Goal: Task Accomplishment & Management: Manage account settings

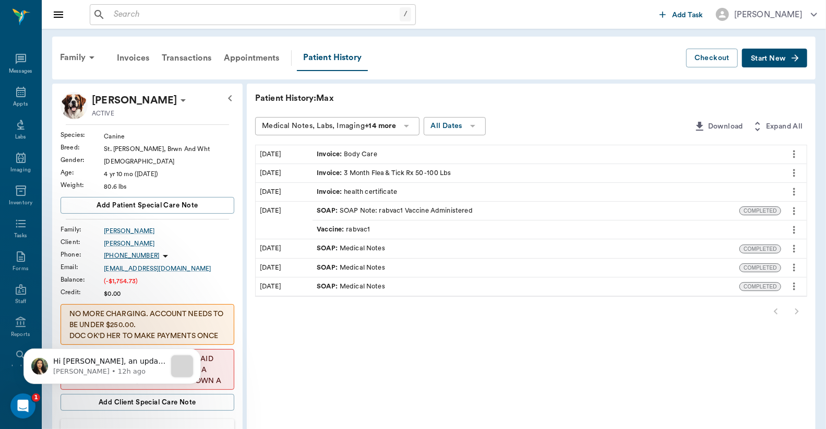
click at [113, 13] on input "text" at bounding box center [255, 14] width 290 height 15
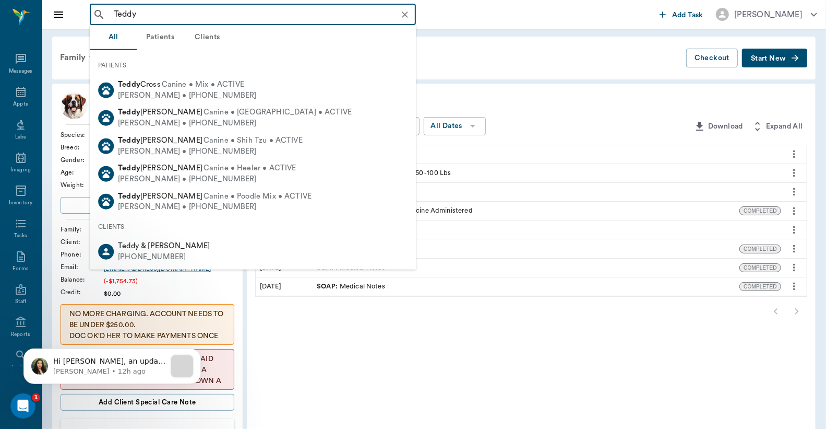
type input "Teddy"
click at [509, 78] on div "Family Invoices Transactions Appointments Patient History Checkout Start New" at bounding box center [434, 58] width 764 height 43
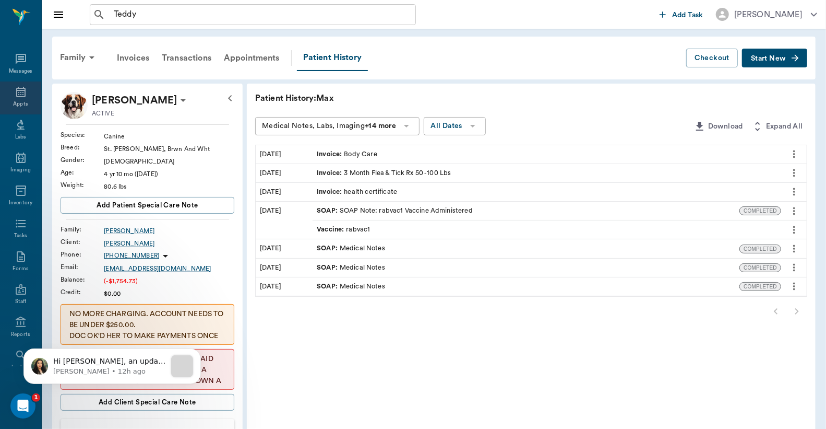
click at [17, 98] on div "Appts" at bounding box center [20, 97] width 41 height 33
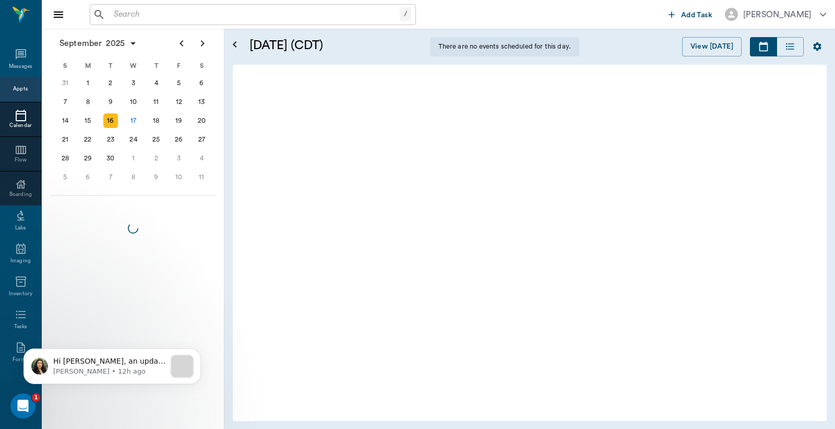
scroll to position [157, 0]
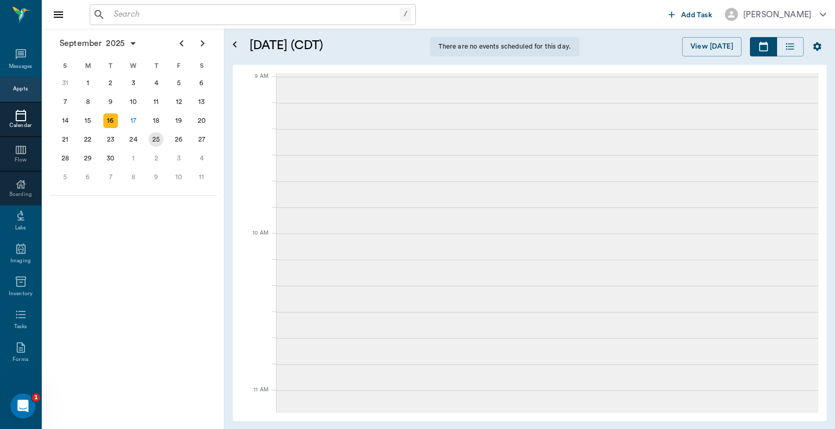
click at [134, 116] on div "17" at bounding box center [133, 120] width 15 height 15
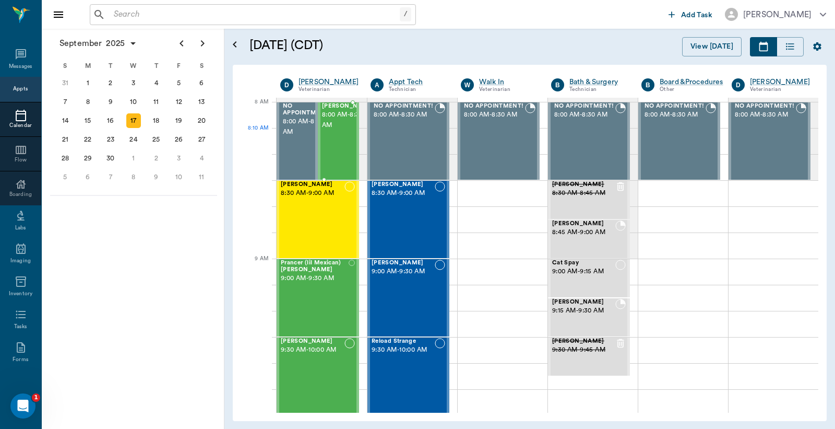
click at [330, 151] on div "[PERSON_NAME] 8:00 AM - 8:30 AM" at bounding box center [348, 141] width 52 height 76
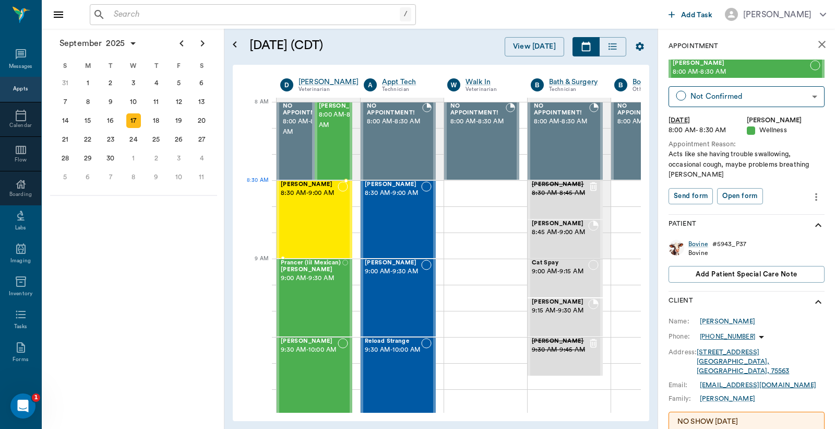
click at [317, 198] on span "8:30 AM - 9:00 AM" at bounding box center [309, 193] width 57 height 10
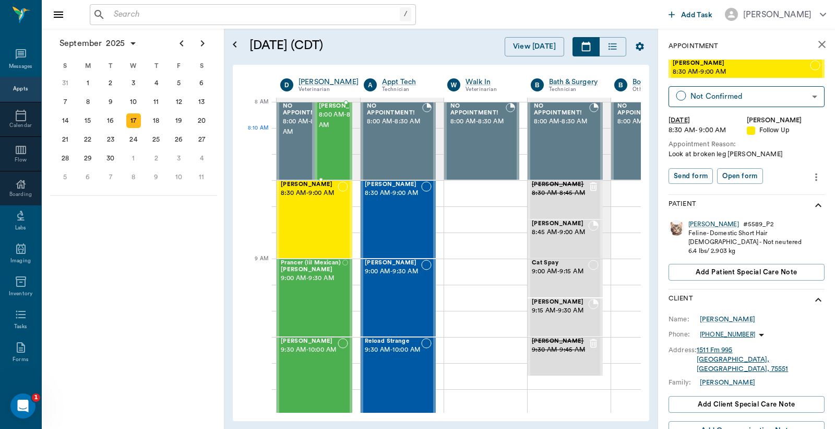
click at [328, 131] on span "8:00 AM - 8:30 AM" at bounding box center [345, 120] width 52 height 21
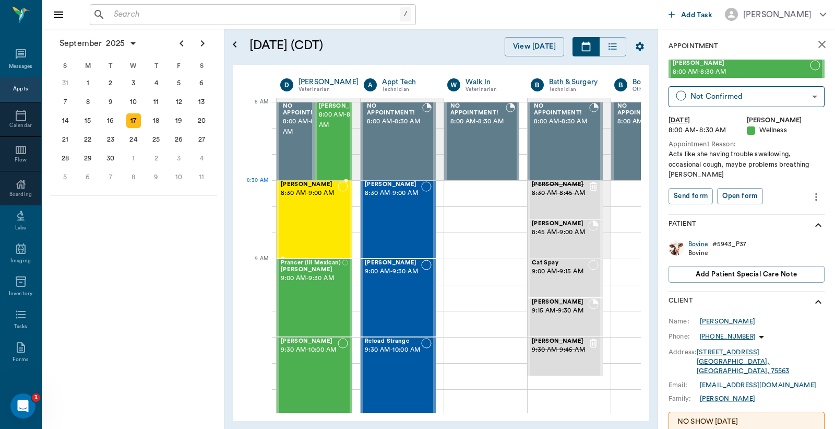
click at [320, 198] on span "8:30 AM - 9:00 AM" at bounding box center [309, 193] width 57 height 10
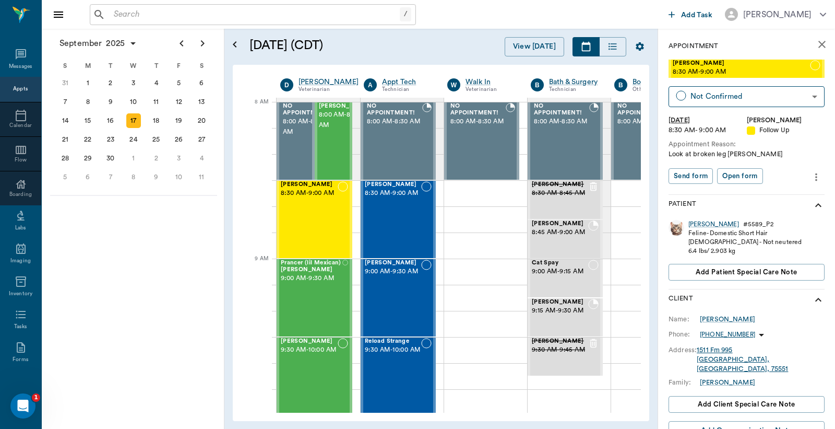
click at [787, 208] on div "Patient" at bounding box center [747, 205] width 156 height 21
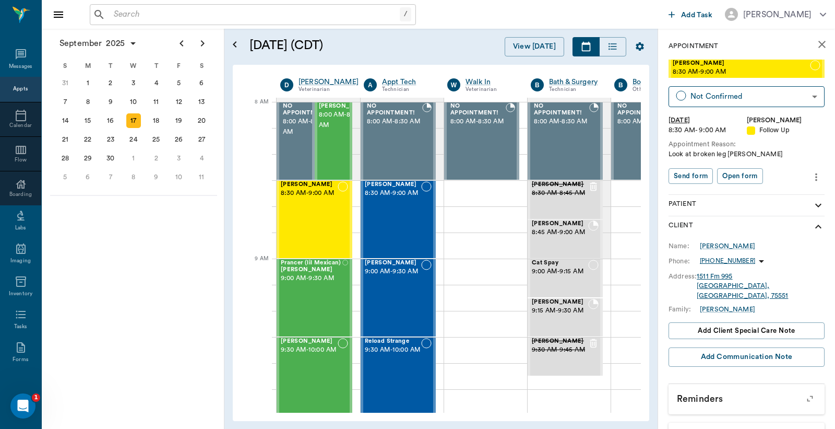
drag, startPoint x: 787, startPoint y: 207, endPoint x: 689, endPoint y: 212, distance: 98.3
click at [690, 212] on div "Patient" at bounding box center [747, 205] width 156 height 21
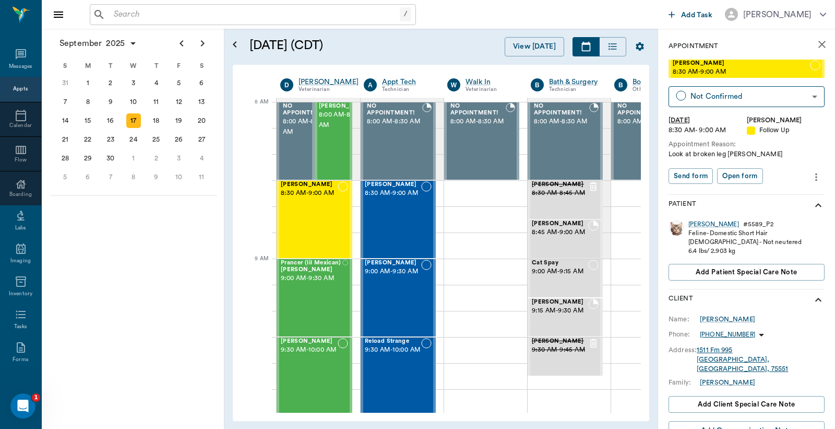
click at [777, 298] on div "Client" at bounding box center [747, 299] width 156 height 21
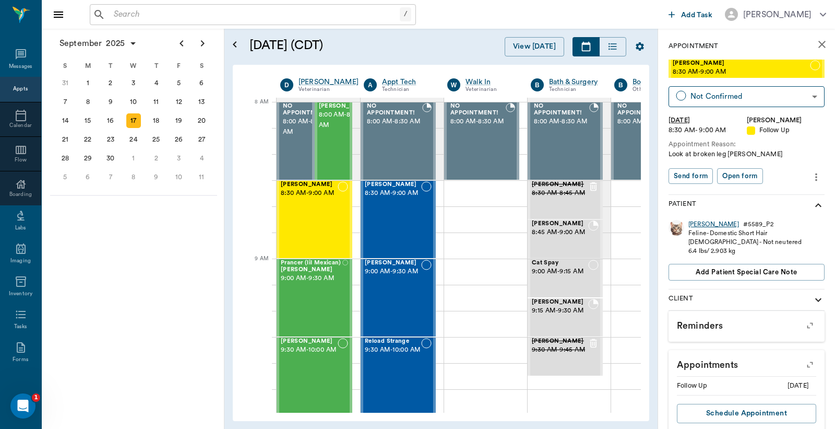
click at [701, 223] on div "Charlie" at bounding box center [714, 224] width 51 height 9
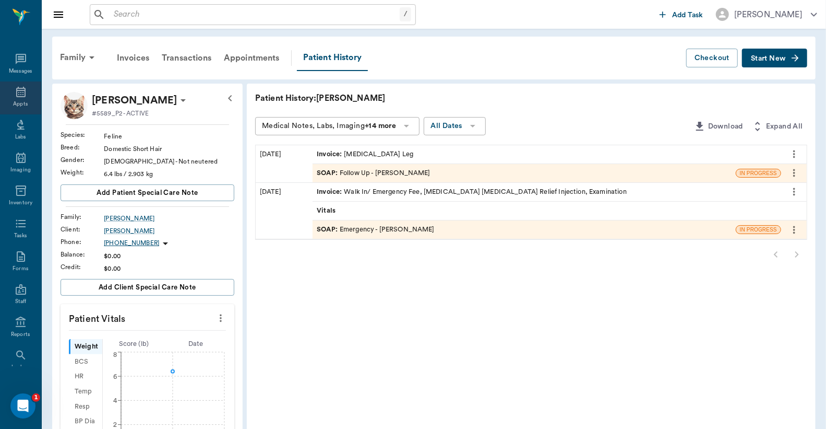
click at [16, 103] on div "Appts" at bounding box center [20, 104] width 15 height 8
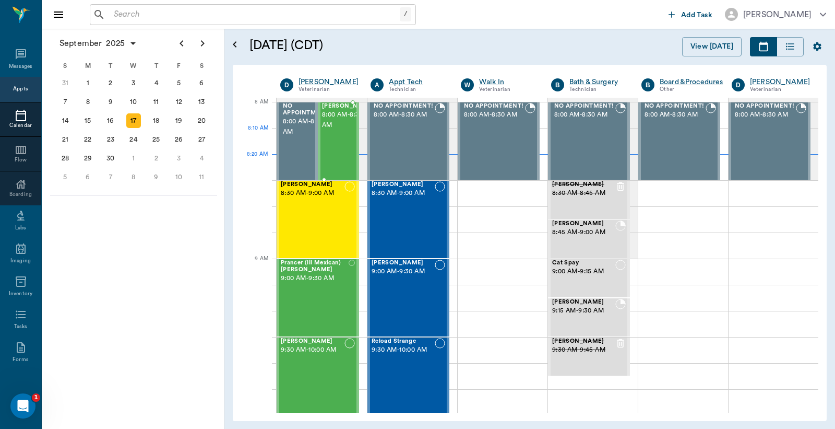
click at [336, 131] on span "8:00 AM - 8:30 AM" at bounding box center [348, 120] width 52 height 21
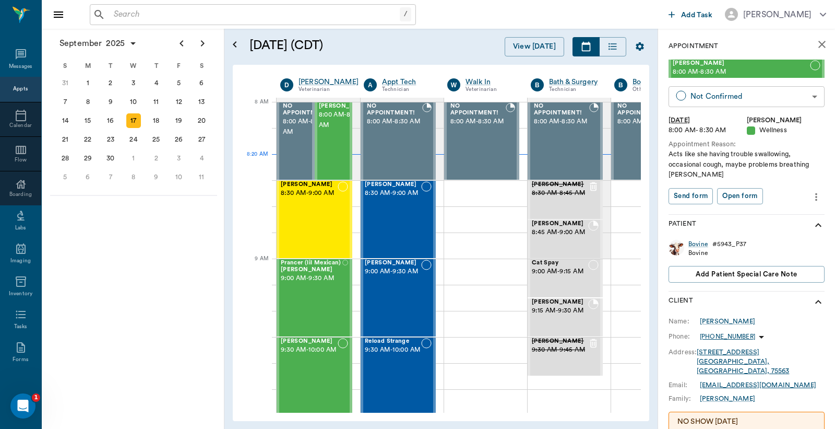
click at [708, 99] on body "/ ​ Add Task Dr. Bert Ellsworth Nectar Messages Appts Calendar Flow Boarding La…" at bounding box center [417, 214] width 835 height 429
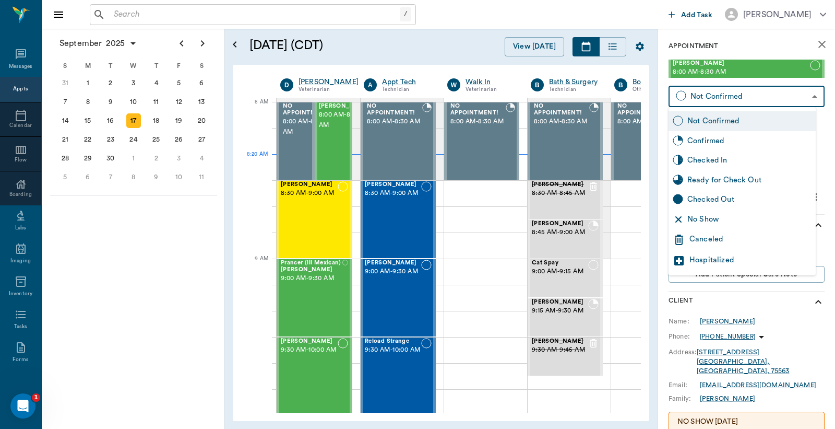
click at [704, 160] on div "Checked In" at bounding box center [750, 160] width 124 height 11
type input "CHECKED_IN"
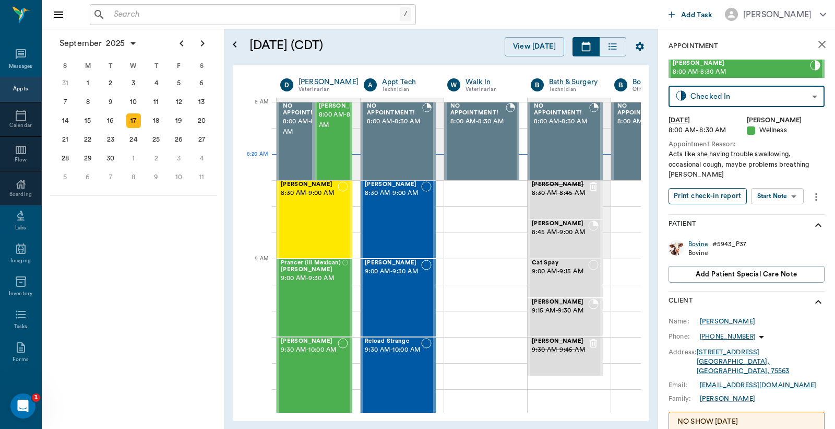
click at [702, 196] on button "Print check-in report" at bounding box center [708, 196] width 78 height 16
click at [309, 211] on div "Charlie Hart 8:30 AM - 9:00 AM" at bounding box center [309, 219] width 57 height 76
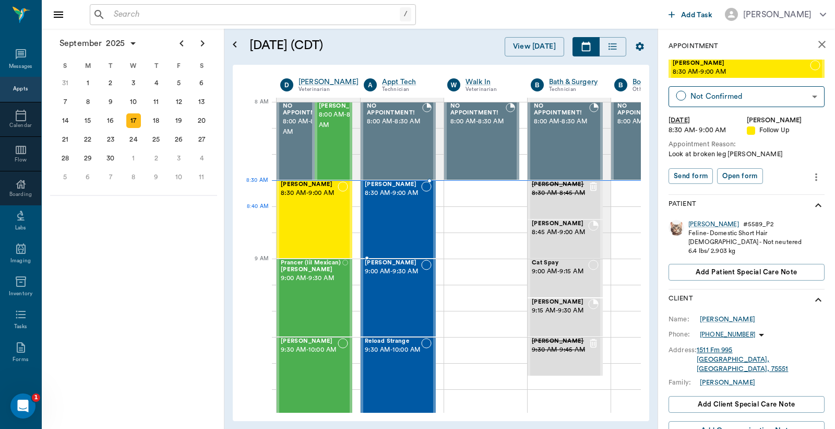
click at [398, 211] on div "ROSA Britt 8:30 AM - 9:00 AM" at bounding box center [393, 219] width 56 height 76
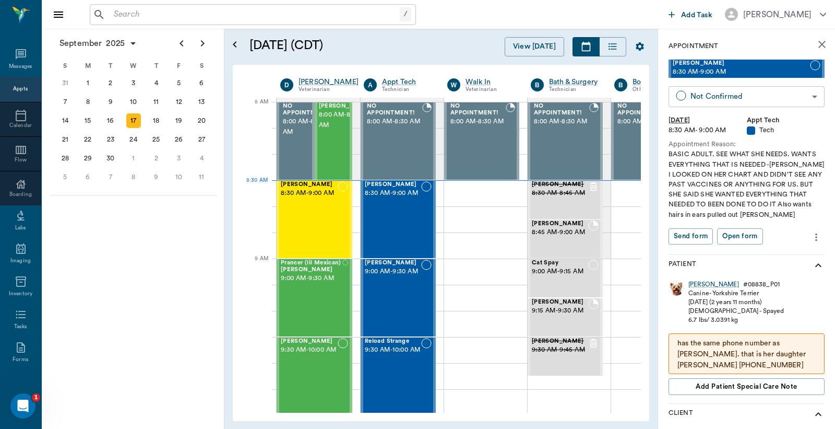
click at [713, 98] on body "/ ​ Add Task Dr. Bert Ellsworth Nectar Messages Appts Calendar Flow Boarding La…" at bounding box center [417, 214] width 835 height 429
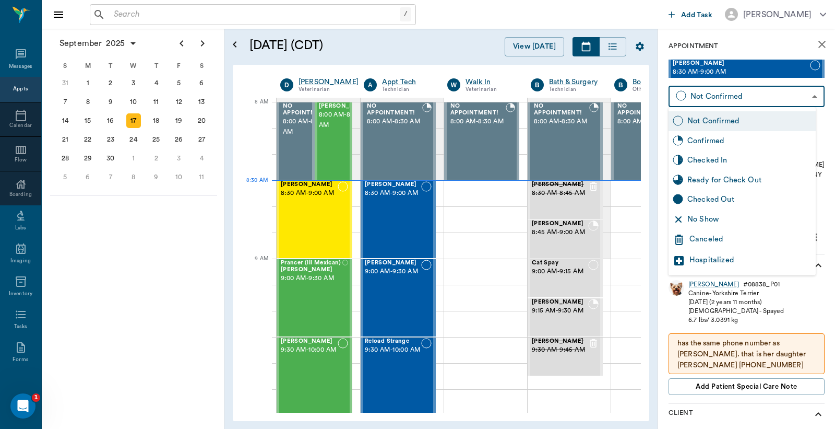
click at [708, 159] on div "Checked In" at bounding box center [750, 160] width 124 height 11
type input "CHECKED_IN"
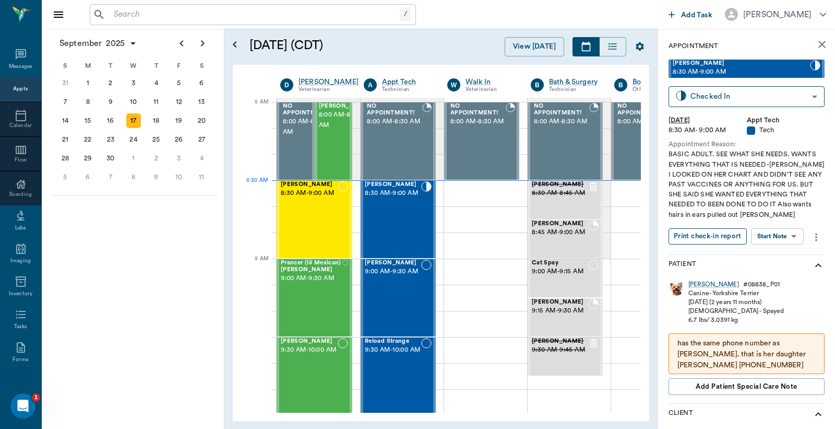
click at [693, 239] on button "Print check-in report" at bounding box center [708, 236] width 78 height 16
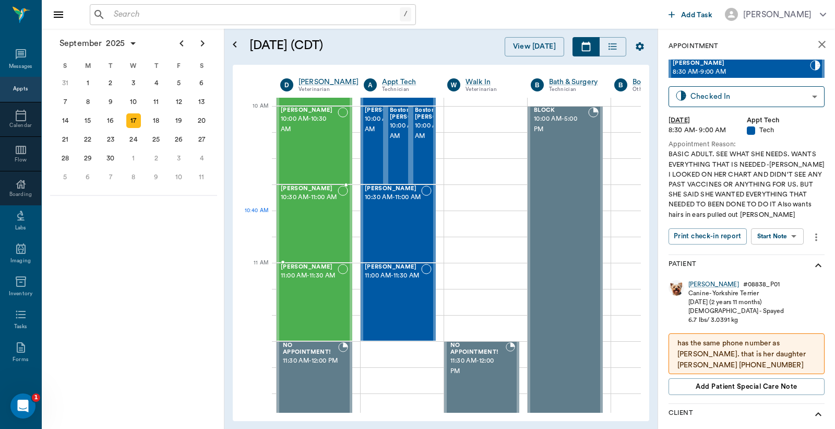
scroll to position [387, 0]
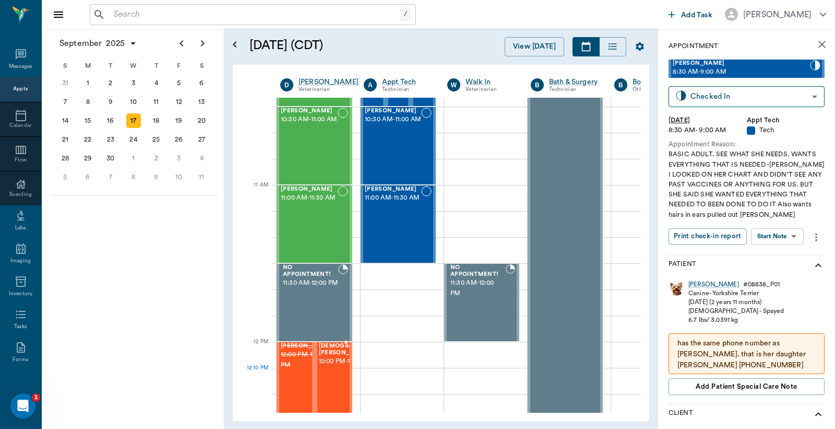
click at [333, 367] on span "12:00 PM - 12:30 PM" at bounding box center [354, 361] width 71 height 10
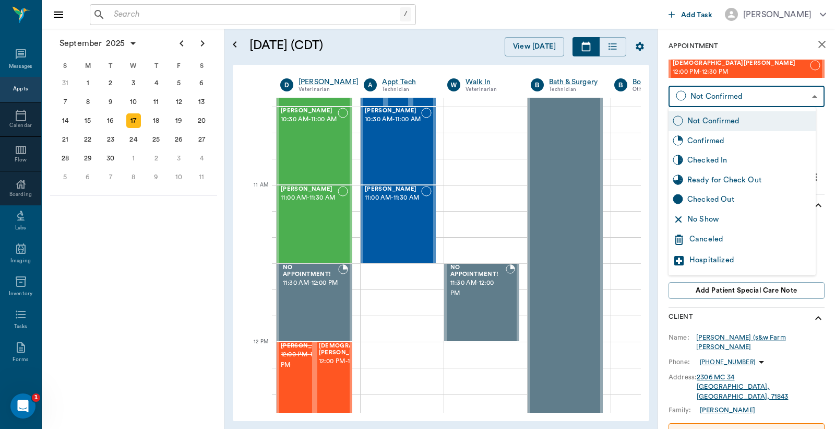
click at [702, 94] on body "/ ​ Add Task Dr. Bert Ellsworth Nectar Messages Appts Calendar Flow Boarding La…" at bounding box center [417, 214] width 835 height 429
click at [705, 159] on div "Checked In" at bounding box center [750, 160] width 124 height 11
type input "CHECKED_IN"
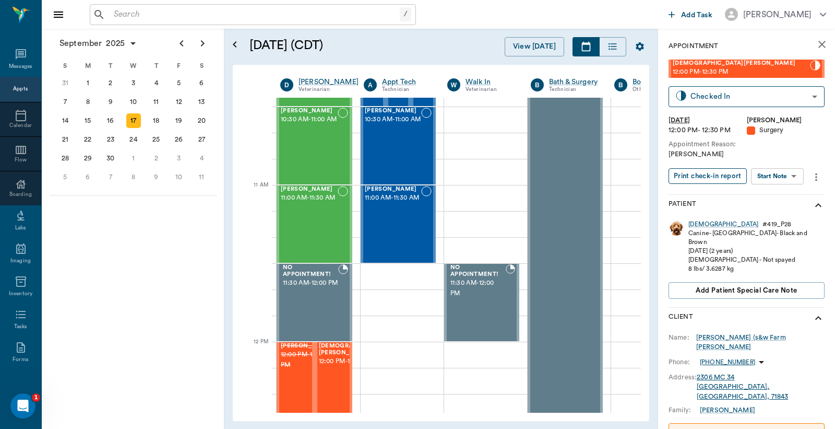
click at [706, 176] on button "Print check-in report" at bounding box center [708, 176] width 78 height 16
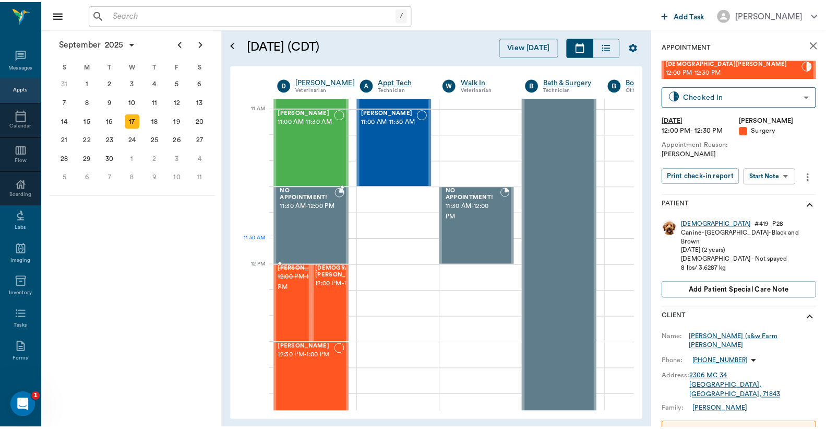
scroll to position [541, 0]
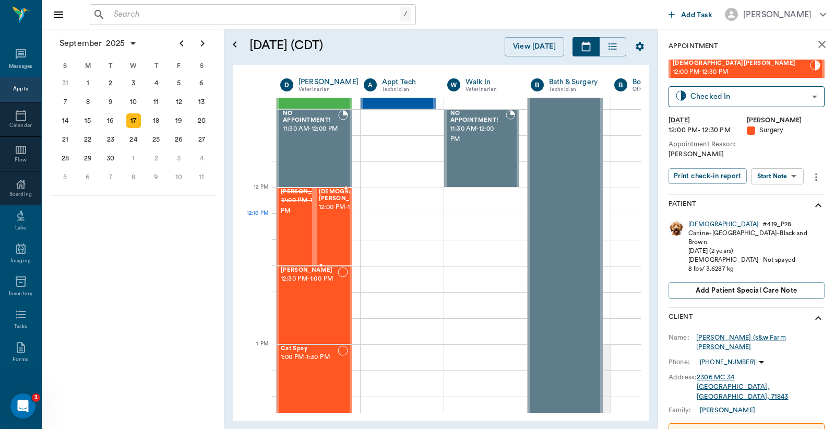
click at [327, 212] on span "12:00 PM - 12:30 PM" at bounding box center [354, 207] width 71 height 10
click at [696, 223] on div "Lady" at bounding box center [724, 224] width 70 height 9
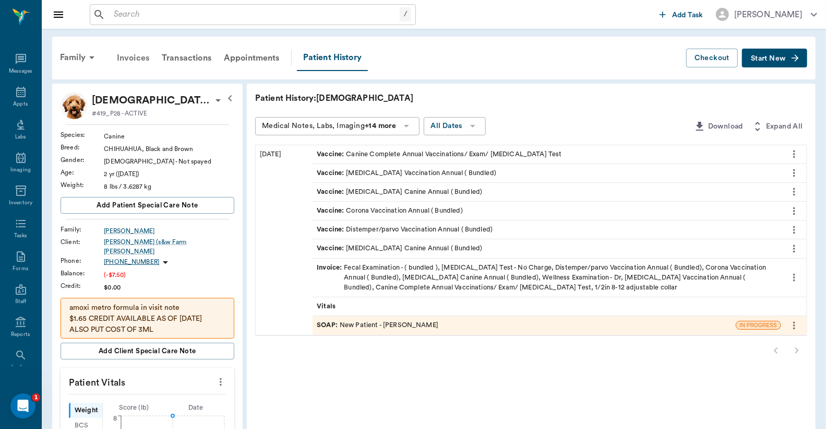
click at [129, 58] on div "Invoices" at bounding box center [133, 57] width 45 height 25
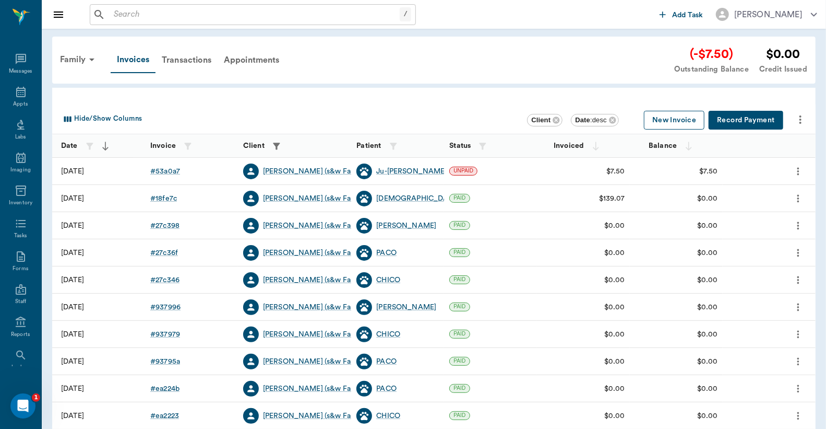
click at [674, 122] on button "New Invoice" at bounding box center [674, 120] width 61 height 19
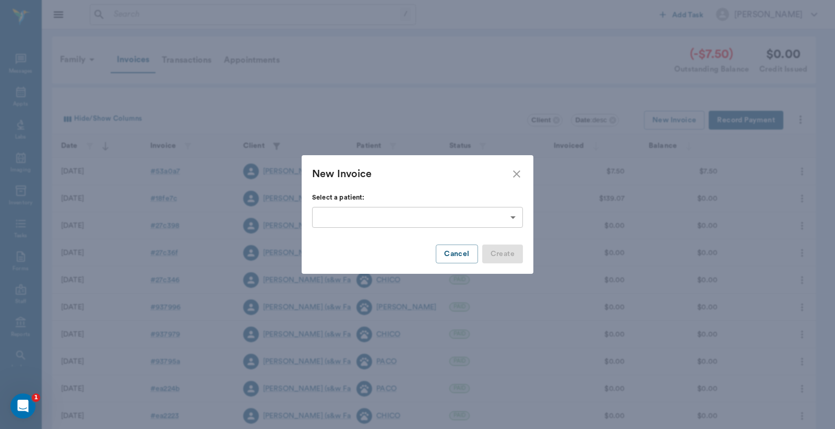
click at [514, 217] on body "/ ​ Add Task Dr. Bert Ellsworth Nectar Messages Appts Labs Imaging Inventory Ta…" at bounding box center [417, 306] width 835 height 613
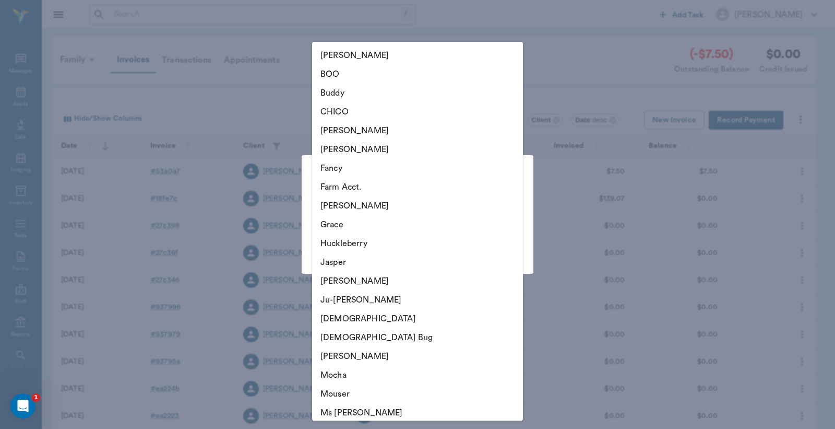
drag, startPoint x: 337, startPoint y: 316, endPoint x: 341, endPoint y: 312, distance: 5.9
click at [338, 317] on li "Lady" at bounding box center [417, 318] width 211 height 19
type input "68b75724871c2331c6db6a3d"
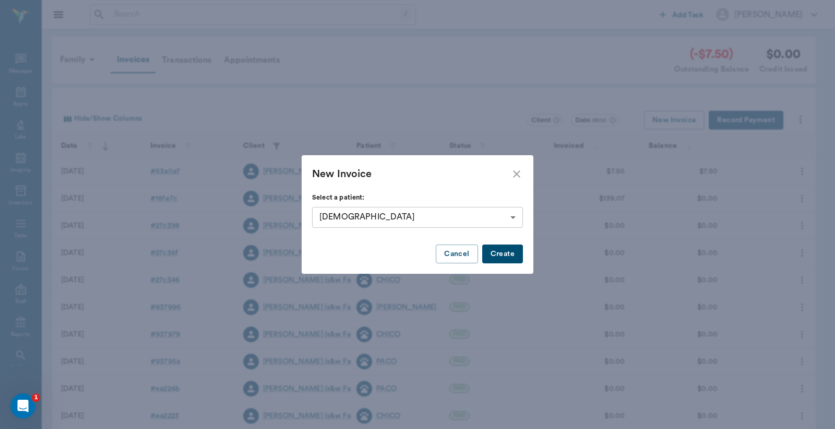
click at [512, 251] on button "Create" at bounding box center [502, 253] width 41 height 19
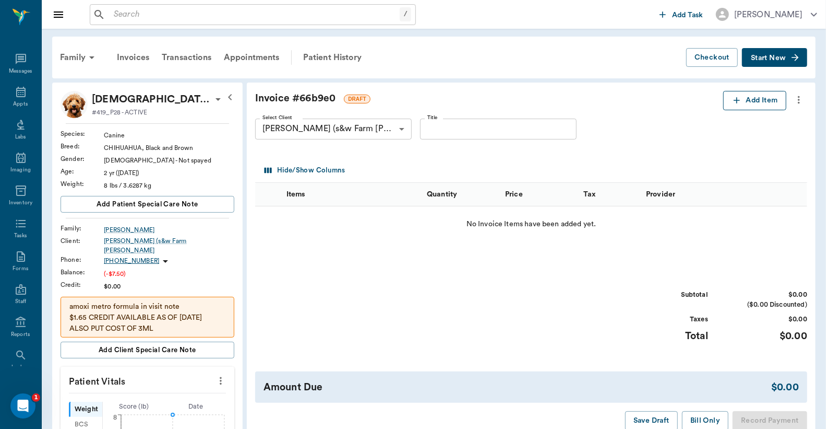
click at [758, 105] on button "Add Item" at bounding box center [755, 100] width 63 height 19
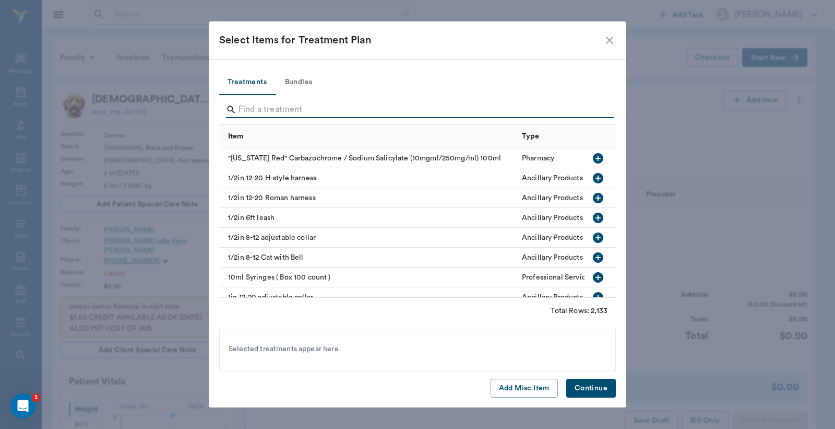
click at [244, 110] on input "Search" at bounding box center [419, 109] width 360 height 17
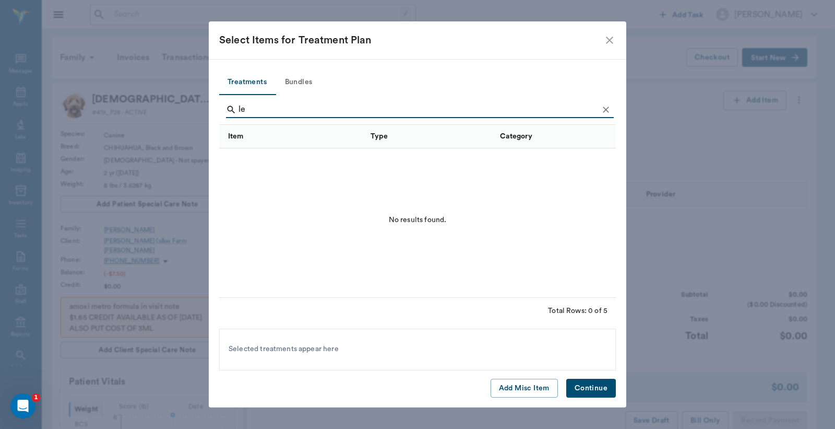
type input "l"
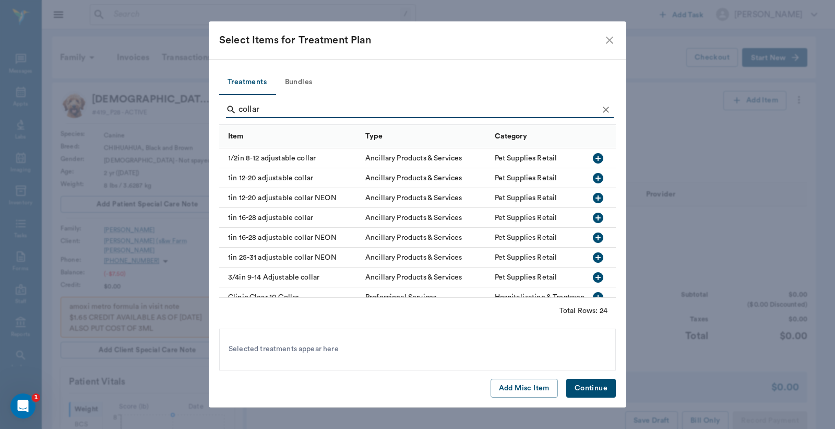
type input "collar"
click at [592, 277] on icon "button" at bounding box center [598, 277] width 13 height 13
click at [587, 387] on button "Continue" at bounding box center [591, 388] width 50 height 19
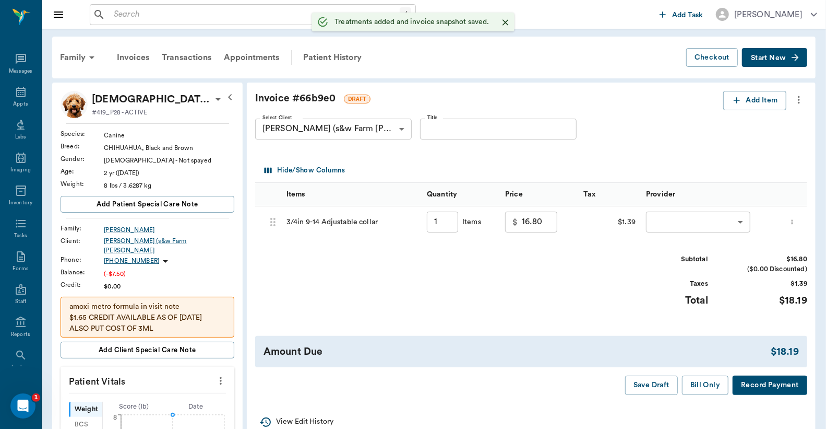
type input "1.00"
drag, startPoint x: 519, startPoint y: 220, endPoint x: 538, endPoint y: 226, distance: 19.7
click at [546, 226] on div "$ 16.80 ​" at bounding box center [531, 221] width 52 height 21
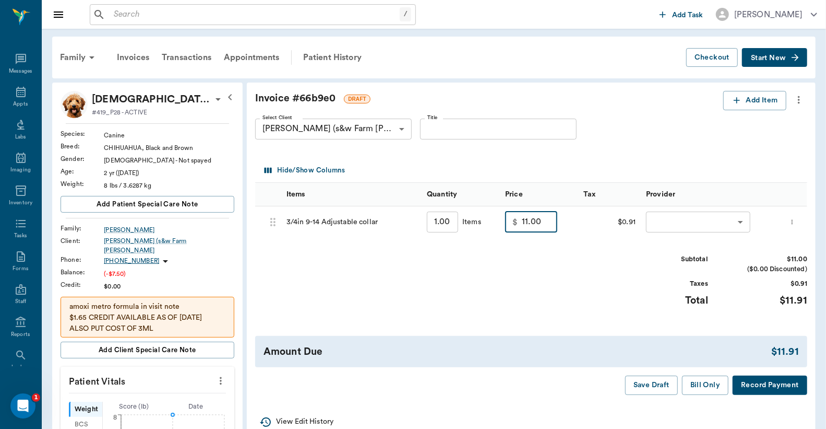
type input "11.00"
type input "3"
click at [683, 216] on body "/ ​ Add Task Dr. Bert Ellsworth Nectar Messages Appts Labs Imaging Inventory Ta…" at bounding box center [413, 418] width 826 height 836
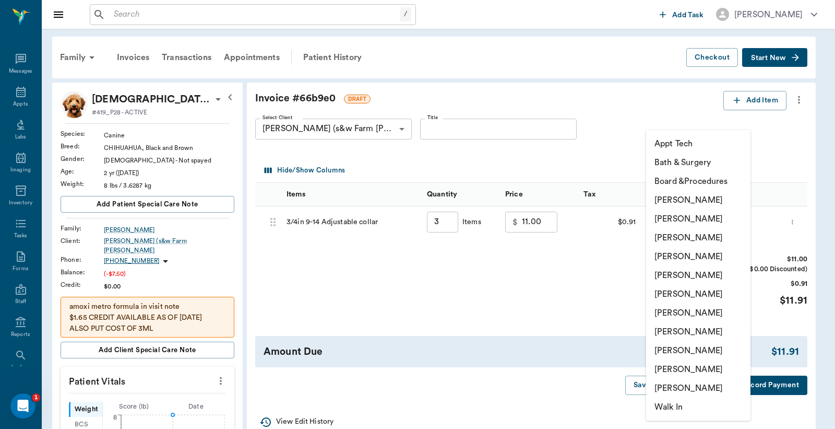
click at [682, 221] on li "[PERSON_NAME]" at bounding box center [698, 218] width 104 height 19
type input "none-63ec2e2852e12b0ba117910e"
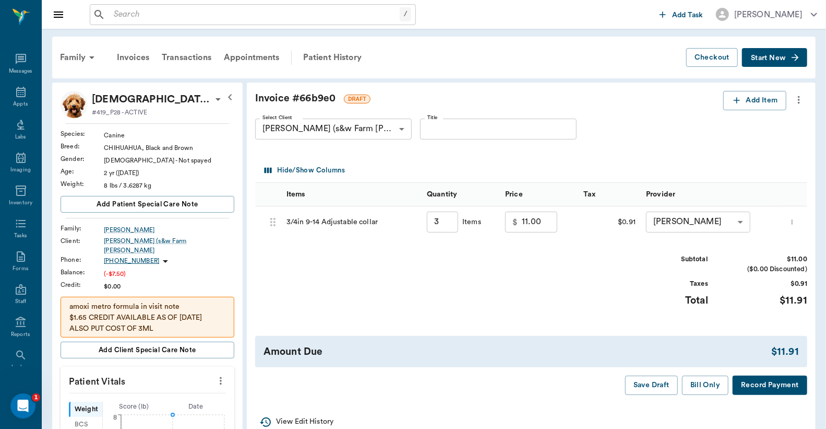
click at [754, 387] on button "Record Payment" at bounding box center [770, 384] width 75 height 19
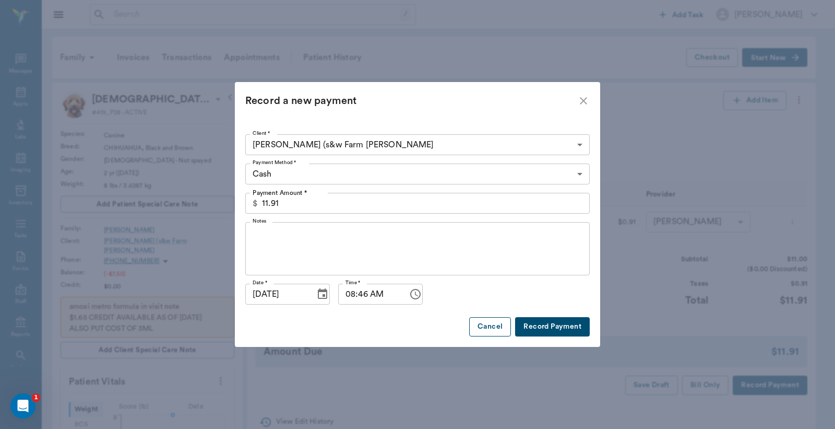
click at [489, 329] on button "Cancel" at bounding box center [490, 326] width 42 height 19
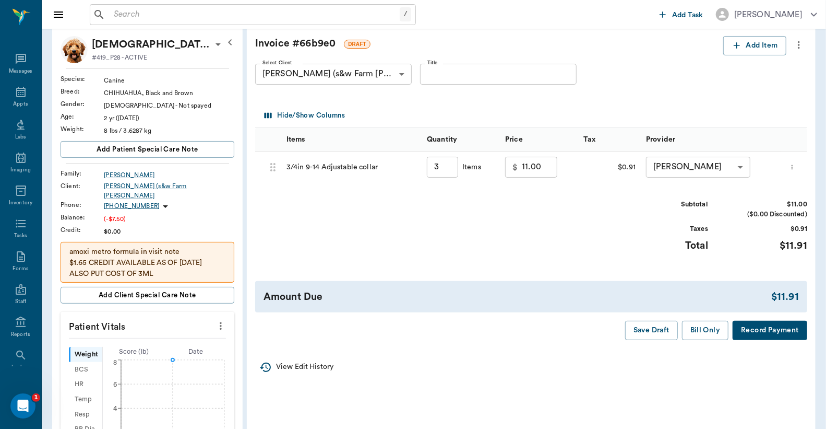
scroll to position [77, 0]
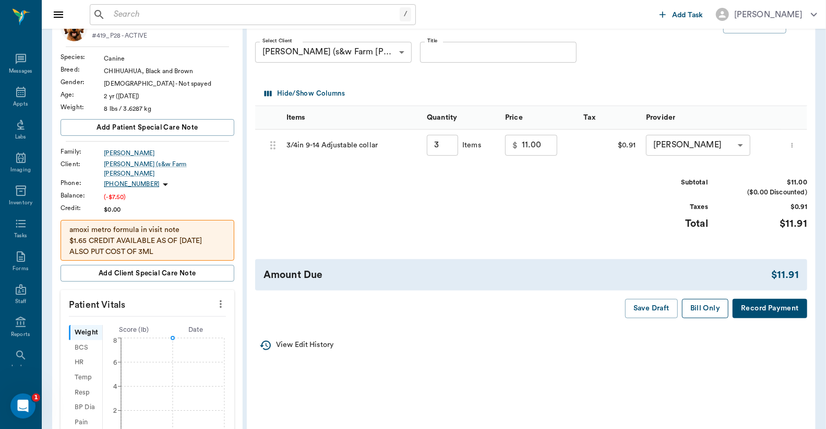
click at [712, 312] on button "Bill Only" at bounding box center [705, 308] width 47 height 19
type input "3.00"
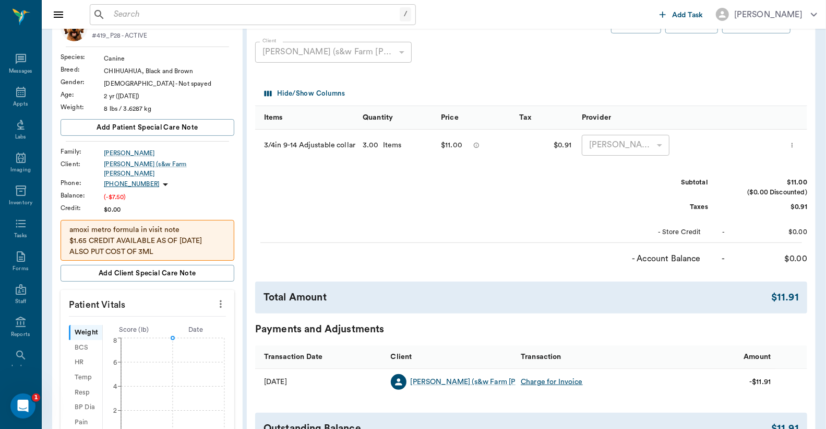
scroll to position [0, 0]
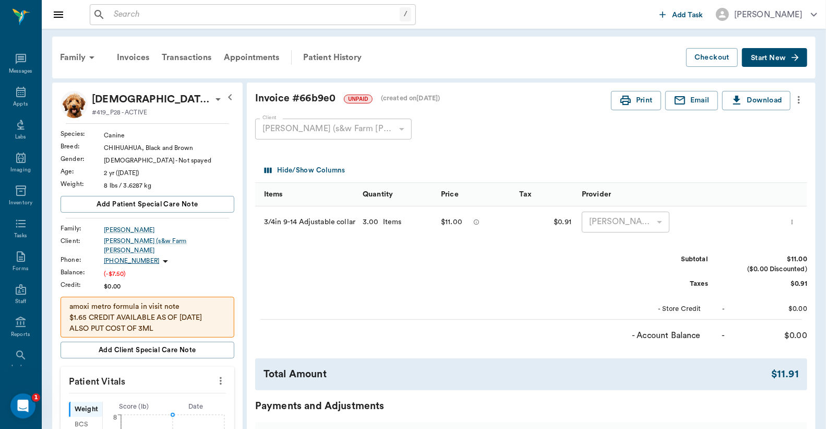
click at [793, 221] on icon "more" at bounding box center [792, 221] width 1 height 5
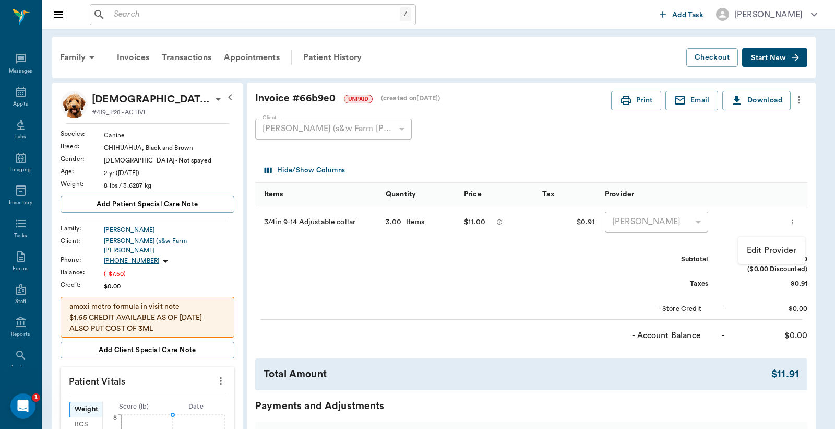
click at [797, 223] on div at bounding box center [417, 214] width 835 height 429
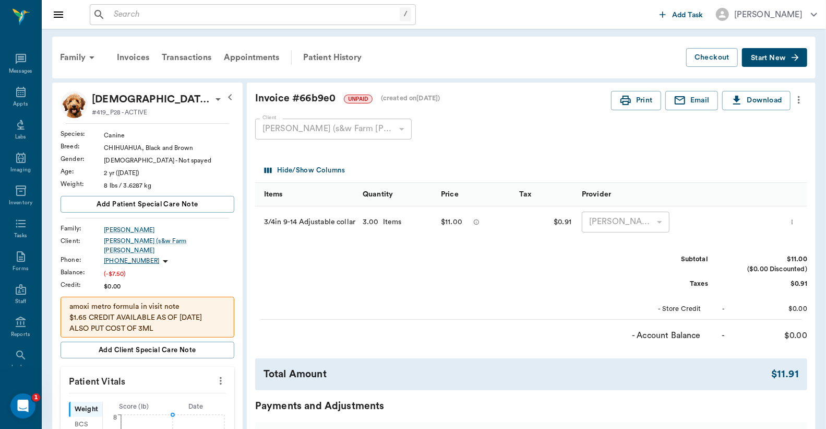
click at [792, 222] on icon "more" at bounding box center [792, 222] width 7 height 13
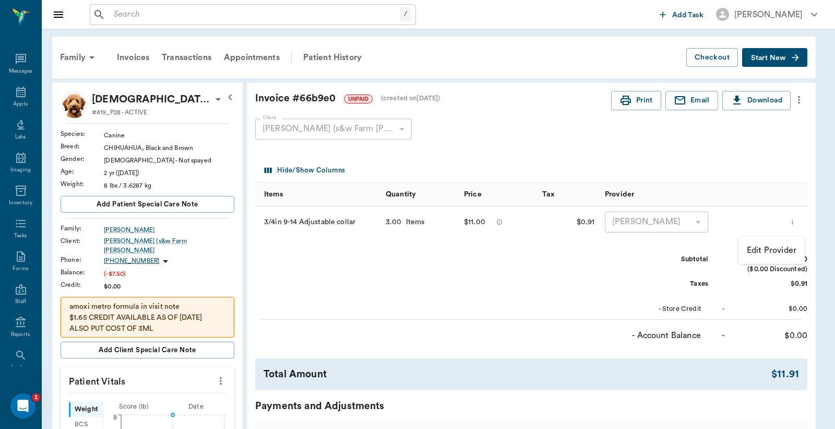
click at [798, 102] on div at bounding box center [417, 214] width 835 height 429
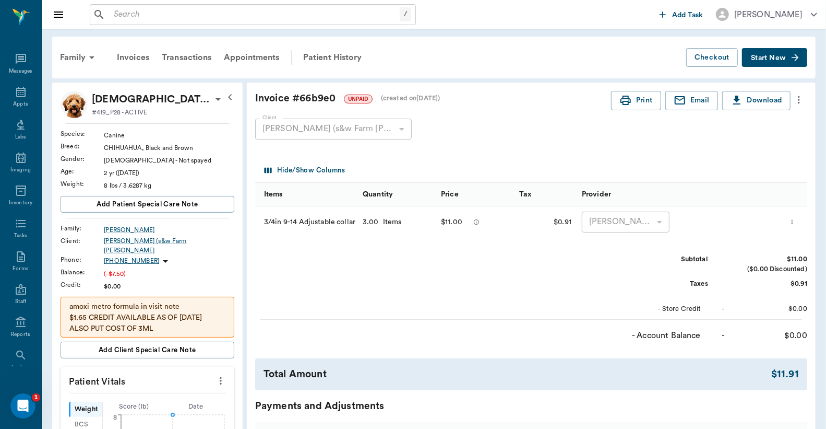
click at [798, 102] on icon "more" at bounding box center [799, 99] width 11 height 13
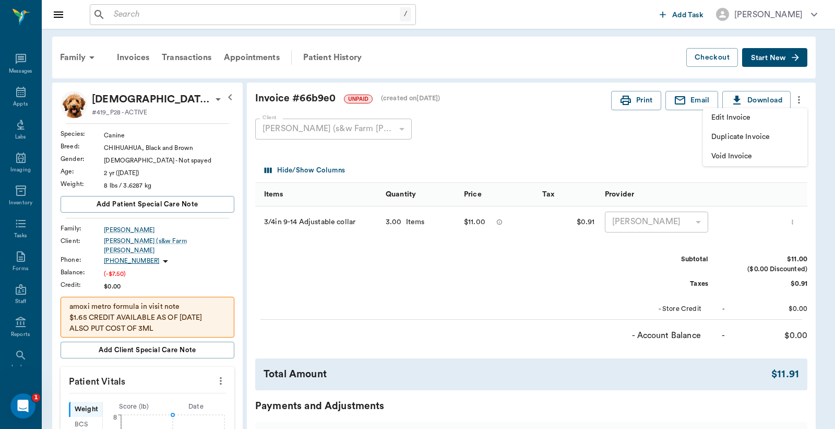
click at [747, 121] on span "Edit Invoice" at bounding box center [756, 117] width 88 height 11
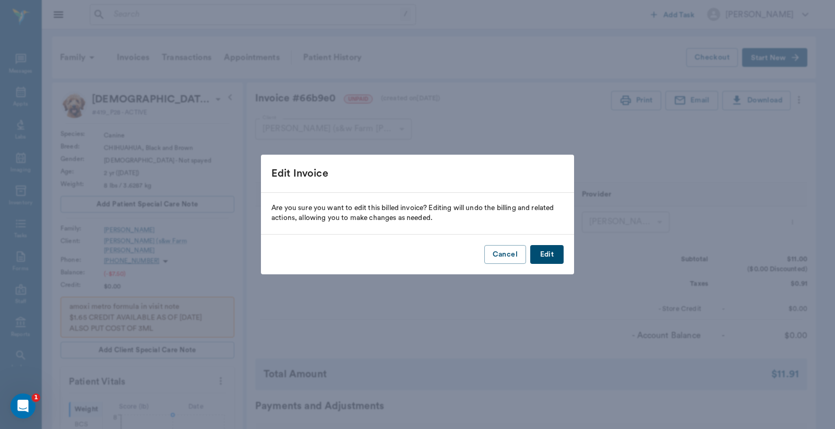
click at [546, 258] on button "Edit" at bounding box center [546, 254] width 33 height 19
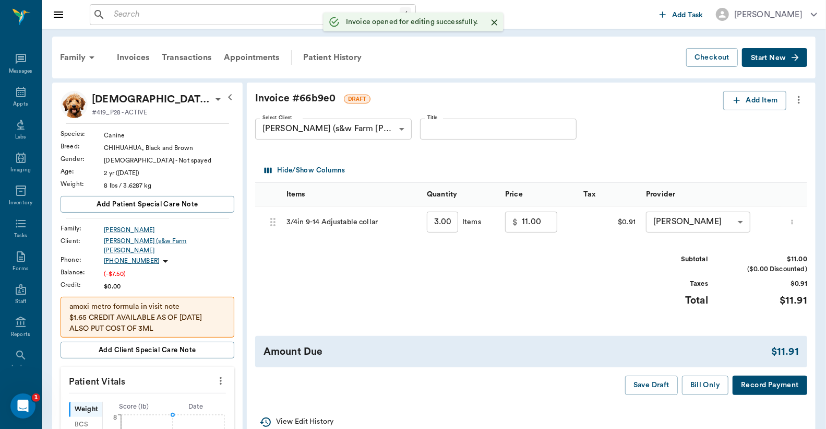
click at [795, 222] on icon "more" at bounding box center [792, 222] width 7 height 13
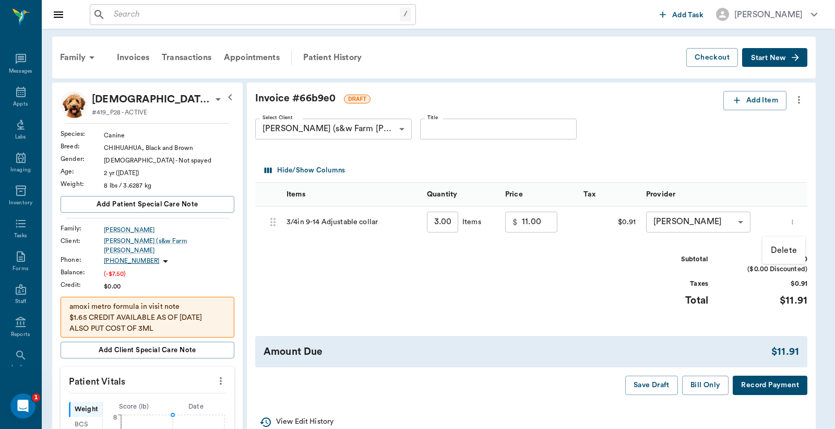
click at [782, 251] on p "Delete" at bounding box center [784, 250] width 26 height 13
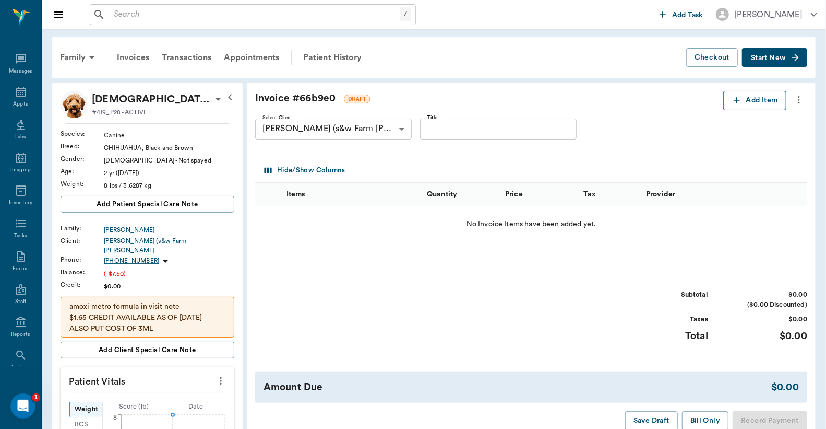
click at [764, 102] on button "Add Item" at bounding box center [755, 100] width 63 height 19
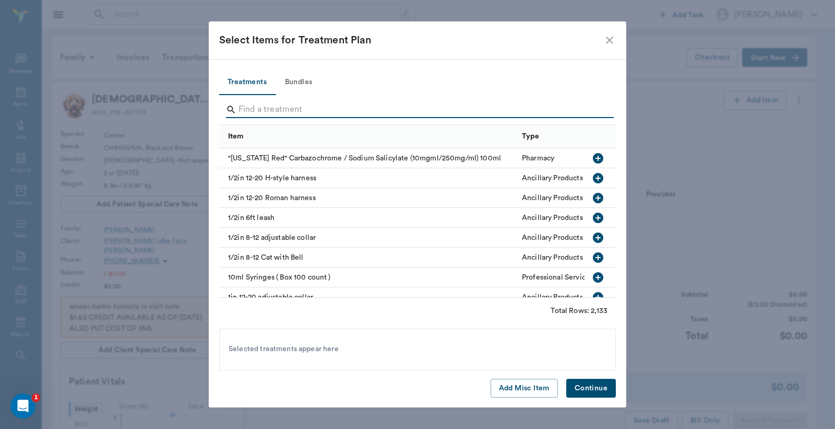
click at [243, 110] on input "Search" at bounding box center [419, 109] width 360 height 17
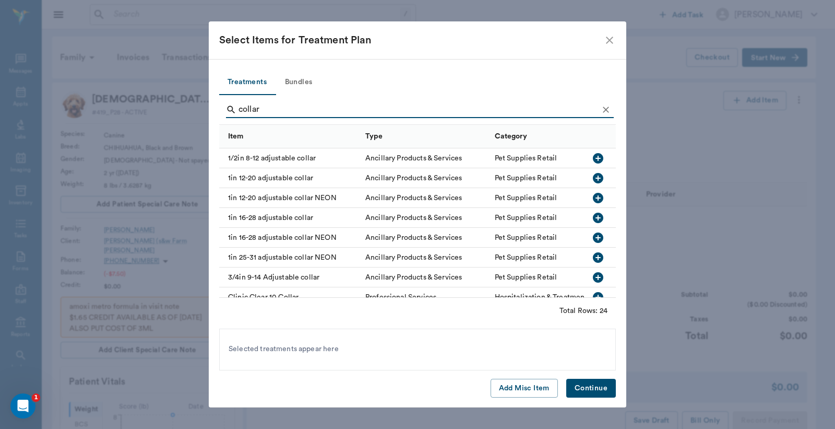
type input "collar"
click at [593, 175] on icon "button" at bounding box center [598, 178] width 10 height 10
click at [584, 387] on button "Continue" at bounding box center [591, 388] width 50 height 19
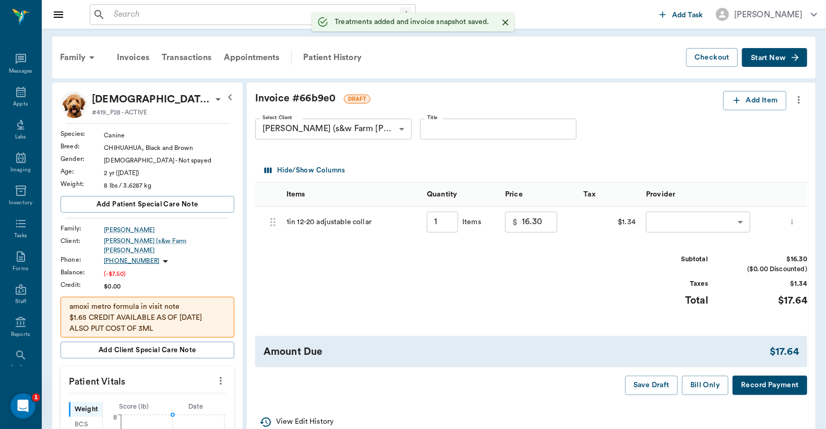
type input "1.00"
drag, startPoint x: 521, startPoint y: 222, endPoint x: 548, endPoint y: 222, distance: 27.1
click at [548, 222] on div "$ 16.30 ​" at bounding box center [531, 221] width 52 height 21
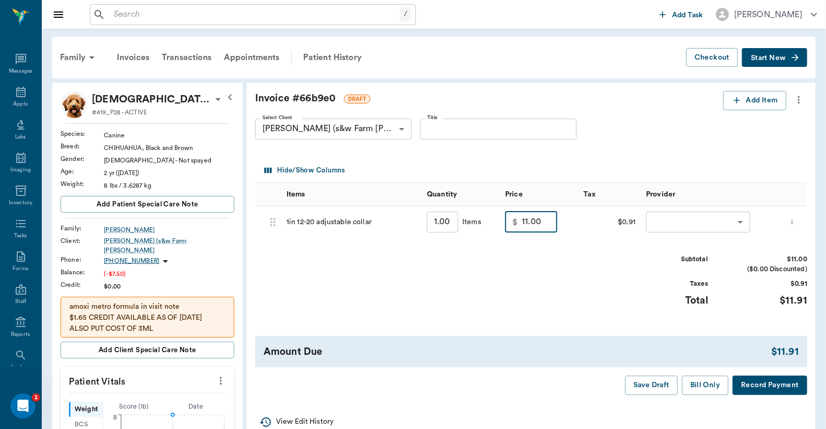
type input "11.00"
type input "3"
click at [690, 220] on body "/ ​ Add Task Dr. Bert Ellsworth Nectar Messages Appts Labs Imaging Inventory Ta…" at bounding box center [413, 418] width 826 height 836
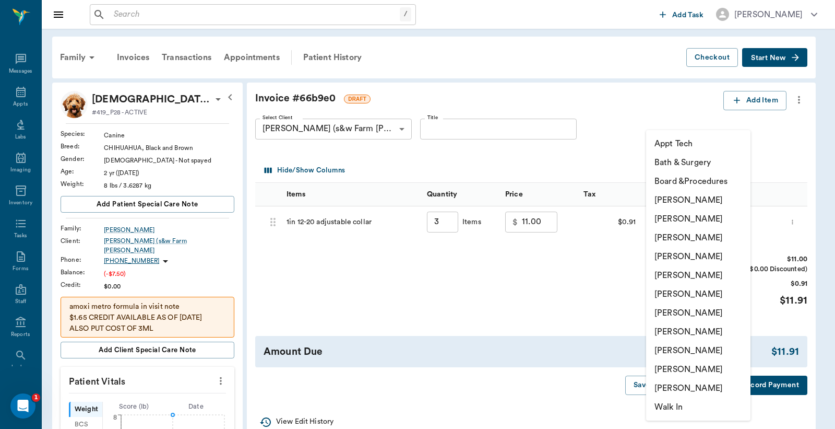
click at [690, 220] on li "[PERSON_NAME]" at bounding box center [698, 218] width 104 height 19
type input "none-63ec2e2852e12b0ba117910e"
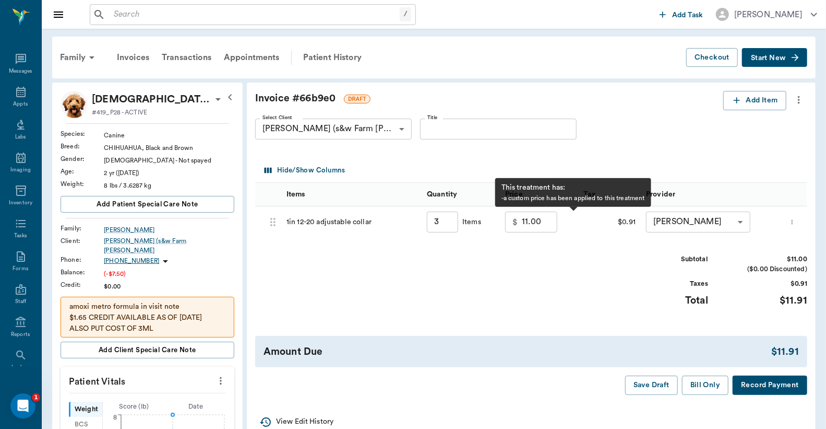
click at [575, 274] on div "Subtotal $11.00 ($0.00 Discounted) Taxes $0.91 Total $11.91" at bounding box center [531, 286] width 552 height 64
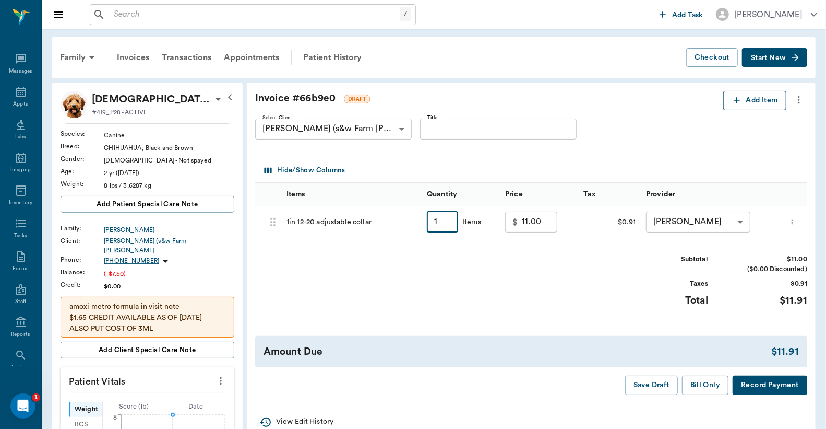
type input "1"
click at [747, 101] on button "Add Item" at bounding box center [755, 100] width 63 height 19
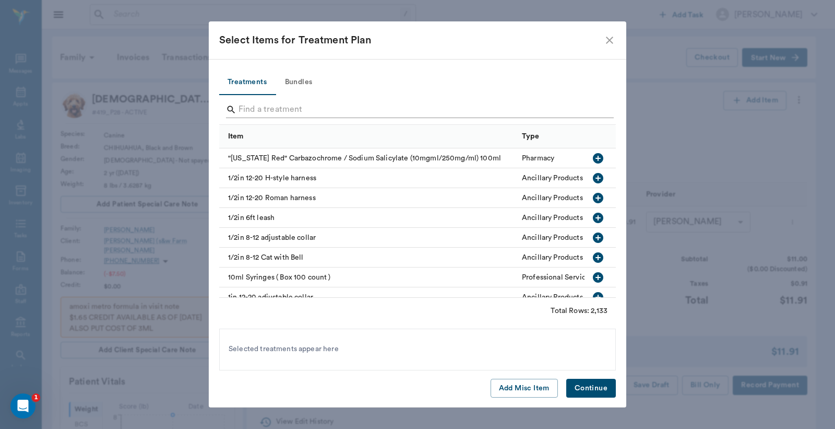
click at [241, 107] on input "Search" at bounding box center [419, 109] width 360 height 17
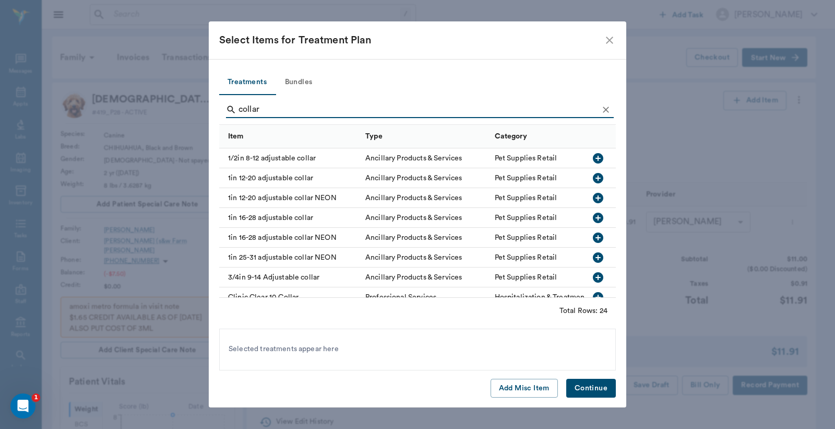
type input "collar"
click at [593, 198] on icon "button" at bounding box center [598, 198] width 10 height 10
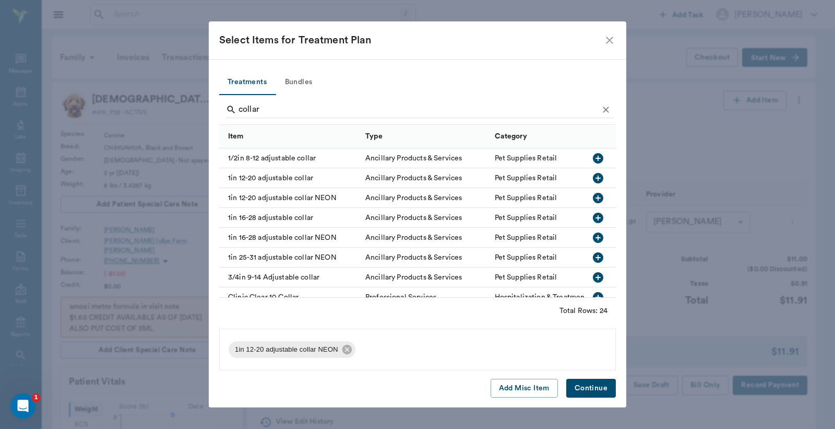
click at [577, 385] on button "Continue" at bounding box center [591, 388] width 50 height 19
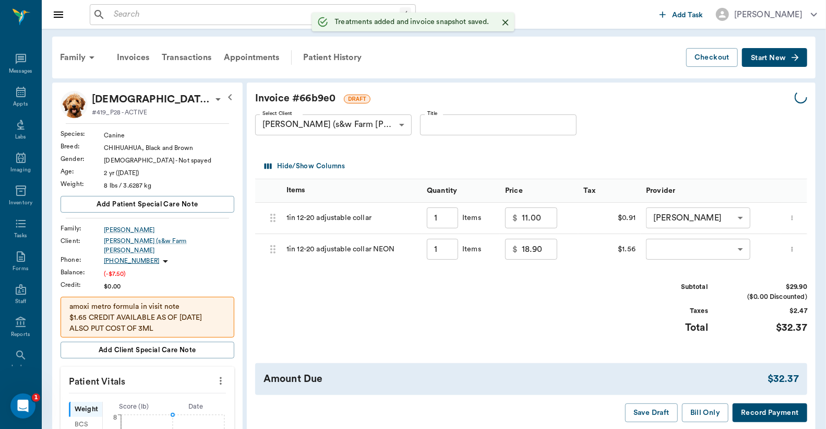
type input "1.00"
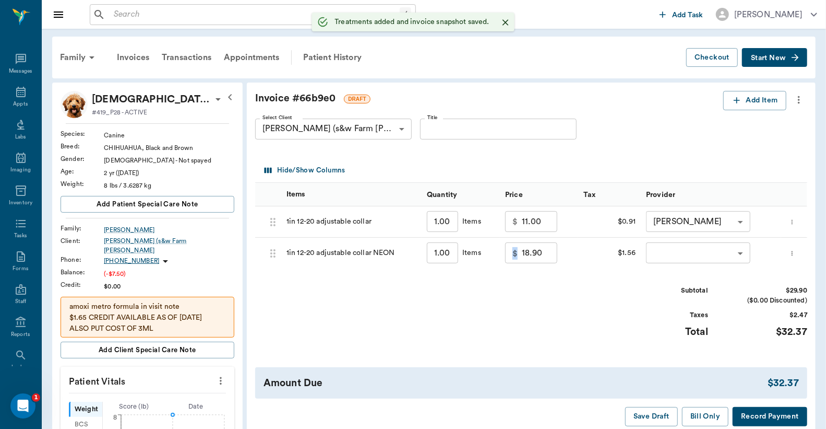
drag, startPoint x: 518, startPoint y: 256, endPoint x: 539, endPoint y: 252, distance: 21.2
click at [539, 252] on div "$ 18.90 ​" at bounding box center [531, 253] width 52 height 21
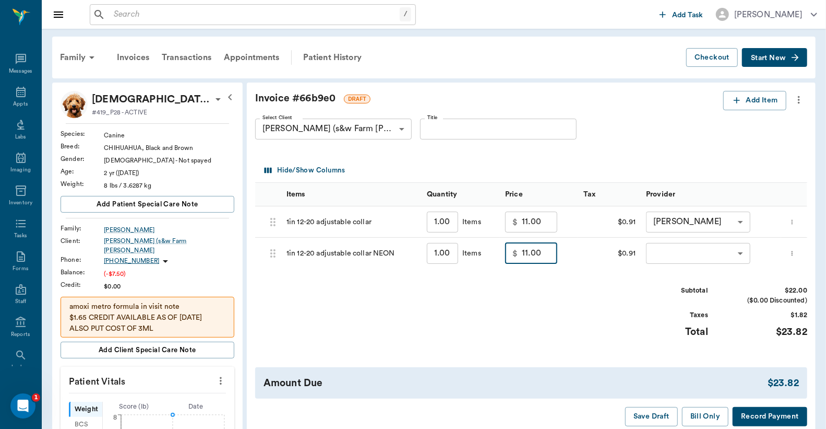
type input "11.00"
click at [667, 255] on body "/ ​ Add Task Dr. Bert Ellsworth Nectar Messages Appts Labs Imaging Inventory Ta…" at bounding box center [413, 418] width 826 height 836
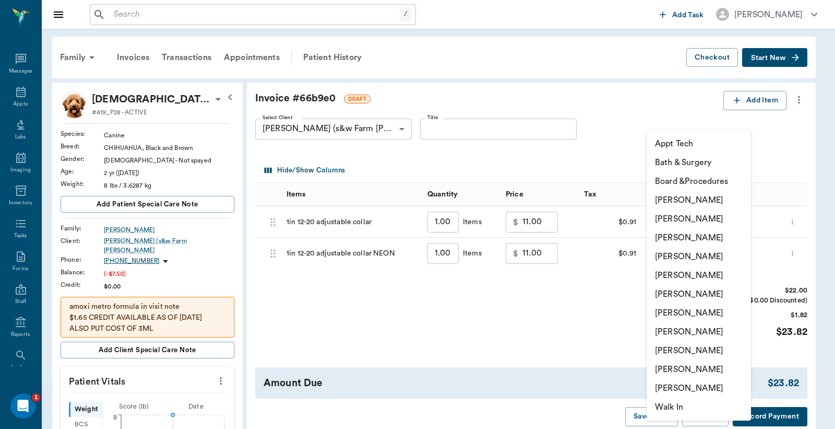
click at [670, 216] on li "[PERSON_NAME]" at bounding box center [699, 218] width 104 height 19
type input "none-63ec2e2852e12b0ba117910e"
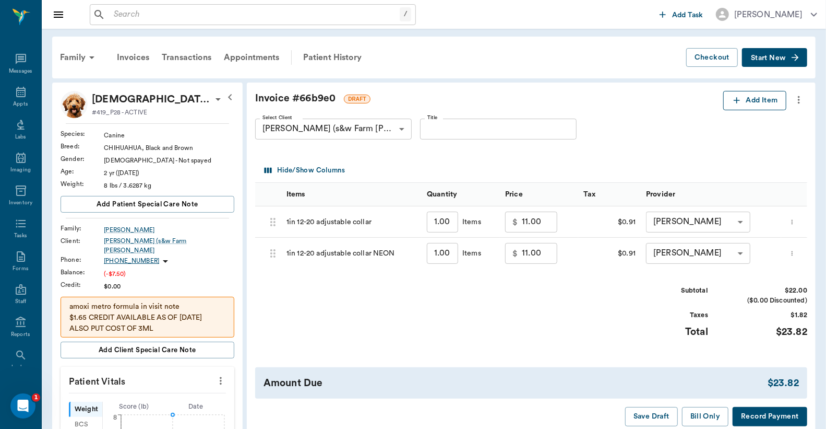
click at [753, 106] on button "Add Item" at bounding box center [755, 100] width 63 height 19
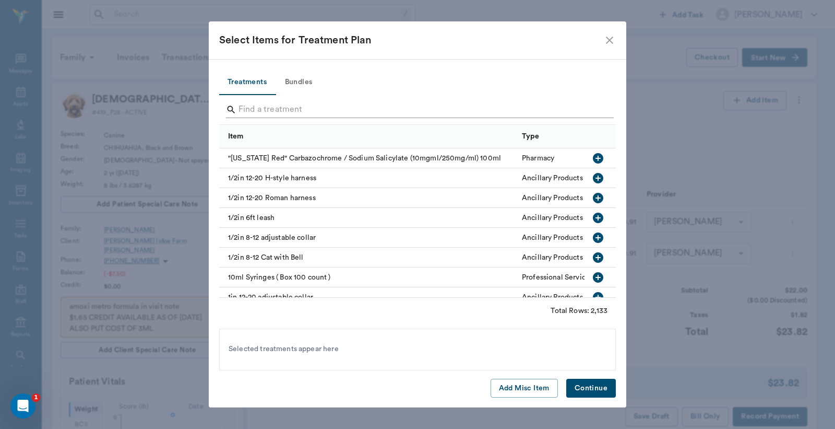
click at [243, 110] on input "Search" at bounding box center [419, 109] width 360 height 17
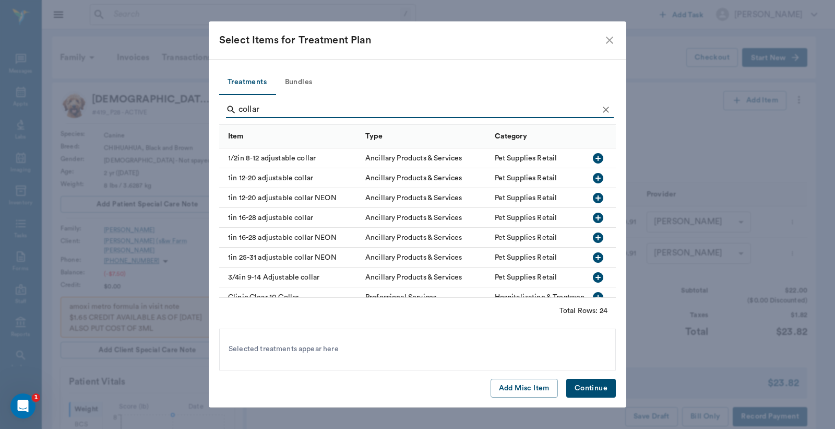
type input "collar"
click at [592, 178] on icon "button" at bounding box center [598, 178] width 13 height 13
click at [595, 386] on button "Continue" at bounding box center [591, 388] width 50 height 19
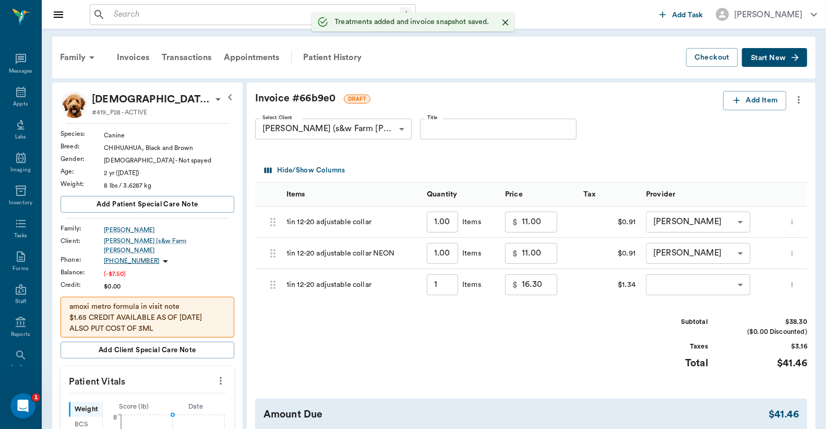
type input "1.00"
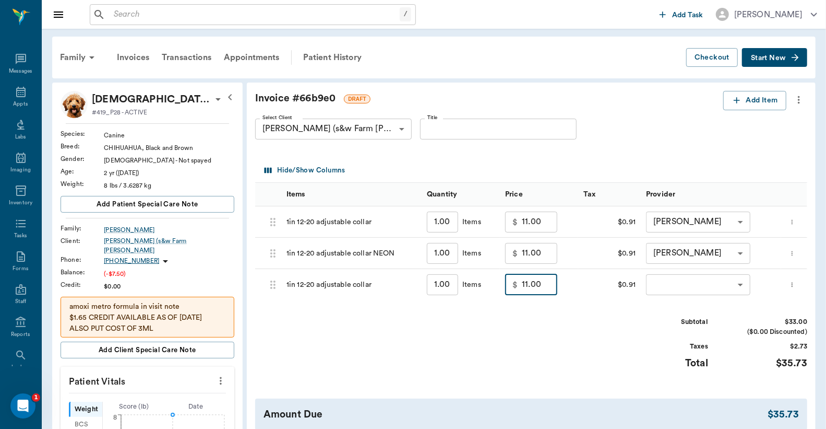
type input "11.00"
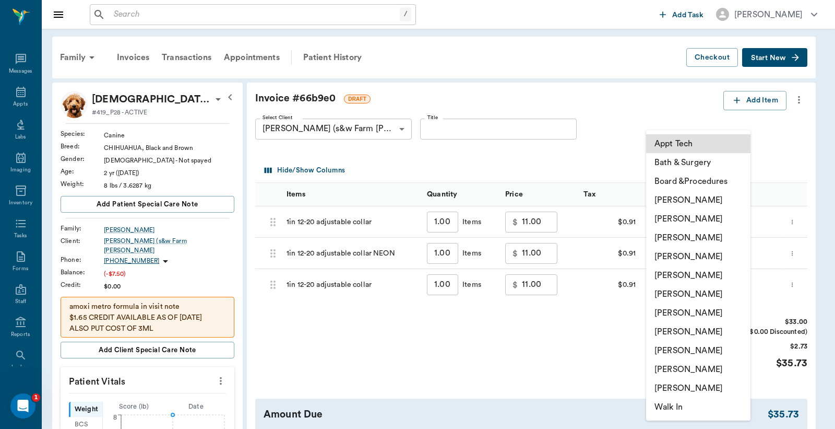
click at [672, 285] on body "/ ​ Add Task Dr. Bert Ellsworth Nectar Messages Appts Labs Imaging Inventory Ta…" at bounding box center [417, 418] width 835 height 836
click at [682, 221] on li "[PERSON_NAME]" at bounding box center [699, 218] width 104 height 19
type input "none-63ec2e2852e12b0ba117910e"
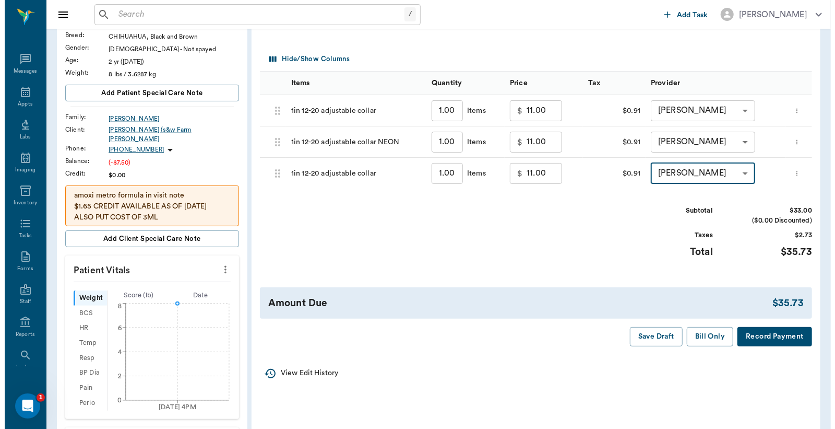
scroll to position [155, 0]
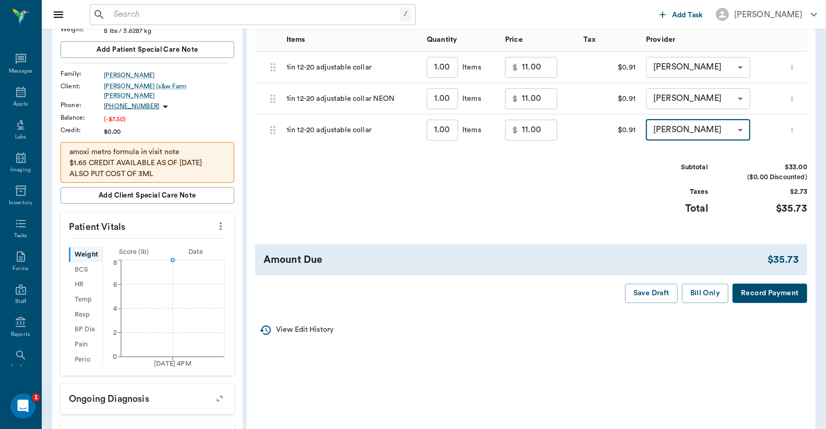
click at [764, 297] on button "Record Payment" at bounding box center [770, 293] width 75 height 19
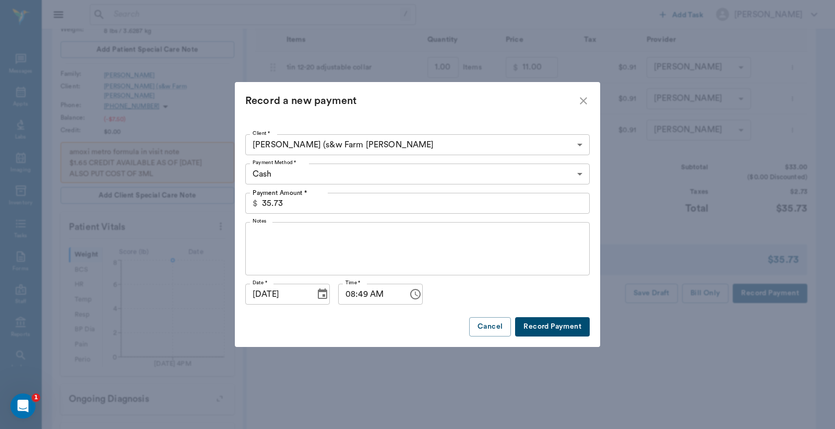
click at [577, 174] on body "/ ​ Add Task Dr. Bert Ellsworth Nectar Messages Appts Labs Imaging Inventory Ta…" at bounding box center [417, 263] width 835 height 836
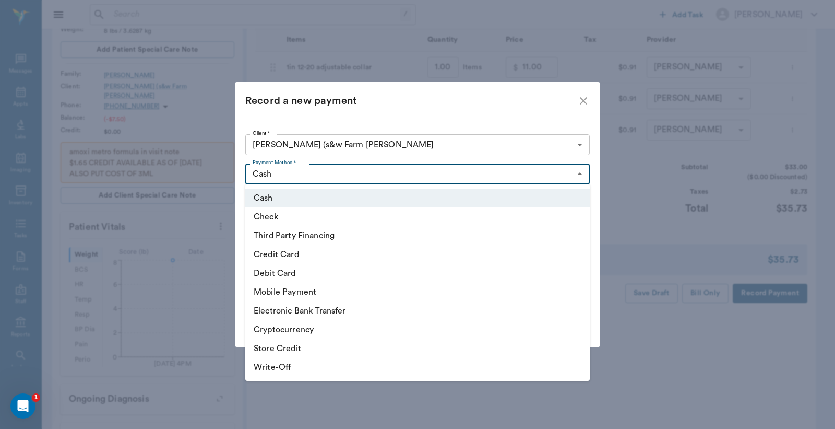
click at [300, 274] on li "Debit Card" at bounding box center [417, 273] width 345 height 19
type input "DEBIT_CARD"
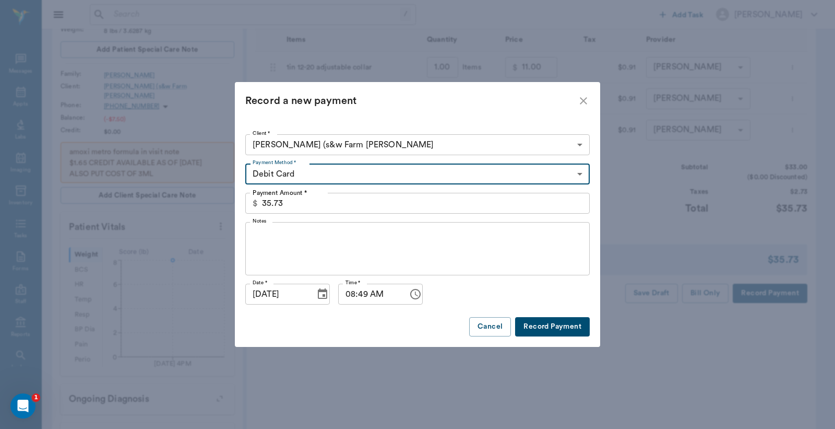
click at [544, 330] on button "Record Payment" at bounding box center [552, 326] width 75 height 19
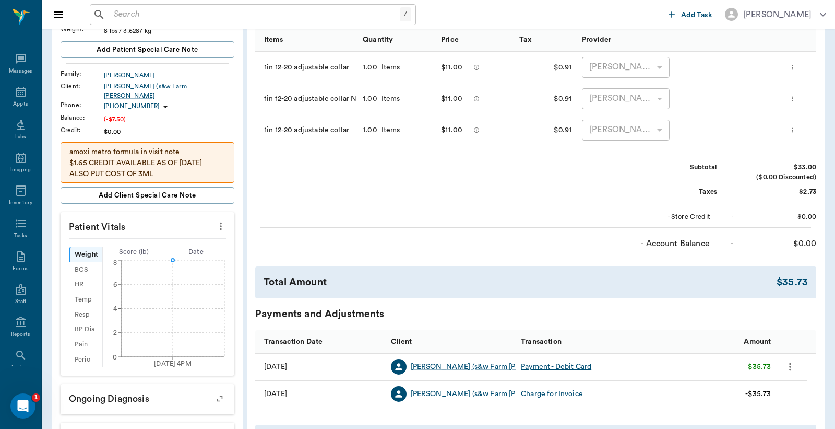
scroll to position [0, 0]
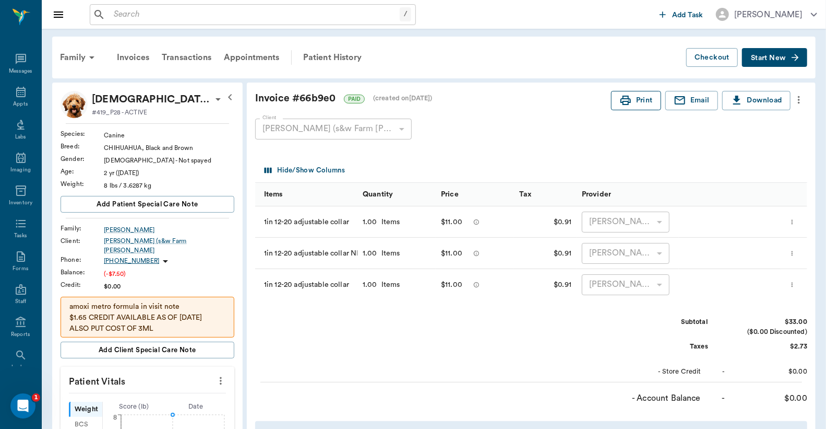
click at [648, 100] on button "Print" at bounding box center [636, 100] width 50 height 19
click at [16, 103] on div "Appts" at bounding box center [20, 104] width 15 height 8
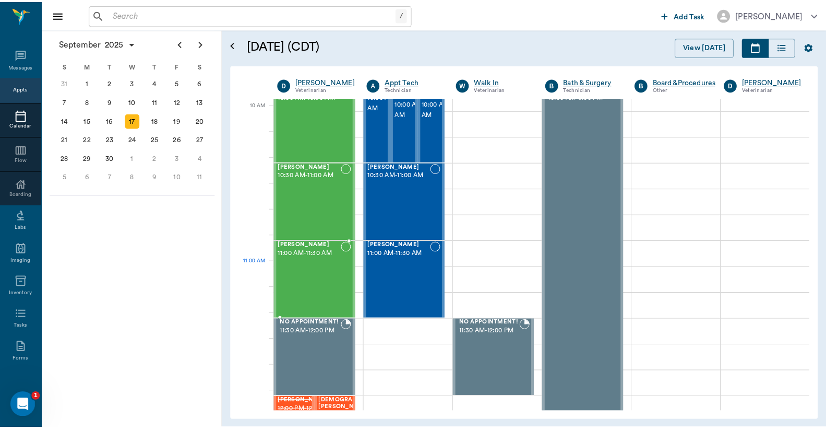
scroll to position [387, 0]
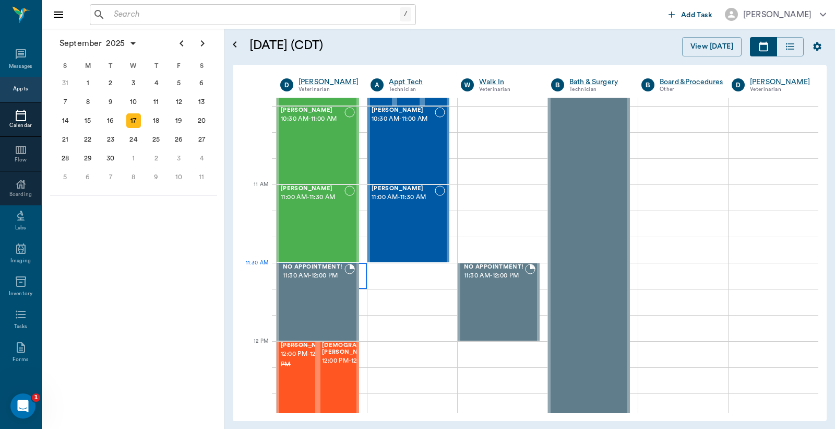
click at [361, 282] on div at bounding box center [322, 276] width 90 height 26
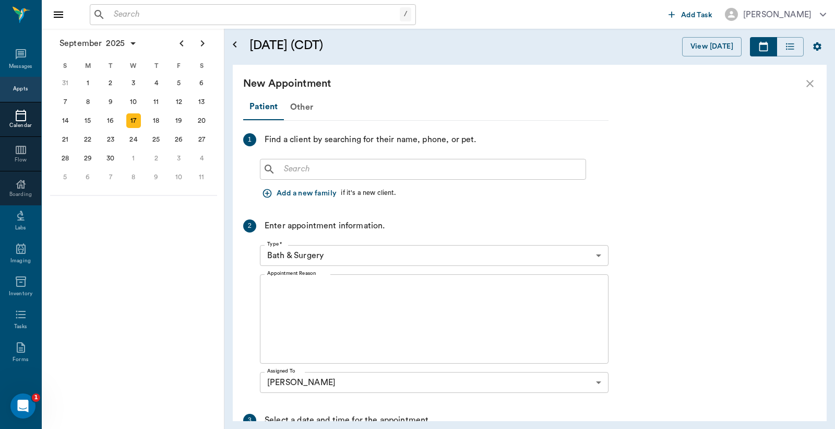
click at [282, 169] on input "text" at bounding box center [431, 169] width 302 height 15
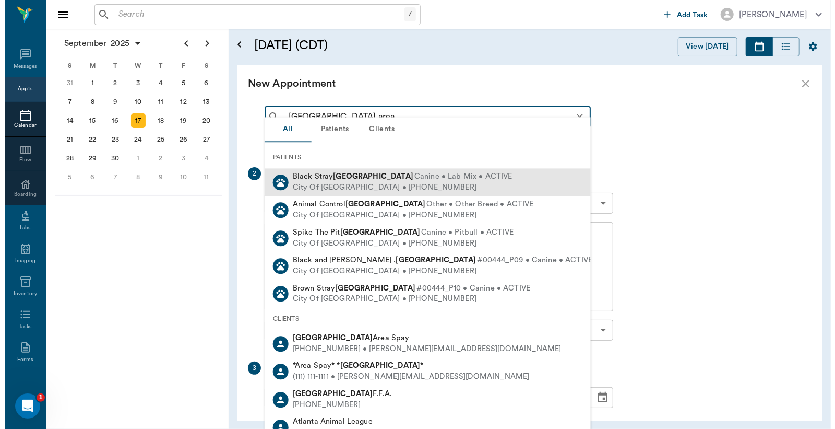
scroll to position [77, 0]
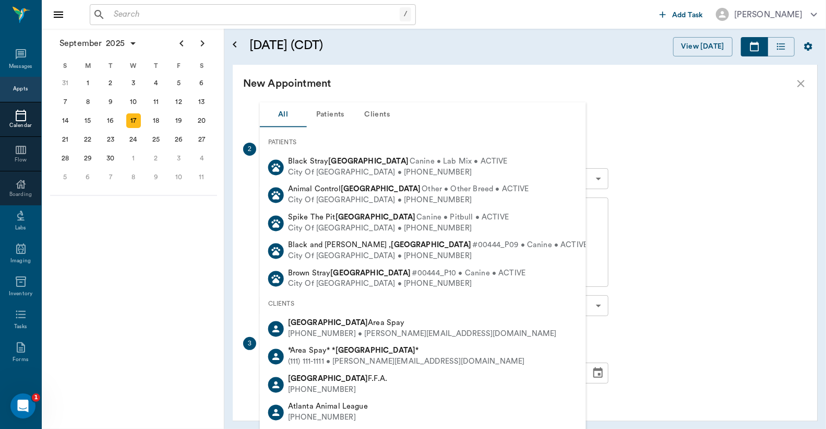
click at [320, 326] on div "Atlanta Area Spay" at bounding box center [422, 323] width 269 height 11
type input "atlanta area"
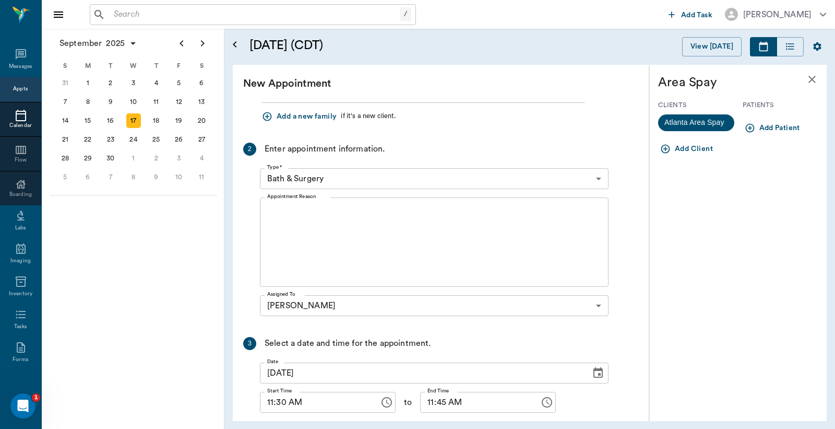
scroll to position [0, 0]
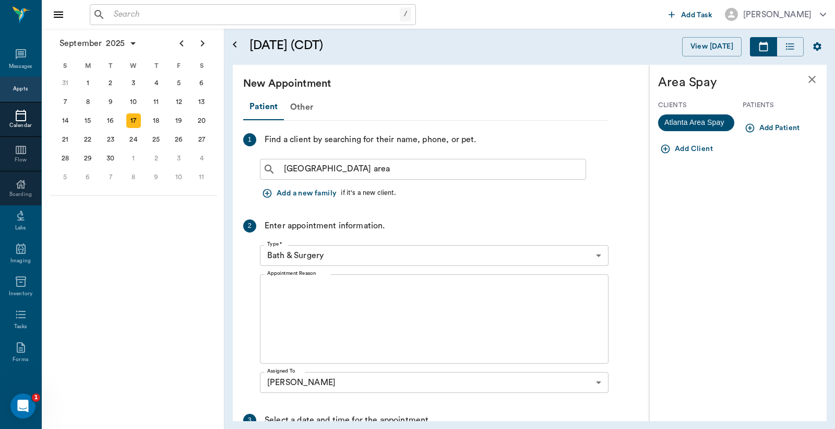
click at [773, 127] on button "Add Patient" at bounding box center [774, 128] width 62 height 19
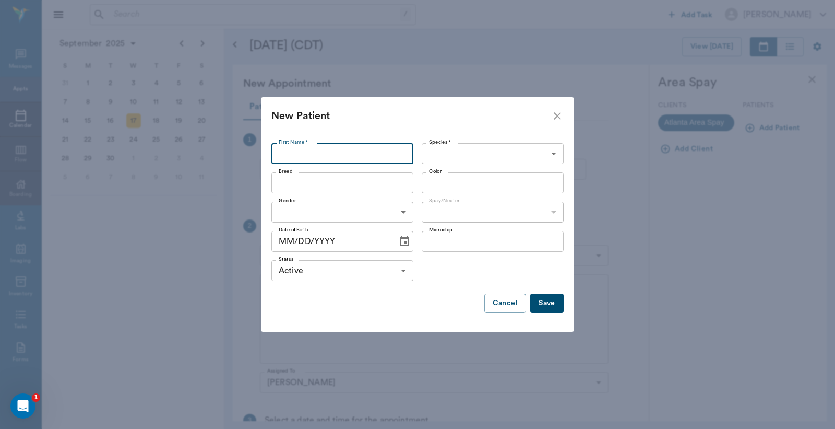
click at [285, 155] on input "First Name *" at bounding box center [342, 153] width 142 height 21
type input "s"
type input "Saphire"
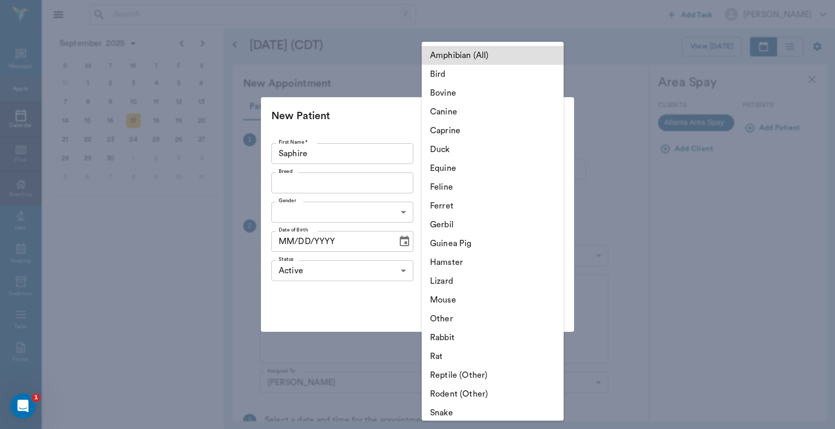
click at [491, 161] on body "/ ​ Add Task Dr. Bert Ellsworth Nectar Messages Appts Calendar Flow Boarding La…" at bounding box center [417, 214] width 835 height 429
click at [455, 110] on li "Canine" at bounding box center [493, 111] width 142 height 19
type input "Canine"
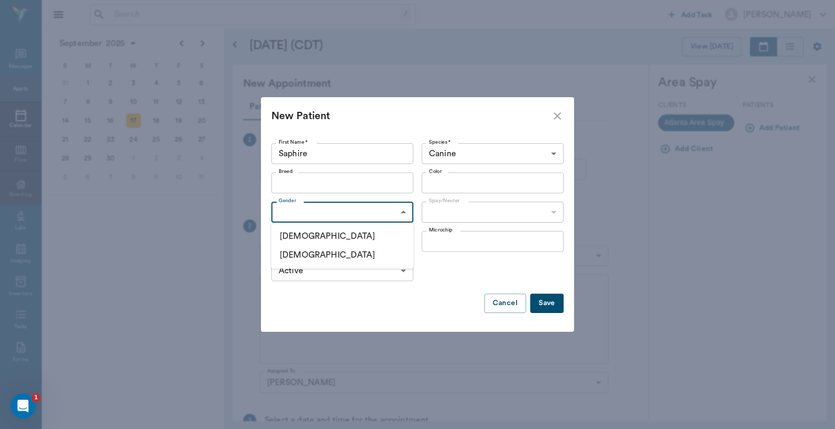
click at [404, 213] on body "/ ​ Add Task Dr. Bert Ellsworth Nectar Messages Appts Calendar Flow Boarding La…" at bounding box center [417, 214] width 835 height 429
click at [304, 257] on li "[DEMOGRAPHIC_DATA]" at bounding box center [342, 254] width 142 height 19
type input "[DEMOGRAPHIC_DATA]"
click at [546, 300] on button "Save" at bounding box center [546, 302] width 33 height 19
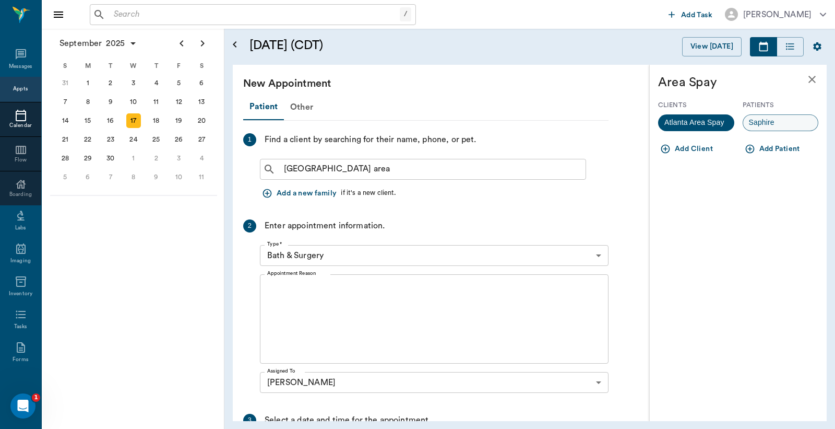
click at [771, 121] on span "Saphire" at bounding box center [761, 122] width 37 height 11
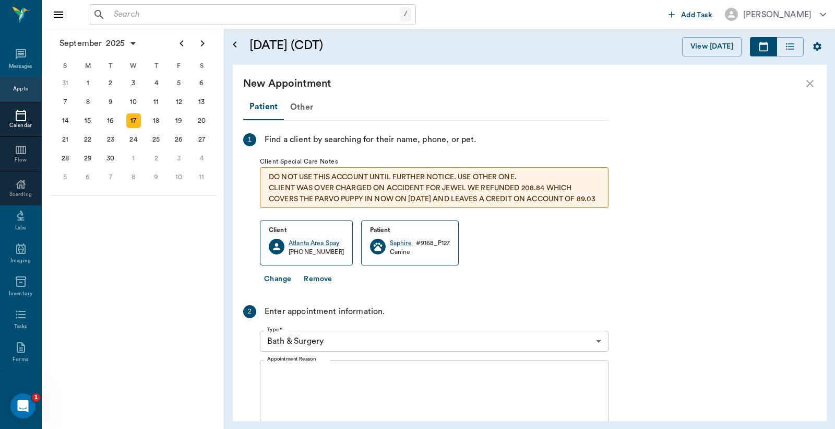
click at [598, 340] on body "/ ​ Add Task Dr. Bert Ellsworth Nectar Messages Appts Calendar Flow Boarding La…" at bounding box center [417, 214] width 835 height 429
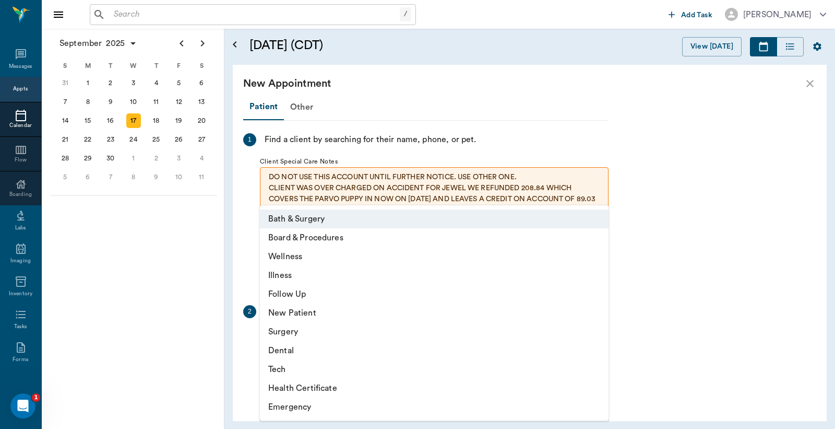
click at [298, 335] on li "Surgery" at bounding box center [434, 331] width 349 height 19
type input "65d2be4f46e3a538d89b8c18"
type input "12:00 PM"
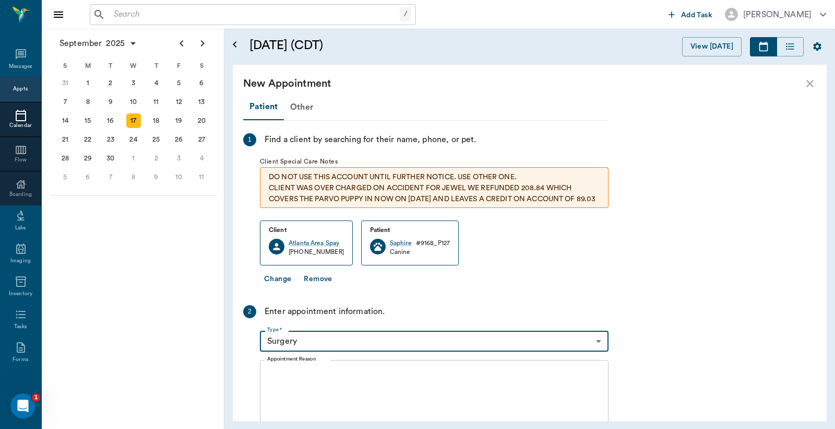
click at [277, 372] on textarea "Appointment Reason" at bounding box center [434, 405] width 334 height 72
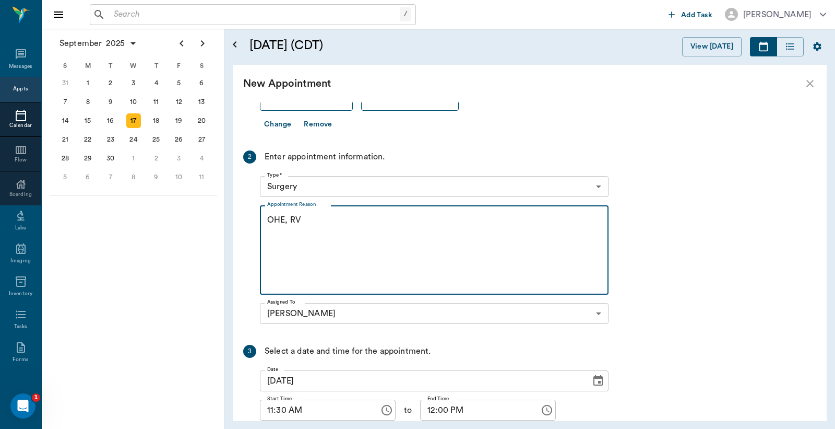
scroll to position [232, 0]
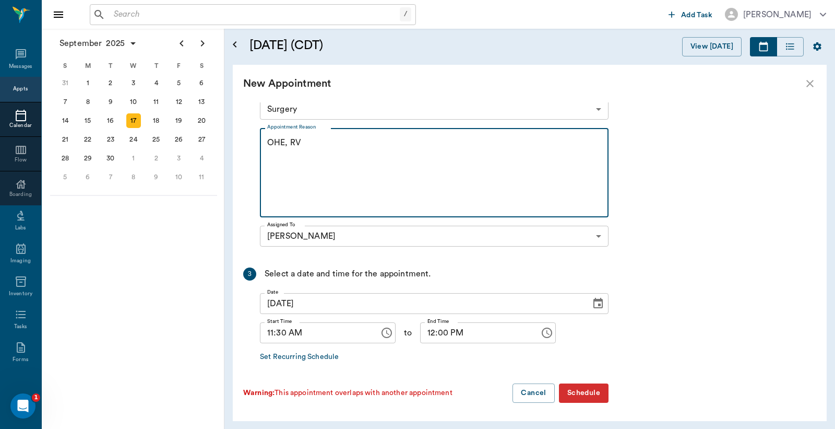
type textarea "OHE, RV"
click at [573, 391] on button "Schedule" at bounding box center [584, 392] width 50 height 19
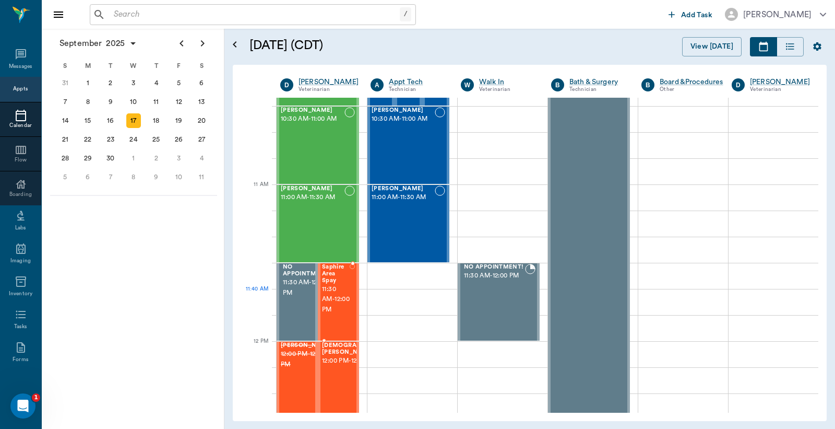
drag, startPoint x: 337, startPoint y: 294, endPoint x: 415, endPoint y: 288, distance: 78.0
click at [337, 294] on span "11:30 AM - 12:00 PM" at bounding box center [336, 299] width 28 height 31
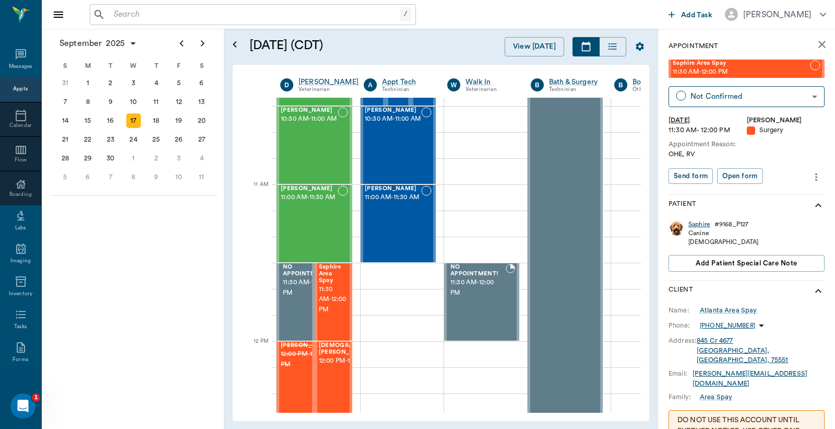
click at [700, 223] on div "Saphire" at bounding box center [700, 224] width 22 height 9
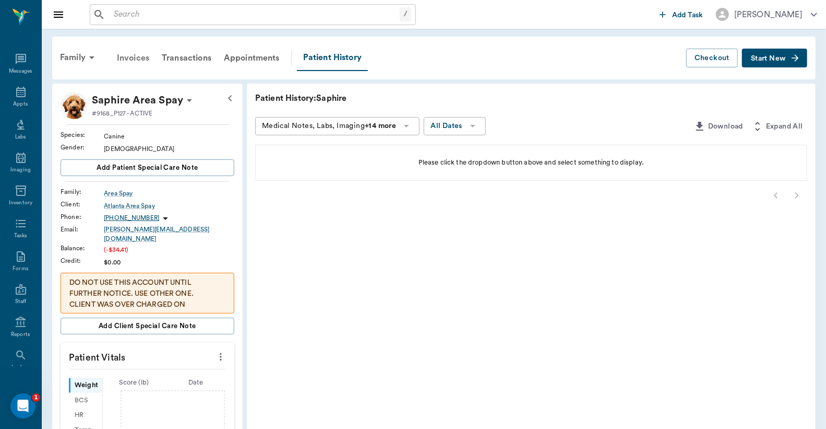
click at [142, 59] on div "Invoices" at bounding box center [133, 57] width 45 height 25
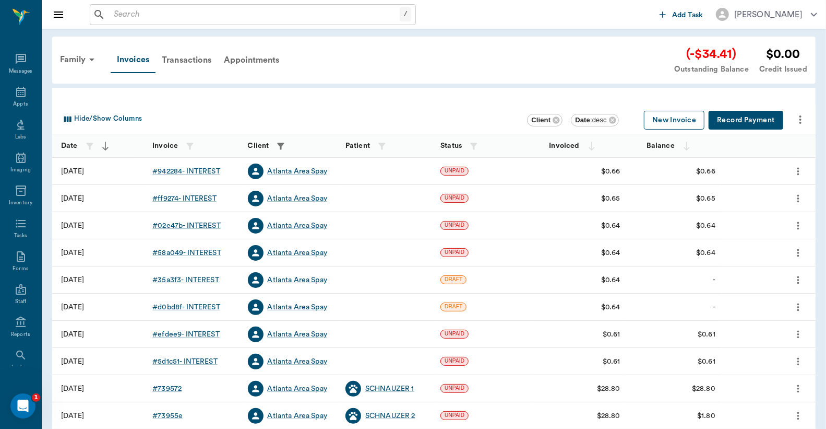
click at [680, 121] on button "New Invoice" at bounding box center [674, 120] width 61 height 19
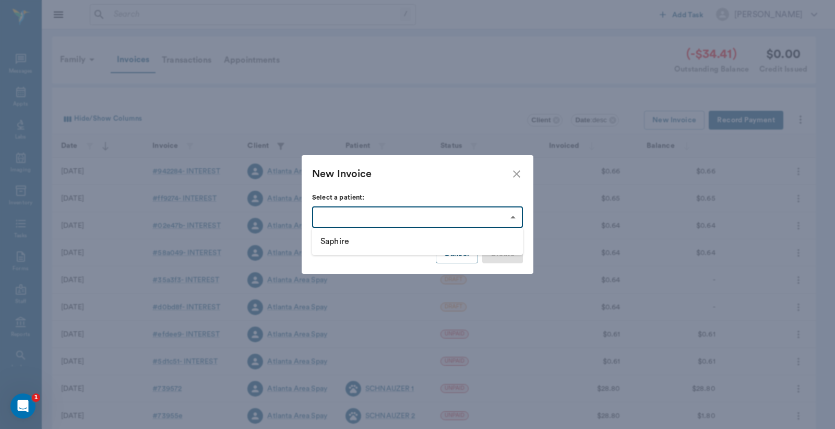
click at [509, 217] on body "/ ​ Add Task Dr. Bert Ellsworth Nectar Messages Appts Labs Imaging Inventory Ta…" at bounding box center [417, 306] width 835 height 613
click at [347, 243] on li "Saphire" at bounding box center [417, 241] width 211 height 19
type input "68cabd2c9dc259206d15edbf"
click at [516, 251] on button "Create" at bounding box center [502, 253] width 41 height 19
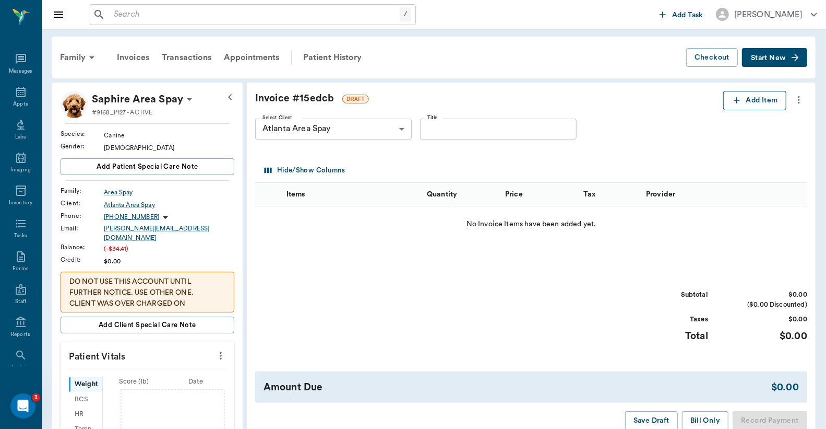
click at [749, 104] on button "Add Item" at bounding box center [755, 100] width 63 height 19
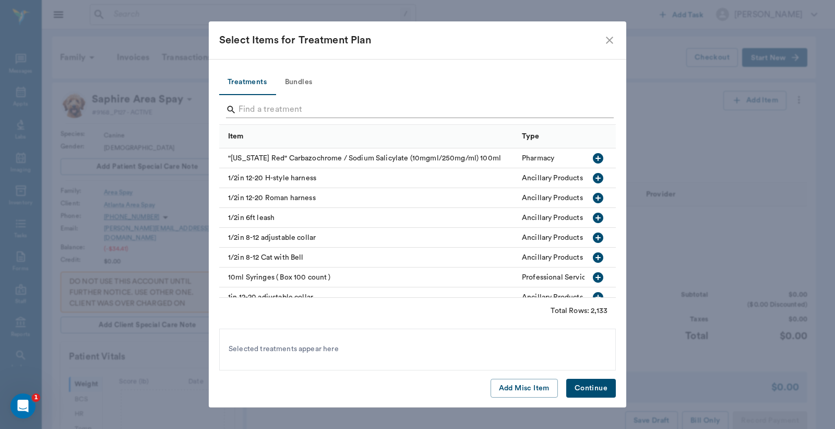
click at [241, 110] on input "Search" at bounding box center [419, 109] width 360 height 17
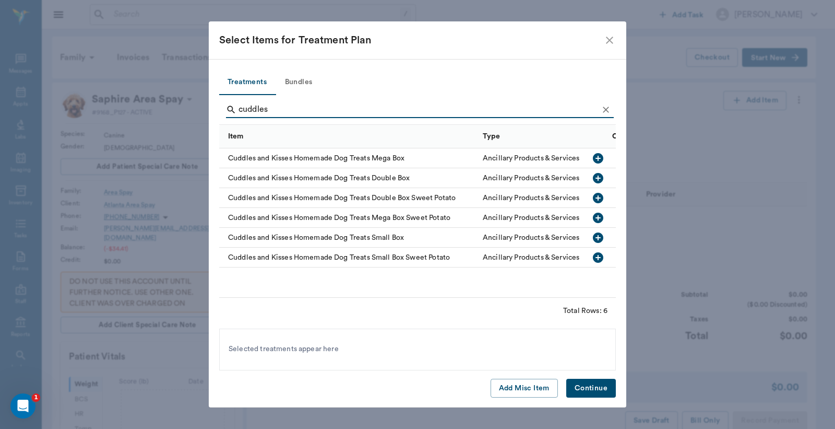
type input "cuddles"
click at [607, 41] on icon "close" at bounding box center [610, 40] width 13 height 13
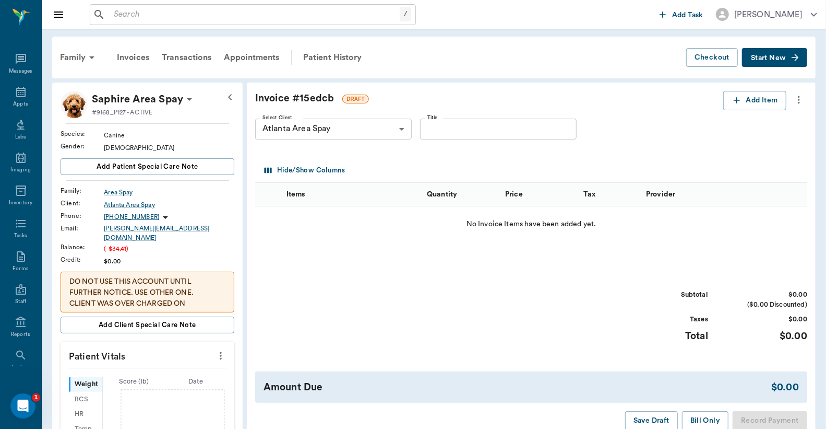
drag, startPoint x: 112, startPoint y: 18, endPoint x: 119, endPoint y: 2, distance: 17.6
click at [113, 17] on input "text" at bounding box center [255, 14] width 290 height 15
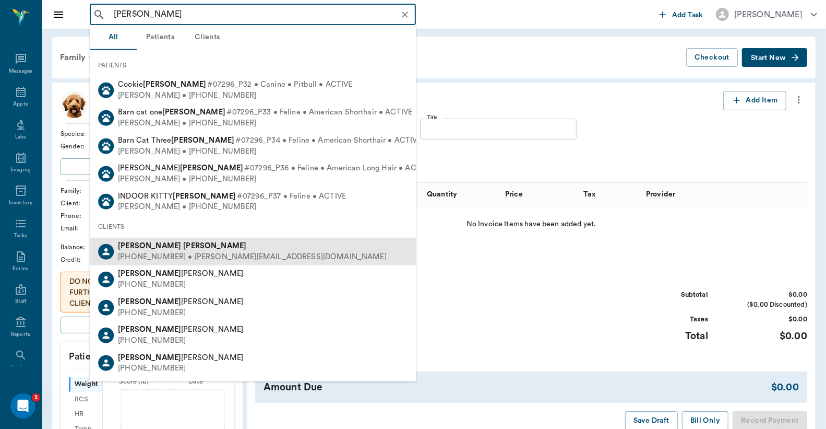
click at [186, 256] on div "(469) 241-0000 • MICHELE@2mtexas.com" at bounding box center [252, 257] width 269 height 11
type input "michelle ciomperlik"
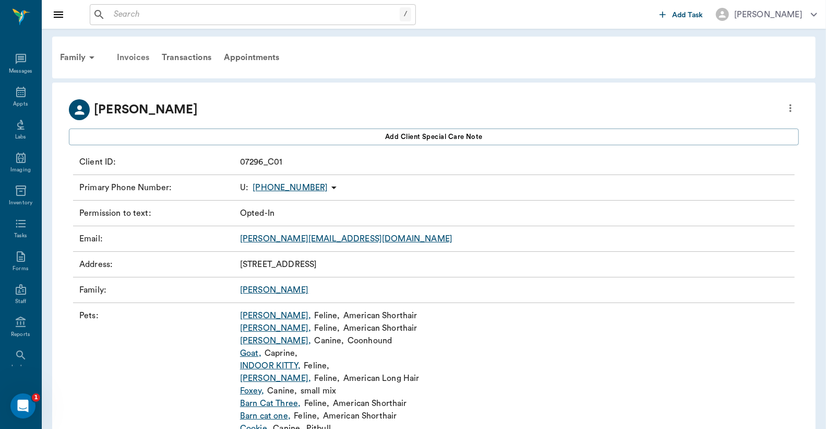
click at [132, 56] on div "Invoices" at bounding box center [133, 57] width 45 height 25
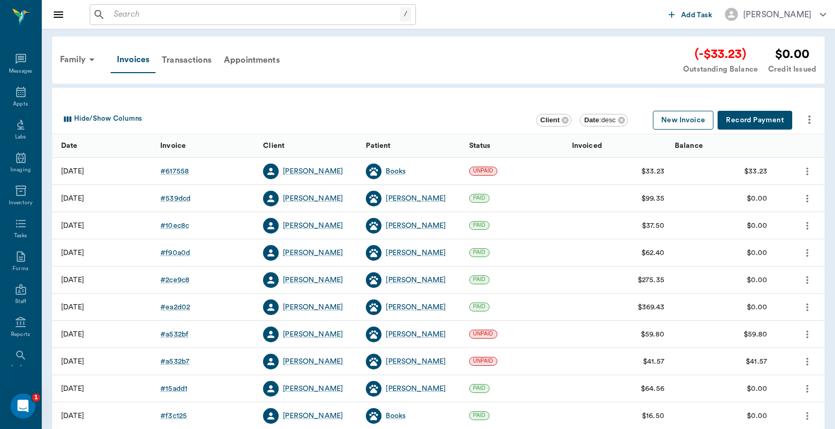
click at [680, 121] on button "New Invoice" at bounding box center [683, 120] width 61 height 19
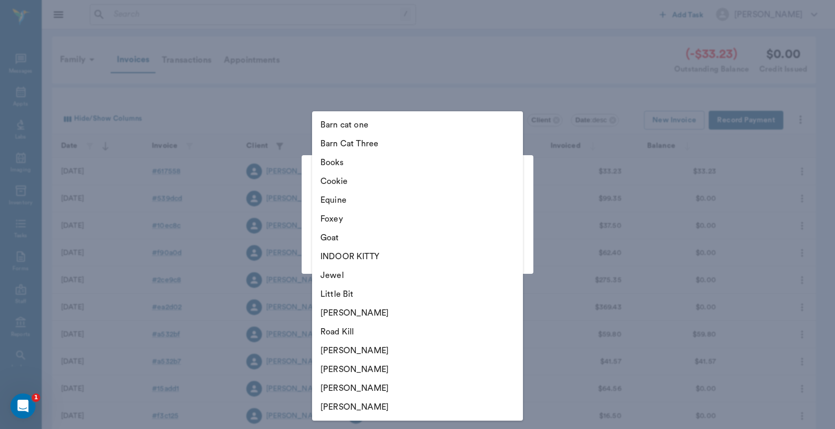
click at [515, 217] on body "/ ​ Add Task Dr. Bert Ellsworth Nectar Messages Appts Labs Imaging Inventory Ta…" at bounding box center [417, 306] width 835 height 613
click at [367, 217] on li "Foxey" at bounding box center [417, 218] width 211 height 19
type input "65c12c276ea0c1509389dcc3"
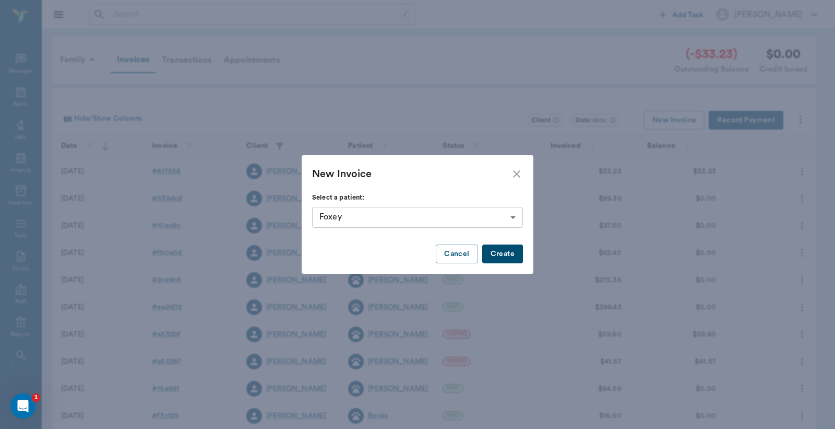
click at [509, 259] on button "Create" at bounding box center [502, 253] width 41 height 19
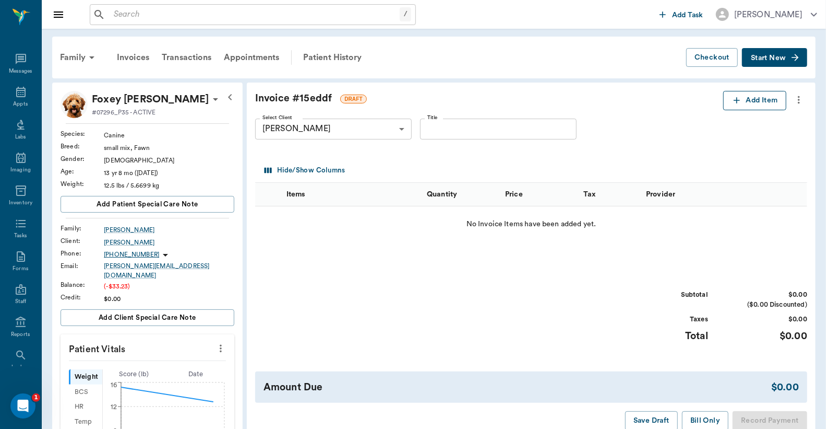
click at [748, 103] on button "Add Item" at bounding box center [755, 100] width 63 height 19
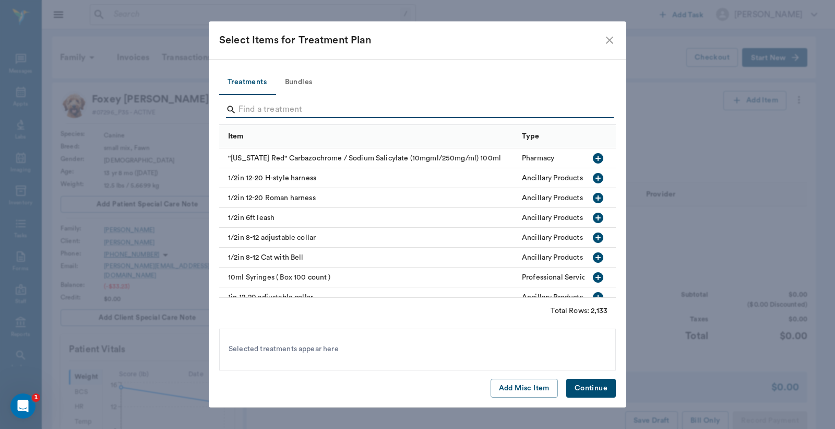
drag, startPoint x: 239, startPoint y: 109, endPoint x: 239, endPoint y: 92, distance: 16.2
click at [240, 107] on input "Search" at bounding box center [419, 109] width 360 height 17
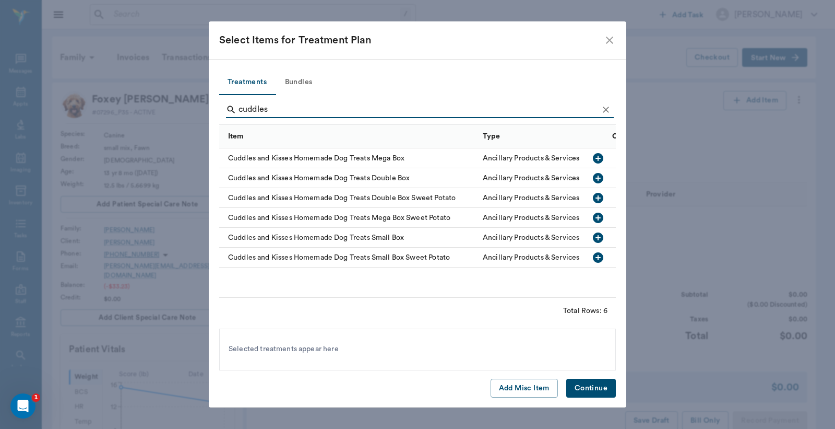
type input "cuddles"
click at [599, 157] on icon "button" at bounding box center [598, 158] width 10 height 10
click at [582, 388] on button "Continue" at bounding box center [591, 388] width 50 height 19
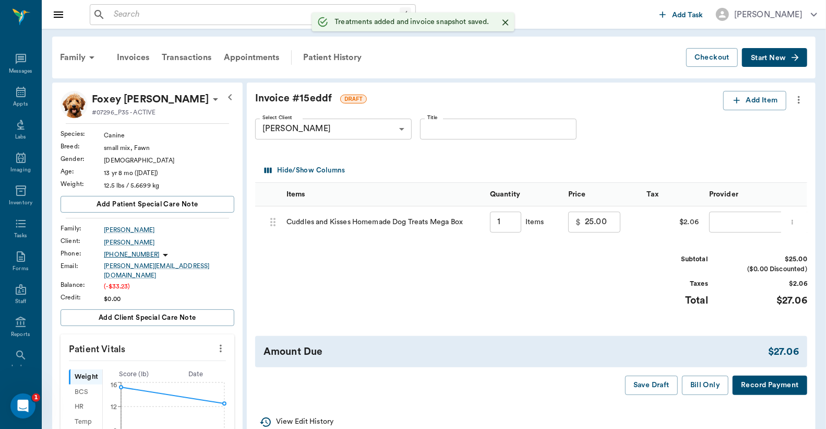
type input "1.00"
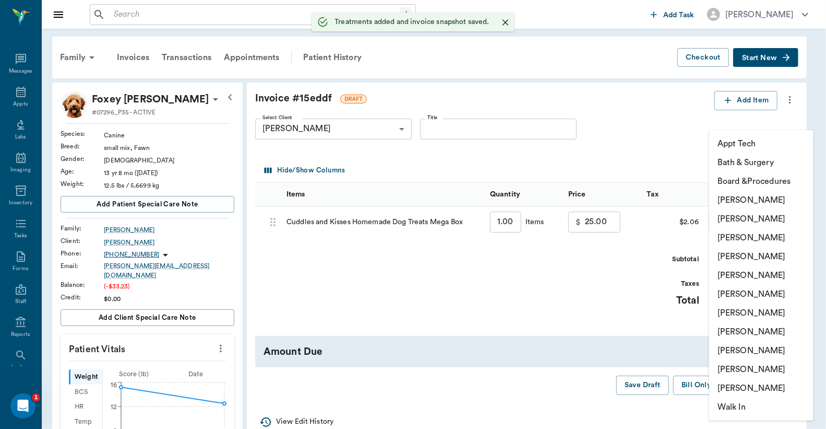
click at [758, 221] on body "/ ​ Add Task Dr. Bert Ellsworth Nectar Messages Appts Labs Imaging Inventory Ta…" at bounding box center [413, 383] width 826 height 766
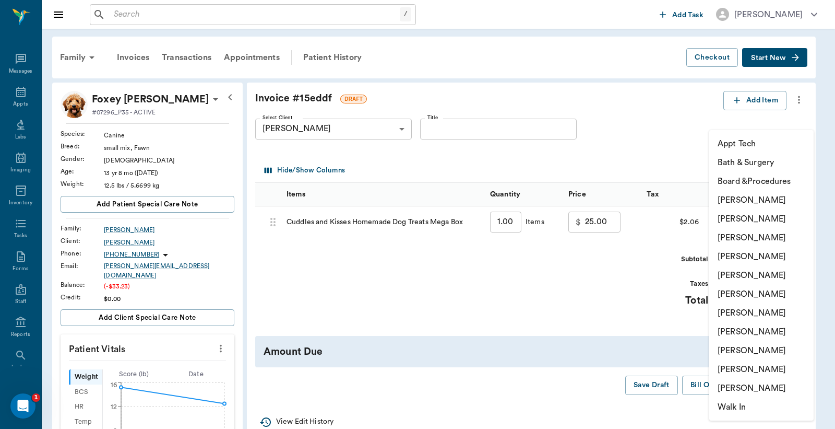
click at [727, 219] on li "[PERSON_NAME]" at bounding box center [762, 218] width 104 height 19
type input "none-63ec2e2852e12b0ba117910e"
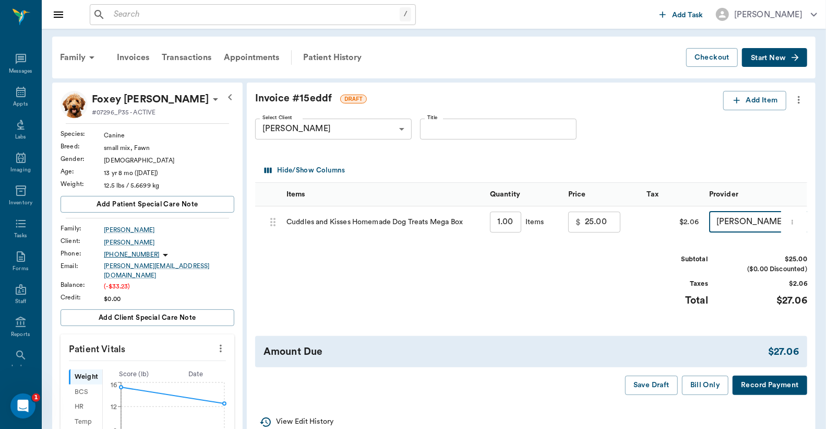
drag, startPoint x: 768, startPoint y: 394, endPoint x: 766, endPoint y: 387, distance: 7.0
click at [766, 387] on button "Record Payment" at bounding box center [770, 384] width 75 height 19
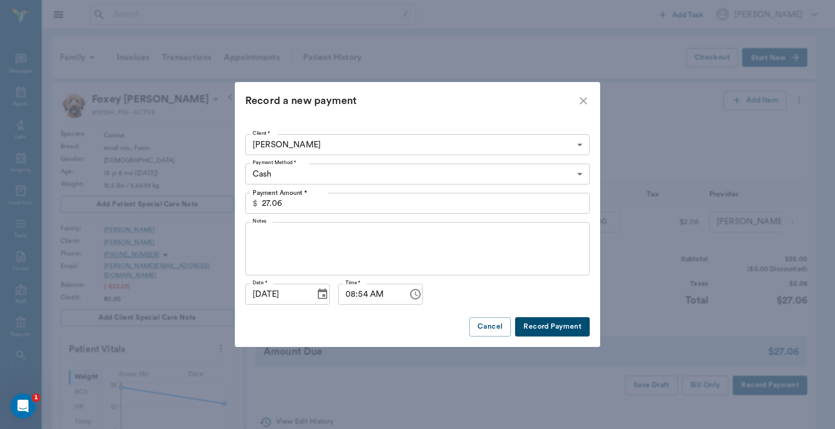
click at [577, 171] on body "/ ​ Add Task Dr. Bert Ellsworth Nectar Messages Appts Labs Imaging Inventory Ta…" at bounding box center [417, 383] width 835 height 766
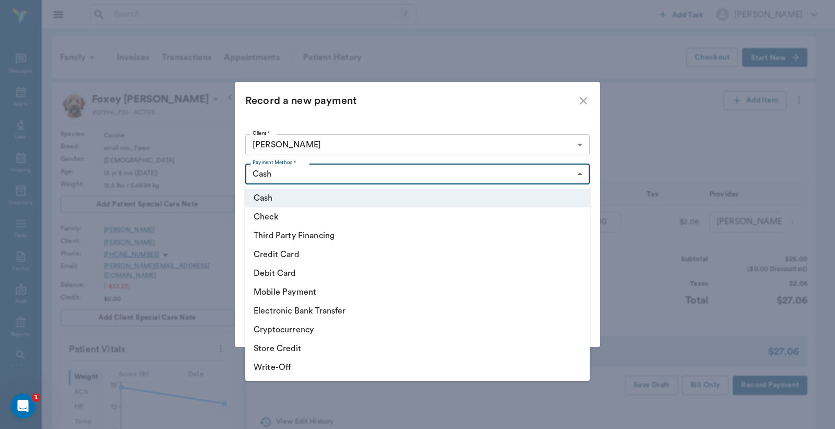
click at [336, 279] on li "Debit Card" at bounding box center [417, 273] width 345 height 19
type input "DEBIT_CARD"
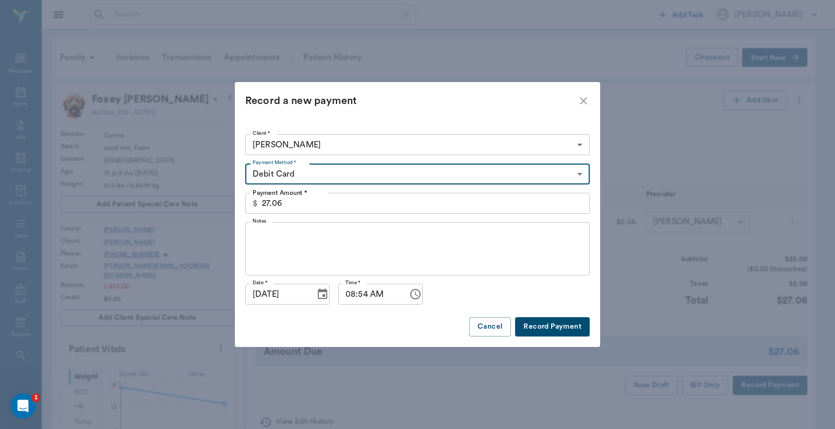
click at [547, 330] on button "Record Payment" at bounding box center [552, 326] width 75 height 19
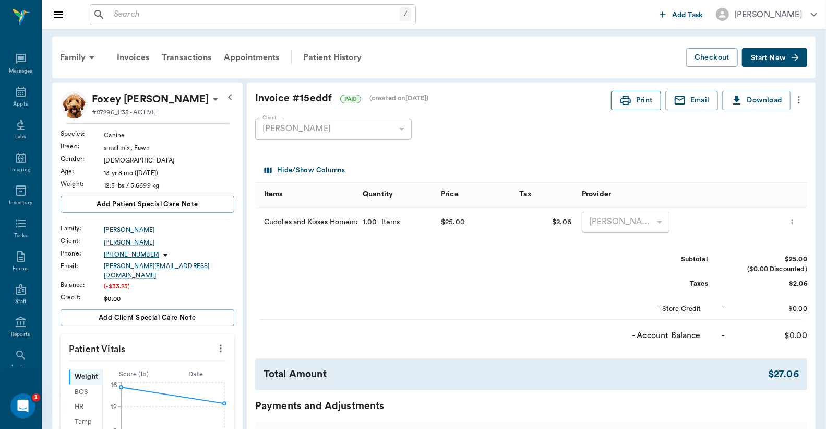
click at [637, 101] on button "Print" at bounding box center [636, 100] width 50 height 19
click at [16, 95] on icon at bounding box center [21, 92] width 13 height 13
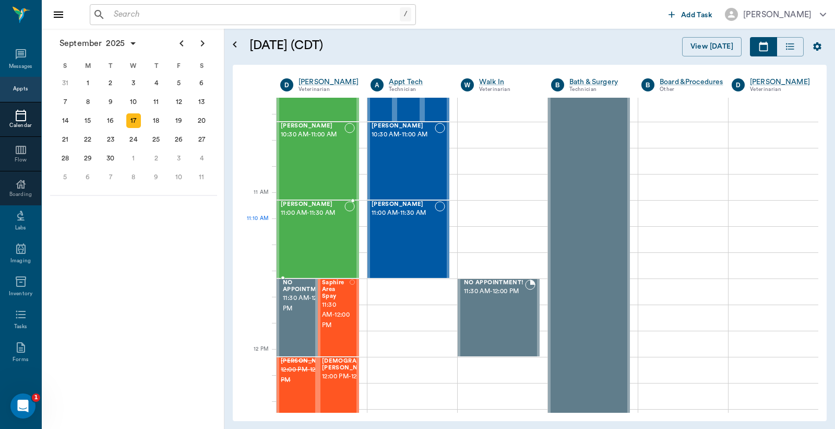
scroll to position [387, 0]
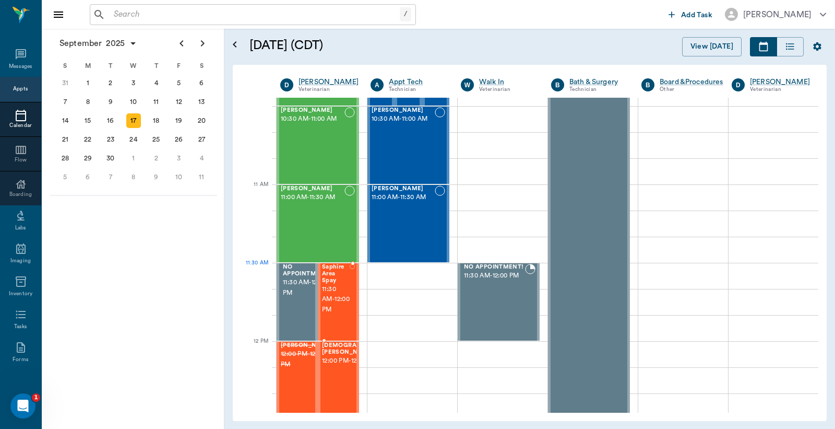
click at [334, 288] on span "11:30 AM - 12:00 PM" at bounding box center [336, 299] width 28 height 31
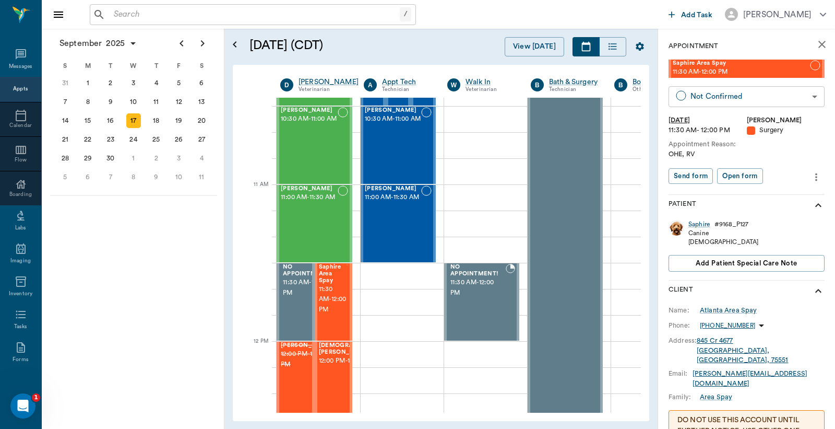
click at [741, 100] on body "/ ​ Add Task Dr. Bert Ellsworth Nectar Messages Appts Calendar Flow Boarding La…" at bounding box center [417, 214] width 835 height 429
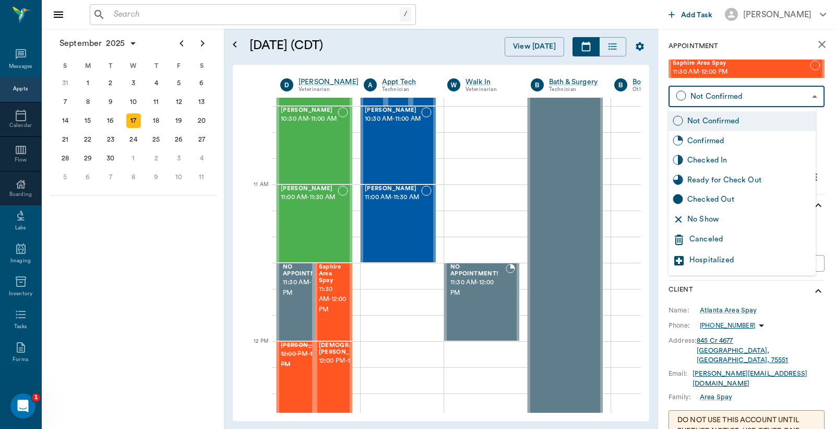
click at [723, 162] on div "Checked In" at bounding box center [750, 160] width 124 height 11
type input "CHECKED_IN"
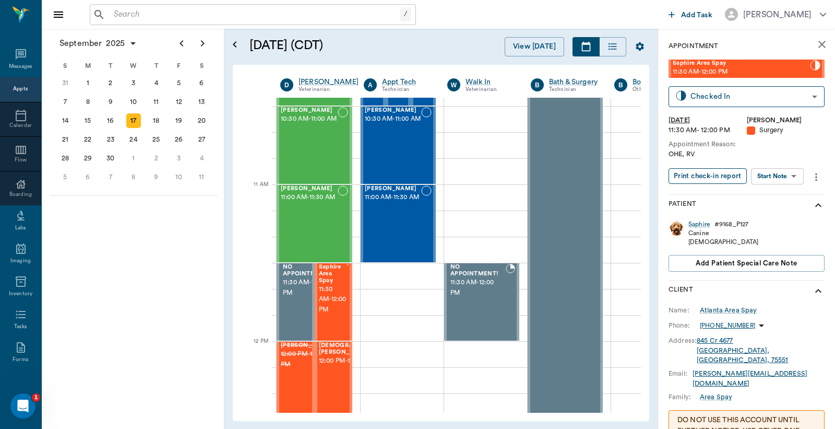
click at [714, 175] on button "Print check-in report" at bounding box center [708, 176] width 78 height 16
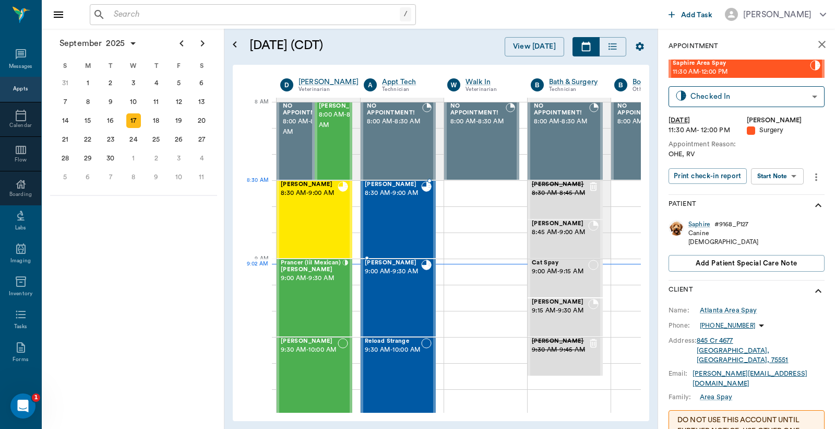
click at [403, 198] on span "8:30 AM - 9:00 AM" at bounding box center [393, 193] width 56 height 10
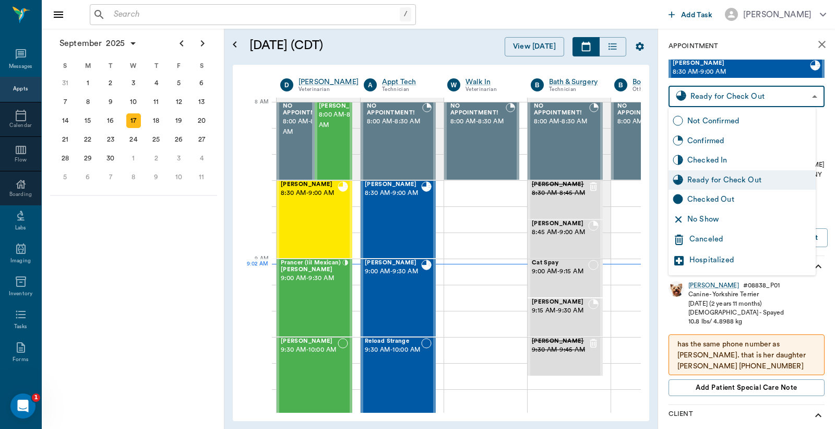
click at [711, 96] on body "/ ​ Add Task Dr. Bert Ellsworth Nectar Messages Appts Calendar Flow Boarding La…" at bounding box center [417, 214] width 835 height 429
click at [698, 200] on div "Checked Out" at bounding box center [750, 199] width 124 height 11
type input "CHECKED_OUT"
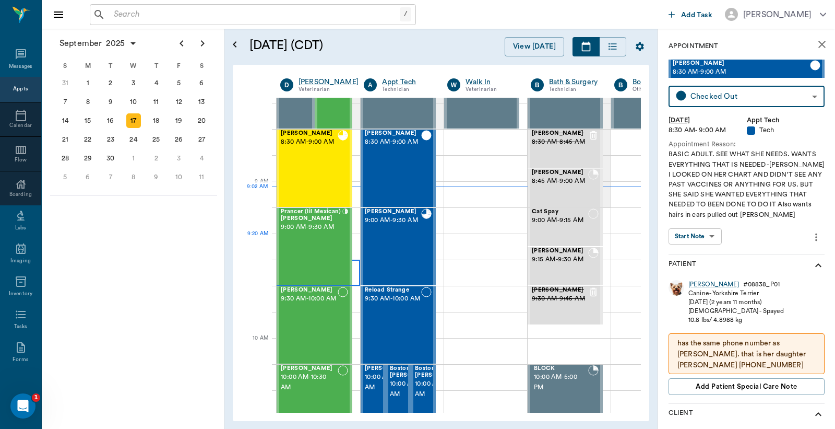
scroll to position [77, 0]
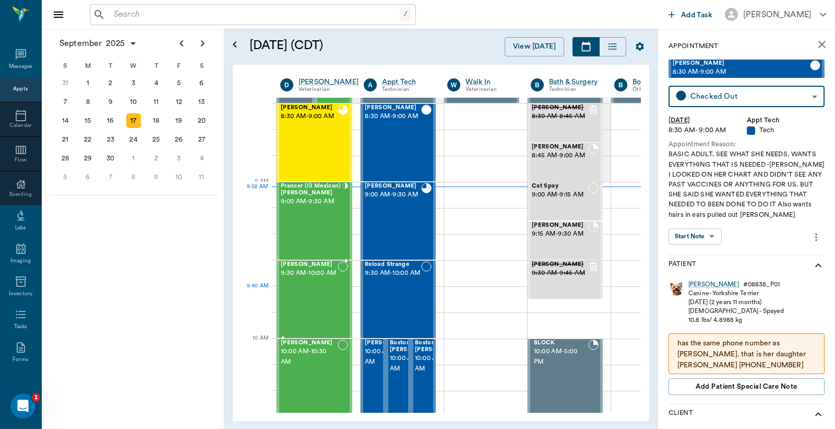
click at [312, 278] on span "9:30 AM - 10:00 AM" at bounding box center [309, 273] width 57 height 10
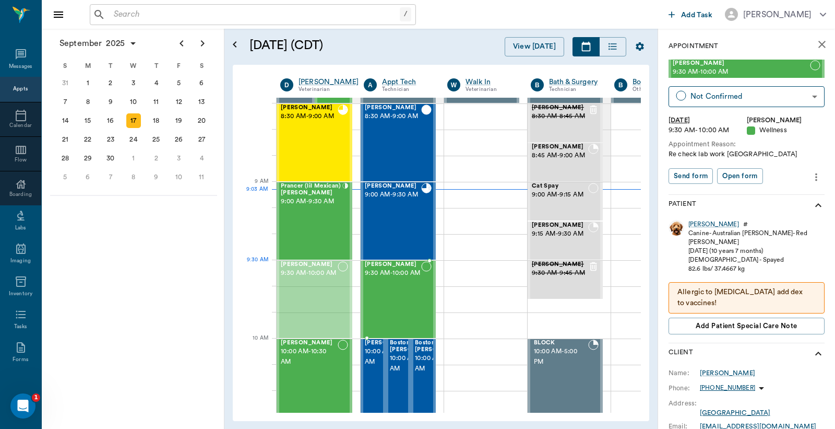
drag, startPoint x: 303, startPoint y: 285, endPoint x: 398, endPoint y: 283, distance: 94.5
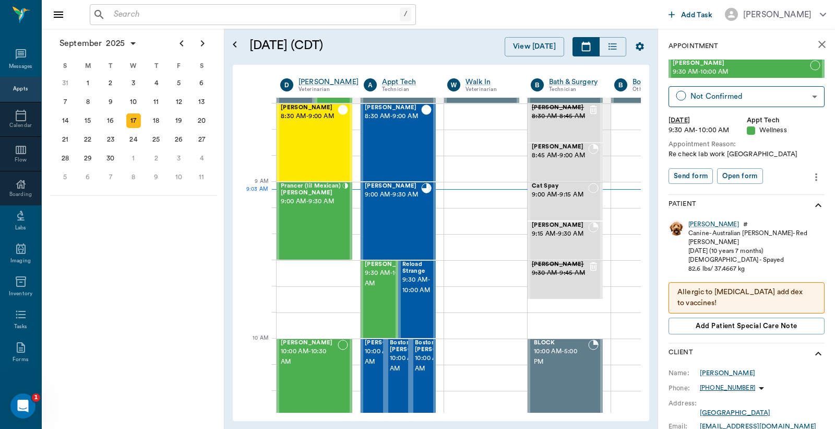
click at [811, 178] on icon "more" at bounding box center [816, 177] width 11 height 13
click at [781, 195] on span "Edit appointment" at bounding box center [764, 194] width 88 height 11
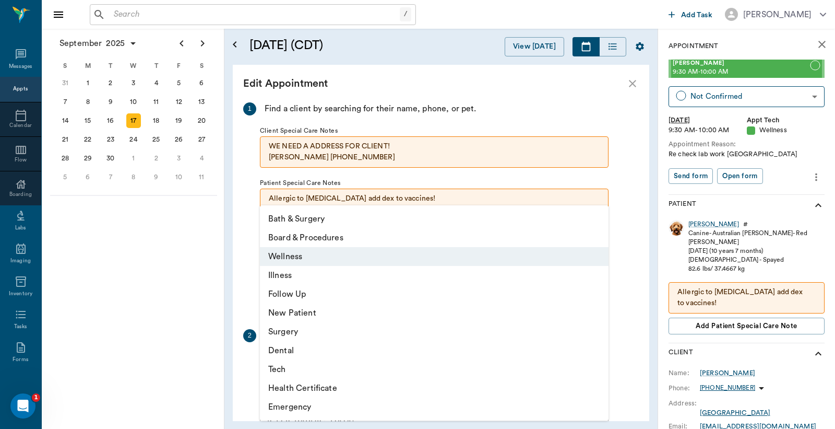
click at [600, 364] on body "/ ​ Add Task Dr. Bert Ellsworth Nectar Messages Appts Calendar Flow Boarding La…" at bounding box center [417, 214] width 835 height 429
click at [305, 367] on li "Tech" at bounding box center [434, 369] width 349 height 19
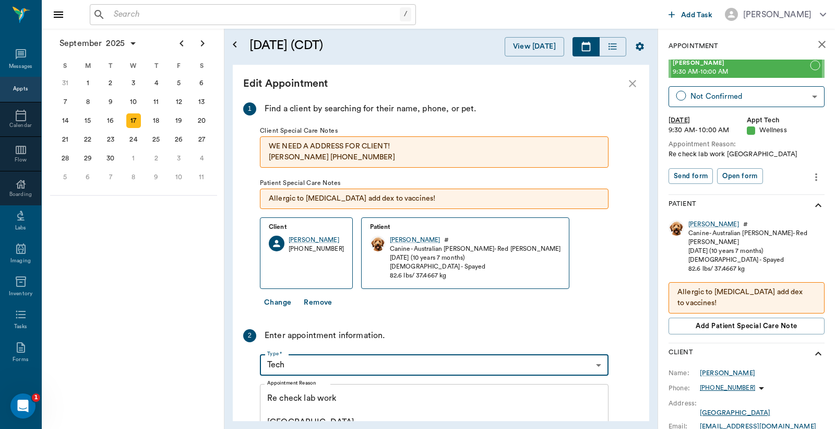
type input "65d2be4f46e3a538d89b8c1a"
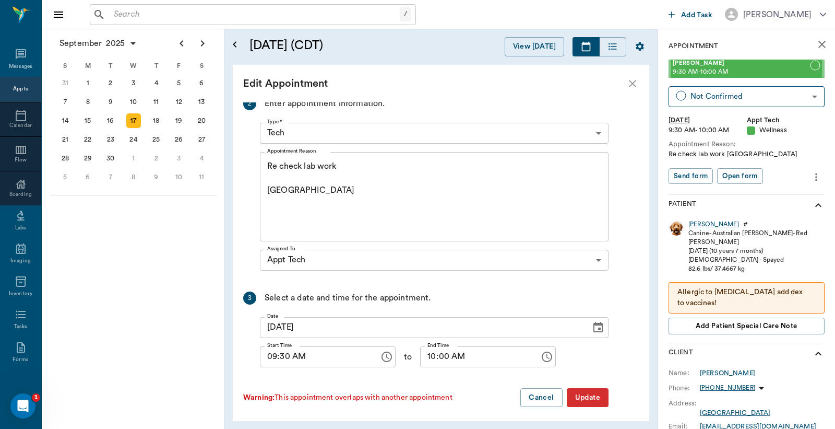
click at [584, 400] on button "Update" at bounding box center [588, 397] width 42 height 19
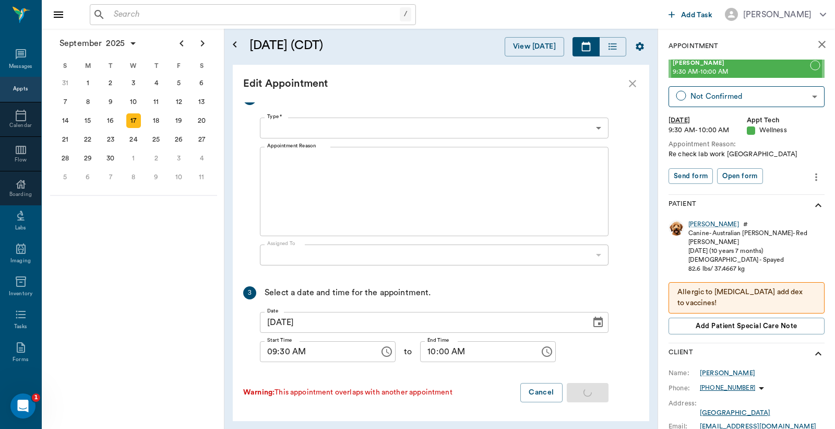
scroll to position [0, 0]
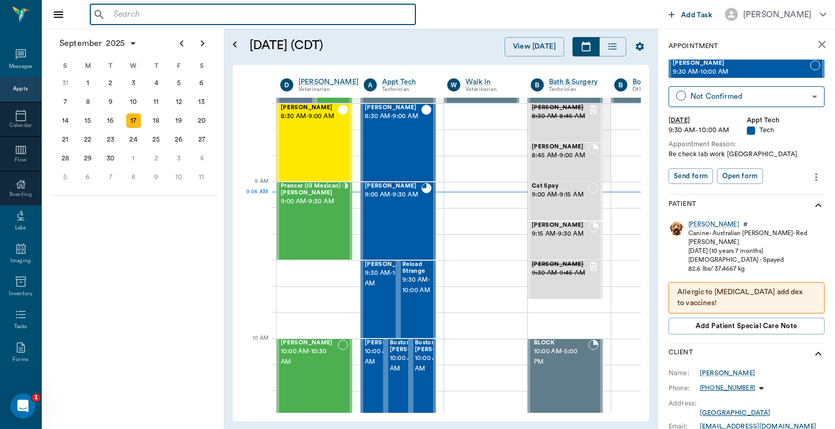
click at [116, 17] on input "text" at bounding box center [261, 14] width 302 height 15
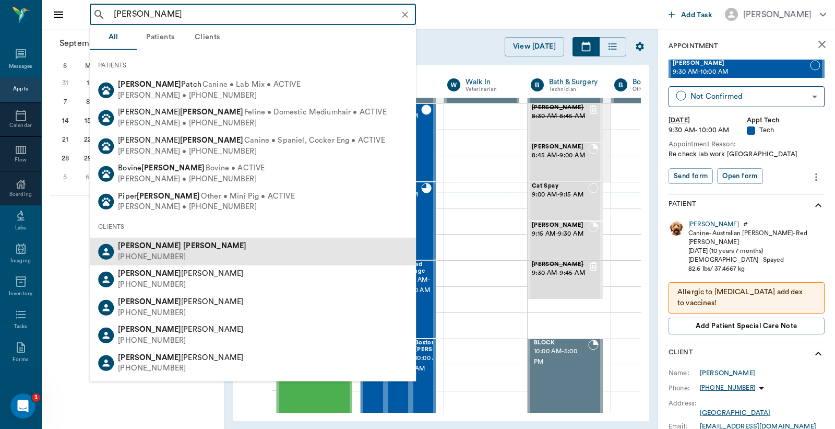
click at [183, 247] on b "Sprayberry" at bounding box center [214, 246] width 63 height 8
type input "Linda Sprayberry"
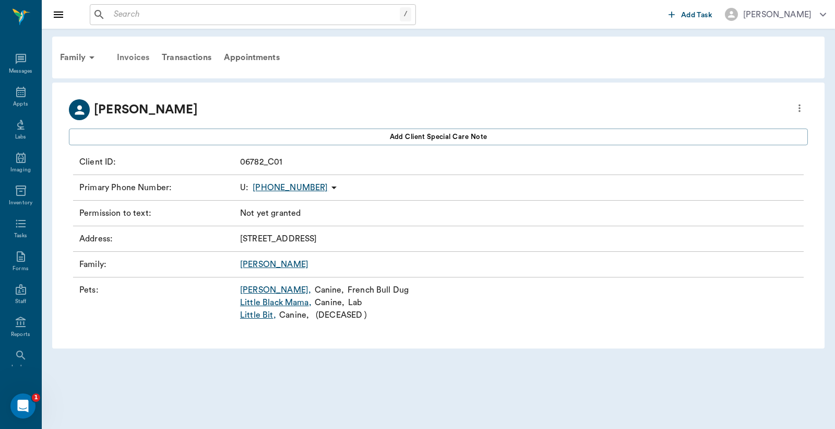
click at [138, 60] on div "Invoices" at bounding box center [133, 57] width 45 height 25
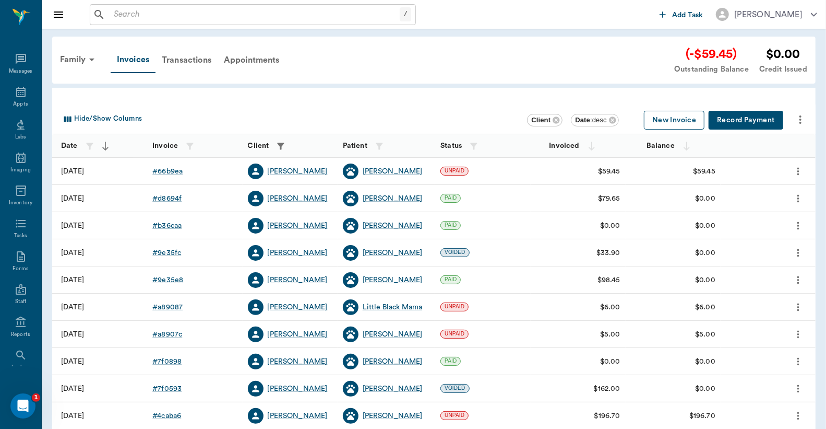
click at [664, 121] on button "New Invoice" at bounding box center [674, 120] width 61 height 19
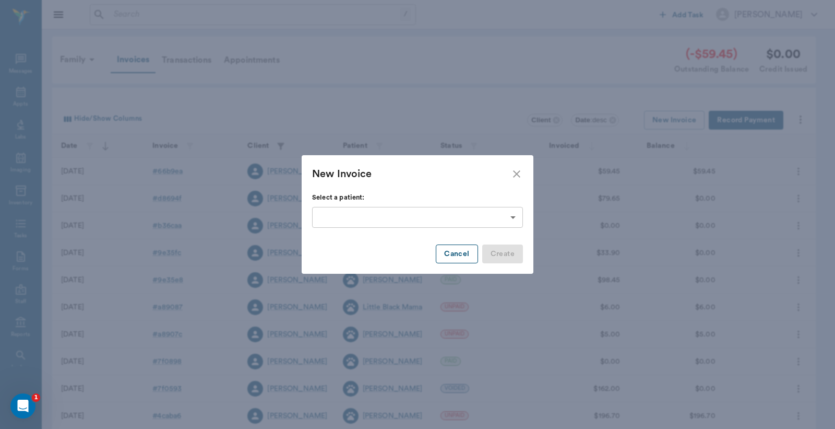
click at [462, 257] on button "Cancel" at bounding box center [457, 253] width 42 height 19
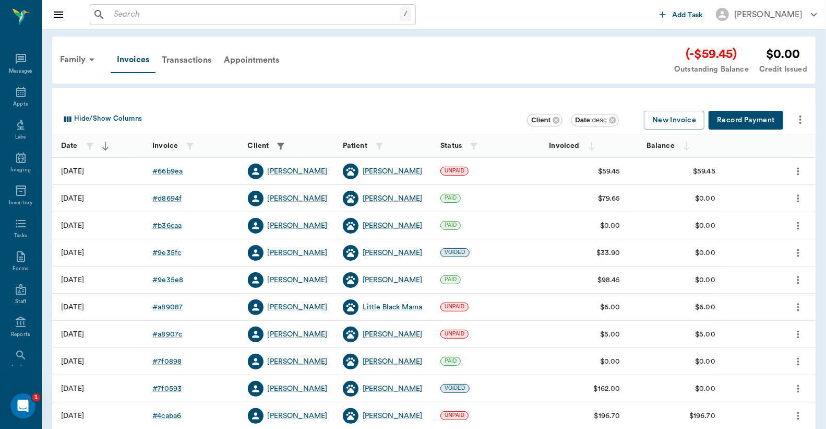
click at [798, 169] on icon "more" at bounding box center [798, 171] width 11 height 13
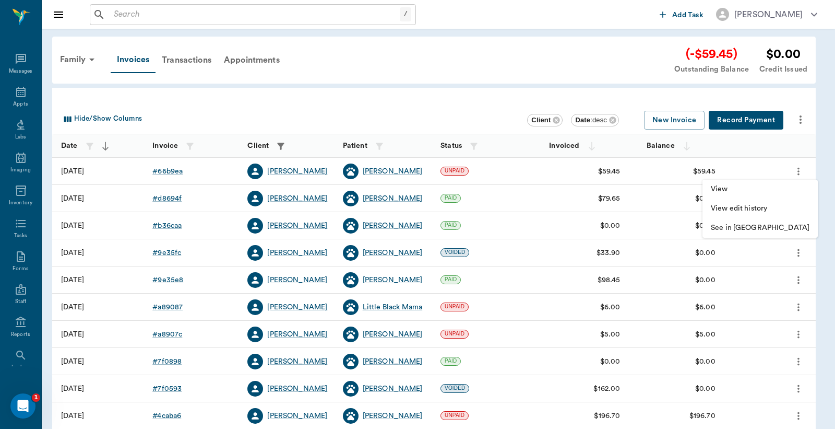
click at [757, 141] on div at bounding box center [417, 214] width 835 height 429
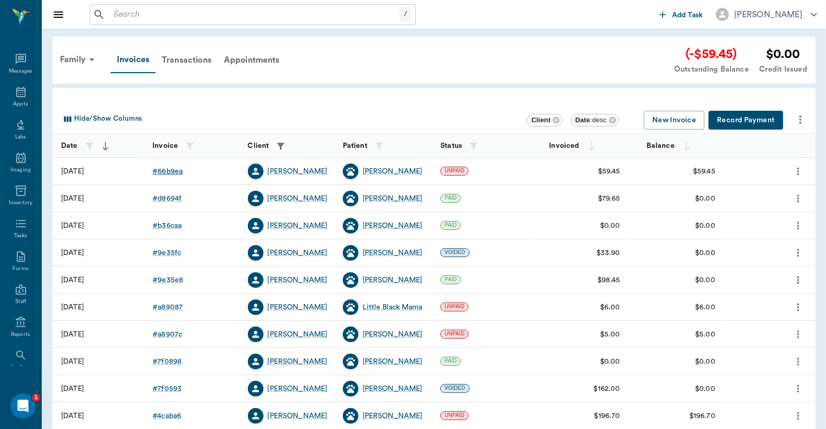
click at [166, 170] on div "# 66b9ea" at bounding box center [167, 171] width 30 height 10
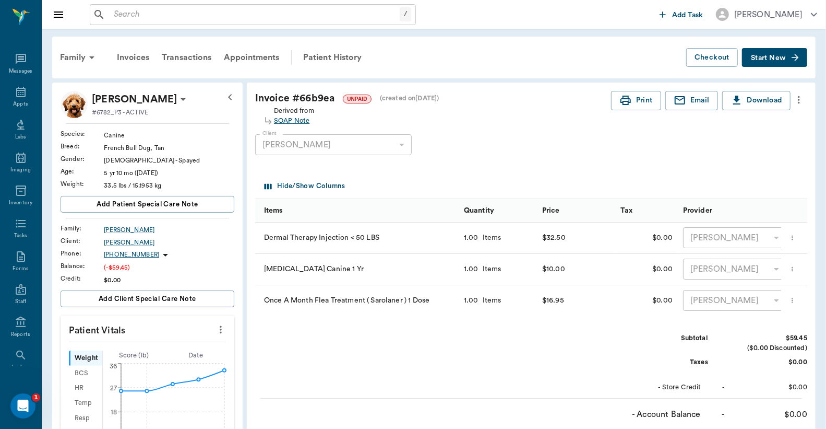
click at [294, 122] on div "SOAP Note" at bounding box center [294, 121] width 40 height 10
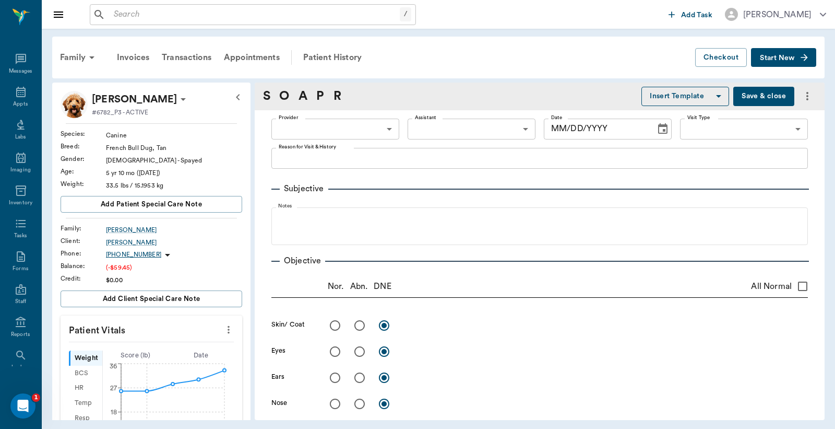
type input "63ec2e7e52e12b0ba117b124"
type input "65d2be4f46e3a538d89b8c1a"
type textarea "ALLERGY INJ-----MP 26/ Dex 2.5- AND RV ONLY -LORY"
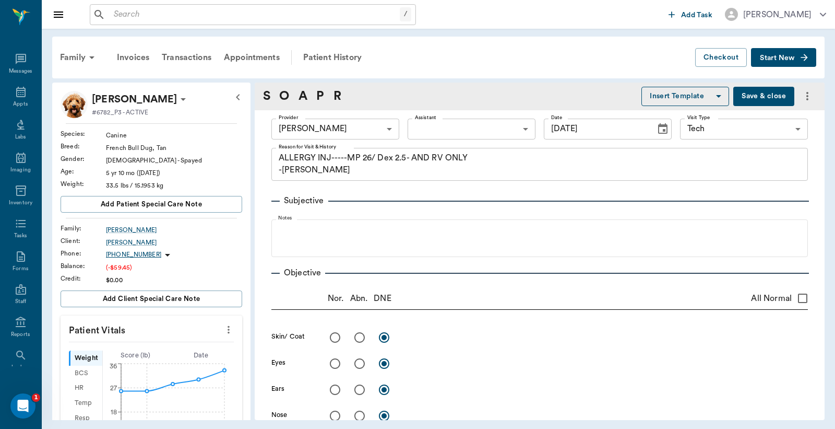
type input "09/17/2025"
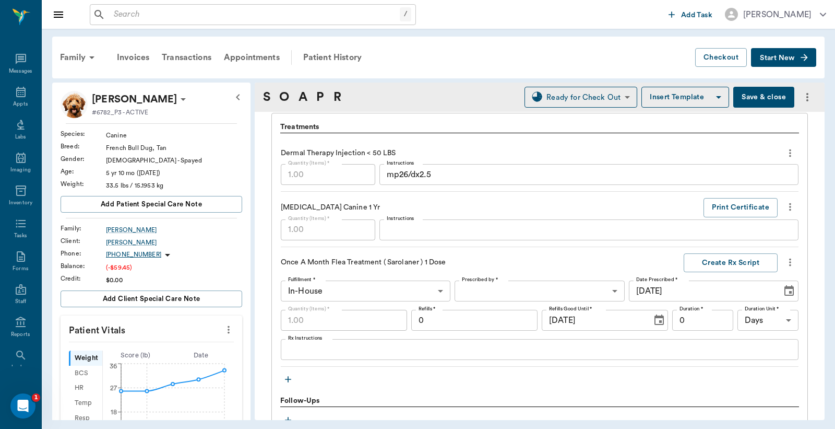
scroll to position [773, 0]
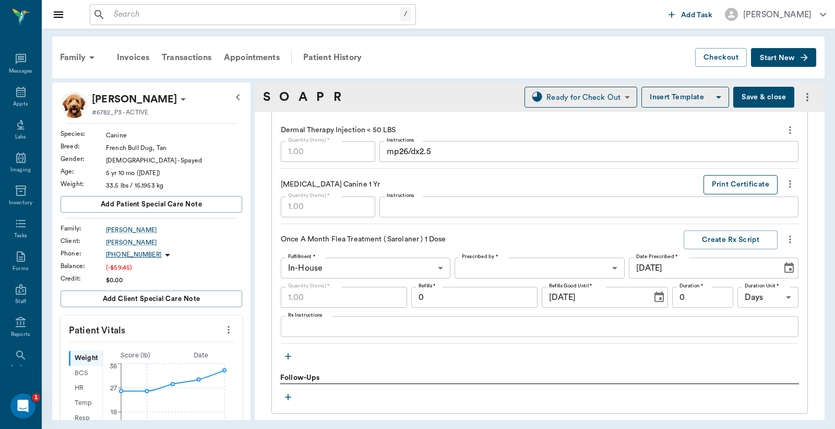
click at [738, 183] on button "Print Certificate" at bounding box center [741, 184] width 74 height 19
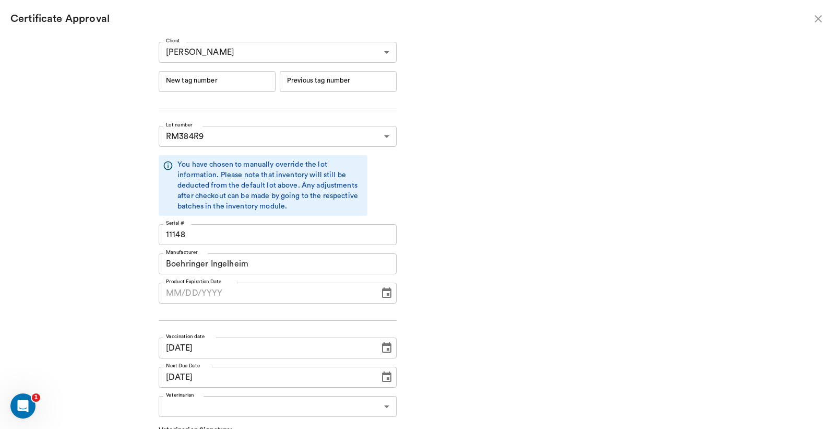
type input "RM384R9"
type input "11148"
type input "Boehringer Ingelheim"
type input "09/16/2026"
type input "RM384R9"
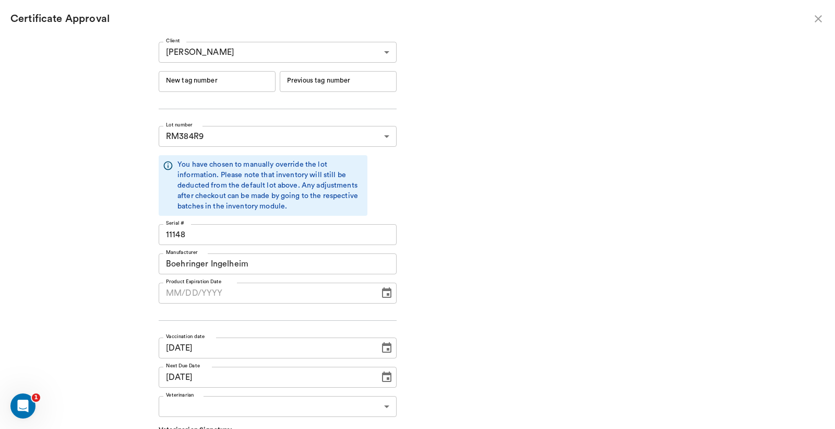
type input "11148"
type input "Boehringer Ingelheim"
type input "09/16/2026"
type input "06/19/2026"
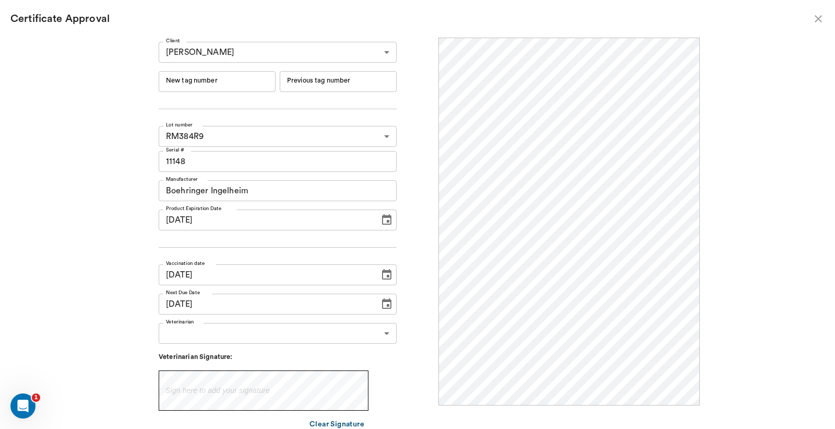
scroll to position [0, 0]
click at [183, 80] on input "New tag number" at bounding box center [217, 81] width 117 height 21
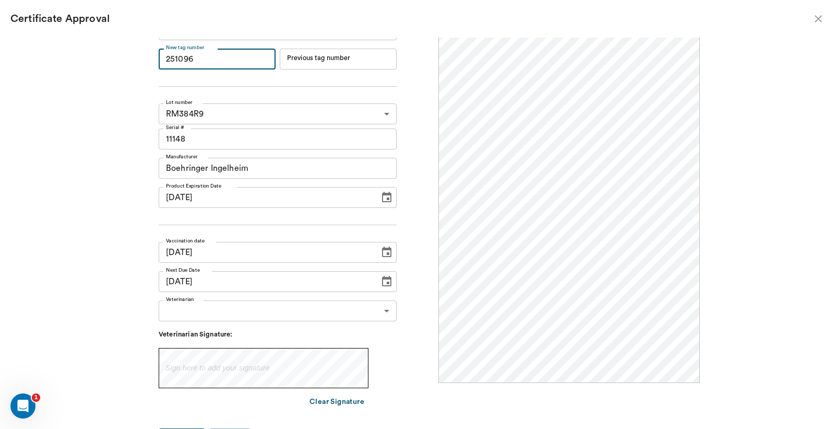
scroll to position [40, 0]
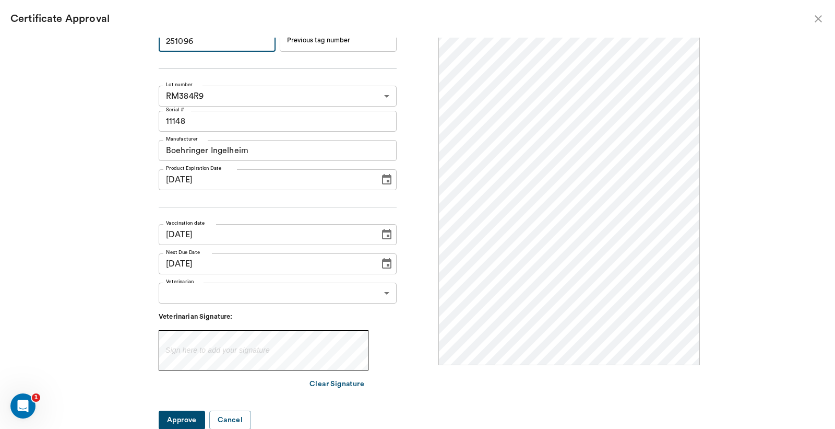
type input "251096"
click at [383, 293] on body "/ ​ Add Task Dr. Bert Ellsworth Nectar Messages Appts Labs Imaging Inventory Ta…" at bounding box center [417, 214] width 835 height 429
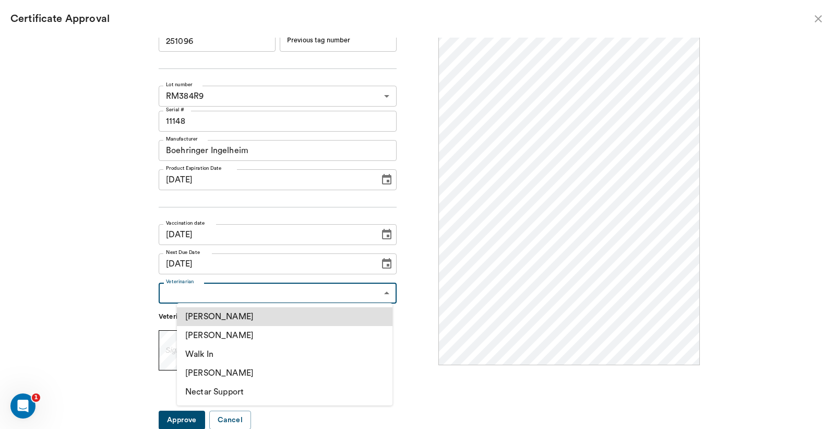
click at [249, 335] on li "[PERSON_NAME]" at bounding box center [285, 335] width 216 height 19
type input "63ec2f075fda476ae8351a4d"
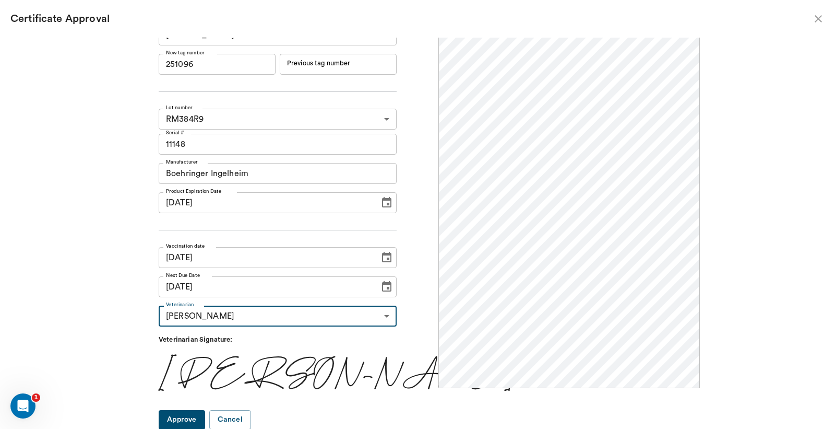
scroll to position [0, 0]
click at [200, 420] on button "Approve" at bounding box center [182, 419] width 46 height 19
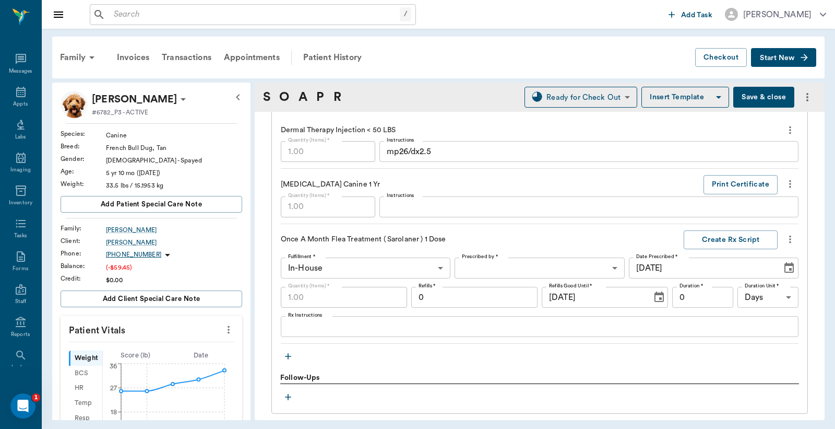
click at [759, 95] on button "Save & close" at bounding box center [764, 97] width 61 height 21
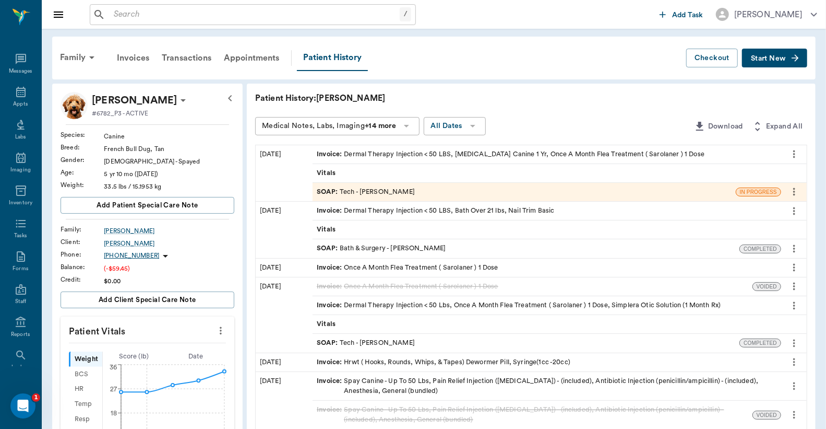
click at [397, 152] on div "Invoice : Dermal Therapy Injection < 50 LBS, Rabies Vaccination Canine 1 Yr, On…" at bounding box center [511, 154] width 388 height 10
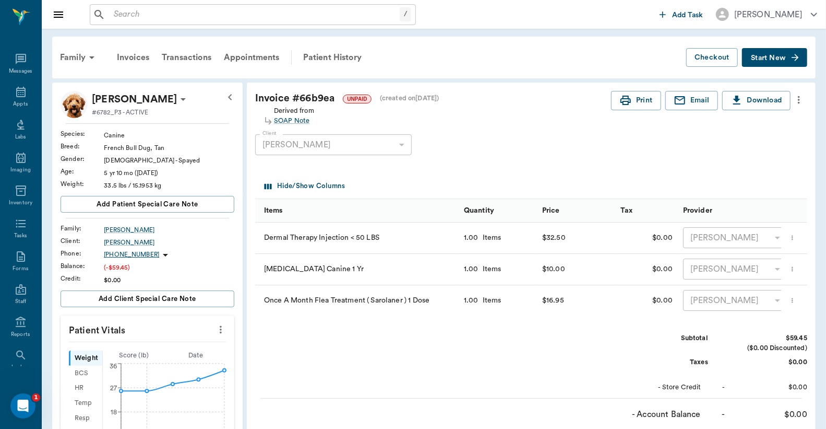
click at [800, 100] on icon "more" at bounding box center [799, 99] width 11 height 13
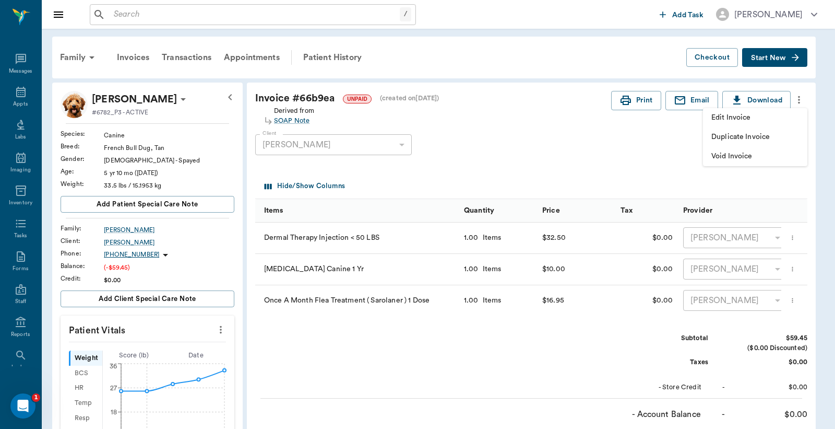
click at [743, 117] on span "Edit Invoice" at bounding box center [756, 117] width 88 height 11
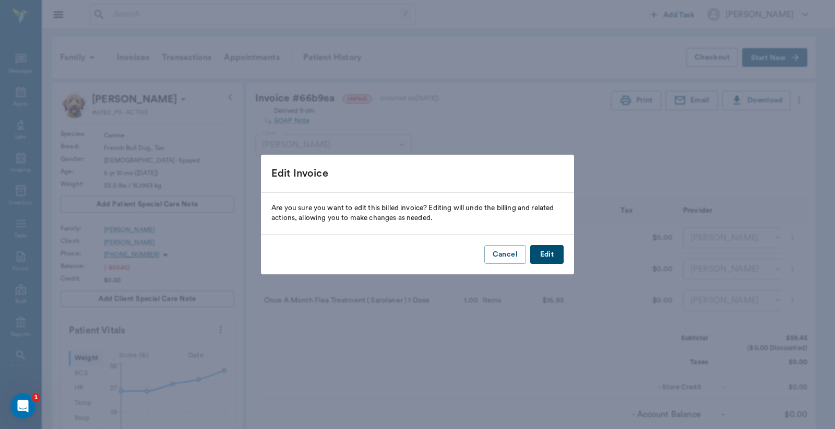
click at [546, 260] on button "Edit" at bounding box center [546, 254] width 33 height 19
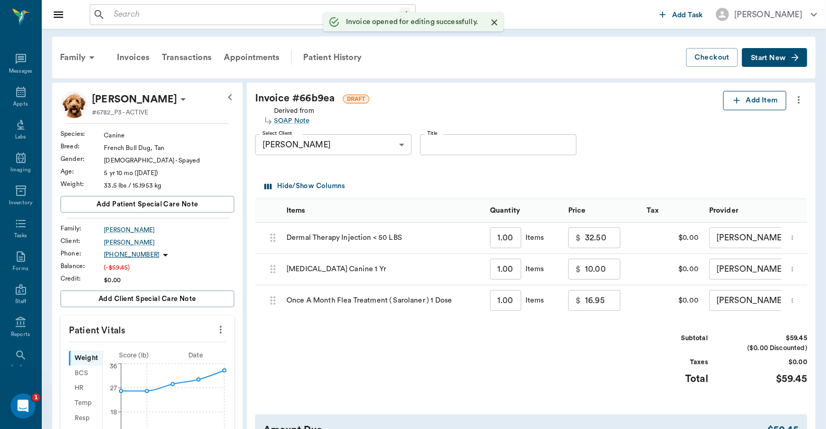
click at [748, 102] on button "Add Item" at bounding box center [755, 100] width 63 height 19
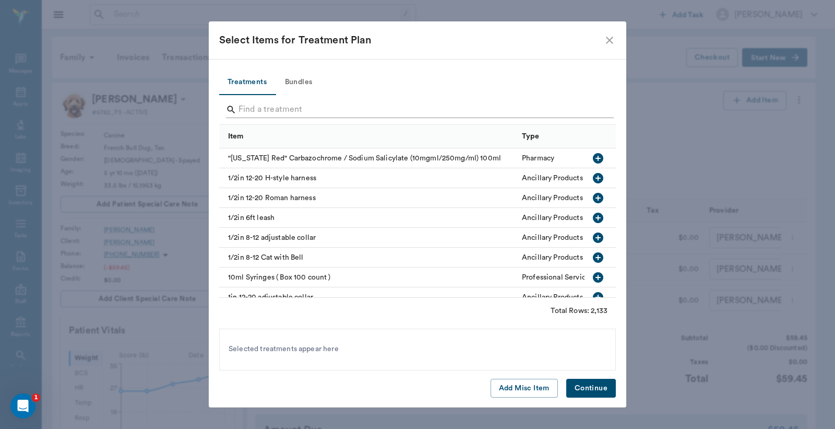
click at [243, 110] on input "Search" at bounding box center [419, 109] width 360 height 17
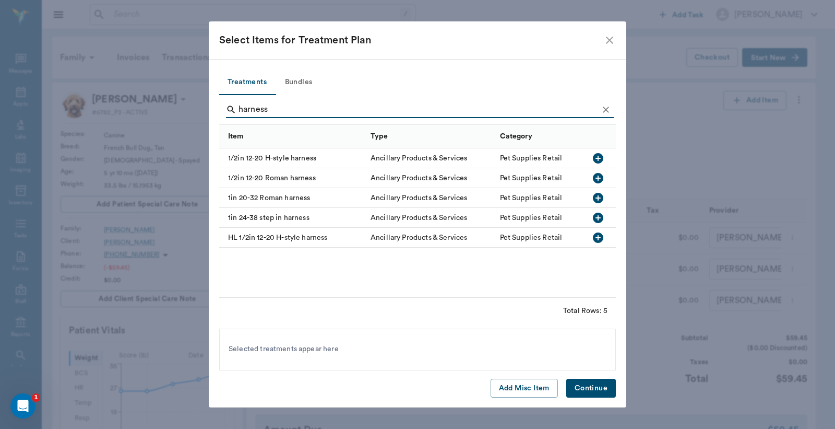
type input "harness"
click at [598, 159] on icon "button" at bounding box center [598, 158] width 13 height 13
click at [588, 393] on button "Continue" at bounding box center [591, 388] width 50 height 19
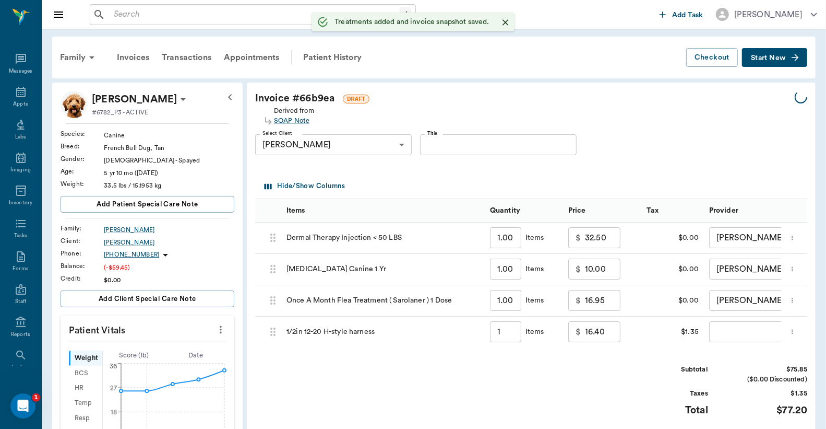
type input "1.00"
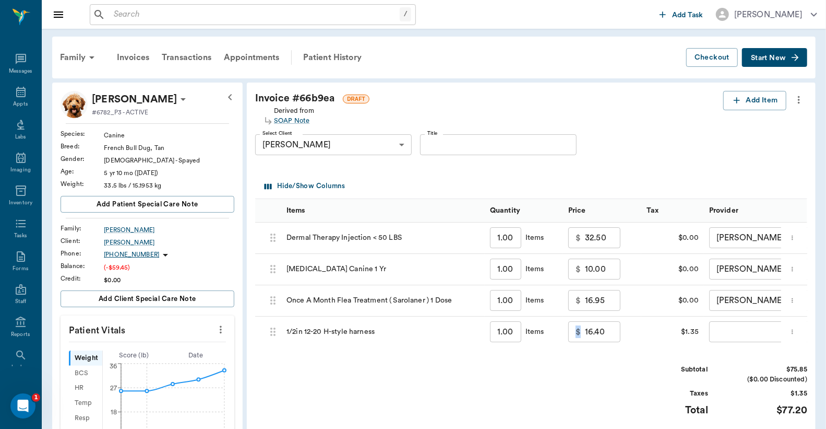
drag, startPoint x: 581, startPoint y: 333, endPoint x: 604, endPoint y: 334, distance: 22.5
click at [604, 334] on div "$ 16.40 ​" at bounding box center [595, 331] width 52 height 21
type input "22.00"
click at [733, 336] on body "/ ​ Add Task Dr. Bert Ellsworth Nectar Messages Appts Labs Imaging Inventory Ta…" at bounding box center [413, 373] width 826 height 747
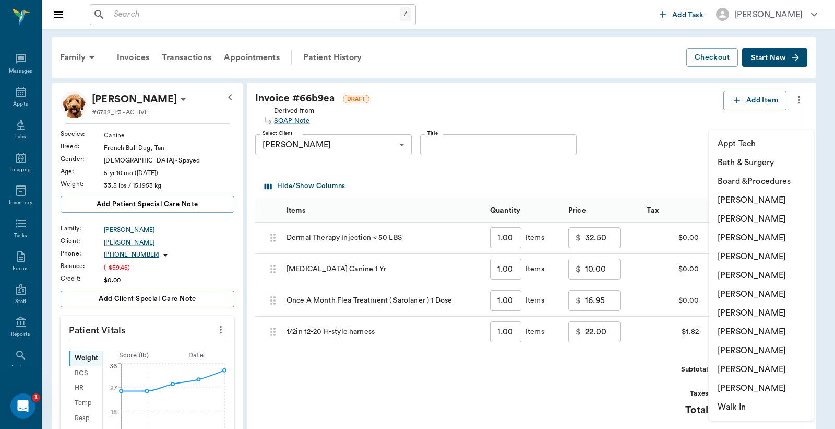
click at [748, 218] on li "[PERSON_NAME]" at bounding box center [762, 218] width 104 height 19
type input "none-63ec2e2852e12b0ba117910e"
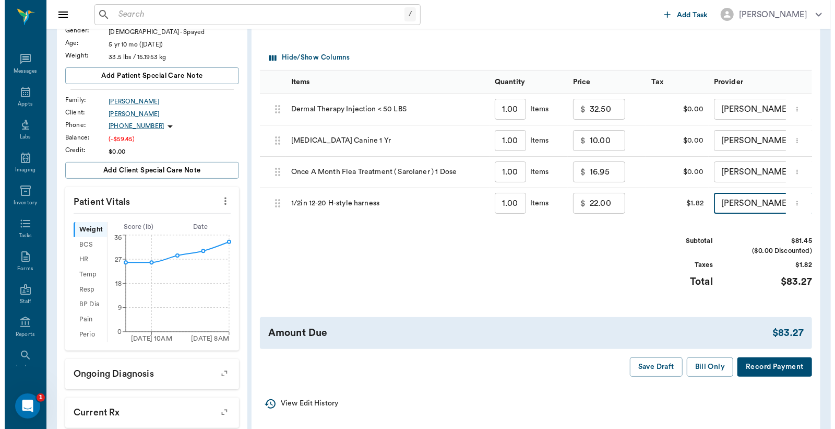
scroll to position [155, 0]
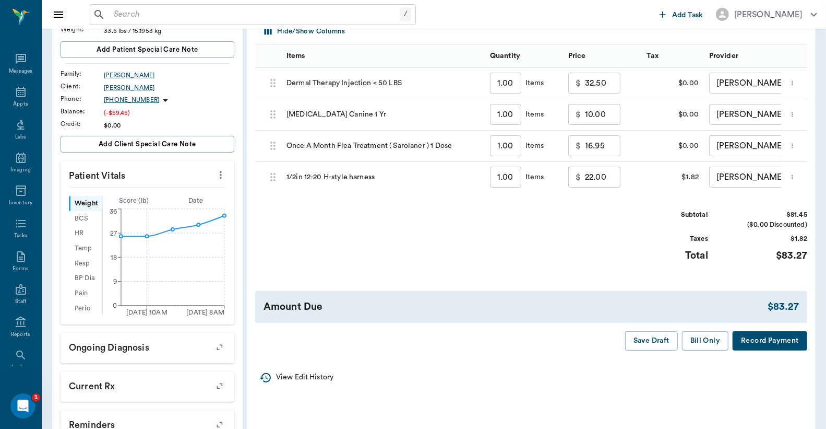
click at [767, 350] on button "Record Payment" at bounding box center [770, 340] width 75 height 19
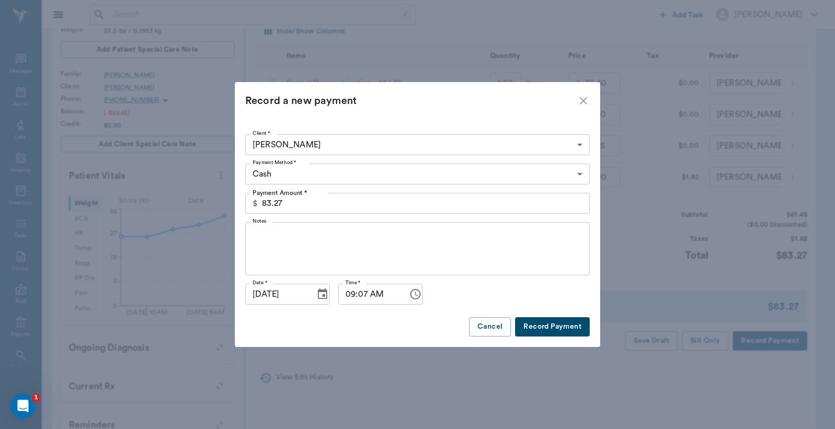
click at [538, 329] on button "Record Payment" at bounding box center [552, 326] width 75 height 19
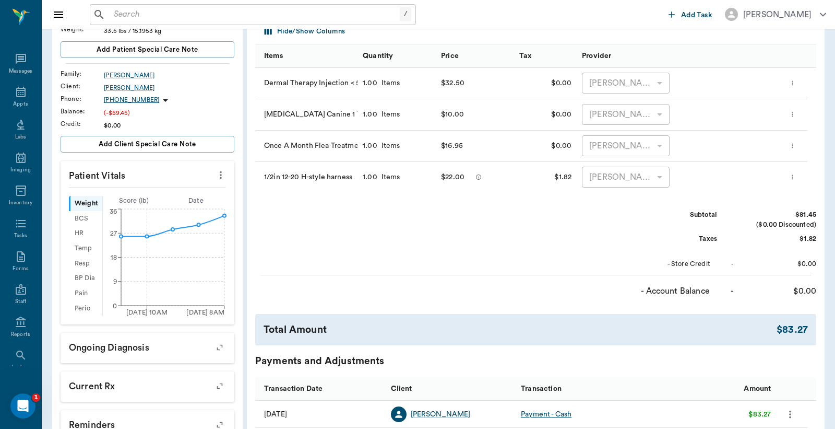
scroll to position [0, 0]
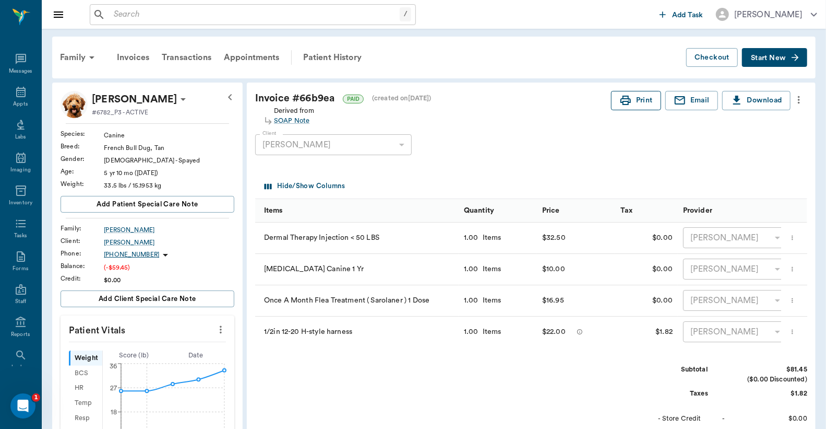
click at [645, 106] on button "Print" at bounding box center [636, 100] width 50 height 19
click at [15, 96] on icon at bounding box center [21, 92] width 13 height 13
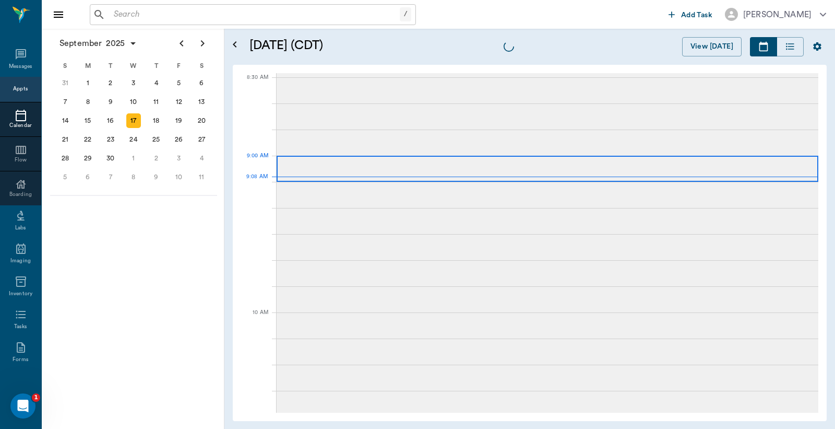
scroll to position [159, 0]
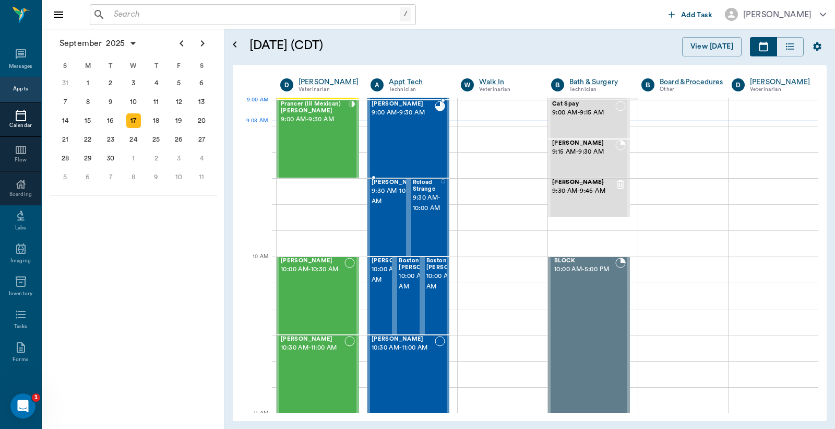
click at [412, 122] on div "Ann Sprayberry 9:00 AM - 9:30 AM" at bounding box center [403, 139] width 63 height 76
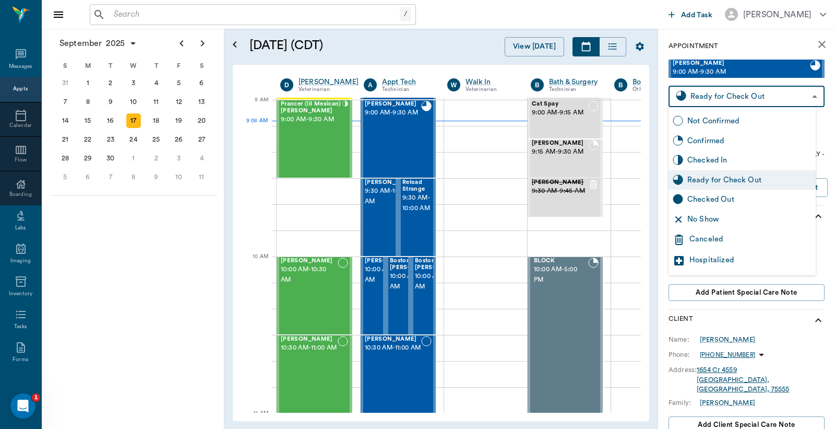
click at [707, 102] on body "/ ​ Add Task Dr. Bert Ellsworth Nectar Messages Appts Calendar Flow Boarding La…" at bounding box center [417, 214] width 835 height 429
click at [695, 160] on div "Checked In" at bounding box center [750, 160] width 124 height 11
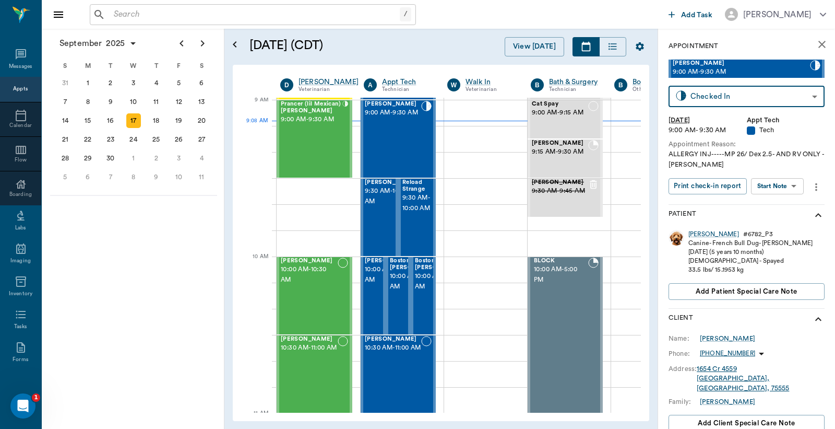
click at [696, 96] on body "/ ​ Add Task Dr. Bert Ellsworth Nectar Messages Appts Calendar Flow Boarding La…" at bounding box center [417, 214] width 835 height 429
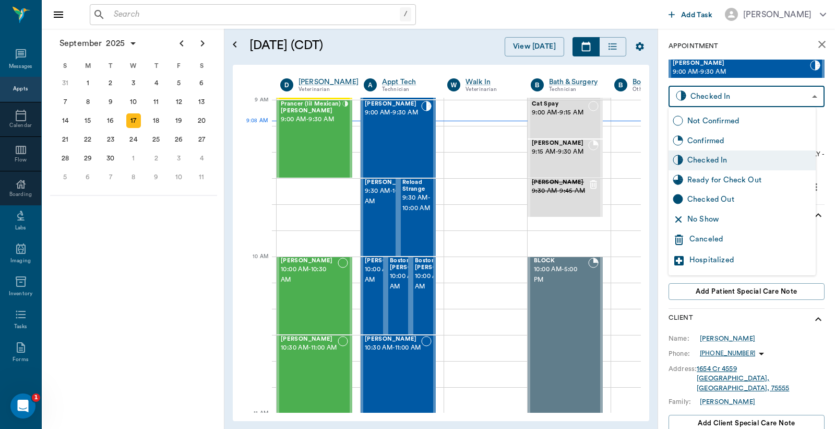
click at [701, 199] on div "Checked Out" at bounding box center [750, 199] width 124 height 11
type input "CHECKED_OUT"
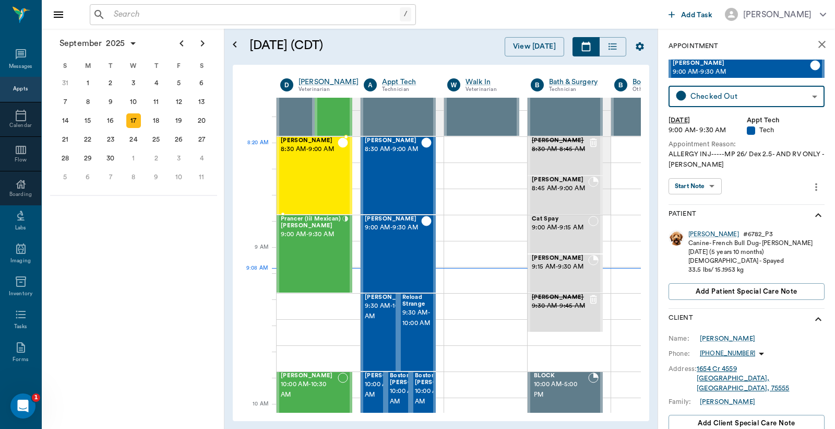
scroll to position [77, 0]
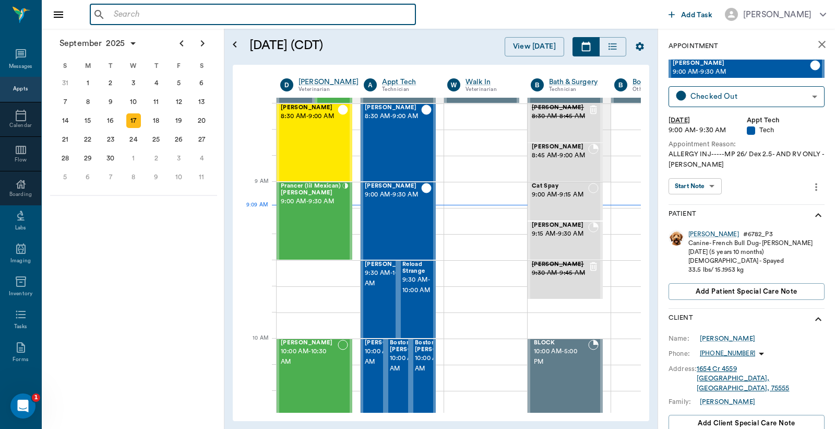
drag, startPoint x: 117, startPoint y: 18, endPoint x: 117, endPoint y: 12, distance: 6.3
click at [117, 14] on input "text" at bounding box center [261, 14] width 302 height 15
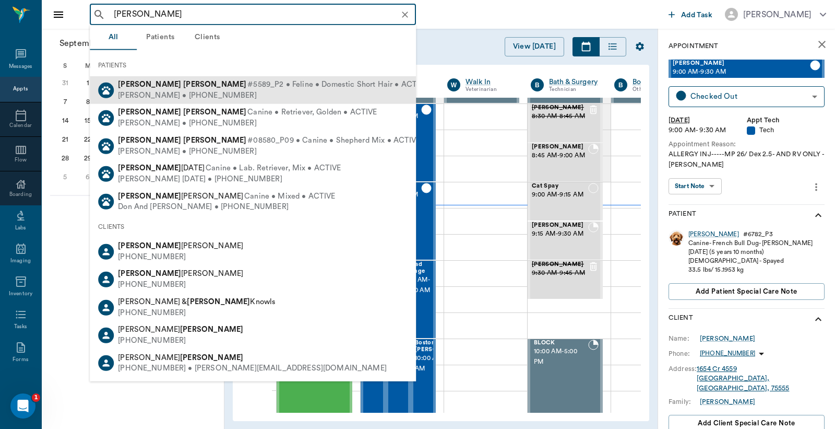
click at [169, 92] on div "Randy Hart • (903) 244-9087" at bounding box center [273, 95] width 310 height 11
type input "charlie hart"
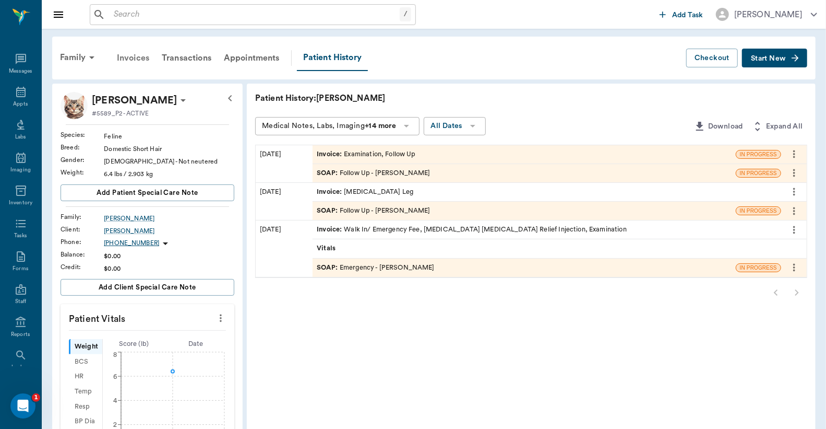
click at [138, 60] on div "Invoices" at bounding box center [133, 57] width 45 height 25
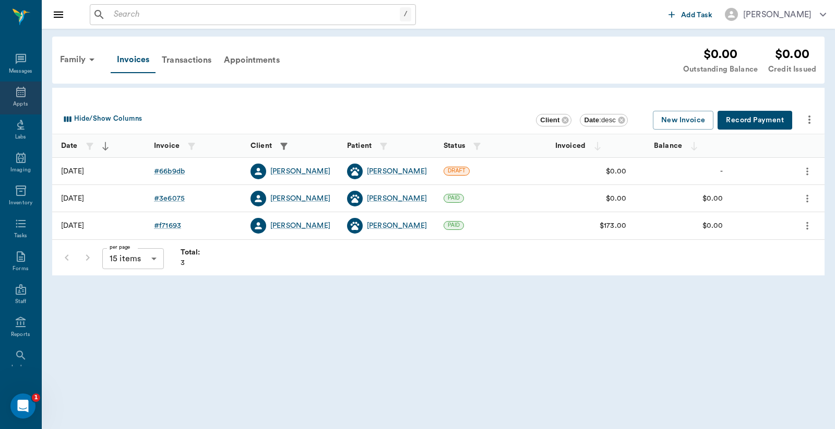
click at [18, 99] on div "Appts" at bounding box center [20, 97] width 41 height 33
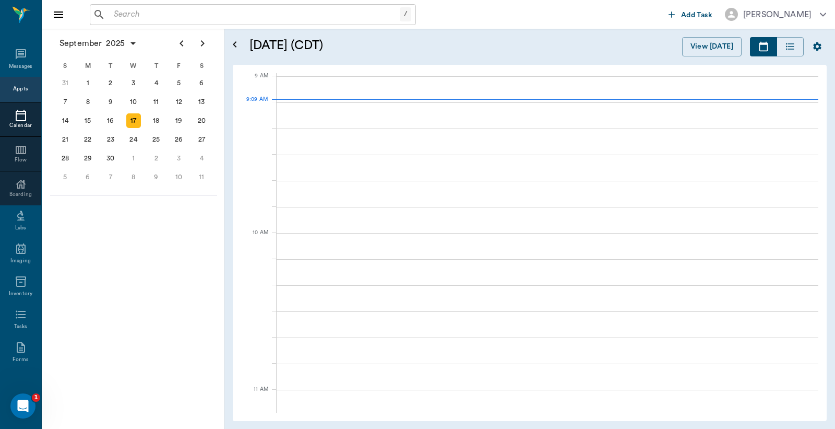
scroll to position [158, 0]
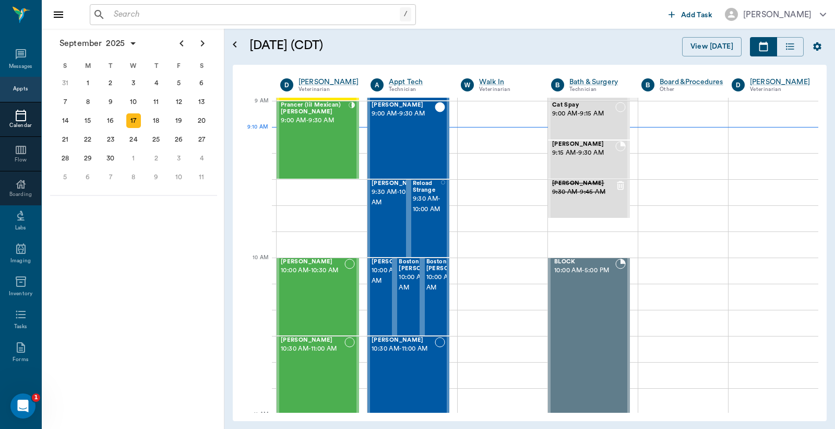
click at [16, 85] on div "Appts" at bounding box center [20, 89] width 15 height 8
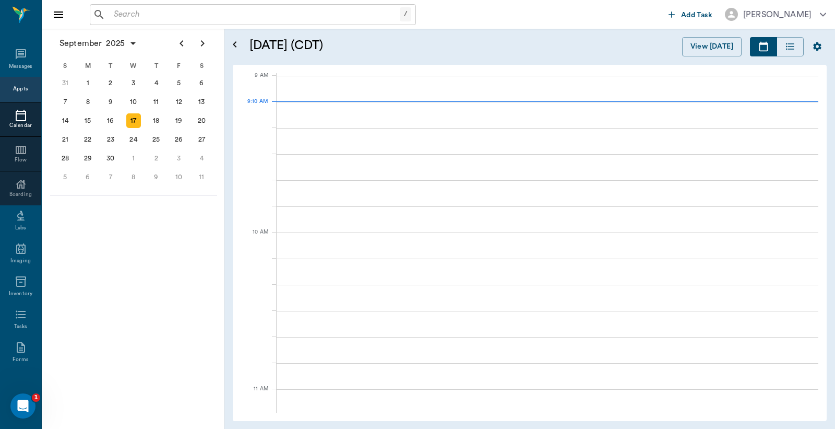
scroll to position [158, 0]
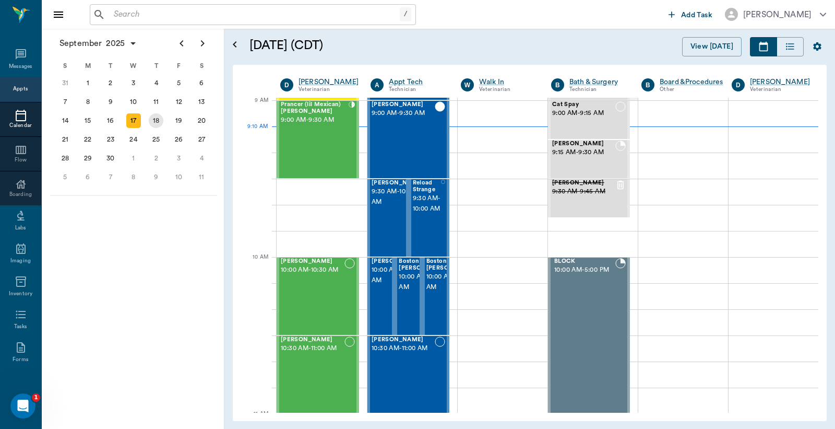
click at [155, 120] on div "18" at bounding box center [156, 120] width 15 height 15
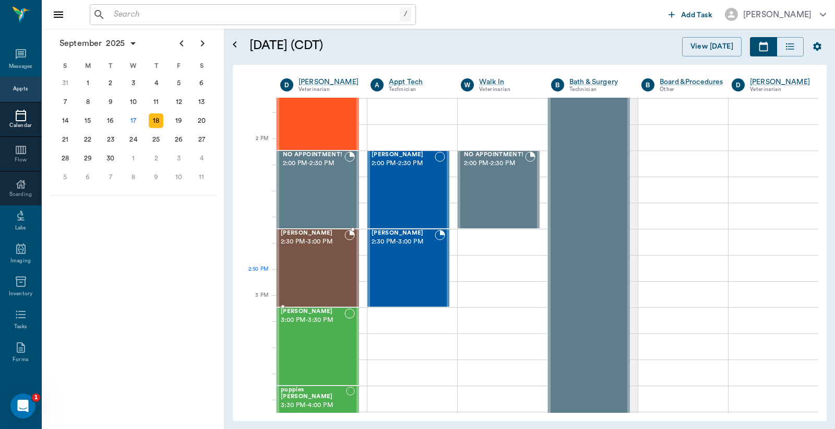
scroll to position [928, 0]
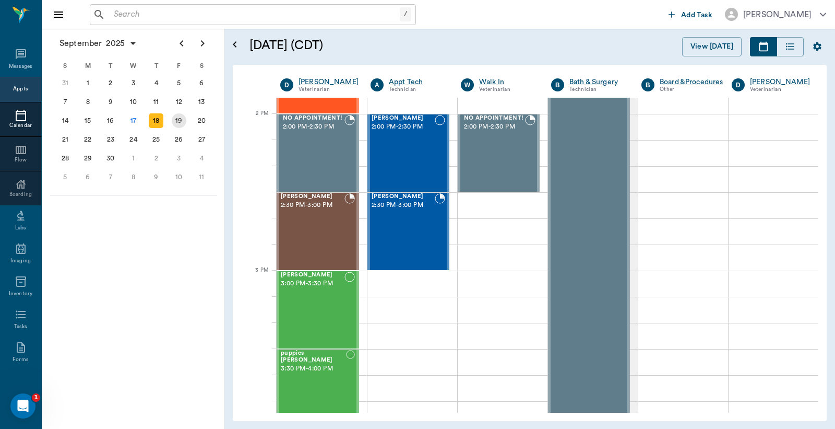
click at [178, 116] on div "19" at bounding box center [179, 120] width 15 height 15
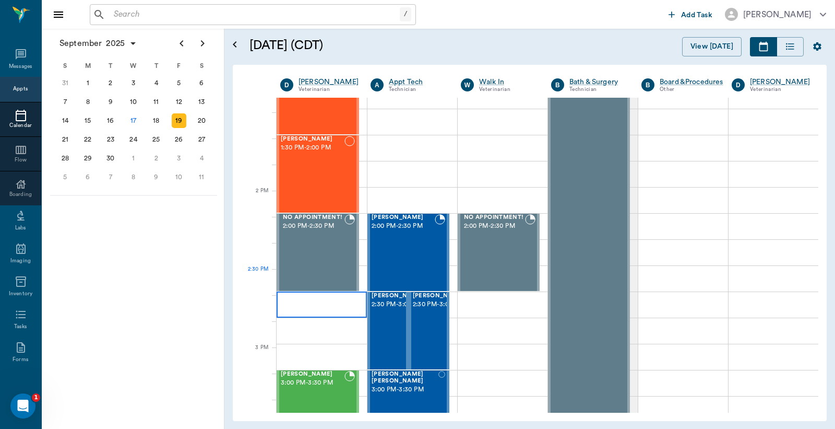
scroll to position [851, 0]
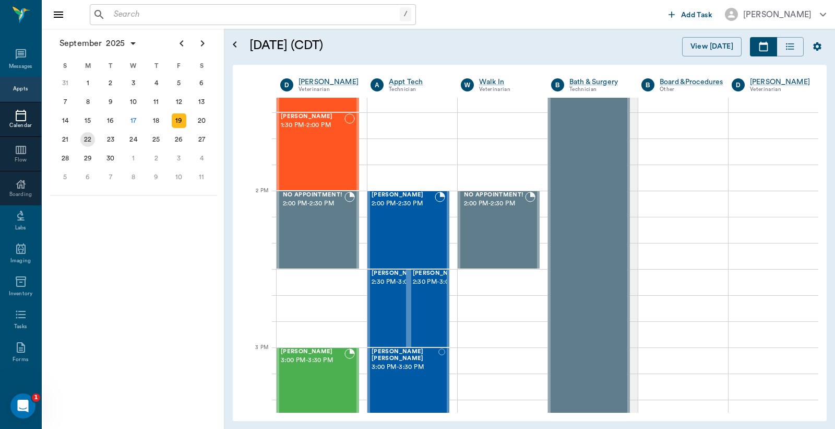
click at [91, 133] on div "22" at bounding box center [87, 139] width 15 height 15
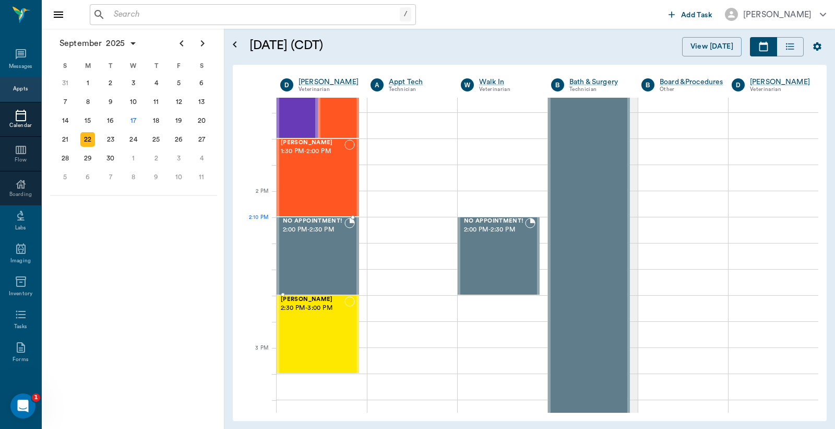
scroll to position [850, 0]
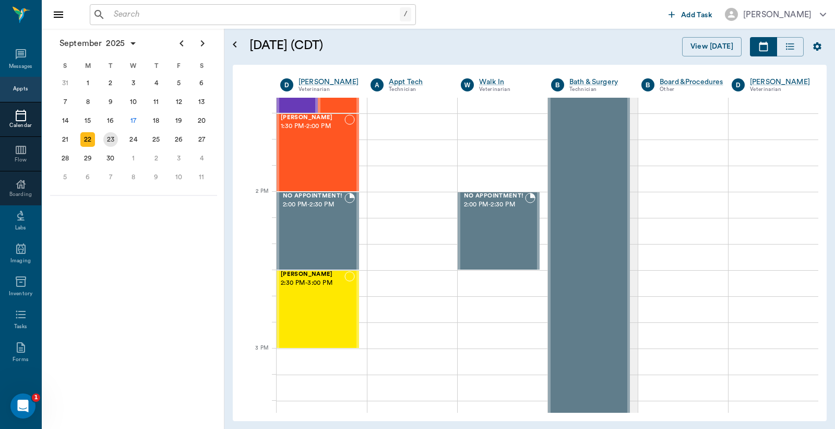
click at [111, 134] on div "23" at bounding box center [110, 139] width 15 height 15
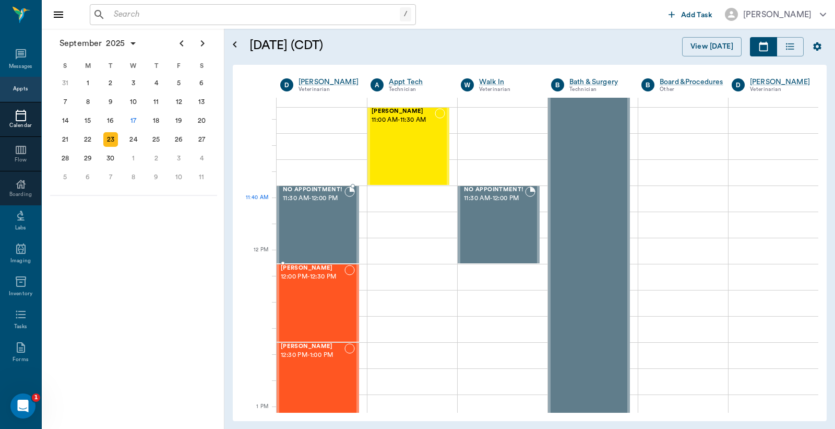
scroll to position [464, 0]
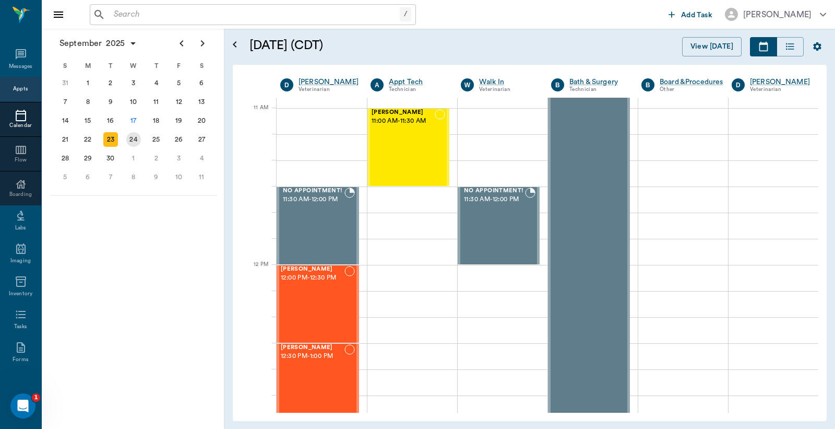
click at [132, 137] on div "24" at bounding box center [133, 139] width 15 height 15
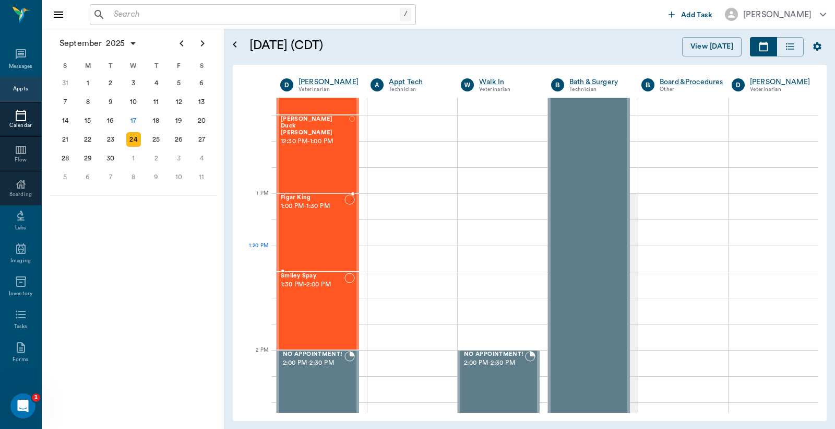
scroll to position [774, 0]
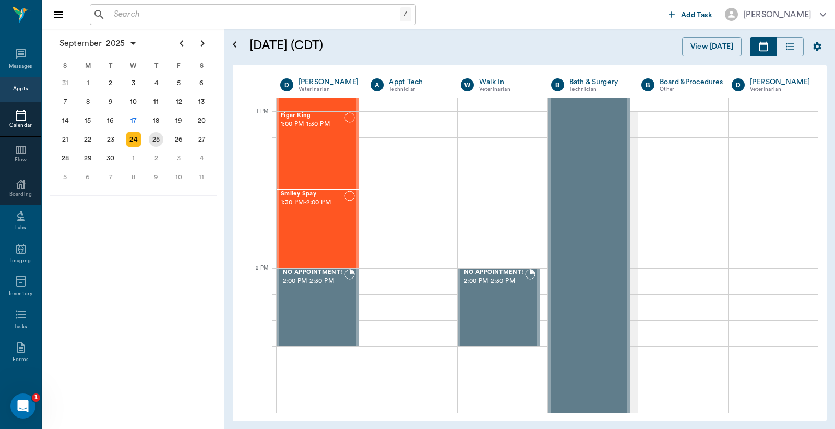
click at [153, 134] on div "25" at bounding box center [156, 139] width 15 height 15
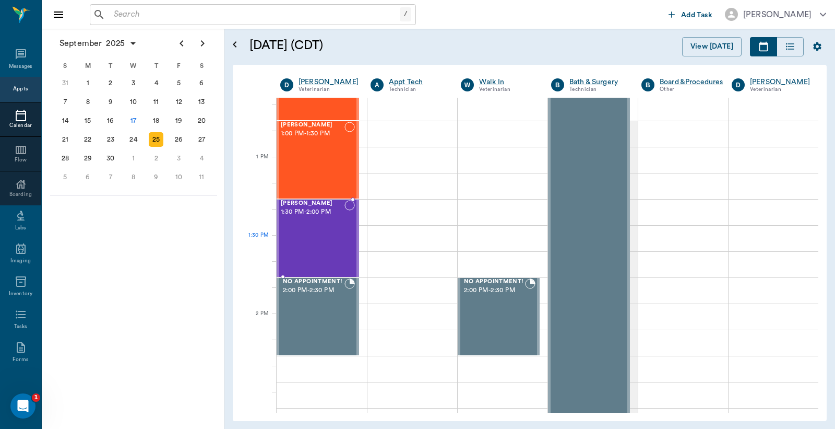
scroll to position [773, 0]
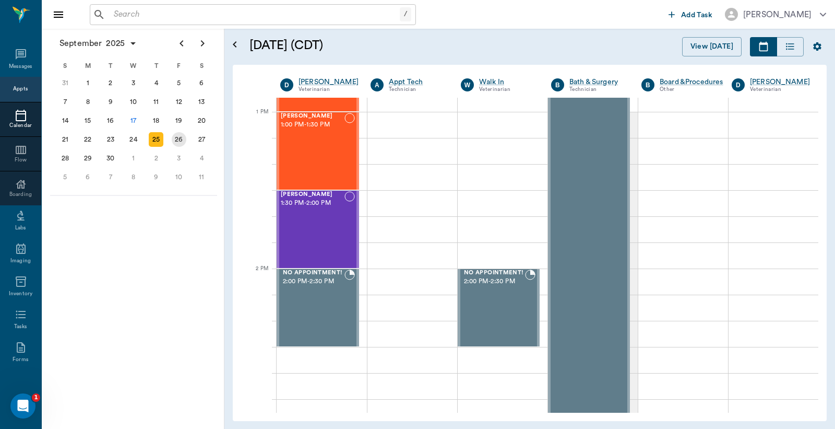
click at [178, 138] on div "26" at bounding box center [179, 139] width 15 height 15
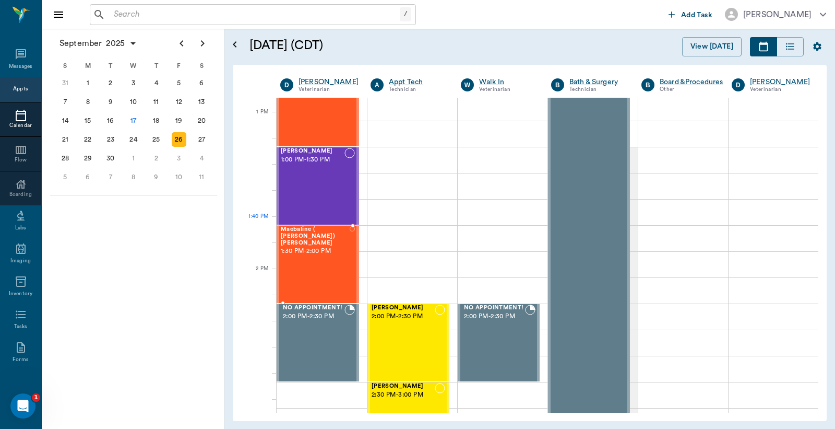
scroll to position [773, 0]
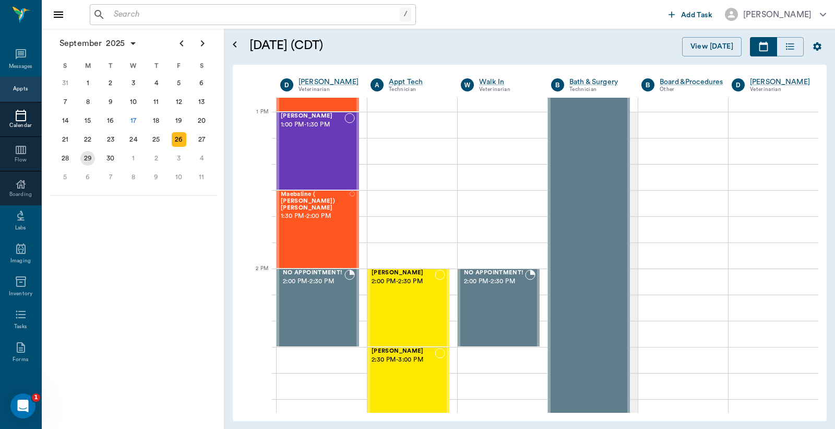
click at [87, 152] on div "29" at bounding box center [87, 158] width 15 height 15
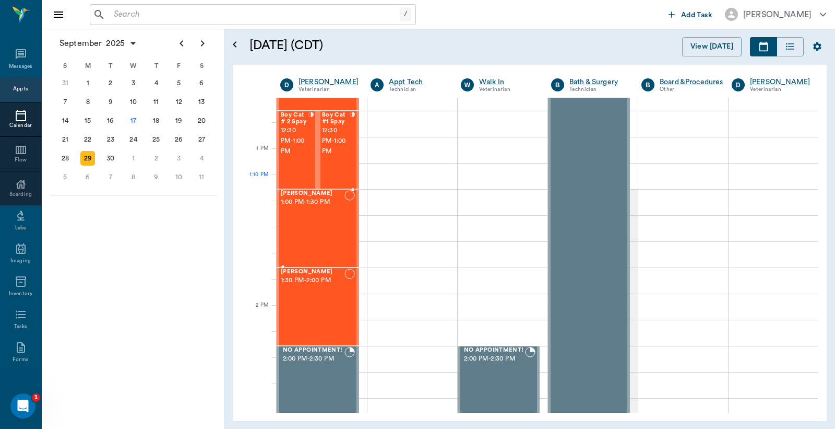
scroll to position [774, 0]
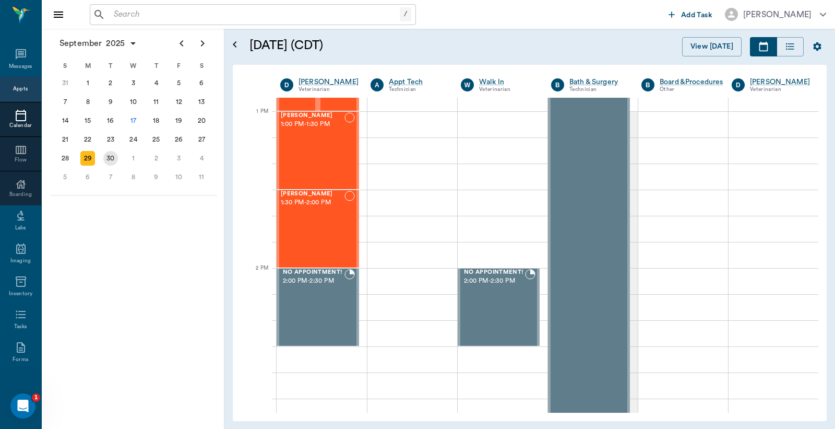
click at [110, 153] on div "30" at bounding box center [110, 158] width 15 height 15
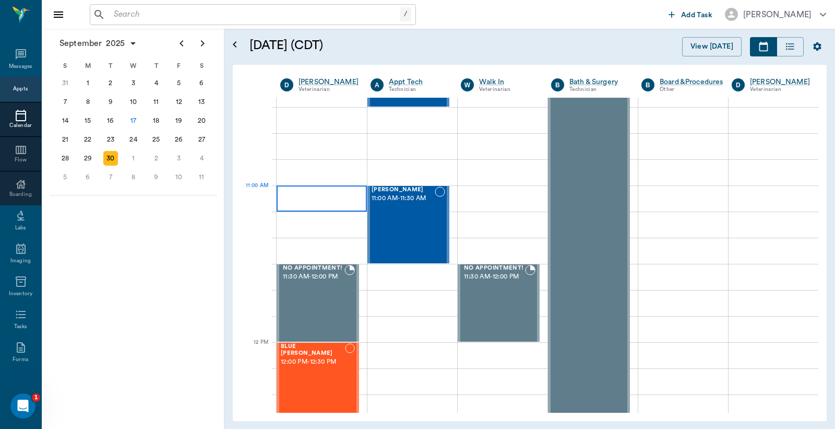
scroll to position [541, 0]
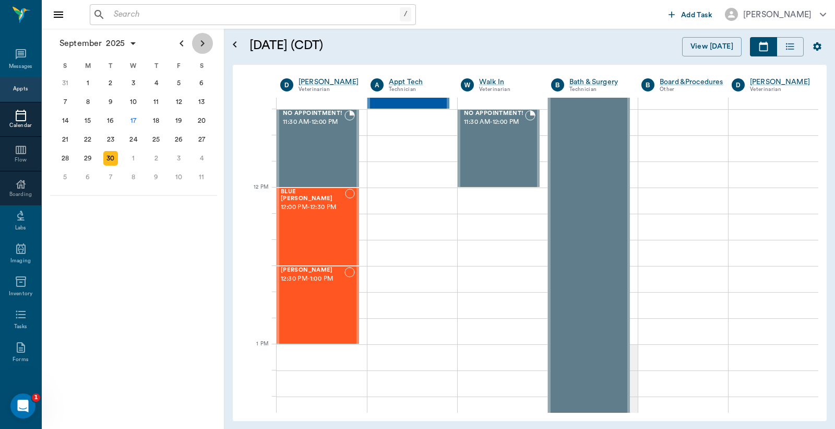
click at [204, 44] on icon "Next page" at bounding box center [203, 43] width 4 height 6
click at [136, 80] on div "1" at bounding box center [133, 83] width 15 height 15
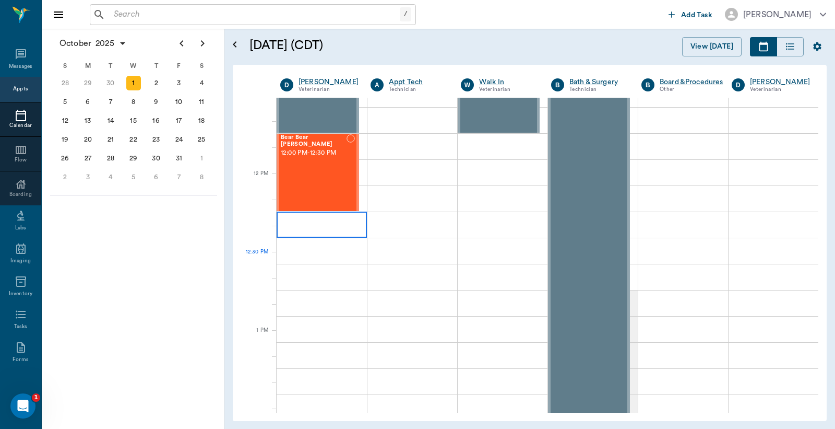
scroll to position [619, 0]
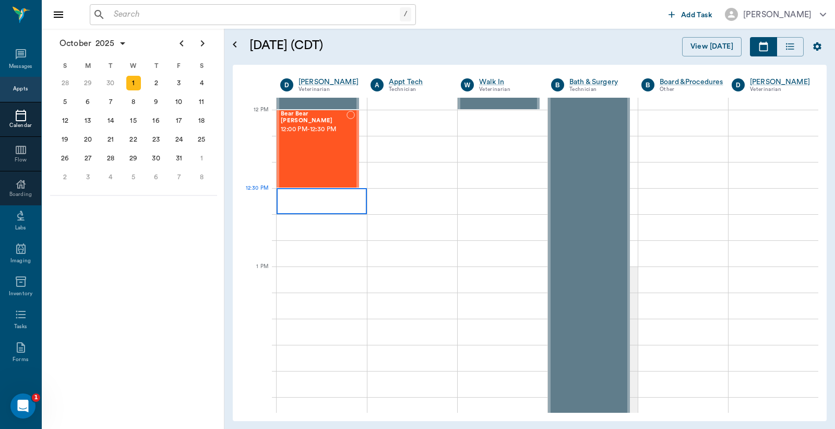
click at [297, 199] on div at bounding box center [322, 201] width 90 height 26
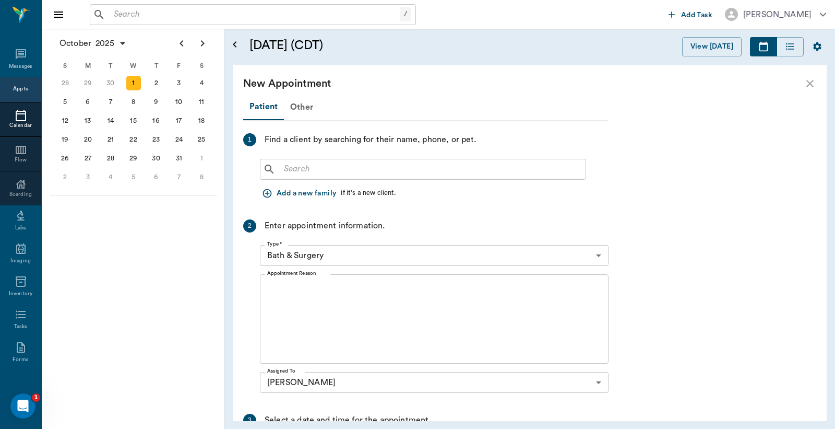
click at [285, 170] on input "text" at bounding box center [431, 169] width 302 height 15
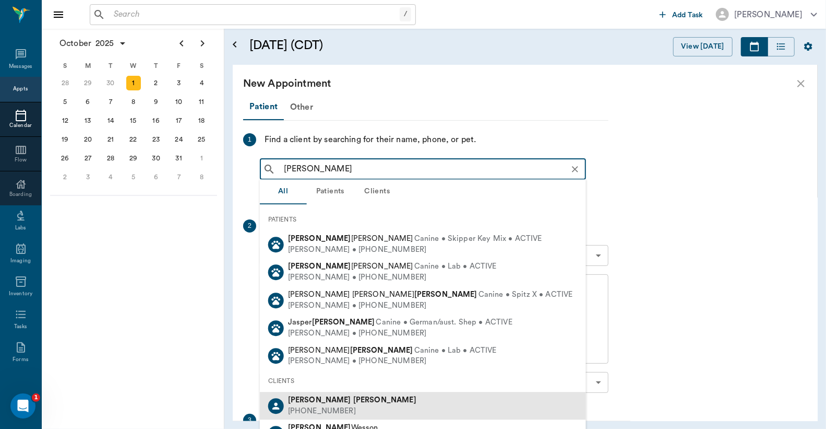
click at [350, 404] on div "Melanie Hawkins (318) 210-8393" at bounding box center [423, 406] width 326 height 28
type input "Melanie Hawkins"
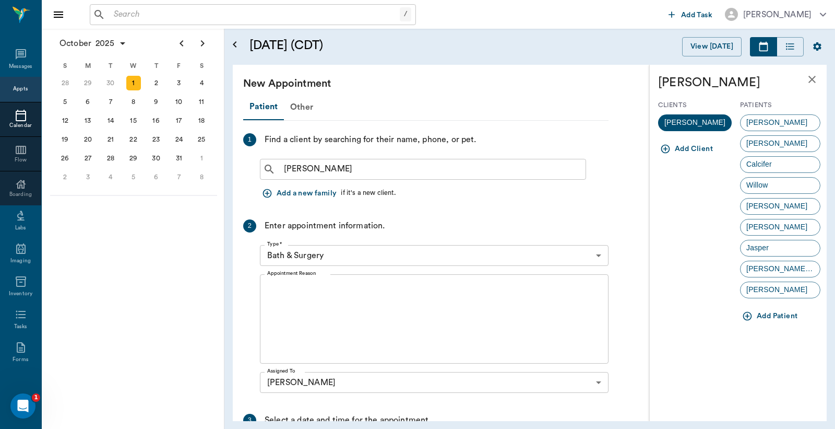
click at [771, 317] on button "Add Patient" at bounding box center [771, 315] width 62 height 19
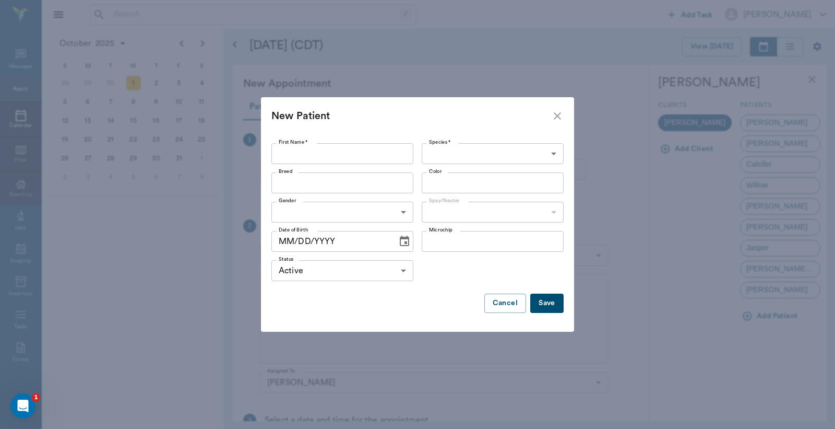
click at [278, 155] on input "First Name *" at bounding box center [342, 153] width 142 height 21
type input "Smokey"
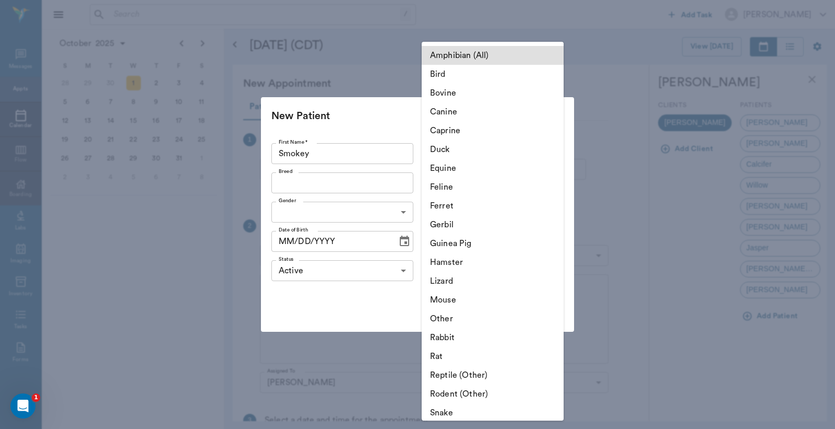
click at [551, 153] on body "/ ​ Add Task Dr. Bert Ellsworth Nectar Messages Appts Calendar Flow Boarding La…" at bounding box center [417, 214] width 835 height 429
click at [453, 187] on li "Feline" at bounding box center [493, 187] width 142 height 19
type input "Feline"
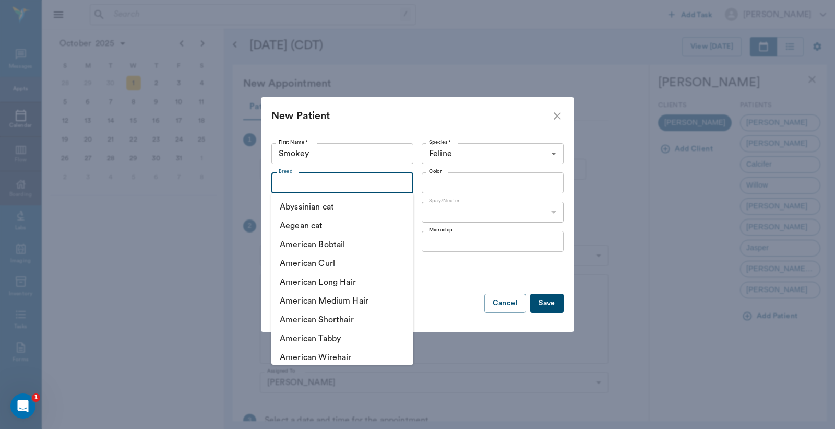
click at [280, 184] on input "Breed" at bounding box center [334, 182] width 119 height 15
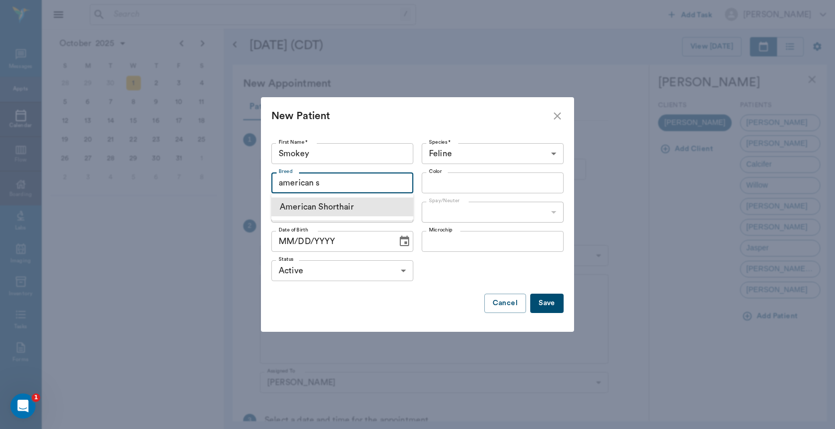
click at [293, 204] on li "American Shorthair" at bounding box center [342, 206] width 142 height 19
type input "American Shorthair"
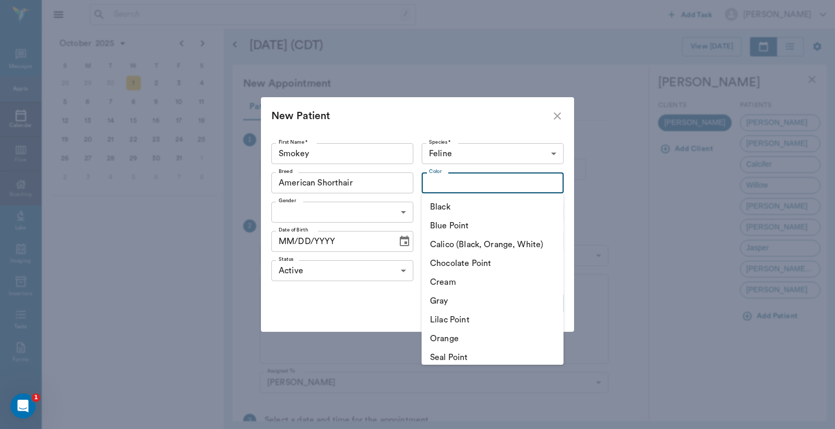
click at [439, 181] on input "Color" at bounding box center [484, 182] width 119 height 15
type input "D"
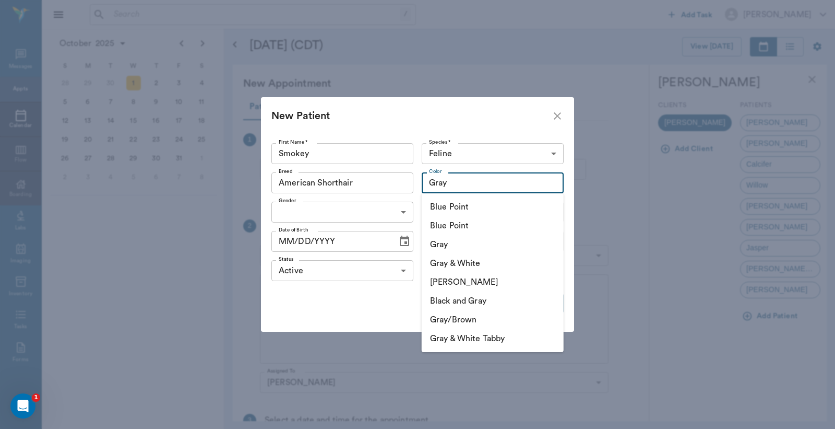
type input "Gray"
click at [405, 212] on body "/ ​ Add Task Dr. Bert Ellsworth Nectar Messages Appts Calendar Flow Boarding La…" at bounding box center [417, 214] width 835 height 429
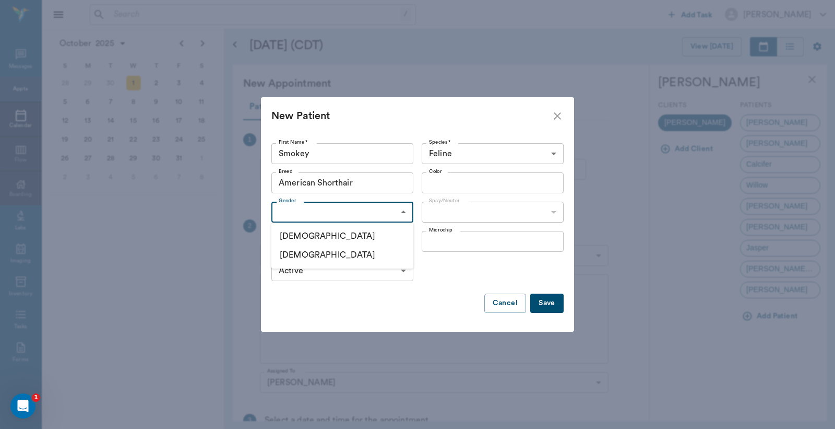
click at [290, 255] on li "Female" at bounding box center [342, 254] width 142 height 19
type input "FEMALE"
click at [557, 208] on body "/ ​ Add Task Dr. Bert Ellsworth Nectar Messages Appts Calendar Flow Boarding La…" at bounding box center [417, 214] width 835 height 429
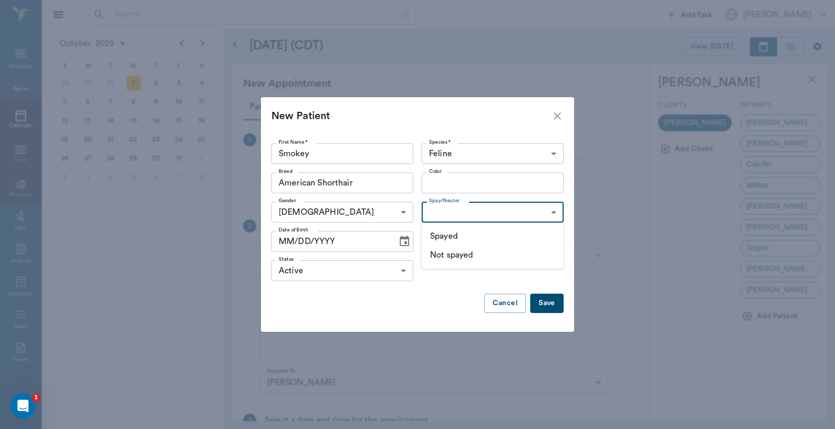
click at [458, 257] on li "Not spayed" at bounding box center [493, 254] width 142 height 19
type input "false"
click at [545, 305] on button "Save" at bounding box center [546, 302] width 33 height 19
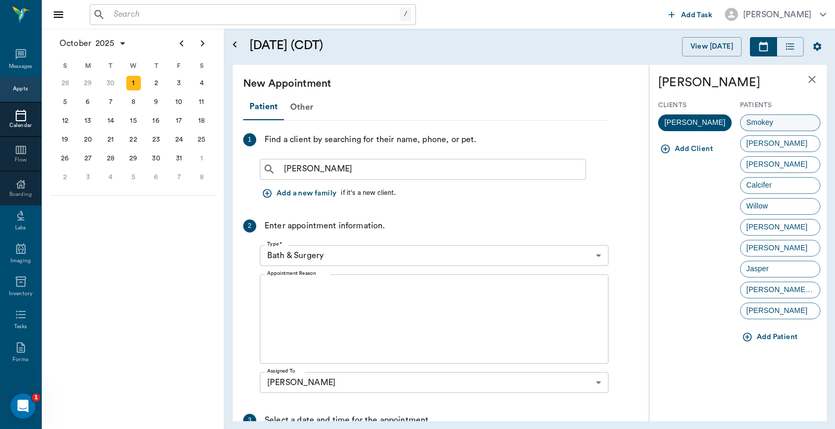
click at [770, 126] on span "Smokey" at bounding box center [760, 122] width 38 height 11
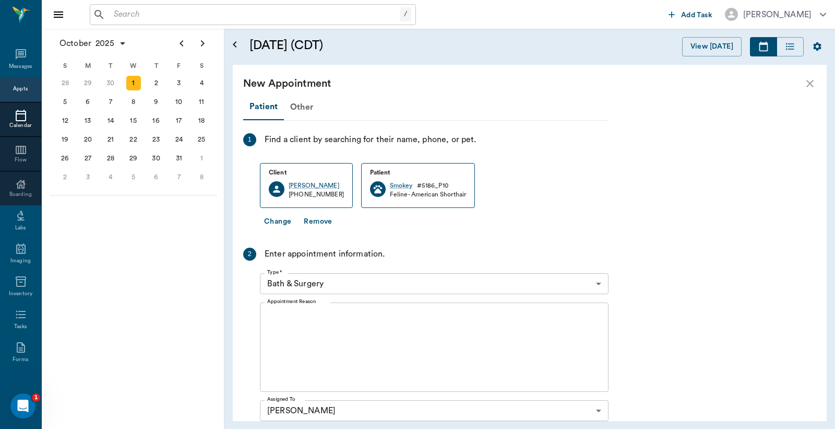
click at [598, 282] on body "/ ​ Add Task Dr. Bert Ellsworth Nectar Messages Appts Calendar Flow Boarding La…" at bounding box center [417, 214] width 835 height 429
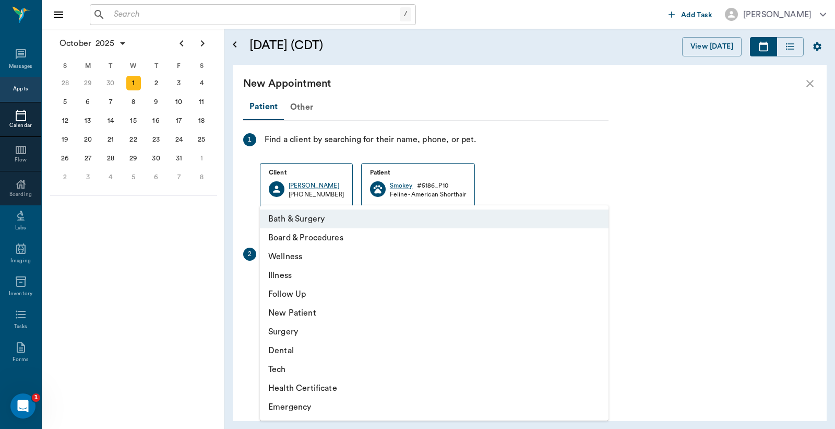
click at [294, 331] on li "Surgery" at bounding box center [434, 331] width 349 height 19
type input "65d2be4f46e3a538d89b8c18"
type input "01:00 PM"
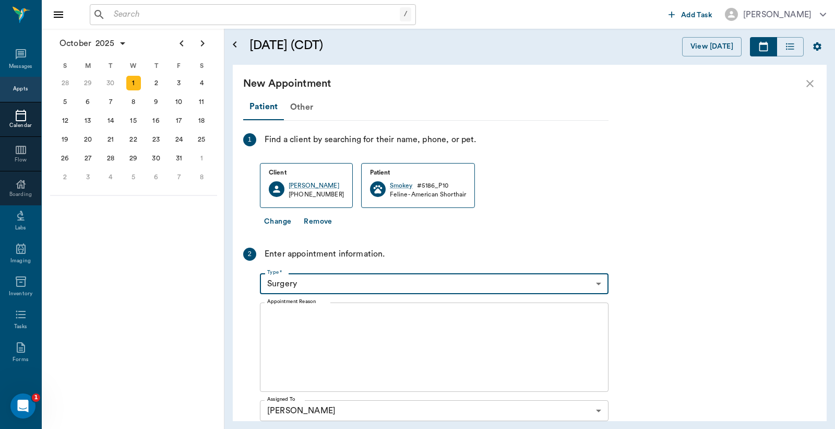
click at [270, 312] on textarea "Appointment Reason" at bounding box center [434, 347] width 334 height 72
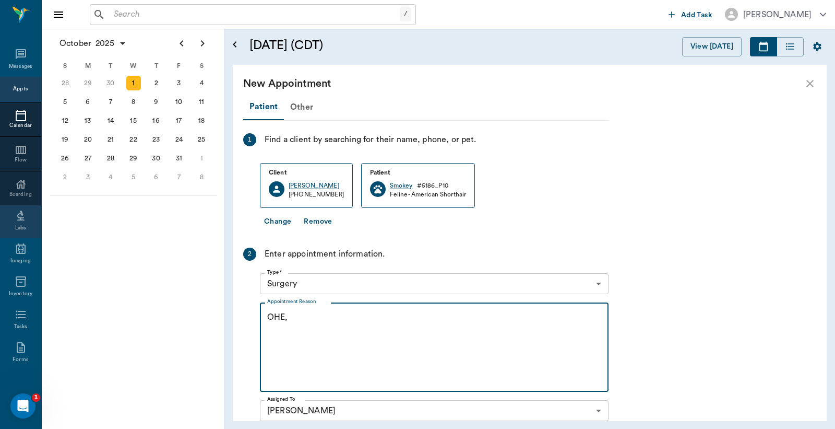
scroll to position [138, 0]
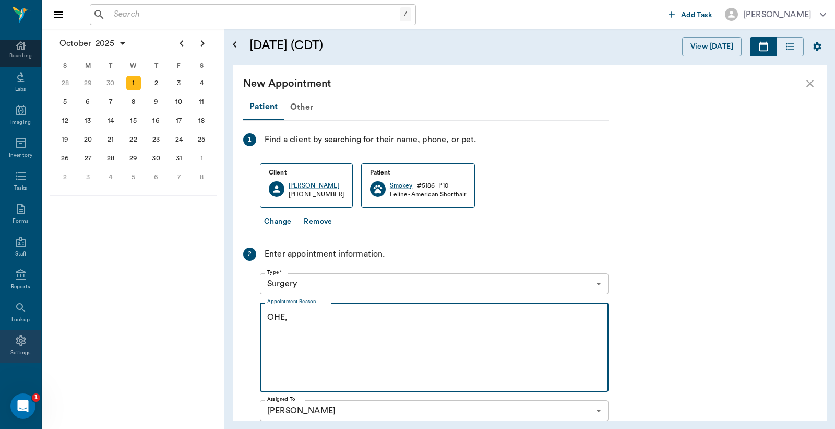
type textarea "OHE,"
drag, startPoint x: 19, startPoint y: 348, endPoint x: 22, endPoint y: 341, distance: 7.0
click at [19, 347] on div "Settings" at bounding box center [20, 346] width 41 height 33
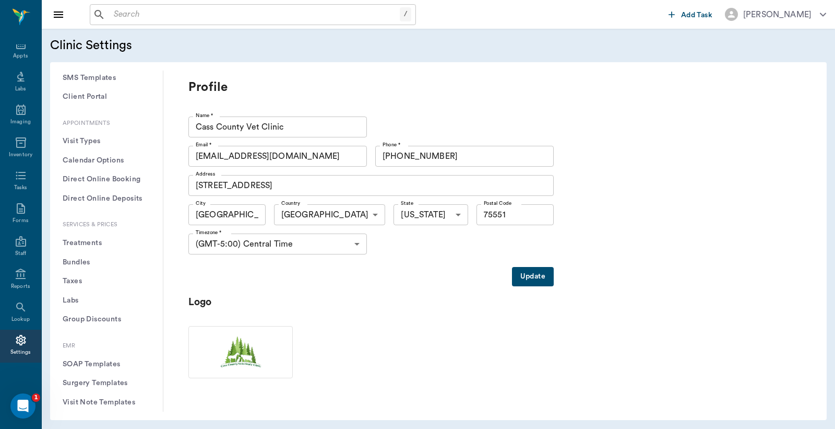
scroll to position [232, 0]
click at [85, 243] on button "Treatments" at bounding box center [106, 242] width 96 height 19
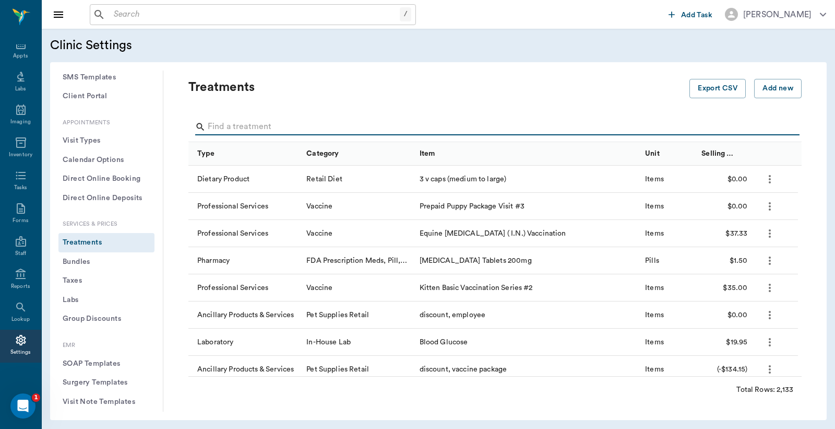
click at [210, 128] on input "Search" at bounding box center [496, 127] width 576 height 17
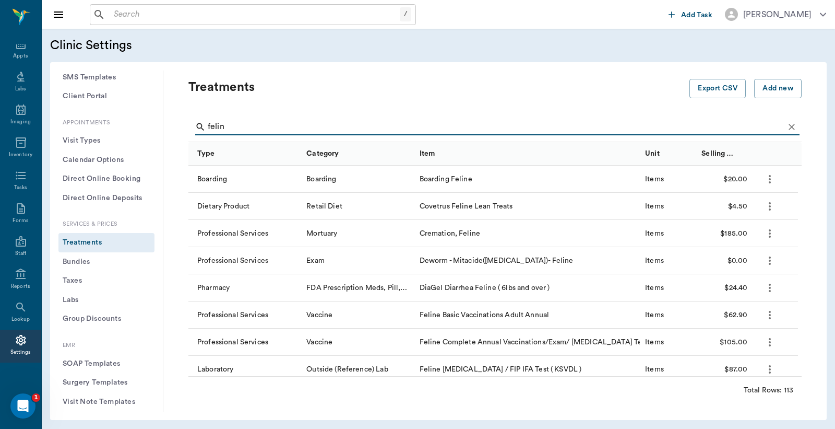
type input "felin"
click at [789, 126] on icon "Clear" at bounding box center [792, 127] width 6 height 6
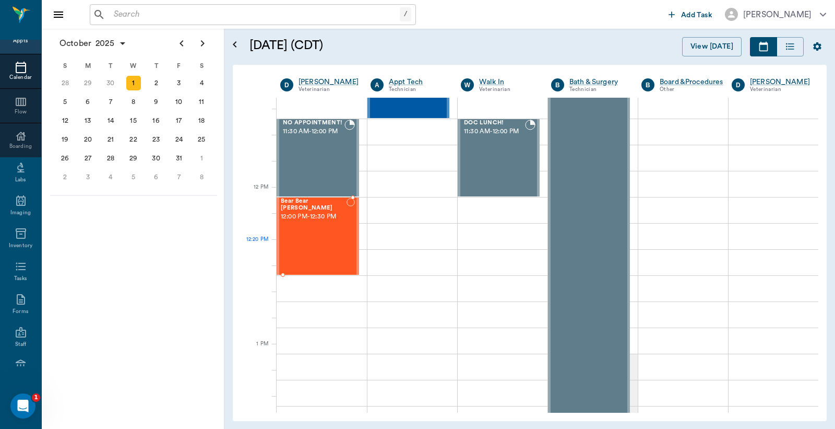
scroll to position [541, 0]
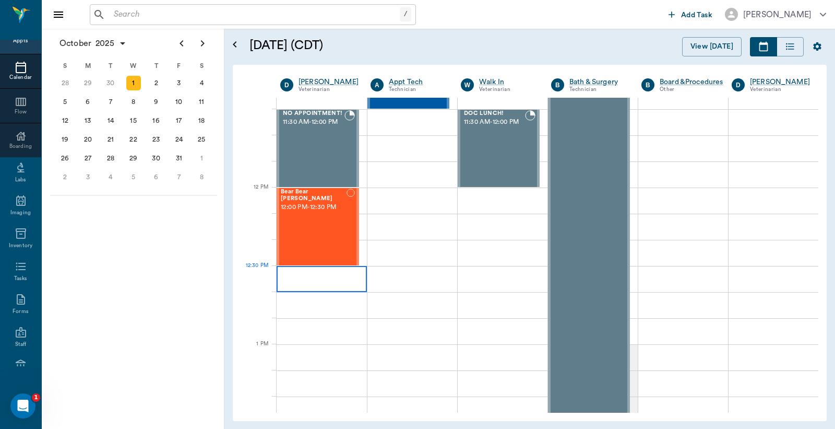
click at [306, 283] on div at bounding box center [322, 279] width 90 height 26
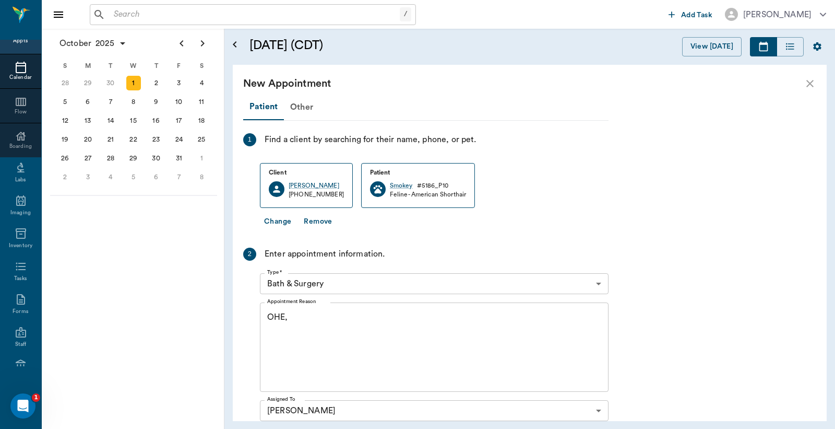
click at [597, 283] on body "/ ​ Add Task Dr. Bert Ellsworth Nectar Messages Appts Calendar Flow Boarding La…" at bounding box center [417, 214] width 835 height 429
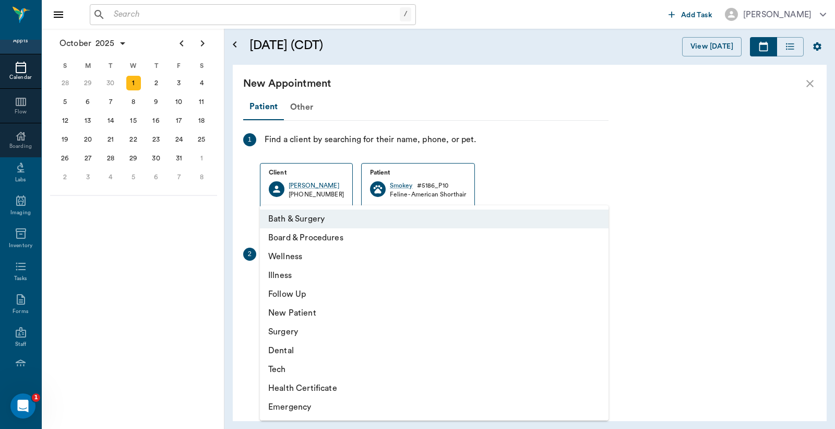
drag, startPoint x: 285, startPoint y: 335, endPoint x: 290, endPoint y: 328, distance: 8.9
click at [285, 333] on li "Surgery" at bounding box center [434, 331] width 349 height 19
type input "65d2be4f46e3a538d89b8c18"
type input "01:00 PM"
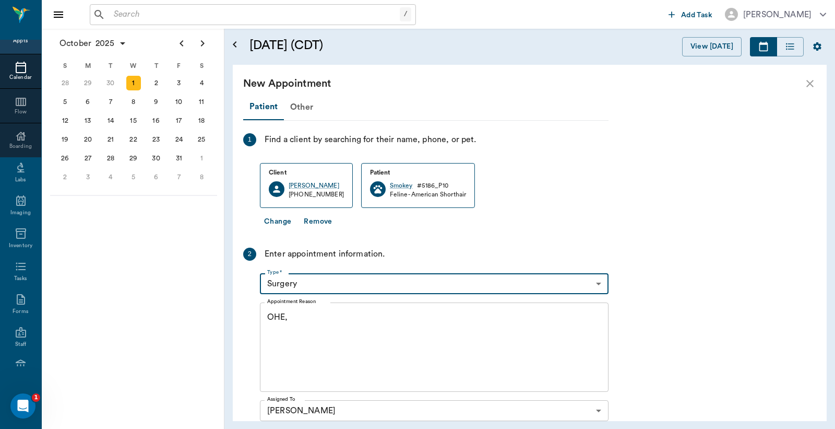
click at [288, 317] on textarea "OHE," at bounding box center [434, 347] width 334 height 72
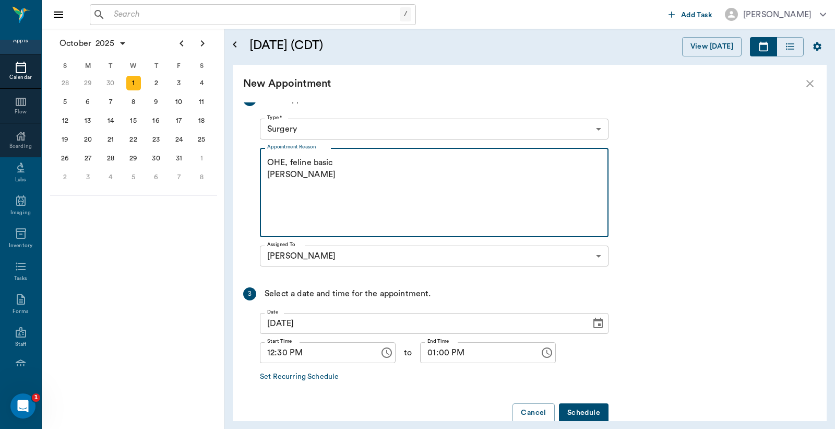
scroll to position [174, 0]
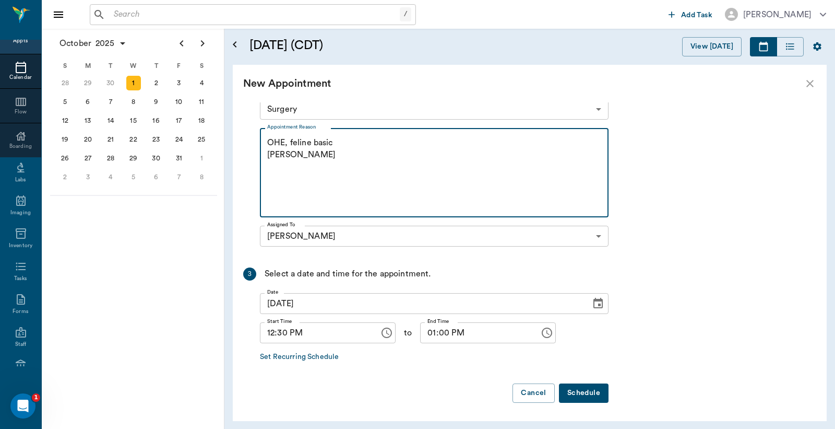
type textarea "OHE, feline basic Christy"
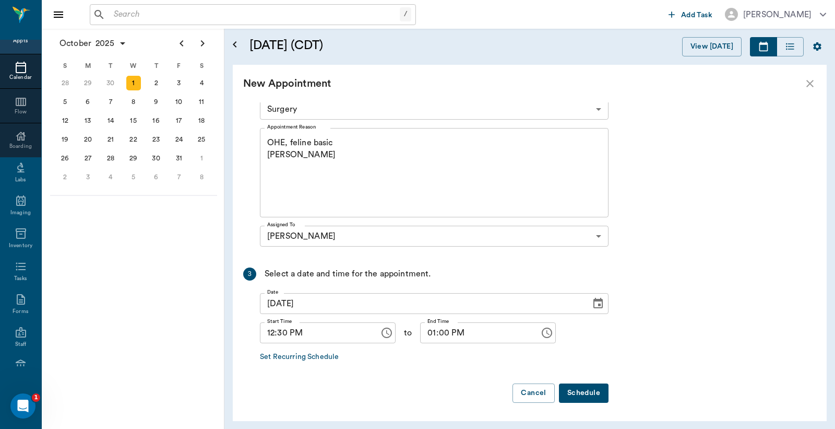
click at [589, 395] on button "Schedule" at bounding box center [584, 392] width 50 height 19
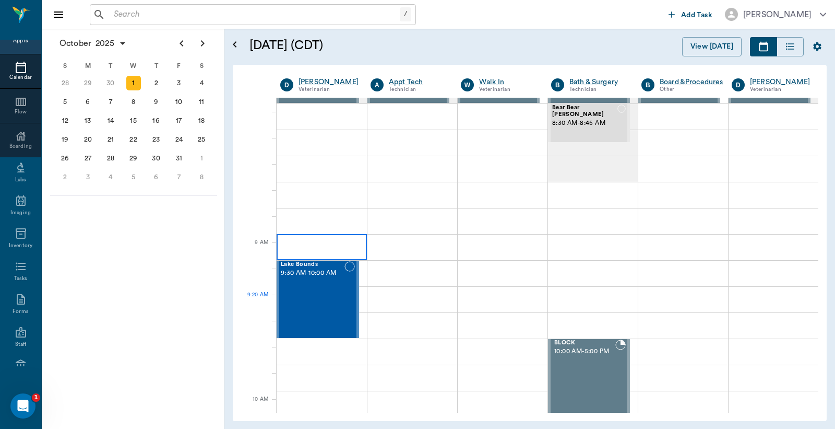
scroll to position [0, 0]
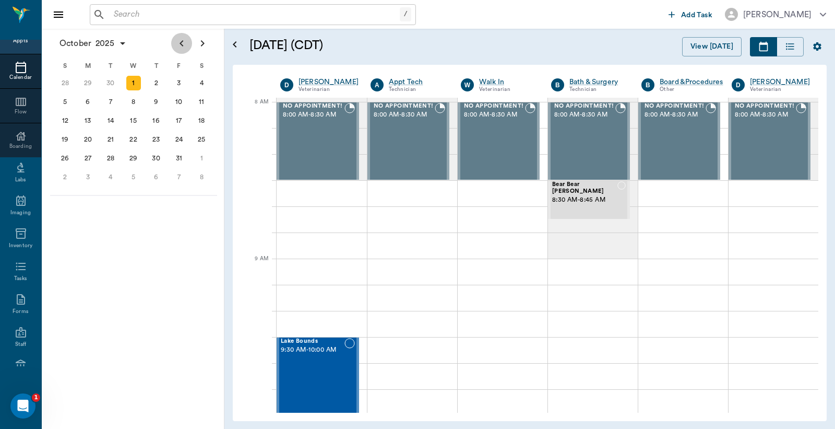
click at [181, 45] on icon "Previous page" at bounding box center [181, 43] width 13 height 13
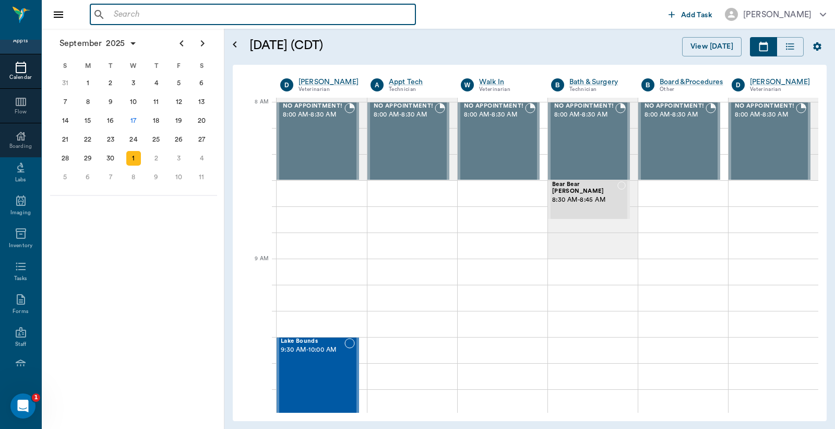
click at [115, 16] on input "text" at bounding box center [261, 14] width 302 height 15
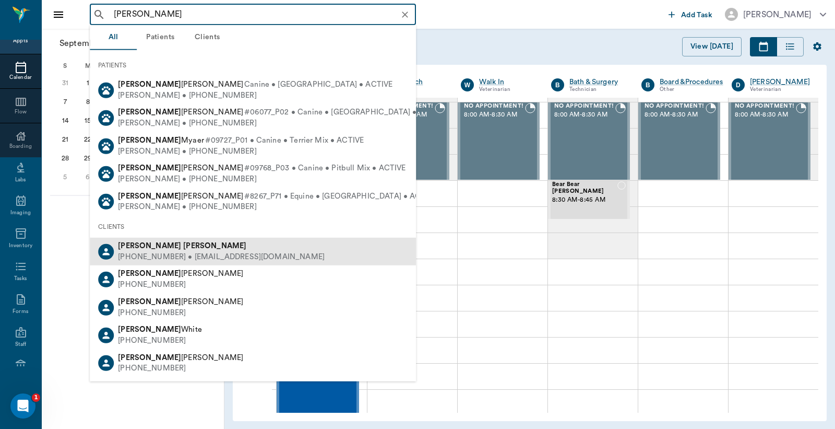
click at [164, 252] on div "(903) 278-1075 • otrsylvia@msn.com" at bounding box center [221, 257] width 207 height 11
type input "Sylvia Nelson"
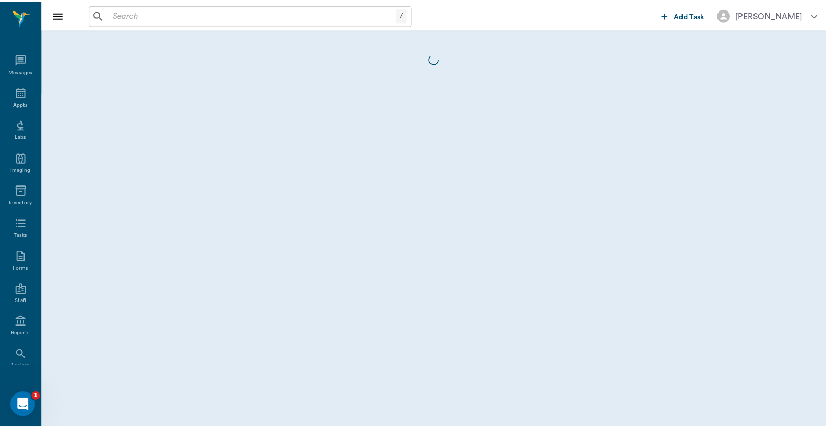
scroll to position [48, 0]
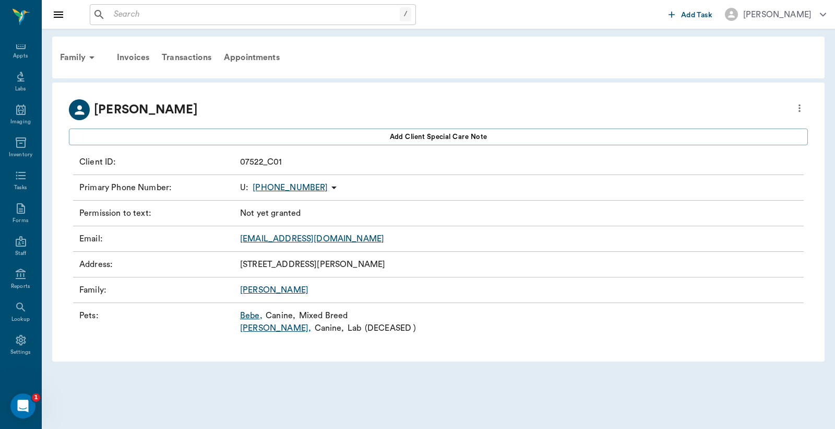
click at [250, 316] on link "Bebe ," at bounding box center [251, 315] width 22 height 13
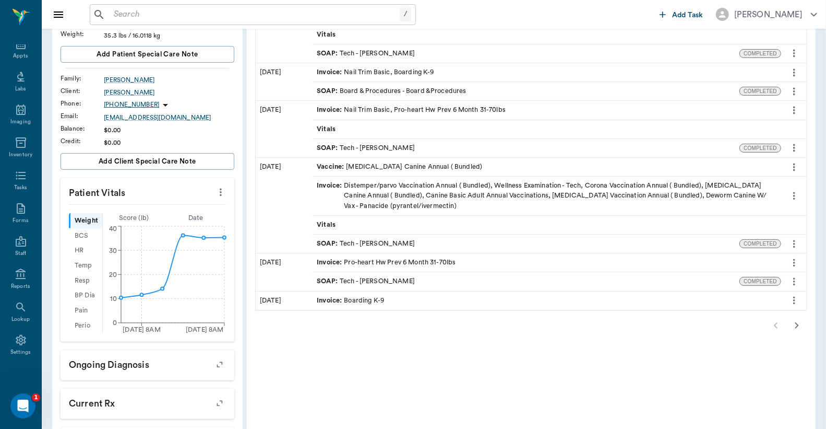
scroll to position [232, 0]
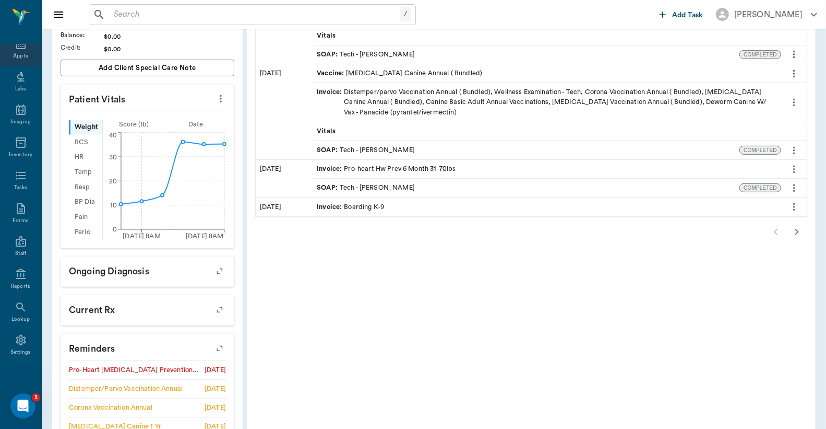
click at [17, 50] on div "Appts" at bounding box center [20, 49] width 41 height 33
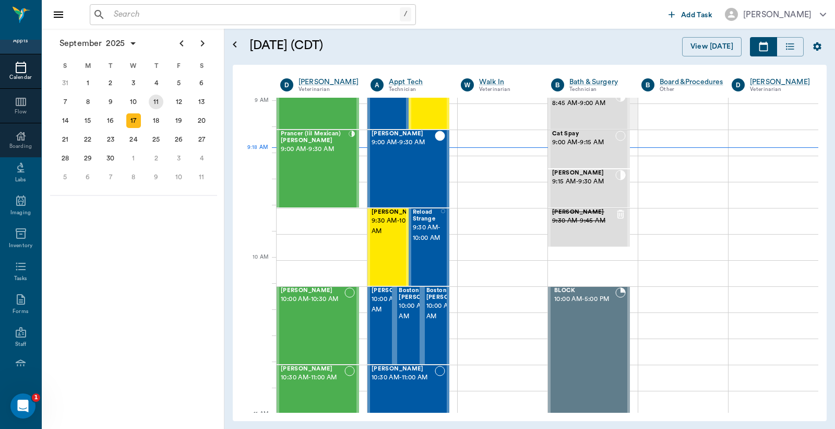
scroll to position [158, 0]
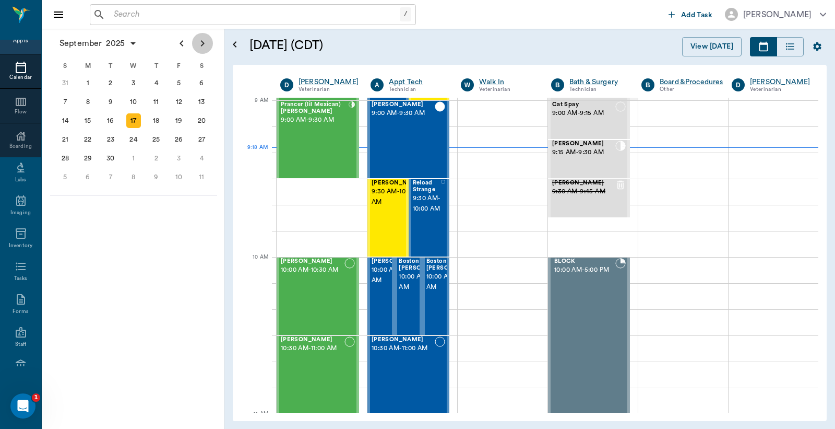
click at [205, 40] on icon "Next page" at bounding box center [202, 43] width 13 height 13
click at [180, 119] on div "17" at bounding box center [179, 120] width 15 height 15
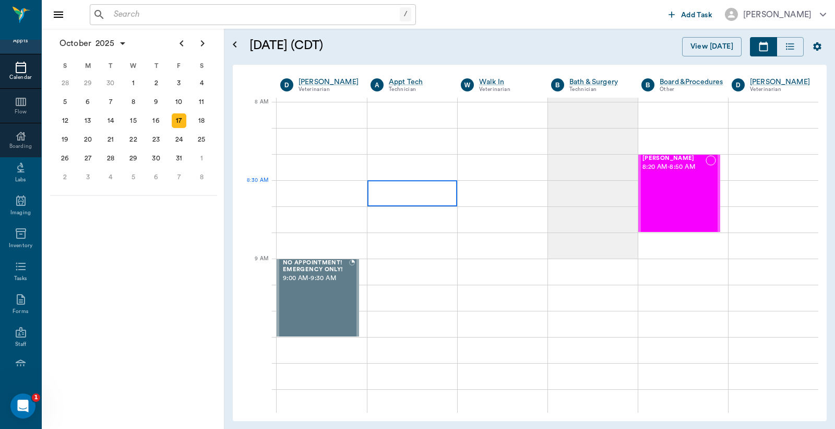
click at [390, 194] on div at bounding box center [413, 193] width 90 height 26
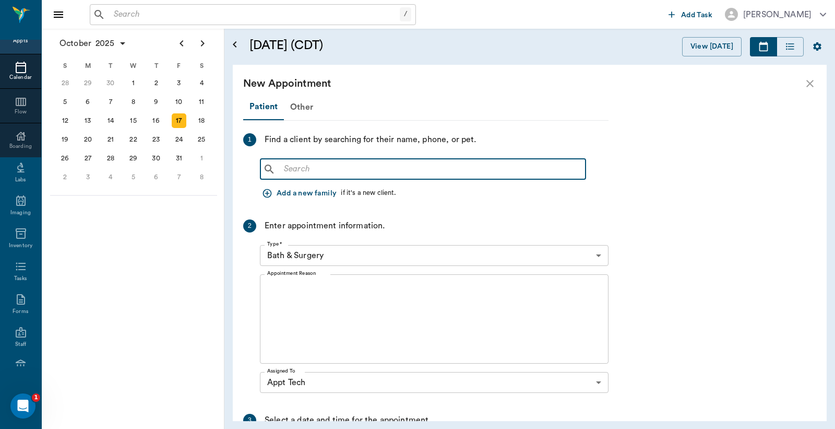
click at [285, 170] on input "text" at bounding box center [431, 169] width 302 height 15
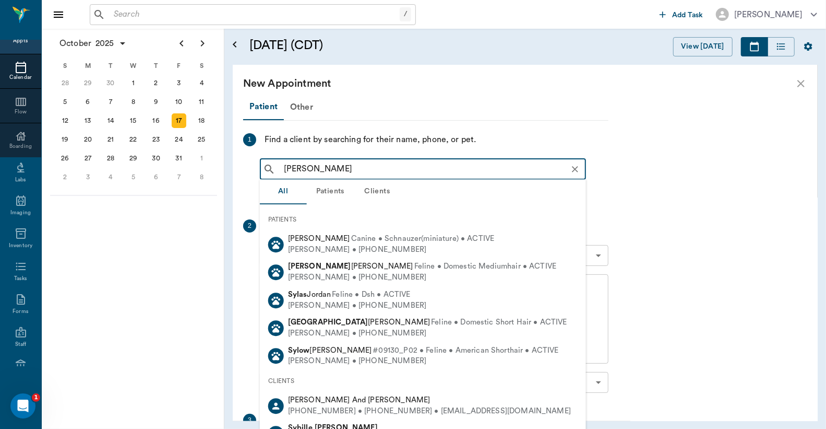
type input "Sylvia Nelson"
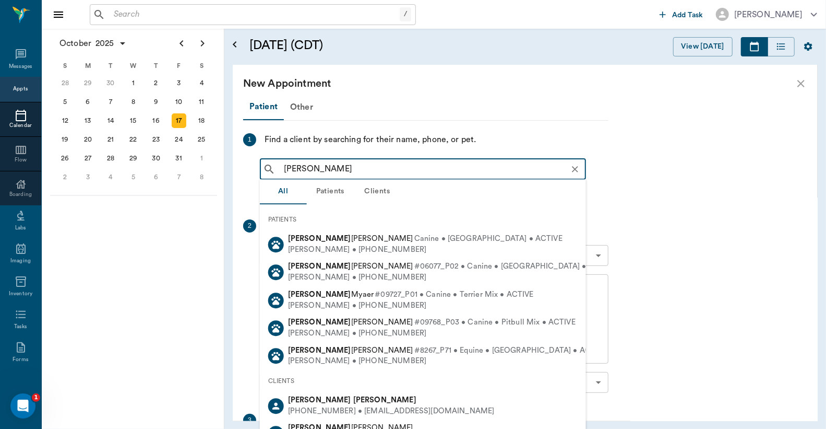
scroll to position [48, 0]
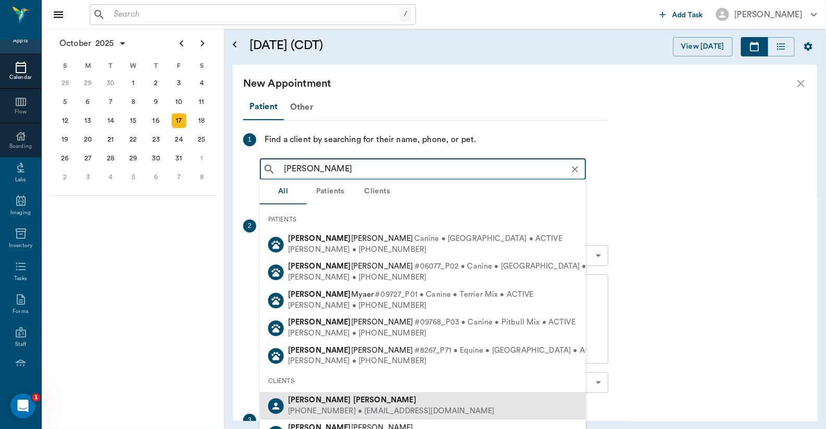
click at [306, 404] on div "[PERSON_NAME]" at bounding box center [391, 400] width 207 height 11
type input "[PERSON_NAME]"
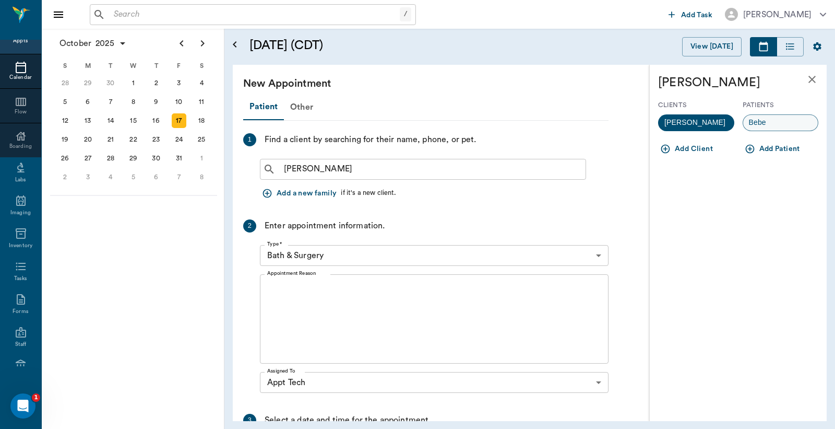
click at [782, 125] on div "Bebe" at bounding box center [781, 122] width 76 height 17
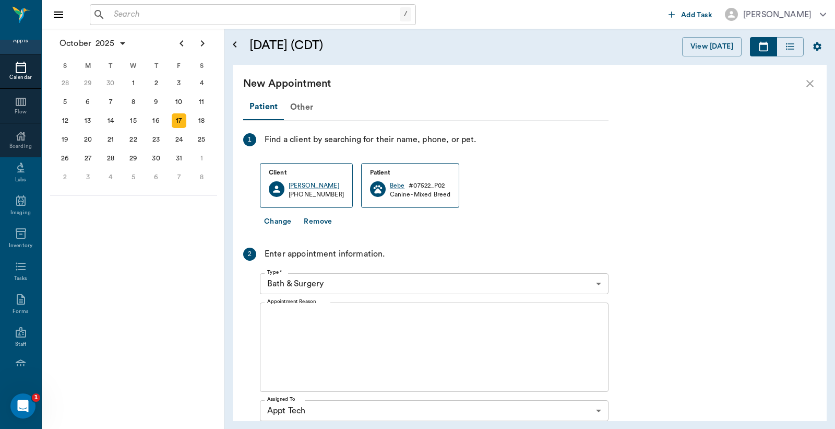
click at [599, 285] on body "/ ​ Add Task Dr. Bert Ellsworth Nectar Messages Appts Calendar Flow Boarding La…" at bounding box center [417, 214] width 835 height 429
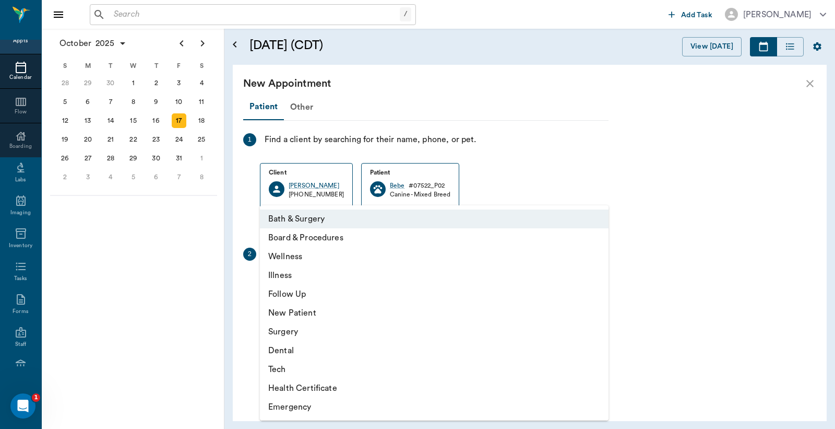
click at [304, 365] on li "Tech" at bounding box center [434, 369] width 349 height 19
type input "65d2be4f46e3a538d89b8c1a"
type input "09:00 AM"
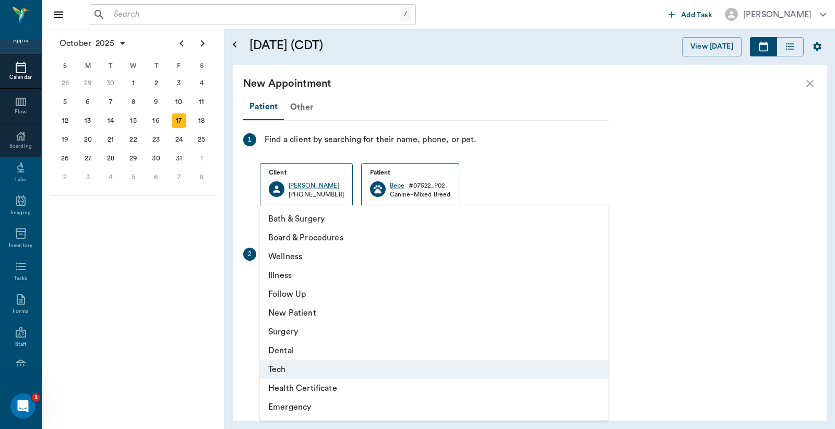
click at [599, 283] on body "/ ​ Add Task Dr. Bert Ellsworth Nectar Messages Appts Calendar Flow Boarding La…" at bounding box center [417, 214] width 835 height 429
click at [321, 257] on li "Wellness" at bounding box center [434, 256] width 349 height 19
type input "65d2be4f46e3a538d89b8c14"
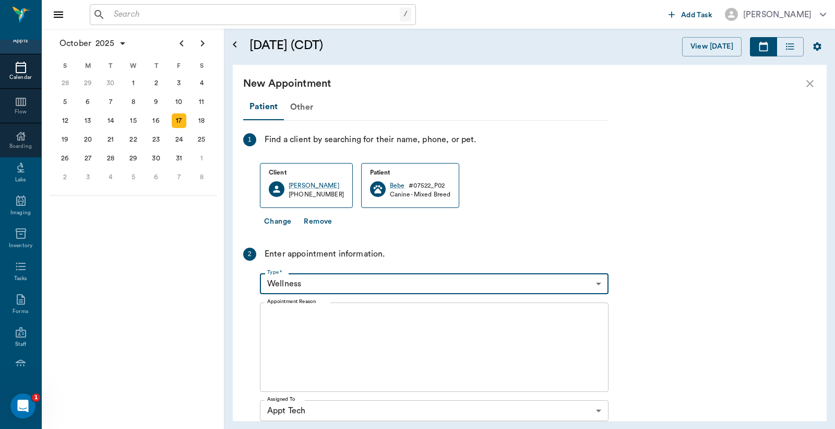
click at [266, 313] on div "x Appointment Reason" at bounding box center [434, 346] width 349 height 89
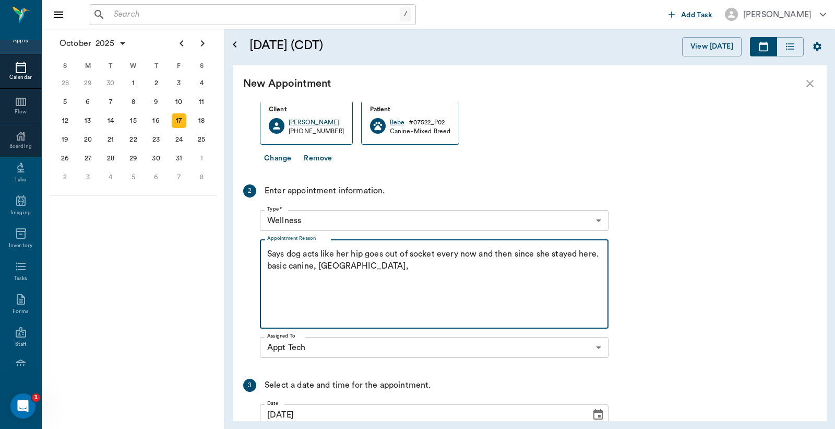
scroll to position [155, 0]
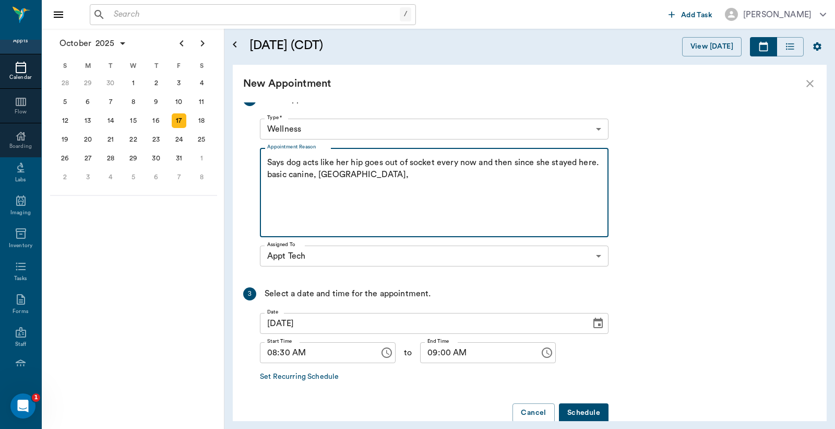
type textarea "Says dog acts like her hip goes out of socket every now and then since she stay…"
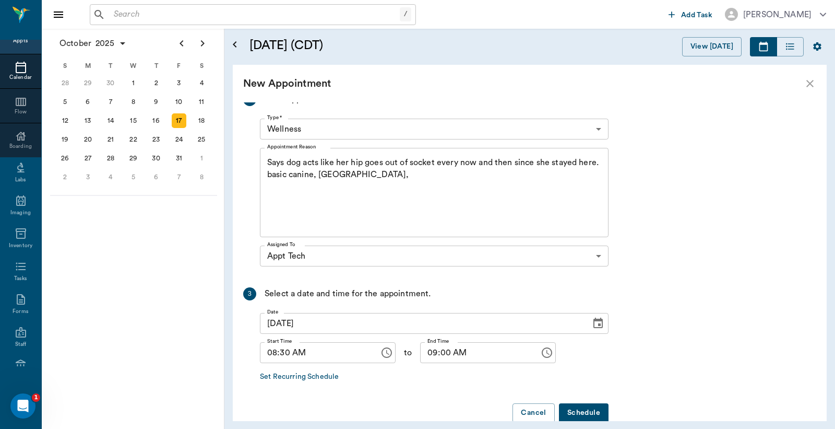
click at [581, 413] on button "Schedule" at bounding box center [584, 412] width 50 height 19
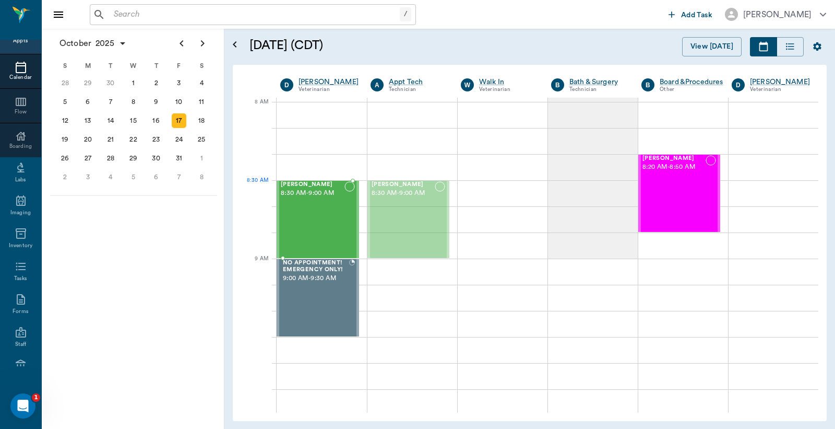
drag, startPoint x: 416, startPoint y: 209, endPoint x: 325, endPoint y: 201, distance: 91.2
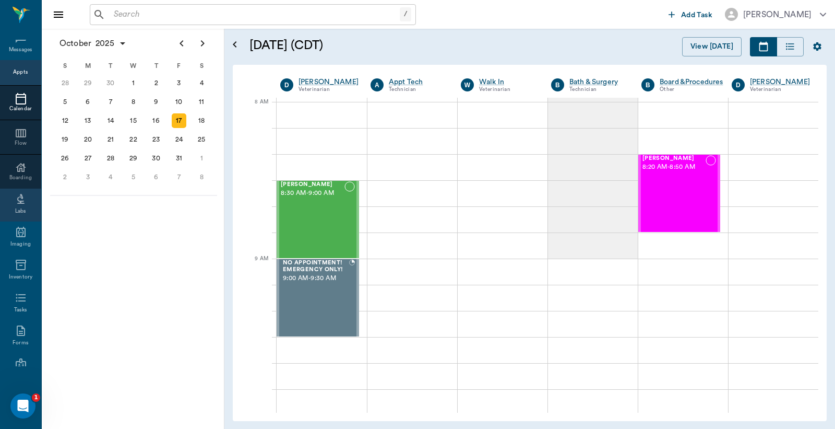
scroll to position [0, 0]
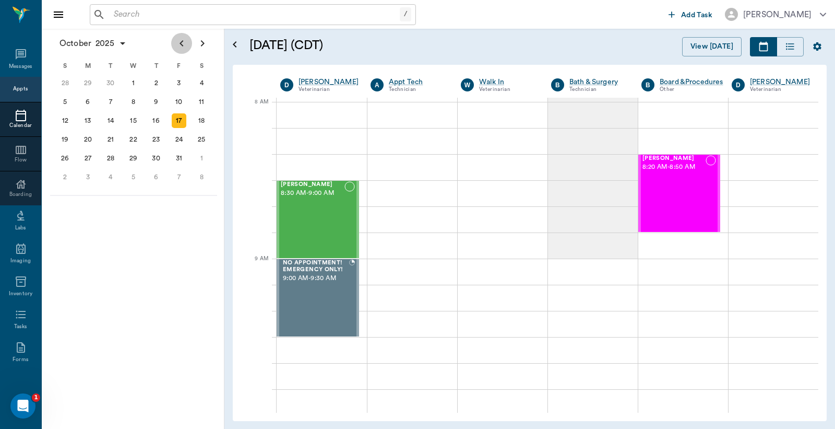
click at [179, 44] on icon "Previous page" at bounding box center [181, 43] width 13 height 13
click at [132, 119] on div "17" at bounding box center [133, 120] width 15 height 15
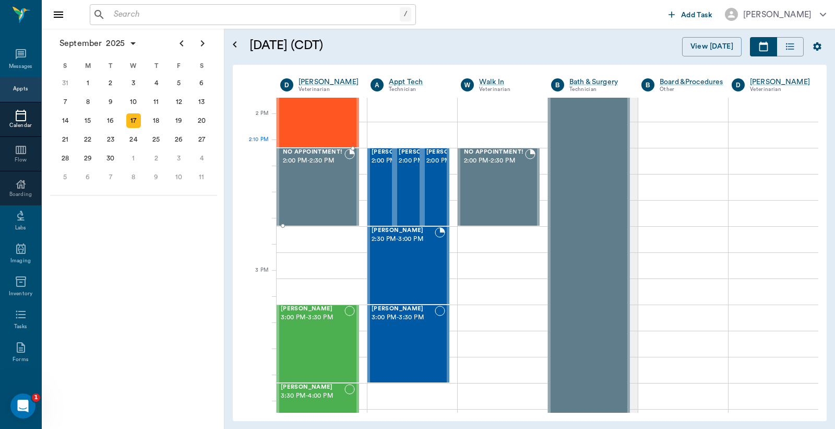
scroll to position [928, 0]
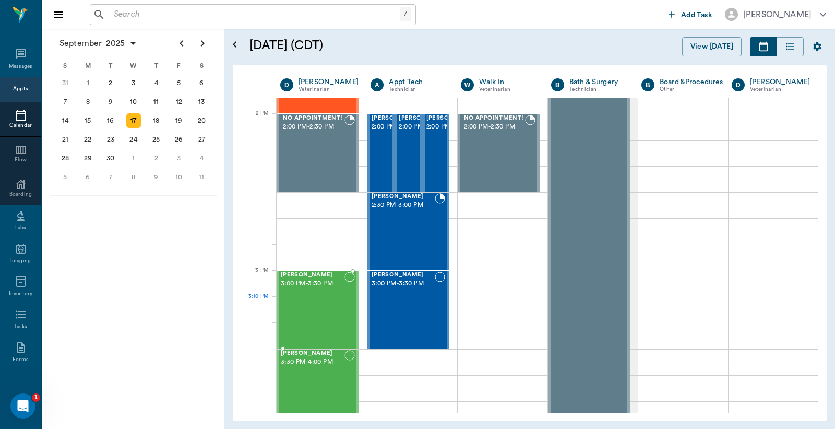
click at [311, 299] on div "Gus Jones 3:00 PM - 3:30 PM" at bounding box center [313, 309] width 64 height 76
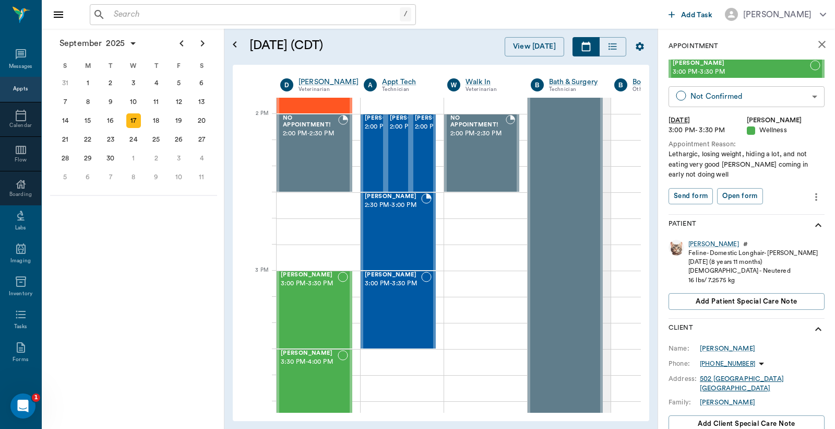
click at [735, 97] on body "/ ​ Add Task Dr. Bert Ellsworth Nectar Messages Appts Calendar Flow Boarding La…" at bounding box center [417, 214] width 835 height 429
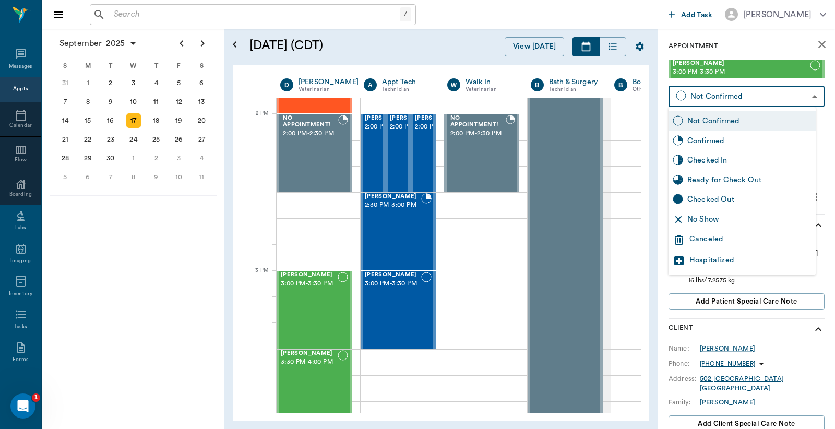
click at [719, 163] on div "Checked In" at bounding box center [750, 160] width 124 height 11
type input "CHECKED_IN"
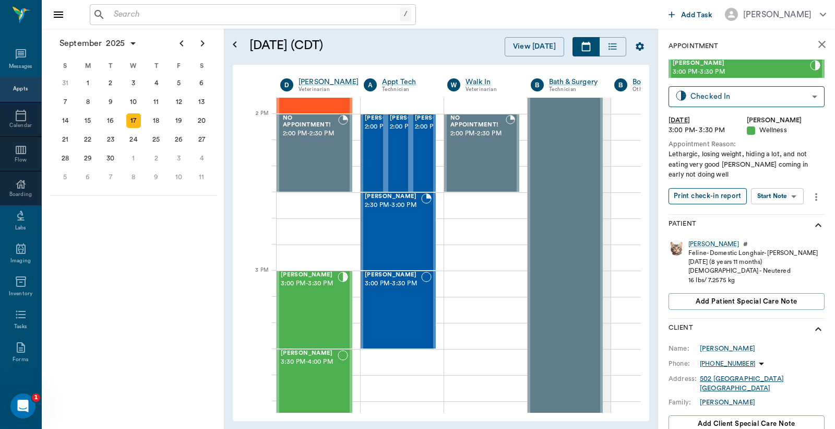
click at [711, 194] on button "Print check-in report" at bounding box center [708, 196] width 78 height 16
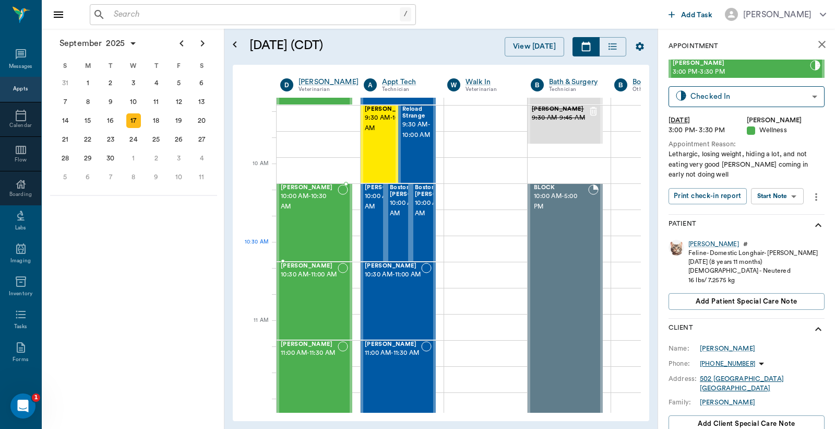
scroll to position [541, 0]
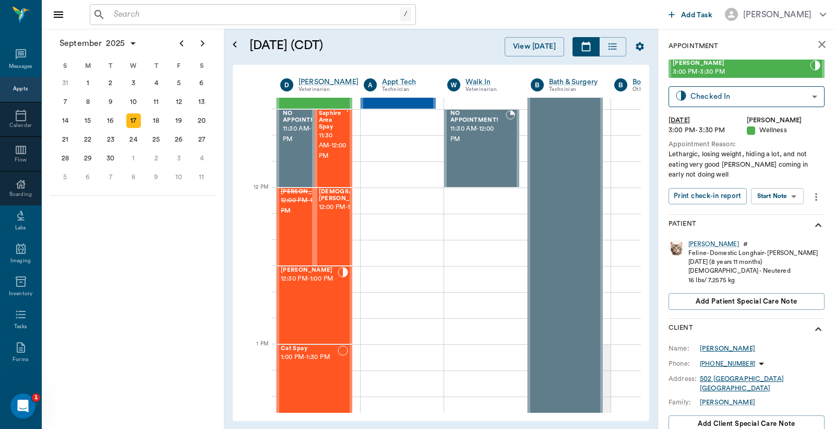
click at [718, 348] on div "Dustin Jones" at bounding box center [727, 348] width 55 height 9
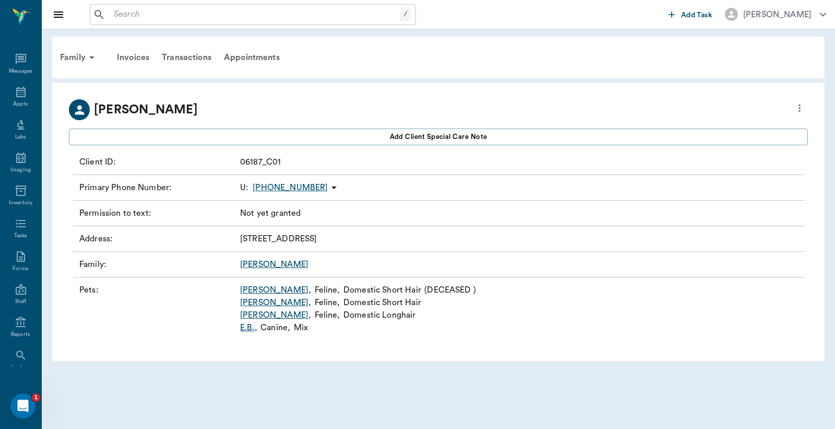
click at [798, 109] on icon "more" at bounding box center [799, 108] width 11 height 13
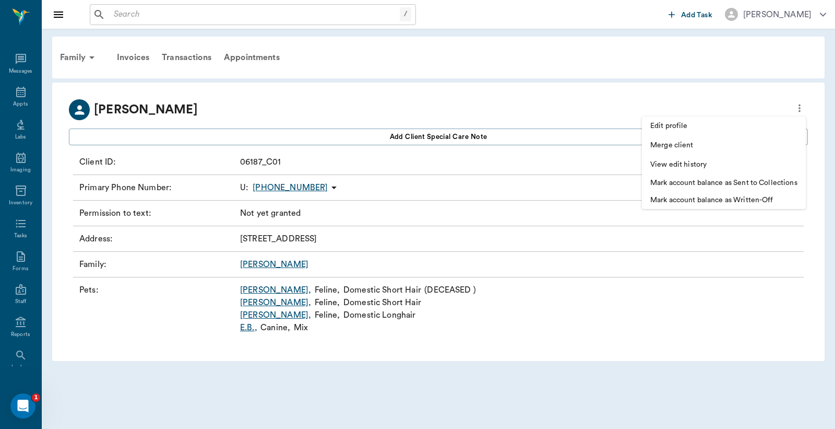
click at [676, 124] on span "Edit profile" at bounding box center [724, 126] width 147 height 11
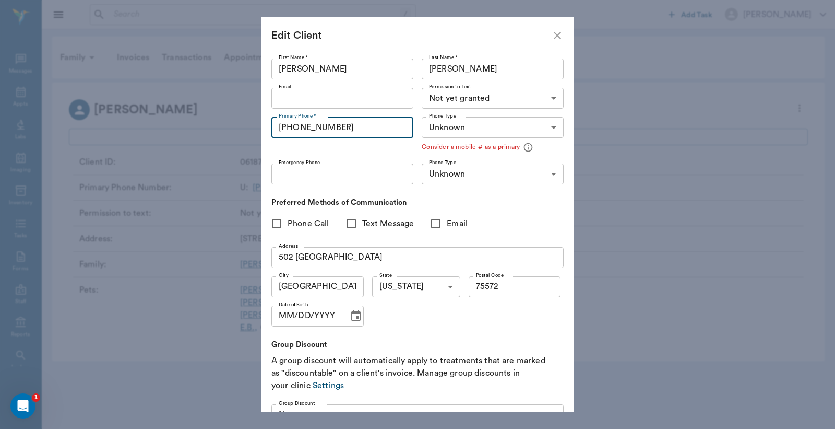
drag, startPoint x: 277, startPoint y: 127, endPoint x: 345, endPoint y: 134, distance: 67.7
click at [345, 134] on input "(903) 949-4246" at bounding box center [342, 127] width 142 height 21
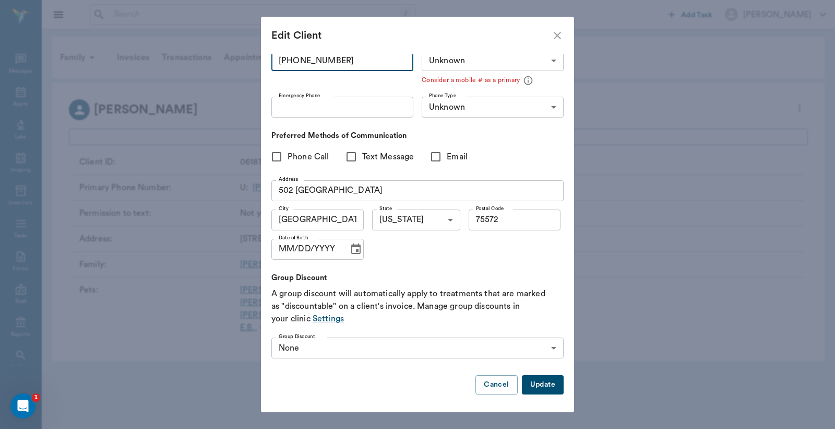
type input "(903) 220-3903"
click at [535, 387] on button "Update" at bounding box center [543, 384] width 42 height 19
type input "MOBILE"
type input "LANDLINE"
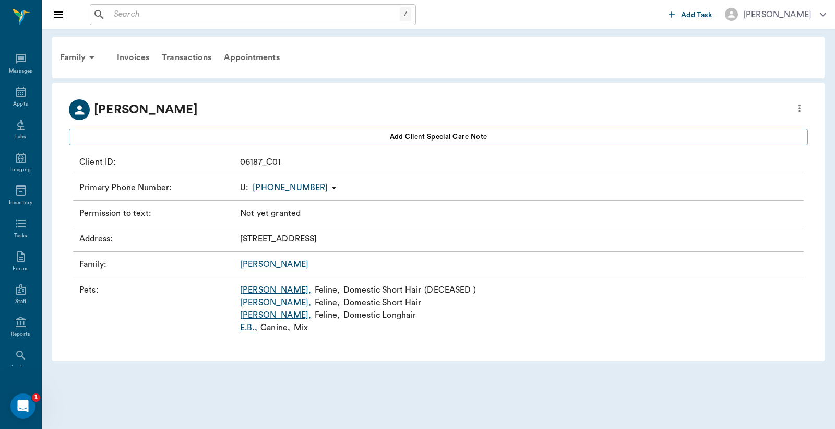
scroll to position [50, 0]
click at [16, 97] on icon at bounding box center [21, 92] width 13 height 13
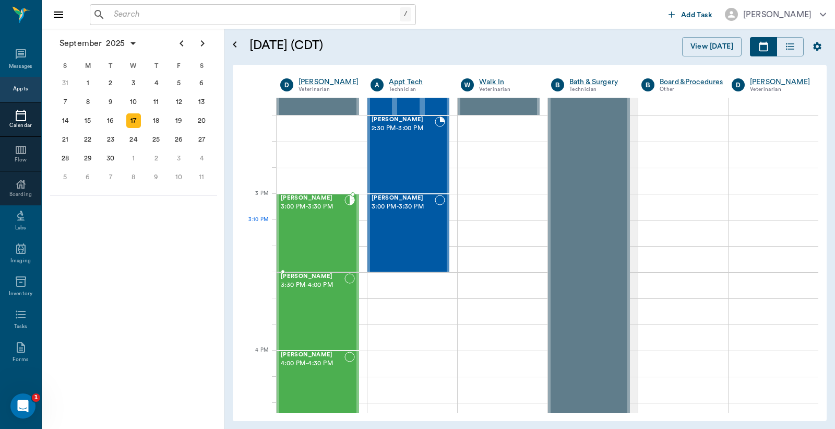
scroll to position [1005, 0]
drag, startPoint x: 316, startPoint y: 222, endPoint x: 319, endPoint y: 216, distance: 6.8
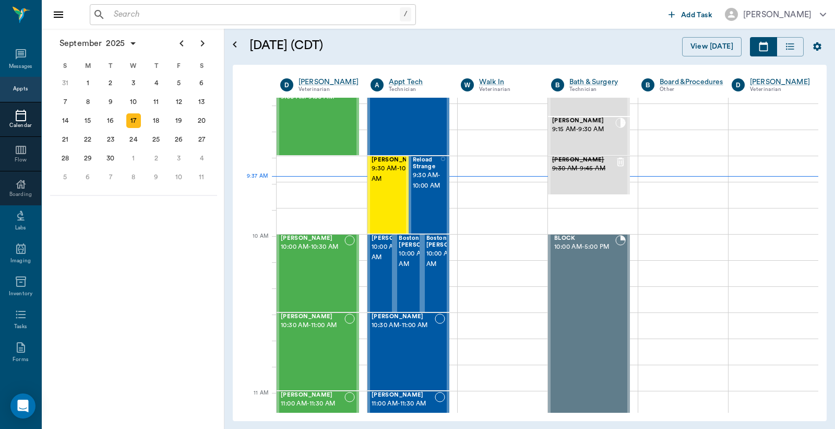
scroll to position [176, 0]
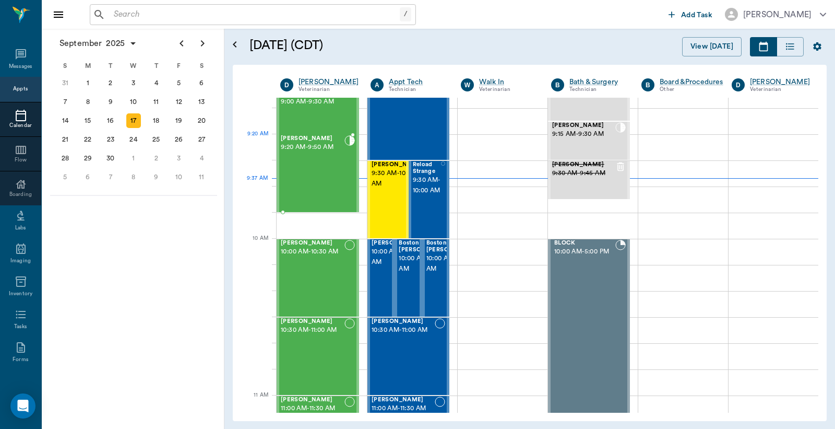
drag, startPoint x: 299, startPoint y: 293, endPoint x: 313, endPoint y: 252, distance: 44.1
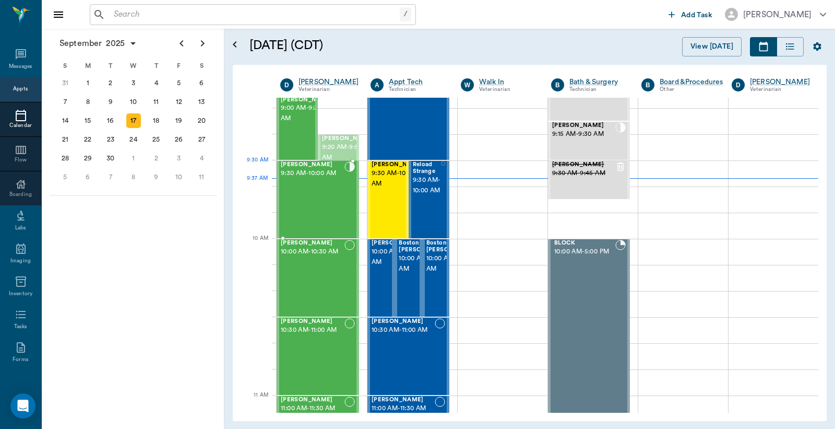
drag, startPoint x: 332, startPoint y: 151, endPoint x: 329, endPoint y: 179, distance: 27.3
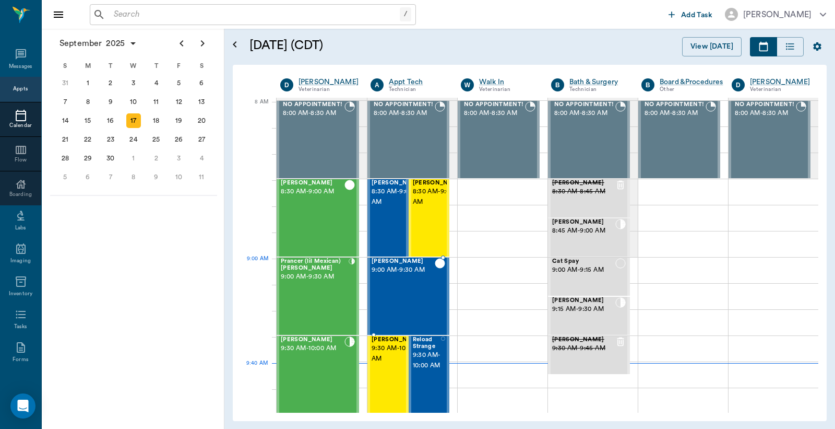
scroll to position [0, 0]
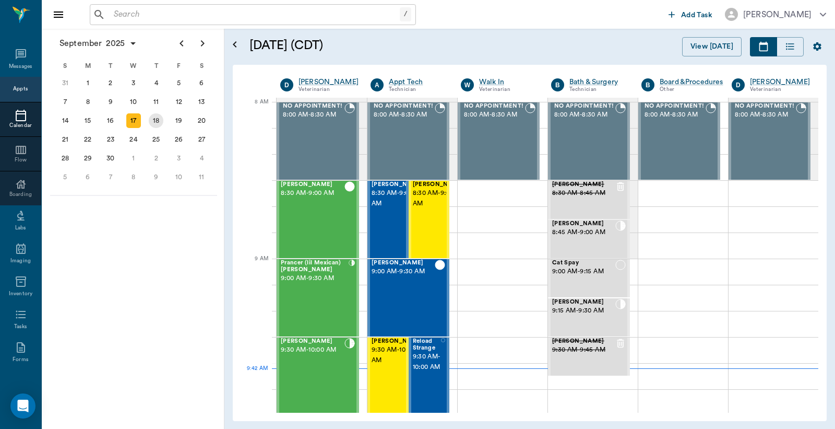
click at [155, 117] on div "18" at bounding box center [156, 120] width 15 height 15
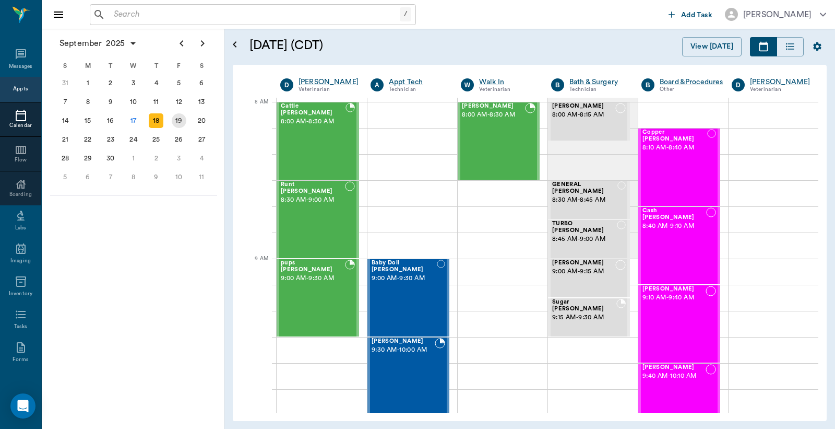
click at [179, 116] on div "19" at bounding box center [179, 120] width 15 height 15
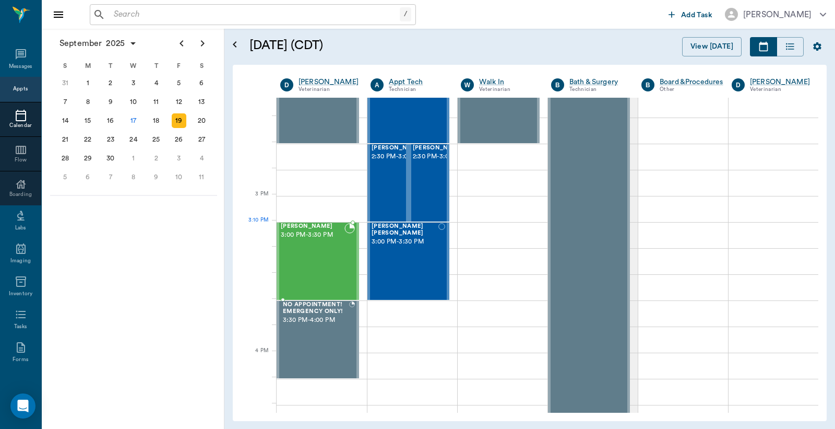
scroll to position [1005, 0]
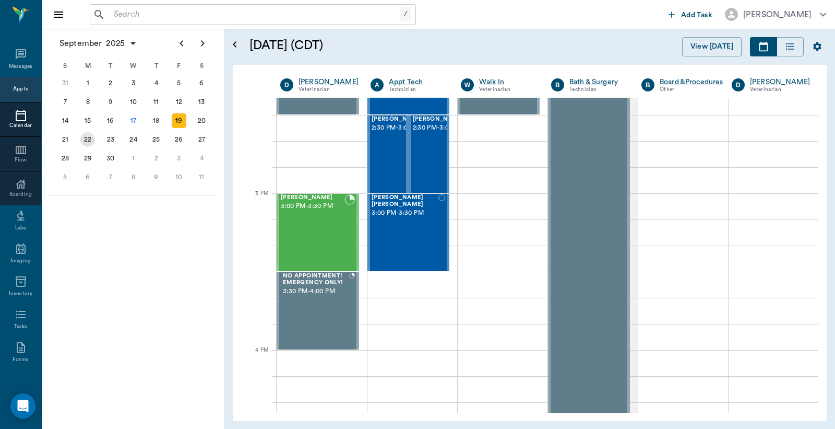
click at [88, 136] on div "22" at bounding box center [87, 139] width 15 height 15
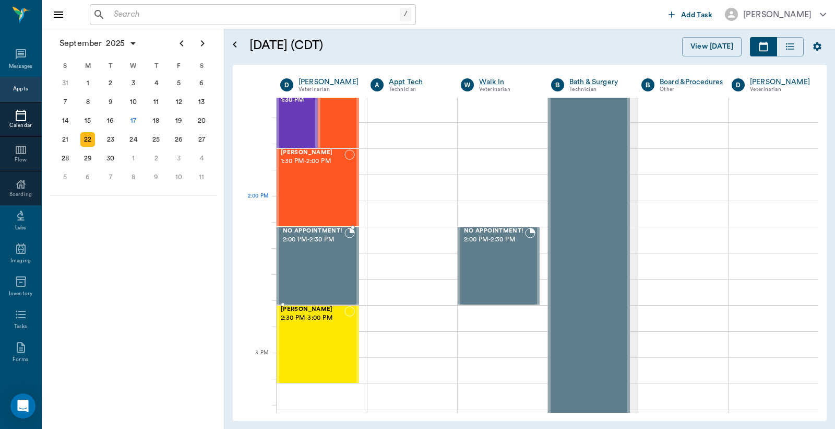
scroll to position [774, 0]
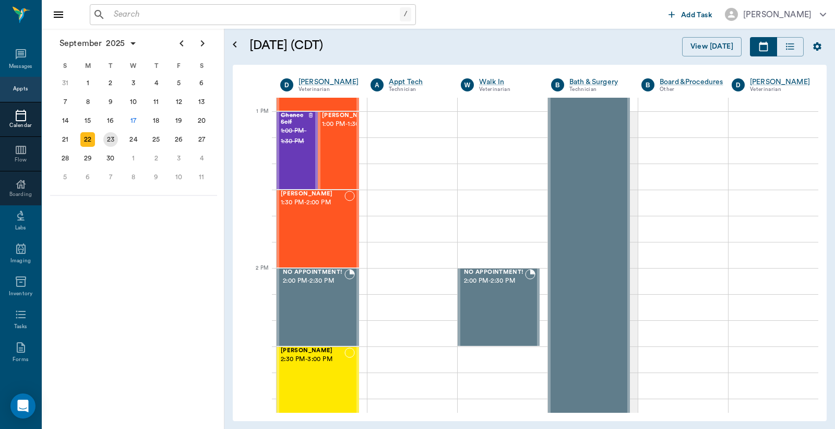
click at [112, 136] on div "23" at bounding box center [110, 139] width 15 height 15
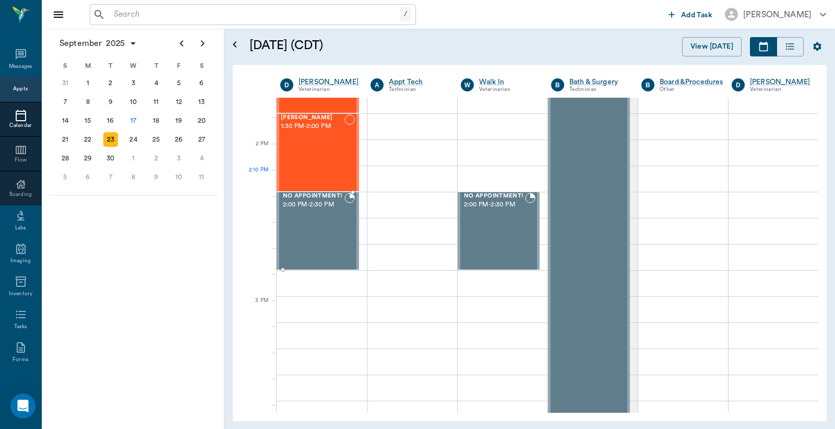
scroll to position [1005, 0]
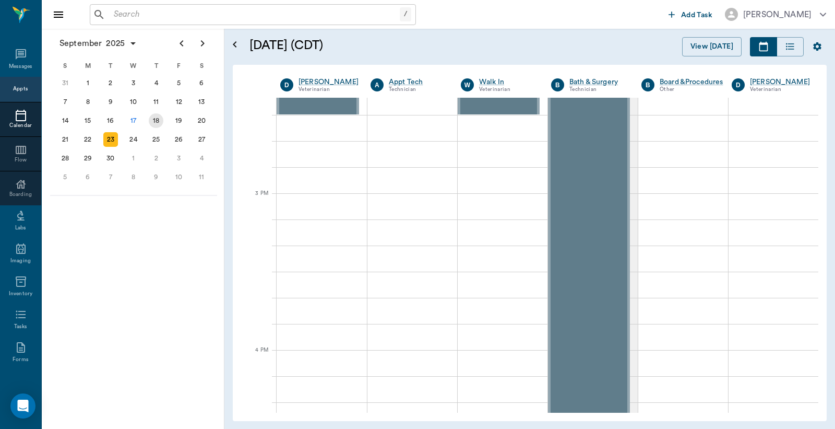
click at [157, 119] on div "18" at bounding box center [156, 120] width 15 height 15
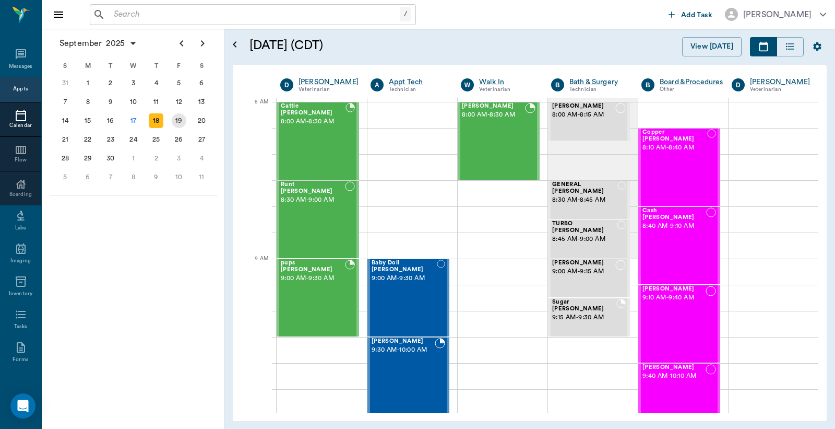
click at [178, 117] on div "19" at bounding box center [179, 120] width 15 height 15
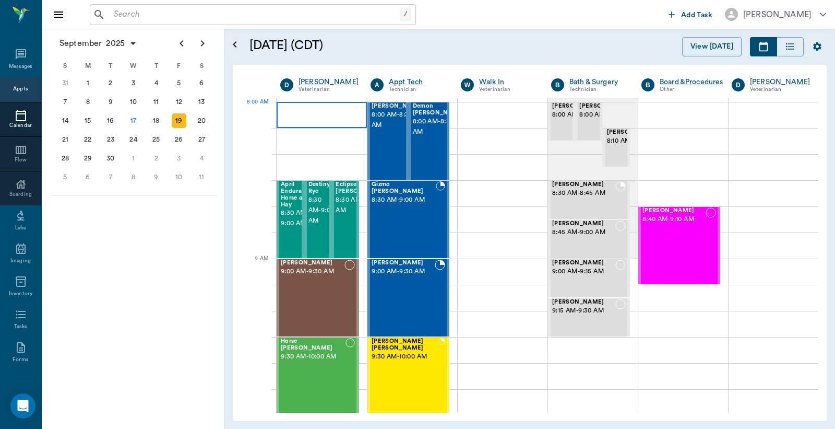
click at [304, 115] on div at bounding box center [322, 115] width 90 height 26
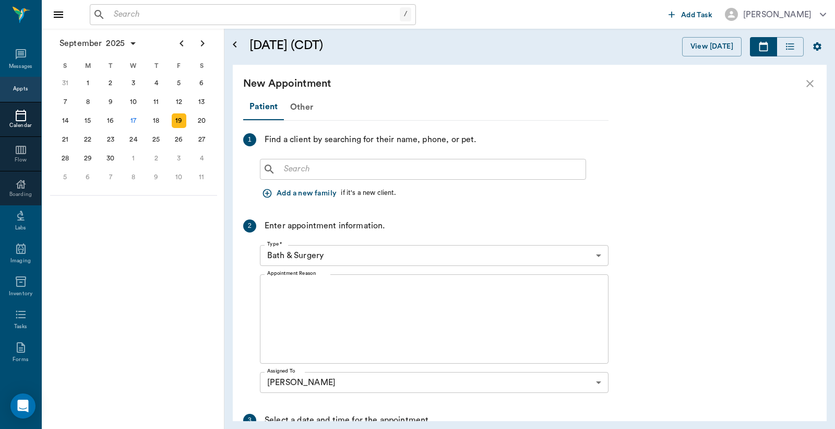
click at [285, 173] on input "text" at bounding box center [431, 169] width 302 height 15
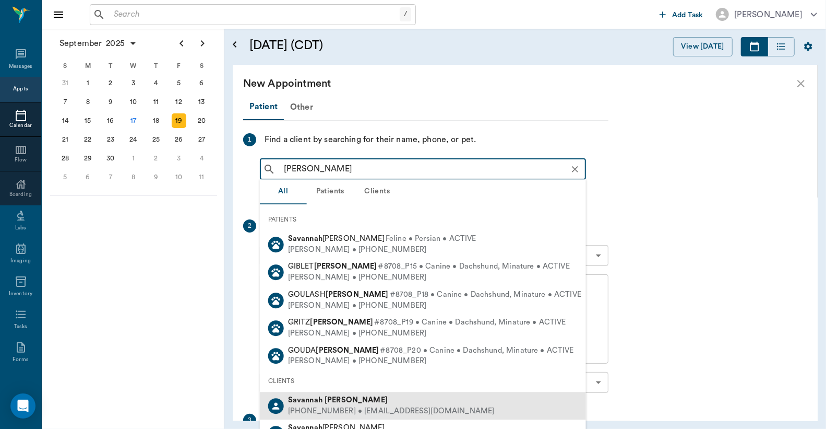
click at [346, 404] on div "Savannah Finney" at bounding box center [391, 400] width 207 height 11
type input "Savannah Finney"
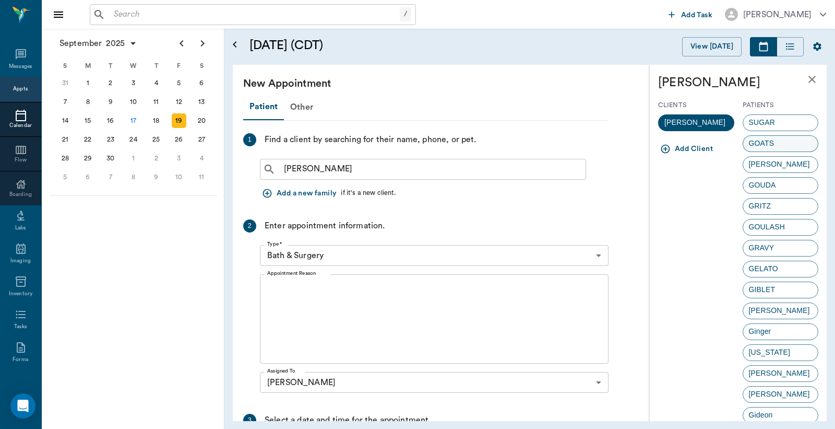
click at [759, 147] on span "GOATS" at bounding box center [761, 143] width 37 height 11
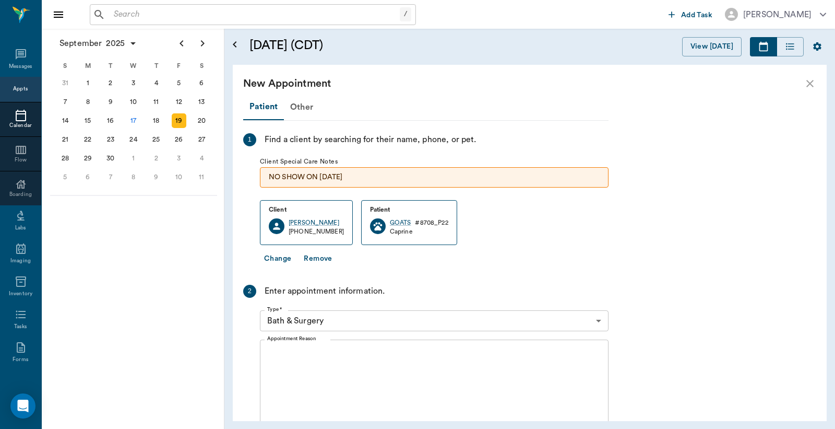
click at [599, 321] on body "/ ​ Add Task Dr. Bert Ellsworth Nectar Messages Appts Calendar Flow Boarding La…" at bounding box center [417, 214] width 835 height 429
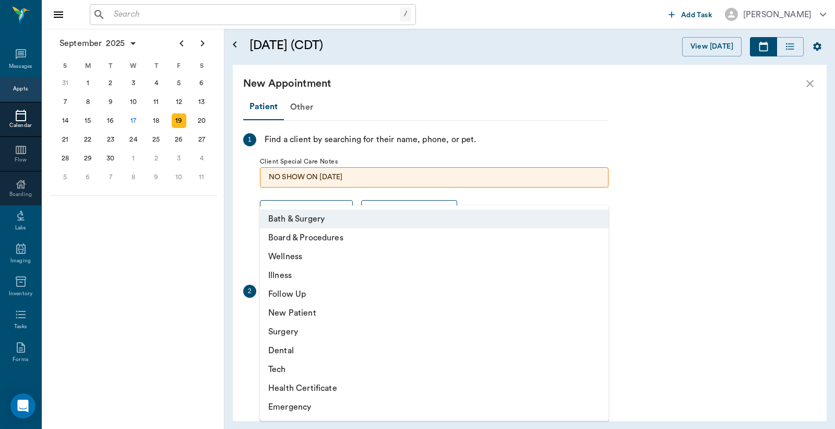
click at [321, 257] on li "Wellness" at bounding box center [434, 256] width 349 height 19
type input "65d2be4f46e3a538d89b8c14"
type input "08:30 AM"
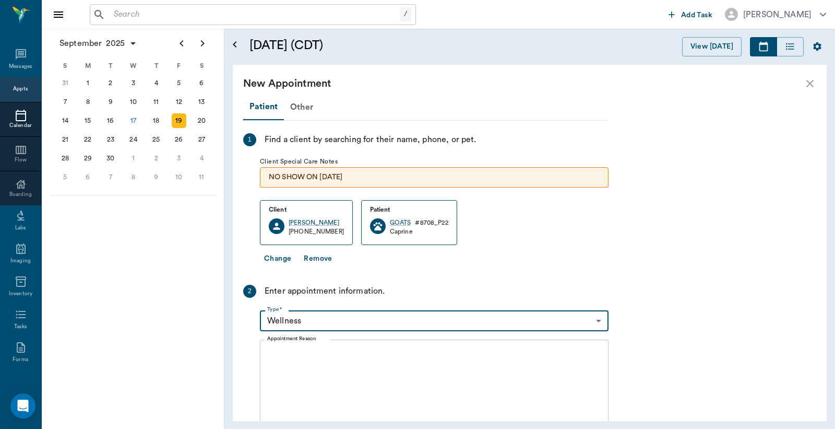
click at [270, 355] on textarea "Appointment Reason" at bounding box center [434, 384] width 334 height 72
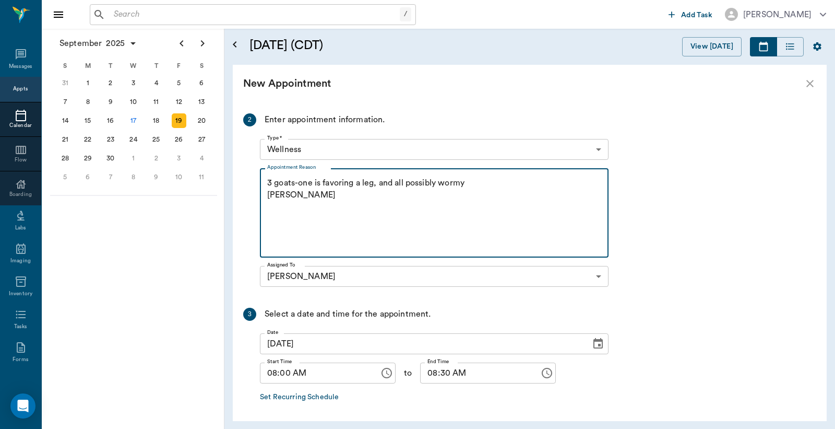
scroll to position [211, 0]
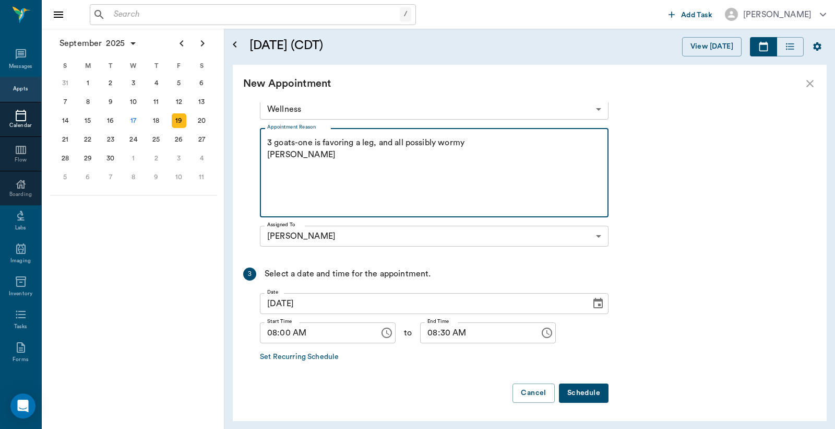
type textarea "3 goats-one is favoring a leg, and all possibly wormy Christy"
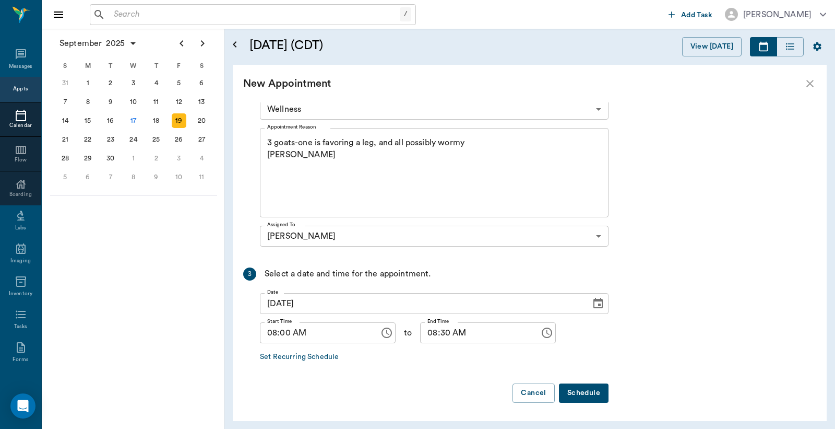
click at [578, 389] on button "Schedule" at bounding box center [584, 392] width 50 height 19
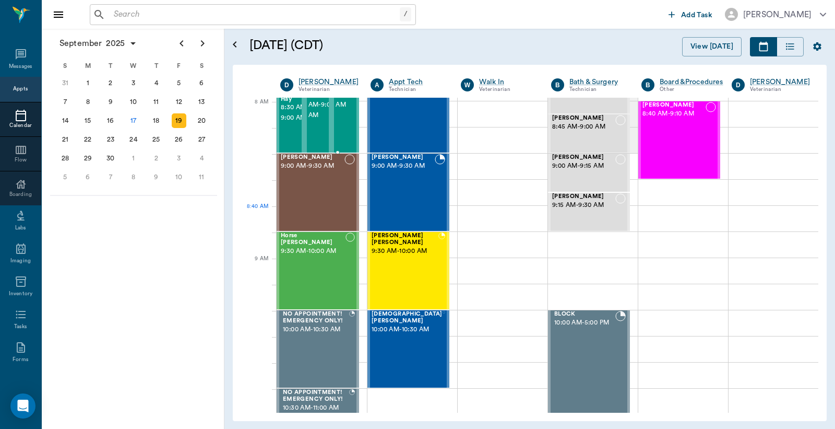
scroll to position [0, 0]
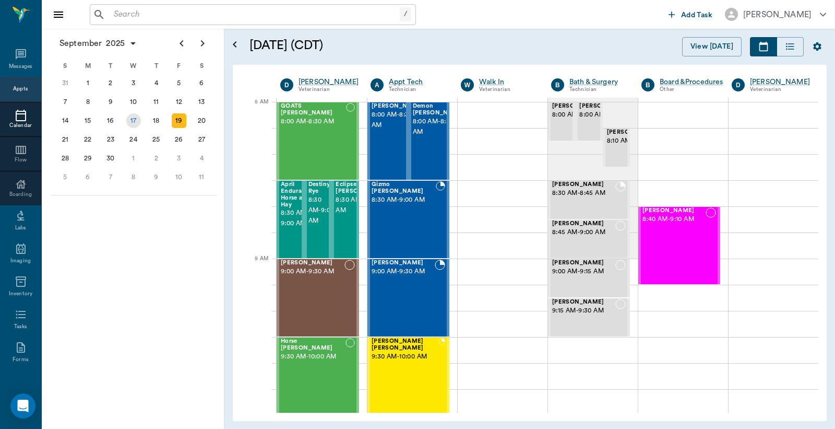
click at [133, 117] on div "17" at bounding box center [133, 120] width 15 height 15
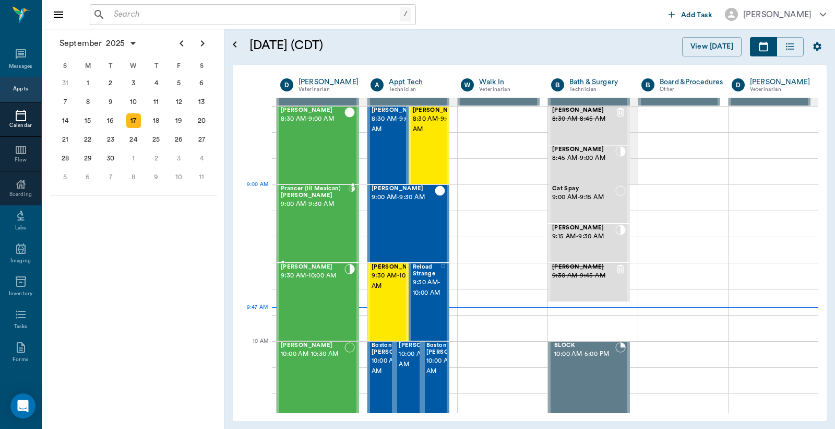
scroll to position [77, 0]
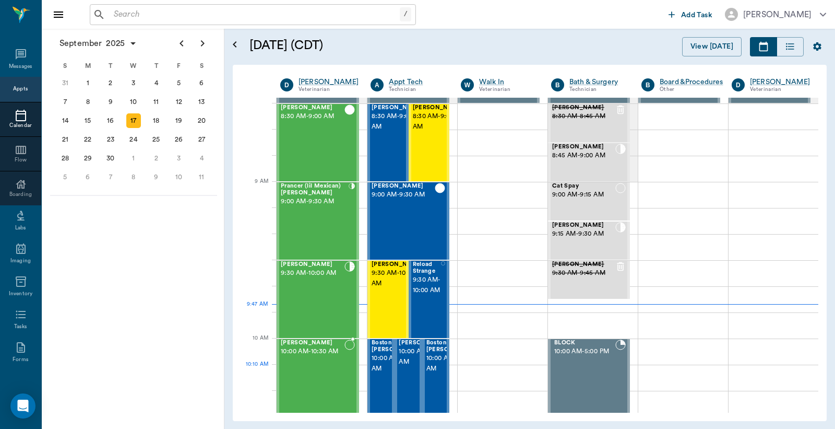
click at [303, 371] on div "Equine Elliott 10:00 AM - 10:30 AM" at bounding box center [313, 377] width 64 height 76
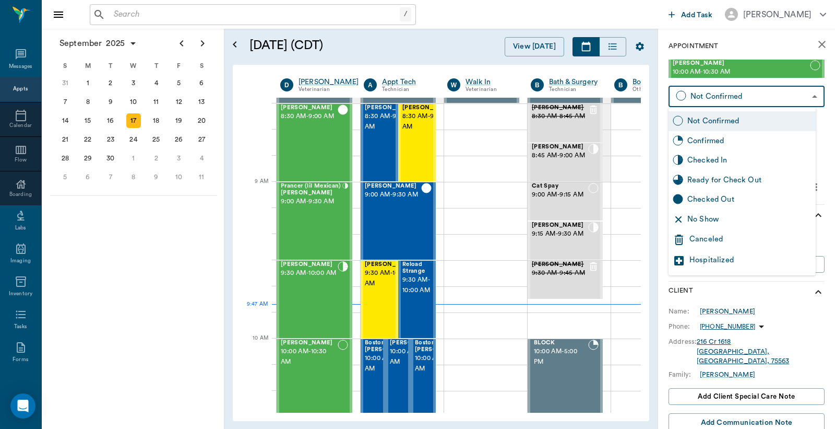
click at [716, 95] on body "/ ​ Add Task Dr. Bert Ellsworth Nectar Messages Appts Calendar Flow Boarding La…" at bounding box center [417, 214] width 835 height 429
click at [708, 163] on div "Checked In" at bounding box center [750, 160] width 124 height 11
type input "CHECKED_IN"
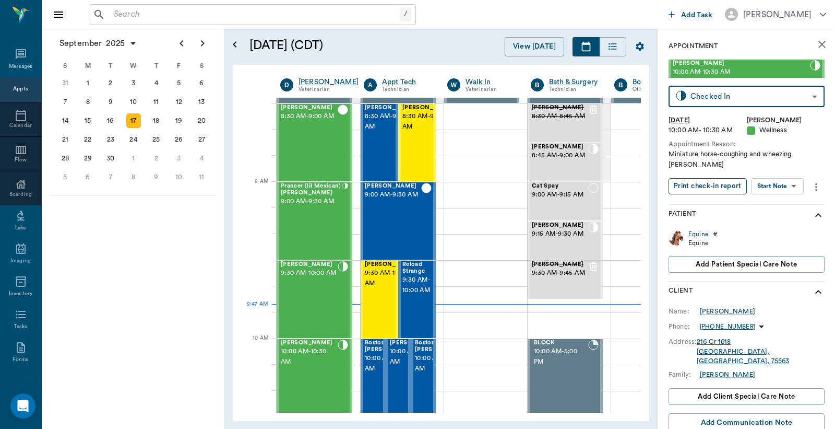
click at [695, 188] on button "Print check-in report" at bounding box center [708, 186] width 78 height 16
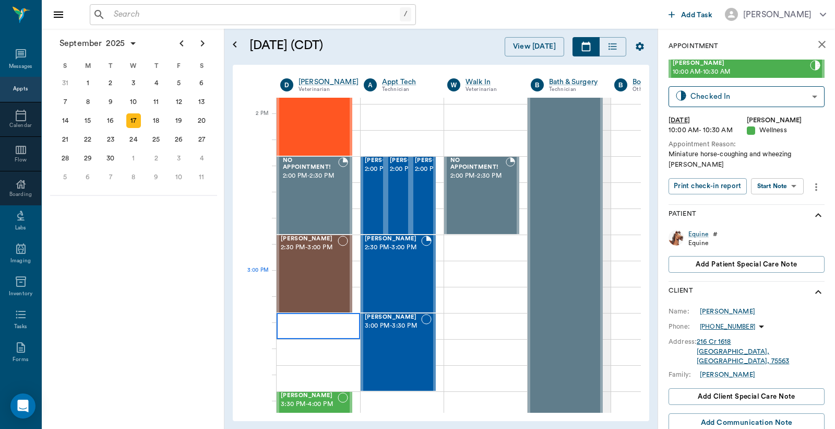
scroll to position [928, 0]
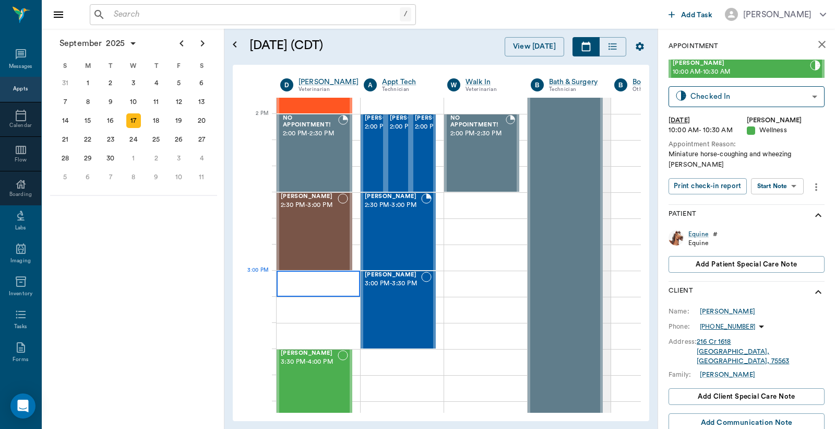
click at [300, 283] on div at bounding box center [319, 283] width 84 height 26
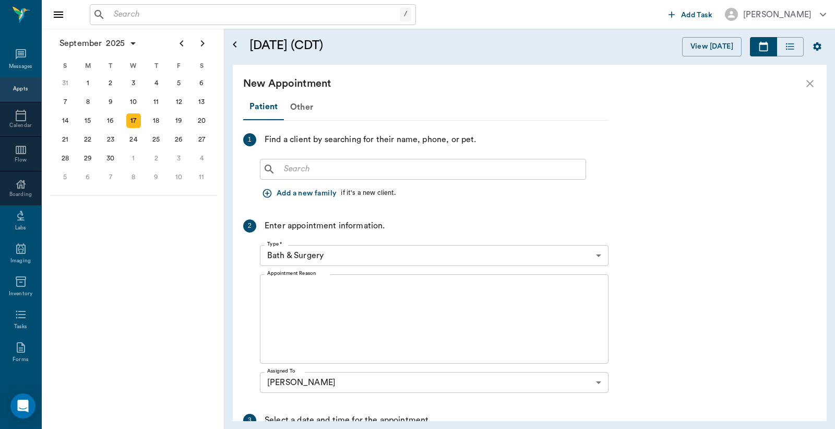
click at [18, 85] on div "Appts" at bounding box center [20, 89] width 15 height 8
click at [16, 89] on div "Appts" at bounding box center [20, 89] width 15 height 8
click at [16, 84] on div "Appts" at bounding box center [20, 89] width 15 height 13
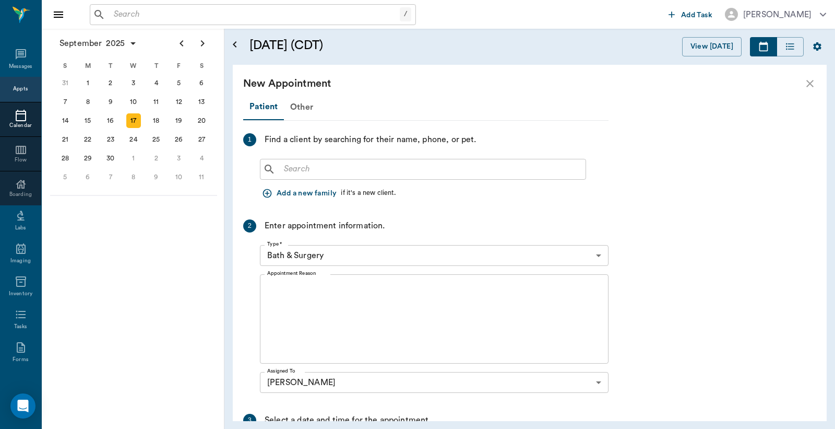
scroll to position [157, 0]
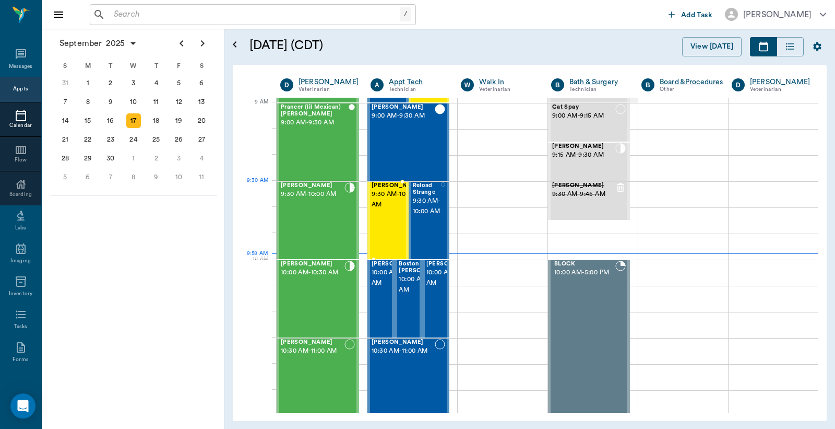
scroll to position [157, 0]
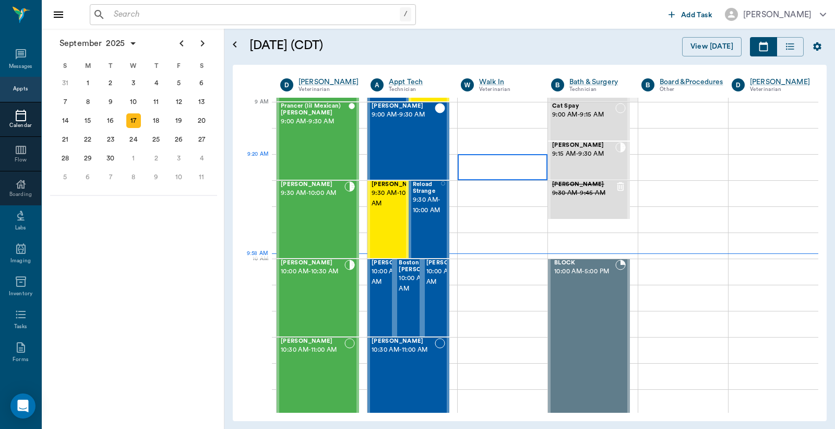
click at [483, 173] on div at bounding box center [503, 167] width 90 height 26
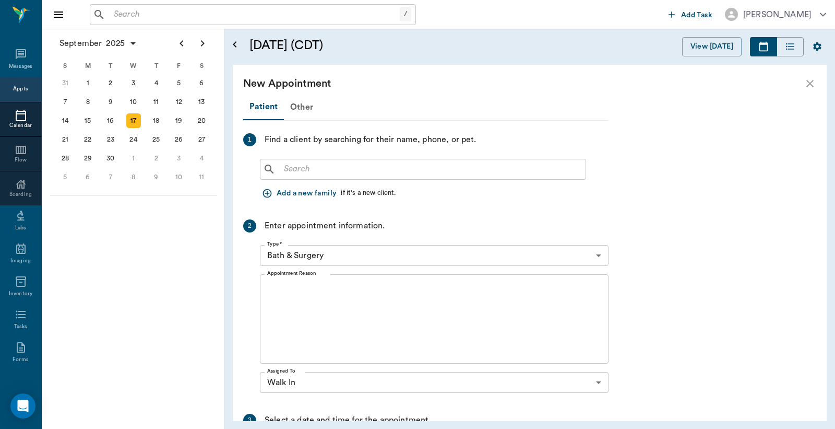
click at [293, 192] on button "Add a new family" at bounding box center [300, 193] width 81 height 19
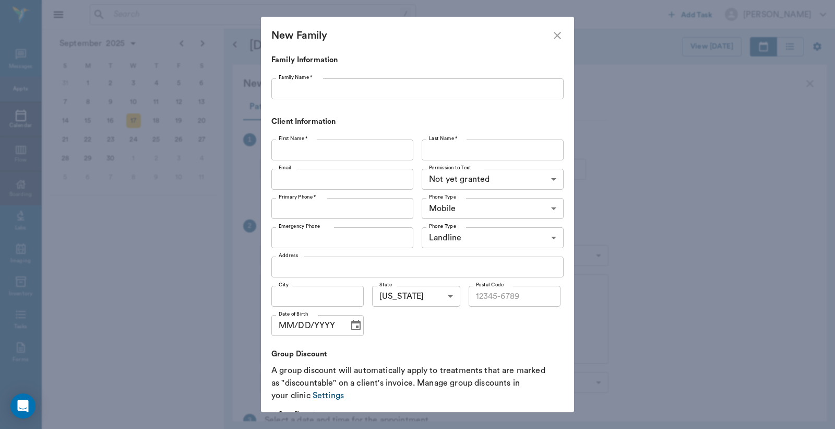
click at [285, 79] on label "Family Name *" at bounding box center [296, 77] width 34 height 7
click at [285, 79] on input "Family Name *" at bounding box center [417, 88] width 292 height 21
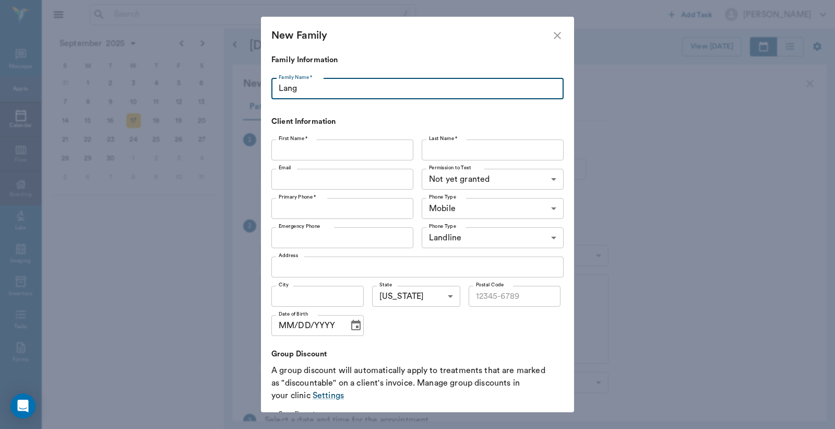
type input "Lang"
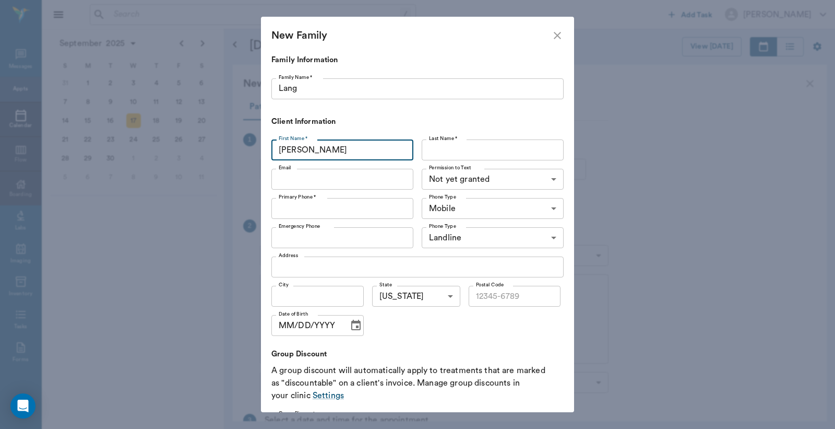
type input "[PERSON_NAME]"
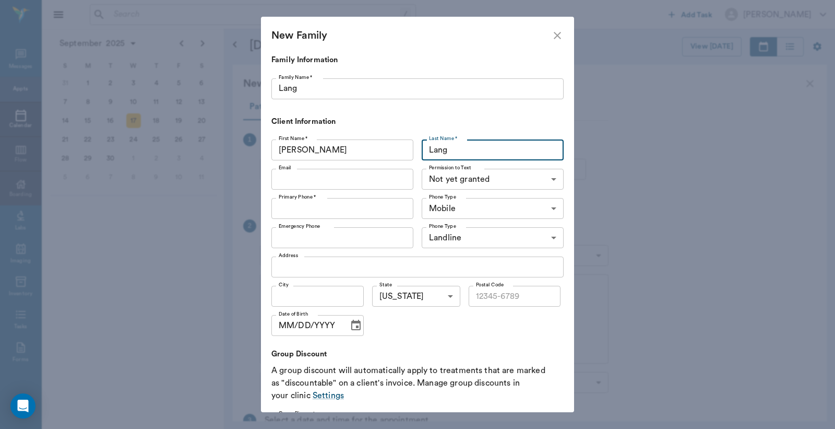
type input "Lang"
click at [284, 210] on input "Primary Phone *" at bounding box center [342, 208] width 142 height 21
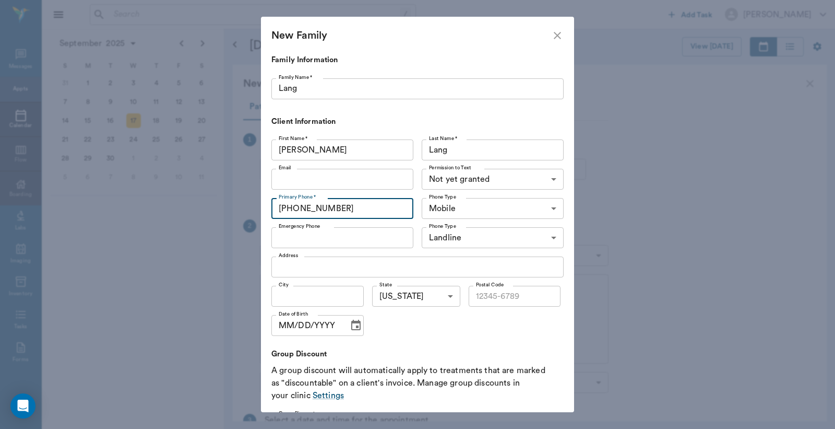
type input "[PHONE_NUMBER]"
click at [281, 264] on input "Address" at bounding box center [417, 266] width 292 height 21
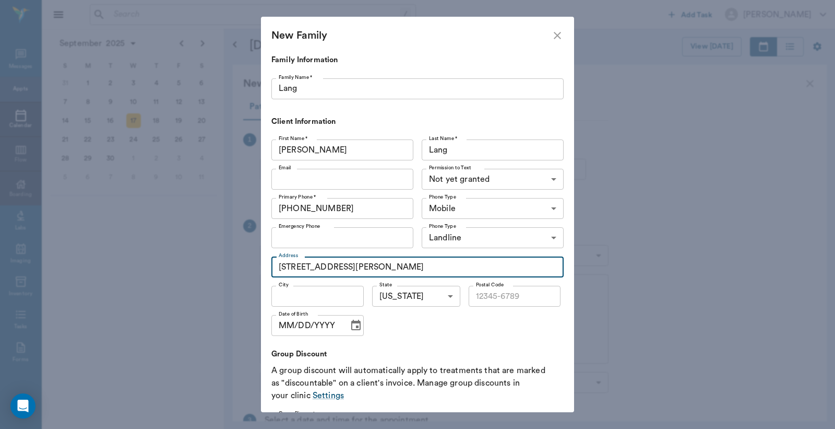
type input "[STREET_ADDRESS][PERSON_NAME]"
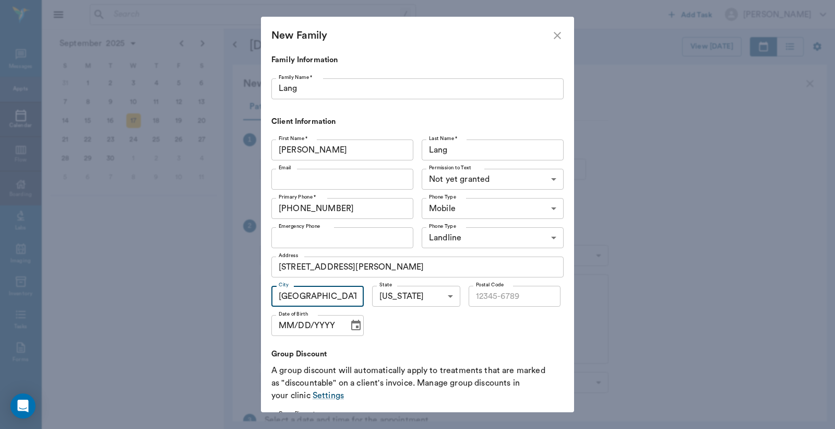
type input "[GEOGRAPHIC_DATA]"
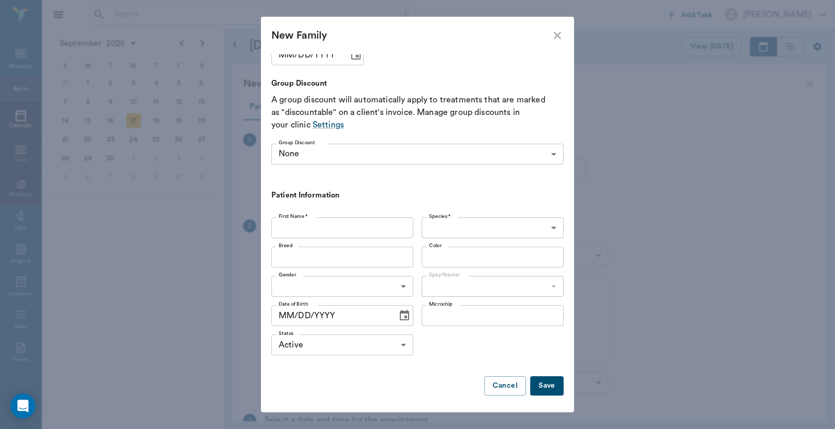
scroll to position [272, 0]
type input "75551"
click at [536, 383] on button "Save" at bounding box center [546, 383] width 33 height 19
click at [286, 223] on input "First Name *" at bounding box center [342, 226] width 142 height 21
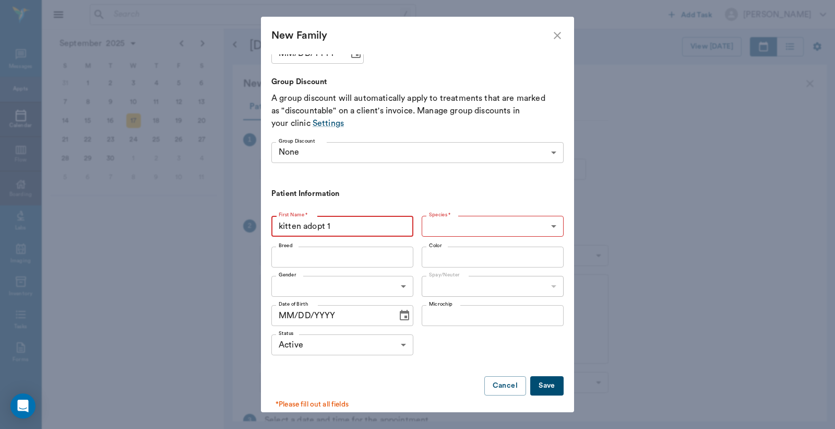
type input "kitten adopt 1"
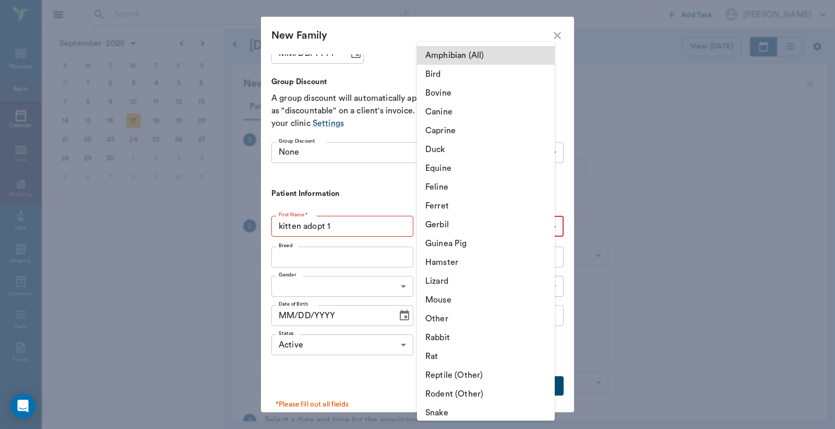
click at [542, 227] on body "/ ​ Add Task [PERSON_NAME] Nectar Messages Appts Calendar Flow Boarding Labs Im…" at bounding box center [417, 214] width 835 height 429
click at [448, 189] on li "Feline" at bounding box center [486, 187] width 138 height 19
type input "Feline"
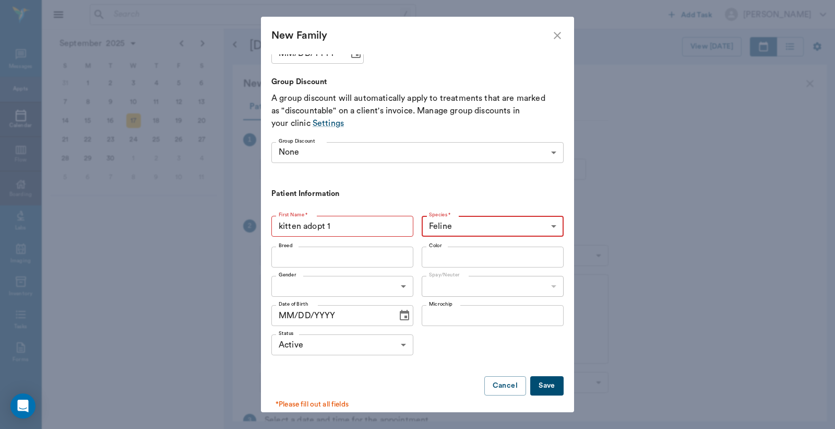
click at [284, 257] on input "Breed" at bounding box center [334, 257] width 119 height 15
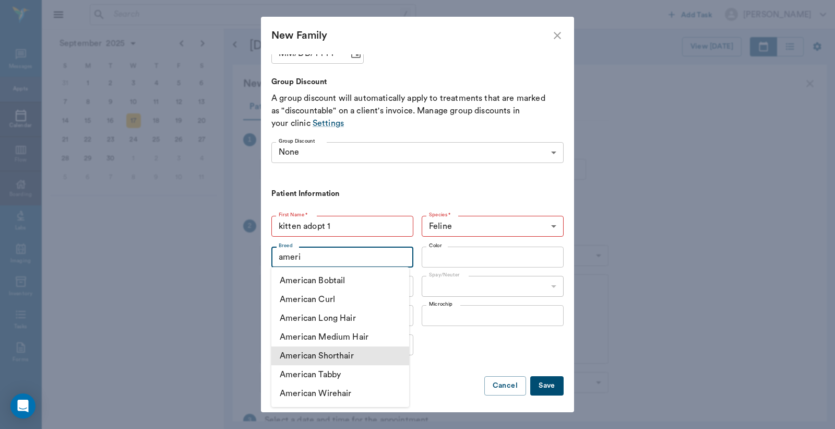
click at [324, 356] on li "American Shorthair" at bounding box center [340, 355] width 138 height 19
type input "American Shorthair"
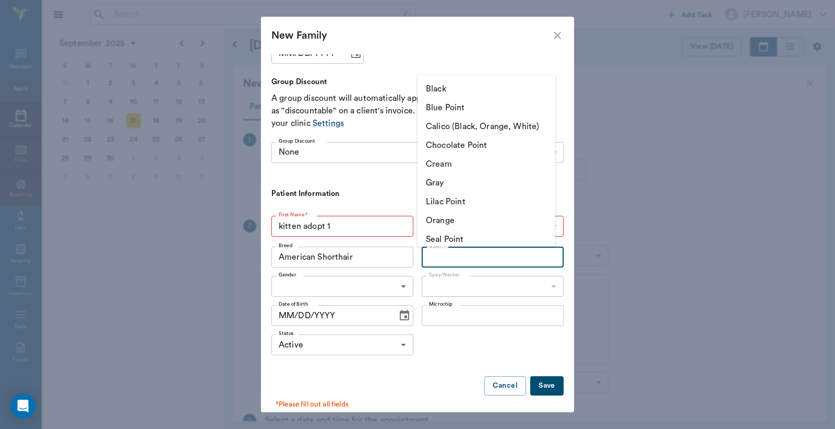
click at [428, 257] on input "Color" at bounding box center [484, 257] width 119 height 15
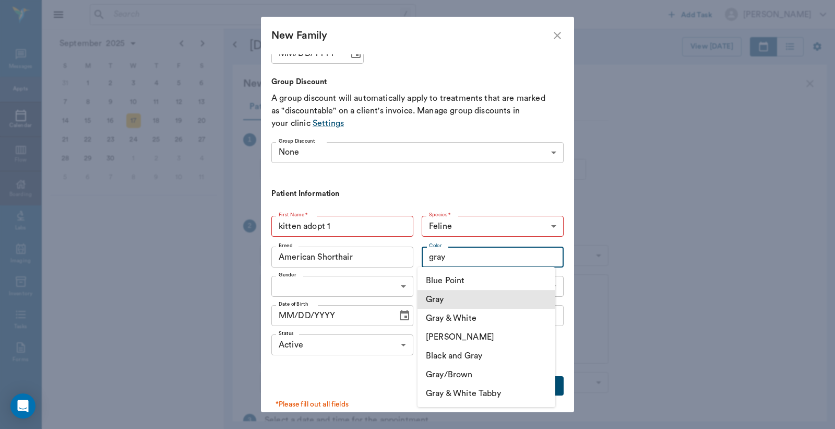
click at [434, 300] on li "Gray" at bounding box center [487, 299] width 138 height 19
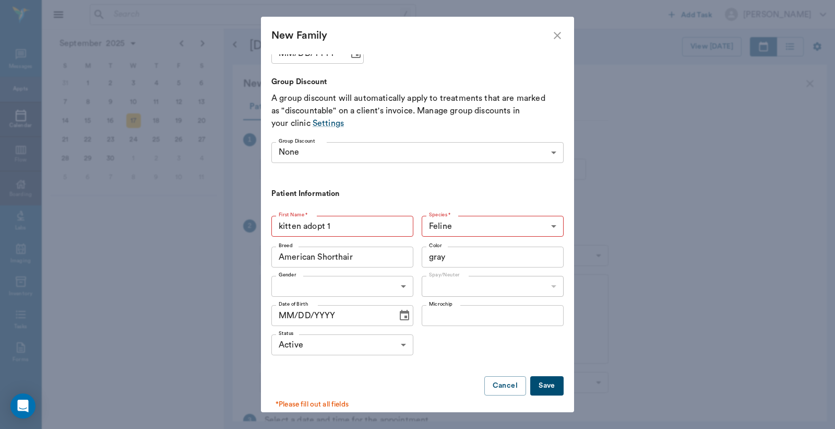
type input "Gray"
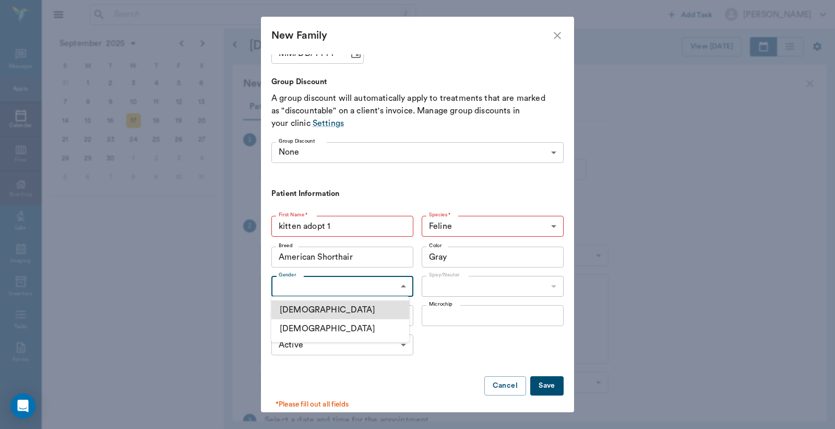
click at [292, 285] on body "/ ​ Add Task [PERSON_NAME] Nectar Messages Appts Calendar Flow Boarding Labs Im…" at bounding box center [417, 214] width 835 height 429
click at [300, 327] on li "[DEMOGRAPHIC_DATA]" at bounding box center [340, 328] width 138 height 19
type input "[DEMOGRAPHIC_DATA]"
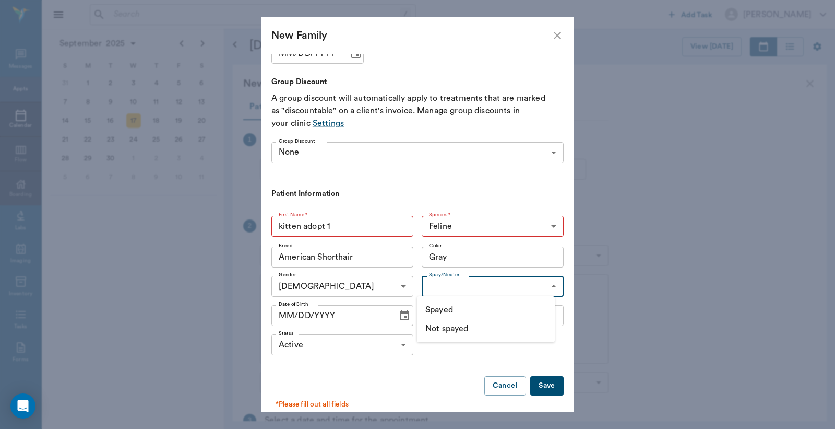
click at [543, 286] on body "/ ​ Add Task [PERSON_NAME] Nectar Messages Appts Calendar Flow Boarding Labs Im…" at bounding box center [417, 214] width 835 height 429
click at [431, 329] on li "Not spayed" at bounding box center [486, 328] width 138 height 19
type input "false"
click at [535, 385] on button "Save" at bounding box center [546, 385] width 33 height 19
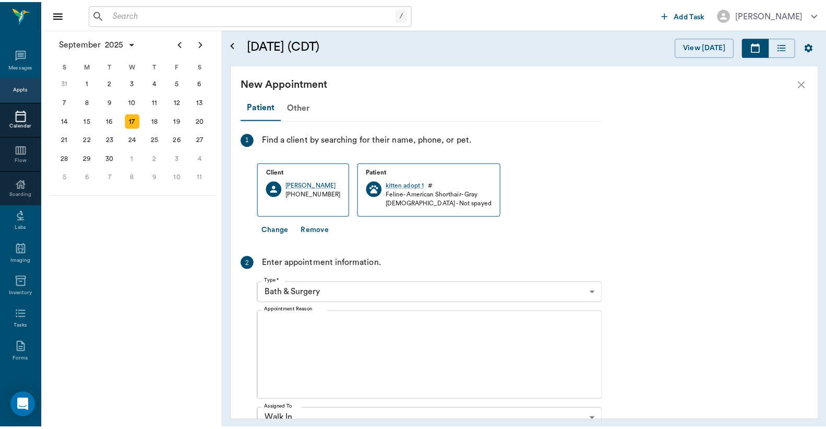
scroll to position [0, 0]
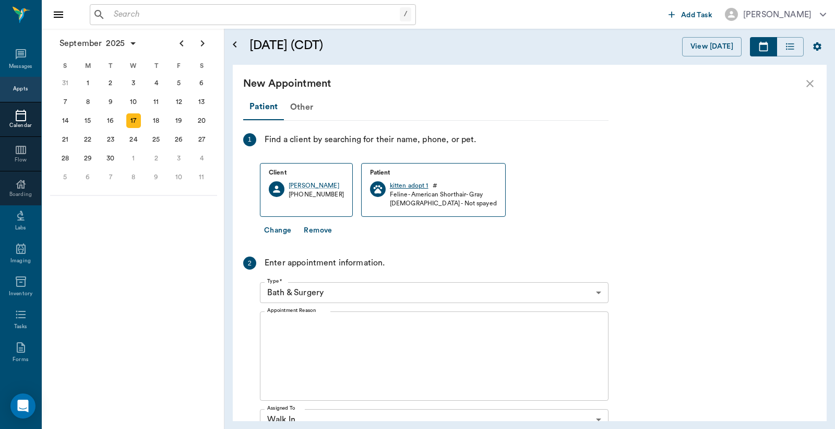
click at [396, 185] on div "kitten adopt 1" at bounding box center [409, 185] width 39 height 9
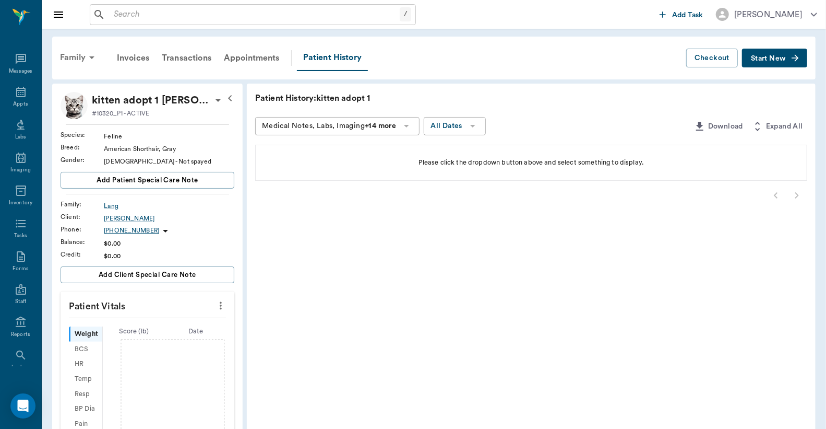
click at [79, 56] on div "Family" at bounding box center [79, 57] width 51 height 25
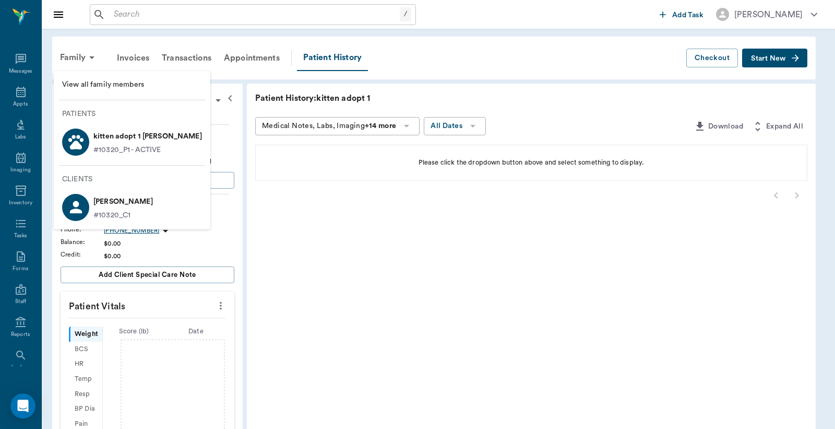
click at [101, 82] on span "View all family members" at bounding box center [132, 84] width 140 height 11
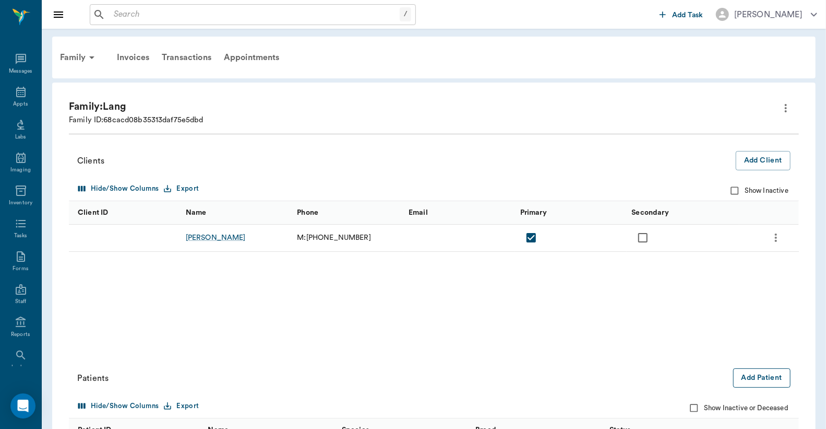
click at [769, 376] on button "Add Patient" at bounding box center [762, 377] width 57 height 19
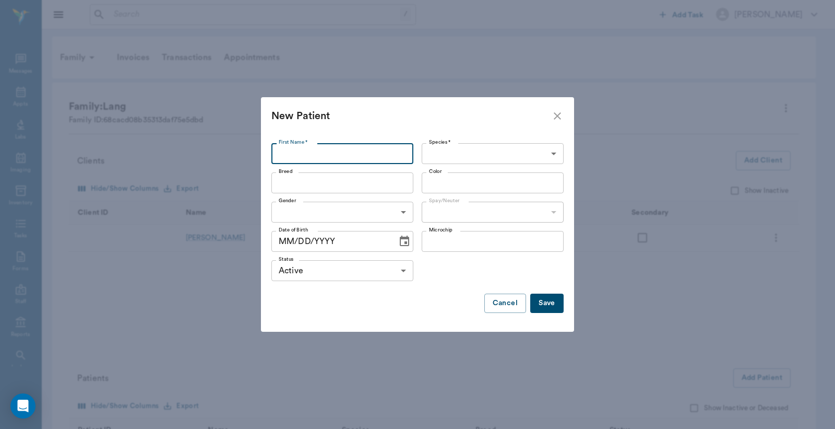
click at [284, 155] on input "First Name *" at bounding box center [342, 153] width 142 height 21
type input "adopt kitten 2"
click at [554, 153] on body "/ ​ Add Task [PERSON_NAME] Nectar Messages Appts Labs Imaging Inventory Tasks F…" at bounding box center [417, 294] width 835 height 589
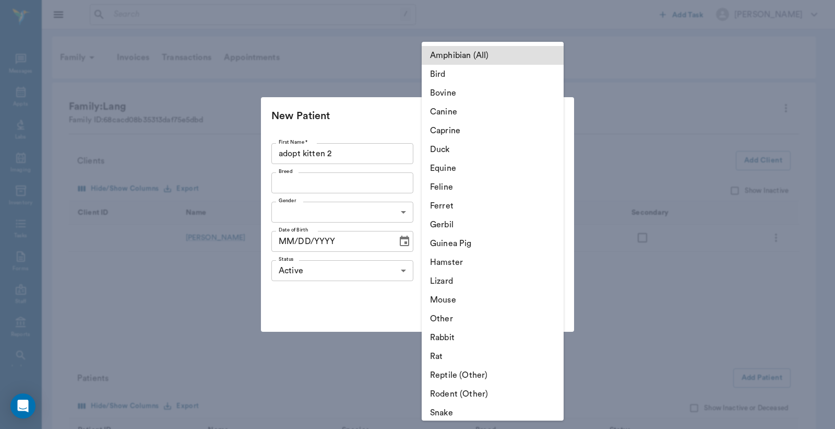
click at [458, 190] on li "Feline" at bounding box center [493, 187] width 142 height 19
type input "Feline"
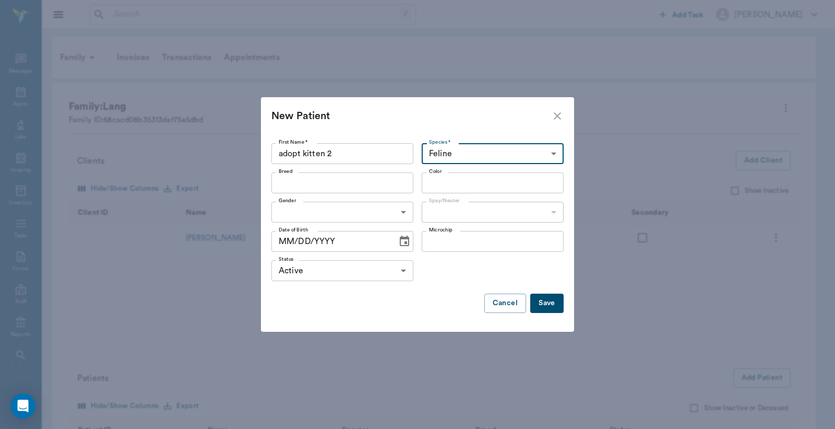
click at [282, 187] on input "Breed" at bounding box center [334, 182] width 119 height 15
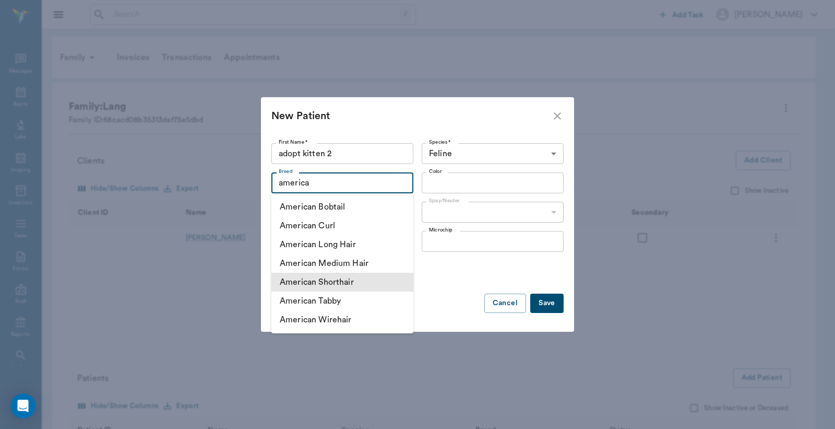
click at [356, 279] on li "American Shorthair" at bounding box center [342, 282] width 142 height 19
type input "American Shorthair"
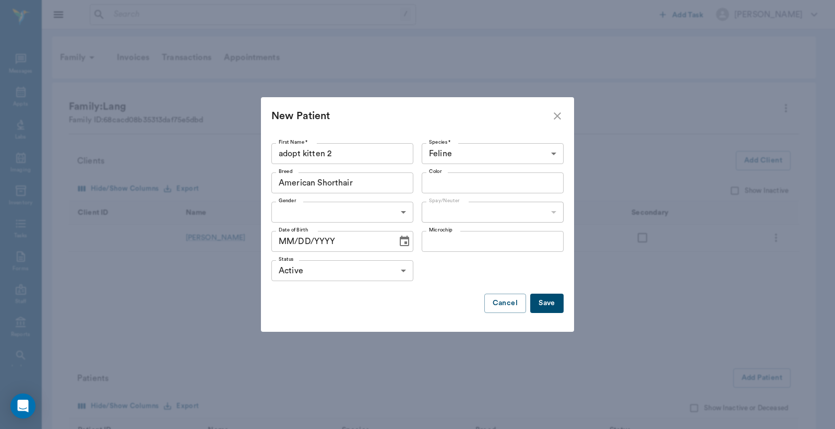
click at [439, 185] on input "Color" at bounding box center [484, 182] width 119 height 15
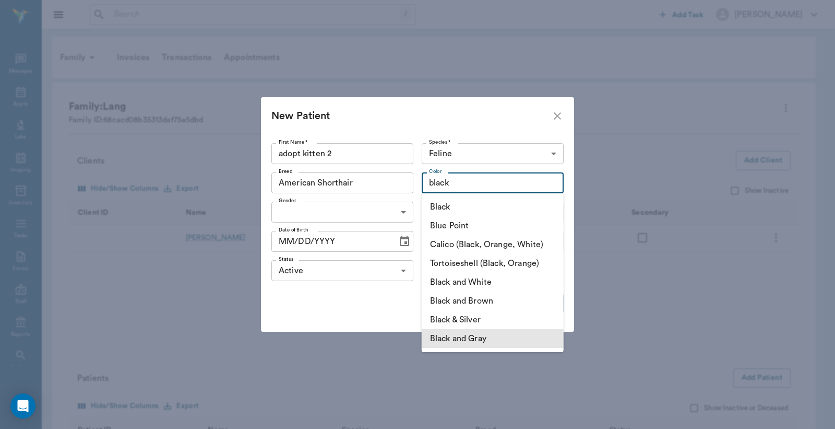
click at [466, 341] on li "Black and Gray" at bounding box center [493, 338] width 142 height 19
type input "Black and Gray"
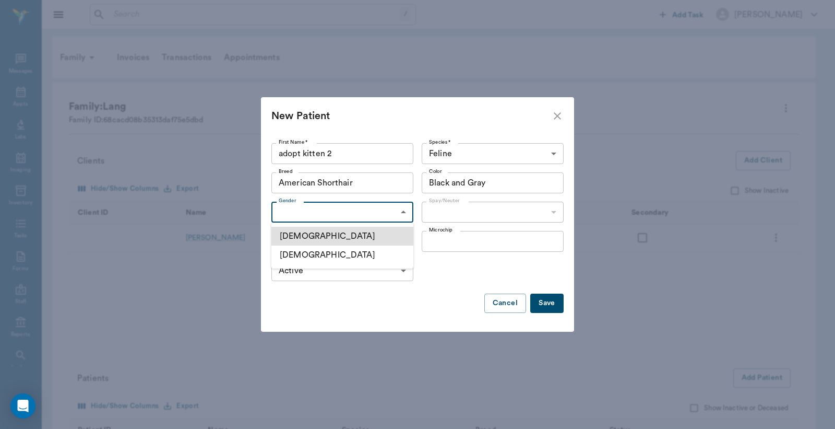
click at [404, 211] on body "/ ​ Add Task [PERSON_NAME] Nectar Messages Appts Labs Imaging Inventory Tasks F…" at bounding box center [417, 294] width 835 height 589
click at [314, 257] on li "[DEMOGRAPHIC_DATA]" at bounding box center [342, 254] width 142 height 19
type input "[DEMOGRAPHIC_DATA]"
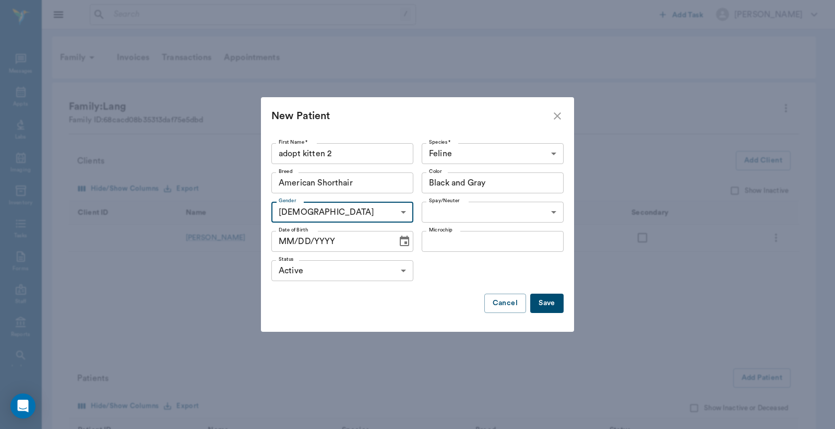
click at [554, 214] on body "/ ​ Add Task [PERSON_NAME] Nectar Messages Appts Labs Imaging Inventory Tasks F…" at bounding box center [417, 294] width 835 height 589
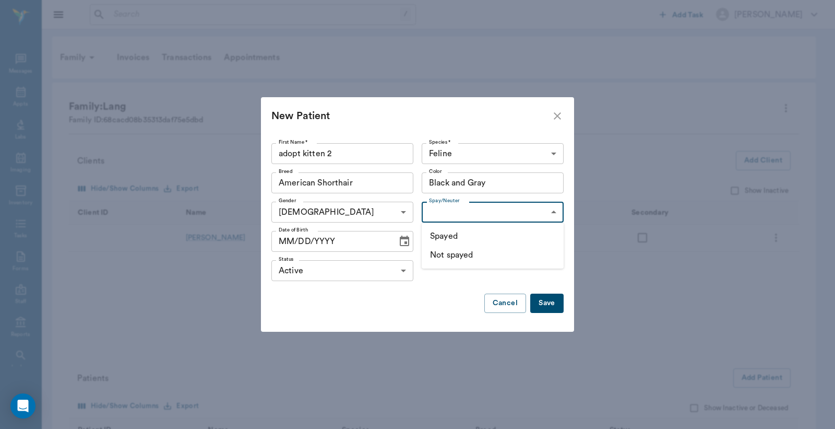
drag, startPoint x: 465, startPoint y: 257, endPoint x: 443, endPoint y: 247, distance: 23.9
click at [463, 257] on li "Not spayed" at bounding box center [493, 254] width 142 height 19
type input "false"
click at [546, 303] on button "Save" at bounding box center [546, 302] width 33 height 19
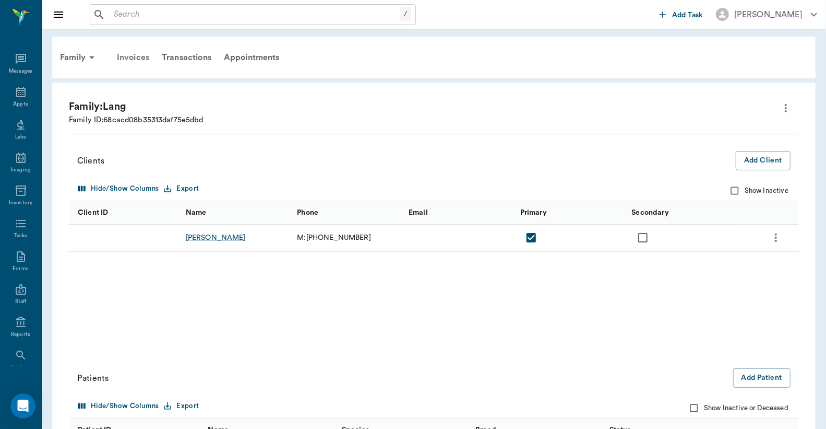
click at [136, 57] on div "Invoices" at bounding box center [133, 57] width 45 height 25
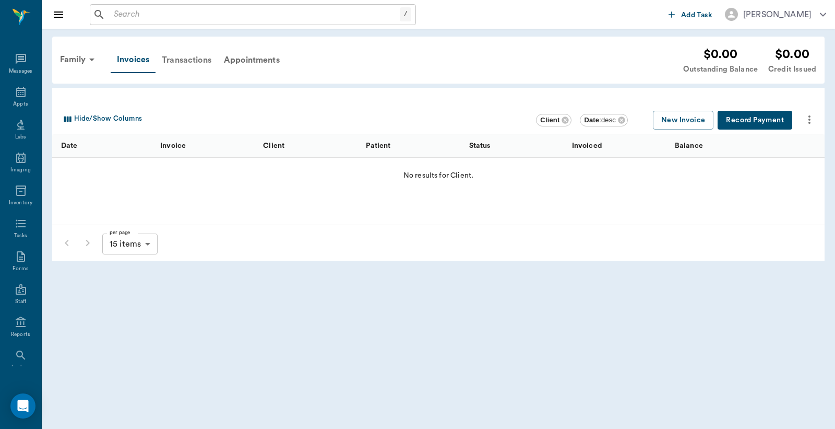
click at [190, 61] on div "Transactions" at bounding box center [187, 60] width 62 height 25
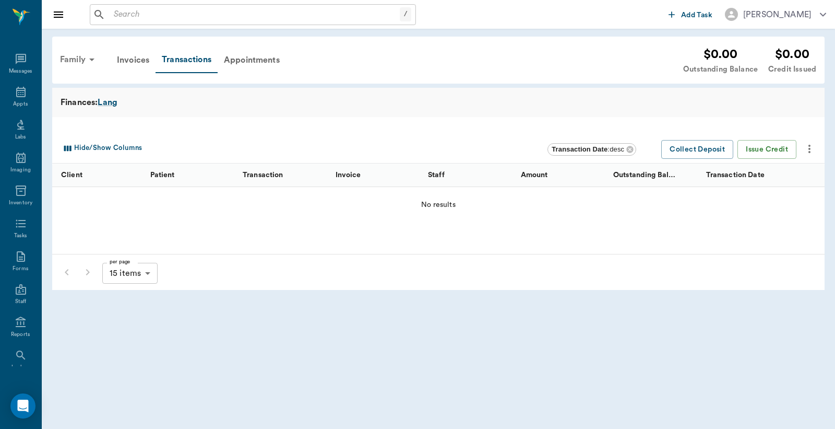
click at [77, 58] on div "Family" at bounding box center [79, 59] width 51 height 25
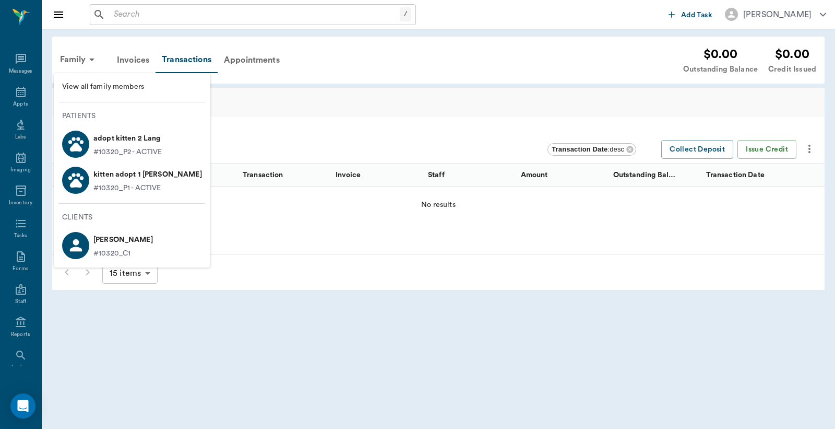
click at [138, 241] on li "[PERSON_NAME] #10320_C1" at bounding box center [132, 245] width 157 height 36
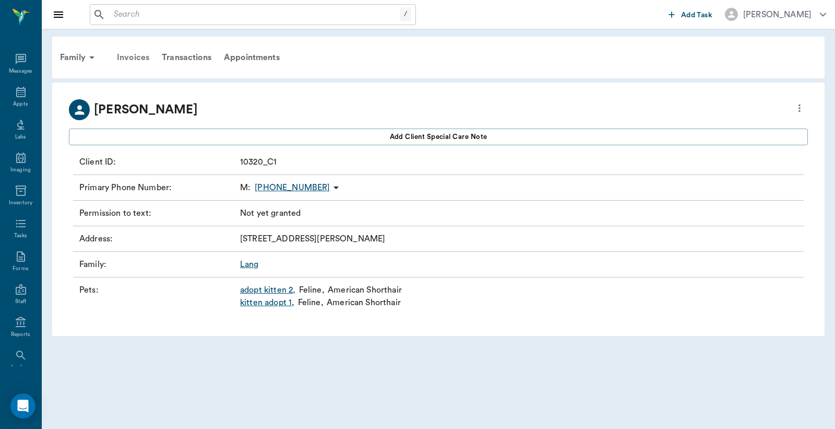
click at [128, 56] on div "Invoices" at bounding box center [133, 57] width 45 height 25
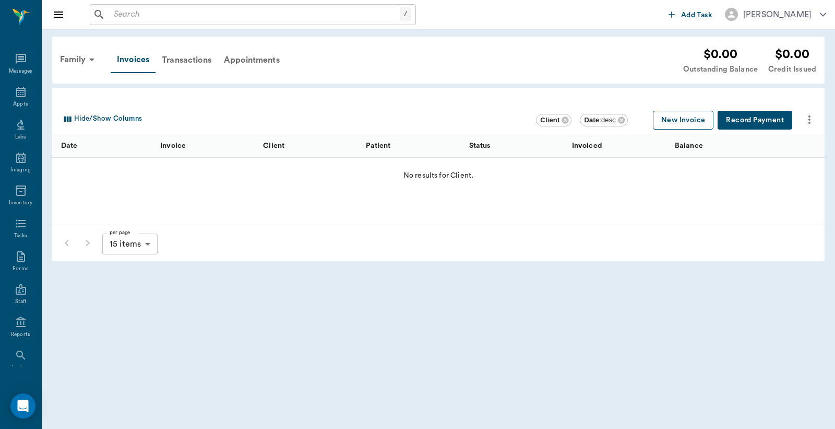
click at [690, 118] on button "New Invoice" at bounding box center [683, 120] width 61 height 19
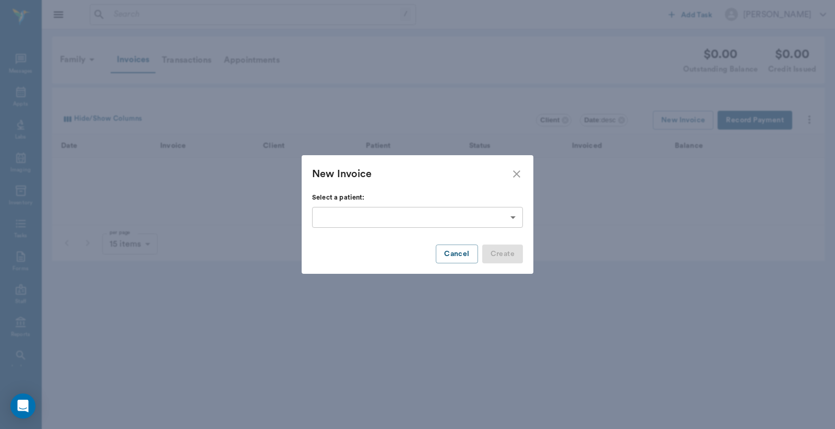
click at [512, 216] on body "/ ​ Add Task [PERSON_NAME] Nectar Messages Appts Labs Imaging Inventory Tasks F…" at bounding box center [417, 214] width 835 height 429
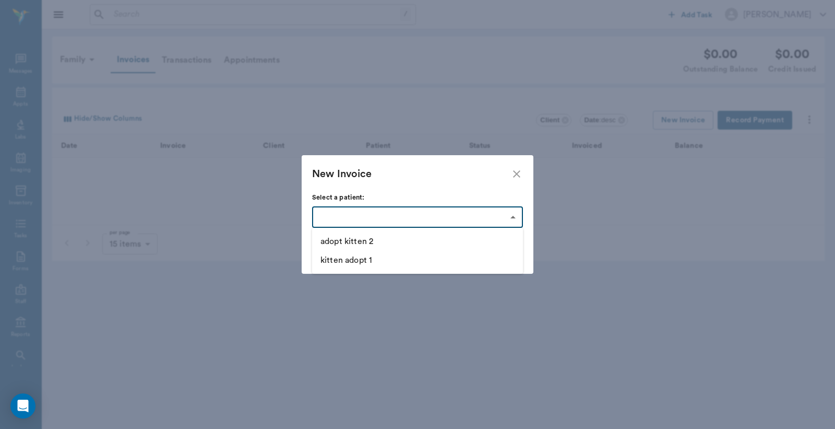
click at [672, 244] on div at bounding box center [417, 214] width 835 height 429
click at [450, 256] on button "Cancel" at bounding box center [457, 253] width 42 height 19
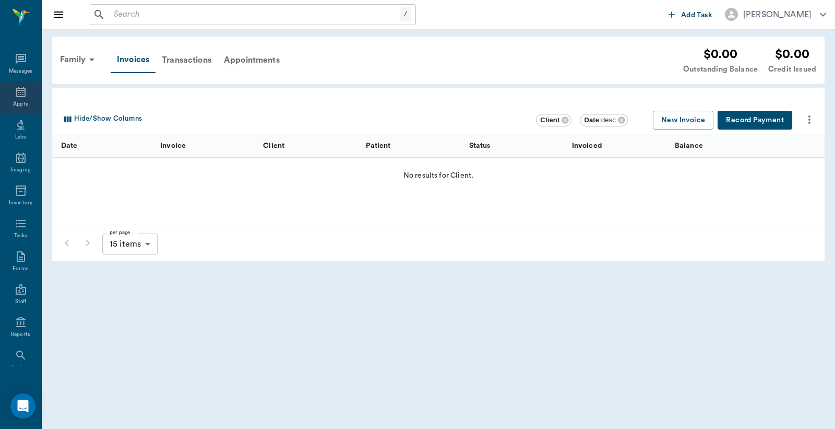
click at [18, 95] on icon at bounding box center [21, 92] width 13 height 13
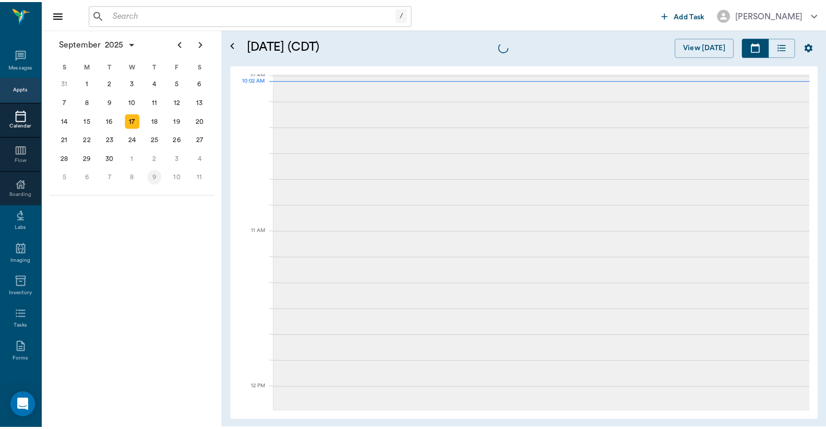
scroll to position [315, 0]
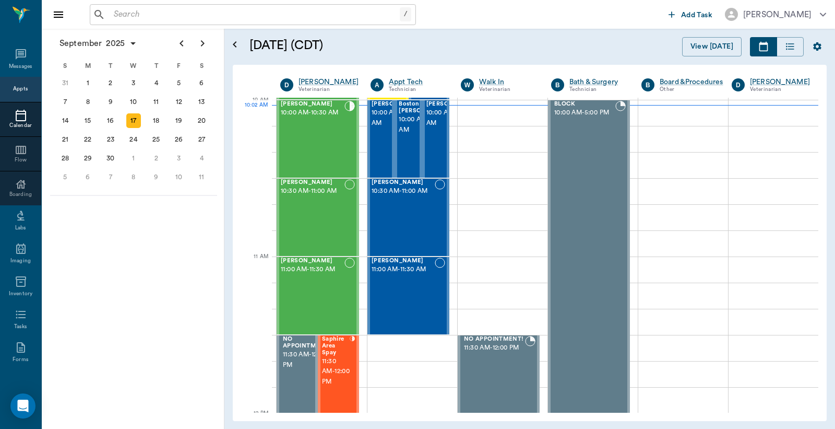
click at [116, 14] on input "text" at bounding box center [255, 14] width 290 height 15
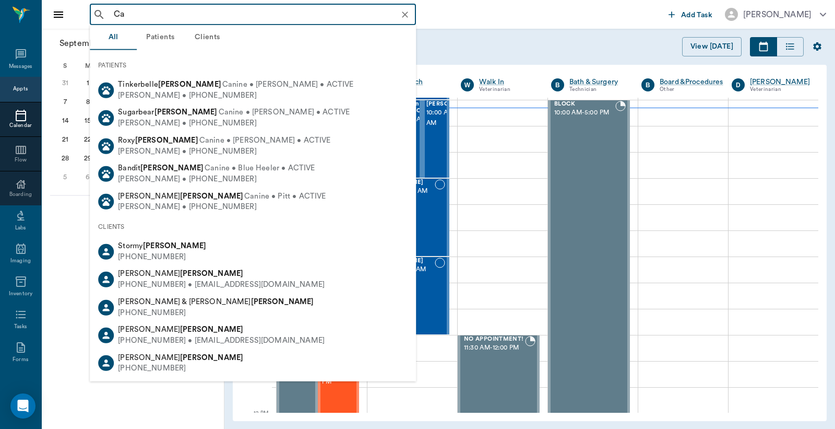
type input "C"
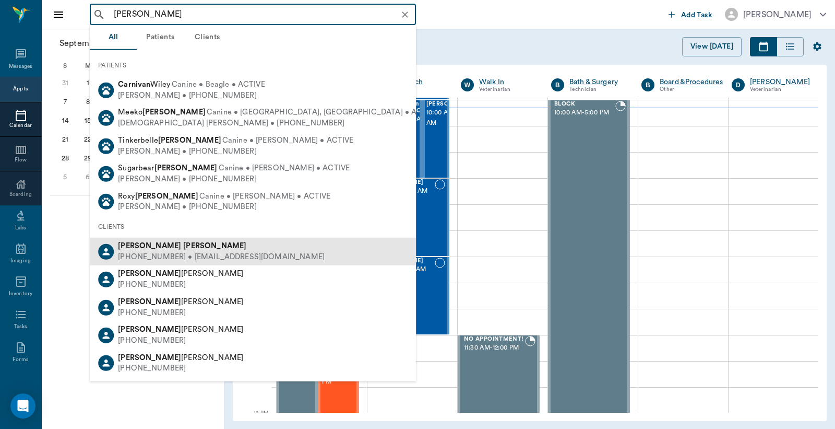
click at [173, 252] on div "[PHONE_NUMBER] • [EMAIL_ADDRESS][DOMAIN_NAME]" at bounding box center [221, 257] width 207 height 11
type input "[PERSON_NAME]"
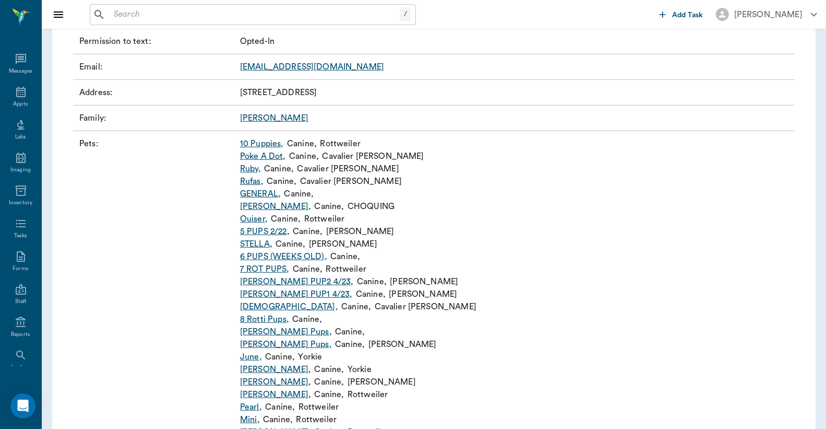
scroll to position [232, 0]
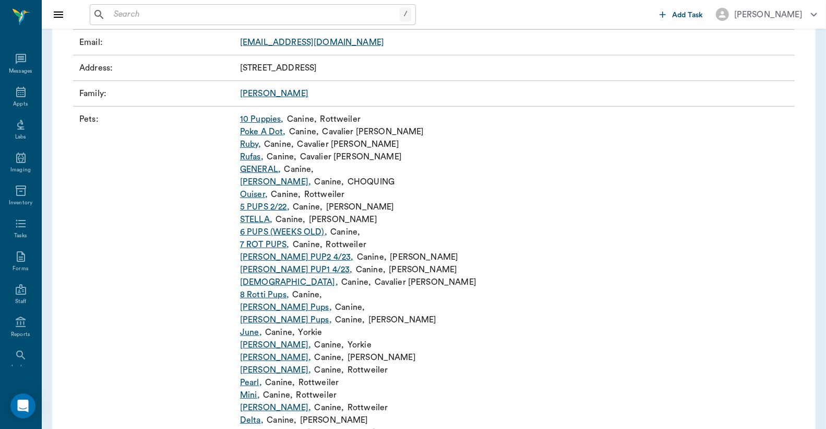
click at [298, 322] on link "[PERSON_NAME] Pups ," at bounding box center [286, 319] width 92 height 13
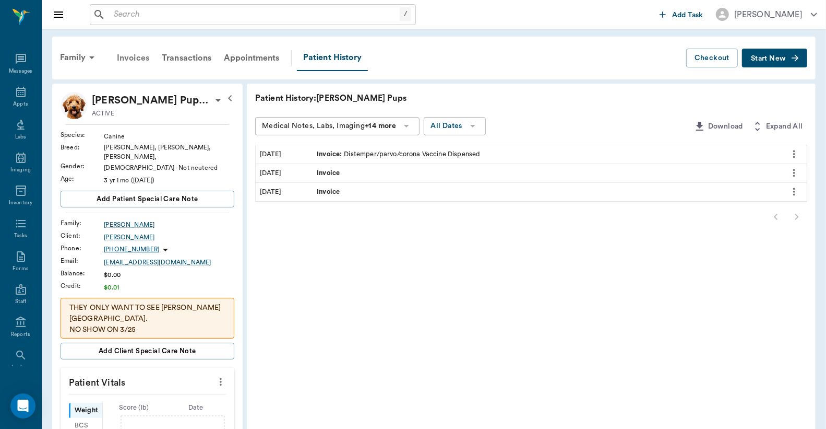
click at [135, 56] on div "Invoices" at bounding box center [133, 57] width 45 height 25
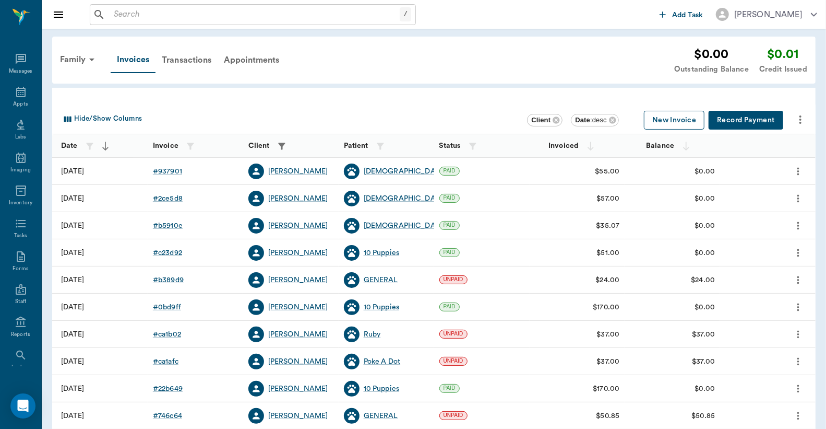
click at [661, 121] on button "New Invoice" at bounding box center [674, 120] width 61 height 19
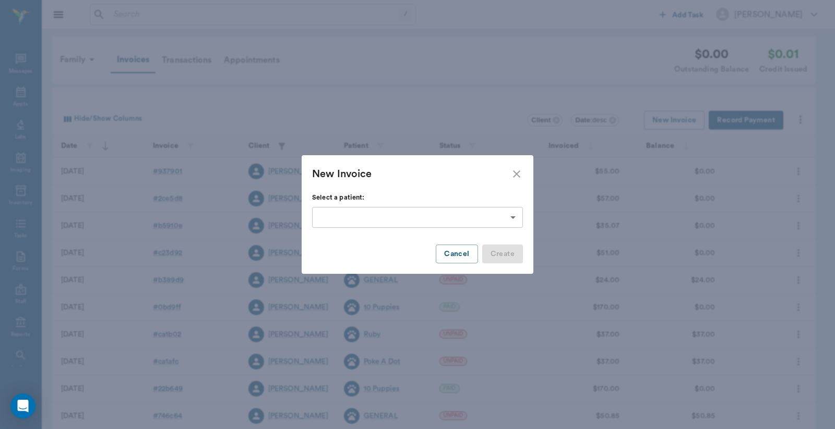
click at [515, 217] on body "/ ​ Add Task [PERSON_NAME] Nectar Messages Appts Labs Imaging Inventory Tasks F…" at bounding box center [417, 306] width 835 height 613
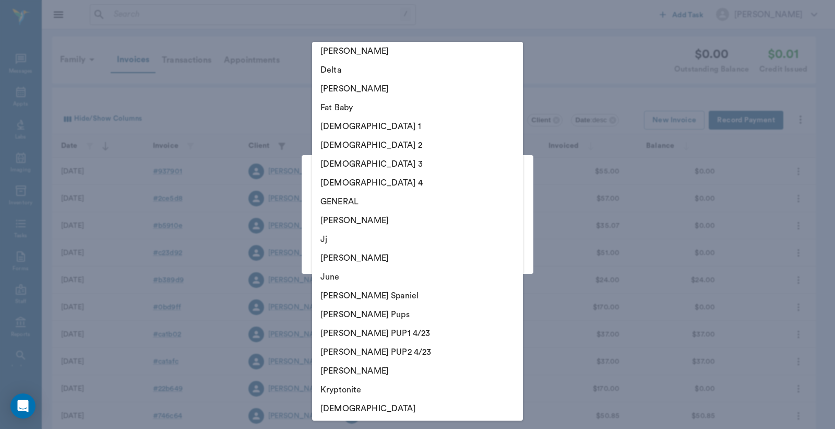
scroll to position [232, 0]
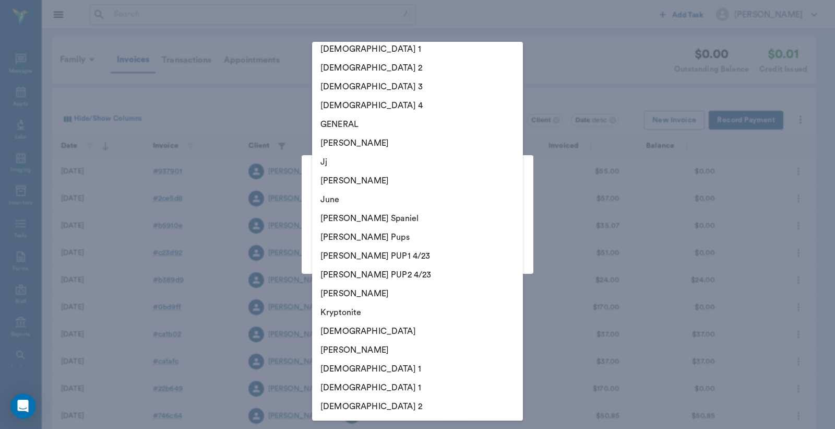
click at [340, 332] on li "[DEMOGRAPHIC_DATA]" at bounding box center [417, 331] width 211 height 19
type input "63efe4098bdb516679580858"
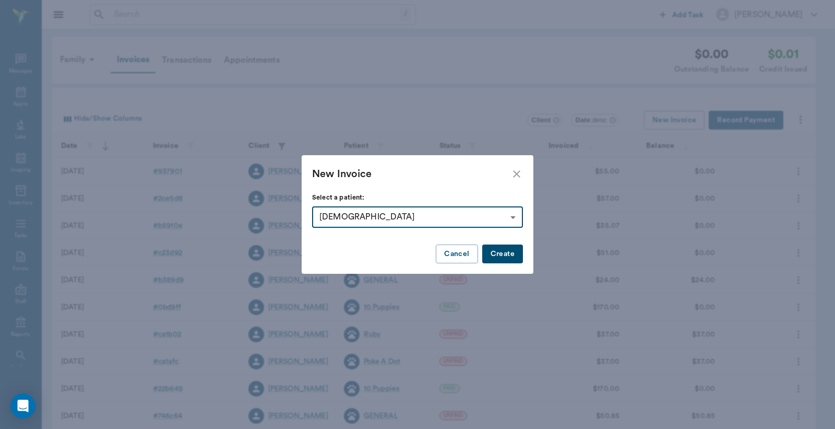
click at [505, 253] on button "Create" at bounding box center [502, 253] width 41 height 19
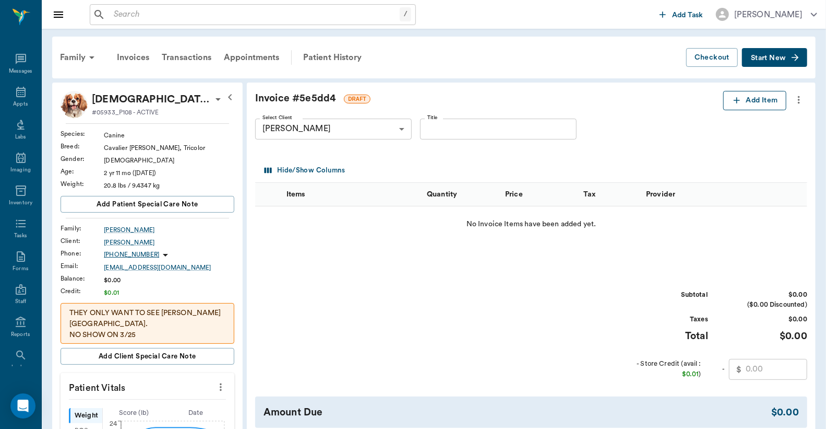
click at [747, 103] on button "Add Item" at bounding box center [755, 100] width 63 height 19
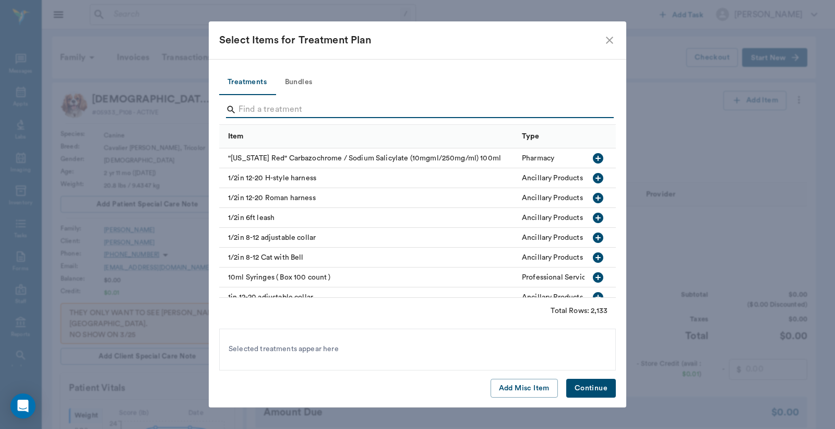
click at [240, 108] on input "Search" at bounding box center [419, 109] width 360 height 17
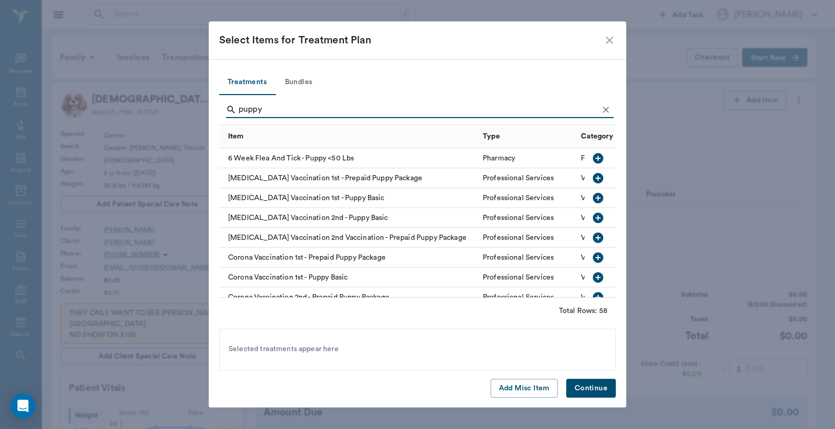
scroll to position [77, 0]
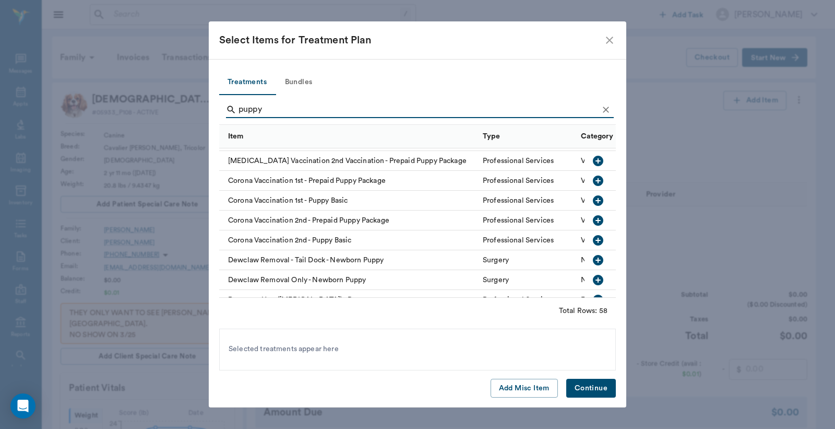
type input "puppy"
click at [593, 241] on icon "button" at bounding box center [598, 240] width 10 height 10
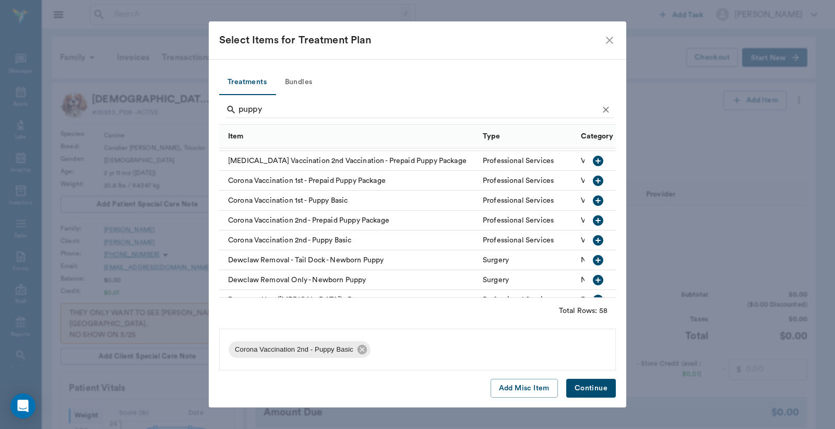
click at [583, 388] on button "Continue" at bounding box center [591, 388] width 50 height 19
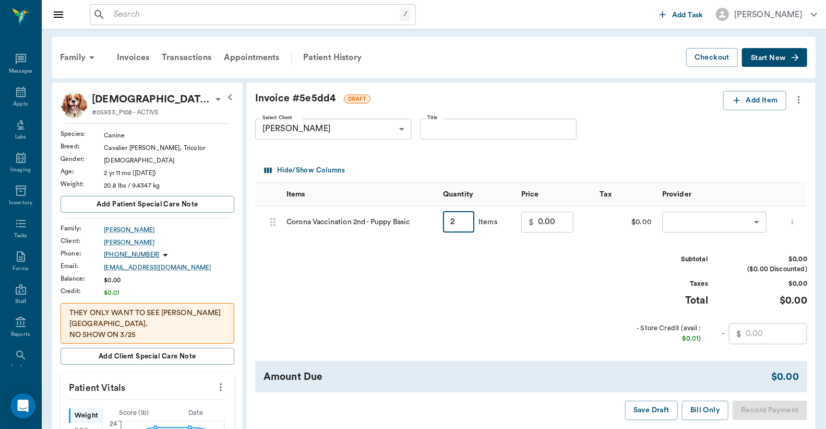
type input "2"
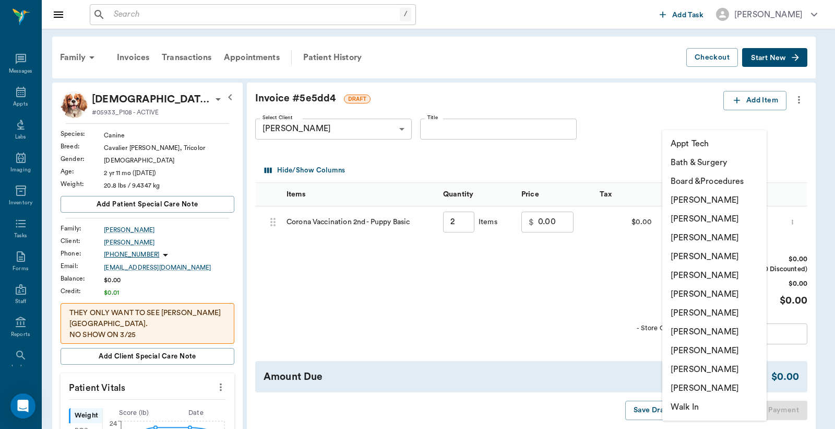
click at [687, 217] on li "[PERSON_NAME]" at bounding box center [715, 218] width 104 height 19
type input "none-63ec2e2852e12b0ba117910e"
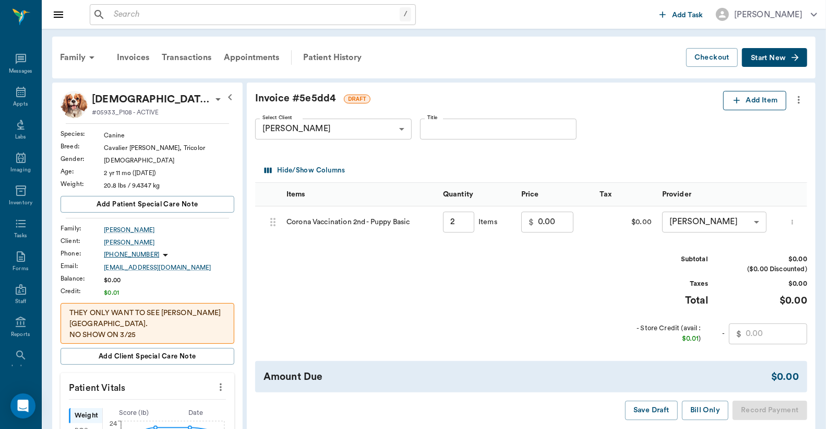
click at [753, 100] on button "Add Item" at bounding box center [755, 100] width 63 height 19
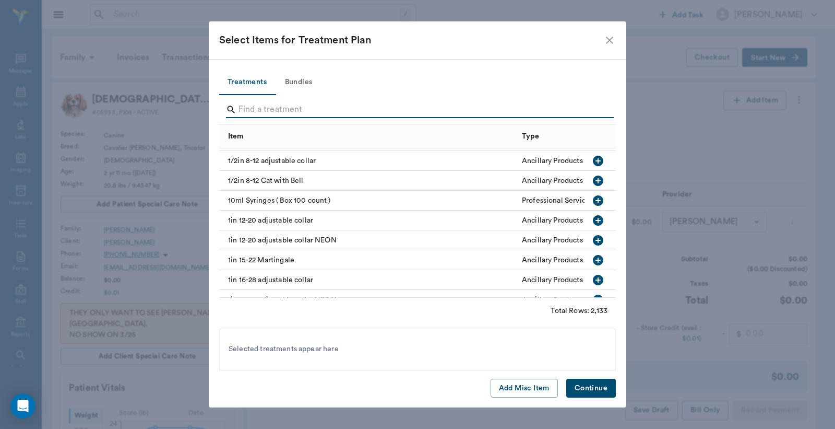
click at [239, 108] on input "Search" at bounding box center [419, 109] width 360 height 17
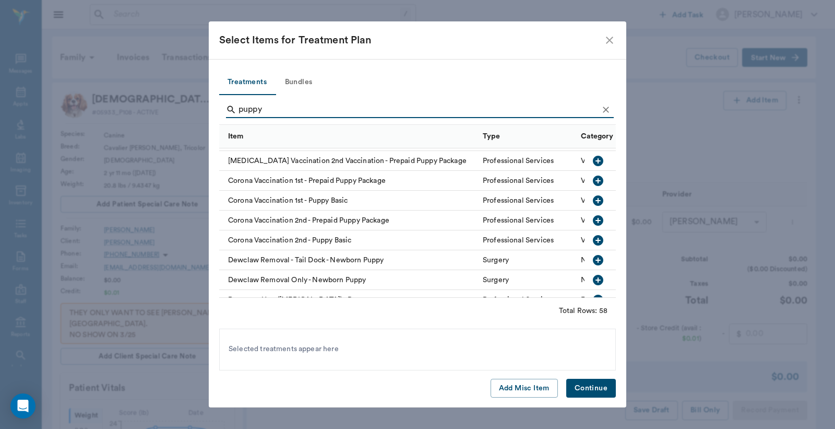
type input "puppy"
click at [302, 78] on button "Bundles" at bounding box center [298, 82] width 47 height 25
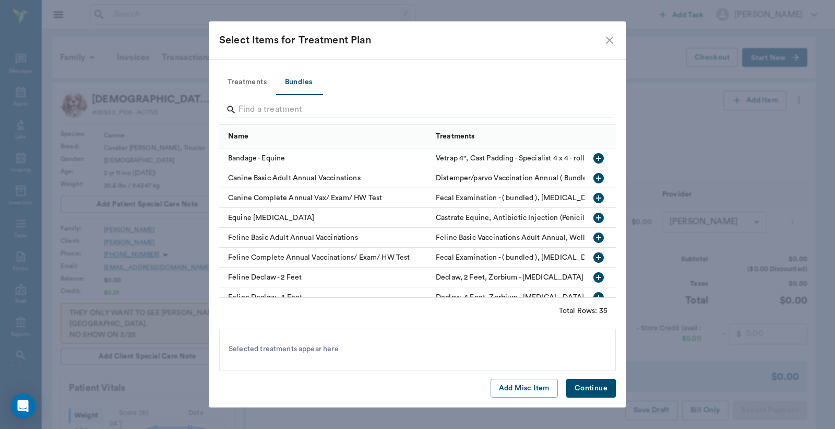
click at [251, 110] on input "Search" at bounding box center [419, 109] width 360 height 17
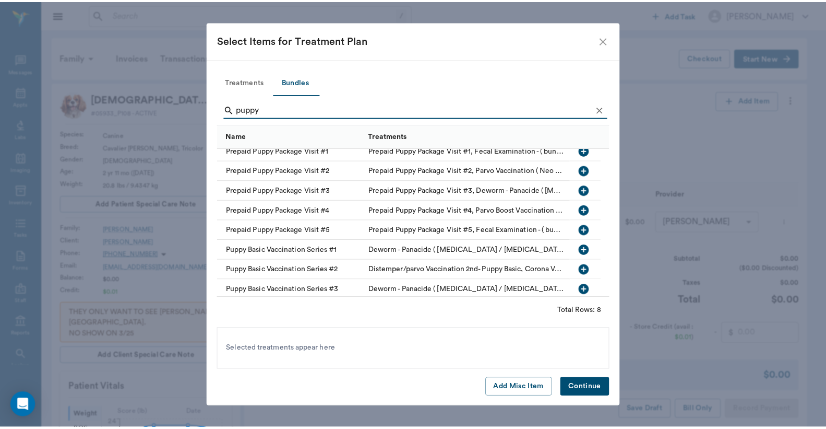
scroll to position [9, 0]
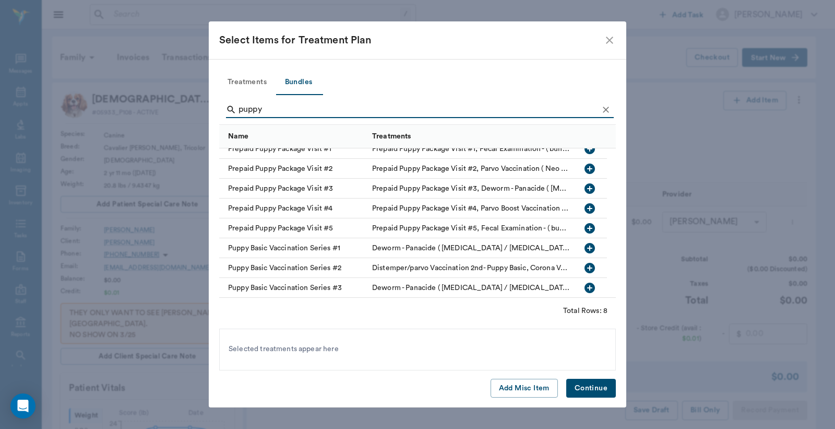
type input "puppy"
click at [585, 267] on icon "button" at bounding box center [590, 268] width 10 height 10
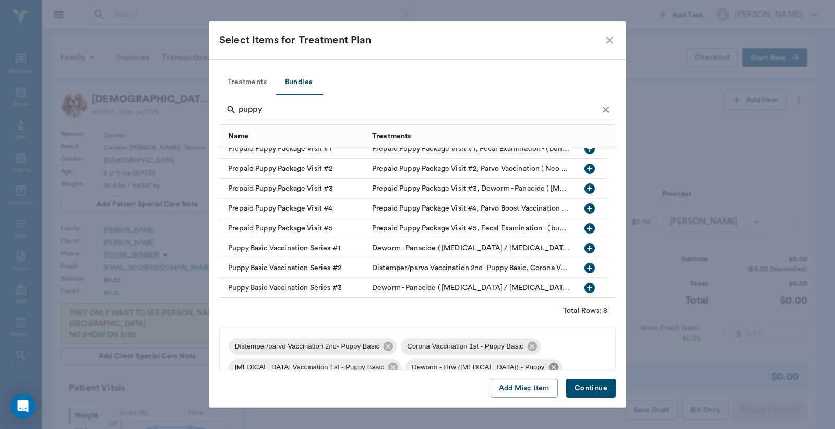
click at [549, 366] on icon at bounding box center [553, 366] width 9 height 9
click at [607, 386] on button "Continue" at bounding box center [591, 388] width 50 height 19
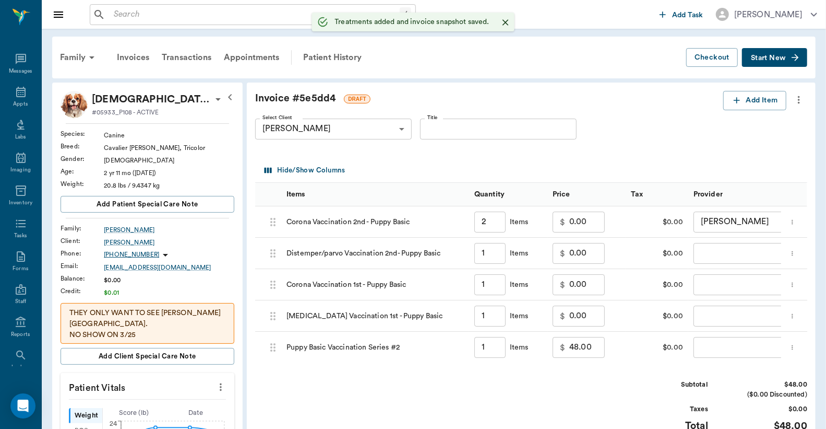
type input "2.00"
type input "1.00"
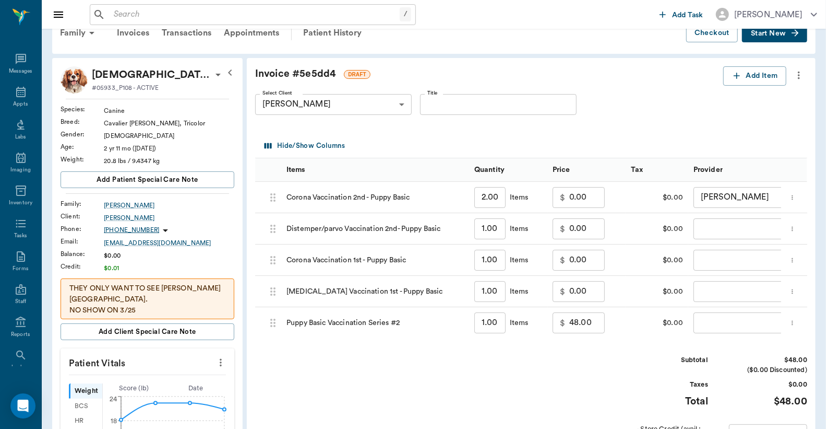
scroll to position [0, 0]
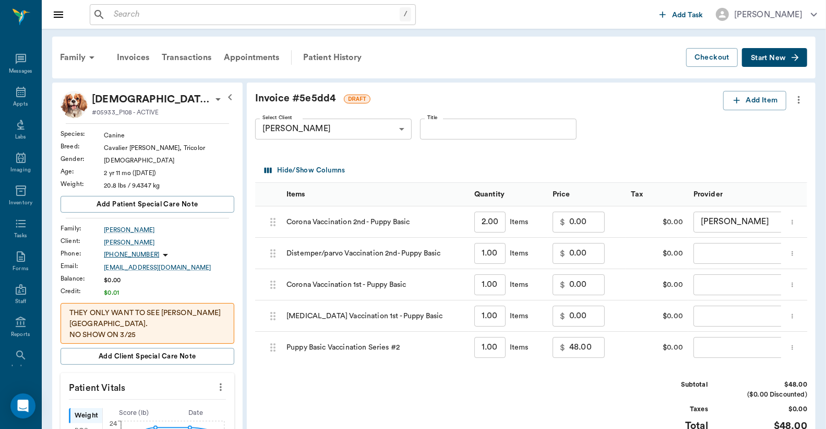
click at [796, 218] on icon "more" at bounding box center [792, 222] width 7 height 13
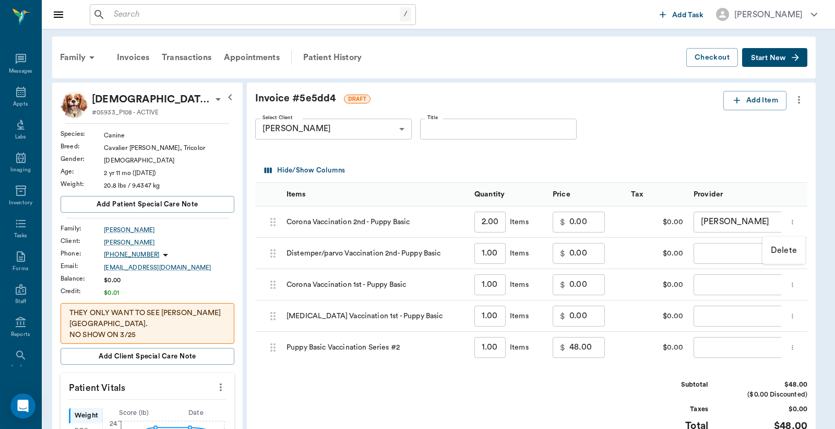
click at [781, 250] on p "Delete" at bounding box center [784, 250] width 26 height 13
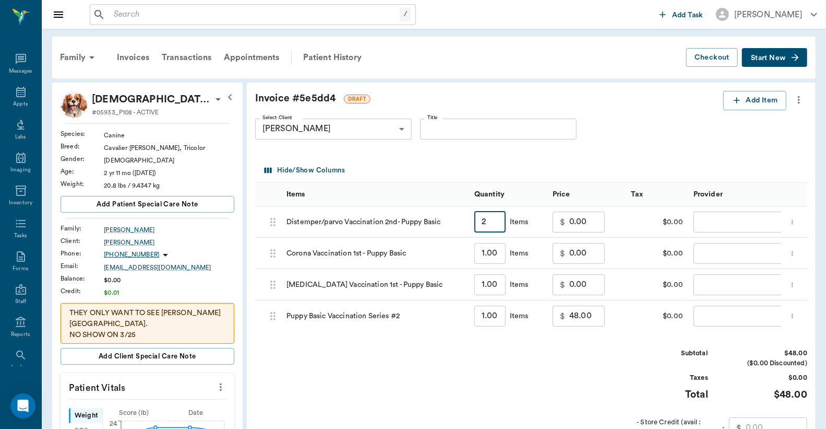
type input "2"
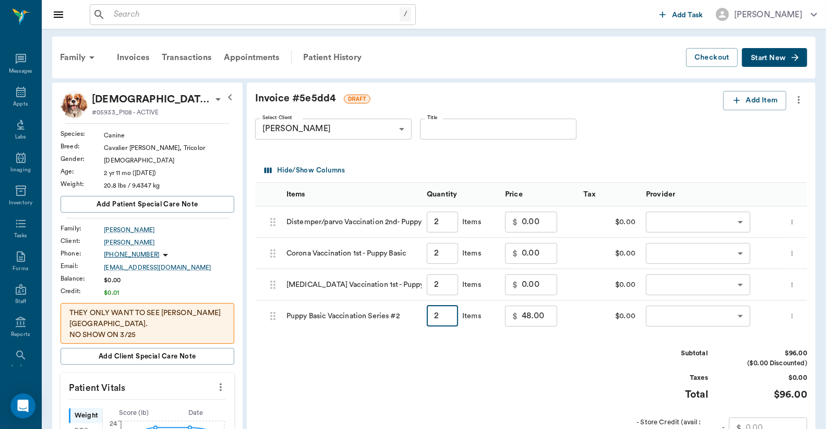
type input "96.00"
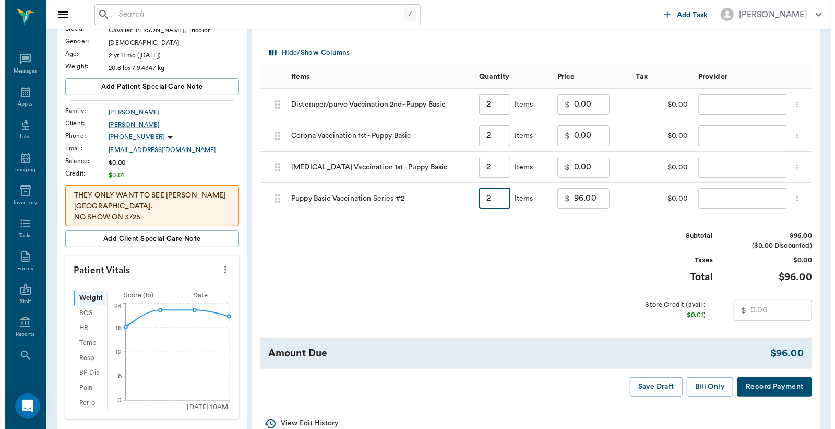
scroll to position [155, 0]
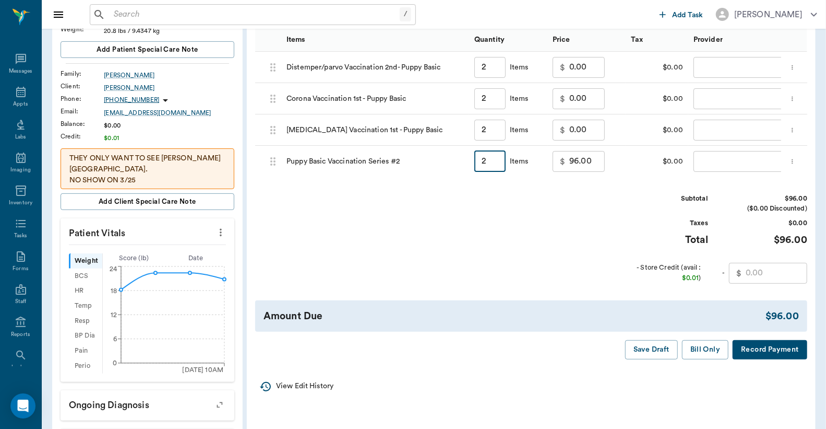
type input "2"
click at [771, 352] on button "Record Payment" at bounding box center [770, 349] width 75 height 19
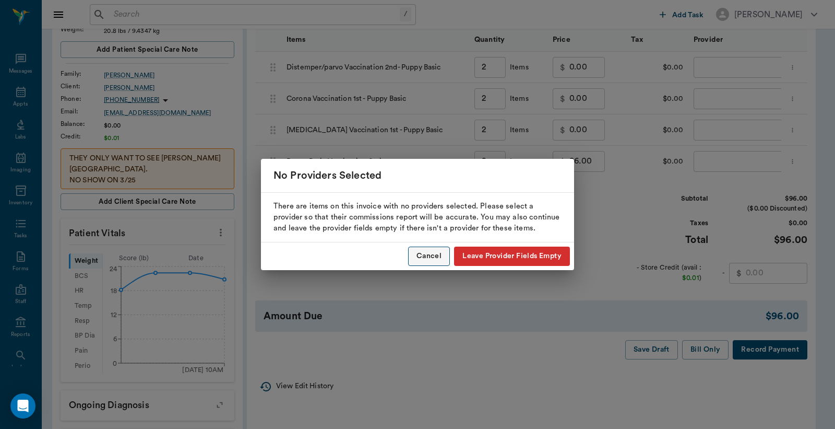
click at [423, 257] on button "Cancel" at bounding box center [429, 255] width 42 height 19
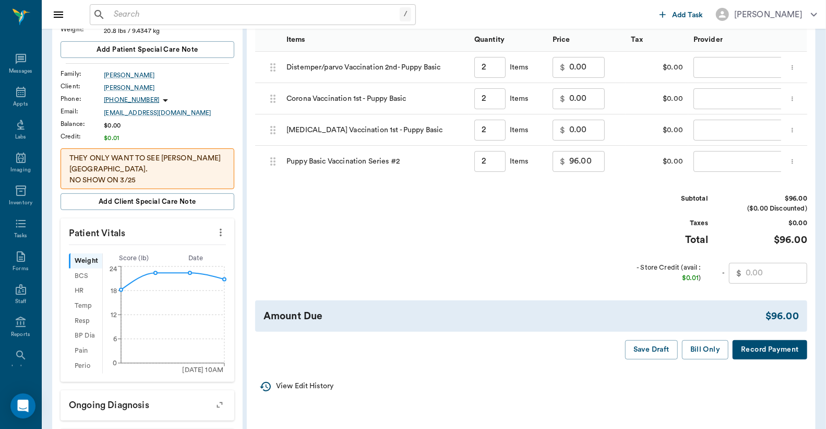
click at [714, 69] on body "/ ​ Add Task [PERSON_NAME] Nectar Messages Appts Labs Imaging Inventory Tasks F…" at bounding box center [413, 285] width 826 height 880
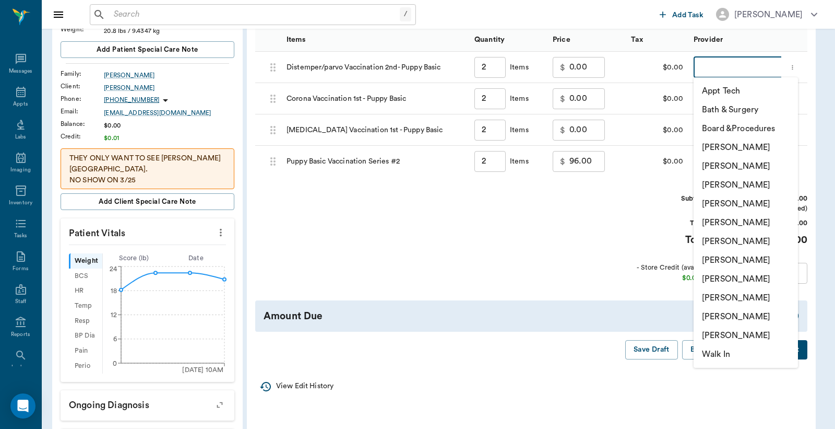
click at [713, 164] on li "[PERSON_NAME]" at bounding box center [746, 166] width 104 height 19
type input "none-63ec2e2852e12b0ba117910e"
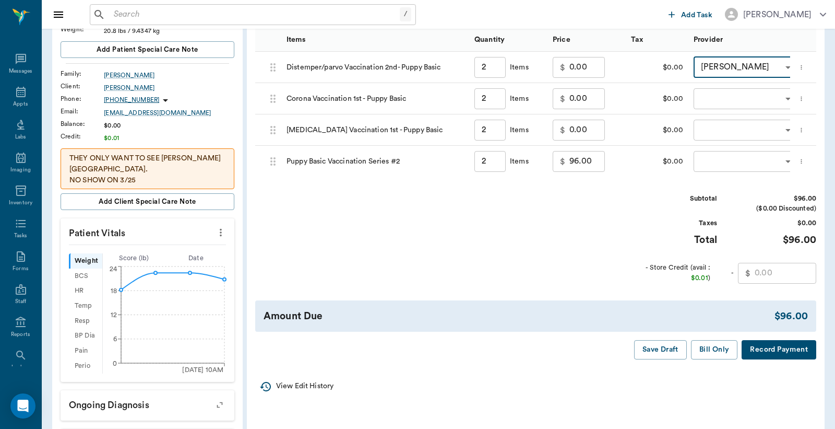
click at [703, 102] on body "/ ​ Add Task [PERSON_NAME] Nectar Messages Appts Labs Imaging Inventory Tasks F…" at bounding box center [417, 285] width 835 height 880
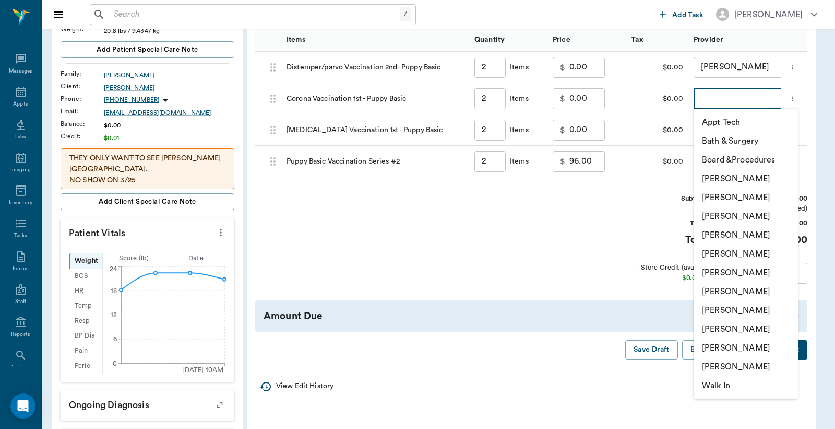
drag, startPoint x: 712, startPoint y: 201, endPoint x: 725, endPoint y: 159, distance: 43.8
click at [712, 201] on li "[PERSON_NAME]" at bounding box center [746, 197] width 104 height 19
type input "none-63ec2e2852e12b0ba117910e"
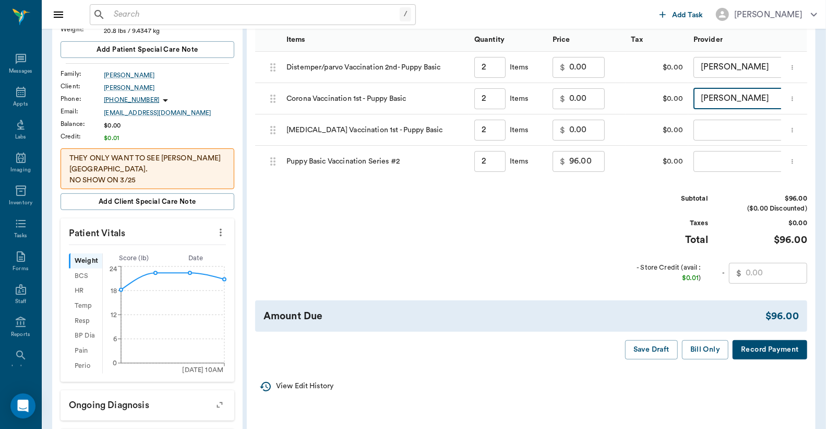
click at [721, 131] on body "/ ​ Add Task [PERSON_NAME] Nectar Messages Appts Labs Imaging Inventory Tasks F…" at bounding box center [413, 285] width 826 height 880
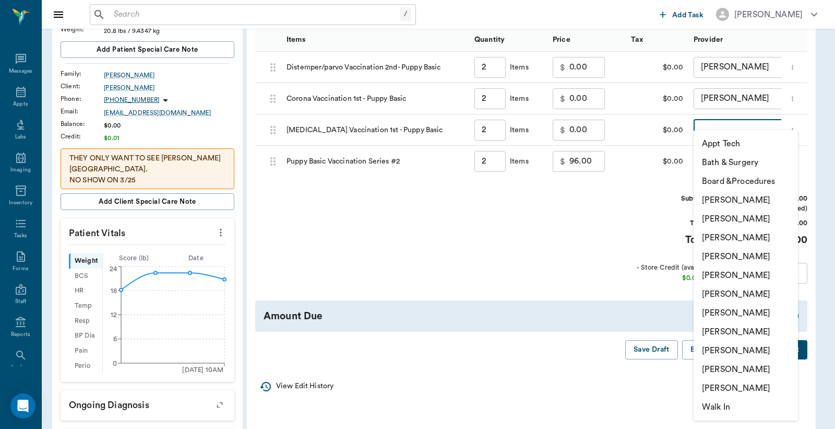
drag, startPoint x: 712, startPoint y: 220, endPoint x: 735, endPoint y: 145, distance: 79.0
click at [713, 215] on li "[PERSON_NAME]" at bounding box center [746, 218] width 104 height 19
type input "none-63ec2e2852e12b0ba117910e"
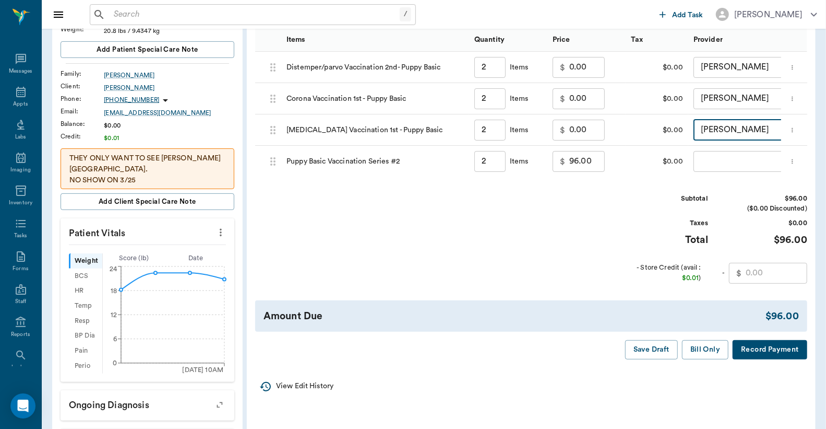
click at [704, 153] on body "/ ​ Add Task [PERSON_NAME] Nectar Messages Appts Labs Imaging Inventory Tasks F…" at bounding box center [413, 285] width 826 height 880
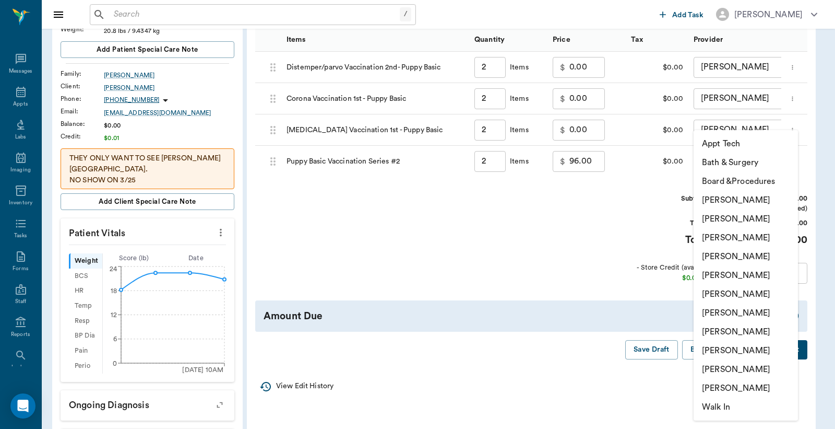
click at [718, 216] on li "[PERSON_NAME]" at bounding box center [746, 218] width 104 height 19
type input "none-63ec2e2852e12b0ba117910e"
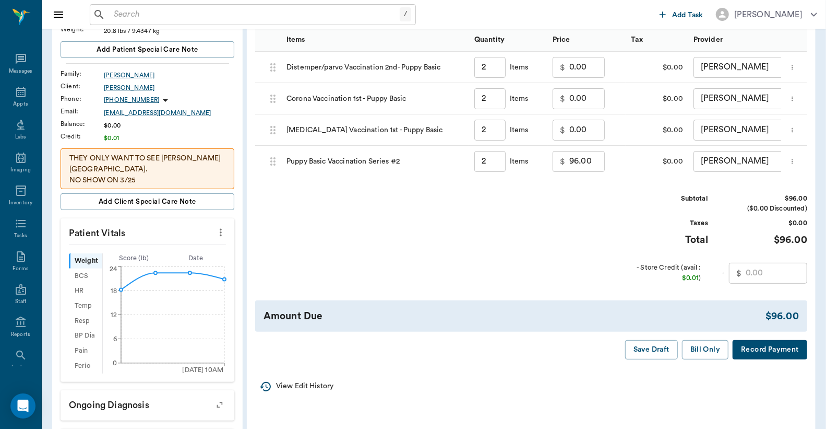
click at [771, 357] on button "Record Payment" at bounding box center [770, 349] width 75 height 19
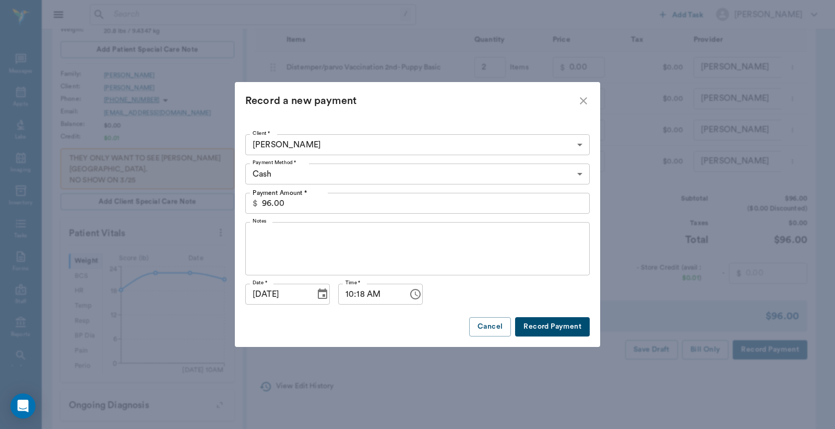
click at [582, 175] on body "/ ​ Add Task [PERSON_NAME] Nectar Messages Appts Labs Imaging Inventory Tasks F…" at bounding box center [417, 285] width 835 height 880
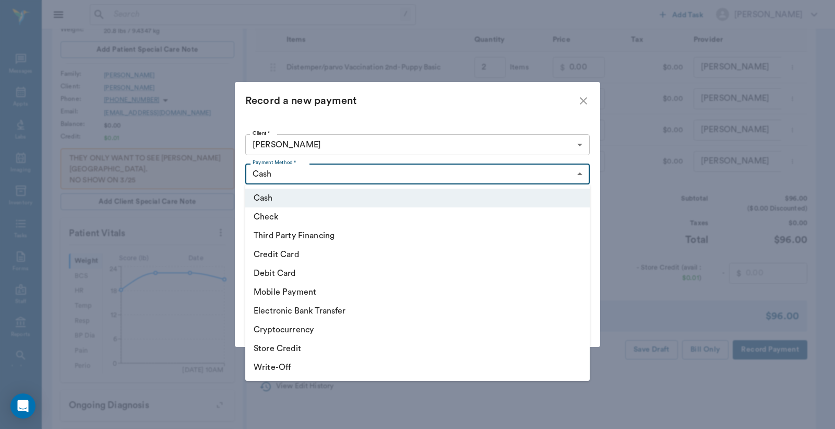
click at [342, 276] on li "Debit Card" at bounding box center [417, 273] width 345 height 19
type input "DEBIT_CARD"
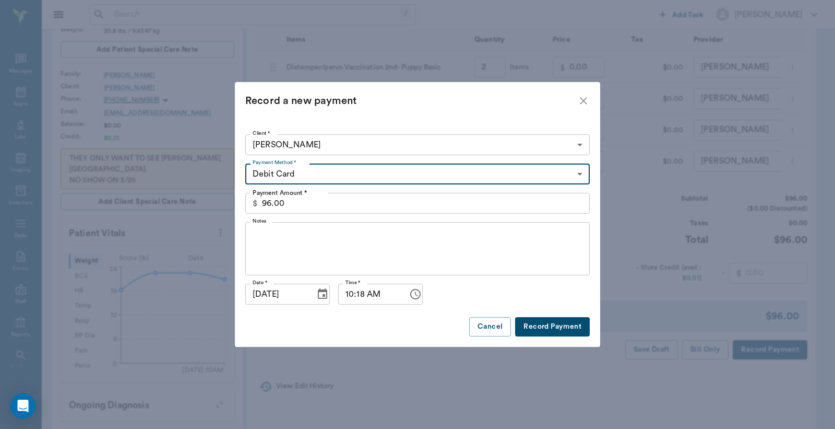
click at [538, 331] on button "Record Payment" at bounding box center [552, 326] width 75 height 19
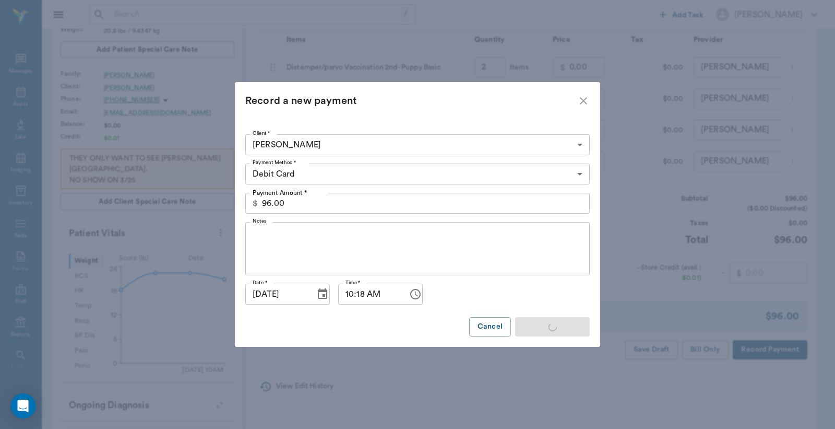
type input "2.00"
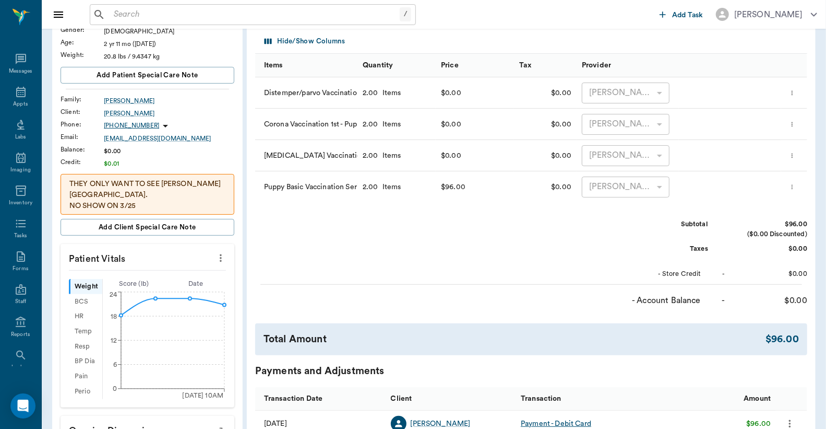
scroll to position [0, 0]
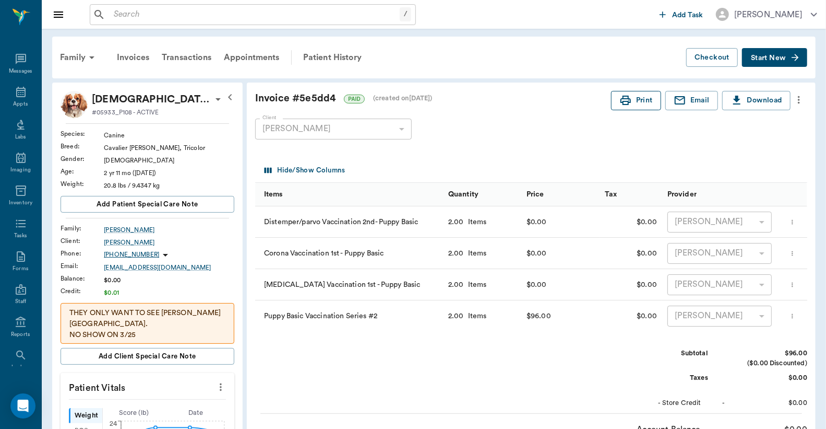
click at [639, 106] on button "Print" at bounding box center [636, 100] width 50 height 19
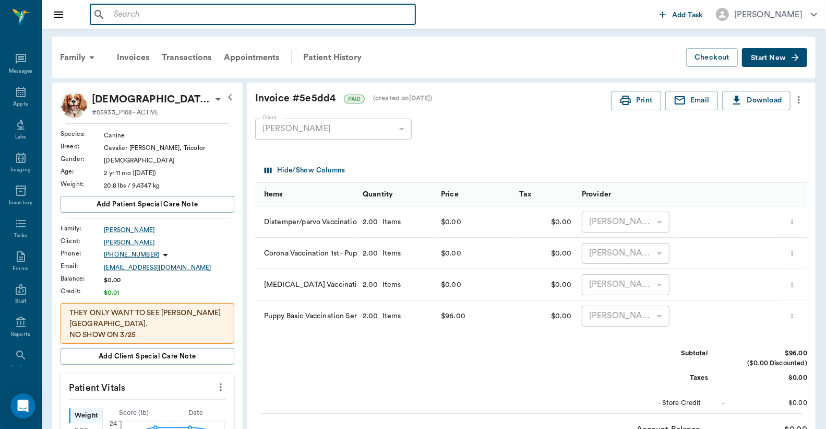
click at [112, 11] on input "text" at bounding box center [261, 14] width 302 height 15
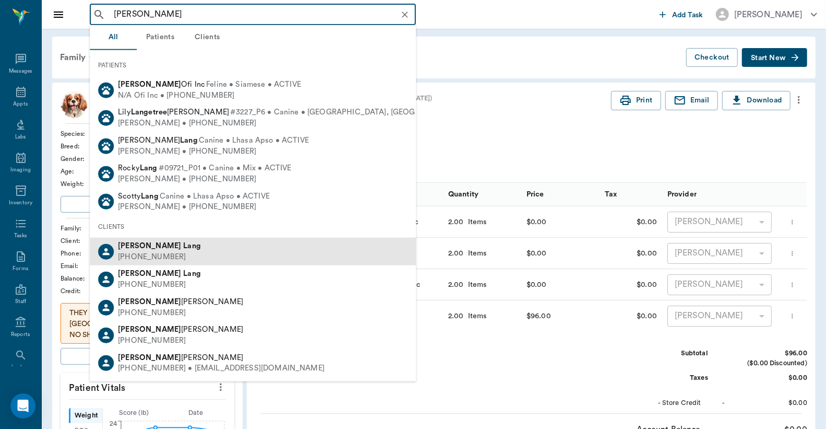
click at [181, 252] on div "Tiffany Lang (903) 244-4536" at bounding box center [253, 252] width 326 height 28
type input "Tiffany Lang"
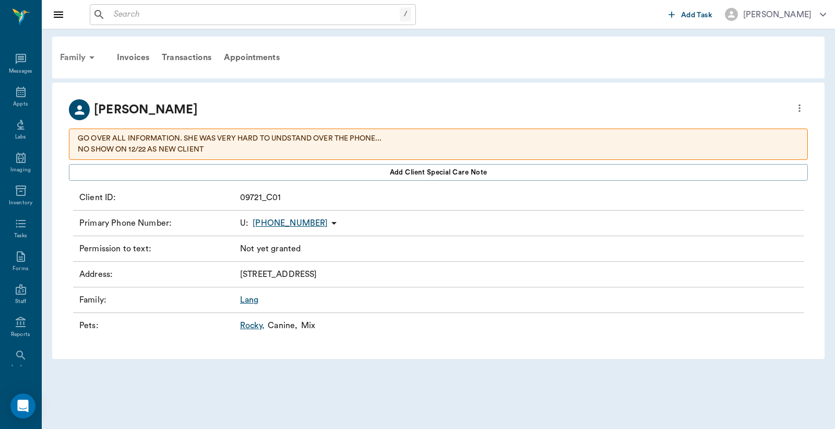
click at [75, 55] on div "Family" at bounding box center [79, 57] width 51 height 25
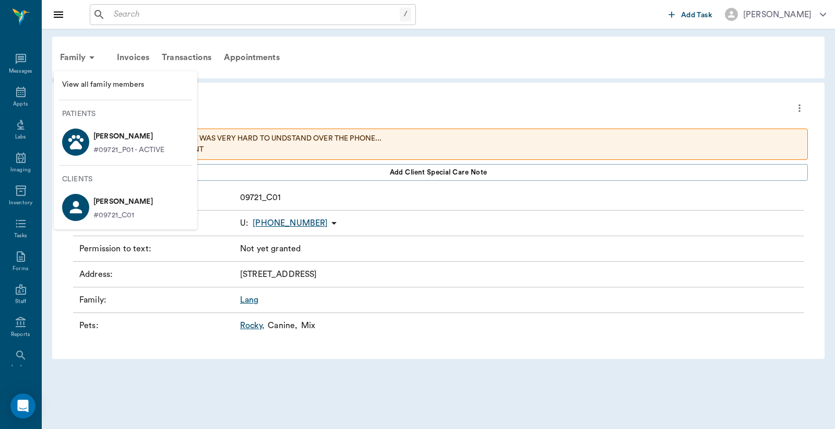
click at [128, 212] on p "#09721_C01" at bounding box center [123, 215] width 60 height 11
click at [462, 247] on div at bounding box center [417, 214] width 835 height 429
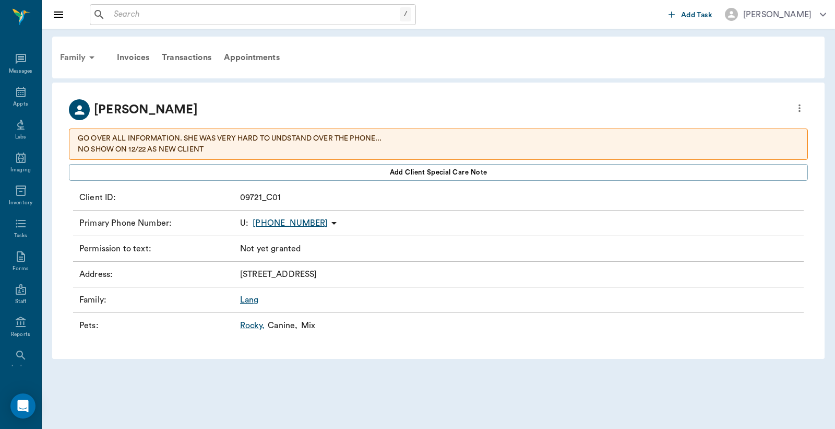
click at [79, 59] on div "Family" at bounding box center [79, 57] width 51 height 25
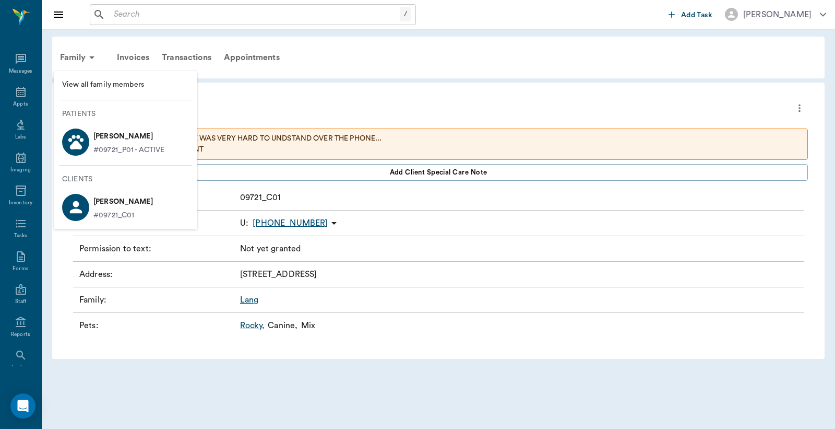
click at [405, 246] on div at bounding box center [417, 214] width 835 height 429
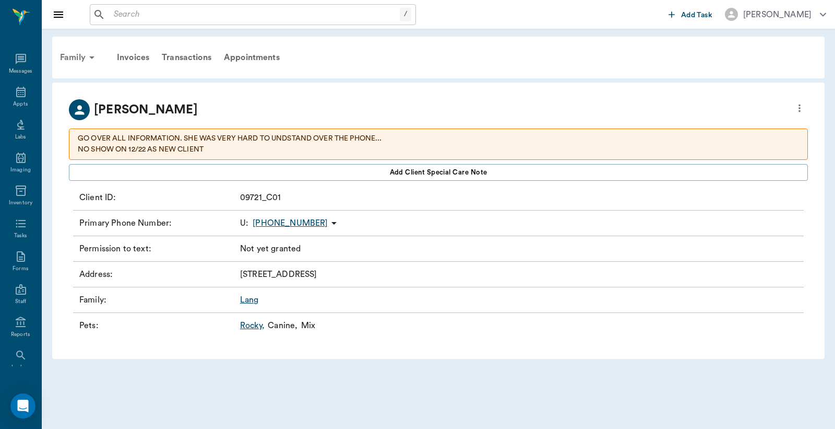
click at [80, 57] on div "Family" at bounding box center [79, 57] width 51 height 25
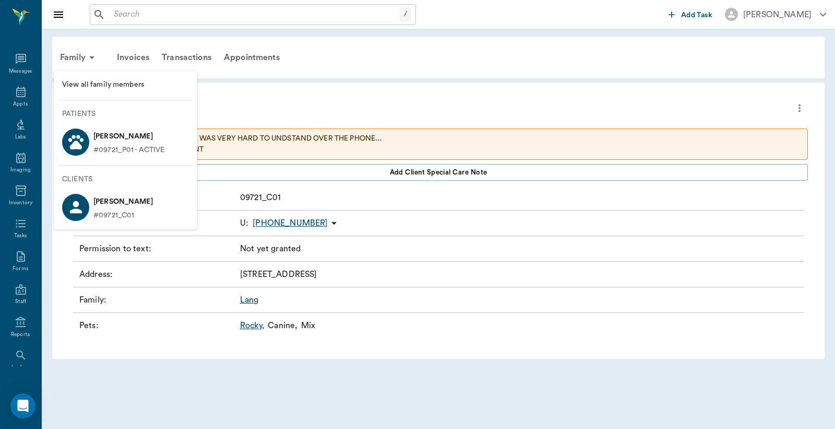
click at [107, 89] on span "View all family members" at bounding box center [125, 84] width 127 height 11
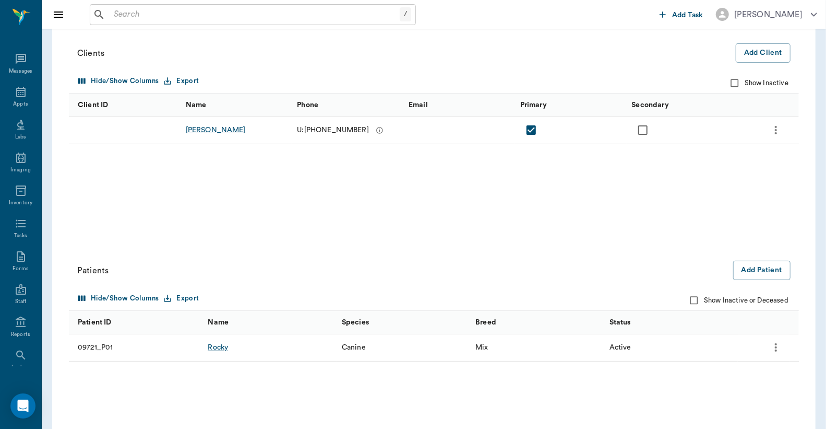
scroll to position [77, 0]
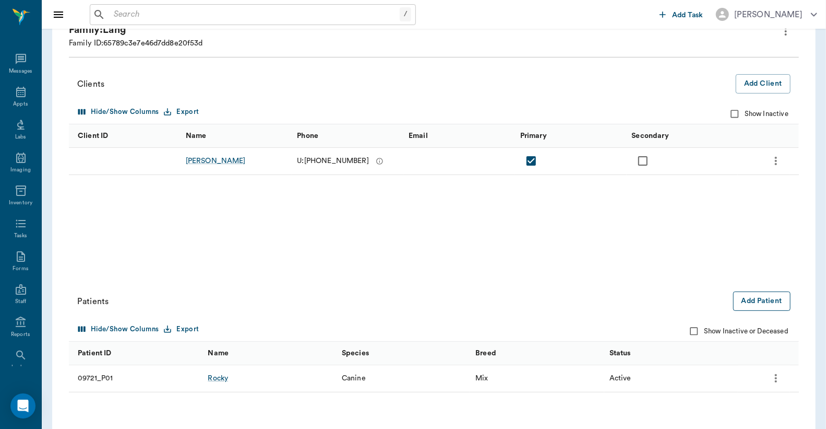
click at [756, 301] on button "Add Patient" at bounding box center [762, 300] width 57 height 19
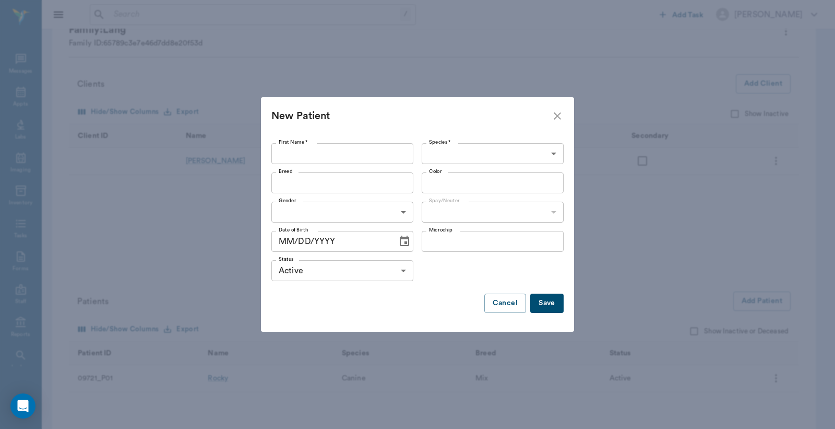
click at [283, 149] on input "First Name *" at bounding box center [342, 153] width 142 height 21
type input "kitten adopt"
click at [553, 154] on body "/ ​ Add Task Dr. Bert Ellsworth Nectar Messages Appts Labs Imaging Inventory Ta…" at bounding box center [417, 217] width 835 height 589
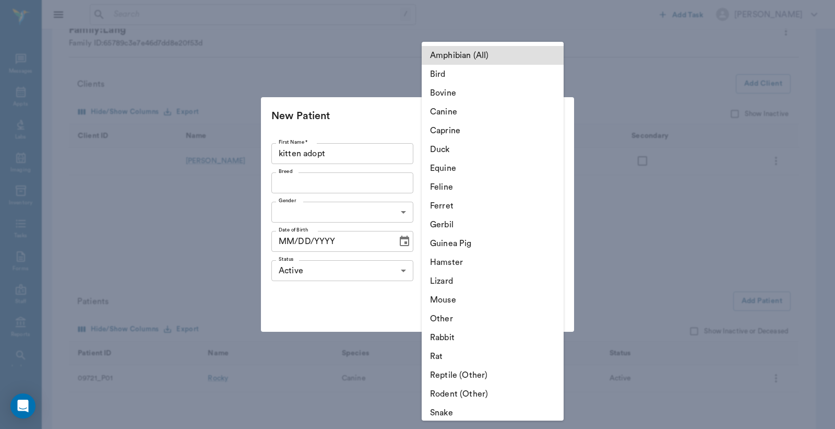
click at [450, 186] on li "Feline" at bounding box center [493, 187] width 142 height 19
type input "Feline"
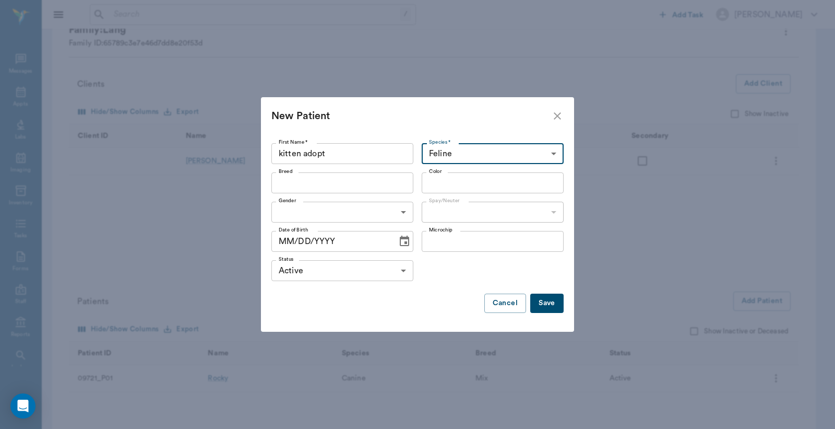
click at [288, 184] on input "Breed" at bounding box center [334, 182] width 119 height 15
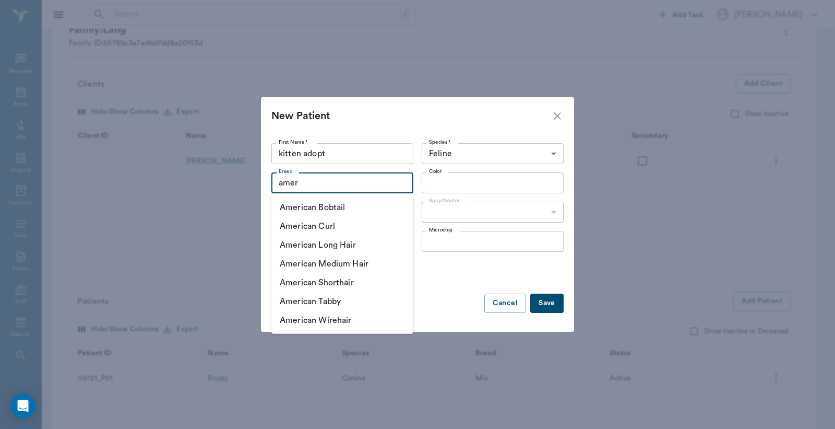
drag, startPoint x: 309, startPoint y: 279, endPoint x: 338, endPoint y: 256, distance: 36.8
click at [310, 279] on li "American Shorthair" at bounding box center [342, 282] width 142 height 19
type input "American Shorthair"
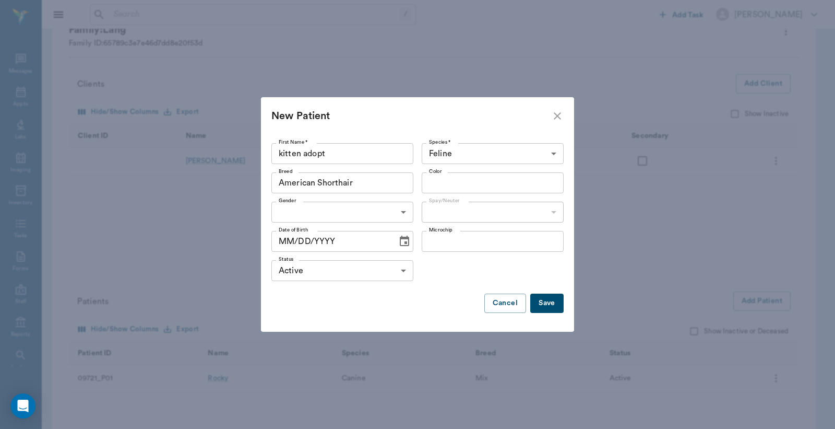
click at [439, 183] on input "Color" at bounding box center [484, 182] width 119 height 15
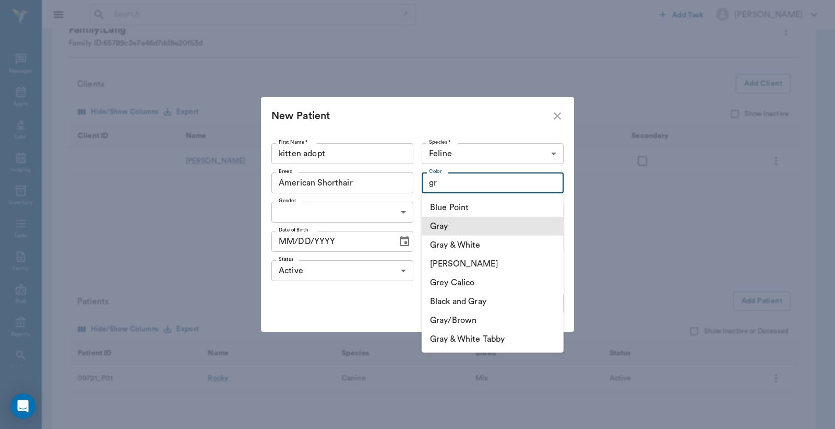
click at [456, 226] on li "Gray" at bounding box center [493, 226] width 142 height 19
type input "Gray"
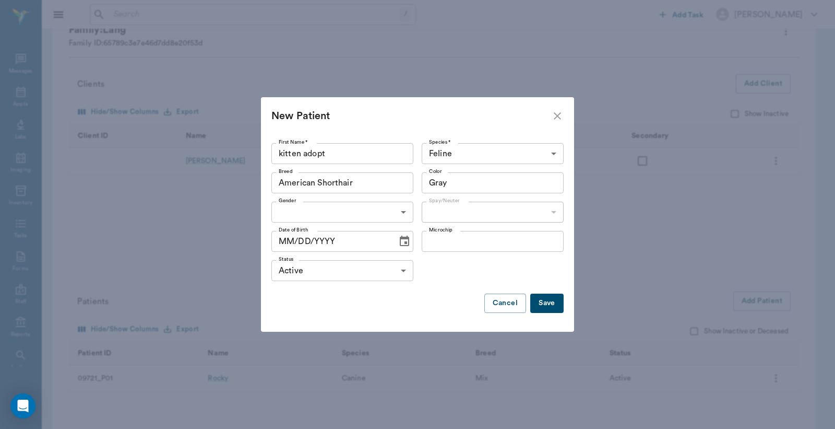
click at [406, 210] on body "/ ​ Add Task Dr. Bert Ellsworth Nectar Messages Appts Labs Imaging Inventory Ta…" at bounding box center [417, 217] width 835 height 589
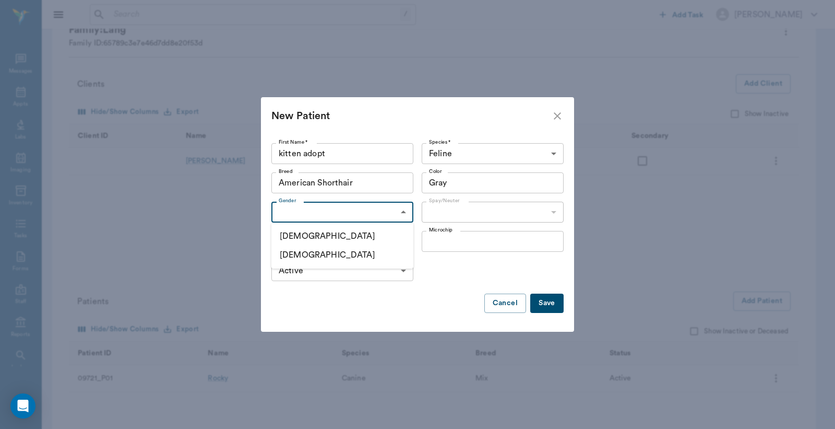
click at [315, 257] on li "[DEMOGRAPHIC_DATA]" at bounding box center [342, 254] width 142 height 19
type input "[DEMOGRAPHIC_DATA]"
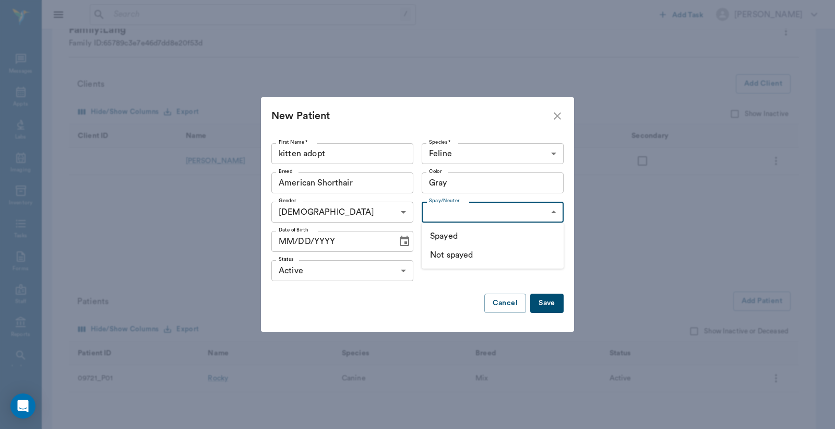
click at [559, 210] on body "/ ​ Add Task Dr. Bert Ellsworth Nectar Messages Appts Labs Imaging Inventory Ta…" at bounding box center [417, 217] width 835 height 589
click at [466, 254] on li "Not spayed" at bounding box center [493, 254] width 142 height 19
type input "false"
click at [544, 306] on button "Save" at bounding box center [546, 302] width 33 height 19
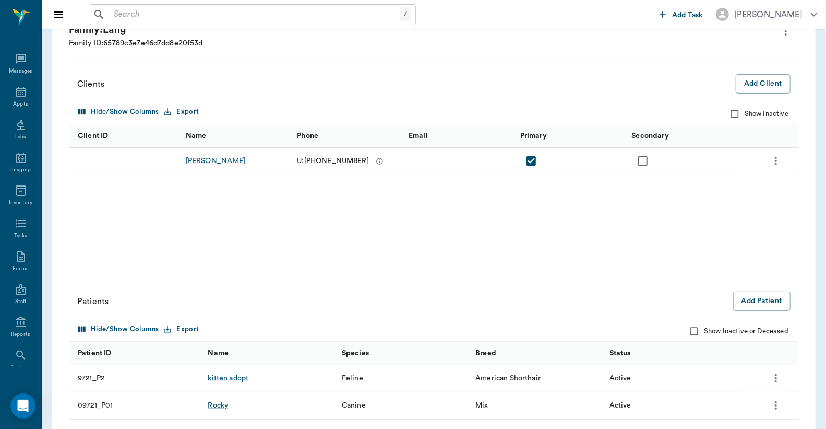
scroll to position [155, 0]
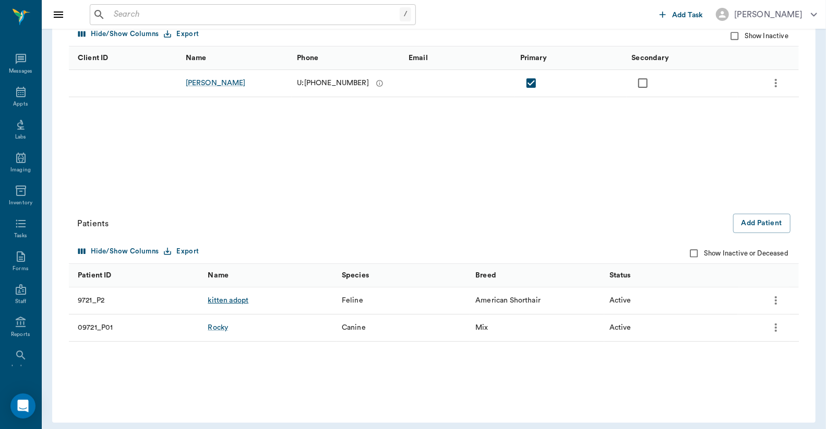
click at [226, 301] on div "kitten adopt" at bounding box center [228, 300] width 41 height 10
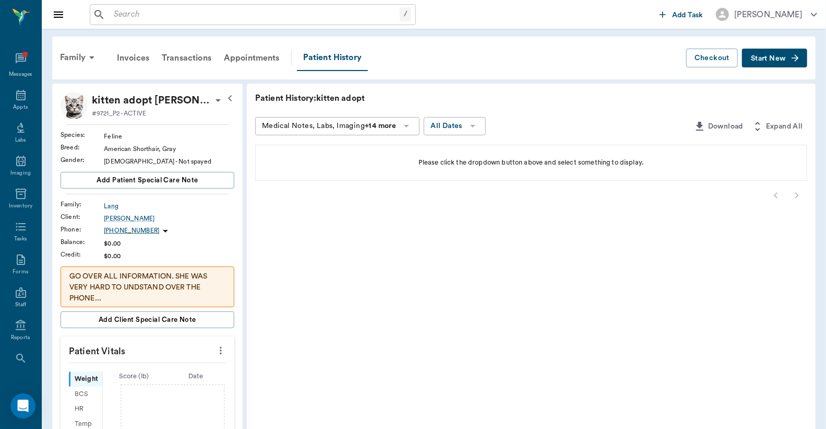
click at [212, 97] on icon at bounding box center [218, 100] width 13 height 13
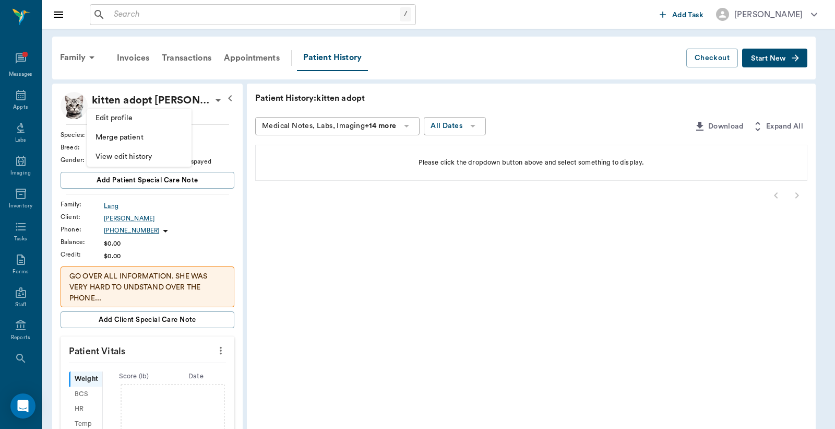
click at [147, 119] on span "Edit profile" at bounding box center [140, 118] width 88 height 11
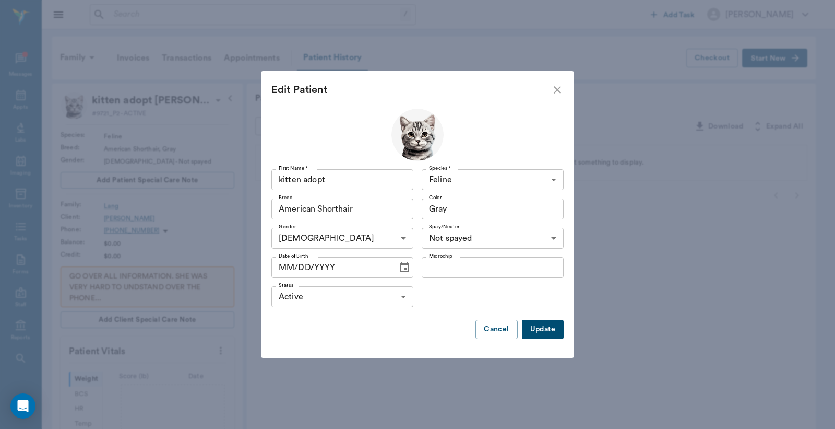
click at [408, 269] on button "Choose date" at bounding box center [404, 267] width 21 height 21
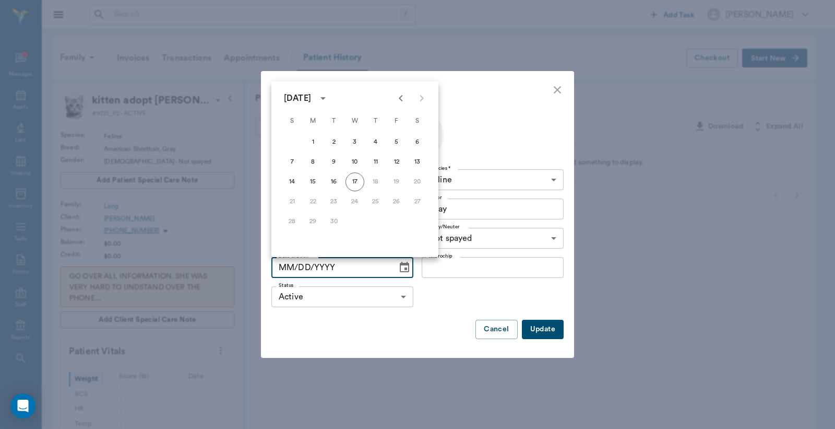
click at [403, 102] on icon "Previous month" at bounding box center [401, 98] width 13 height 13
click at [502, 328] on button "Cancel" at bounding box center [497, 329] width 42 height 19
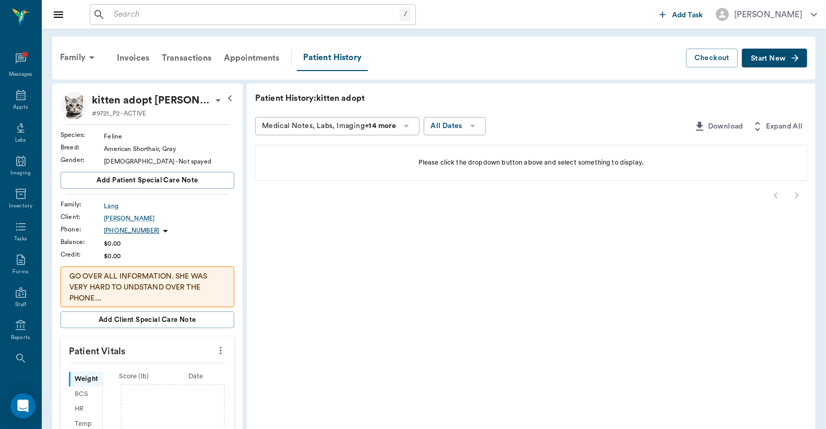
click at [212, 98] on icon at bounding box center [218, 100] width 13 height 13
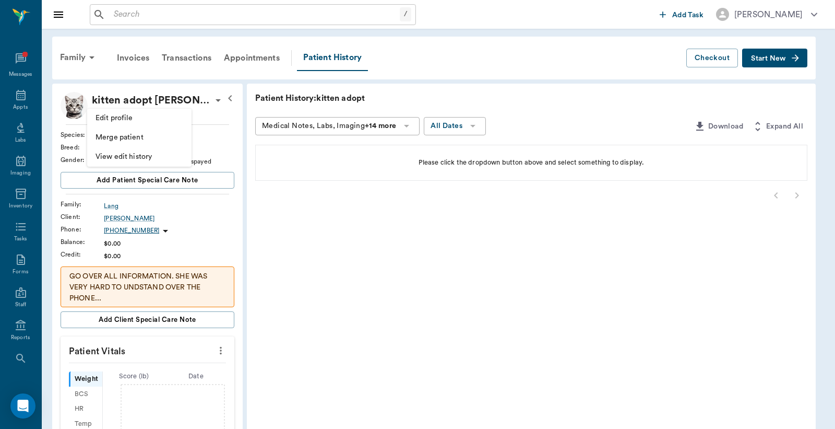
click at [126, 124] on li "Edit profile" at bounding box center [139, 118] width 104 height 19
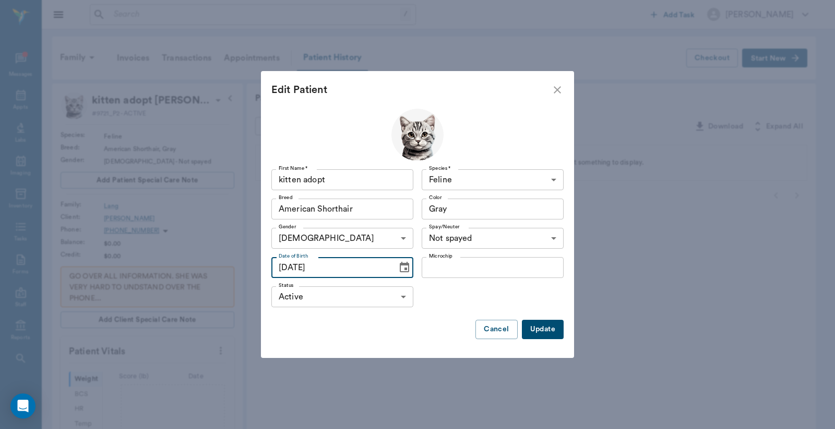
type input "08/06/2025"
click at [538, 329] on button "Update" at bounding box center [543, 329] width 42 height 19
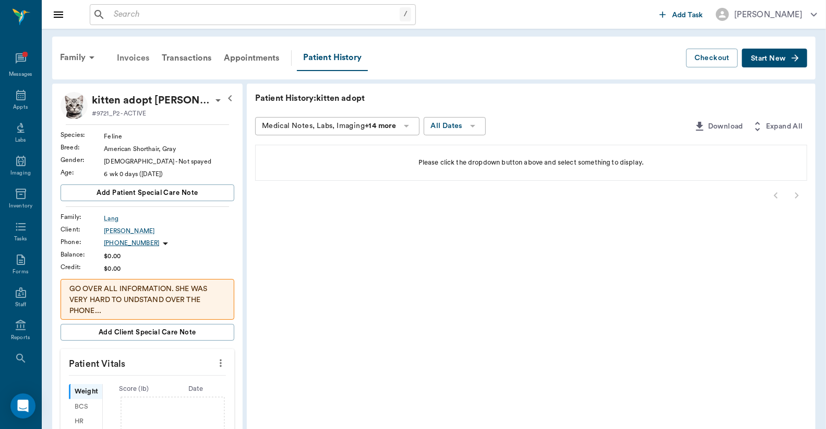
click at [145, 56] on div "Invoices" at bounding box center [133, 57] width 45 height 25
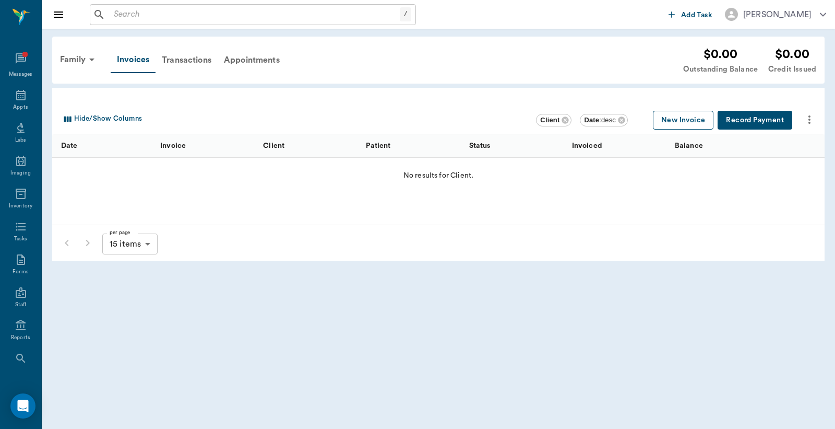
click at [674, 117] on button "New Invoice" at bounding box center [683, 120] width 61 height 19
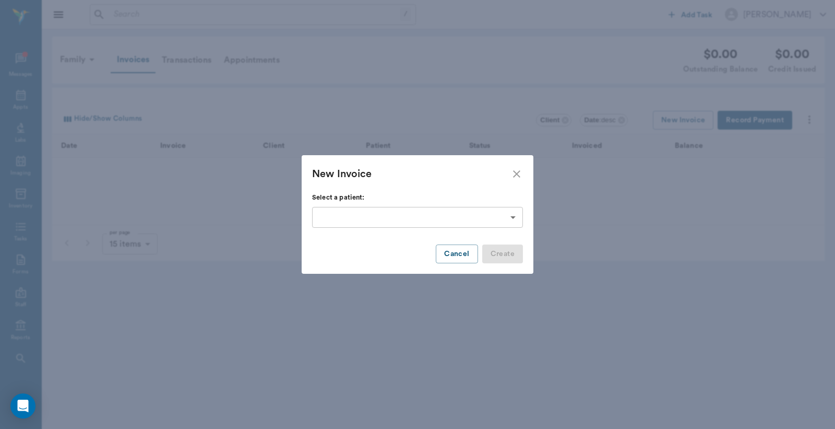
click at [514, 215] on body "/ ​ Add Task Dr. Bert Ellsworth Nectar Messages Appts Labs Imaging Inventory Ta…" at bounding box center [417, 214] width 835 height 429
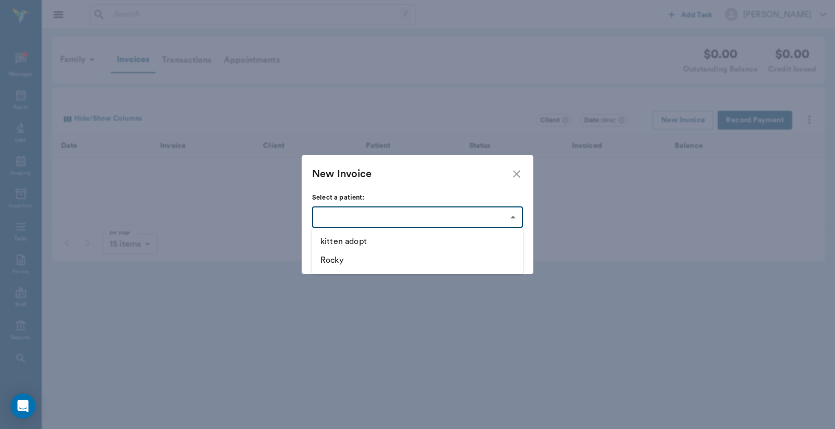
click at [376, 240] on li "kitten adopt" at bounding box center [417, 241] width 211 height 19
type input "68cad2209dc259206d15eeb5"
click at [500, 253] on button "Create" at bounding box center [502, 253] width 41 height 19
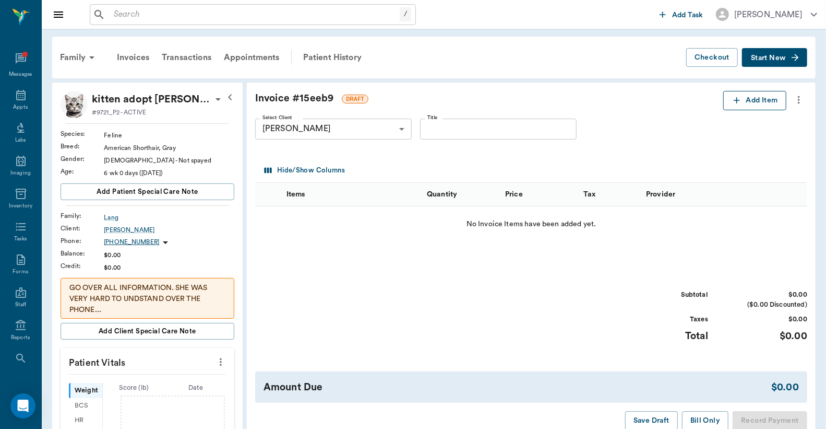
click at [752, 96] on button "Add Item" at bounding box center [755, 100] width 63 height 19
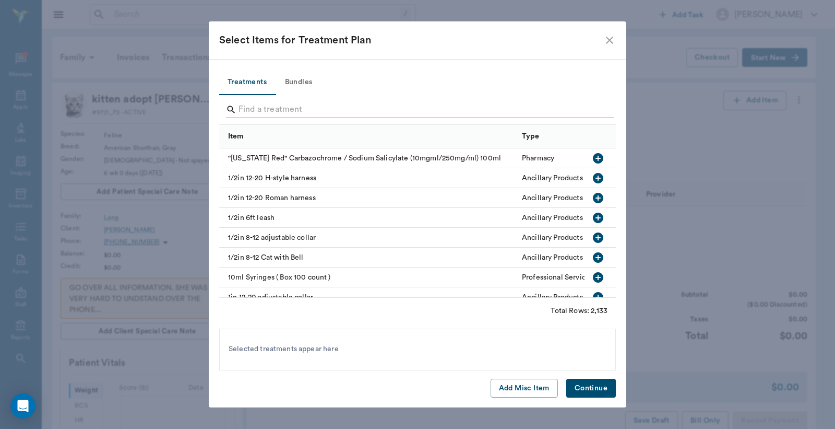
click at [251, 107] on input "Search" at bounding box center [419, 109] width 360 height 17
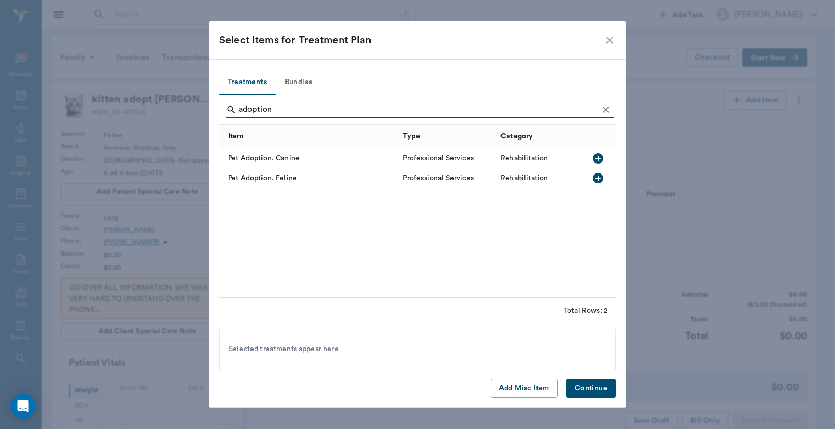
type input "adoption"
click at [599, 175] on icon "button" at bounding box center [598, 178] width 10 height 10
click at [594, 388] on button "Continue" at bounding box center [591, 388] width 50 height 19
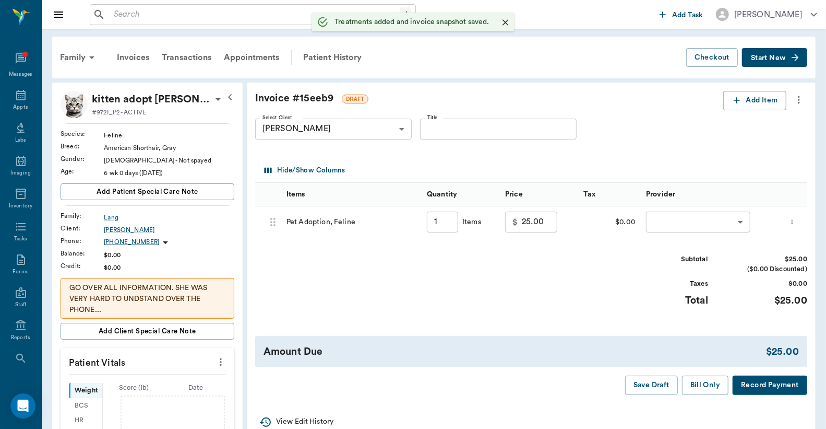
type input "1.00"
click at [659, 218] on body "/ ​ Add Task Dr. Bert Ellsworth Nectar Messages Appts Labs Imaging Inventory Ta…" at bounding box center [413, 361] width 826 height 723
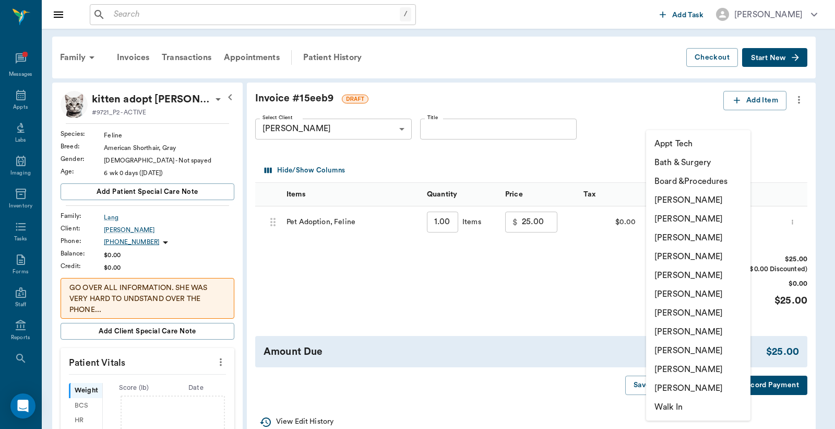
click at [664, 215] on li "[PERSON_NAME]" at bounding box center [698, 218] width 104 height 19
type input "none-63ec2e2852e12b0ba117910e"
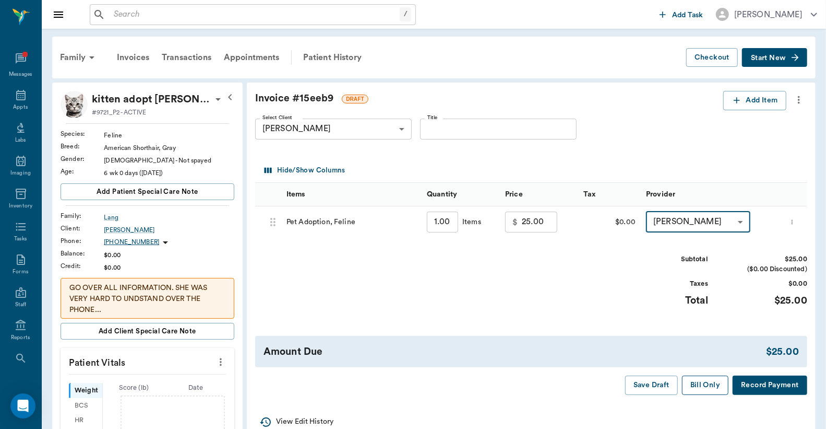
click at [711, 389] on button "Bill Only" at bounding box center [705, 384] width 47 height 19
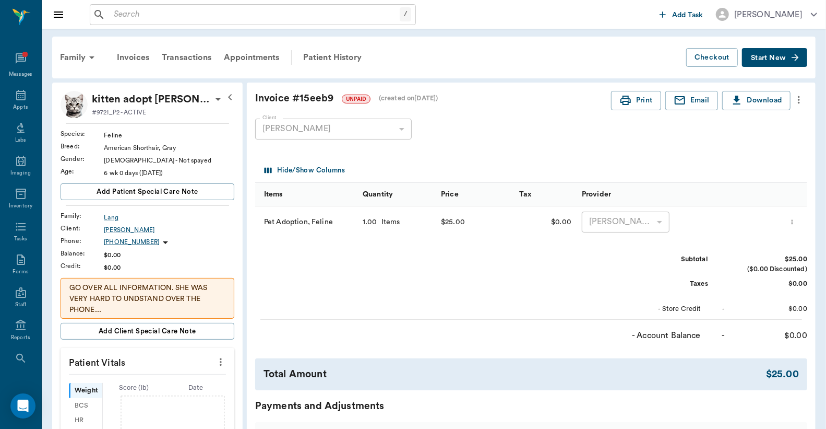
click at [113, 16] on input "text" at bounding box center [255, 14] width 290 height 15
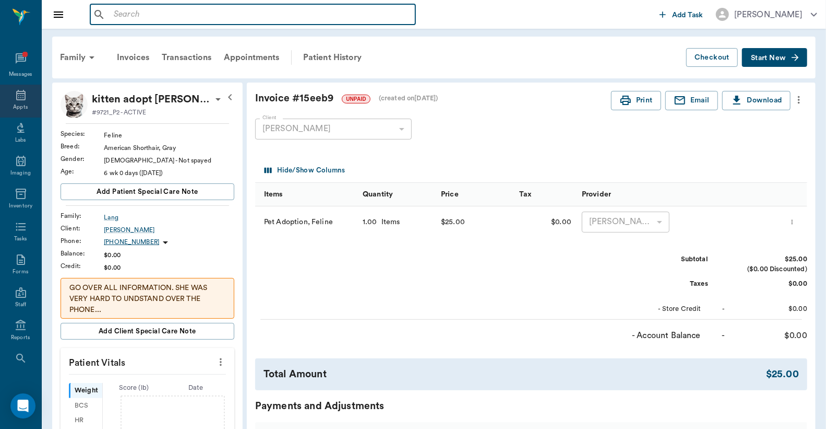
click at [14, 102] on div "Appts" at bounding box center [20, 101] width 41 height 33
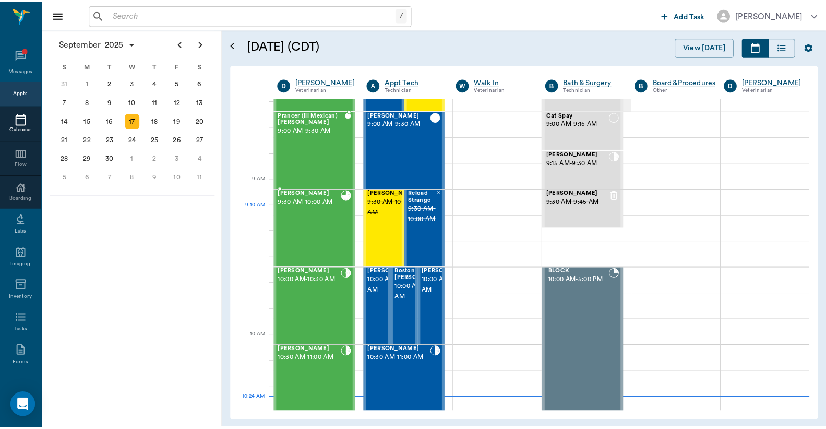
scroll to position [77, 0]
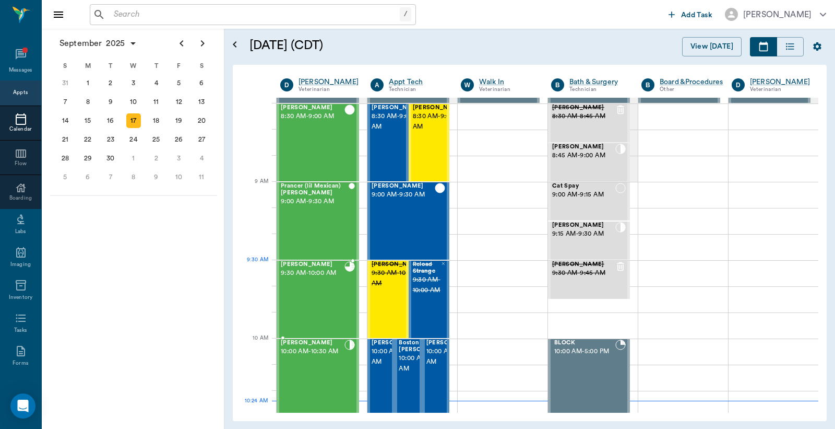
click at [312, 278] on div "Gus Jones 9:30 AM - 10:00 AM" at bounding box center [313, 299] width 64 height 76
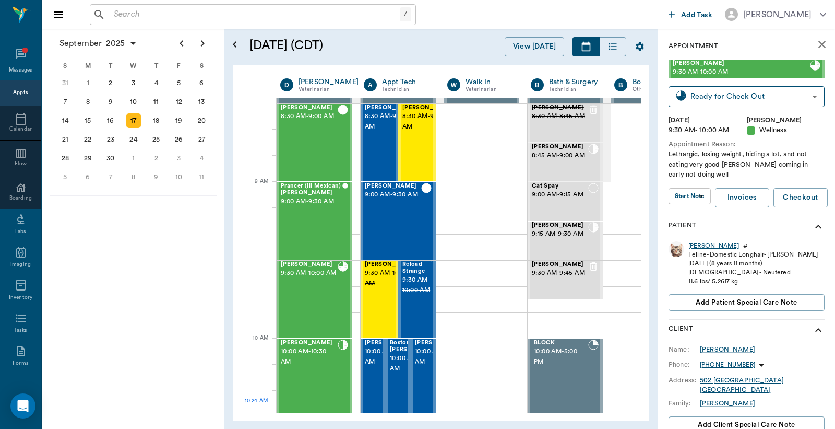
click at [694, 244] on div "[PERSON_NAME]" at bounding box center [714, 245] width 51 height 9
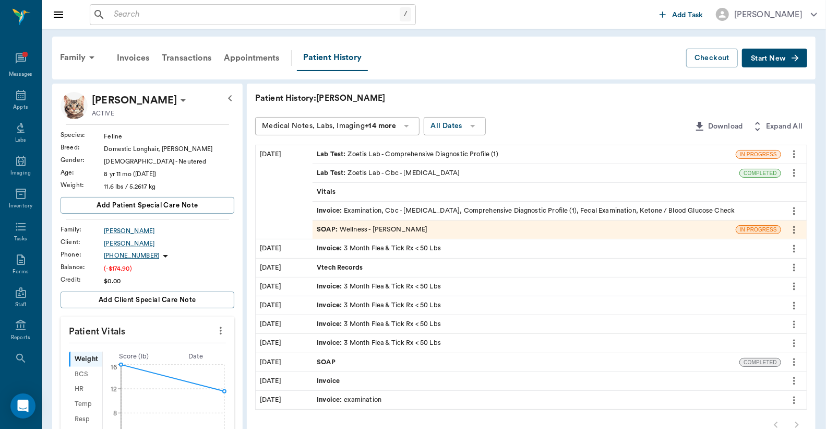
click at [365, 209] on div "Invoice : Examination, Cbc - Complete Blood Count, Comprehensive Diagnostic Pro…" at bounding box center [526, 211] width 418 height 10
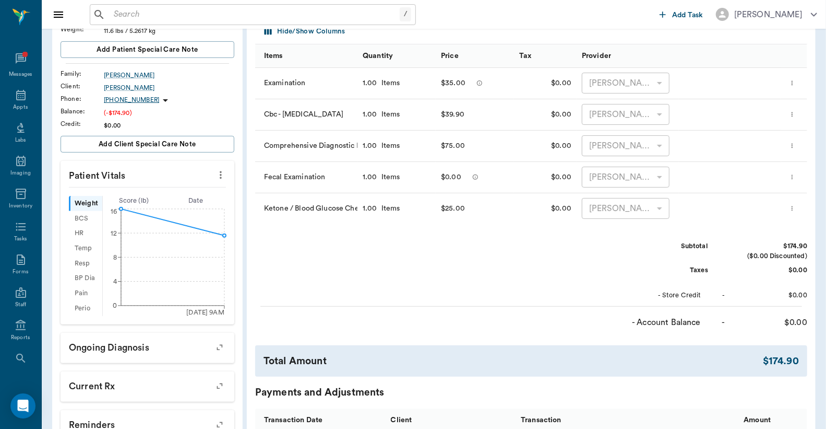
scroll to position [309, 0]
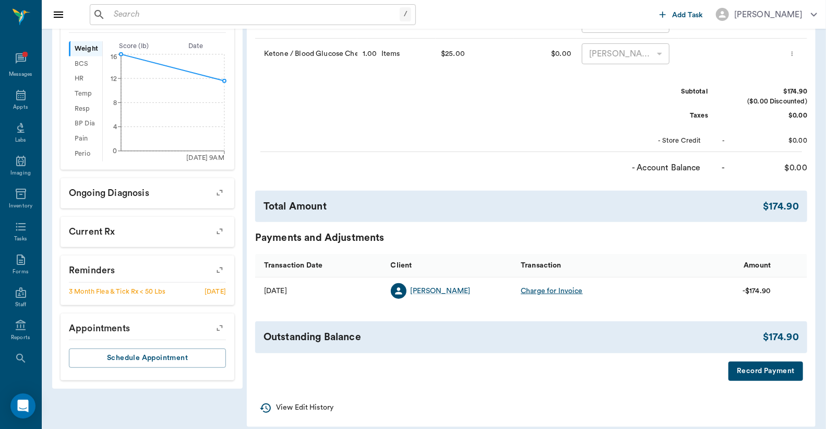
click at [763, 373] on button "Record Payment" at bounding box center [766, 370] width 75 height 19
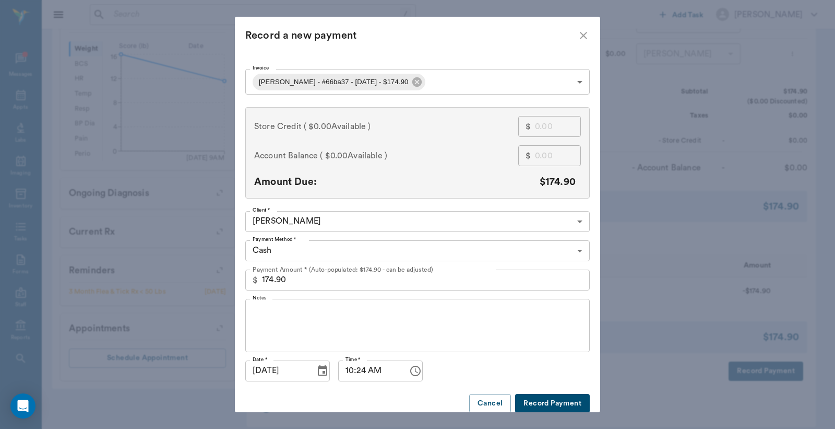
click at [575, 246] on body "/ ​ Add Task Dr. Bert Ellsworth Nectar Messages Appts Labs Imaging Inventory Ta…" at bounding box center [417, 65] width 835 height 748
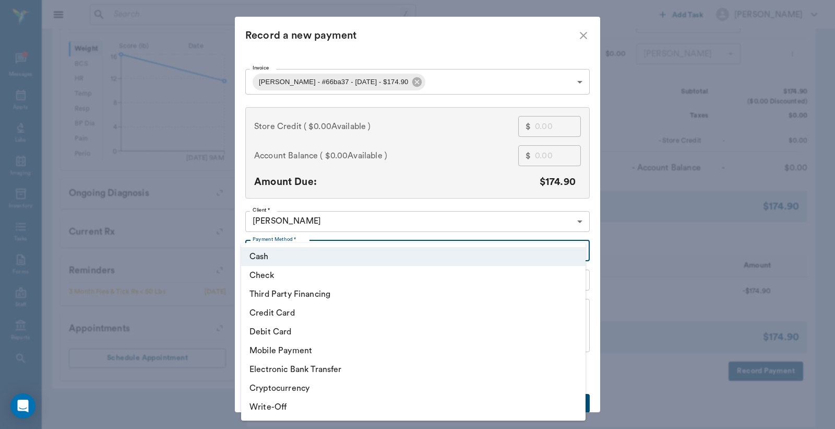
click at [290, 329] on li "Debit Card" at bounding box center [413, 331] width 345 height 19
type input "DEBIT_CARD"
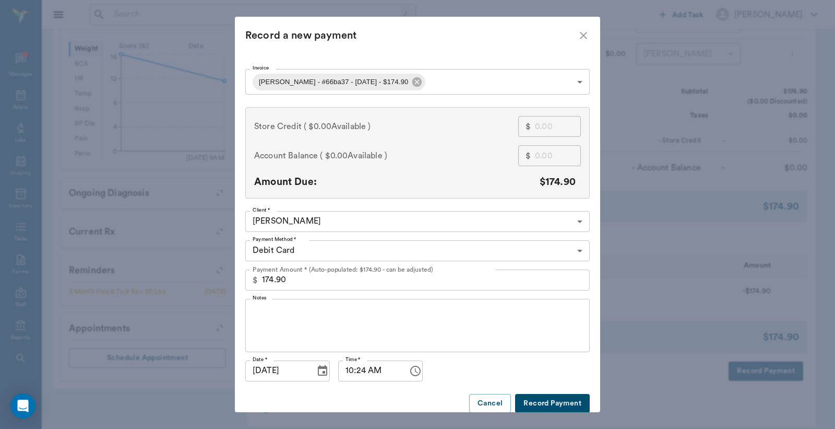
click at [549, 403] on button "Record Payment" at bounding box center [552, 403] width 75 height 19
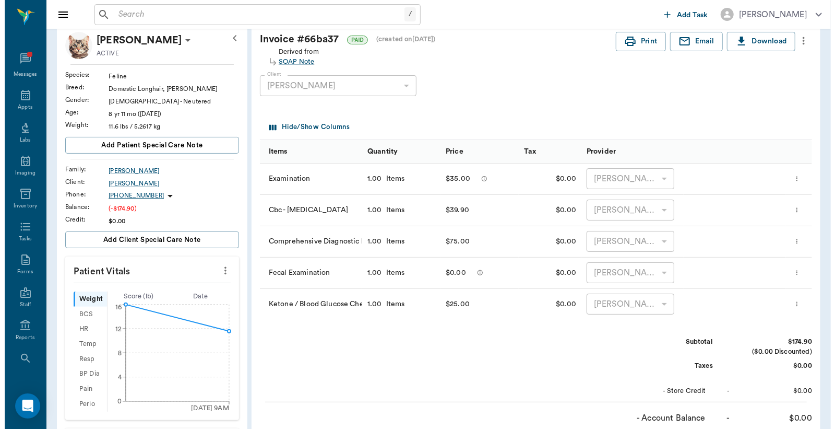
scroll to position [0, 0]
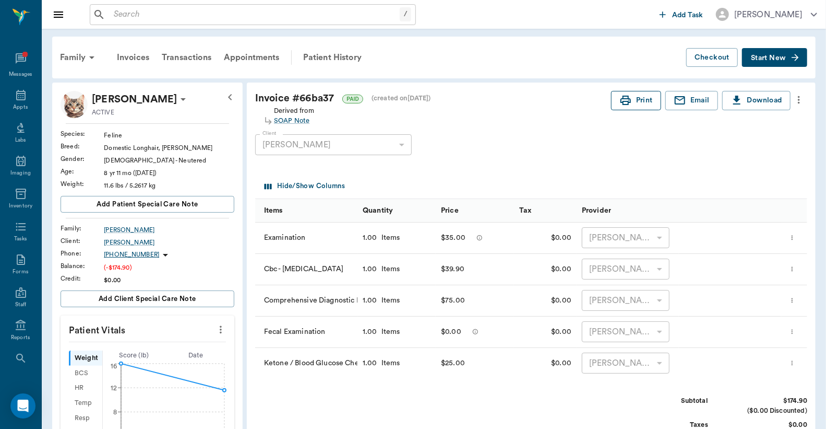
click at [641, 98] on button "Print" at bounding box center [636, 100] width 50 height 19
click at [17, 97] on icon at bounding box center [21, 95] width 13 height 13
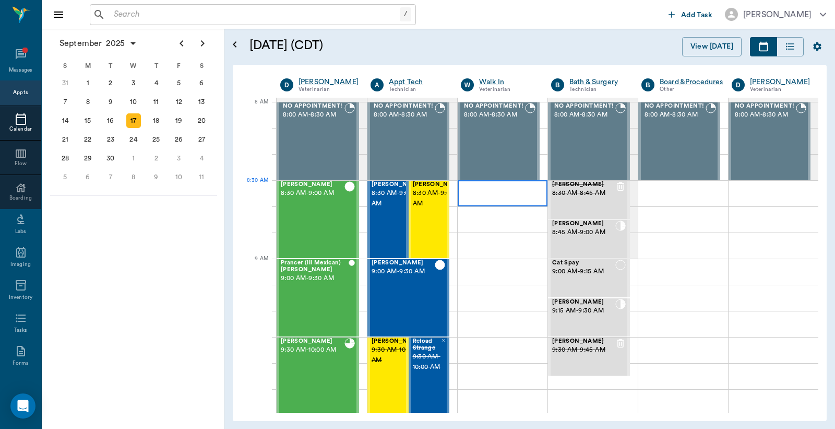
click at [493, 199] on div at bounding box center [503, 193] width 90 height 26
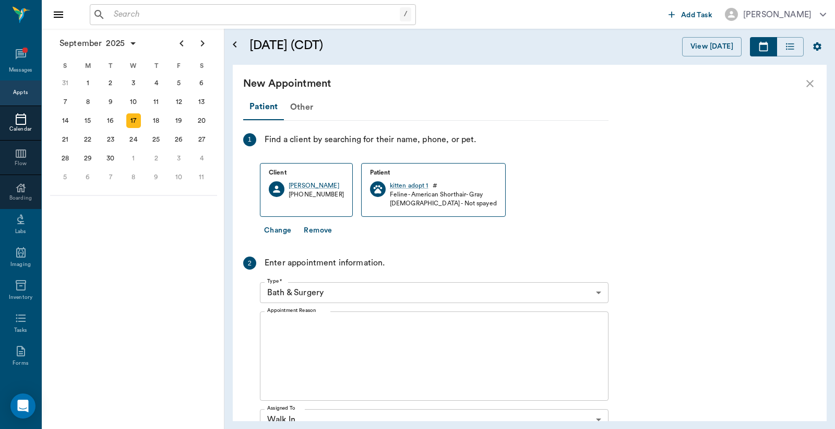
click at [14, 93] on div "Appts" at bounding box center [20, 93] width 15 height 8
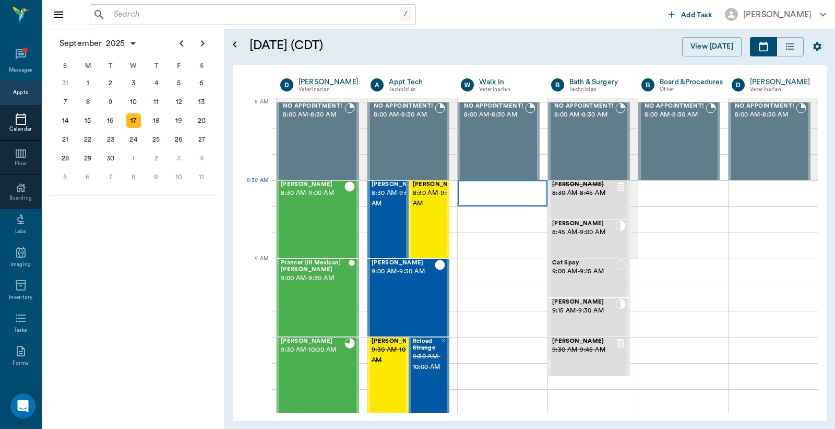
click at [484, 193] on div at bounding box center [503, 193] width 90 height 26
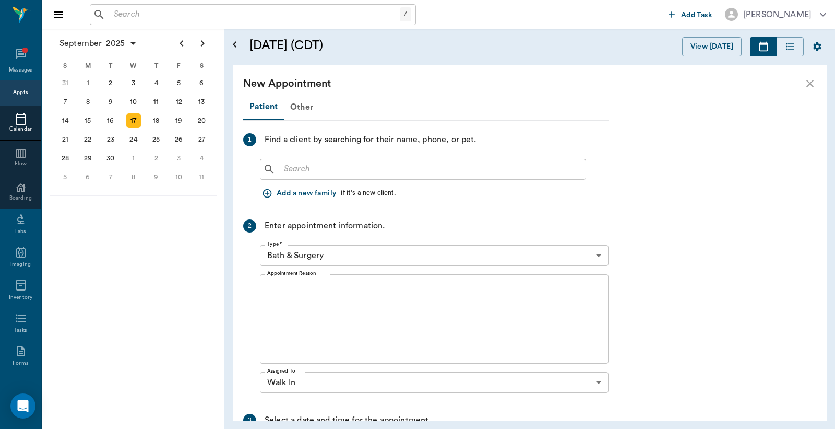
click at [286, 176] on div "​" at bounding box center [423, 169] width 326 height 21
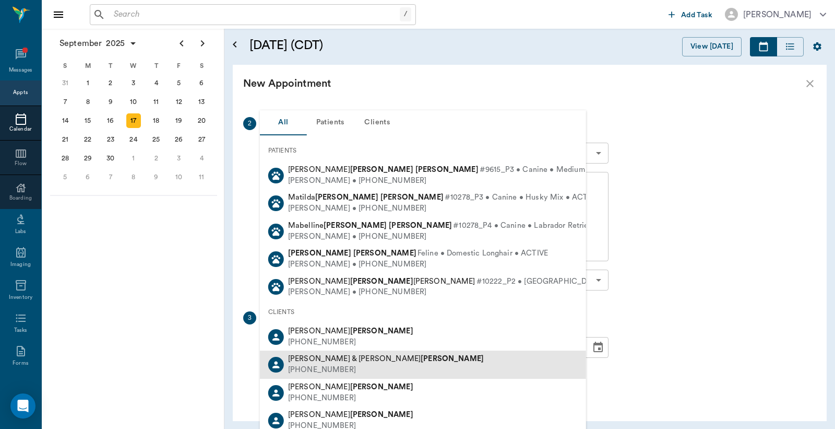
scroll to position [69, 0]
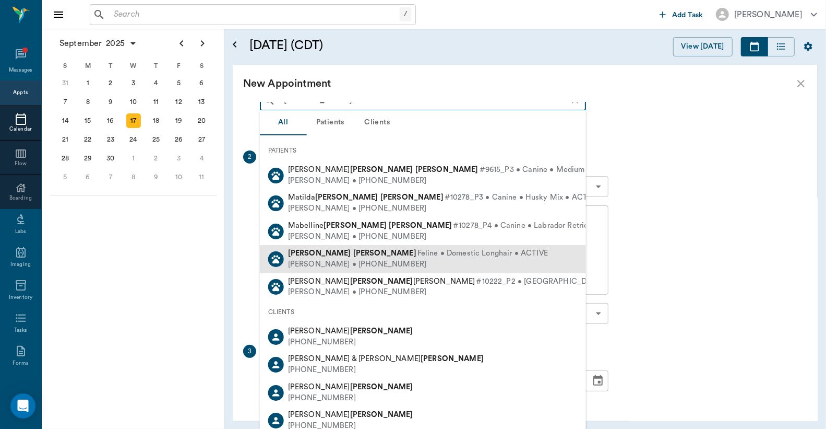
click at [335, 262] on div "[PERSON_NAME] • [PHONE_NUMBER]" at bounding box center [418, 264] width 260 height 11
type input "[PERSON_NAME]"
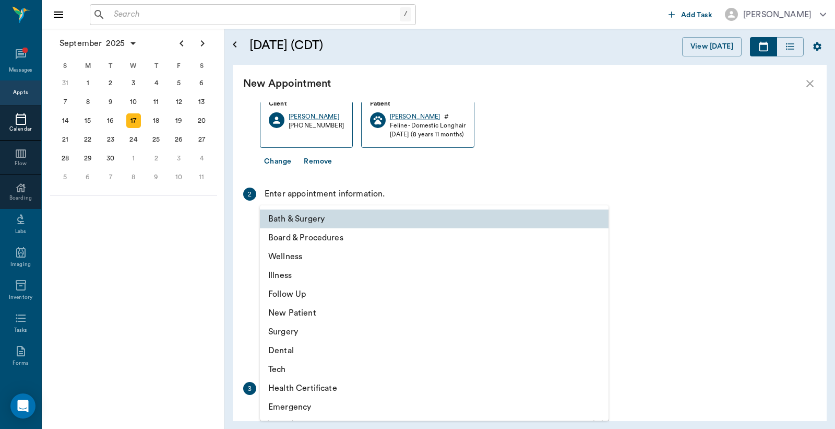
click at [597, 225] on body "/ ​ Add Task [PERSON_NAME] Nectar Messages Appts Calendar Flow Boarding Labs Im…" at bounding box center [417, 214] width 835 height 429
click at [303, 261] on li "Wellness" at bounding box center [434, 256] width 349 height 19
type input "65d2be4f46e3a538d89b8c14"
type input "09:00 AM"
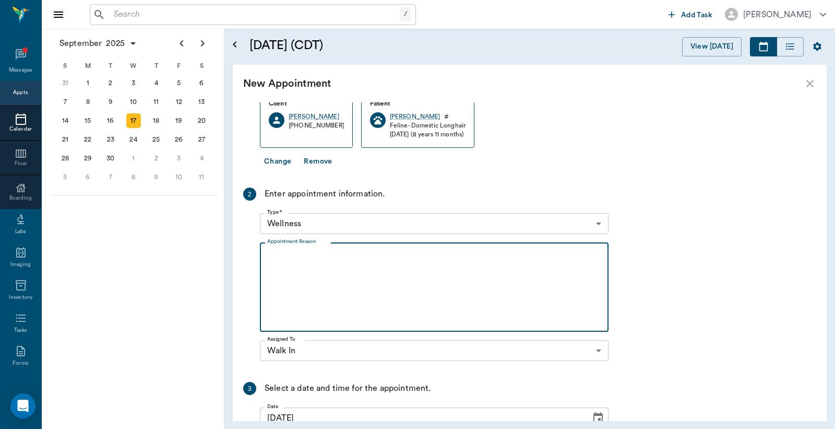
click at [273, 256] on textarea "Appointment Reason" at bounding box center [434, 287] width 334 height 72
type textarea "e"
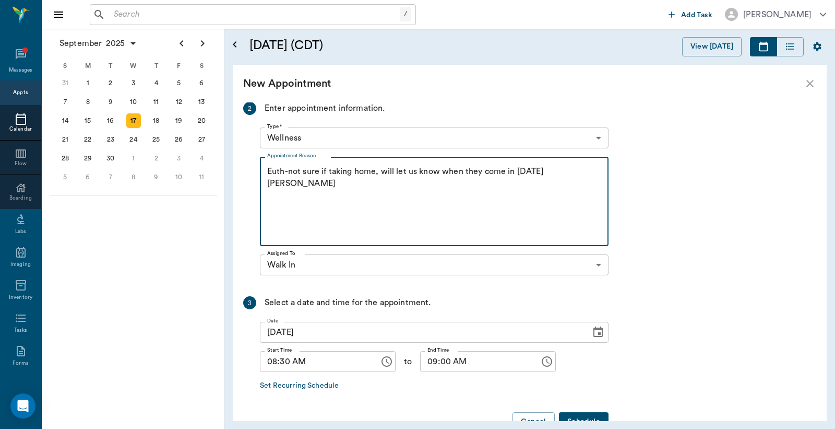
scroll to position [183, 0]
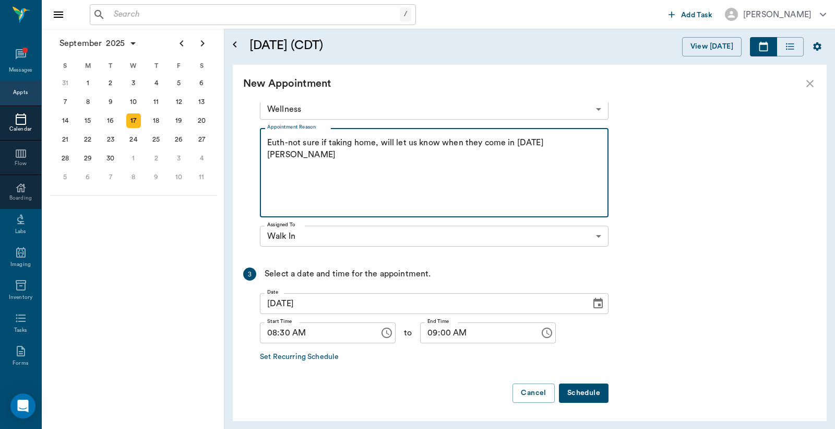
type textarea "Euth-not sure if taking home, will let us know when they come in [DATE] [PERSON…"
click at [586, 392] on button "Schedule" at bounding box center [584, 392] width 50 height 19
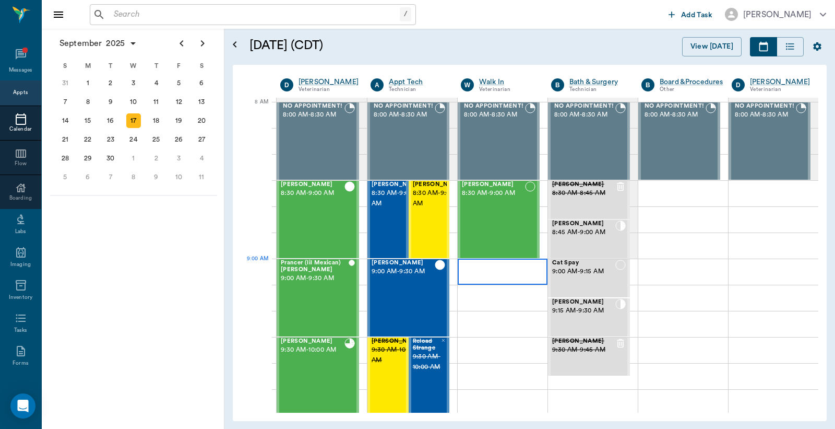
click at [481, 277] on div at bounding box center [503, 271] width 90 height 26
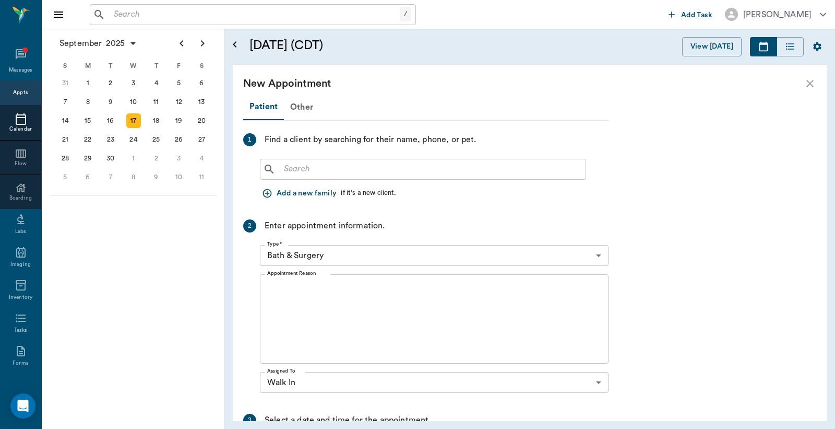
click at [301, 195] on button "Add a new family" at bounding box center [300, 193] width 81 height 19
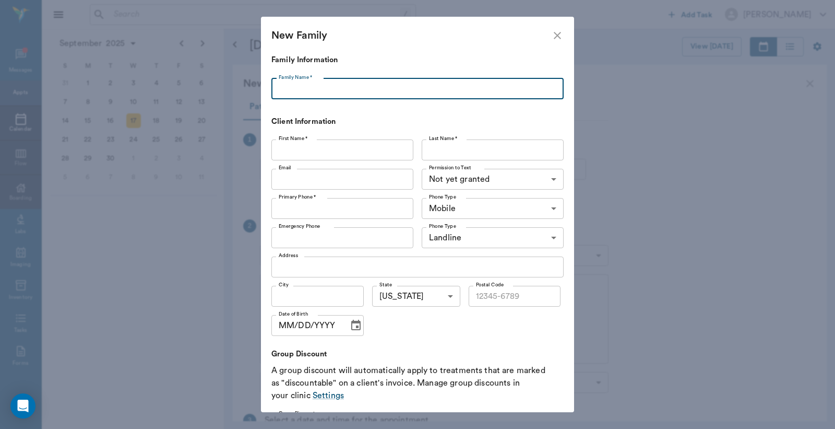
drag, startPoint x: 288, startPoint y: 82, endPoint x: 275, endPoint y: 87, distance: 13.4
click at [288, 82] on input "Family Name *" at bounding box center [417, 88] width 292 height 21
type input "[PERSON_NAME]"
drag, startPoint x: 279, startPoint y: 148, endPoint x: 282, endPoint y: 143, distance: 5.6
click at [280, 147] on input "First Name *" at bounding box center [342, 149] width 142 height 21
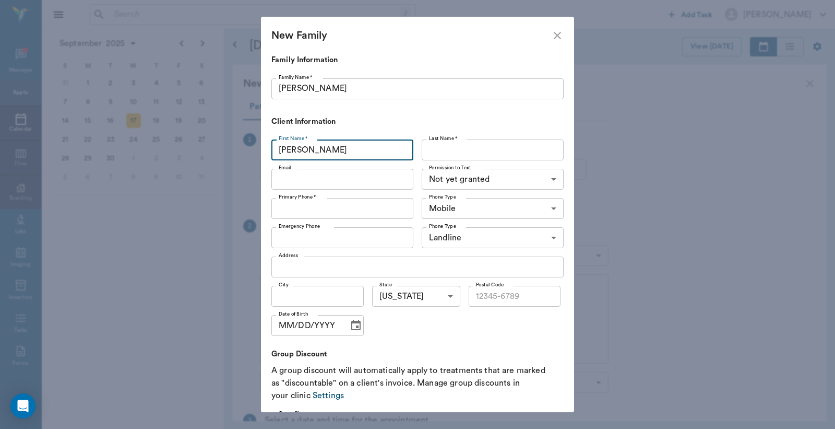
type input "[PERSON_NAME]"
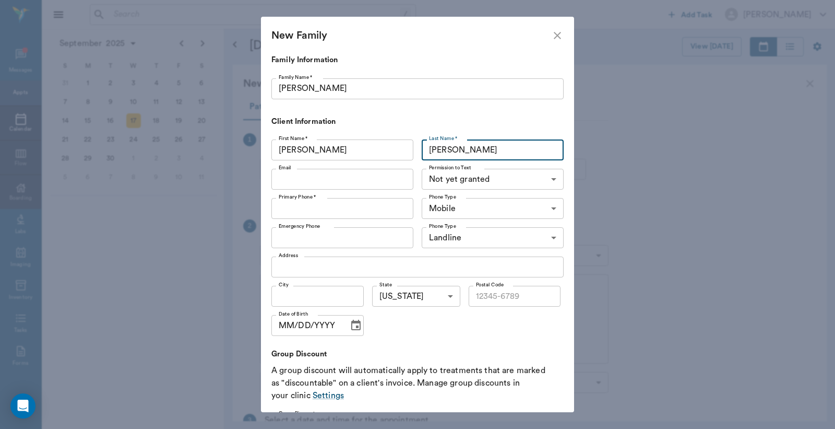
type input "Lawrence"
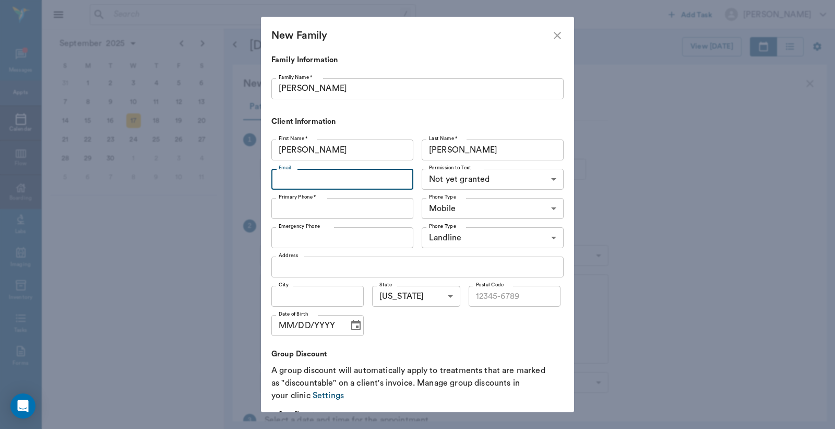
click at [278, 206] on input "Primary Phone *" at bounding box center [342, 208] width 142 height 21
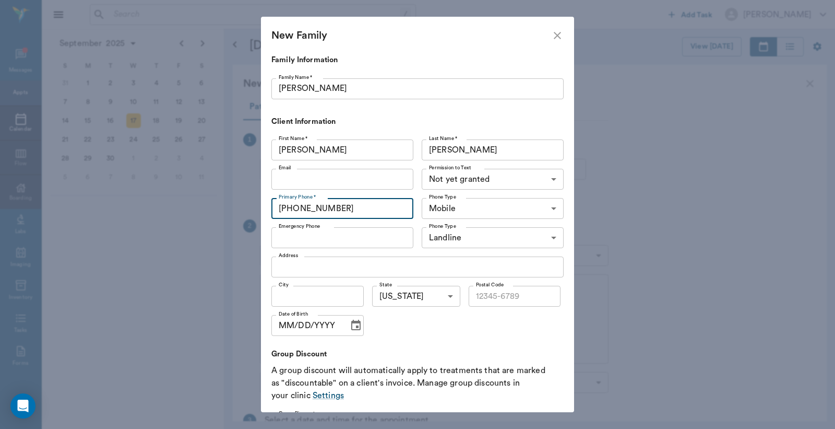
type input "(903) 296-1668"
click at [280, 262] on input "Address" at bounding box center [417, 266] width 292 height 21
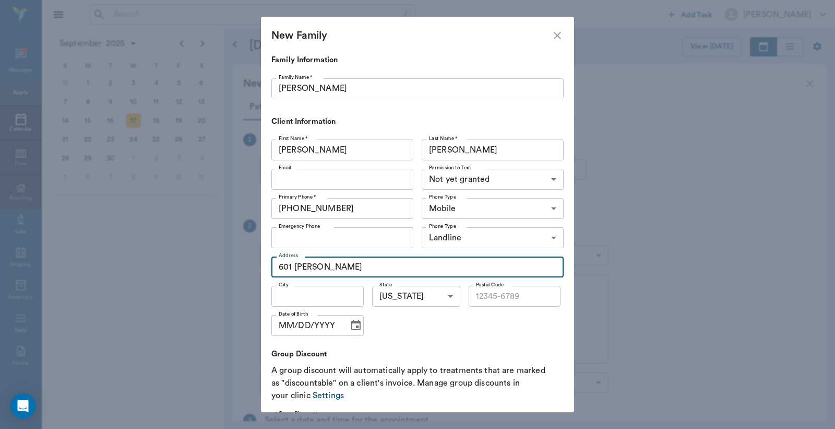
type input "601 Armstrong"
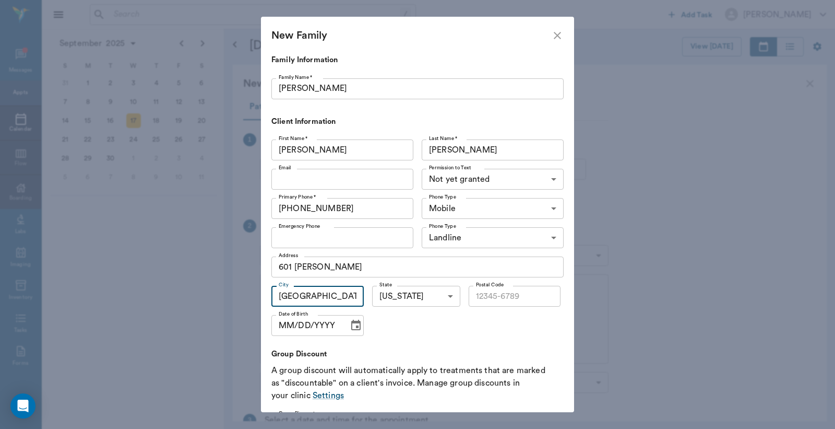
type input "[GEOGRAPHIC_DATA]"
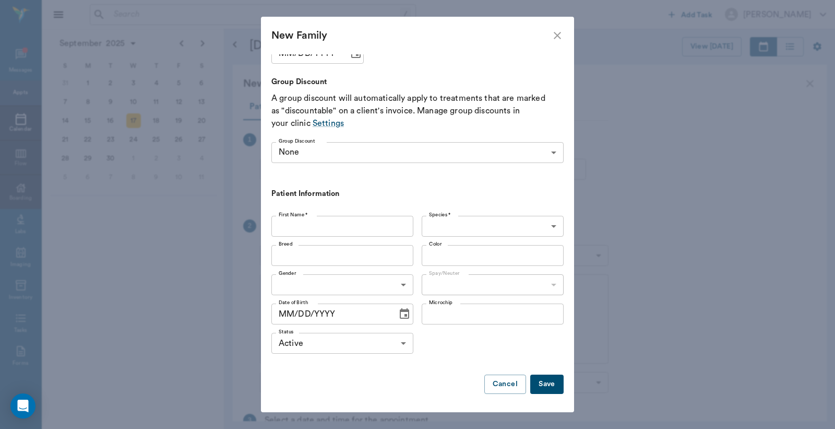
type input "75551"
click at [289, 223] on input "First Name *" at bounding box center [342, 226] width 142 height 21
type input "kitten adopt"
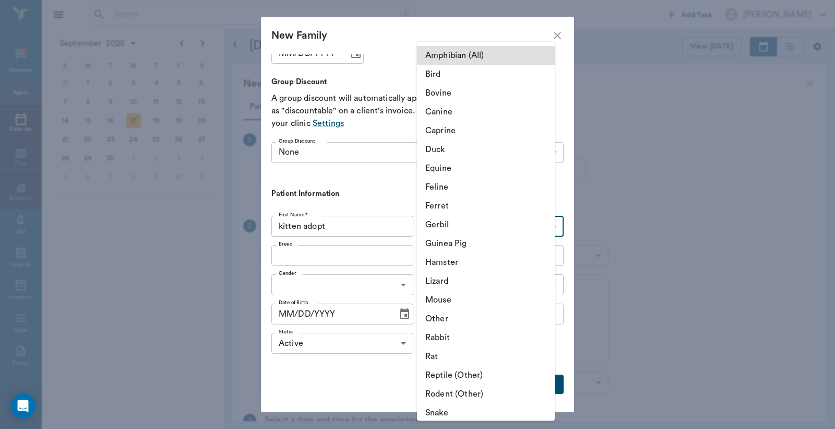
click at [549, 230] on body "/ ​ Add Task Dr. Bert Ellsworth Nectar Messages Appts Calendar Flow Boarding La…" at bounding box center [417, 214] width 835 height 429
click at [449, 186] on li "Feline" at bounding box center [486, 187] width 138 height 19
type input "Feline"
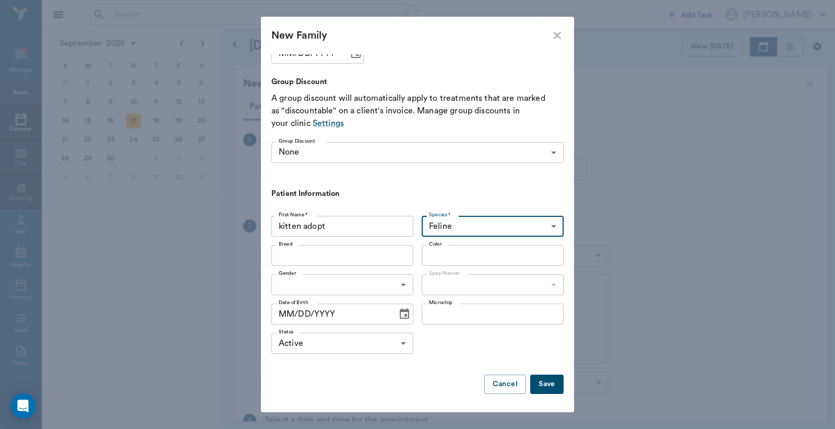
click at [285, 251] on input "Breed" at bounding box center [334, 255] width 119 height 15
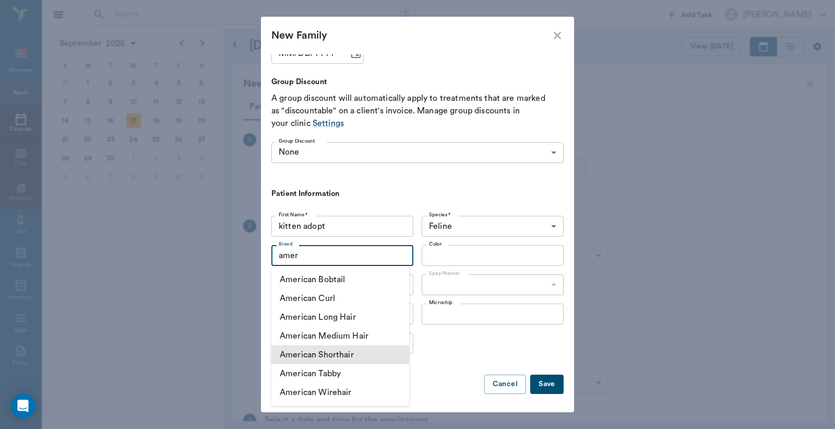
drag, startPoint x: 316, startPoint y: 358, endPoint x: 391, endPoint y: 296, distance: 97.1
click at [316, 357] on li "American Shorthair" at bounding box center [340, 354] width 138 height 19
type input "American Shorthair"
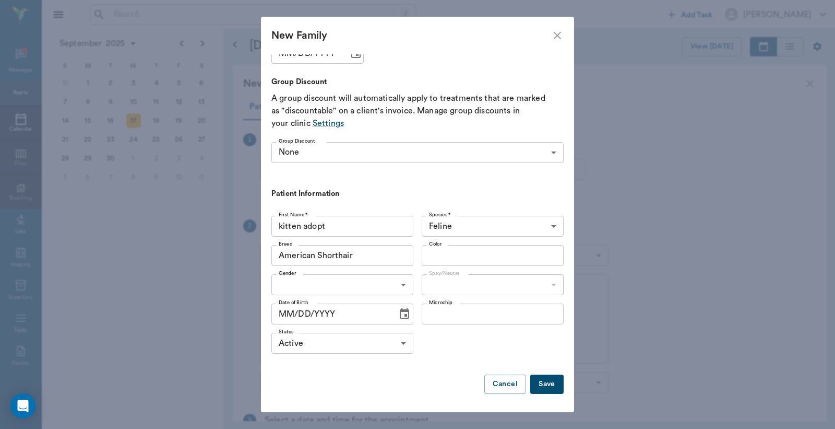
click at [460, 257] on input "Color" at bounding box center [484, 255] width 119 height 15
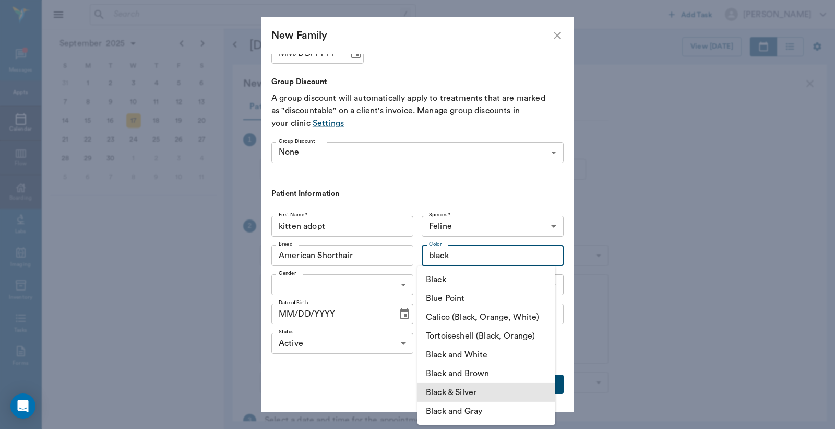
click at [465, 393] on li "Black & Silver" at bounding box center [487, 392] width 138 height 19
type input "Black & Silver"
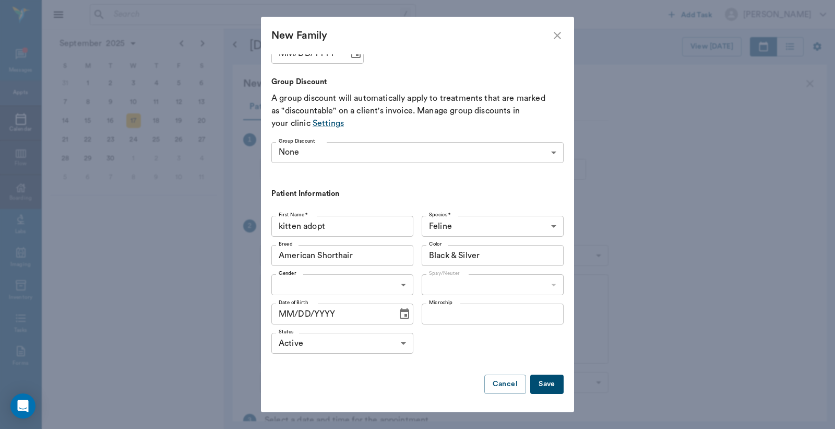
click at [398, 285] on body "/ ​ Add Task Dr. Bert Ellsworth Nectar Messages Appts Calendar Flow Boarding La…" at bounding box center [417, 214] width 835 height 429
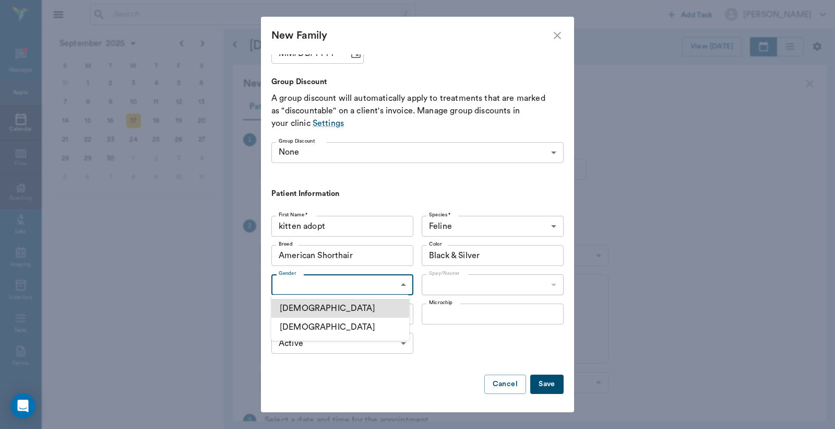
click at [306, 329] on li "[DEMOGRAPHIC_DATA]" at bounding box center [340, 326] width 138 height 19
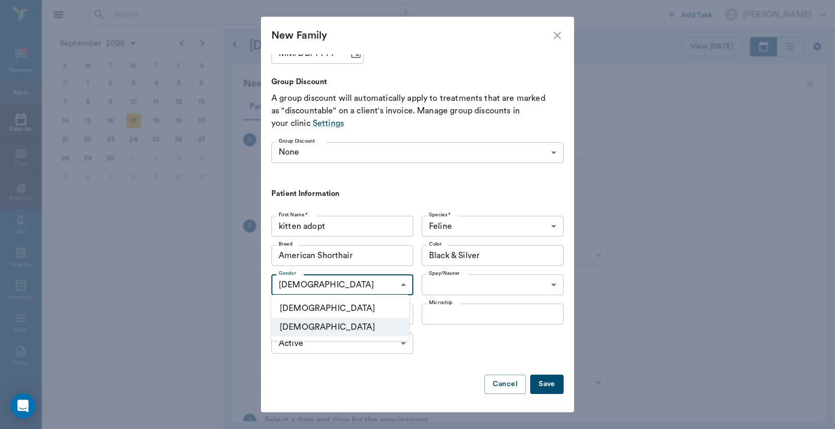
click at [396, 282] on body "/ ​ Add Task Dr. Bert Ellsworth Nectar Messages Appts Calendar Flow Boarding La…" at bounding box center [417, 214] width 835 height 429
click at [305, 306] on li "Male" at bounding box center [340, 308] width 138 height 19
type input "MALE"
click at [544, 283] on body "/ ​ Add Task Dr. Bert Ellsworth Nectar Messages Appts Calendar Flow Boarding La…" at bounding box center [417, 214] width 835 height 429
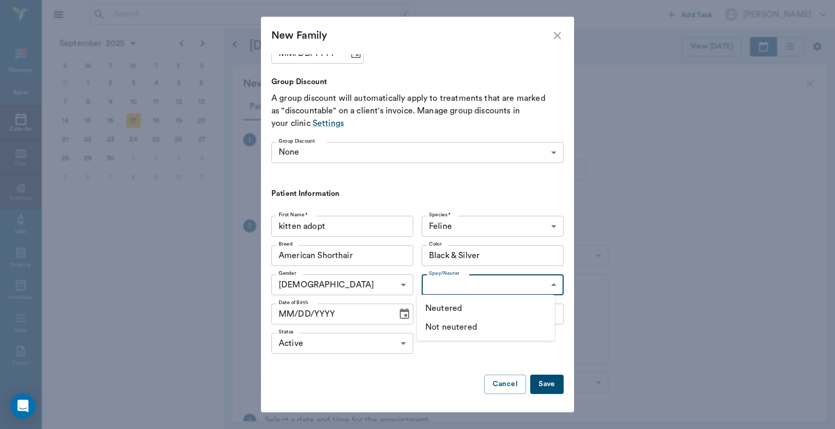
click at [453, 332] on li "Not neutered" at bounding box center [486, 326] width 138 height 19
type input "false"
click at [399, 313] on icon "Choose date" at bounding box center [404, 314] width 13 height 13
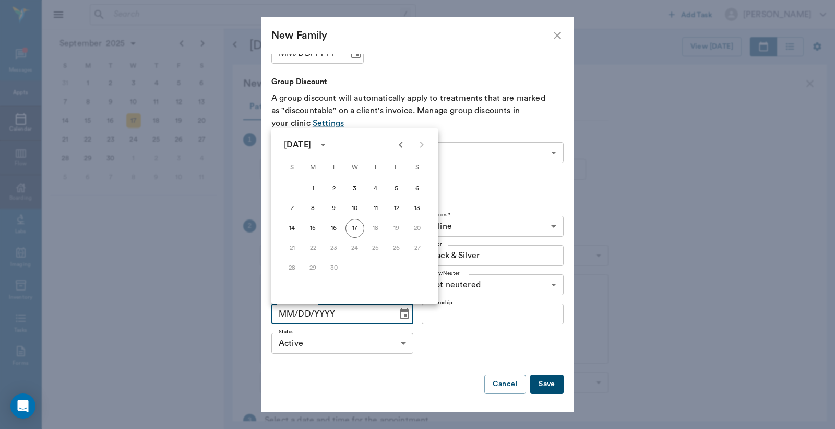
click at [404, 139] on icon "Previous month" at bounding box center [401, 144] width 13 height 13
click at [404, 144] on icon "Previous month" at bounding box center [401, 144] width 13 height 13
click at [358, 186] on button "2" at bounding box center [355, 188] width 19 height 19
type input "07/02/2025"
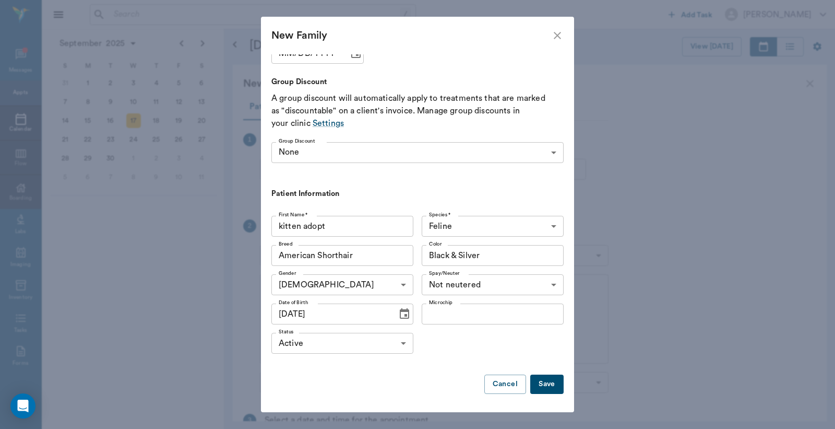
click at [536, 384] on button "Save" at bounding box center [546, 383] width 33 height 19
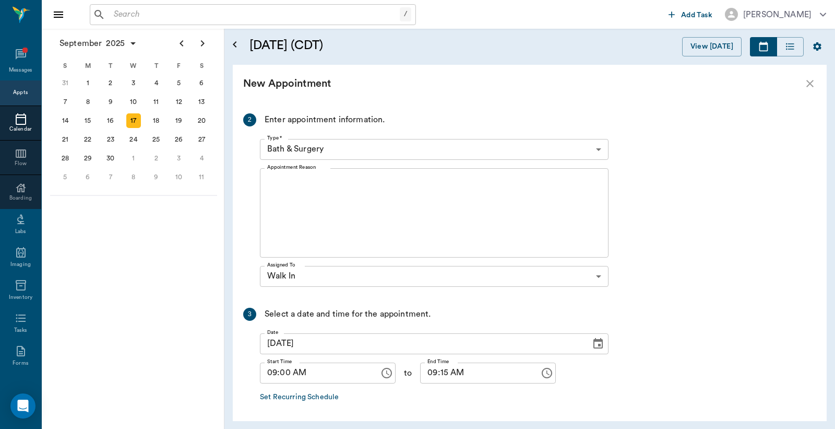
scroll to position [155, 0]
click at [271, 181] on textarea "Appointment Reason" at bounding box center [434, 210] width 334 height 72
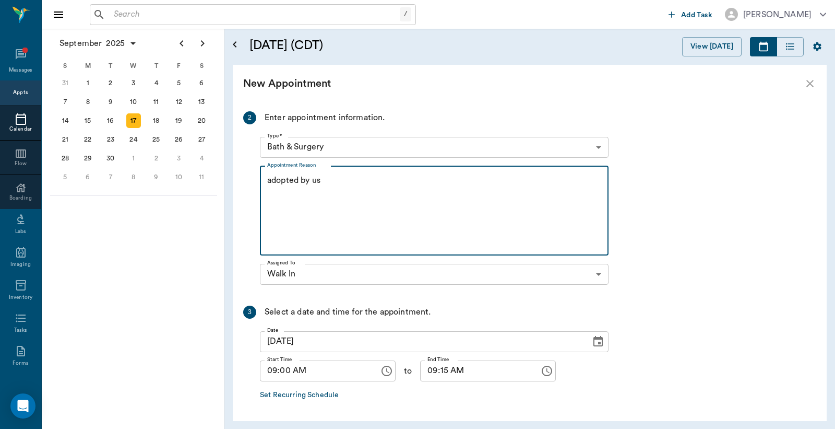
type textarea "adopted by us"
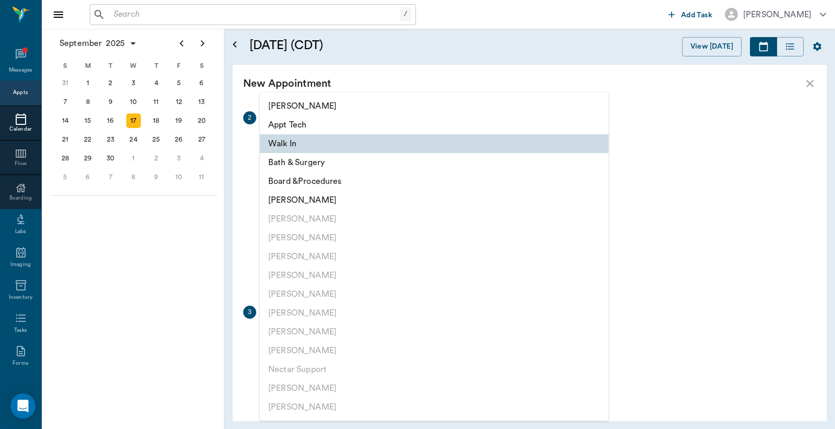
click at [598, 273] on body "/ ​ Add Task Dr. Bert Ellsworth Nectar Messages Appts Calendar Flow Boarding La…" at bounding box center [417, 214] width 835 height 429
click at [729, 227] on div at bounding box center [417, 214] width 835 height 429
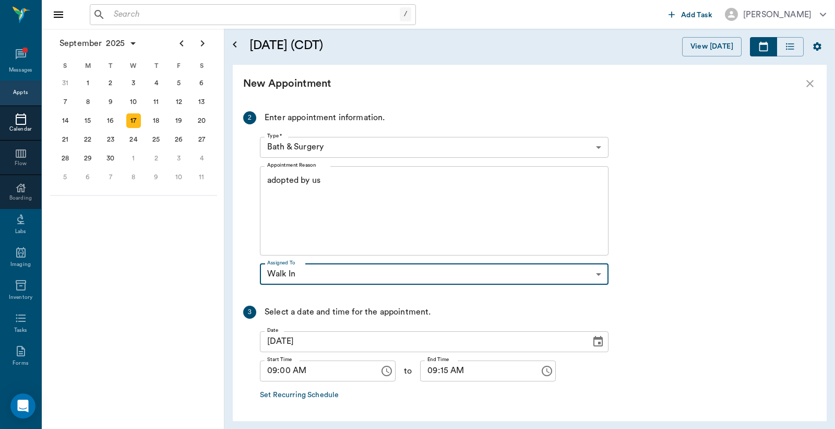
scroll to position [0, 0]
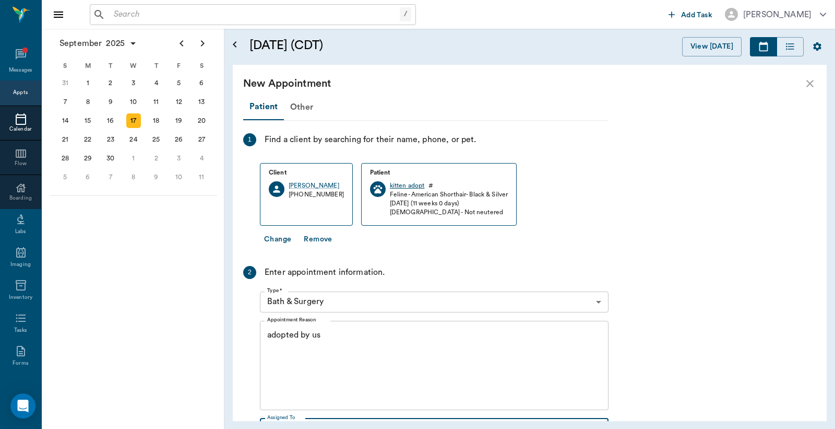
click at [399, 186] on div "kitten adopt" at bounding box center [407, 185] width 35 height 9
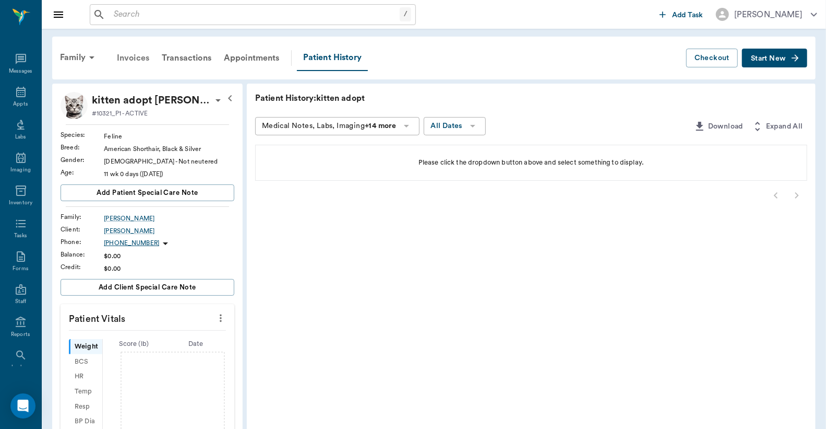
click at [128, 56] on div "Invoices" at bounding box center [133, 57] width 45 height 25
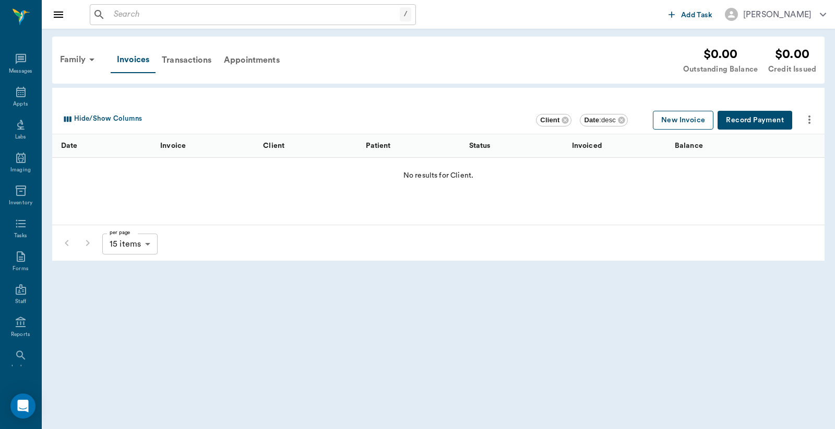
click at [676, 117] on button "New Invoice" at bounding box center [683, 120] width 61 height 19
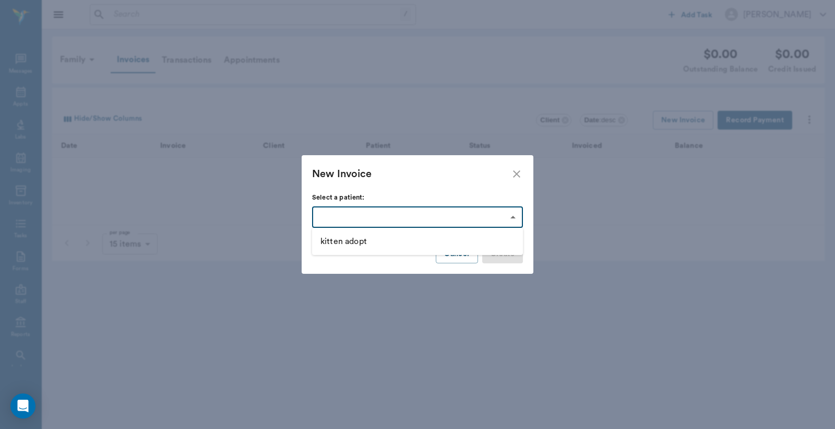
click at [515, 213] on body "/ ​ Add Task Dr. Bert Ellsworth Nectar Messages Appts Labs Imaging Inventory Ta…" at bounding box center [417, 214] width 835 height 429
click at [347, 244] on li "kitten adopt" at bounding box center [417, 241] width 211 height 19
type input "68cad4739dc259206d15eee9"
click at [503, 254] on button "Create" at bounding box center [502, 253] width 41 height 19
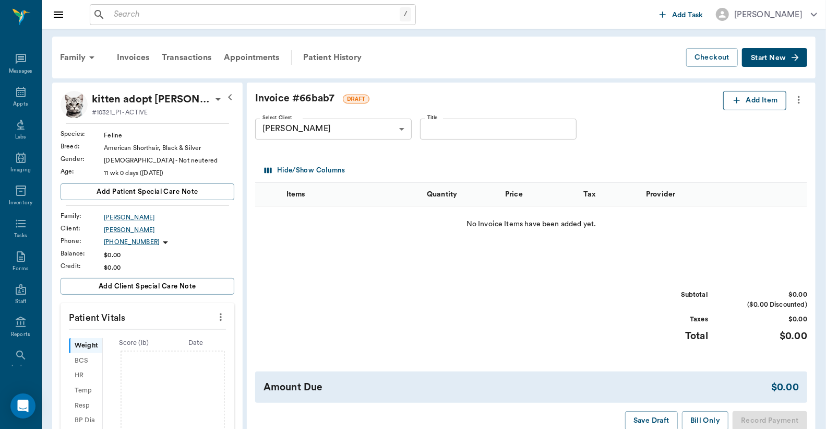
click at [750, 104] on button "Add Item" at bounding box center [755, 100] width 63 height 19
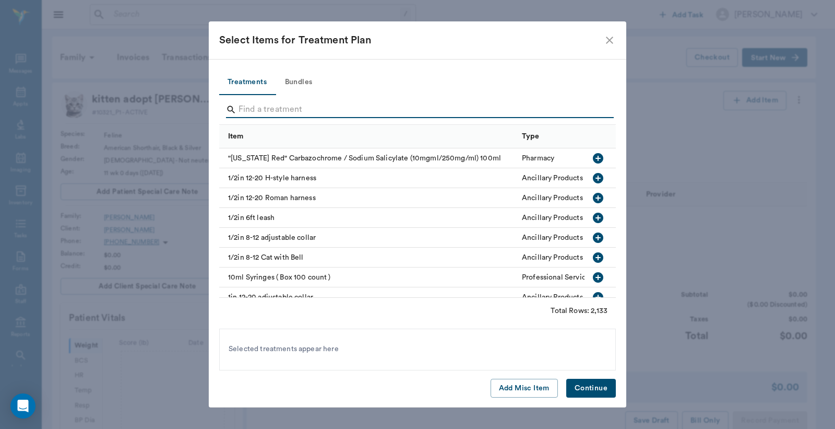
click at [244, 107] on input "Search" at bounding box center [419, 109] width 360 height 17
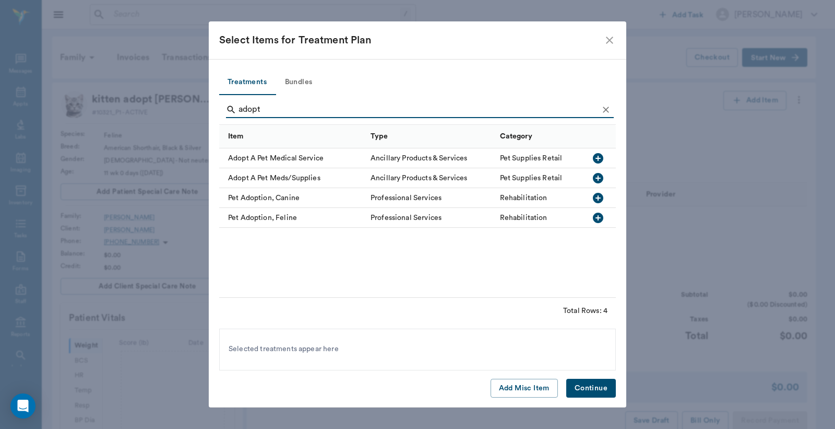
type input "adopt"
click at [598, 217] on icon "button" at bounding box center [598, 217] width 13 height 13
click at [599, 392] on button "Continue" at bounding box center [591, 388] width 50 height 19
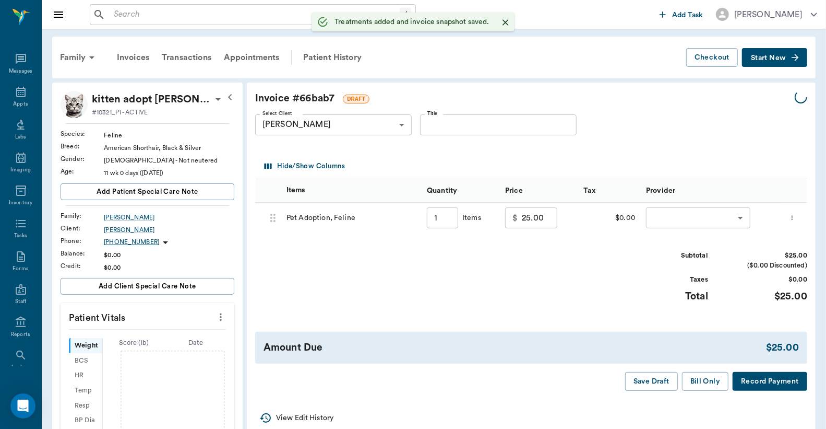
type input "1.00"
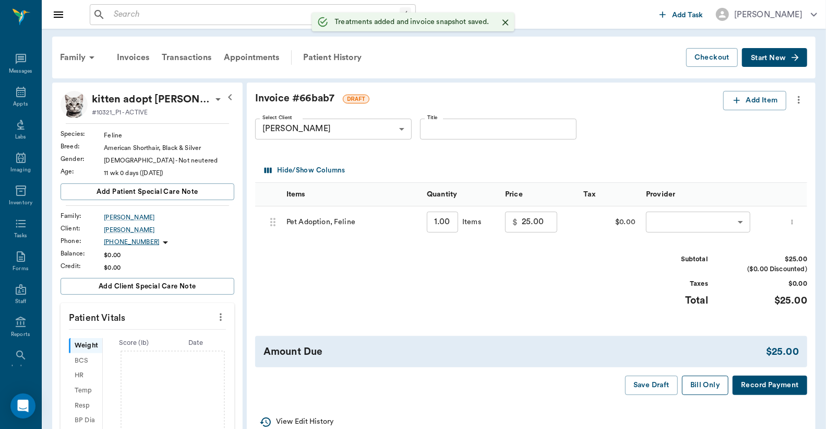
click at [706, 388] on button "Bill Only" at bounding box center [705, 384] width 47 height 19
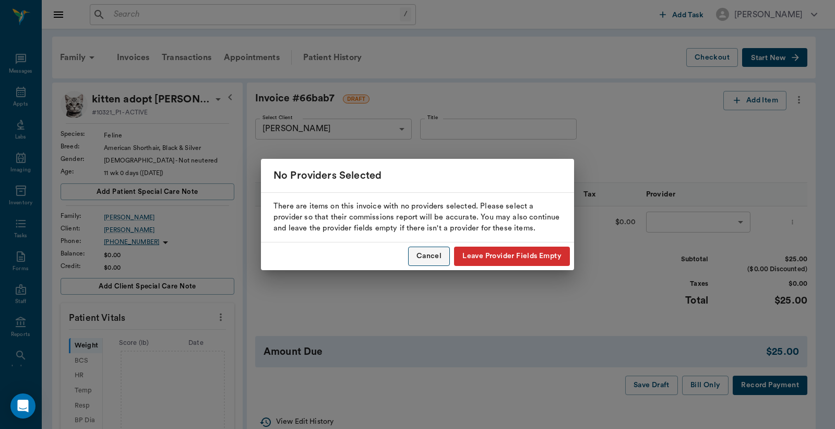
click at [431, 257] on button "Cancel" at bounding box center [429, 255] width 42 height 19
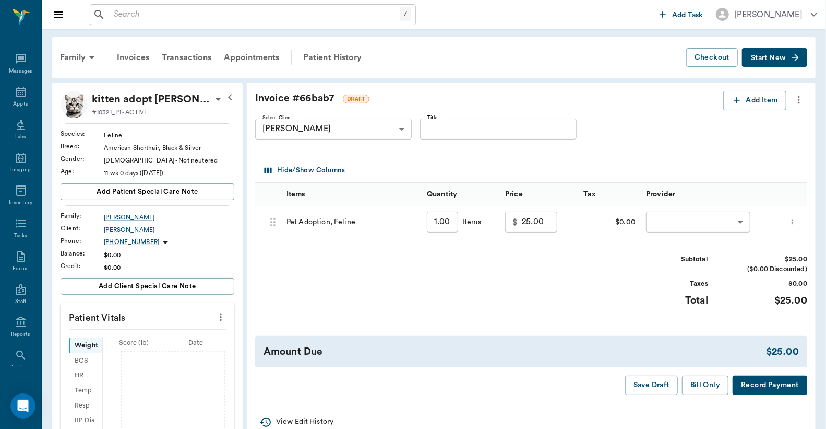
click at [681, 216] on body "/ ​ Add Task Dr. Bert Ellsworth Nectar Messages Appts Labs Imaging Inventory Ta…" at bounding box center [413, 339] width 826 height 678
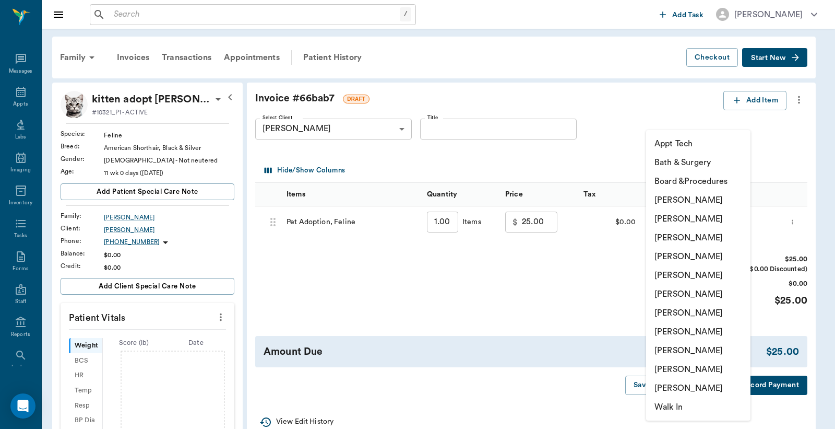
click at [679, 220] on li "Christy Dudley" at bounding box center [698, 218] width 104 height 19
type input "none-63ec2e2852e12b0ba117910e"
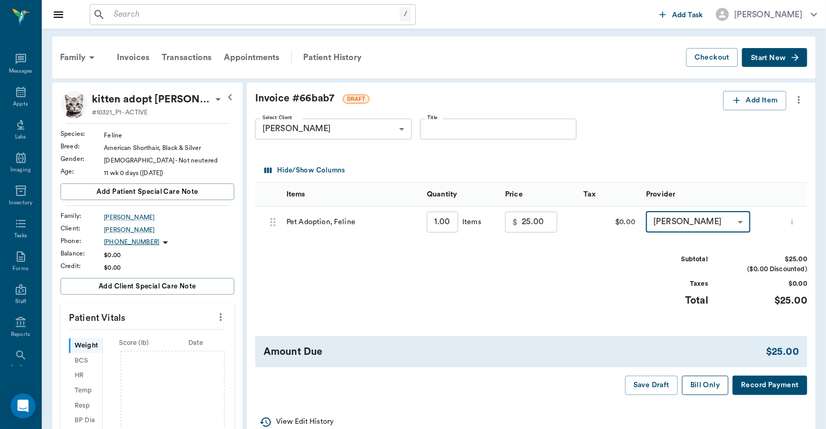
click at [693, 385] on button "Bill Only" at bounding box center [705, 384] width 47 height 19
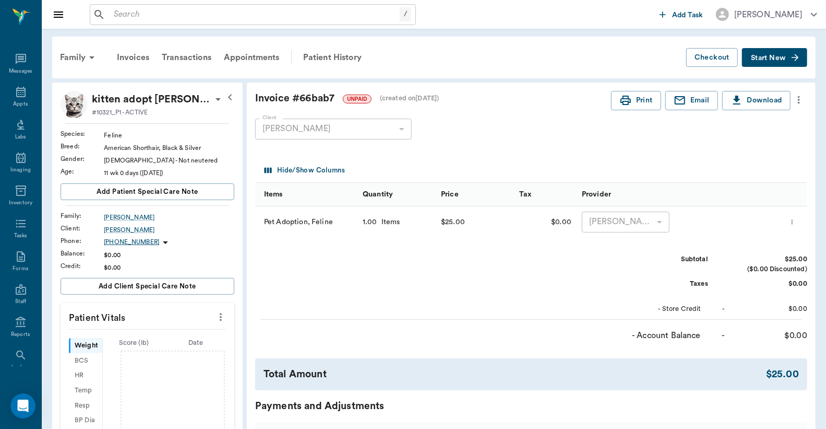
click at [216, 100] on icon at bounding box center [218, 99] width 5 height 3
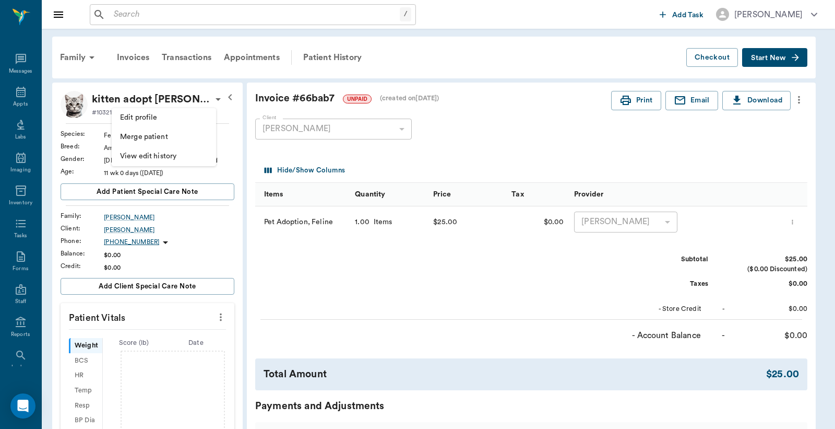
click at [172, 116] on span "Edit profile" at bounding box center [164, 117] width 88 height 11
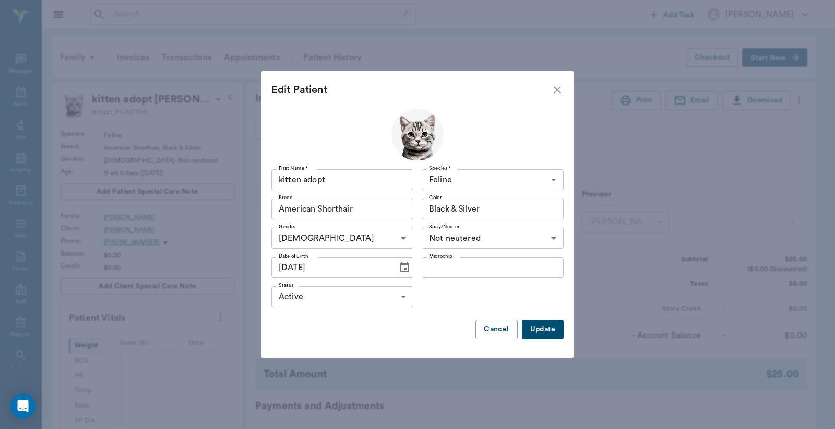
click at [402, 270] on icon "Choose date, selected date is Jul 2, 2025" at bounding box center [404, 267] width 13 height 13
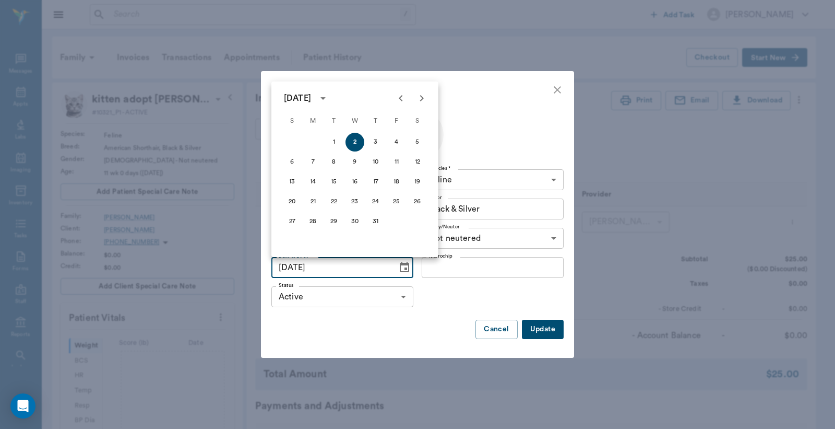
click at [400, 100] on icon "Previous month" at bounding box center [401, 98] width 13 height 13
click at [426, 99] on icon "Next month" at bounding box center [422, 98] width 13 height 13
click at [400, 100] on icon "Previous month" at bounding box center [401, 98] width 13 height 13
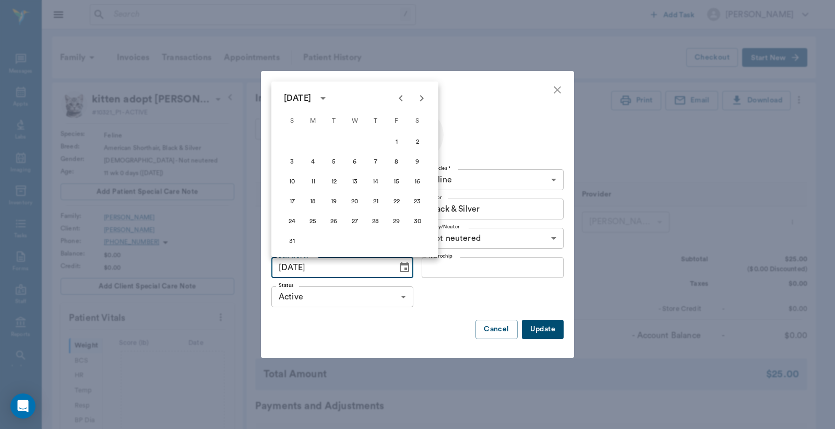
click at [400, 100] on icon "Previous month" at bounding box center [401, 98] width 13 height 13
click at [376, 180] on button "17" at bounding box center [376, 181] width 19 height 19
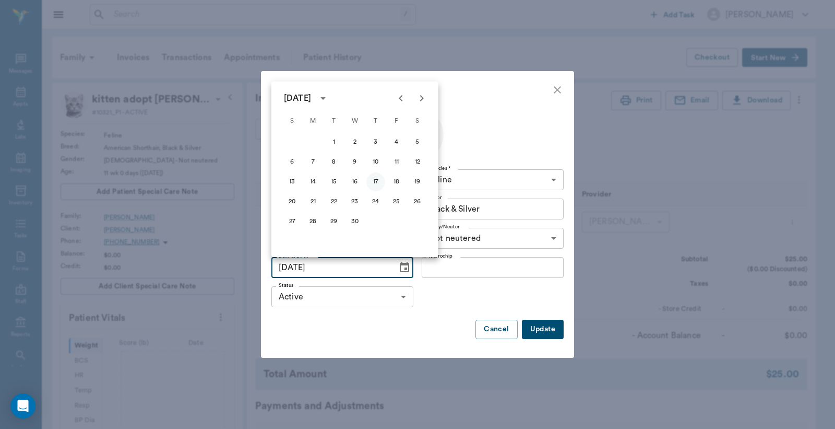
type input "04/17/2025"
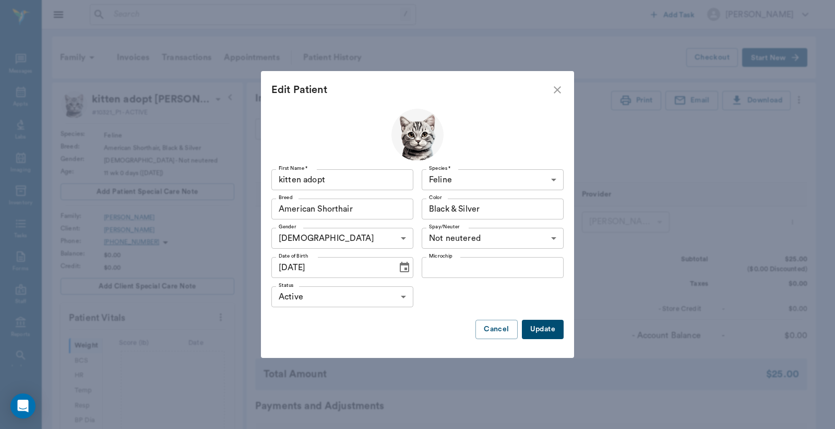
click at [538, 327] on button "Update" at bounding box center [543, 329] width 42 height 19
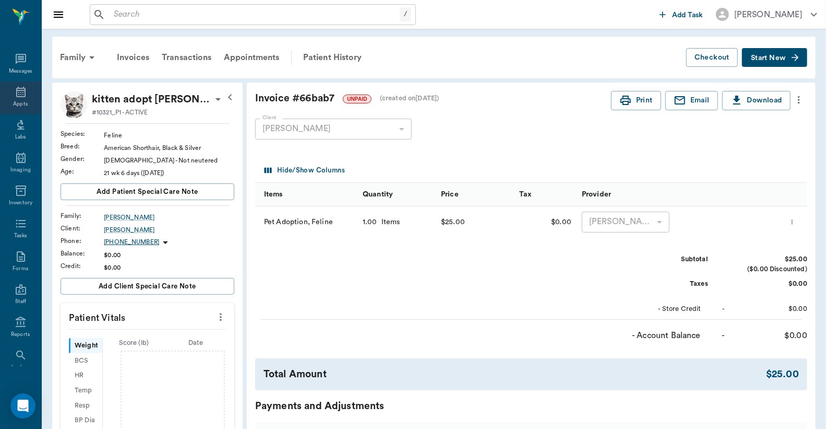
click at [17, 102] on div "Appts" at bounding box center [20, 104] width 15 height 8
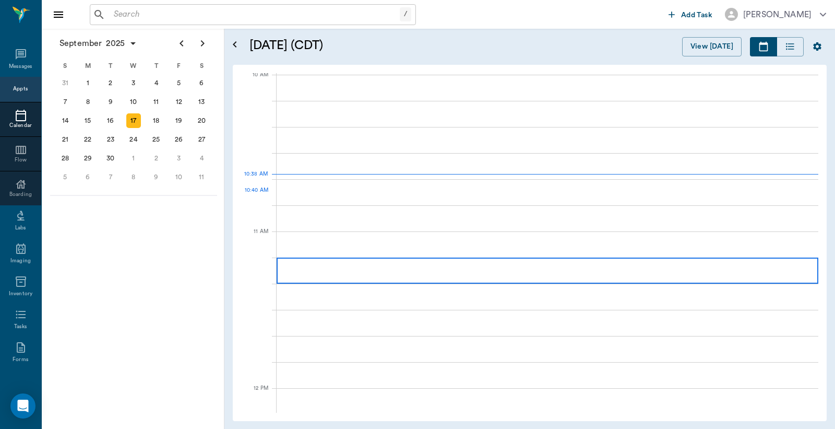
scroll to position [315, 0]
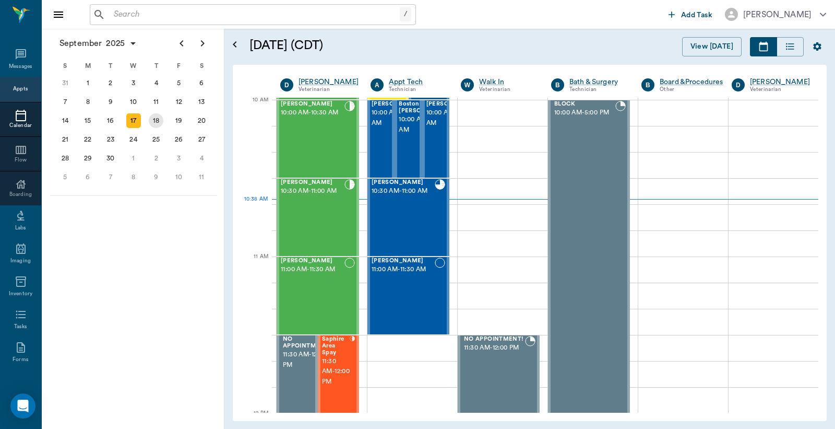
click at [158, 117] on div "18" at bounding box center [156, 120] width 15 height 15
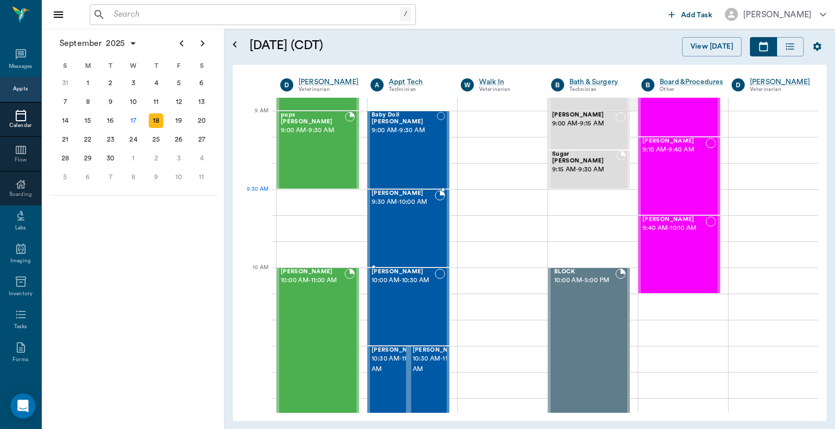
scroll to position [155, 0]
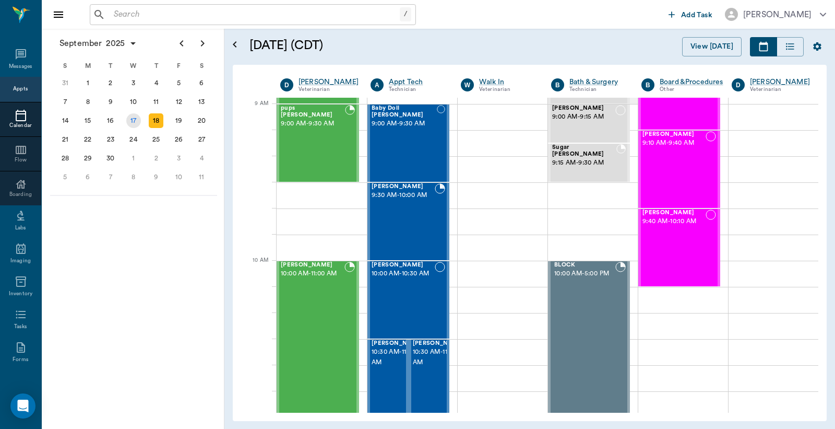
click at [134, 118] on div "17" at bounding box center [133, 120] width 15 height 15
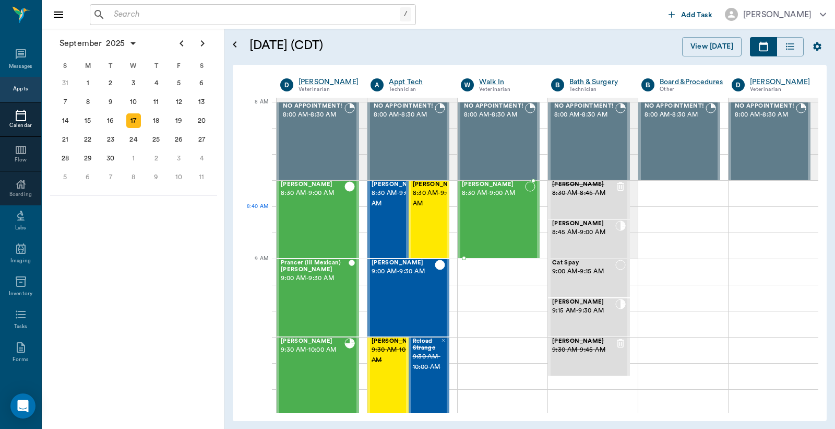
click at [478, 210] on div "Gus Jones 8:30 AM - 9:00 AM" at bounding box center [493, 219] width 63 height 76
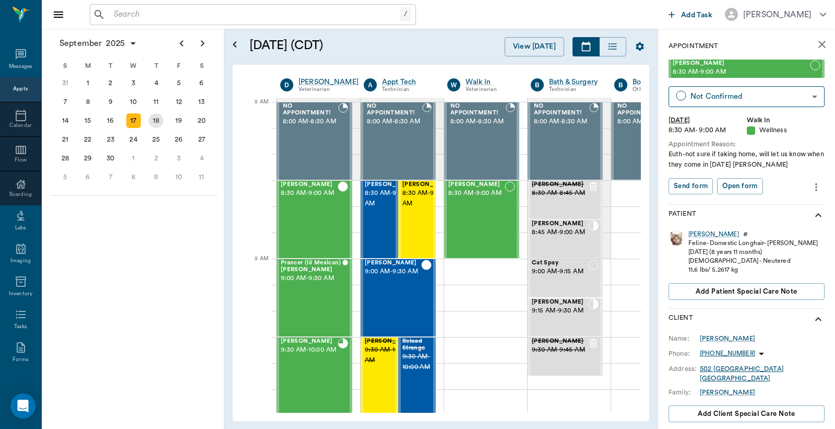
click at [155, 118] on div "18" at bounding box center [156, 120] width 15 height 15
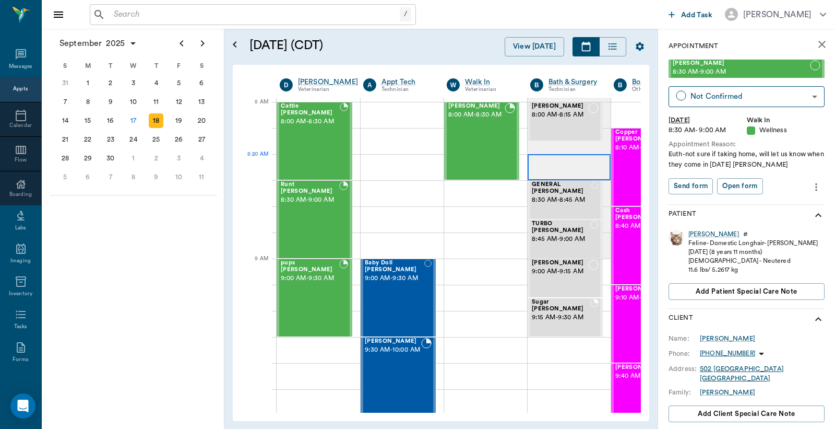
scroll to position [0, 1]
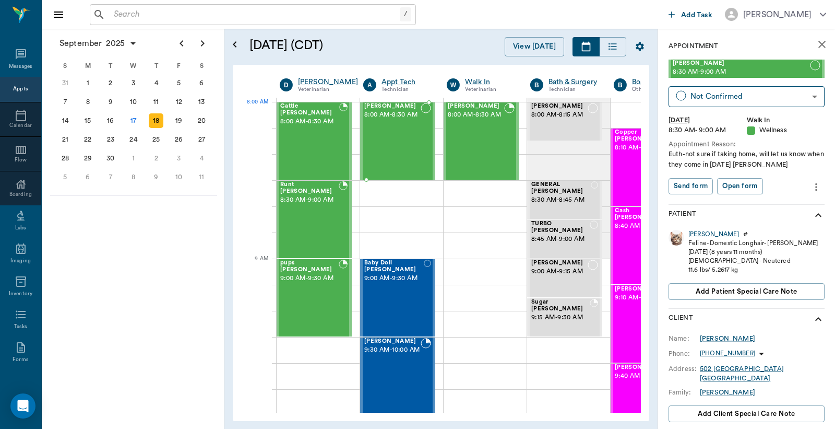
drag, startPoint x: 716, startPoint y: 68, endPoint x: 380, endPoint y: 119, distance: 340.0
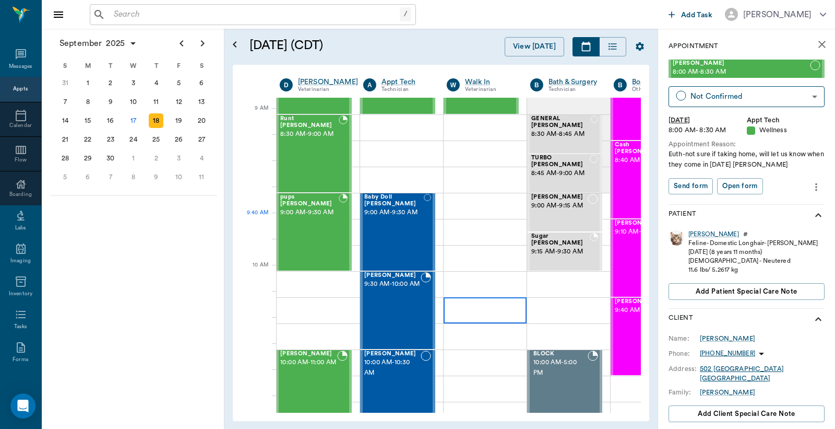
scroll to position [155, 1]
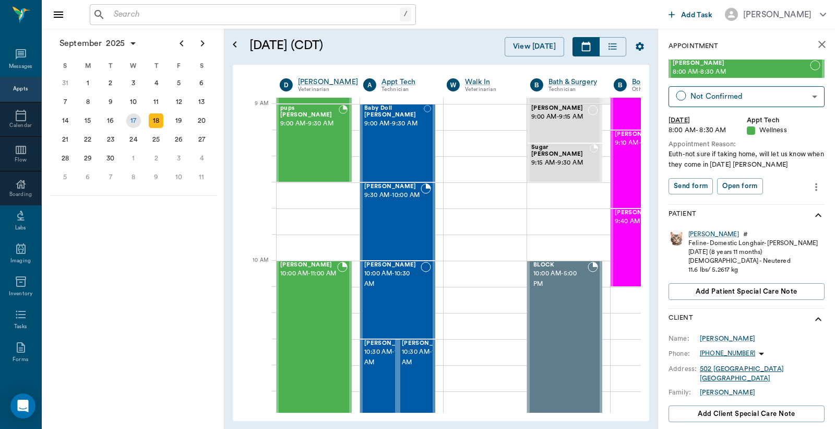
click at [134, 121] on div "17" at bounding box center [133, 120] width 15 height 15
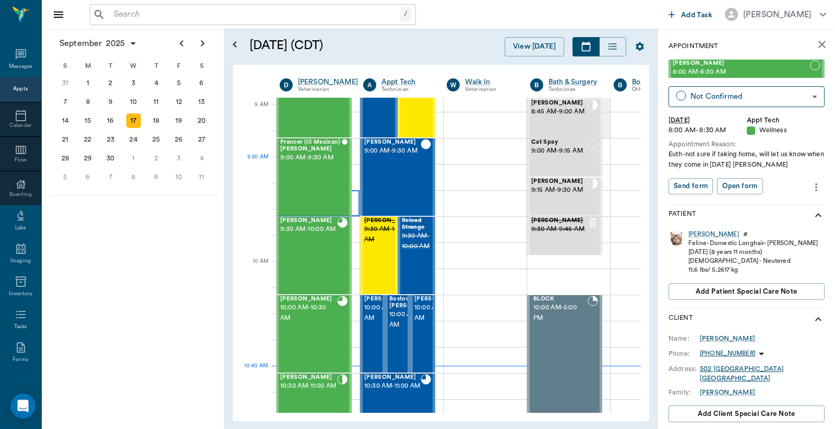
scroll to position [154, 1]
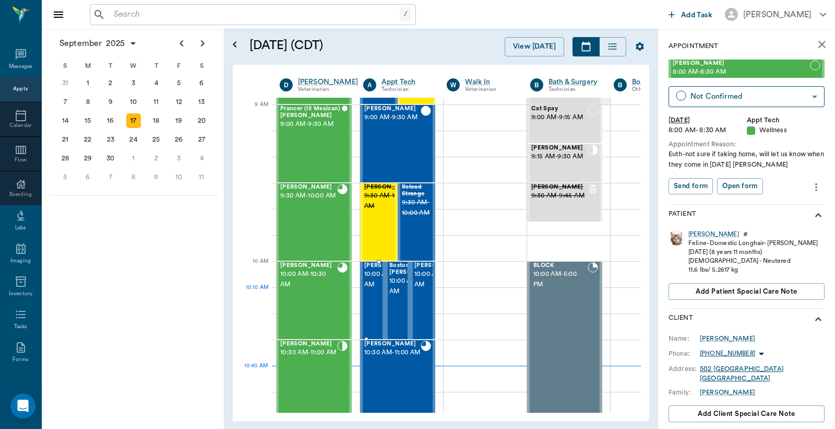
click at [372, 290] on span "10:00 AM - 10:30 AM" at bounding box center [390, 279] width 52 height 21
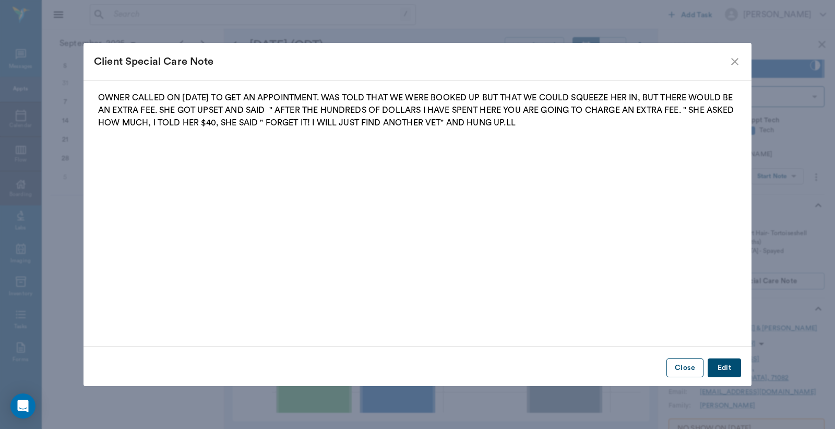
click at [686, 371] on button "Close" at bounding box center [685, 367] width 37 height 19
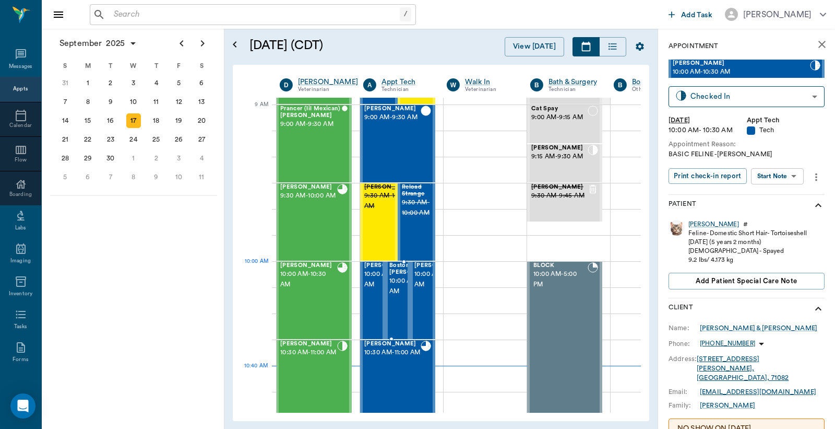
click at [398, 284] on span "10:00 AM - 10:30 AM" at bounding box center [415, 286] width 52 height 21
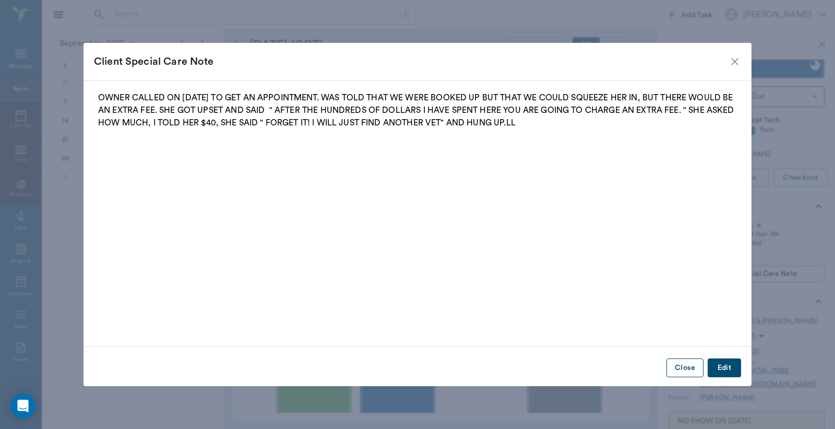
click at [691, 370] on button "Close" at bounding box center [685, 367] width 37 height 19
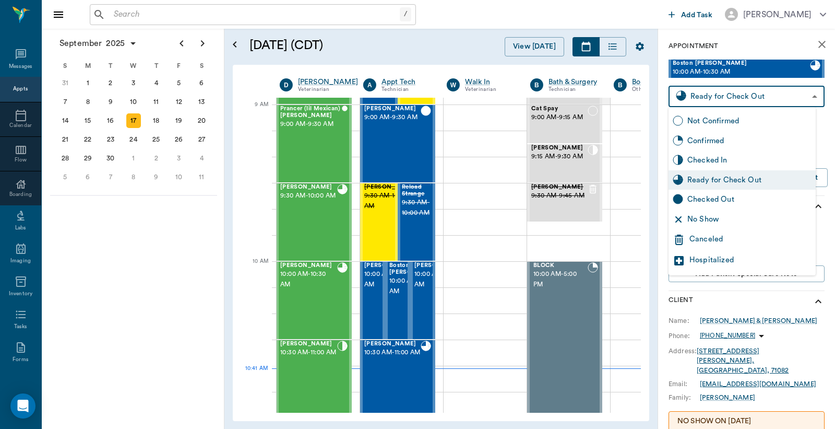
click at [714, 93] on body "/ ​ Add Task Dr. Bert Ellsworth Nectar Messages Appts Calendar Flow Boarding La…" at bounding box center [417, 214] width 835 height 429
click at [714, 201] on div "Checked Out" at bounding box center [750, 199] width 124 height 11
type input "CHECKED_OUT"
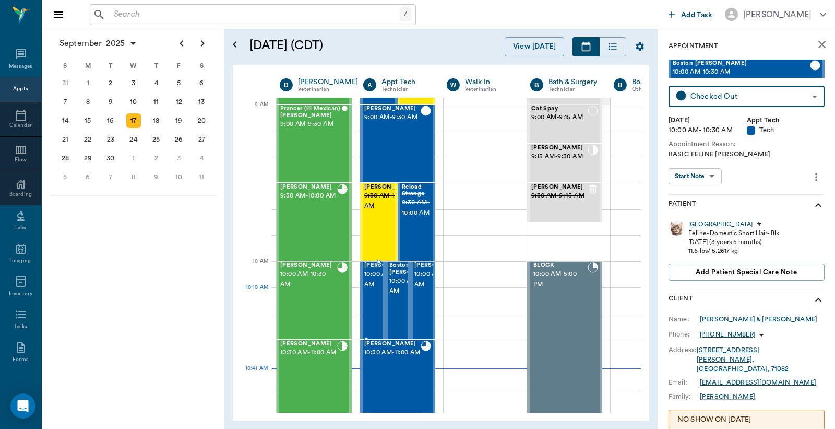
click at [374, 290] on span "10:00 AM - 10:30 AM" at bounding box center [390, 279] width 52 height 21
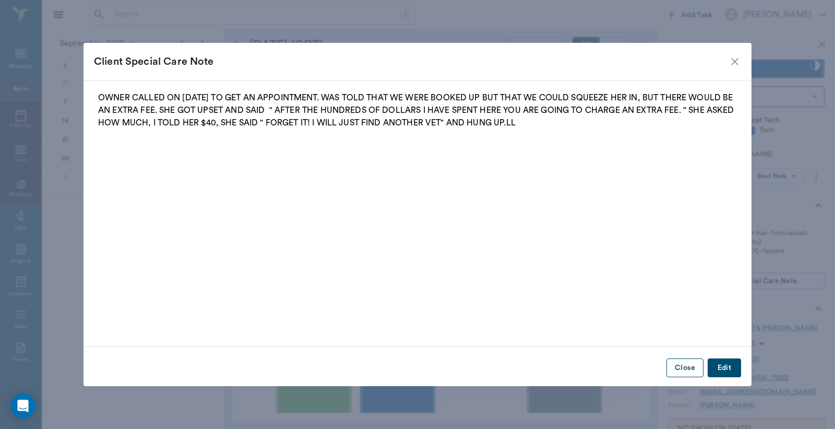
click at [681, 366] on button "Close" at bounding box center [685, 367] width 37 height 19
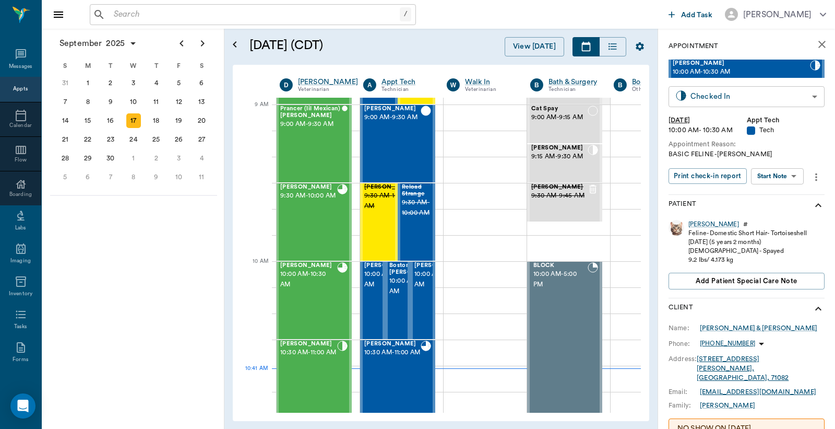
click at [726, 92] on body "/ ​ Add Task Dr. Bert Ellsworth Nectar Messages Appts Calendar Flow Boarding La…" at bounding box center [417, 214] width 835 height 429
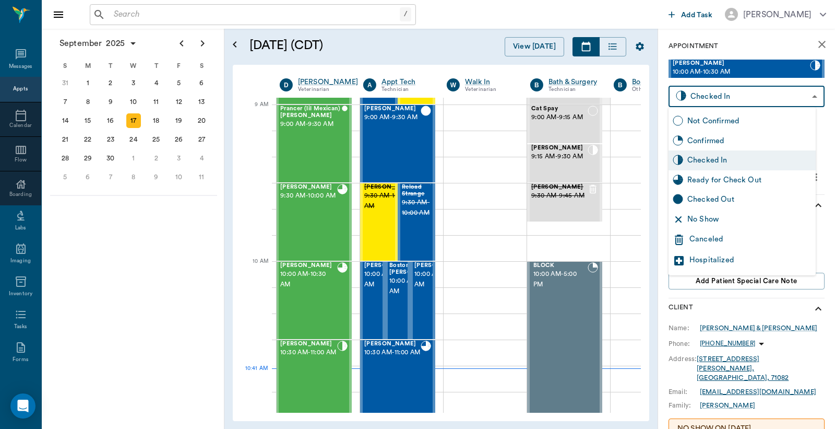
click at [709, 195] on div "Checked Out" at bounding box center [750, 199] width 124 height 11
type input "CHECKED_OUT"
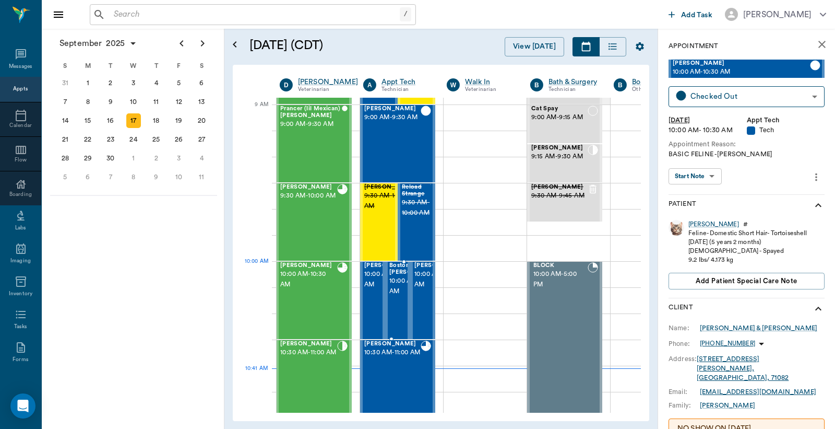
click at [400, 280] on span "10:00 AM - 10:30 AM" at bounding box center [415, 286] width 52 height 21
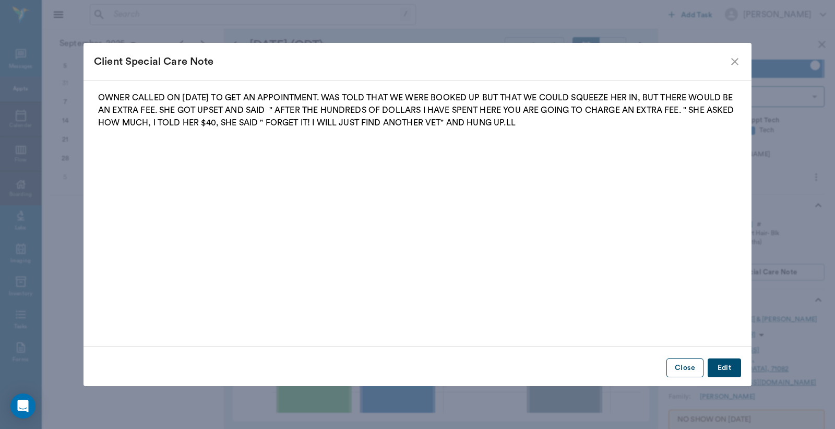
click at [689, 366] on button "Close" at bounding box center [685, 367] width 37 height 19
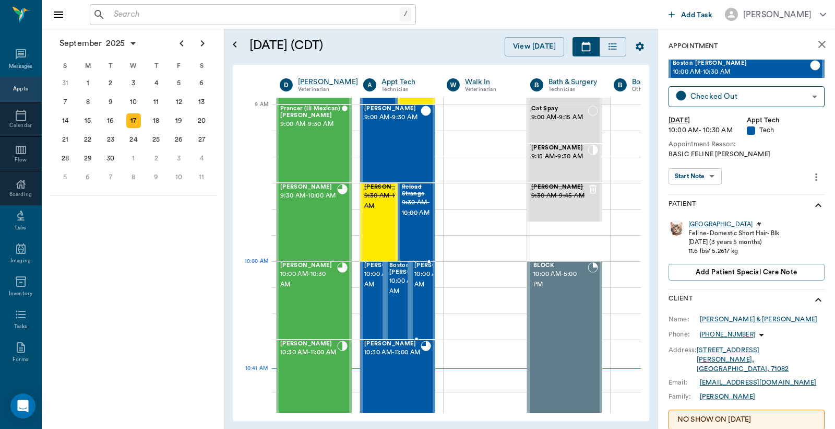
click at [423, 282] on span "10:00 AM - 10:30 AM" at bounding box center [441, 279] width 52 height 21
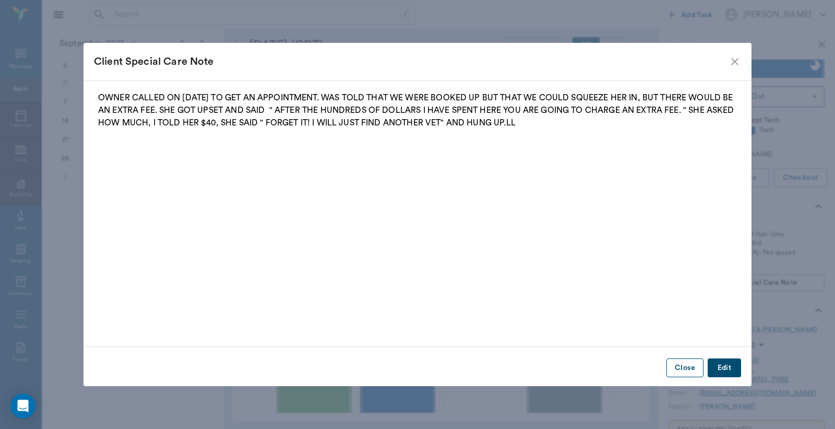
click at [679, 370] on button "Close" at bounding box center [685, 367] width 37 height 19
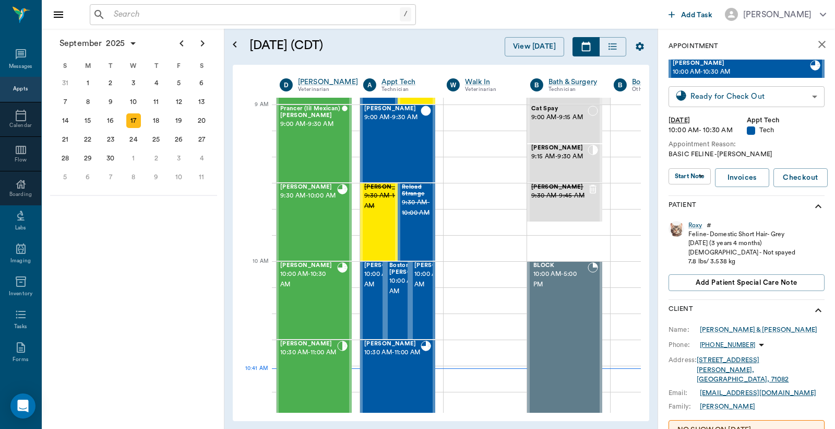
click at [729, 96] on body "/ ​ Add Task Dr. Bert Ellsworth Nectar Messages Appts Calendar Flow Boarding La…" at bounding box center [417, 214] width 835 height 429
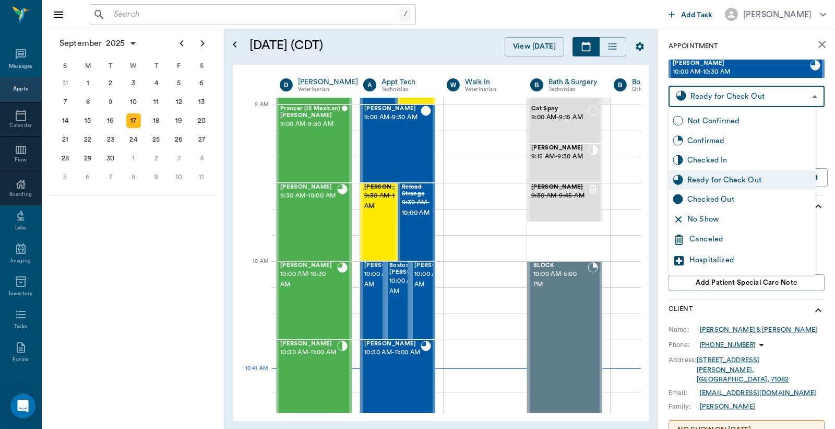
click at [705, 202] on div "Checked Out" at bounding box center [750, 199] width 124 height 11
type input "CHECKED_OUT"
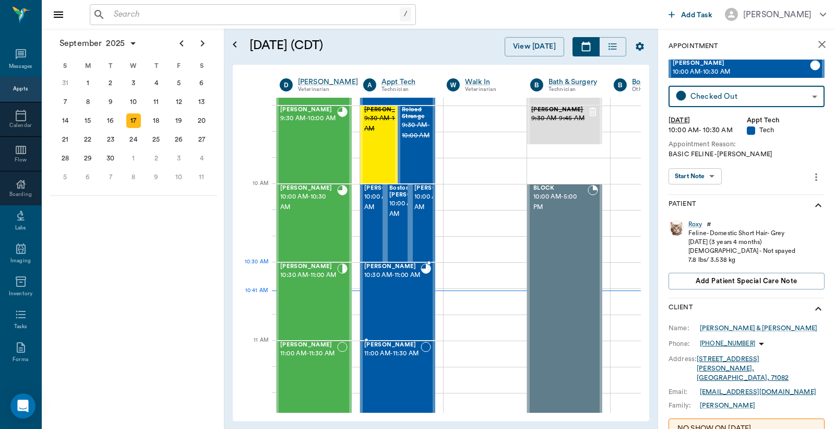
scroll to position [232, 1]
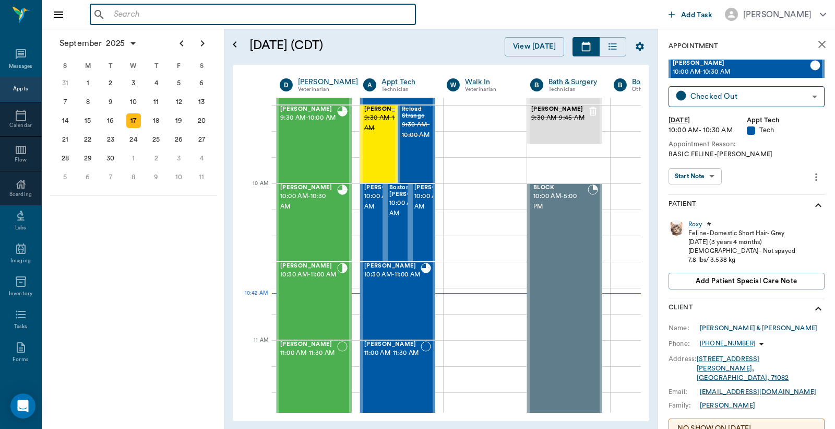
click at [119, 13] on input "text" at bounding box center [261, 14] width 302 height 15
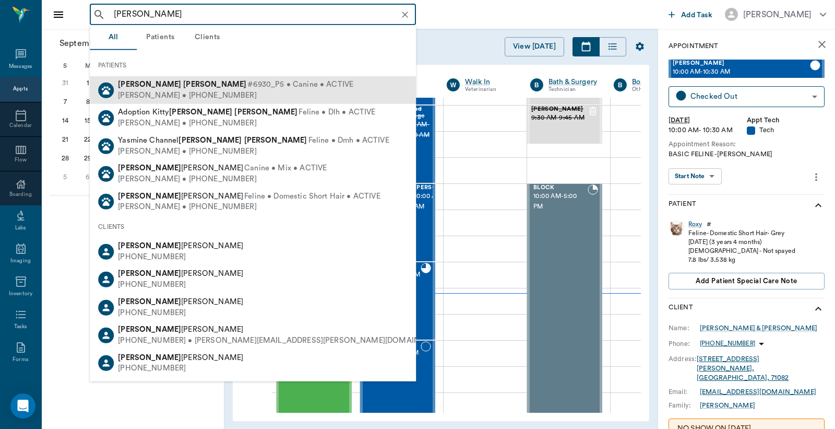
click at [247, 89] on span "#6930_P5 • Canine • ACTIVE" at bounding box center [300, 84] width 106 height 11
type input "Misty smith"
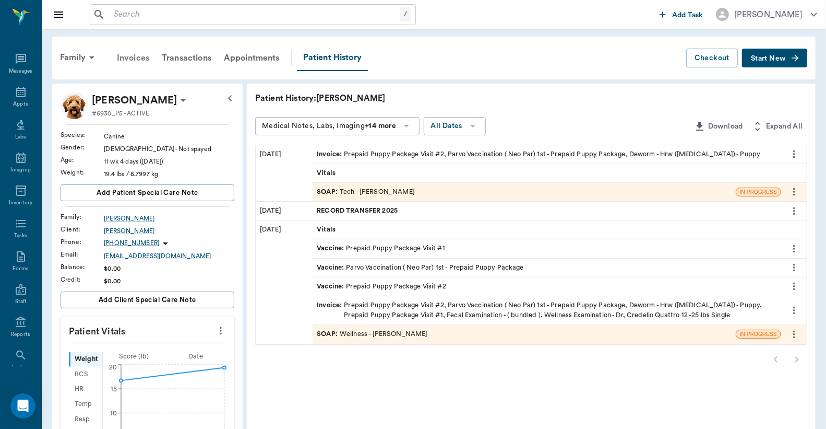
click at [137, 58] on div "Invoices" at bounding box center [133, 57] width 45 height 25
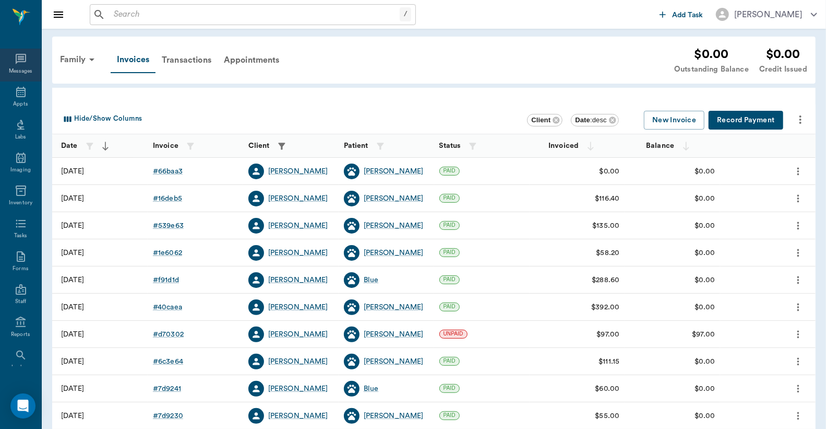
click at [15, 64] on icon at bounding box center [21, 59] width 13 height 13
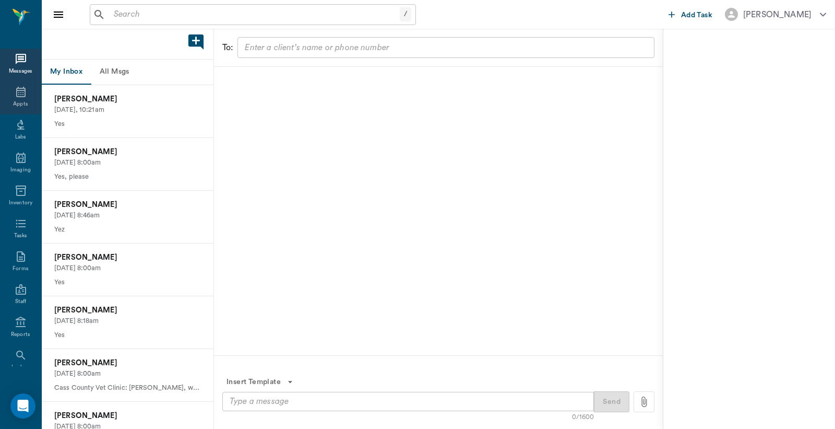
click at [15, 97] on icon at bounding box center [21, 92] width 13 height 13
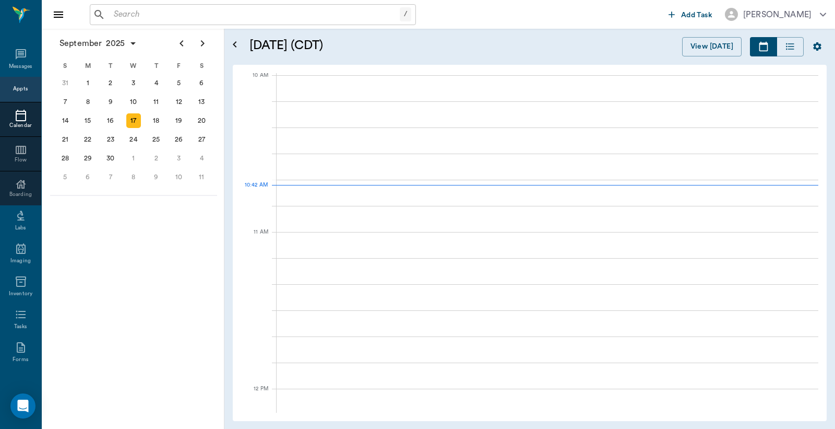
scroll to position [315, 0]
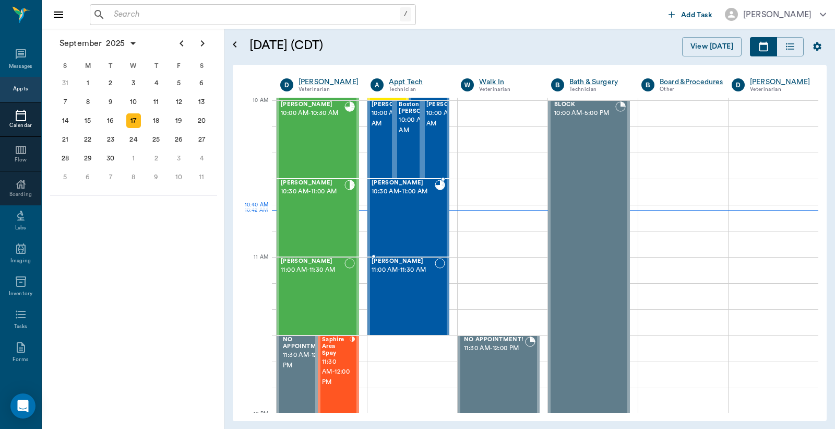
click at [420, 210] on div "Misty Smith 10:30 AM - 11:00 AM" at bounding box center [403, 218] width 63 height 76
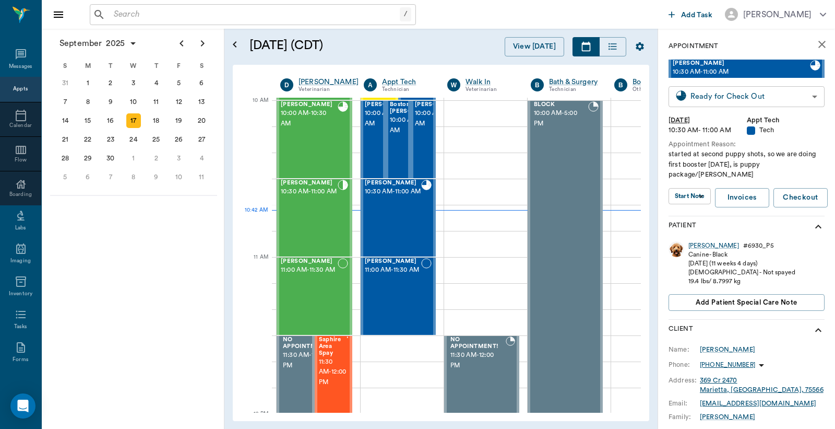
click at [705, 96] on body "/ ​ Add Task Dr. Bert Ellsworth Nectar Messages Appts Calendar Flow Boarding La…" at bounding box center [417, 214] width 835 height 429
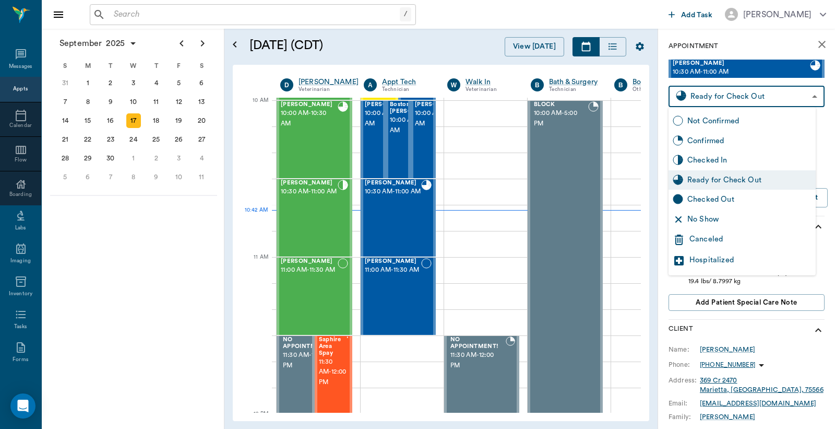
click at [700, 199] on div "Checked Out" at bounding box center [750, 199] width 124 height 11
type input "CHECKED_OUT"
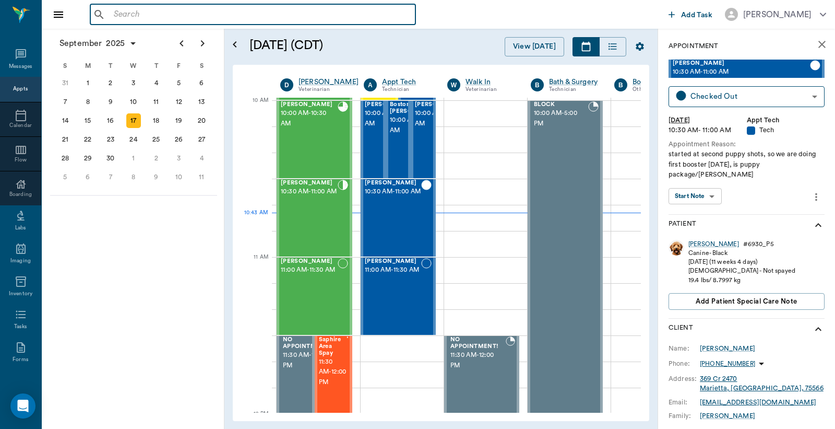
click at [113, 18] on input "text" at bounding box center [261, 14] width 302 height 15
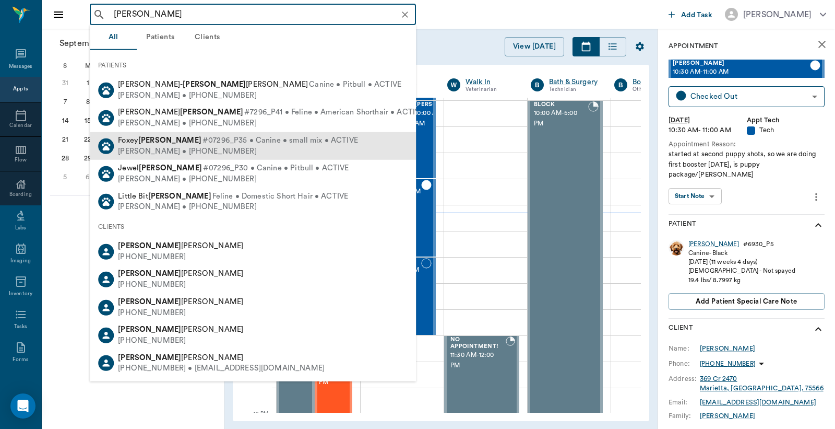
click at [154, 146] on div "Michele Ciomperlik • (469) 241-0000" at bounding box center [238, 151] width 240 height 11
type input "michelle ciomperlic"
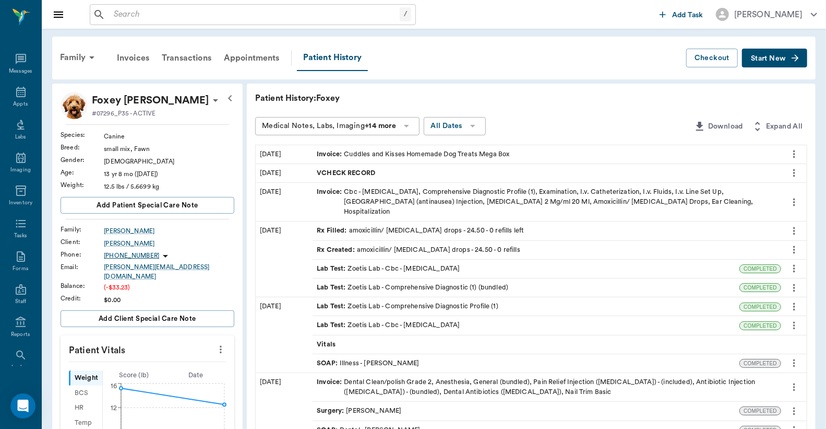
click at [404, 154] on div "Invoice : Cuddles and Kisses Homemade Dog Treats Mega Box" at bounding box center [413, 154] width 193 height 10
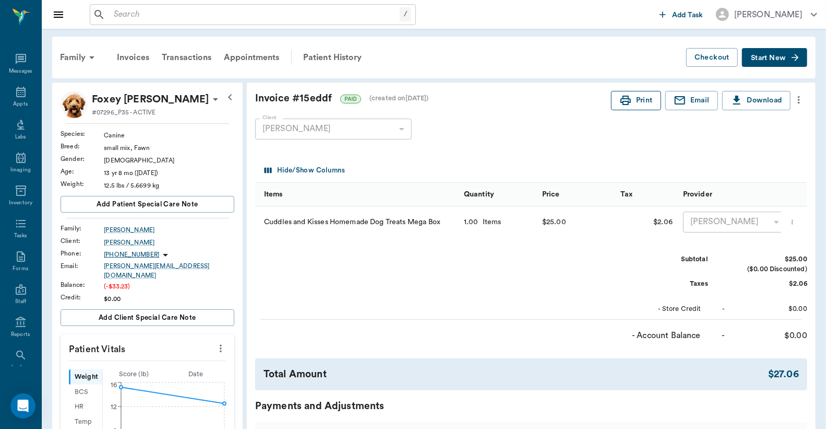
click at [630, 103] on icon "button" at bounding box center [626, 100] width 13 height 13
click at [18, 101] on div "Appts" at bounding box center [20, 104] width 15 height 8
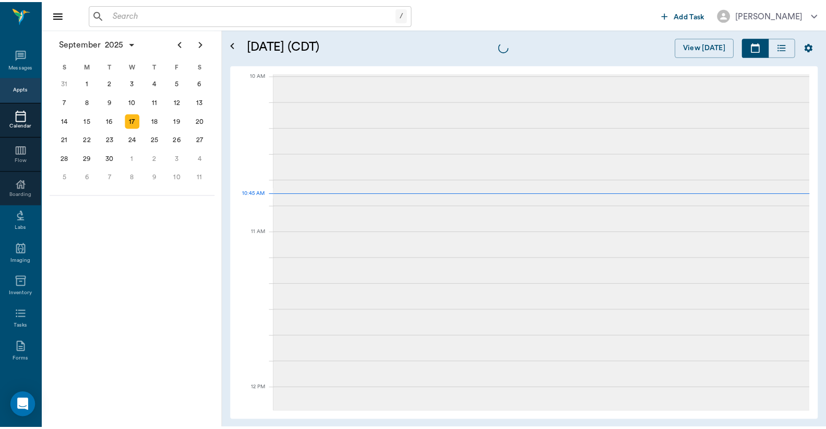
scroll to position [315, 0]
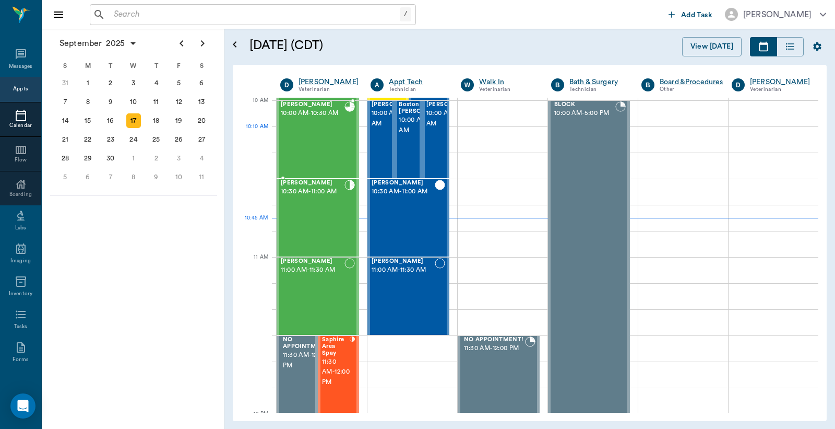
click at [301, 136] on div "Equine Elliott 10:00 AM - 10:30 AM" at bounding box center [313, 139] width 64 height 76
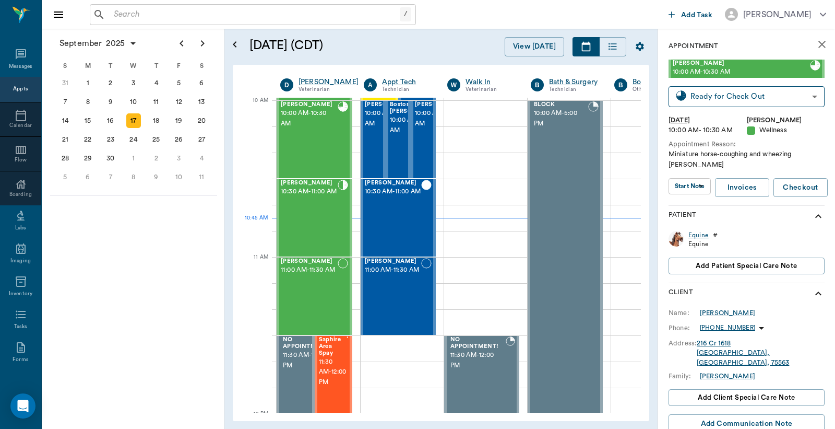
click at [701, 237] on div "Equine" at bounding box center [699, 235] width 20 height 9
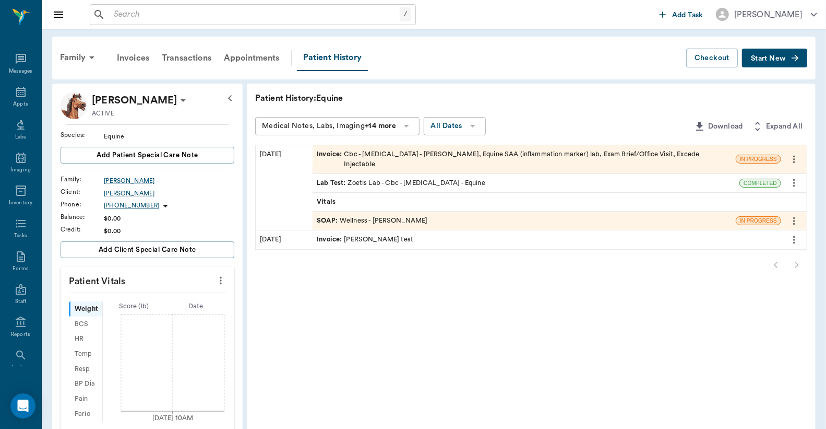
click at [369, 151] on div "Invoice : Cbc - Complete Blood Count - Equine, Equine SAA (inflammation marker)…" at bounding box center [524, 159] width 415 height 20
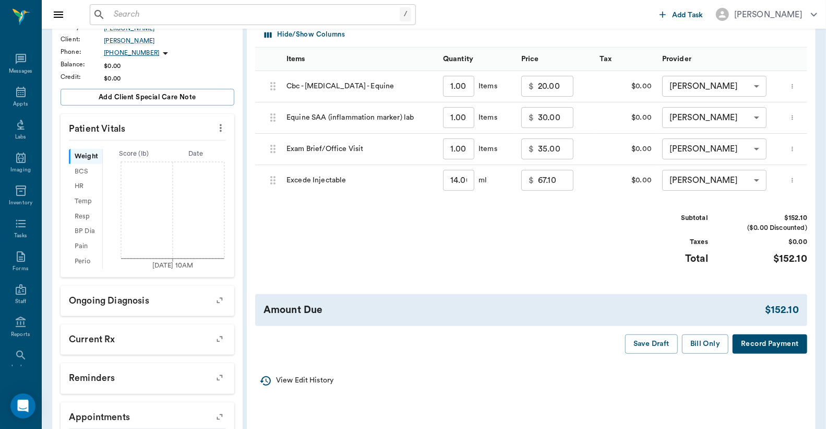
scroll to position [155, 0]
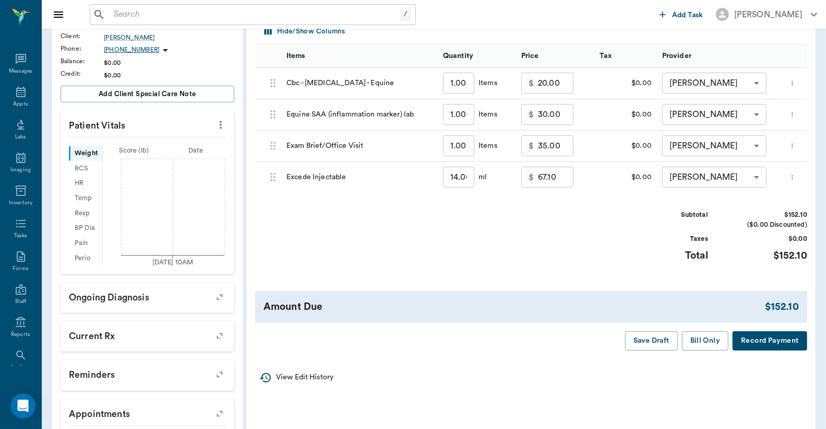
click at [764, 350] on button "Record Payment" at bounding box center [770, 340] width 75 height 19
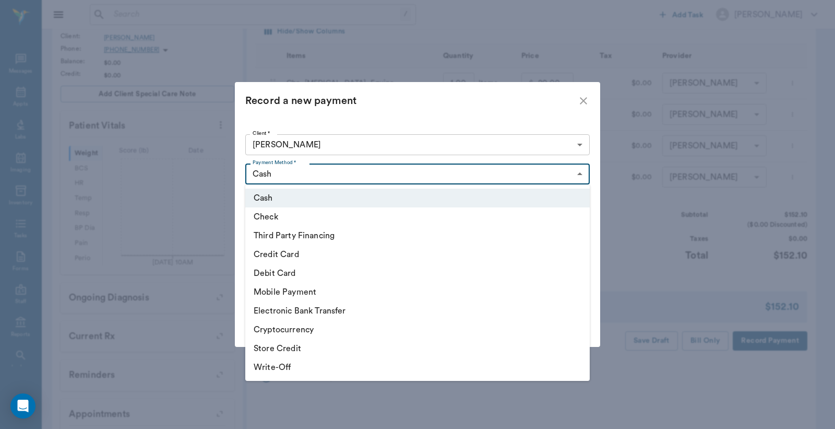
click at [578, 173] on body "/ ​ Add Task Dr. Bert Ellsworth Nectar Messages Appts Labs Imaging Inventory Ta…" at bounding box center [417, 165] width 835 height 641
click at [298, 274] on li "Debit Card" at bounding box center [417, 273] width 345 height 19
type input "DEBIT_CARD"
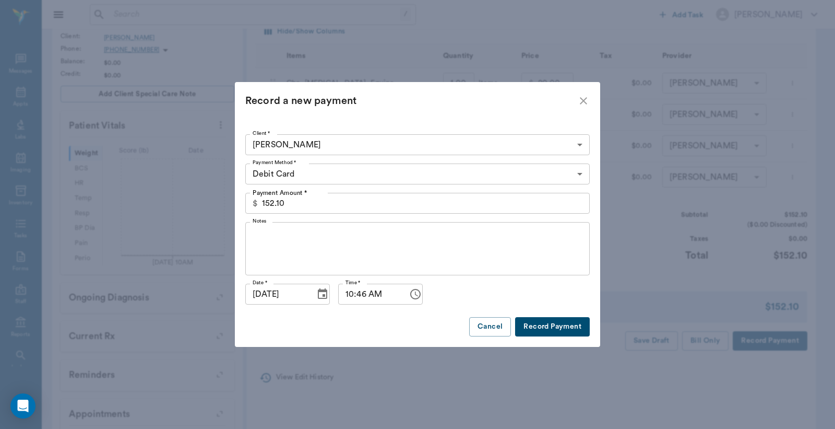
click at [535, 330] on button "Record Payment" at bounding box center [552, 326] width 75 height 19
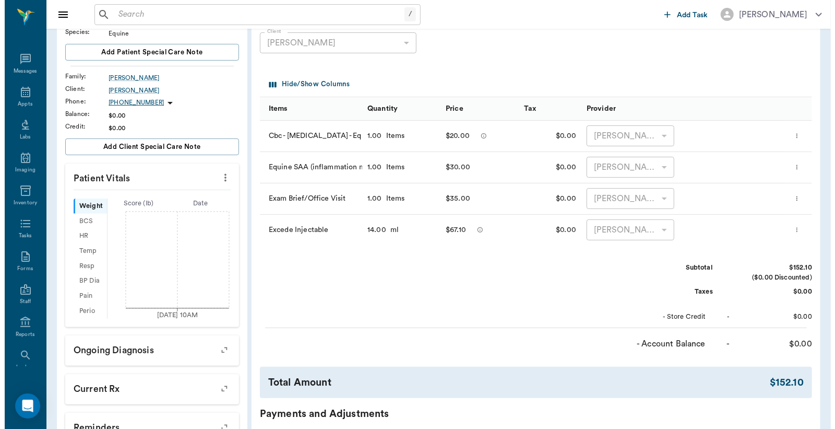
scroll to position [0, 0]
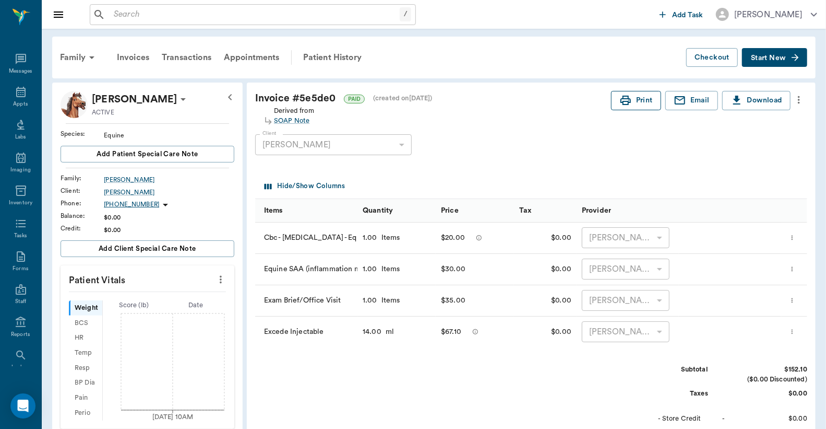
click at [638, 100] on button "Print" at bounding box center [636, 100] width 50 height 19
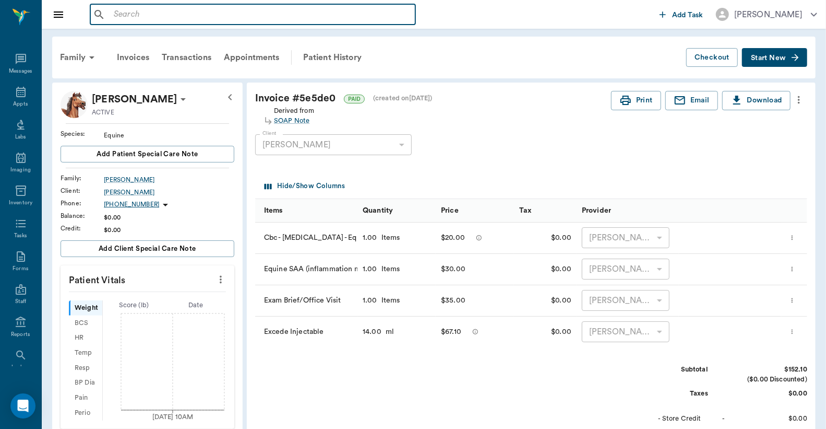
click at [118, 16] on input "text" at bounding box center [261, 14] width 302 height 15
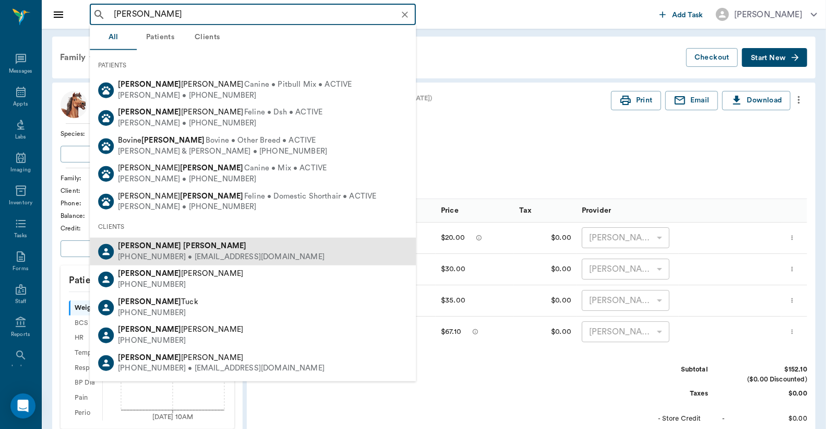
click at [210, 253] on div "(903) 571-2840 • sherrie1225@yahoo.com" at bounding box center [221, 257] width 207 height 11
type input "Stephen McKnigh"
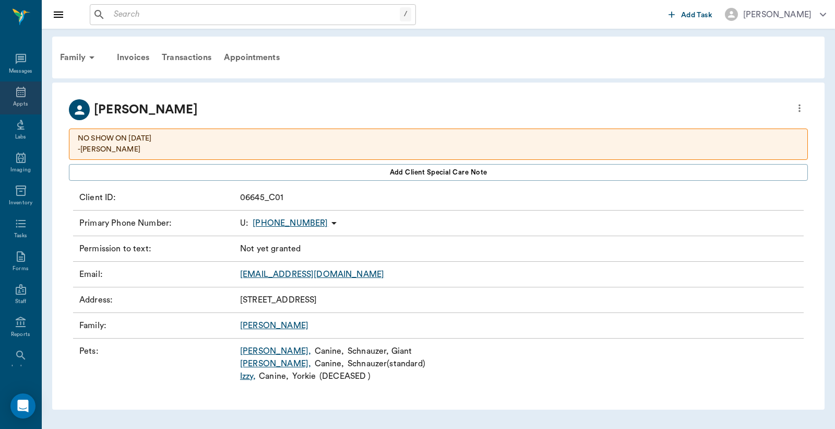
click at [17, 101] on div "Appts" at bounding box center [20, 104] width 15 height 8
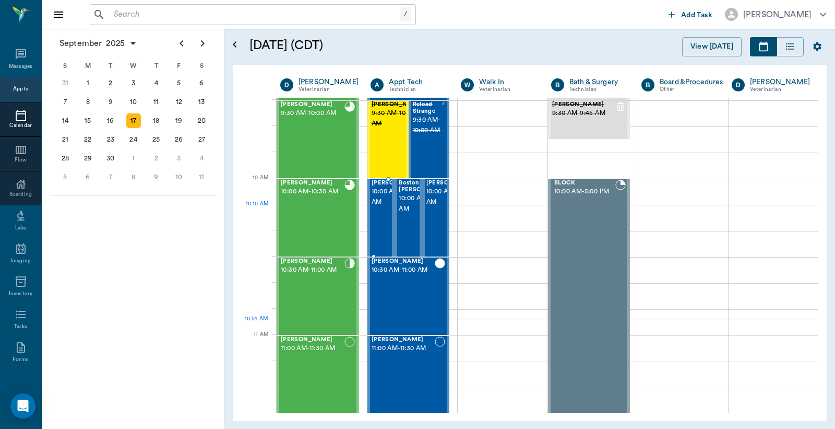
scroll to position [314, 0]
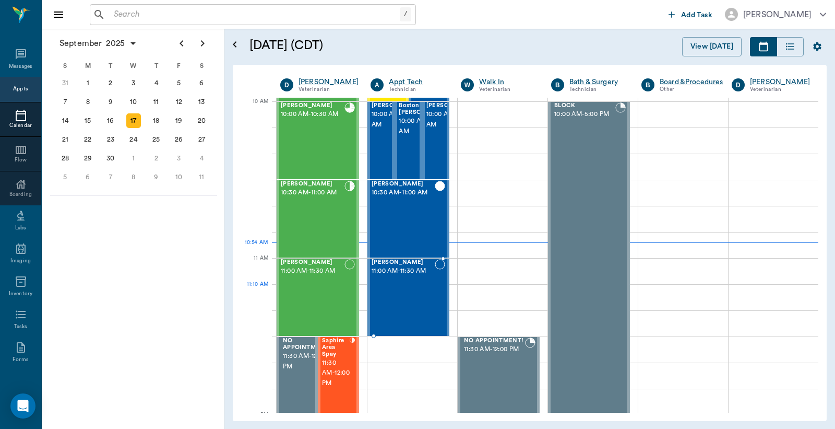
click at [398, 296] on div "Luna Fortner 11:00 AM - 11:30 AM" at bounding box center [403, 297] width 63 height 76
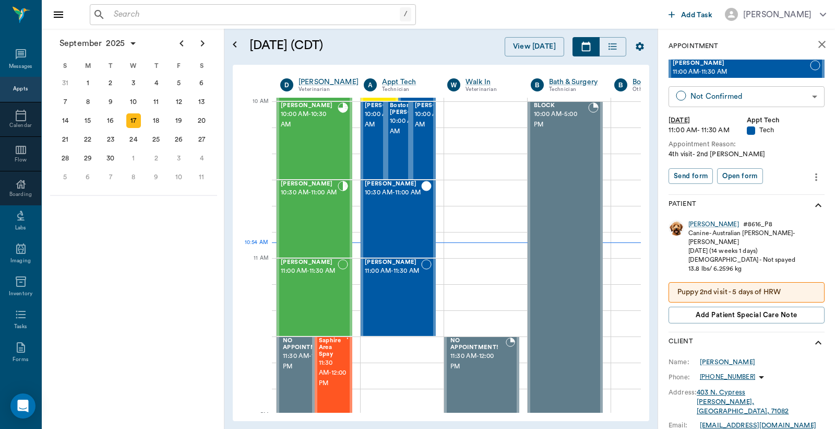
click at [714, 101] on body "/ ​ Add Task Dr. Bert Ellsworth Nectar Messages Appts Calendar Flow Boarding La…" at bounding box center [417, 214] width 835 height 429
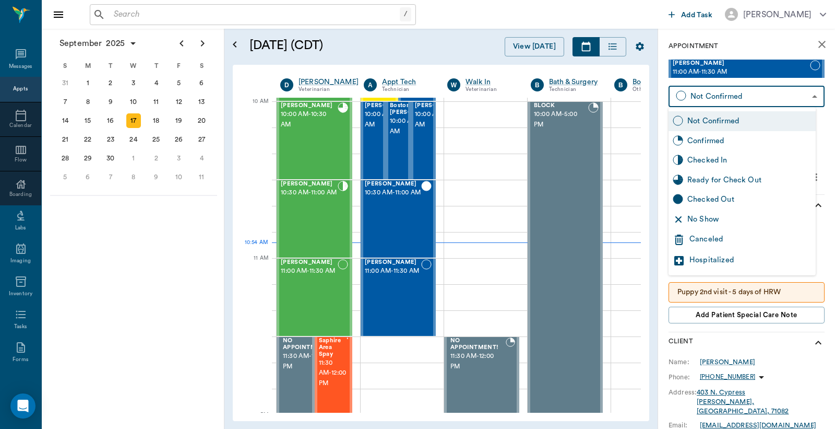
click at [707, 163] on div "Checked In" at bounding box center [750, 160] width 124 height 11
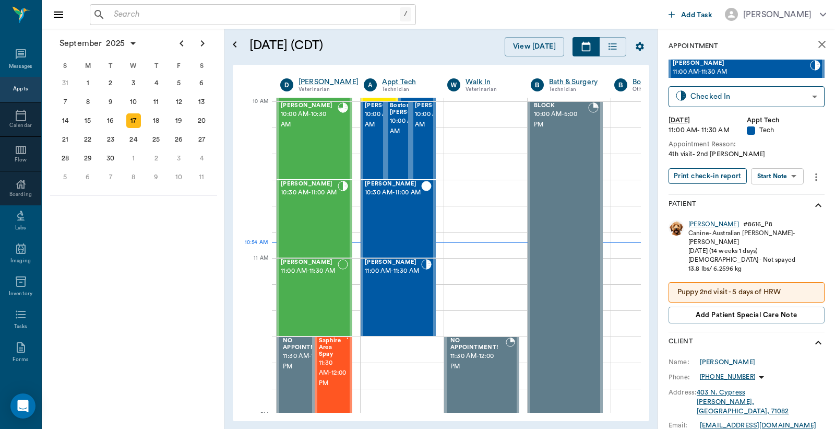
click at [703, 174] on button "Print check-in report" at bounding box center [708, 176] width 78 height 16
click at [704, 101] on body "/ ​ Add Task Dr. Bert Ellsworth Nectar Messages Appts Calendar Flow Boarding La…" at bounding box center [417, 214] width 835 height 429
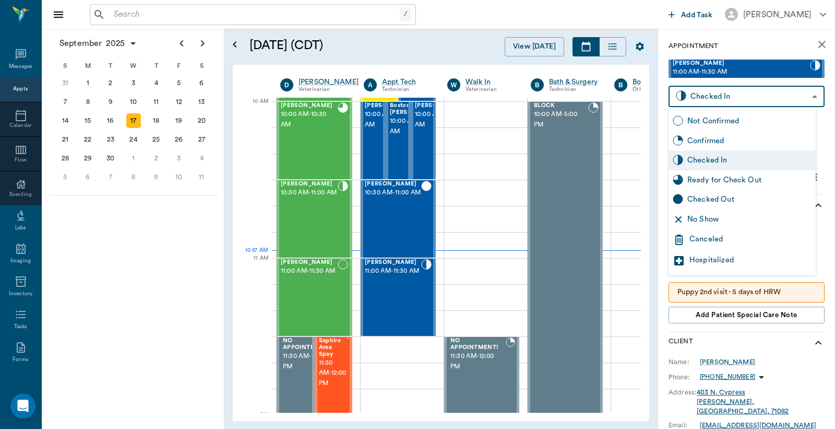
click at [700, 194] on div "Checked Out" at bounding box center [750, 199] width 124 height 11
type input "CHECKED_OUT"
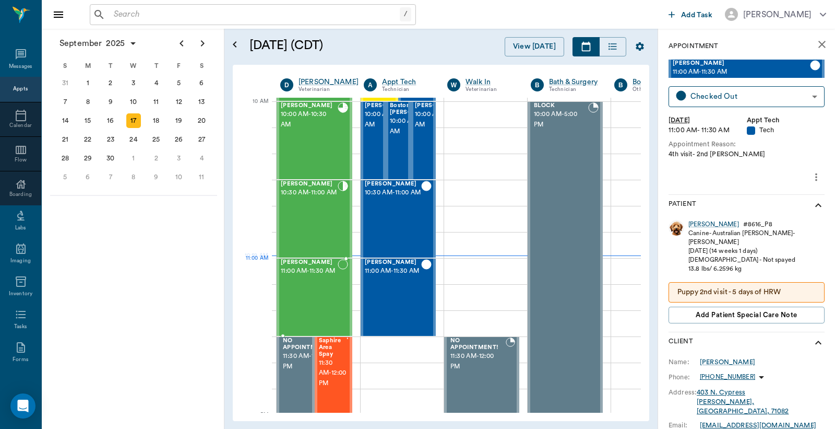
click at [305, 276] on span "11:00 AM - 11:30 AM" at bounding box center [309, 271] width 57 height 10
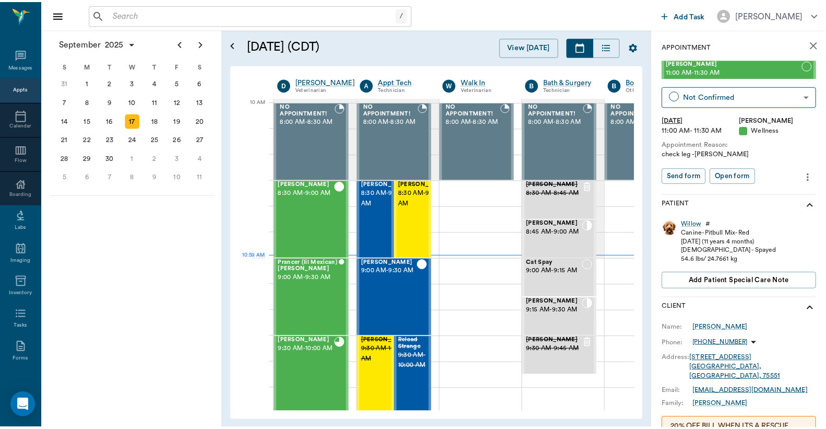
scroll to position [314, 0]
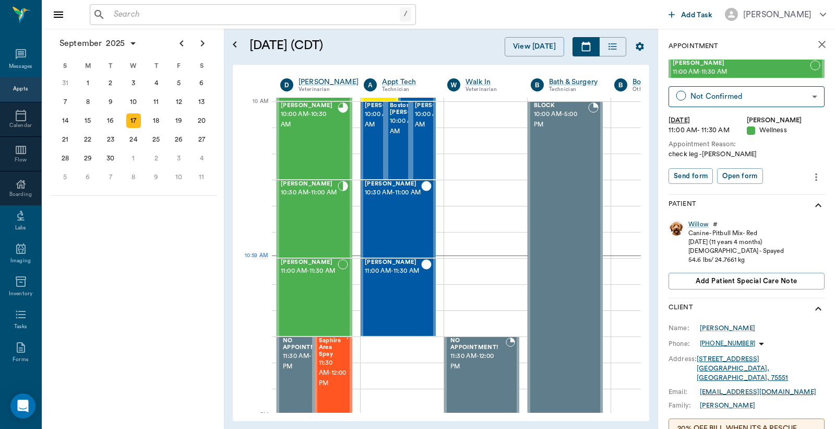
click at [698, 225] on div "Willow" at bounding box center [699, 224] width 20 height 9
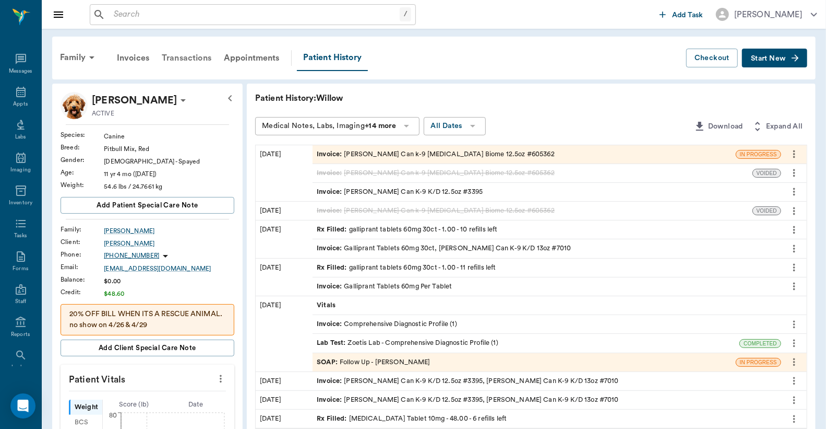
click at [192, 60] on div "Transactions" at bounding box center [187, 57] width 62 height 25
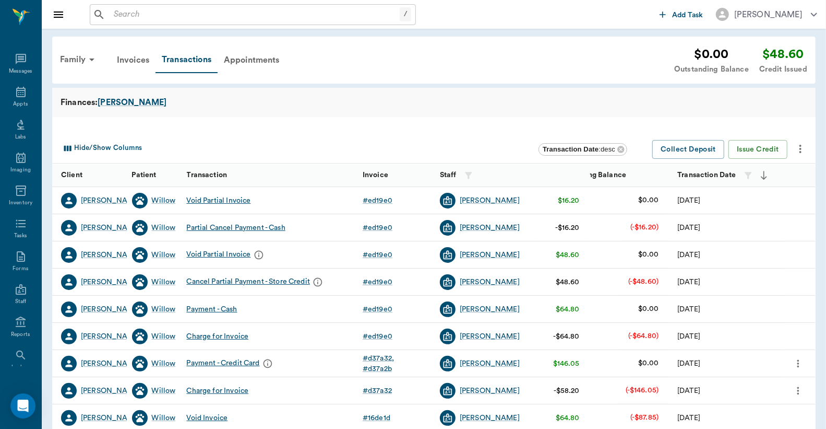
click at [764, 175] on icon "button" at bounding box center [764, 175] width 6 height 9
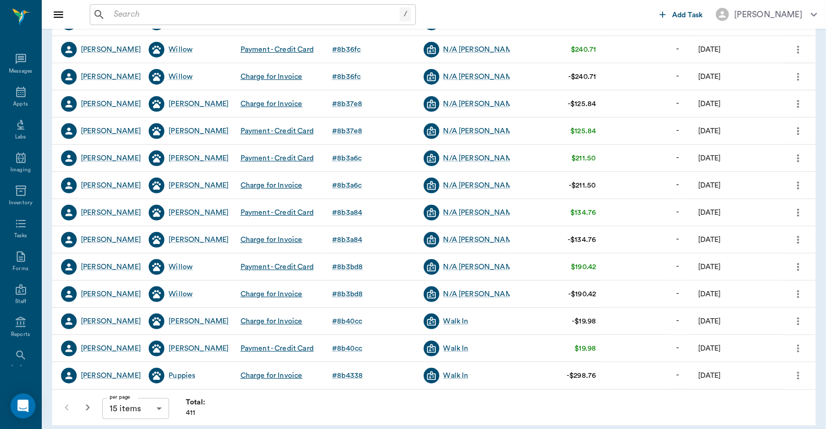
scroll to position [213, 0]
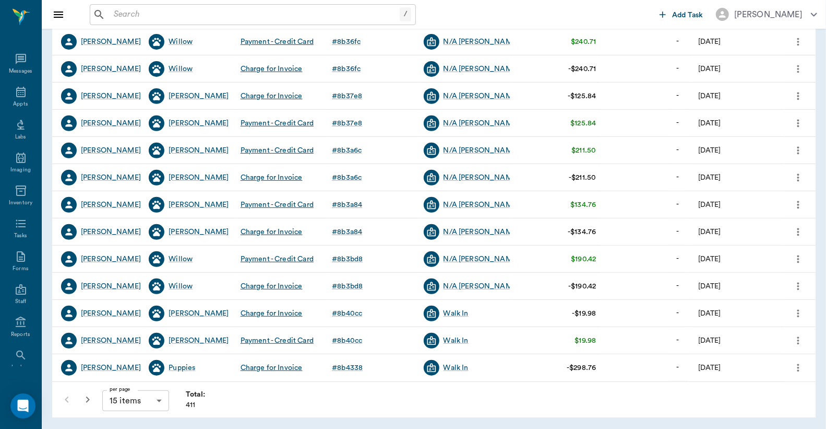
click at [88, 401] on icon "button" at bounding box center [87, 399] width 13 height 13
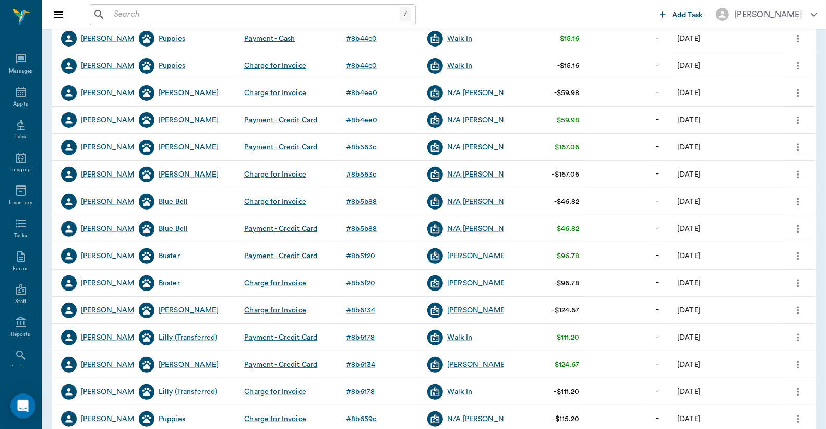
scroll to position [136, 0]
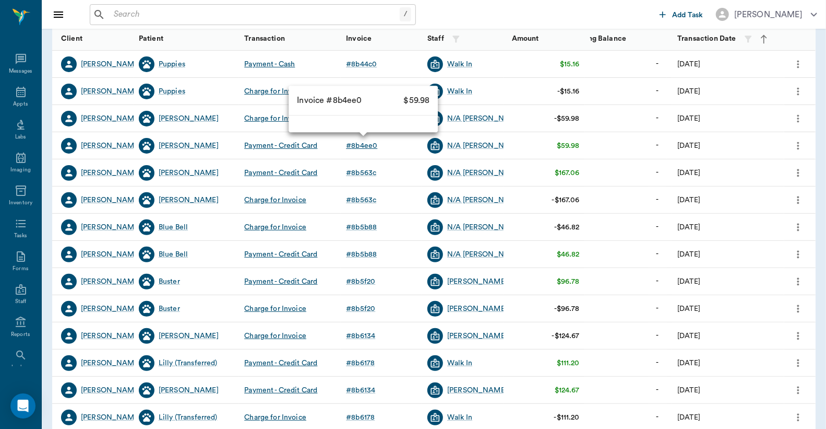
click at [360, 145] on div "# 8b4ee0" at bounding box center [361, 145] width 31 height 10
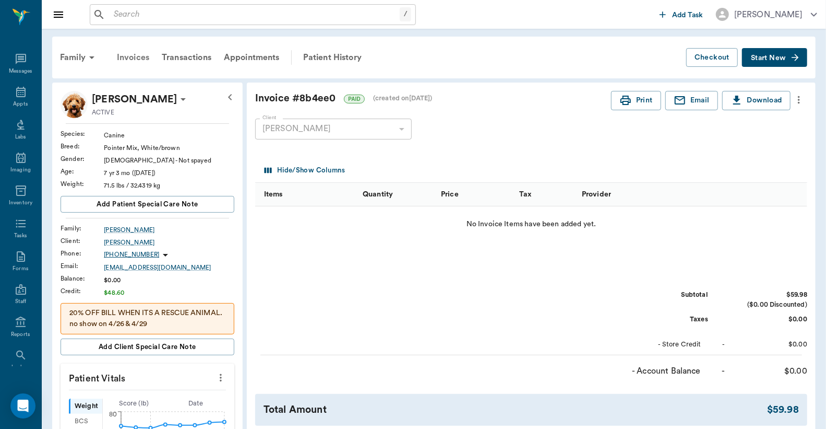
click at [126, 55] on div "Invoices" at bounding box center [133, 57] width 45 height 25
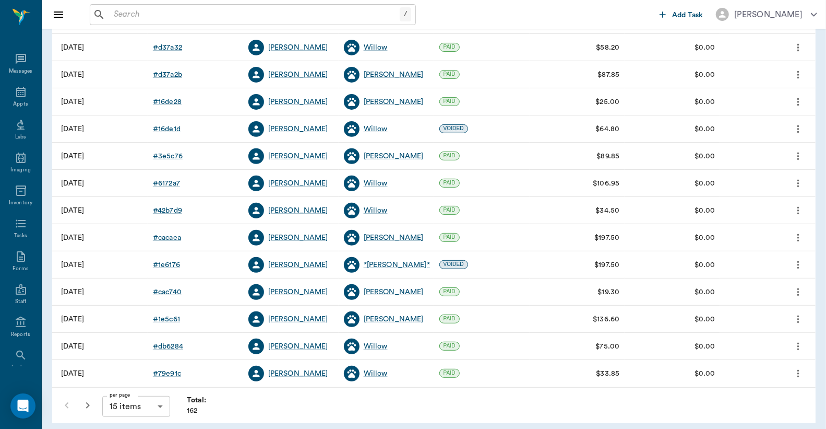
scroll to position [184, 0]
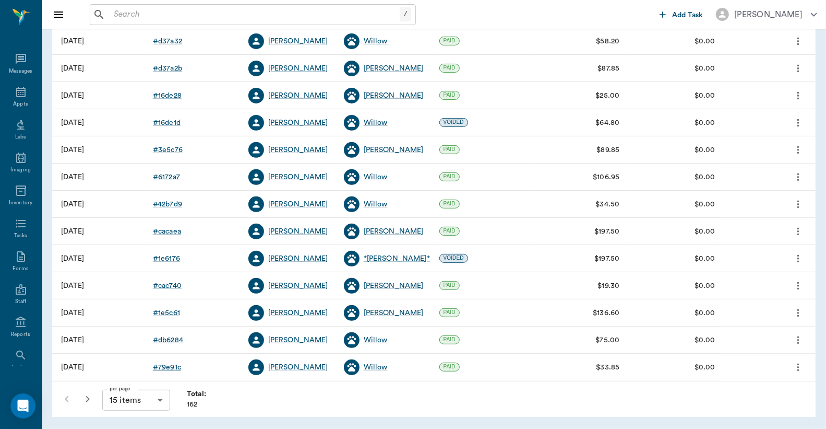
click at [168, 369] on div "# 79e91c" at bounding box center [167, 367] width 28 height 10
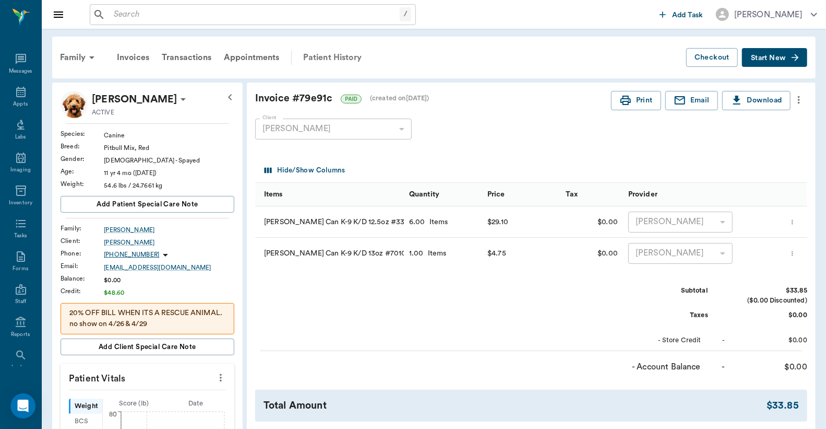
click at [332, 58] on div "Patient History" at bounding box center [332, 57] width 71 height 25
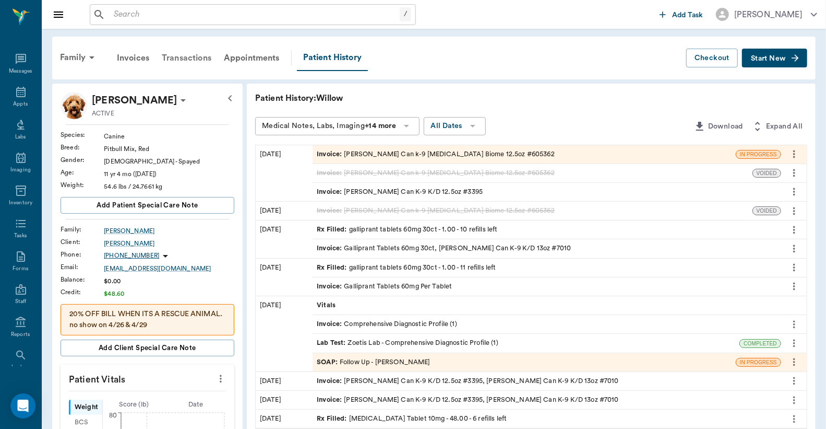
click at [189, 59] on div "Transactions" at bounding box center [187, 57] width 62 height 25
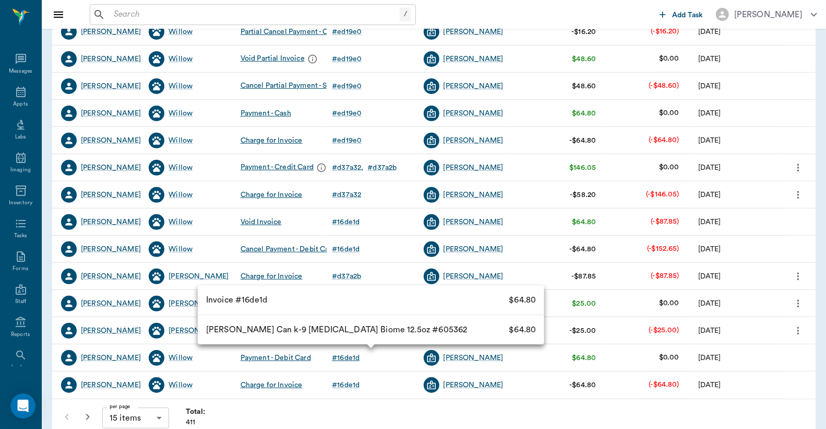
scroll to position [213, 0]
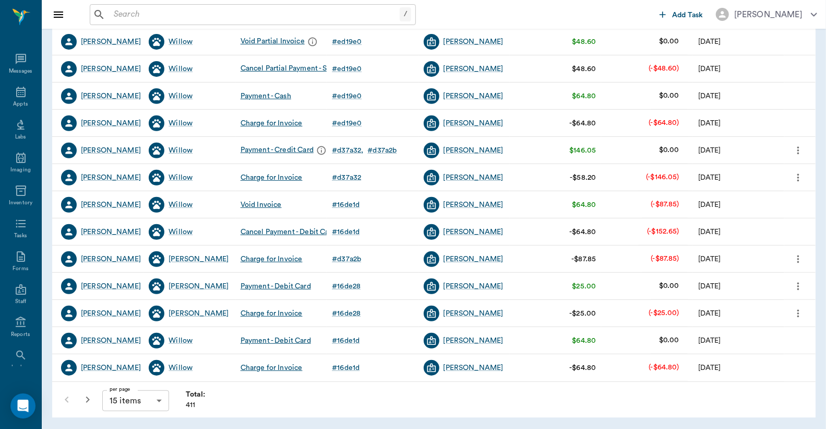
click at [89, 399] on icon "button" at bounding box center [88, 399] width 4 height 6
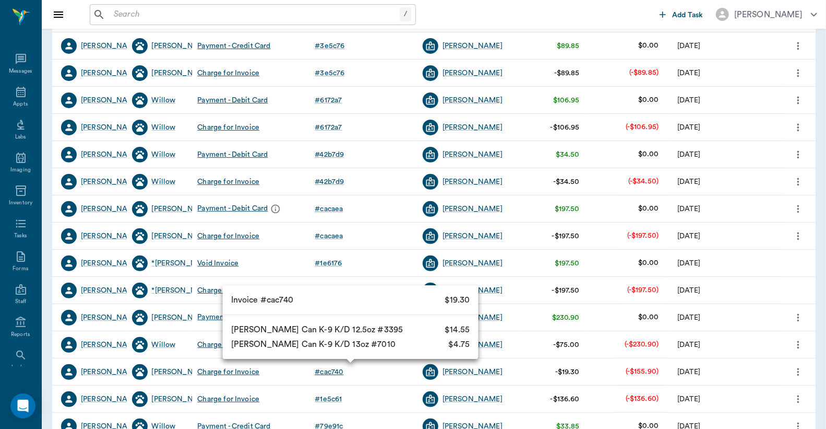
scroll to position [213, 0]
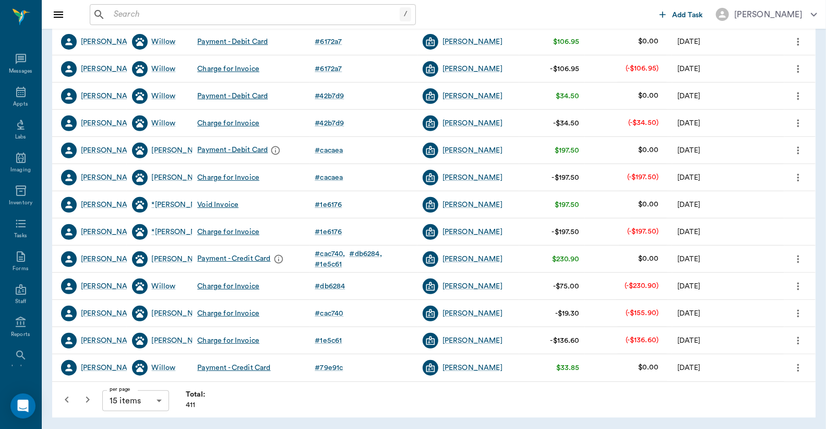
click at [84, 400] on icon "button" at bounding box center [87, 399] width 13 height 13
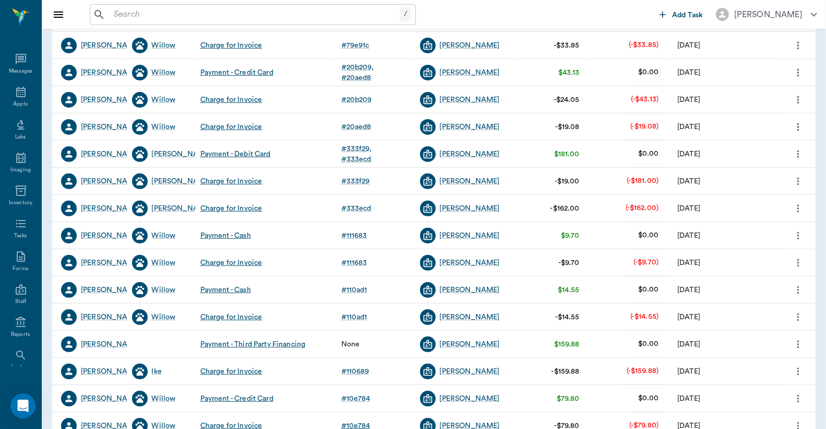
scroll to position [213, 0]
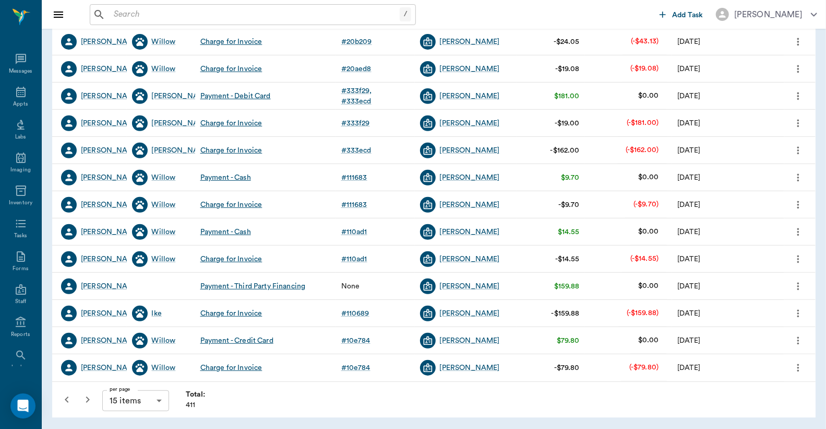
click at [87, 399] on icon "button" at bounding box center [87, 399] width 13 height 13
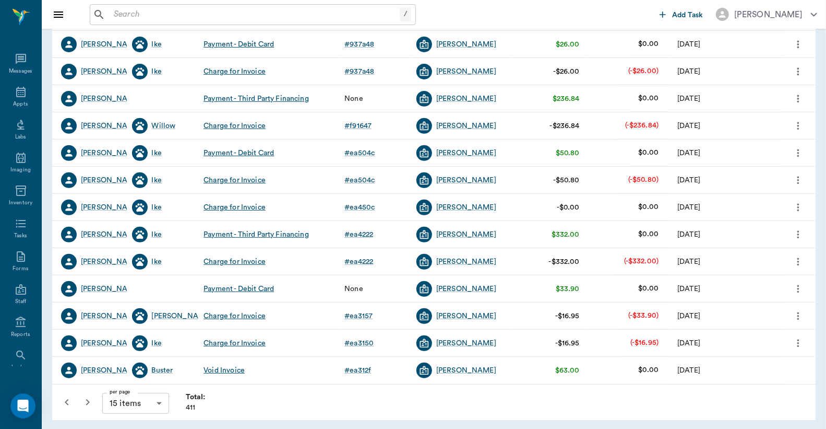
scroll to position [213, 0]
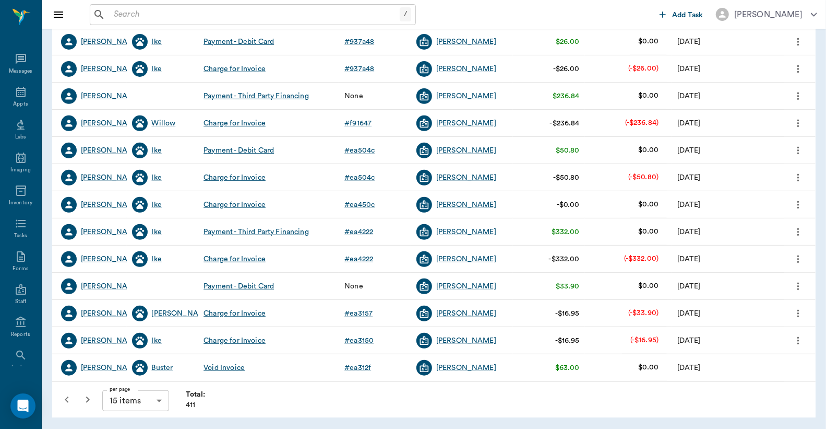
click at [85, 399] on icon "button" at bounding box center [87, 399] width 13 height 13
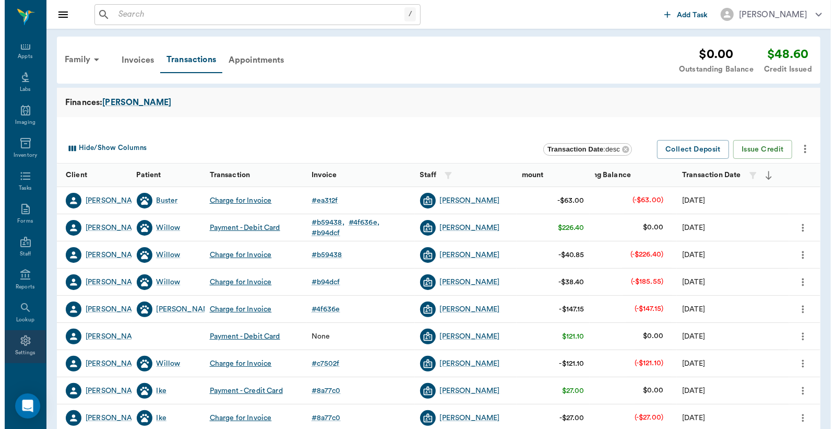
scroll to position [48, 0]
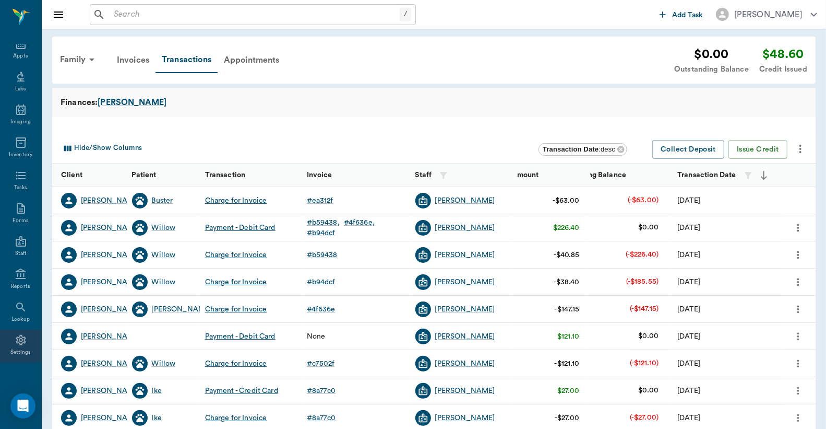
click at [16, 346] on div "Settings" at bounding box center [20, 345] width 41 height 33
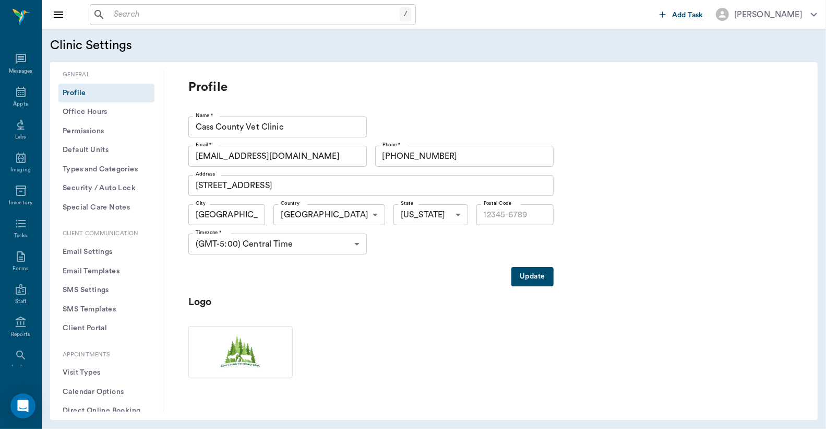
type input "75551"
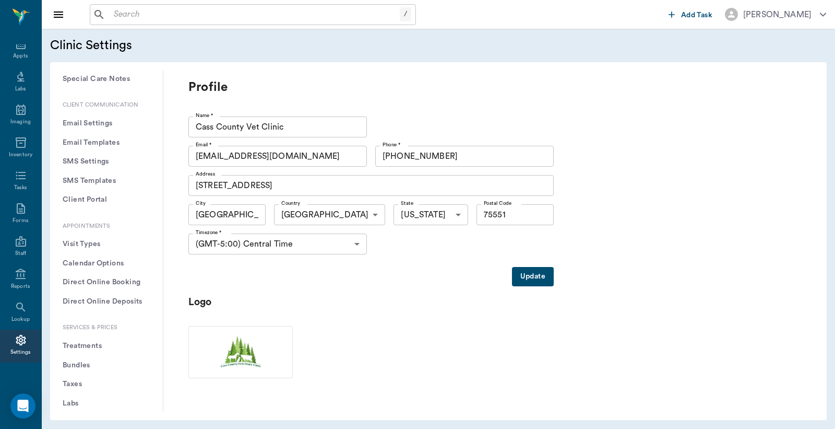
scroll to position [155, 0]
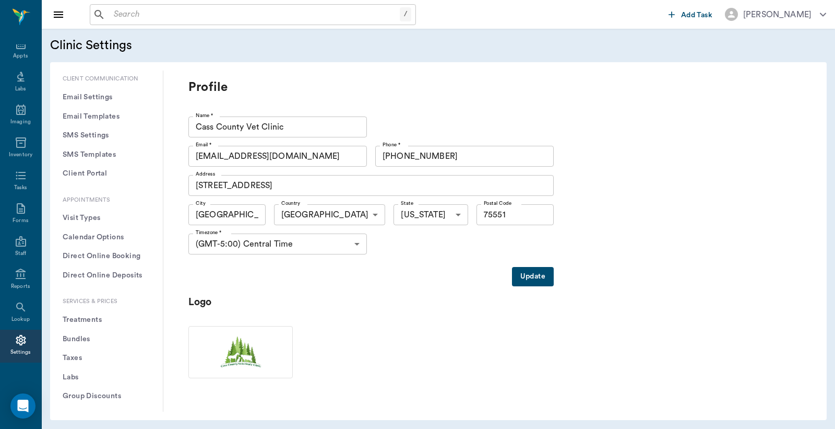
click at [90, 321] on button "Treatments" at bounding box center [106, 319] width 96 height 19
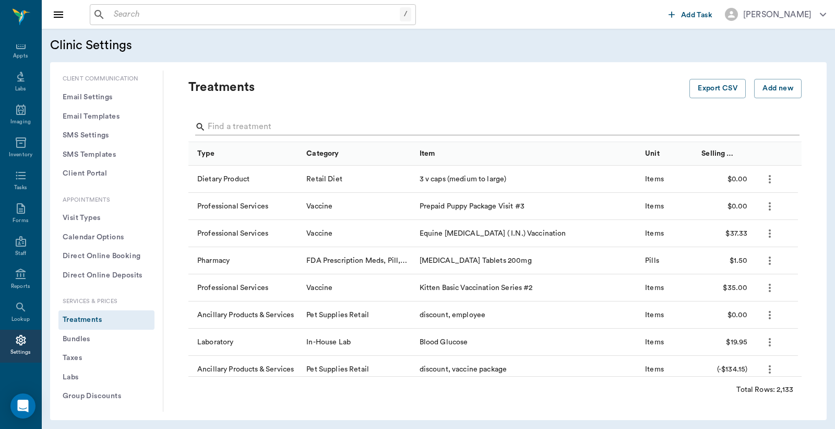
click at [207, 126] on div "Search" at bounding box center [497, 127] width 605 height 17
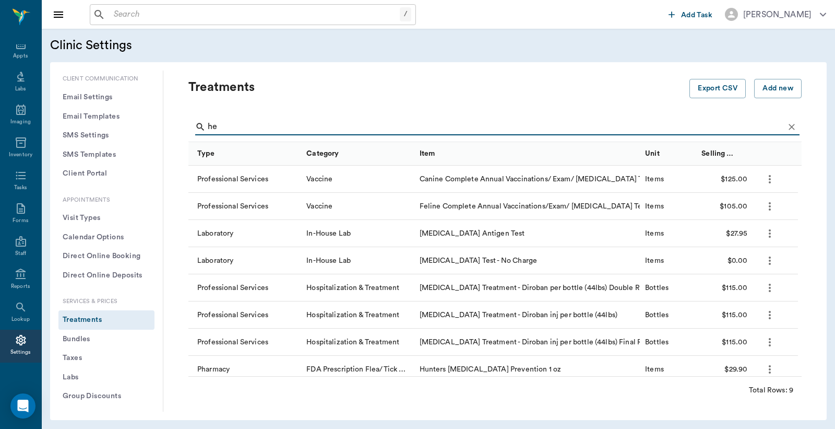
type input "h"
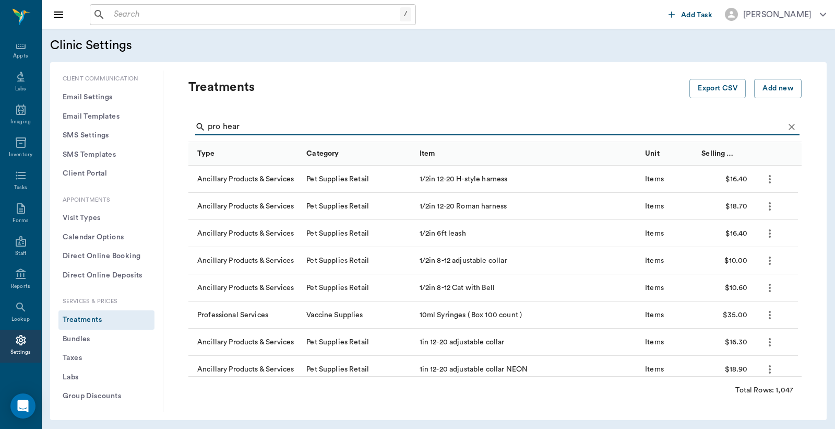
type input "pro heart"
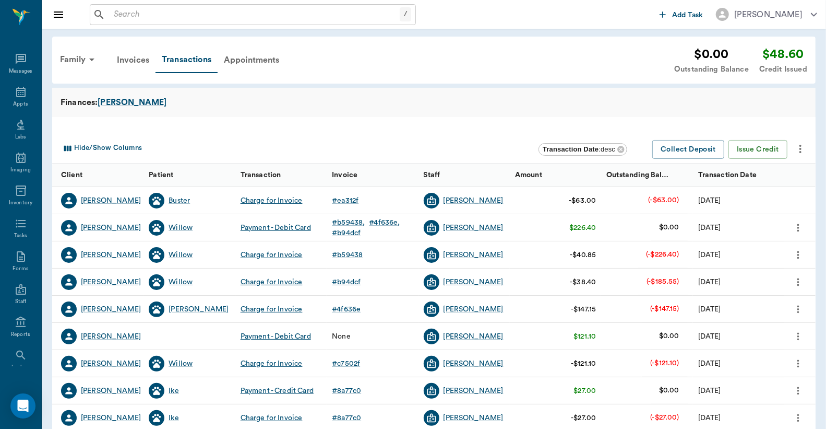
scroll to position [48, 0]
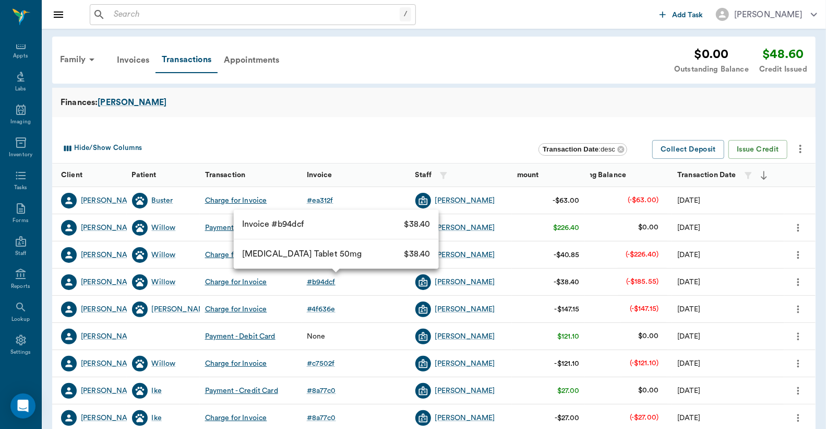
click at [320, 279] on div "# b94dcf" at bounding box center [321, 282] width 29 height 10
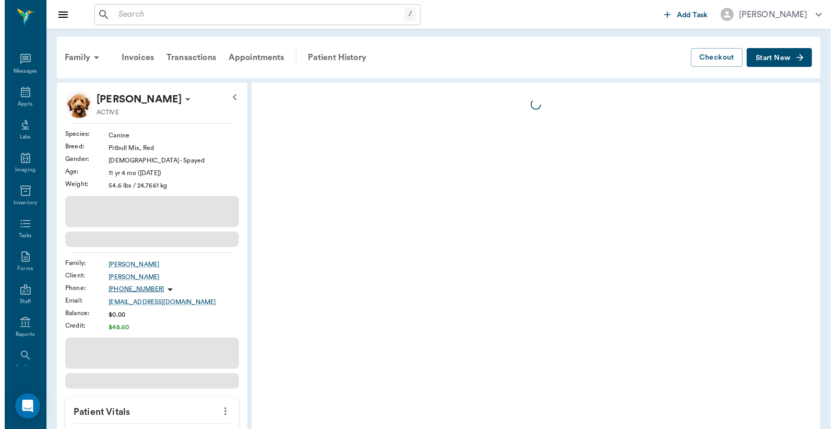
scroll to position [48, 0]
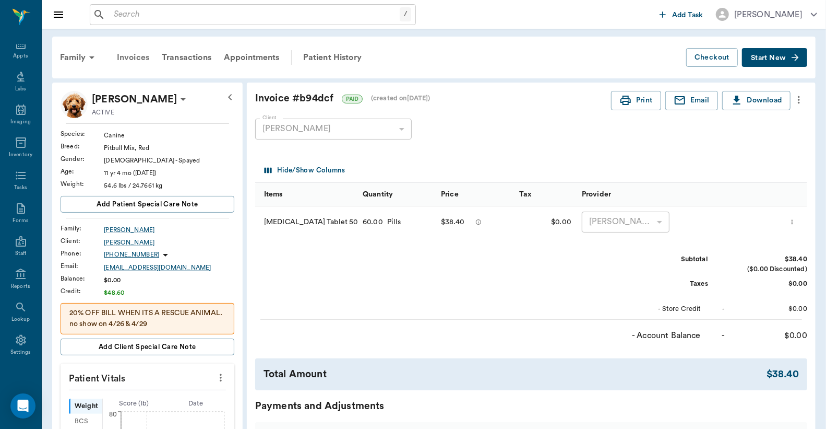
click at [134, 56] on div "Invoices" at bounding box center [133, 57] width 45 height 25
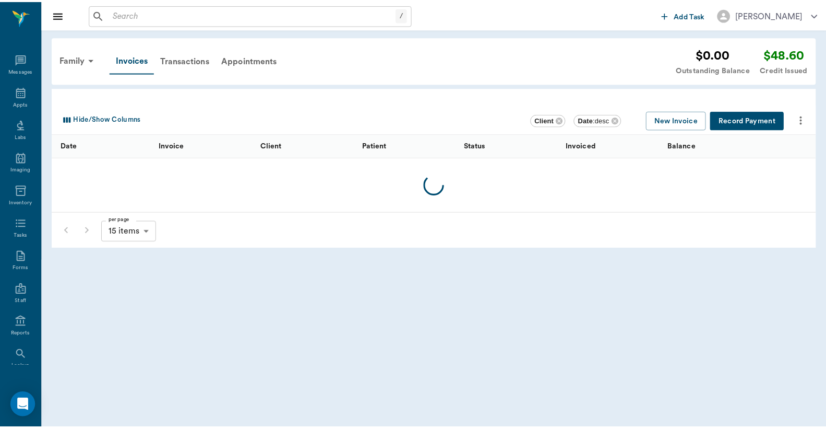
scroll to position [48, 0]
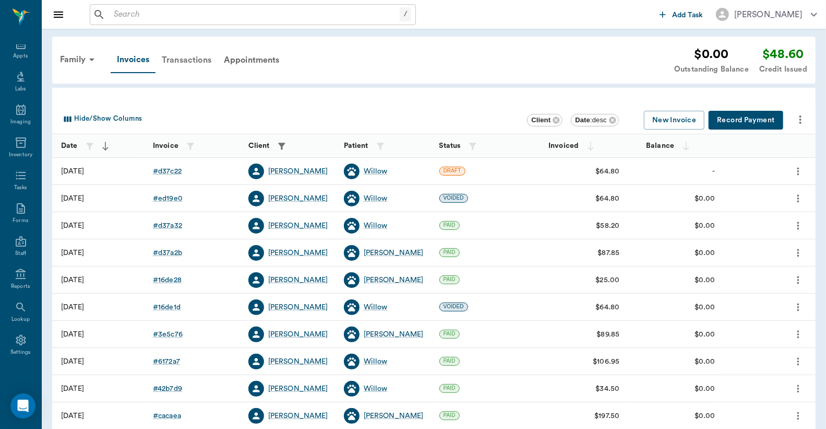
click at [188, 56] on div "Transactions" at bounding box center [187, 60] width 62 height 25
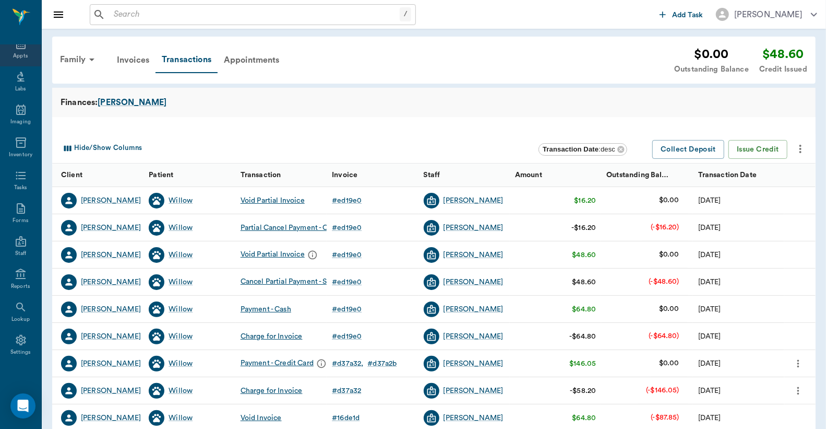
click at [17, 54] on div "Appts" at bounding box center [20, 56] width 15 height 8
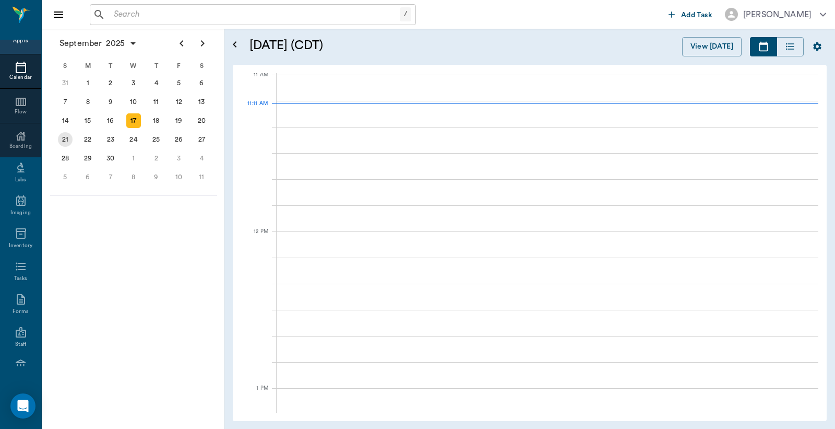
scroll to position [472, 0]
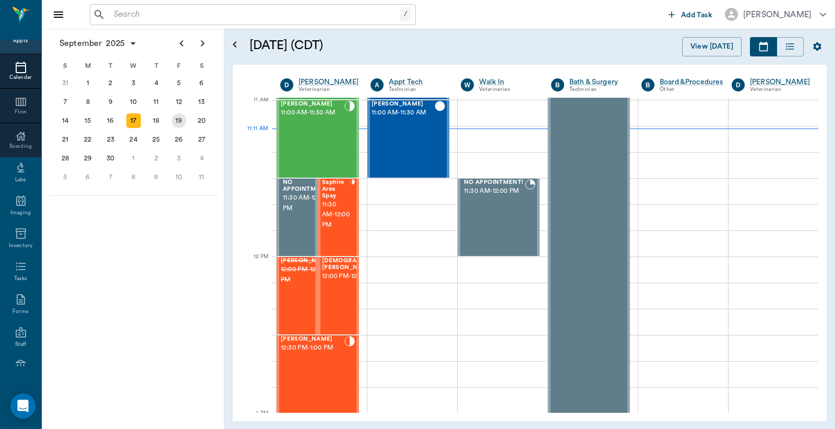
click at [178, 116] on div "19" at bounding box center [179, 120] width 15 height 15
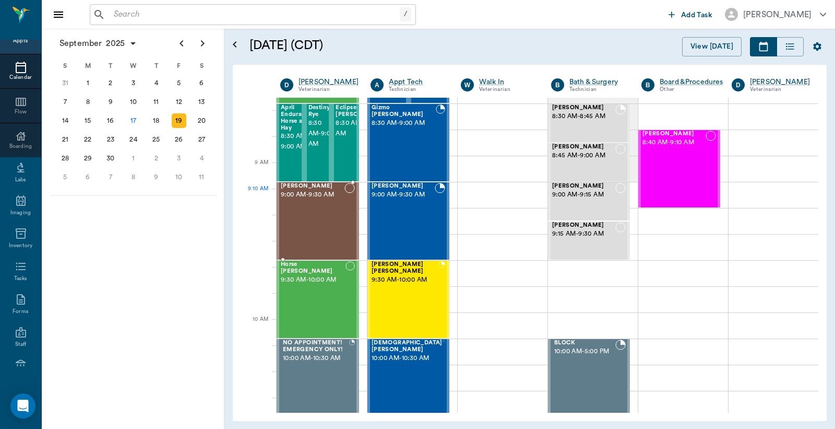
scroll to position [155, 0]
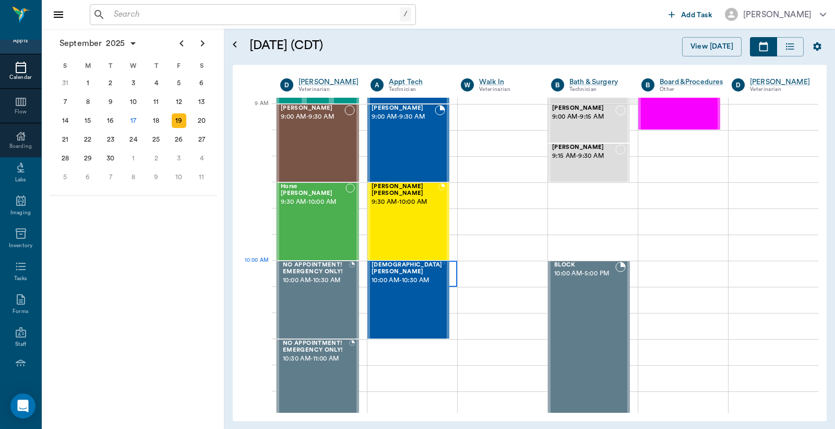
click at [449, 282] on div at bounding box center [413, 274] width 90 height 26
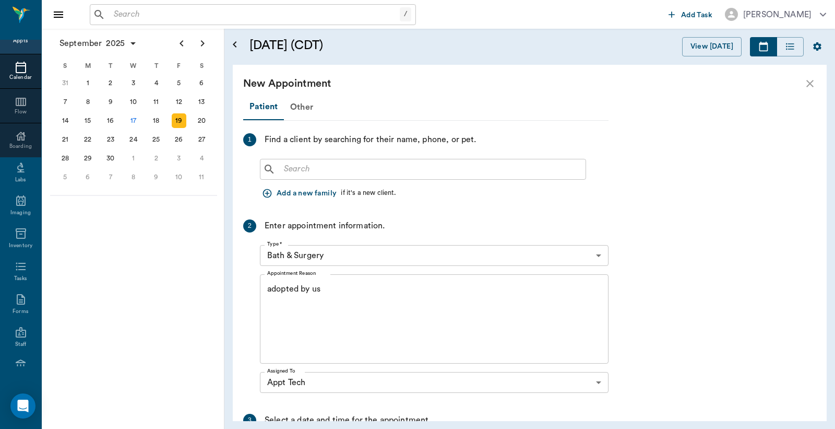
click at [16, 40] on div "Appts" at bounding box center [20, 41] width 15 height 8
click at [813, 84] on icon "close" at bounding box center [810, 83] width 13 height 13
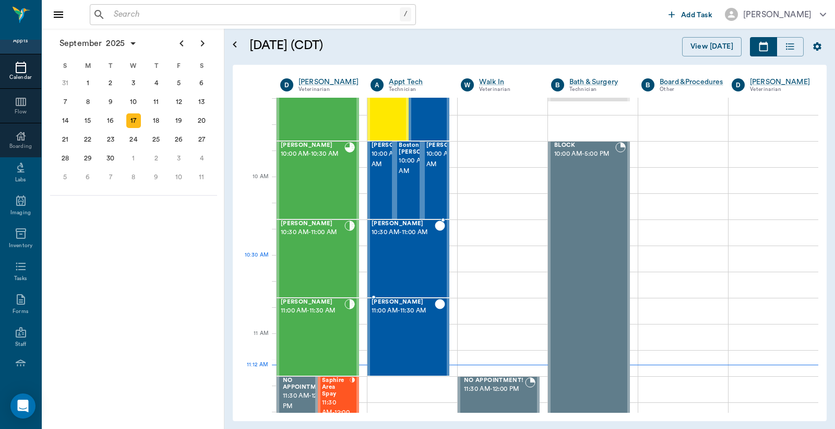
scroll to position [238, 0]
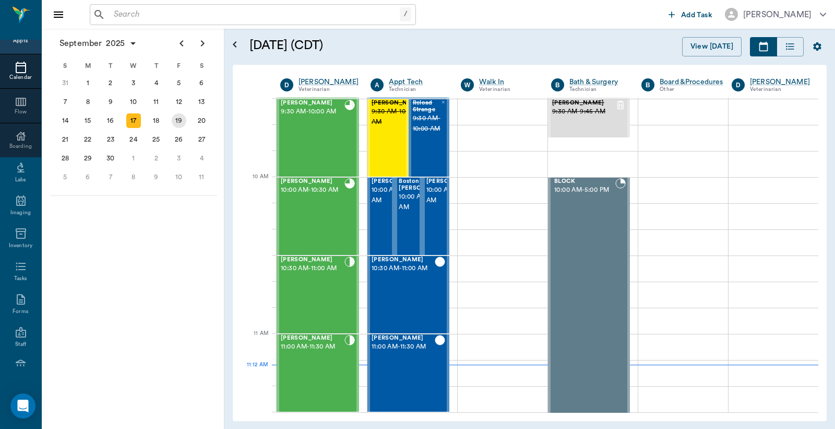
click at [180, 117] on div "19" at bounding box center [179, 120] width 15 height 15
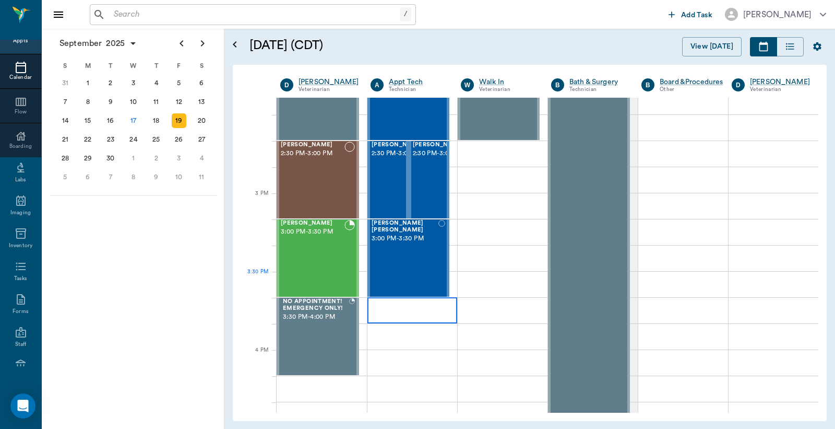
scroll to position [1005, 0]
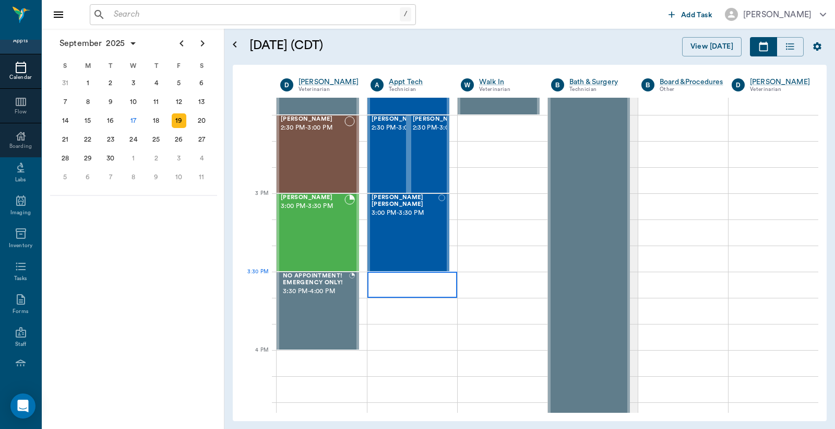
click at [386, 286] on div at bounding box center [413, 284] width 90 height 26
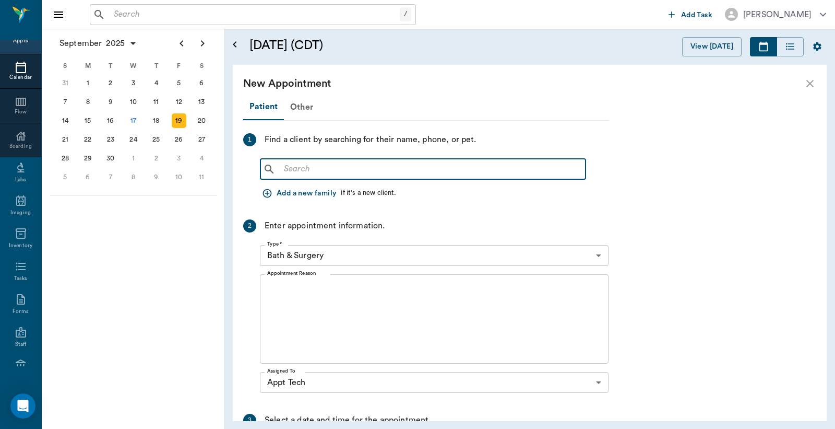
click at [284, 169] on input "text" at bounding box center [431, 169] width 302 height 15
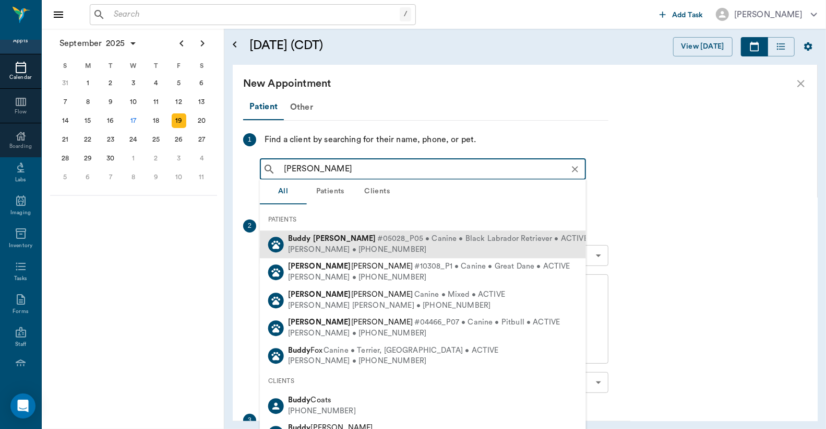
click at [330, 247] on div "[PERSON_NAME] • [PHONE_NUMBER]" at bounding box center [438, 249] width 300 height 11
type input "[PERSON_NAME]"
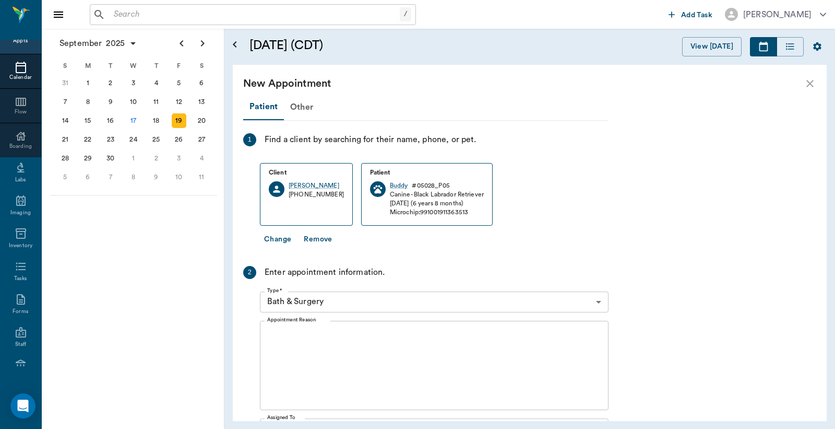
click at [599, 304] on body "/ ​ Add Task [PERSON_NAME] Nectar Messages Appts Calendar Flow Boarding Labs Im…" at bounding box center [417, 214] width 835 height 429
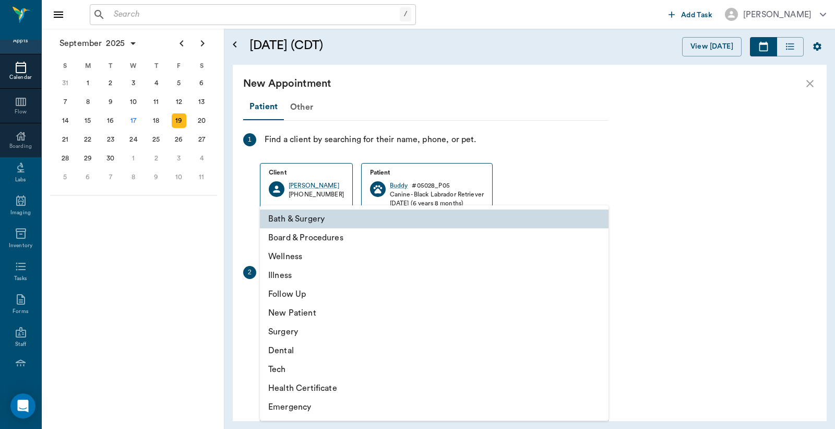
click at [304, 369] on li "Tech" at bounding box center [434, 369] width 349 height 19
type input "65d2be4f46e3a538d89b8c1a"
type input "04:00 PM"
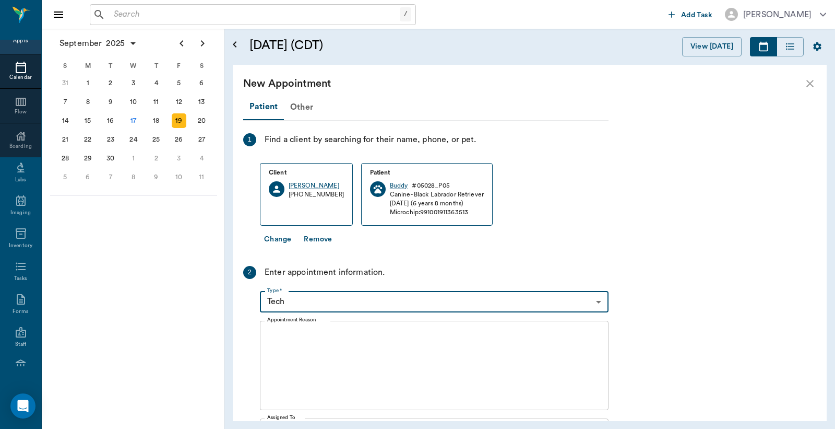
click at [272, 335] on textarea "Appointment Reason" at bounding box center [434, 365] width 334 height 72
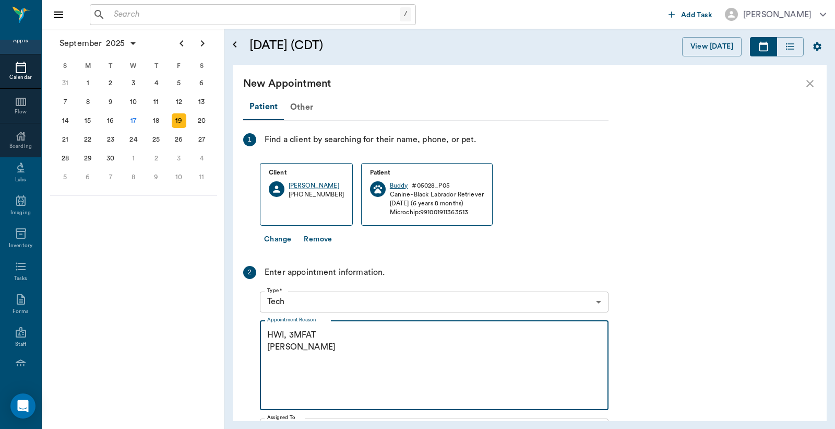
type textarea "HWI, 3MFAT [PERSON_NAME]"
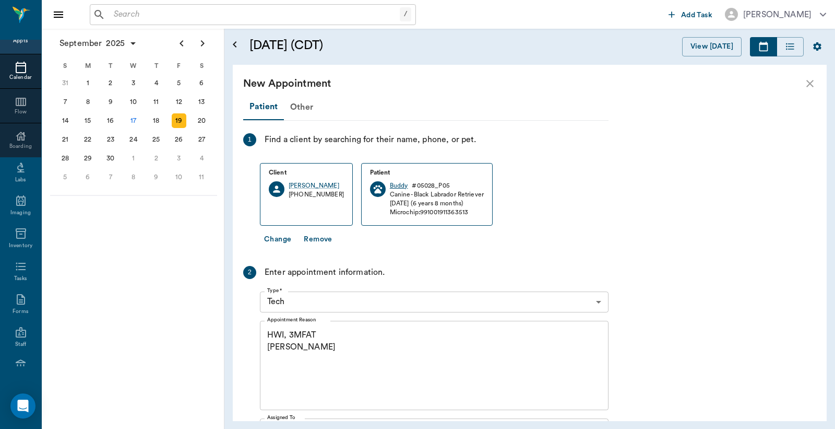
click at [390, 183] on div "Buddy" at bounding box center [399, 185] width 18 height 9
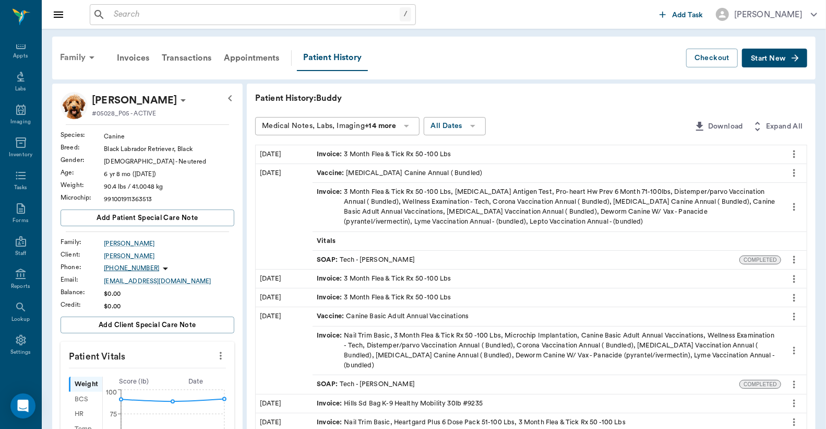
click at [74, 58] on div "Family" at bounding box center [79, 57] width 51 height 25
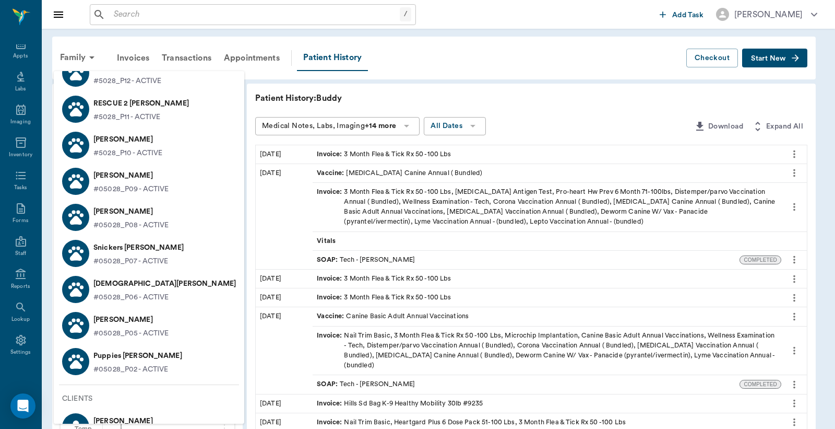
scroll to position [77, 0]
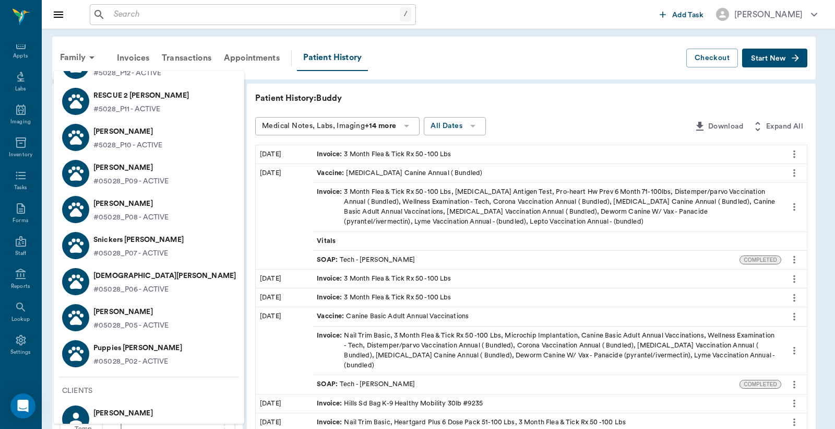
click at [113, 282] on p "[DEMOGRAPHIC_DATA][PERSON_NAME]" at bounding box center [164, 275] width 143 height 17
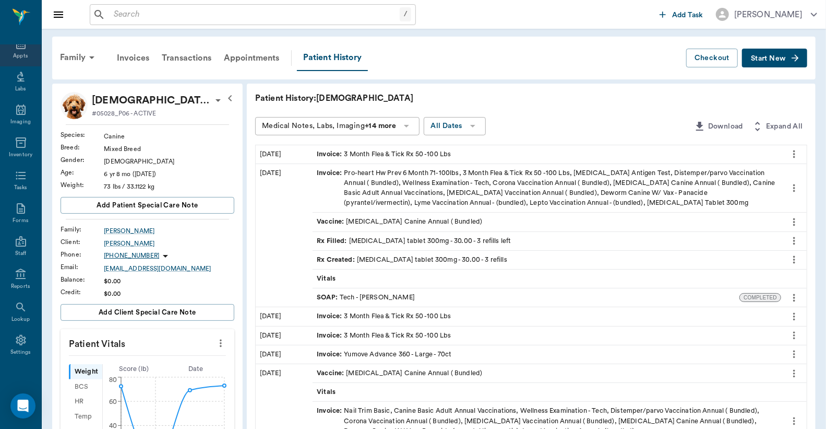
click at [14, 53] on div "Appts" at bounding box center [20, 56] width 15 height 8
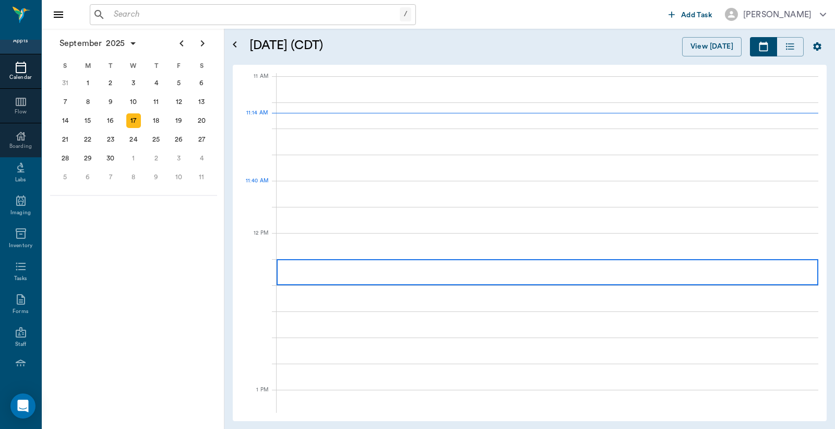
scroll to position [470, 0]
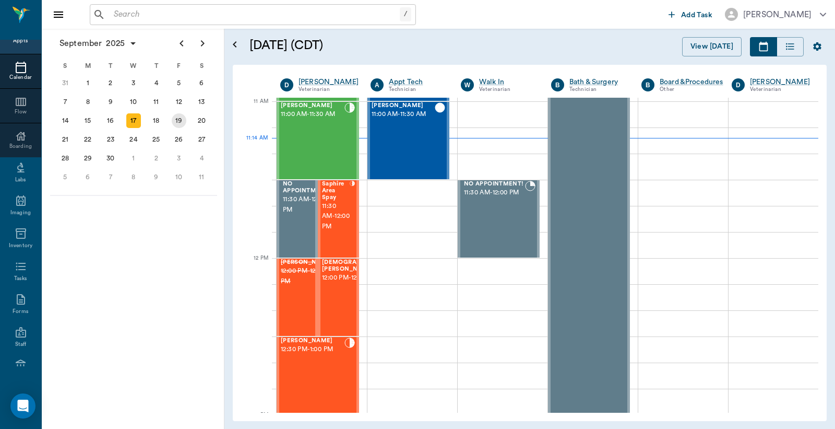
click at [173, 116] on div "19" at bounding box center [179, 120] width 15 height 15
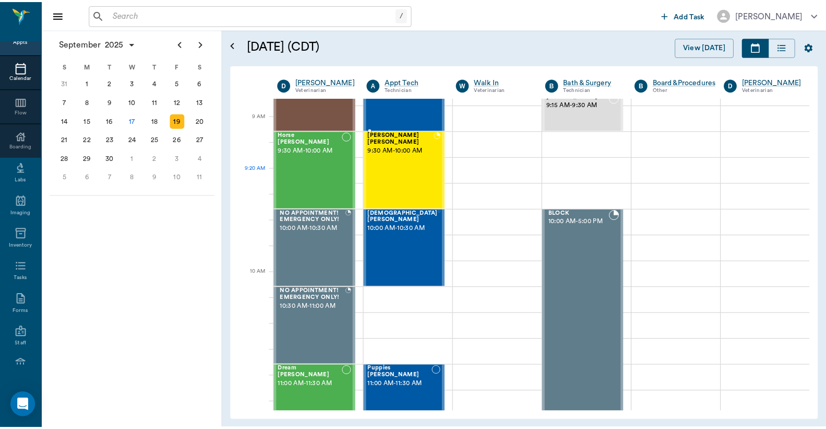
scroll to position [232, 0]
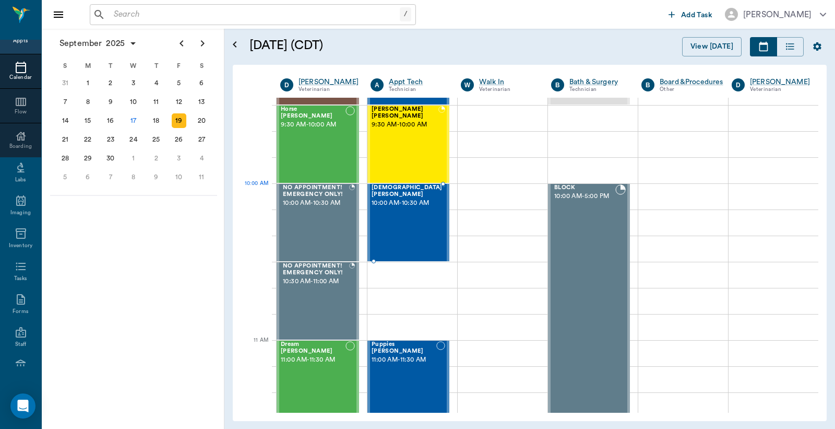
click at [405, 203] on span "10:00 AM - 10:30 AM" at bounding box center [407, 203] width 71 height 10
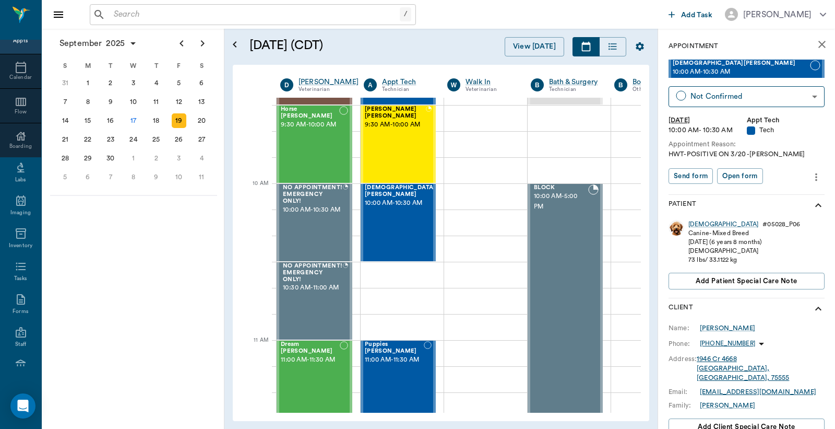
click at [811, 174] on icon "more" at bounding box center [816, 177] width 11 height 13
click at [785, 196] on span "Edit appointment" at bounding box center [764, 194] width 88 height 11
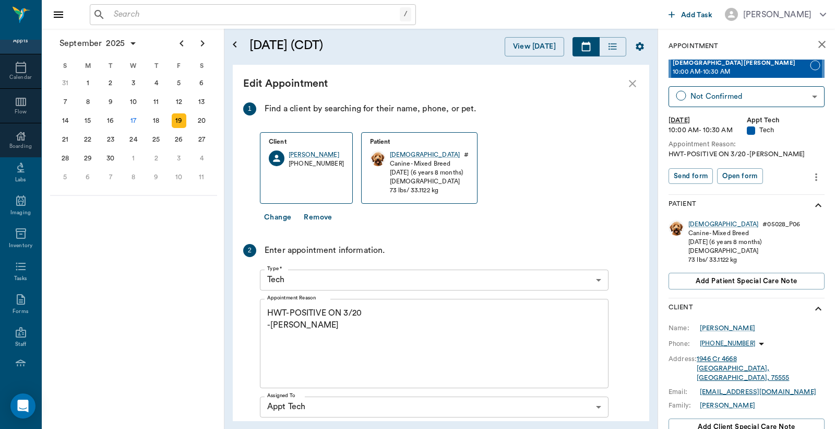
click at [291, 324] on textarea "HWT-POSITIVE ON 3/20 -[PERSON_NAME]" at bounding box center [434, 343] width 334 height 72
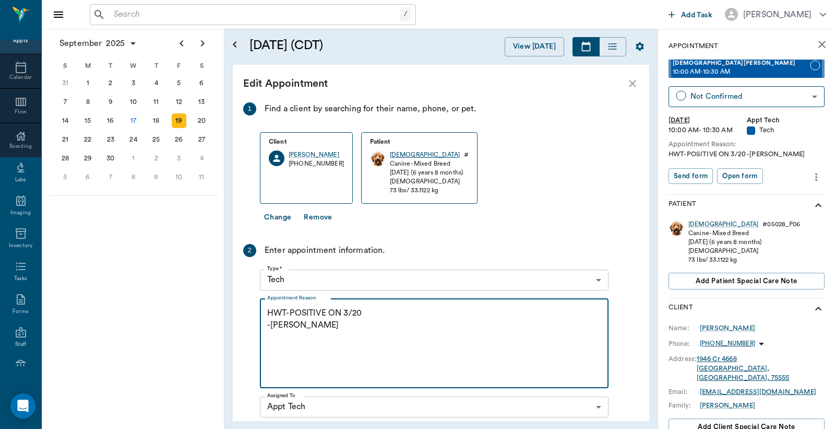
type textarea "HWT-POSITIVE ON 3/20 -[PERSON_NAME]"
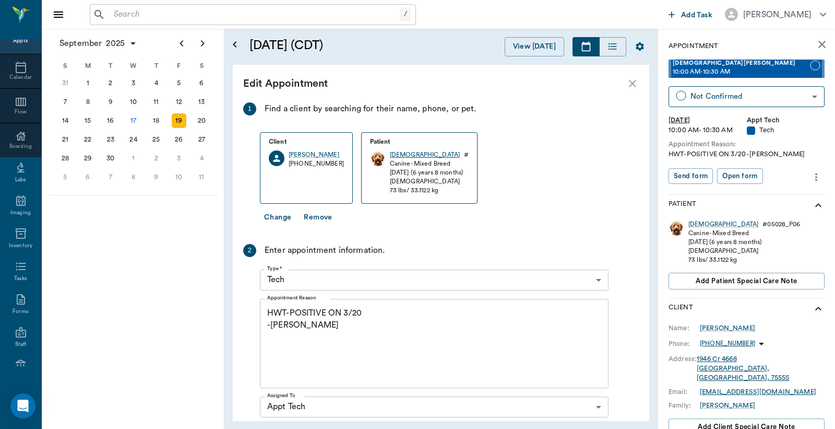
click at [390, 155] on div "[DEMOGRAPHIC_DATA]" at bounding box center [425, 154] width 70 height 9
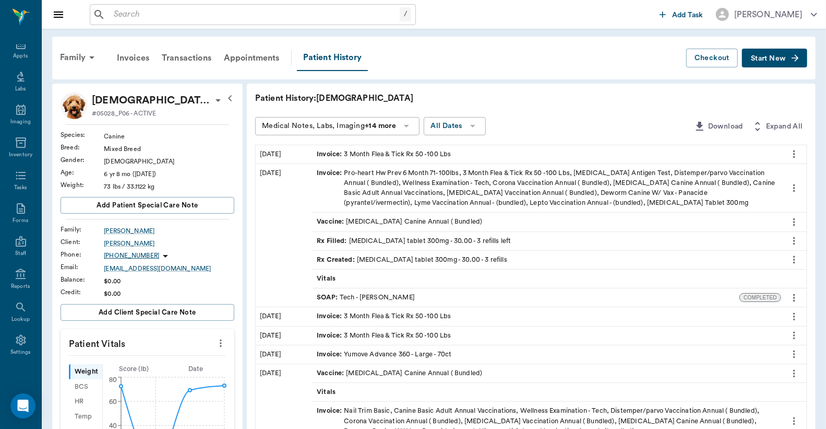
click at [108, 13] on div "/ ​" at bounding box center [253, 14] width 326 height 21
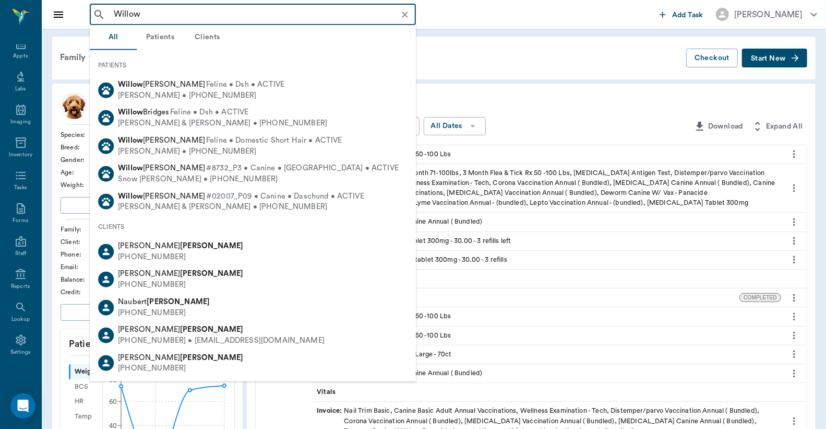
type input "Willow"
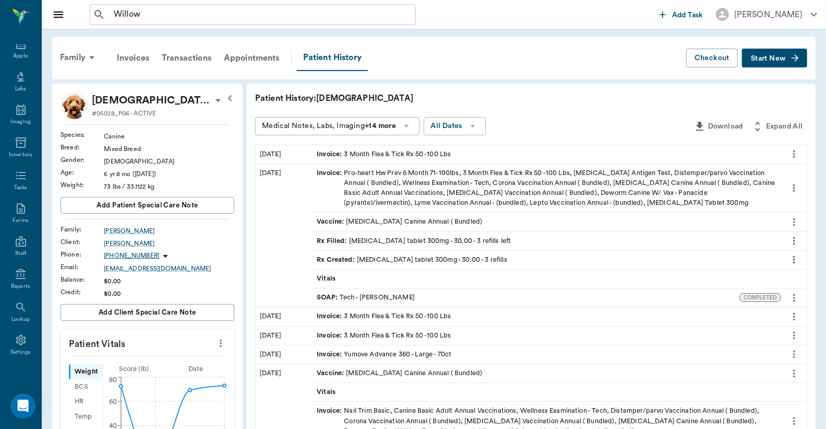
click at [467, 50] on div "Family Invoices Transactions Appointments Patient History" at bounding box center [370, 58] width 633 height 26
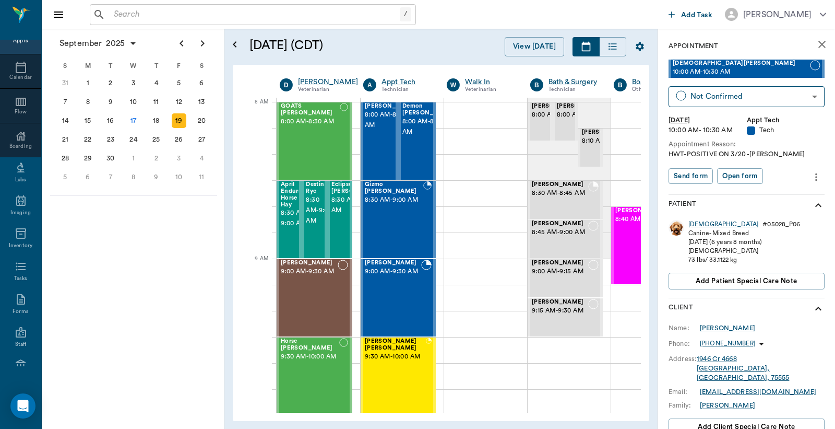
scroll to position [0, 1]
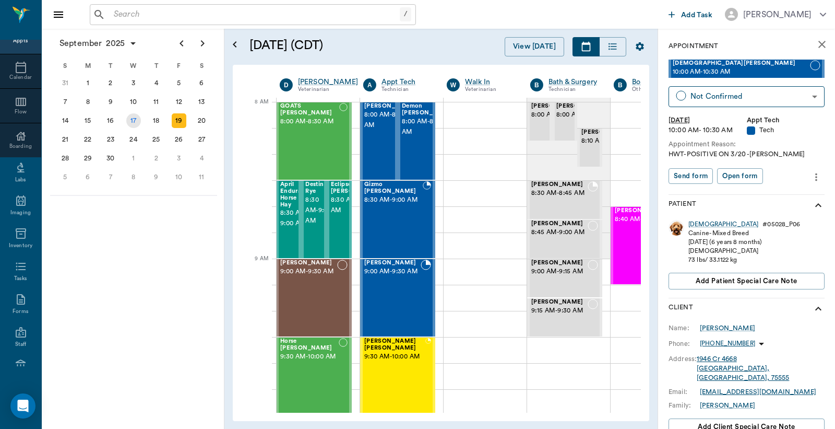
click at [131, 116] on div "17" at bounding box center [133, 120] width 15 height 15
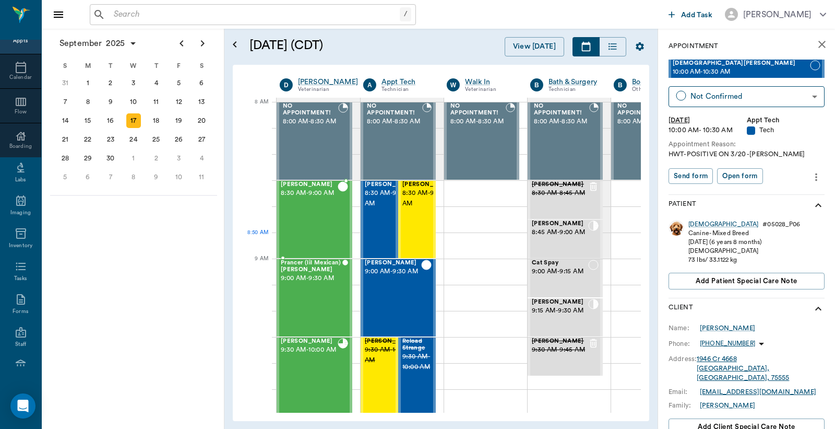
scroll to position [0, 1]
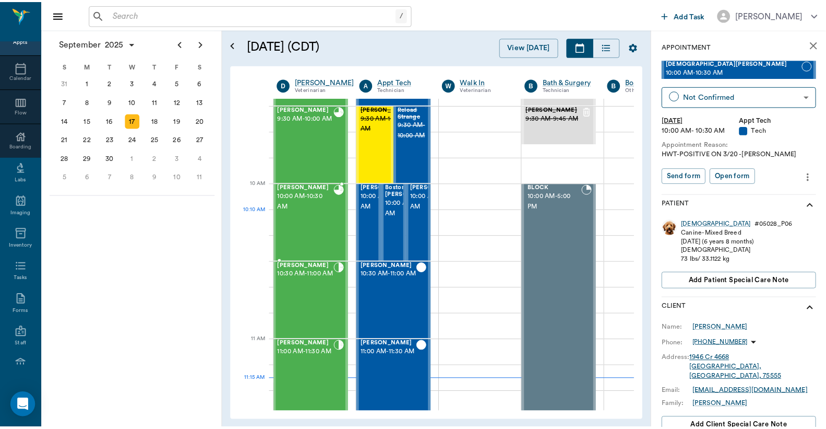
scroll to position [309, 1]
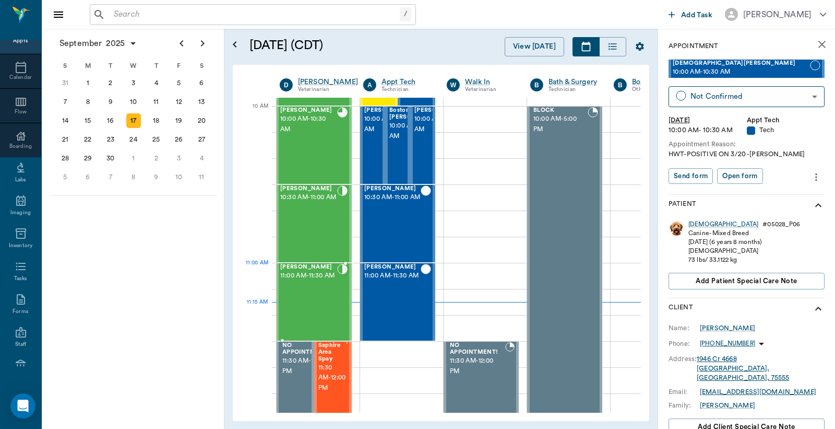
click at [298, 281] on span "11:00 AM - 11:30 AM" at bounding box center [308, 275] width 57 height 10
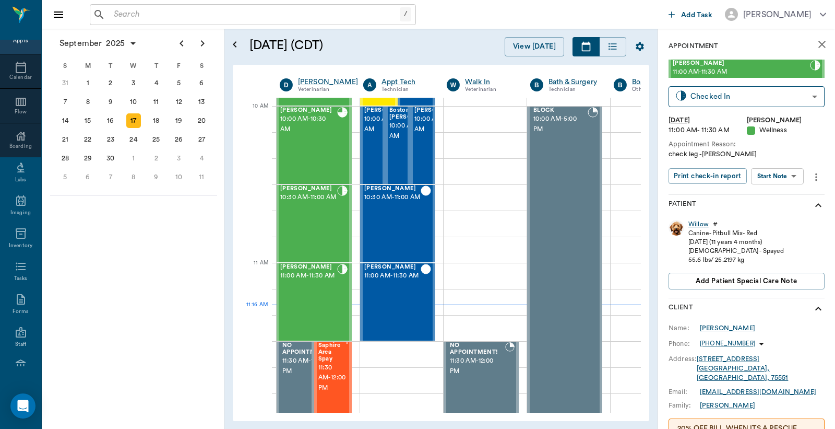
click at [700, 226] on div "Willow" at bounding box center [699, 224] width 20 height 9
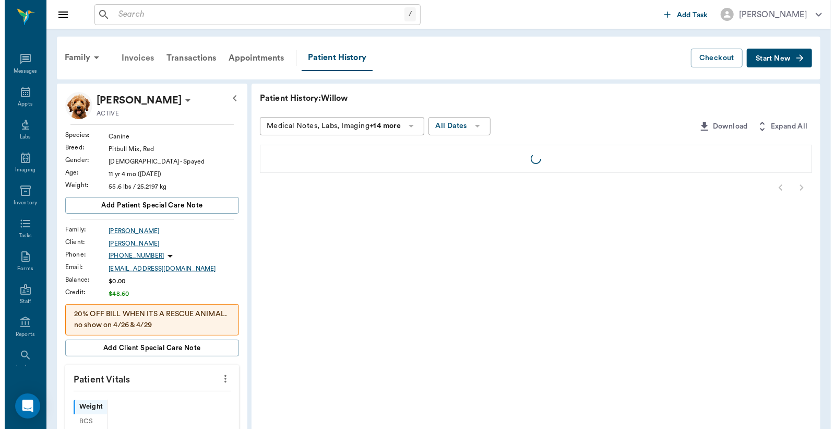
scroll to position [48, 0]
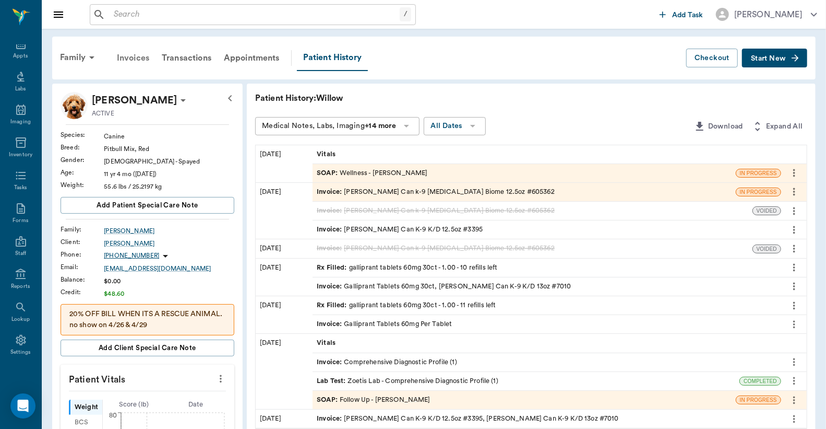
click at [137, 59] on div "Invoices" at bounding box center [133, 57] width 45 height 25
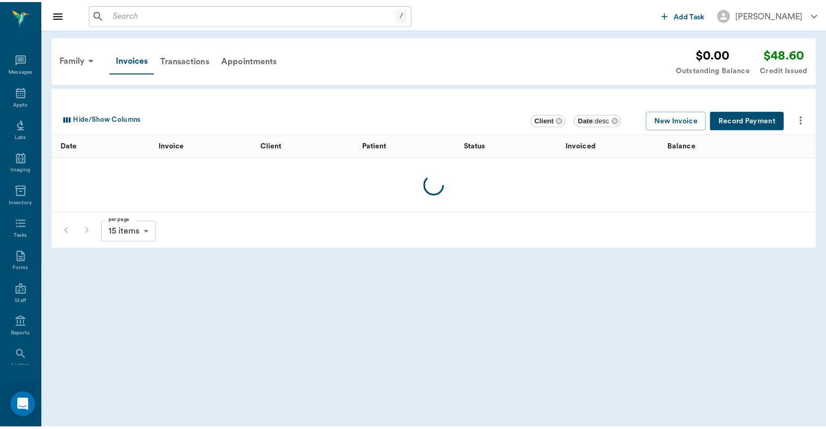
scroll to position [48, 0]
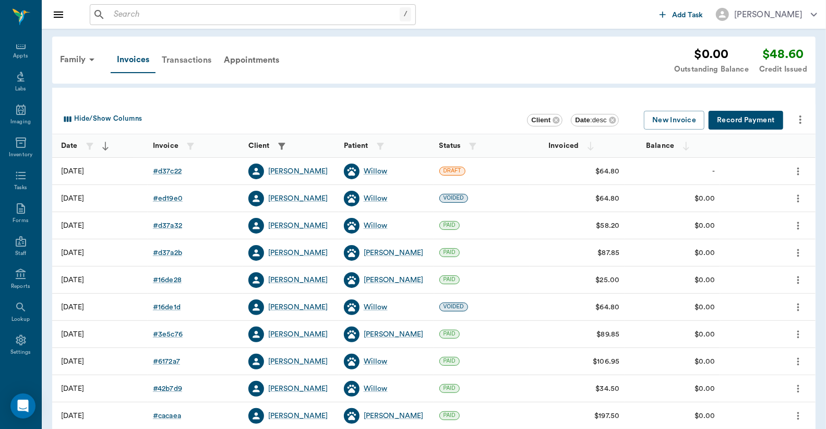
click at [183, 60] on div "Transactions" at bounding box center [187, 60] width 62 height 25
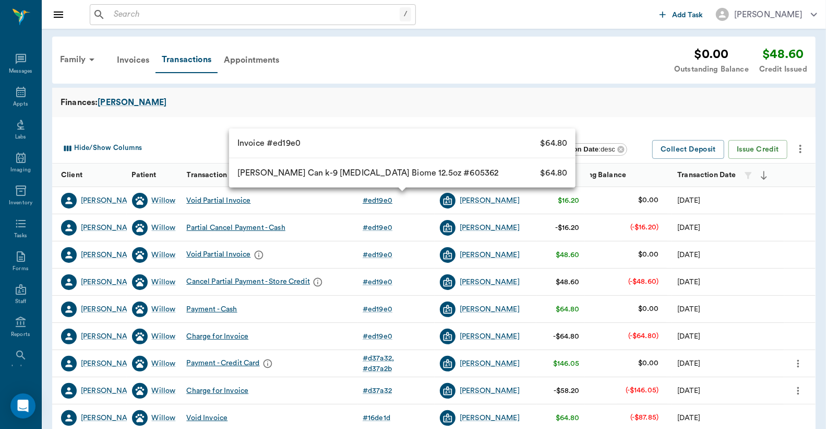
scroll to position [48, 0]
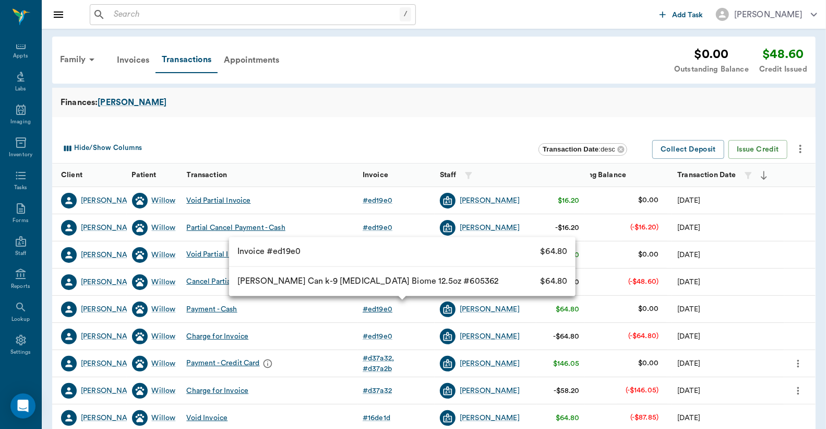
click at [377, 311] on div "# ed19e0" at bounding box center [378, 309] width 30 height 10
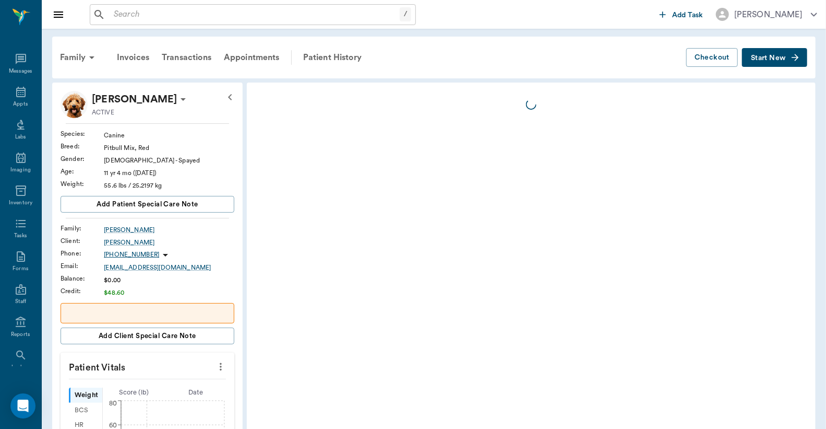
drag, startPoint x: 377, startPoint y: 311, endPoint x: 244, endPoint y: 82, distance: 264.9
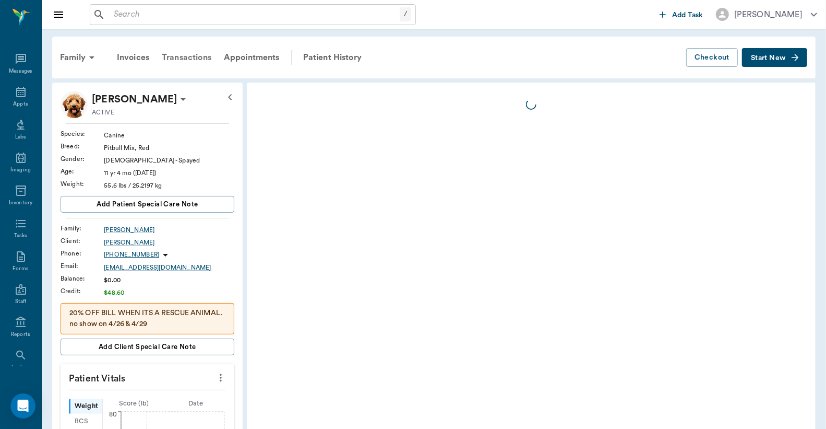
scroll to position [48, 0]
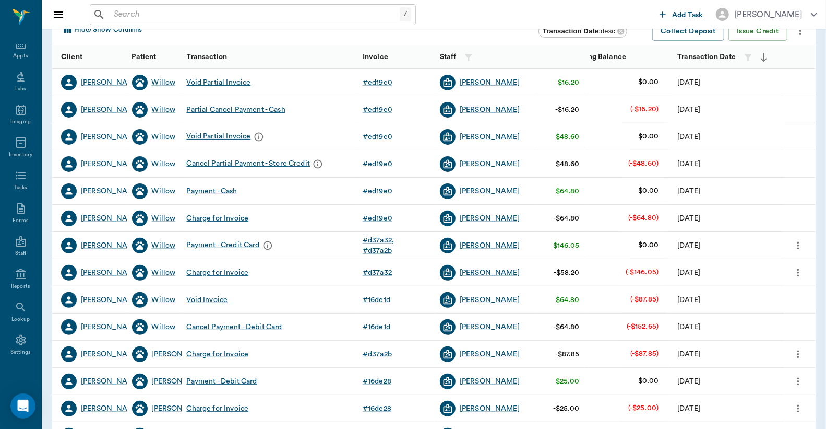
scroll to position [213, 0]
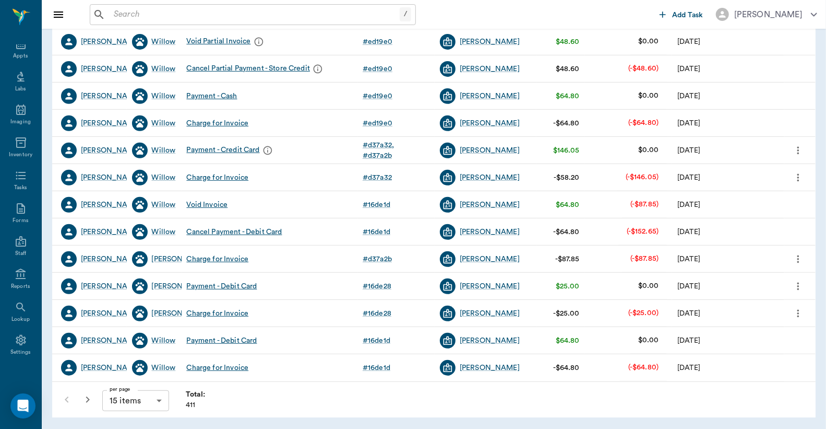
click at [84, 395] on icon "button" at bounding box center [87, 399] width 13 height 13
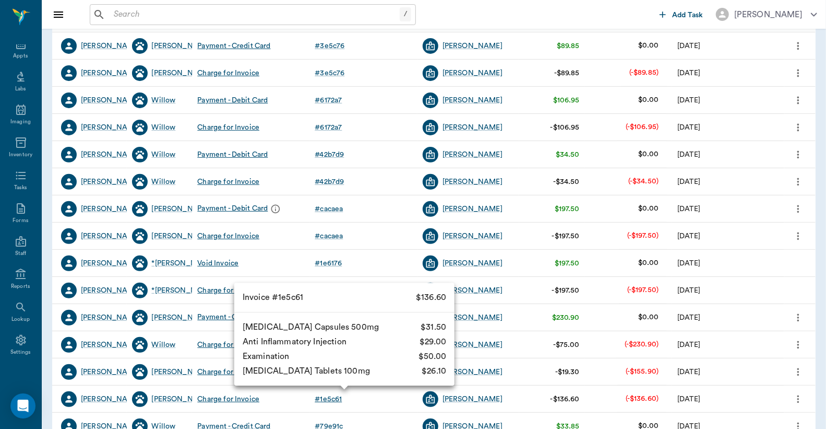
scroll to position [213, 0]
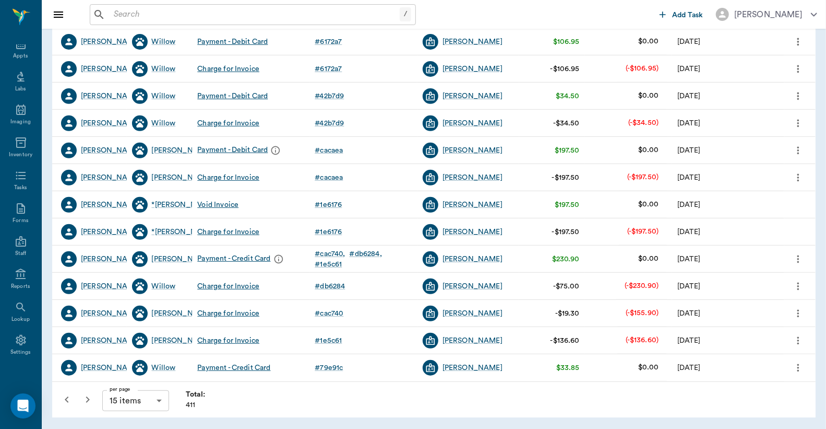
click at [86, 400] on icon "button" at bounding box center [87, 399] width 13 height 13
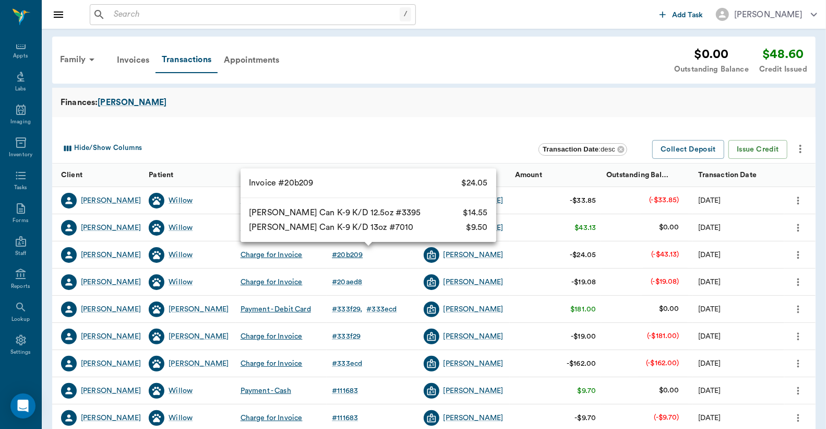
click at [349, 255] on div "# 20b209" at bounding box center [347, 255] width 31 height 10
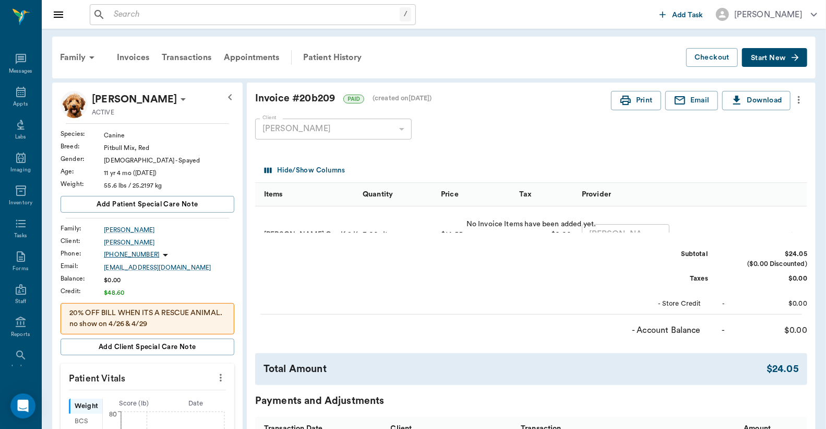
scroll to position [48, 0]
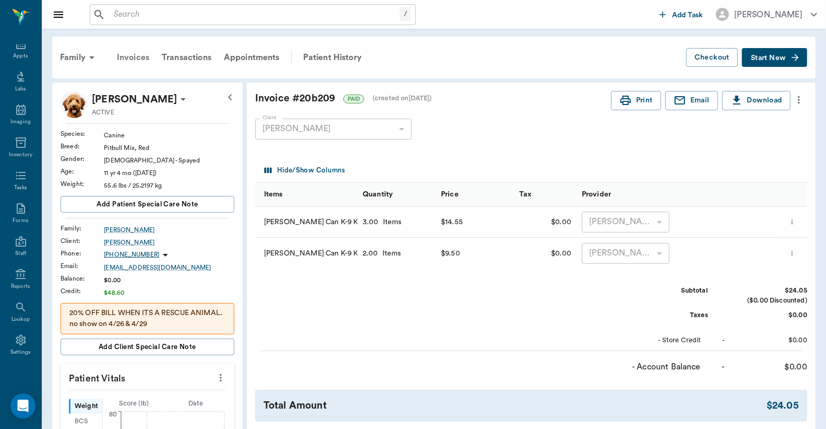
click at [137, 57] on div "Invoices" at bounding box center [133, 57] width 45 height 25
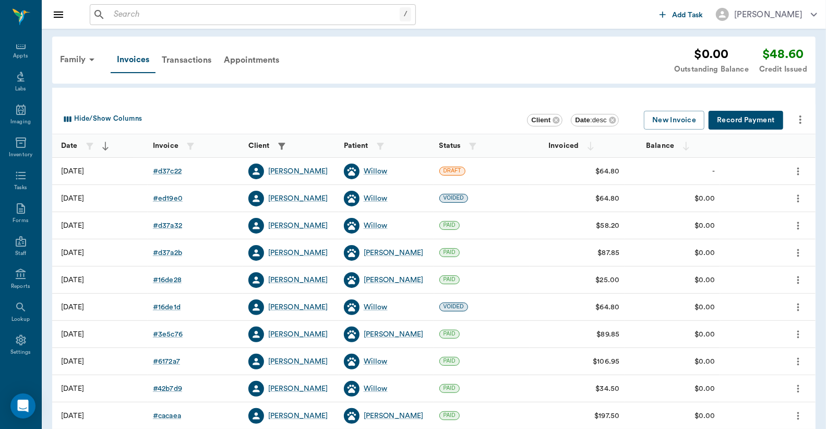
scroll to position [184, 0]
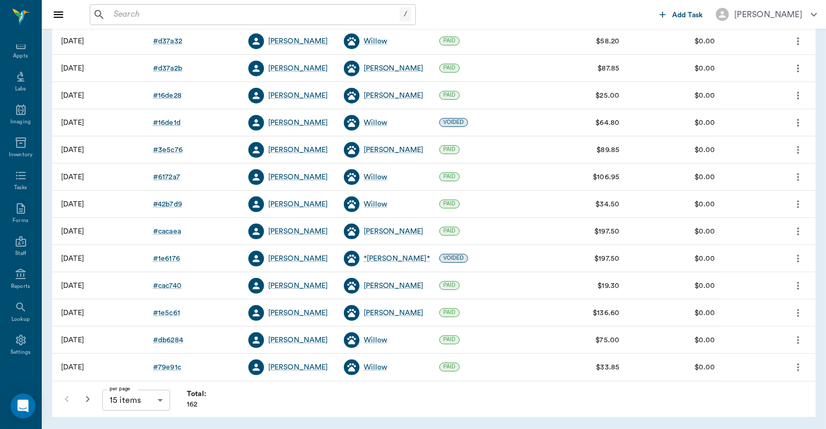
click at [88, 401] on icon "button" at bounding box center [87, 399] width 13 height 13
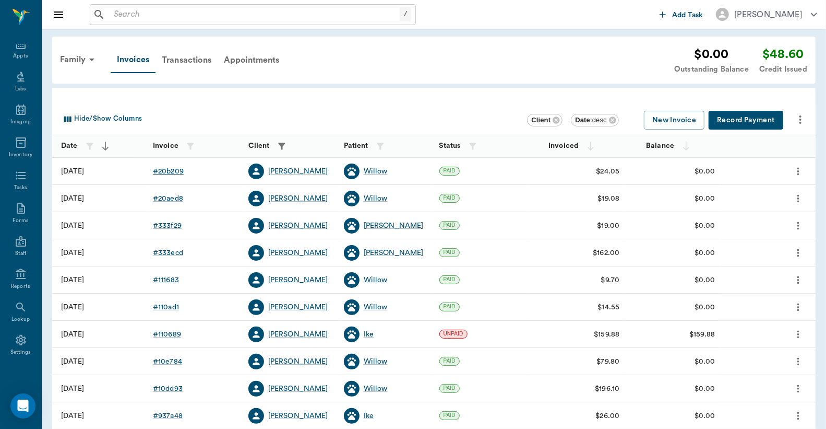
click at [174, 170] on div "# 20b209" at bounding box center [168, 171] width 31 height 10
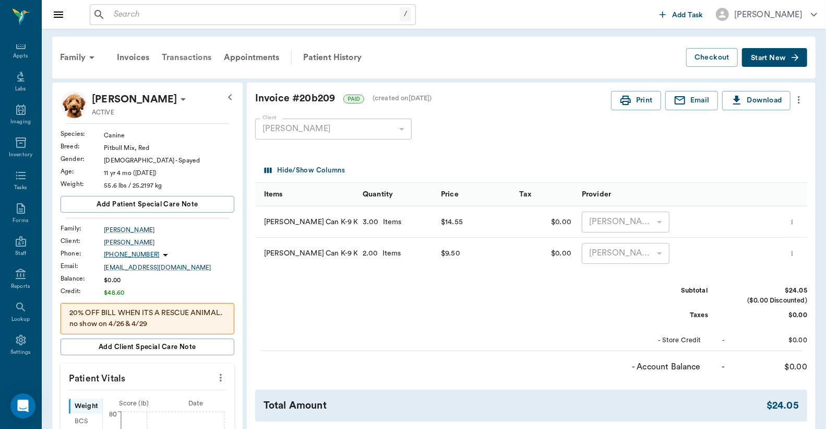
click at [186, 55] on div "Transactions" at bounding box center [187, 57] width 62 height 25
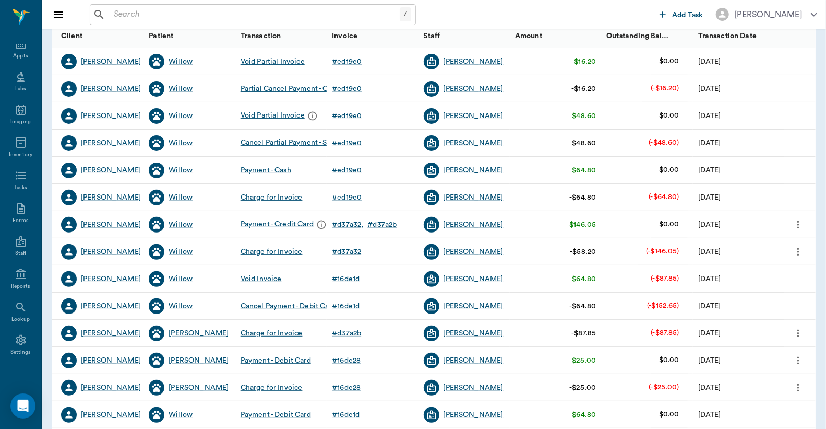
scroll to position [213, 0]
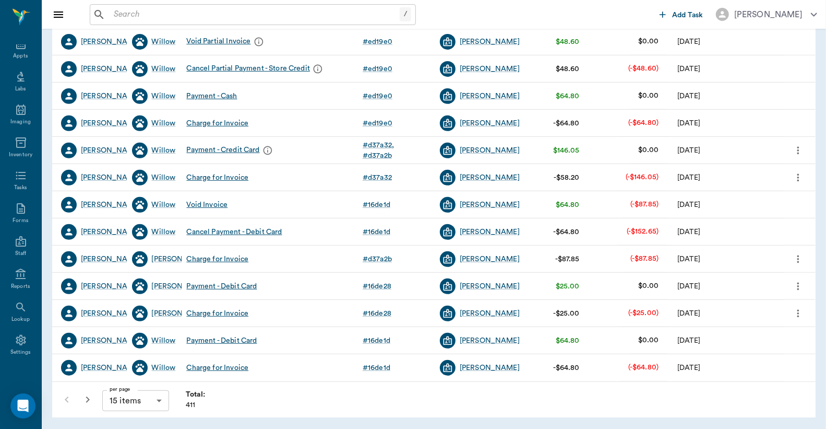
click at [90, 402] on icon "button" at bounding box center [87, 399] width 13 height 13
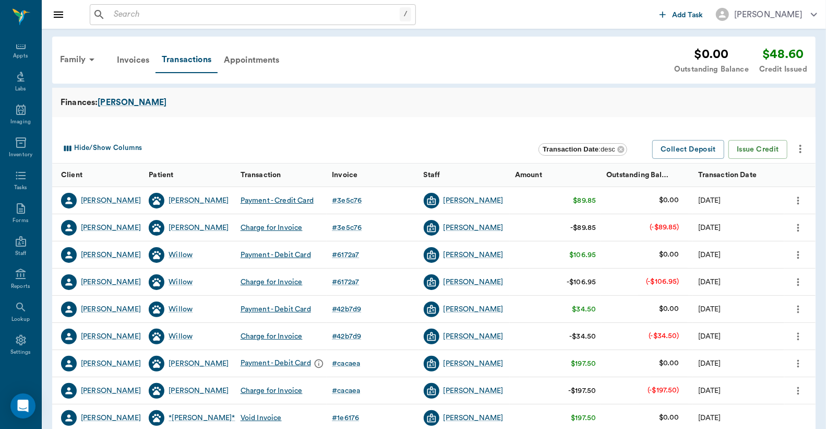
click at [346, 353] on div "# cacaea" at bounding box center [372, 363] width 91 height 27
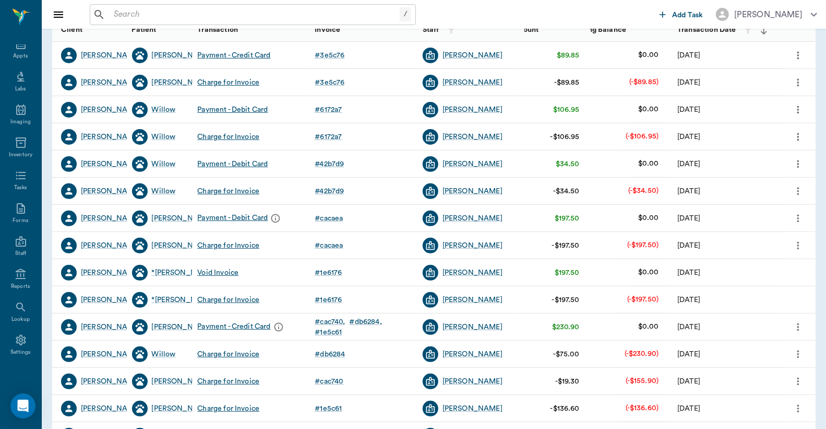
scroll to position [213, 0]
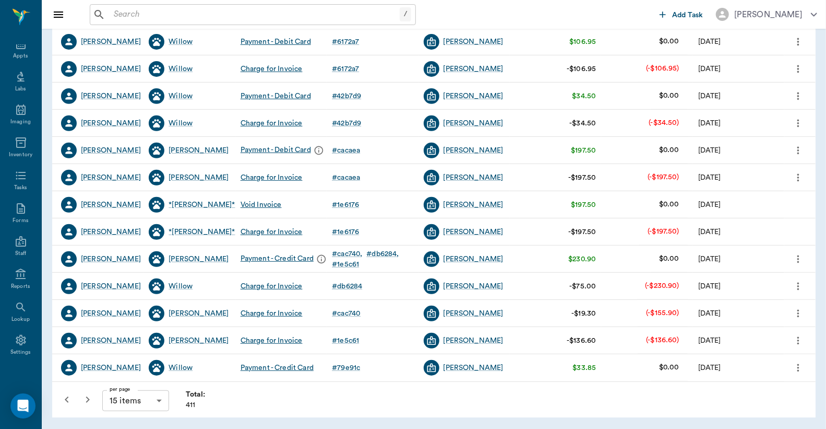
click at [85, 399] on icon "button" at bounding box center [87, 399] width 13 height 13
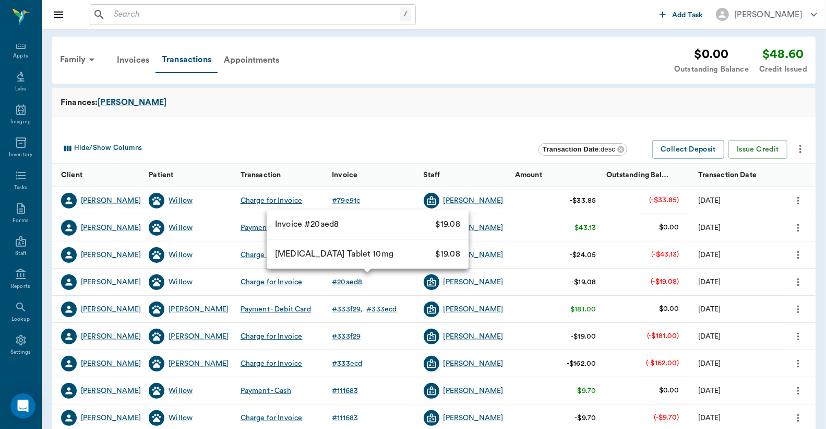
click at [351, 282] on div "# 20aed8" at bounding box center [347, 282] width 30 height 10
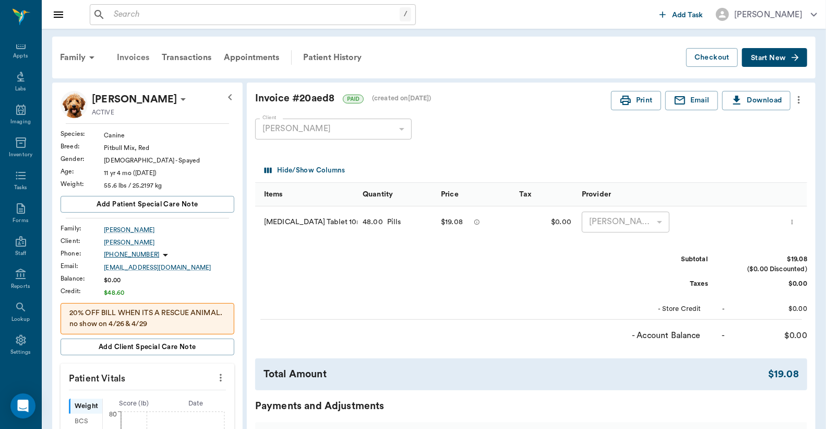
click at [134, 59] on div "Invoices" at bounding box center [133, 57] width 45 height 25
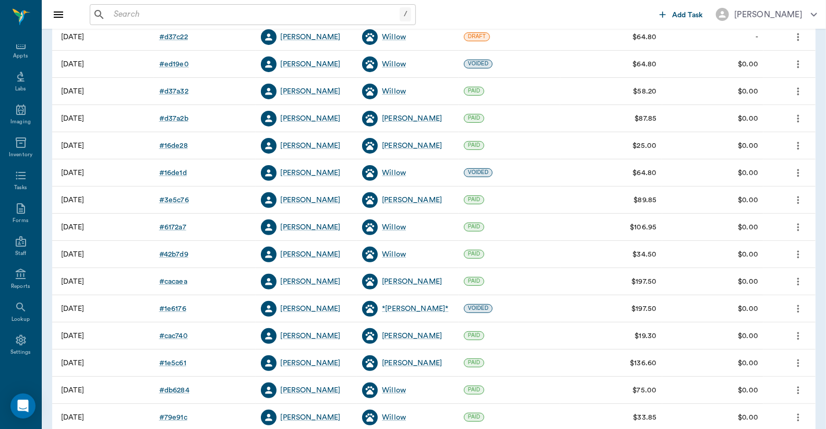
scroll to position [184, 0]
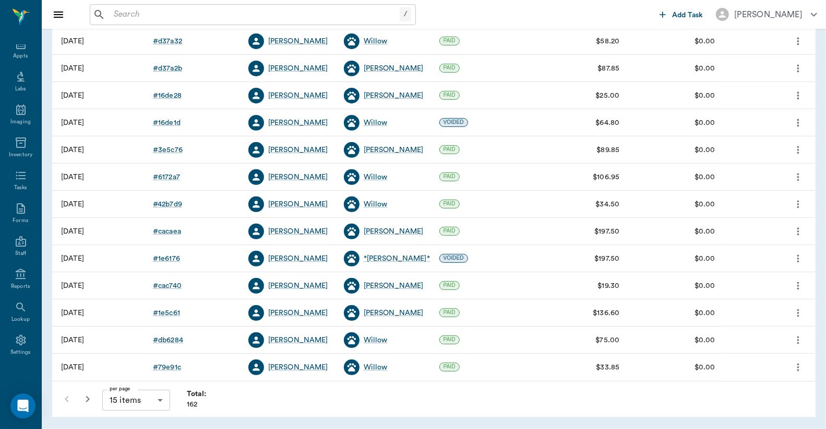
click at [87, 396] on icon "button" at bounding box center [88, 399] width 4 height 6
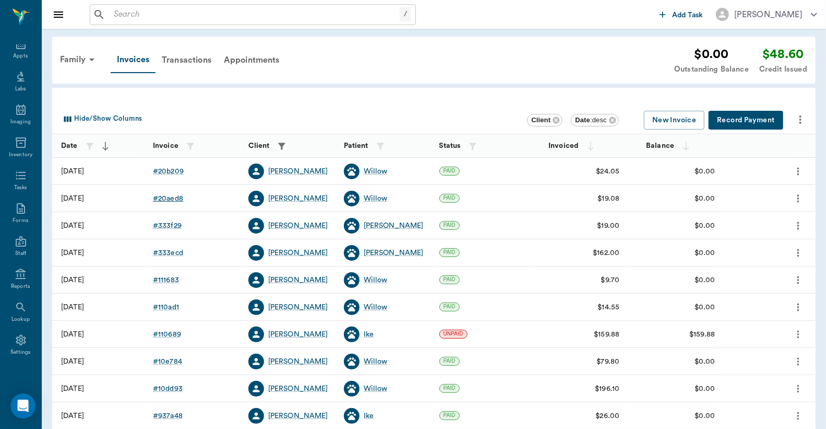
click at [170, 196] on div "# 20aed8" at bounding box center [168, 198] width 30 height 10
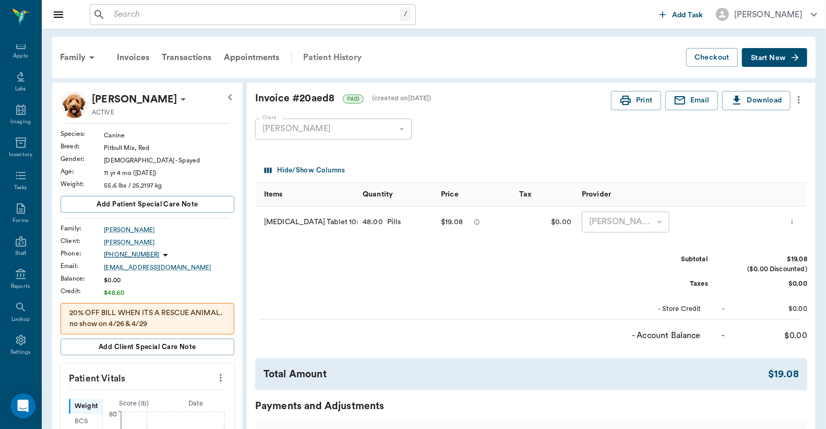
click at [334, 56] on div "Patient History" at bounding box center [332, 57] width 71 height 25
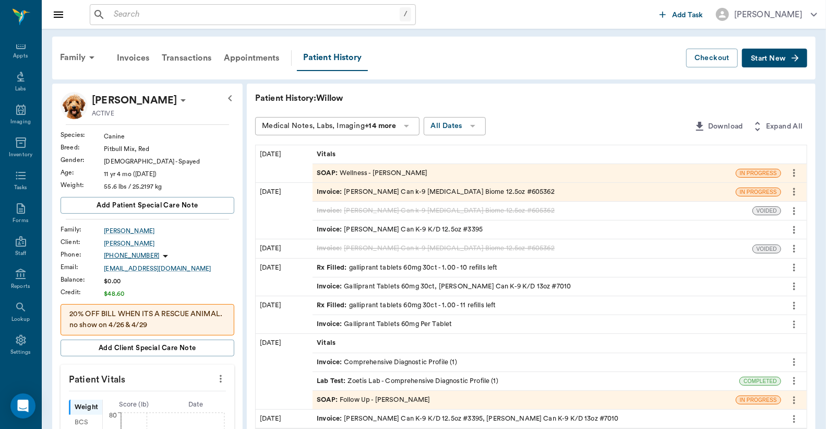
scroll to position [232, 0]
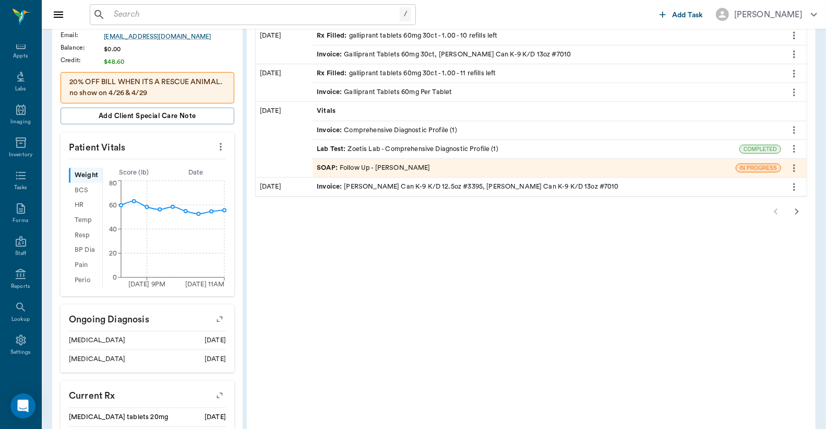
click at [798, 211] on icon "button" at bounding box center [798, 211] width 4 height 6
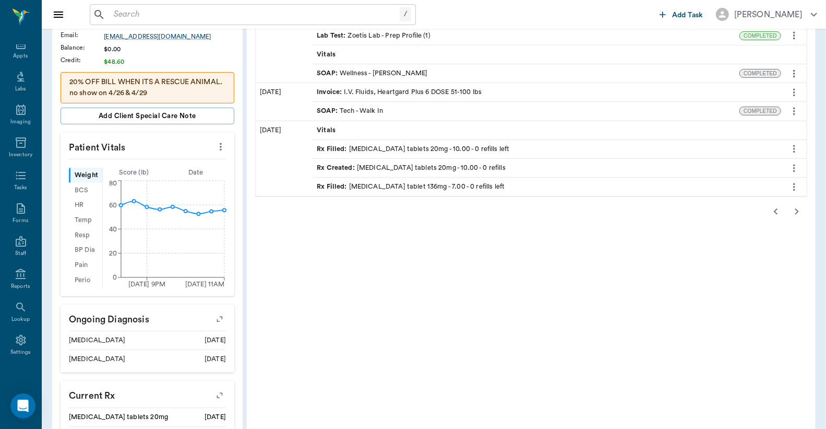
scroll to position [0, 0]
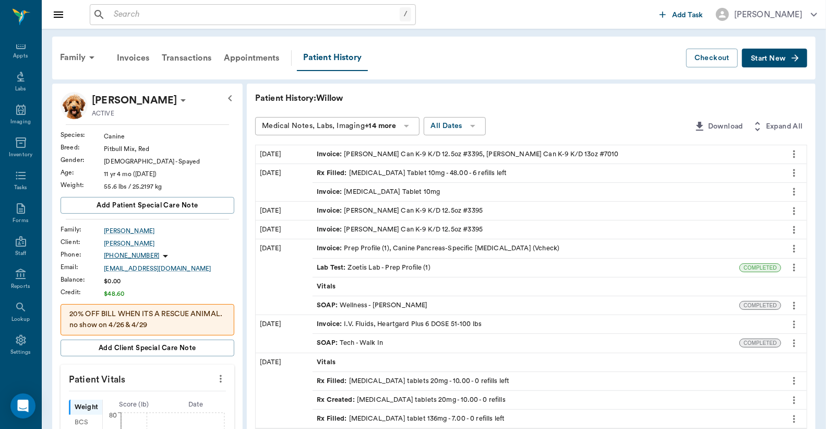
click at [393, 174] on div "Rx Filled : [MEDICAL_DATA] Tablet 10mg - 48.00 - 6 refills left" at bounding box center [412, 173] width 190 height 10
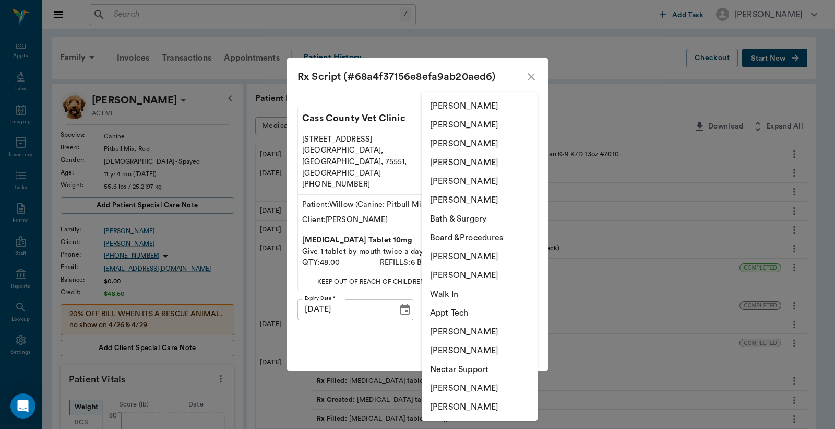
click at [441, 291] on body "/ ​ Add Task [PERSON_NAME] Nectar Messages Appts Labs Imaging Inventory Tasks F…" at bounding box center [417, 436] width 835 height 872
click at [470, 123] on li "[PERSON_NAME]" at bounding box center [480, 124] width 116 height 19
type input "63ec2e2852e12b0ba117910e"
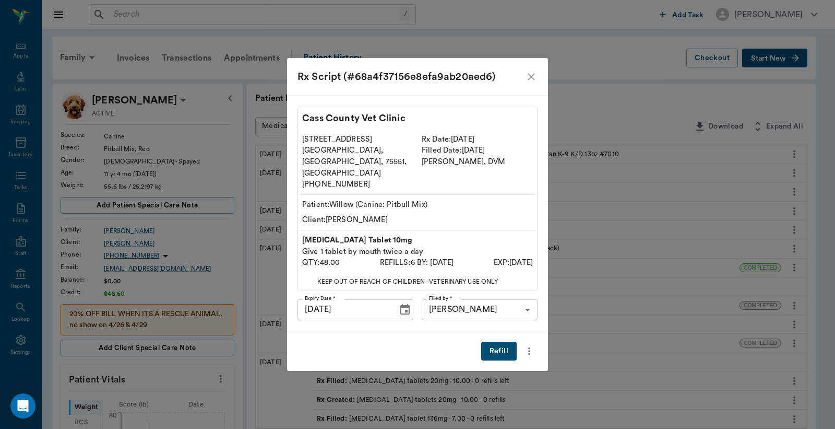
click at [496, 341] on button "Refill" at bounding box center [499, 350] width 36 height 19
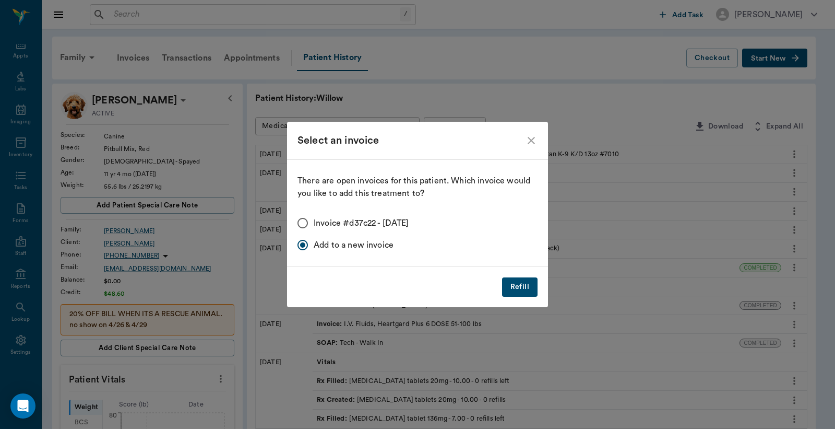
click at [513, 287] on button "Refill" at bounding box center [520, 286] width 36 height 19
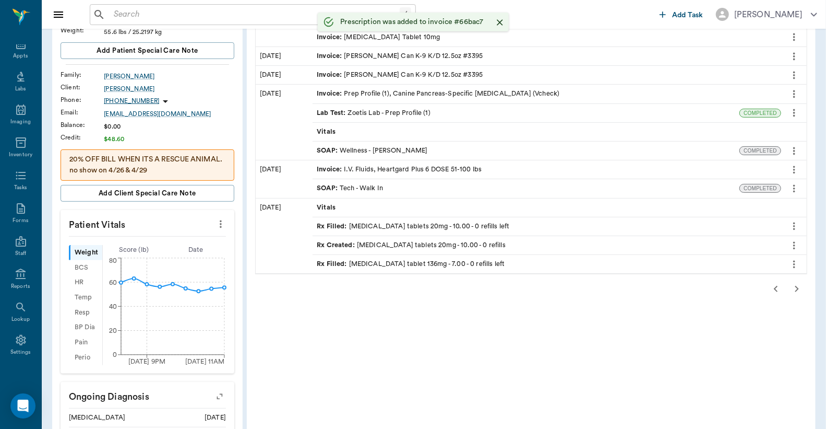
scroll to position [309, 0]
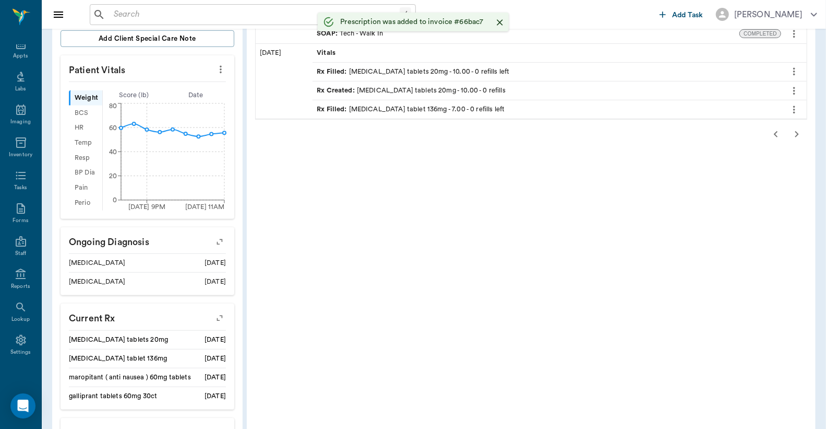
click at [776, 133] on icon "button" at bounding box center [776, 134] width 4 height 6
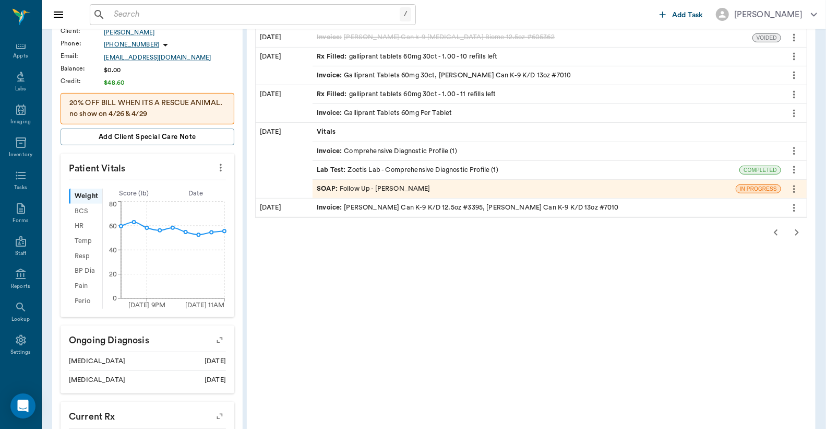
scroll to position [134, 0]
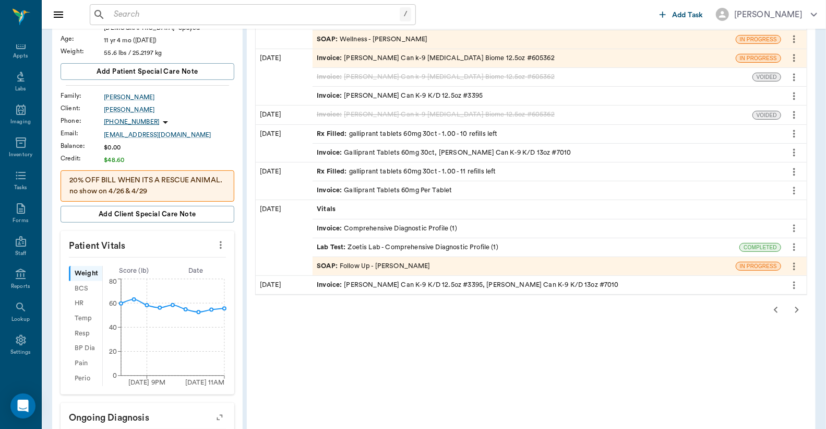
click at [796, 312] on icon "button" at bounding box center [798, 309] width 4 height 6
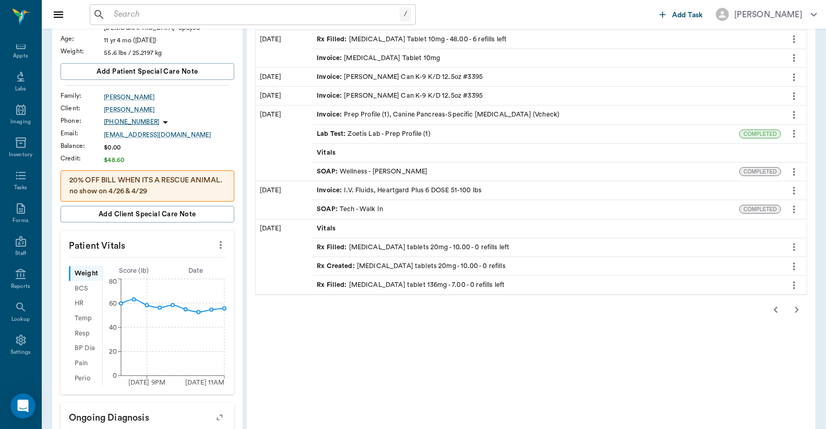
scroll to position [56, 0]
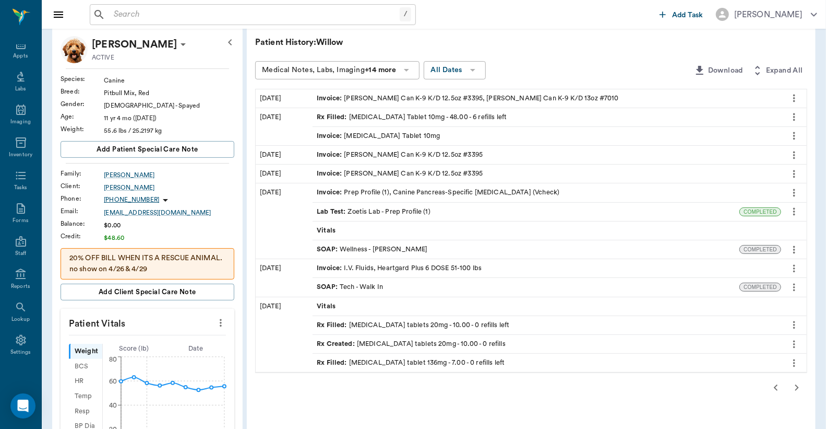
click at [795, 388] on icon "button" at bounding box center [797, 387] width 13 height 13
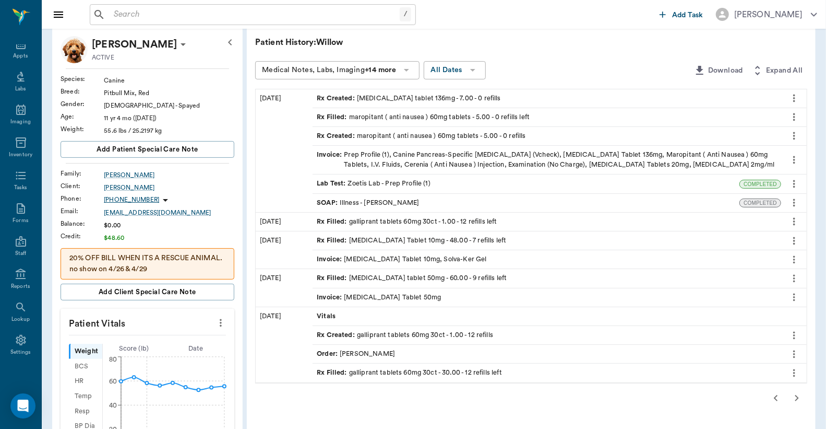
click at [415, 278] on div "Rx Filled : [MEDICAL_DATA] tablet 50mg - 60.00 - 9 refills left" at bounding box center [412, 278] width 190 height 10
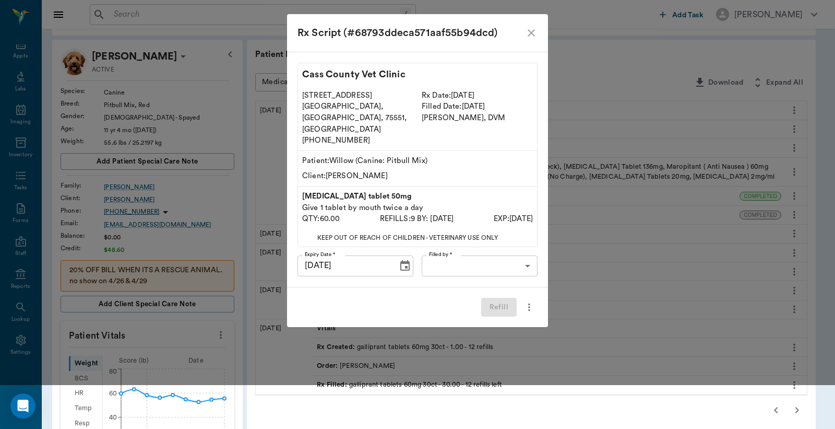
scroll to position [0, 0]
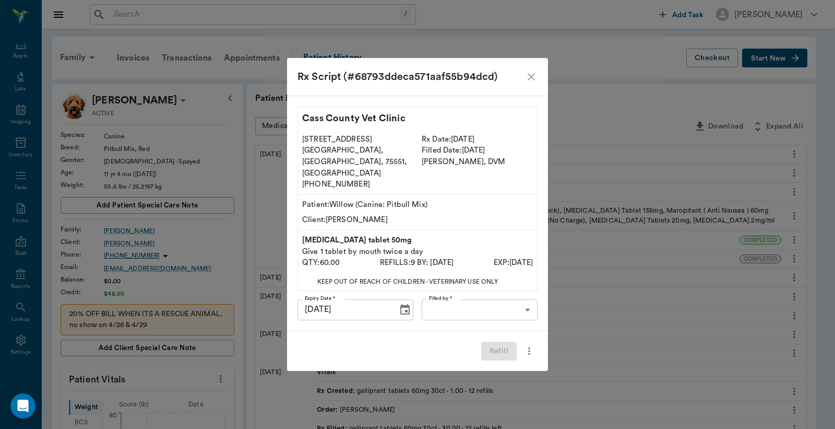
click at [452, 296] on body "/ ​ Add Task [PERSON_NAME] Nectar Messages Appts Labs Imaging Inventory Tasks F…" at bounding box center [417, 436] width 835 height 872
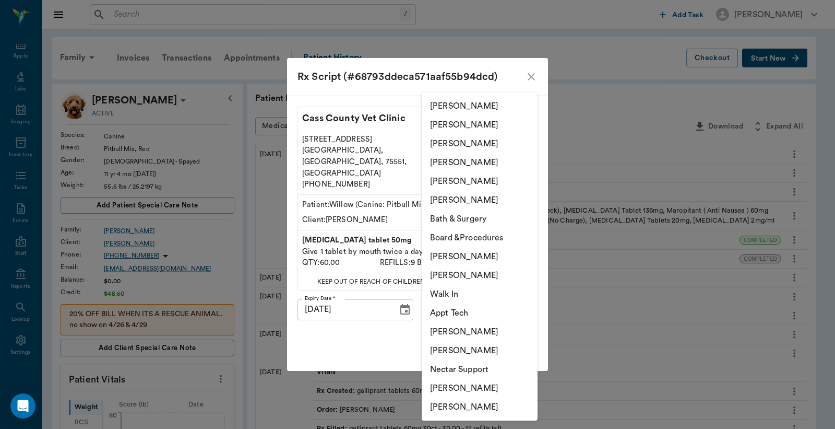
click at [466, 123] on li "[PERSON_NAME]" at bounding box center [480, 124] width 116 height 19
type input "63ec2e2852e12b0ba117910e"
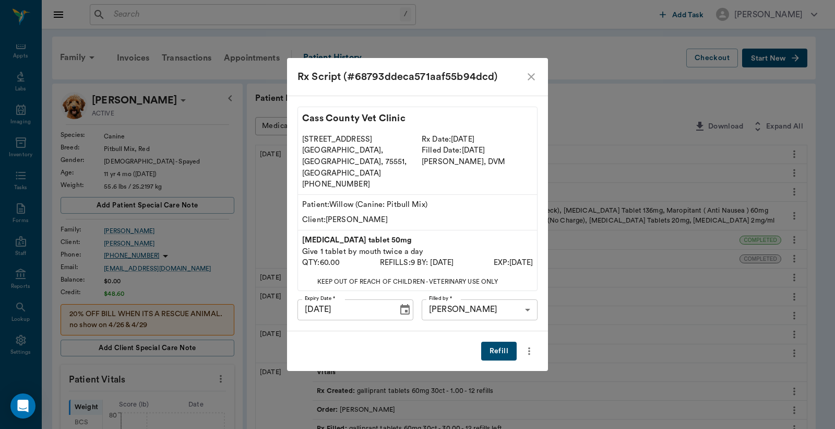
click at [495, 341] on button "Refill" at bounding box center [499, 350] width 36 height 19
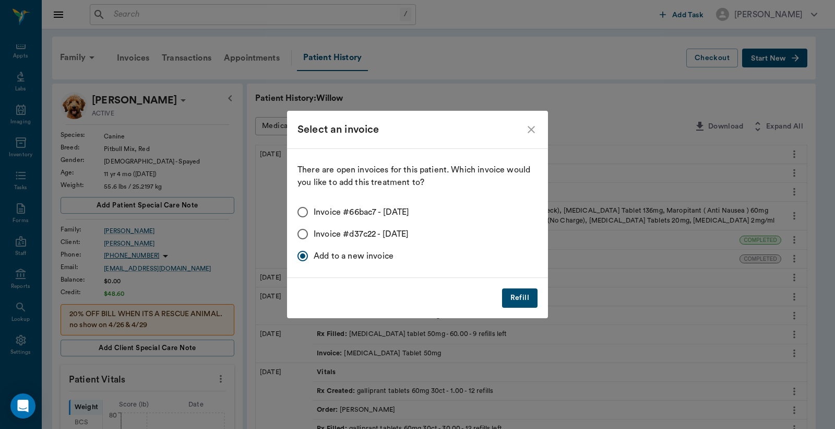
click at [524, 295] on button "Refill" at bounding box center [520, 297] width 36 height 19
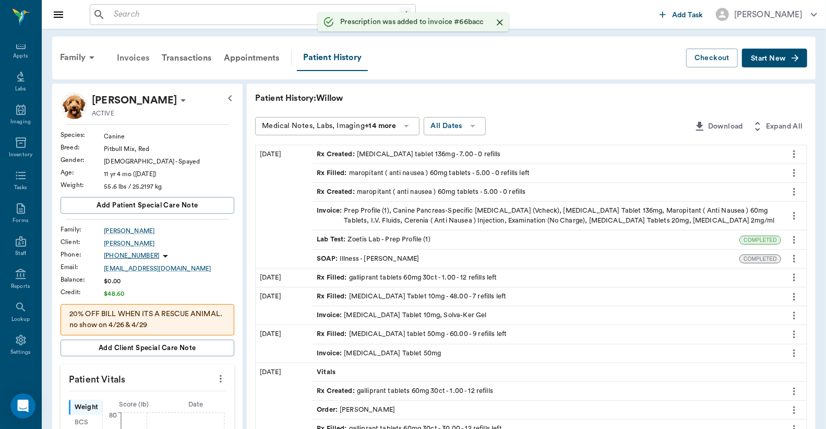
click at [131, 58] on div "Invoices" at bounding box center [133, 57] width 45 height 25
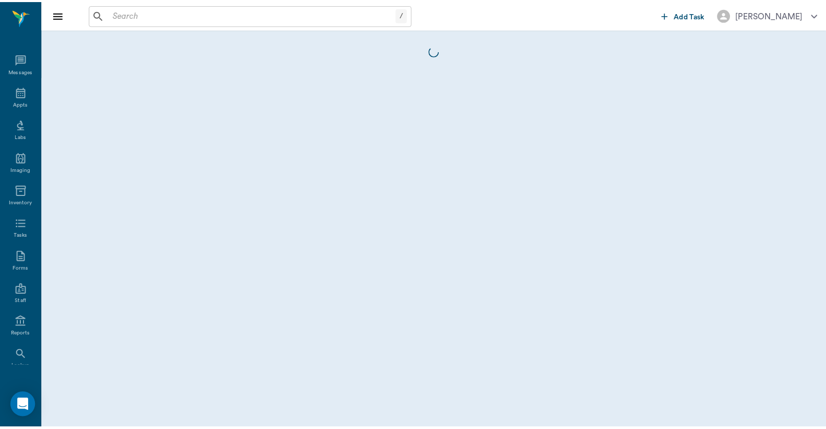
scroll to position [48, 0]
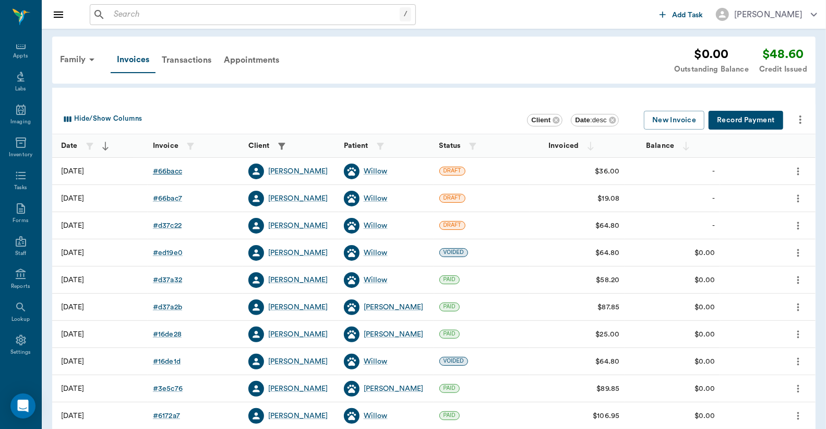
click at [166, 172] on div "# 66bacc" at bounding box center [167, 171] width 29 height 10
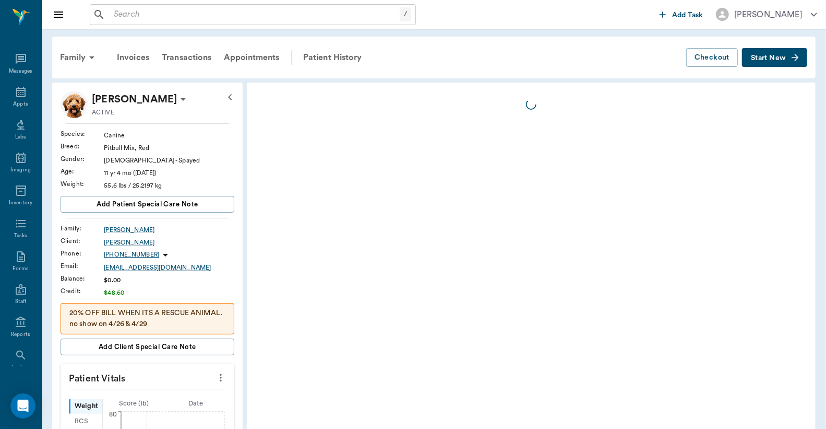
scroll to position [48, 0]
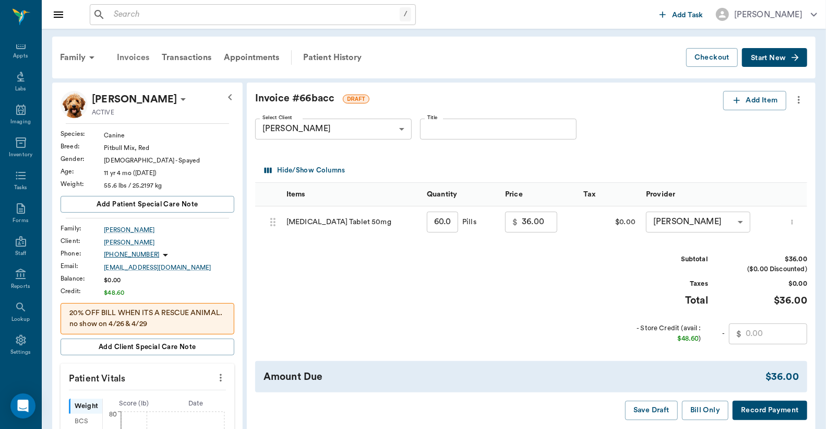
click at [132, 58] on div "Invoices" at bounding box center [133, 57] width 45 height 25
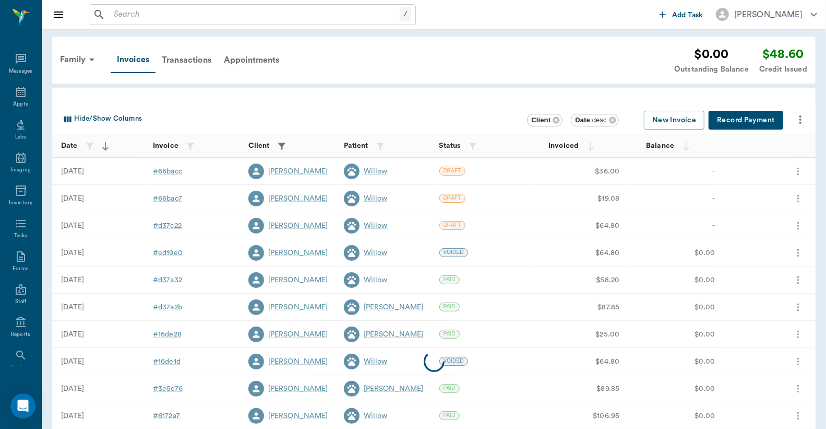
scroll to position [48, 0]
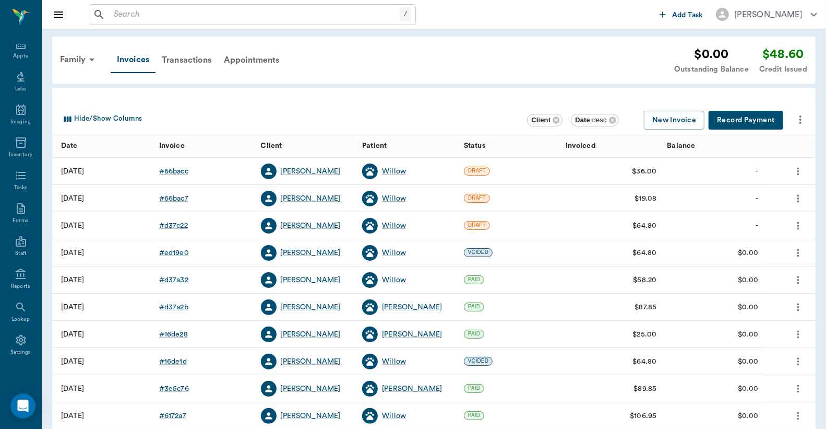
click at [173, 199] on div "# 66bac7" at bounding box center [173, 198] width 29 height 10
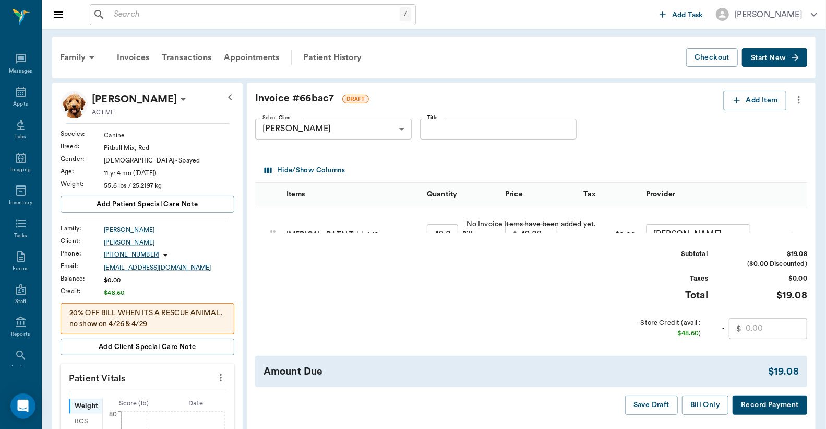
scroll to position [48, 0]
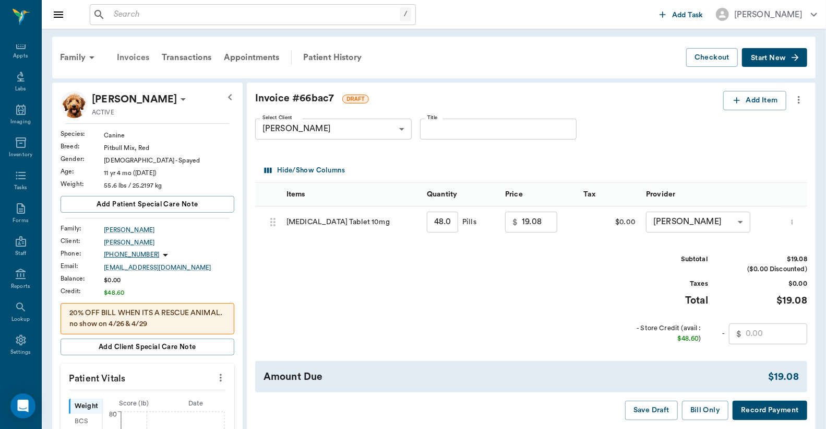
click at [134, 59] on div "Invoices" at bounding box center [133, 57] width 45 height 25
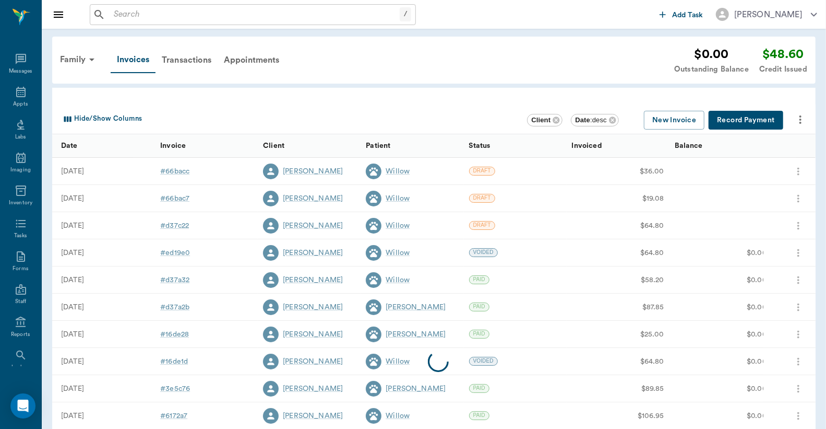
scroll to position [48, 0]
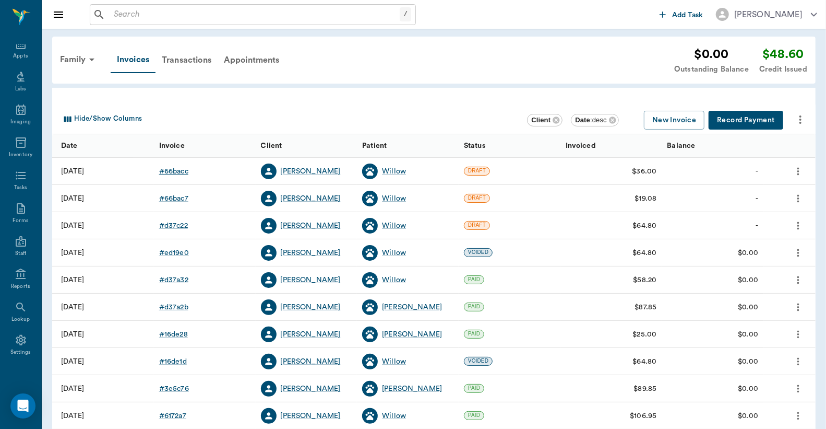
click at [174, 170] on div "# 66bacc" at bounding box center [173, 171] width 29 height 10
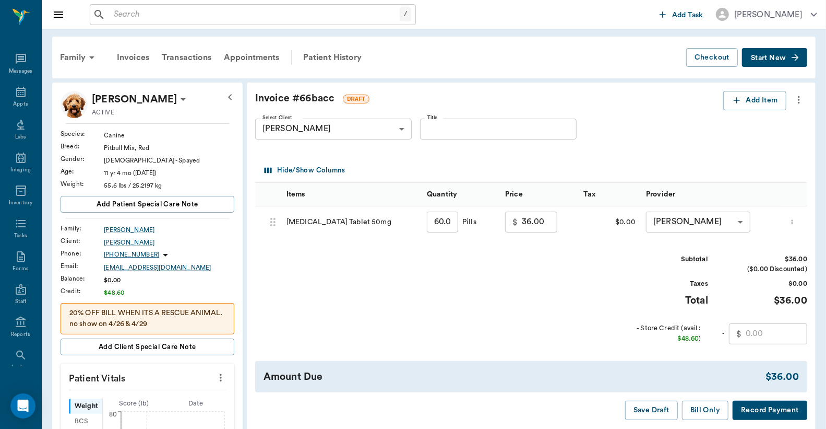
scroll to position [48, 0]
click at [802, 101] on icon "more" at bounding box center [799, 99] width 11 height 13
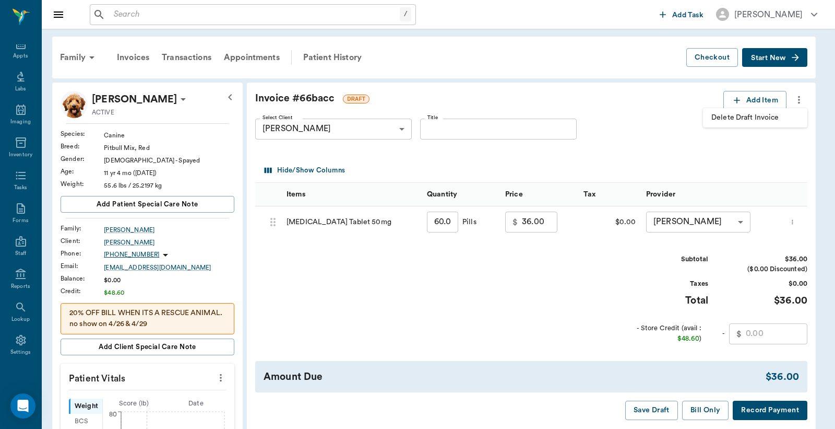
click at [729, 167] on div at bounding box center [417, 214] width 835 height 429
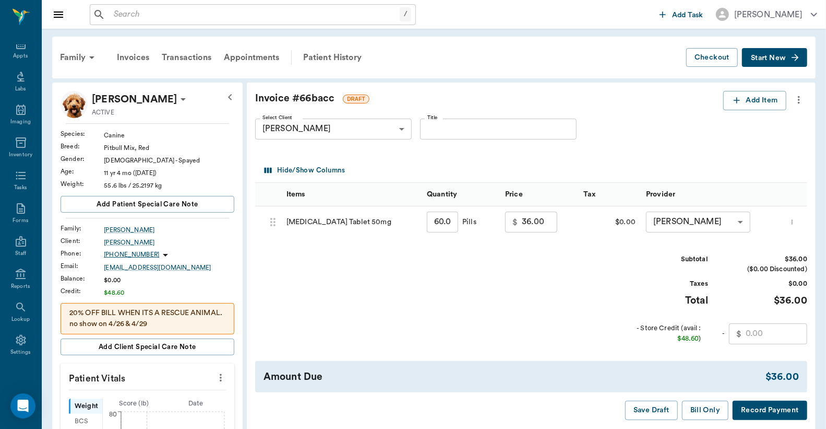
click at [794, 226] on icon "more" at bounding box center [792, 222] width 7 height 13
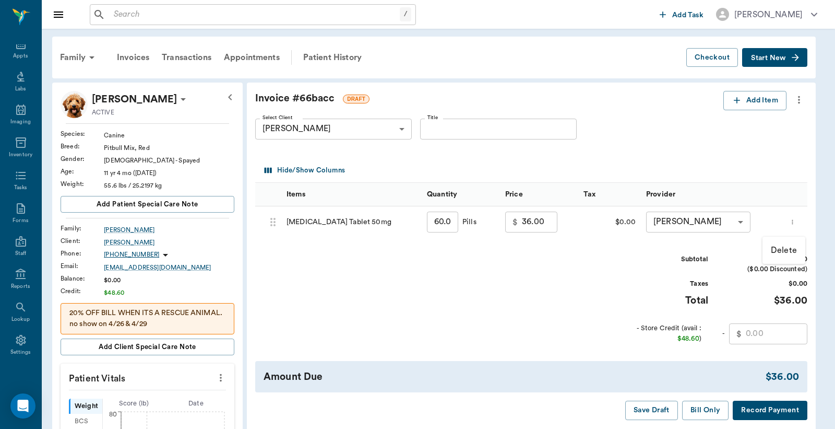
click at [760, 155] on div at bounding box center [417, 214] width 835 height 429
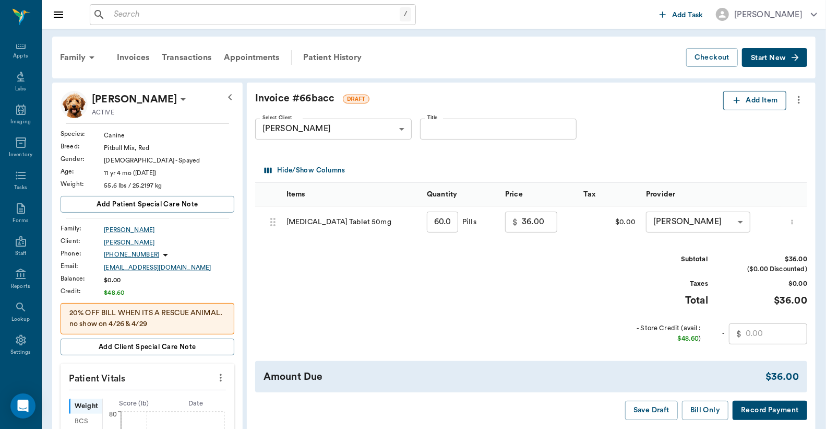
click at [761, 103] on button "Add Item" at bounding box center [755, 100] width 63 height 19
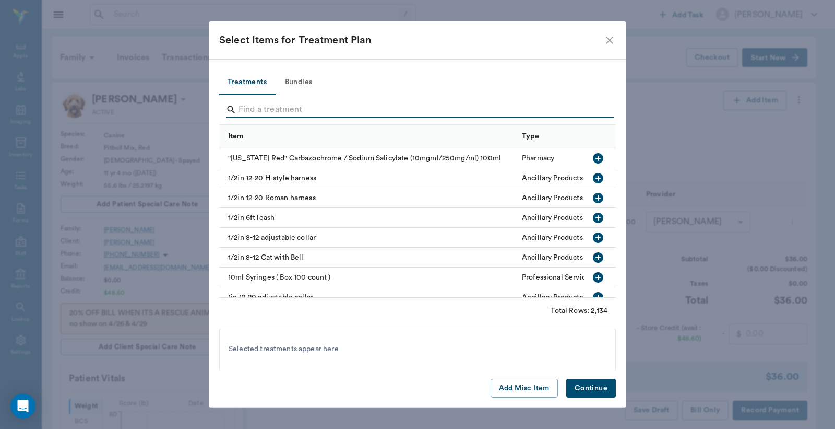
click at [239, 107] on input "Search" at bounding box center [419, 109] width 360 height 17
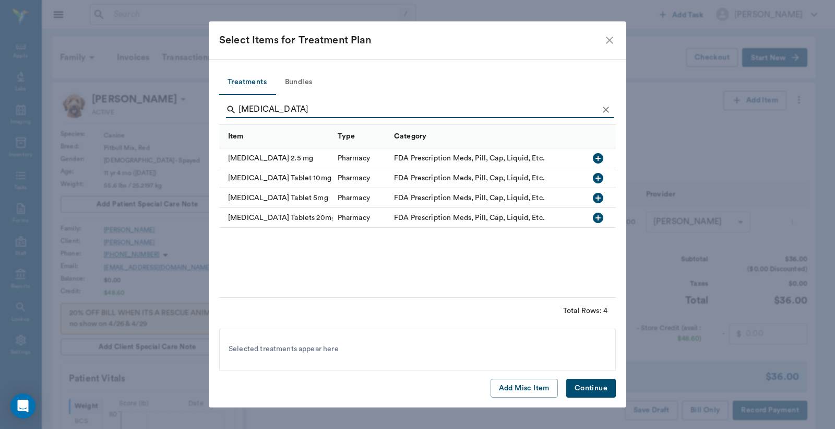
type input "[MEDICAL_DATA]"
click at [600, 180] on icon "button" at bounding box center [598, 178] width 10 height 10
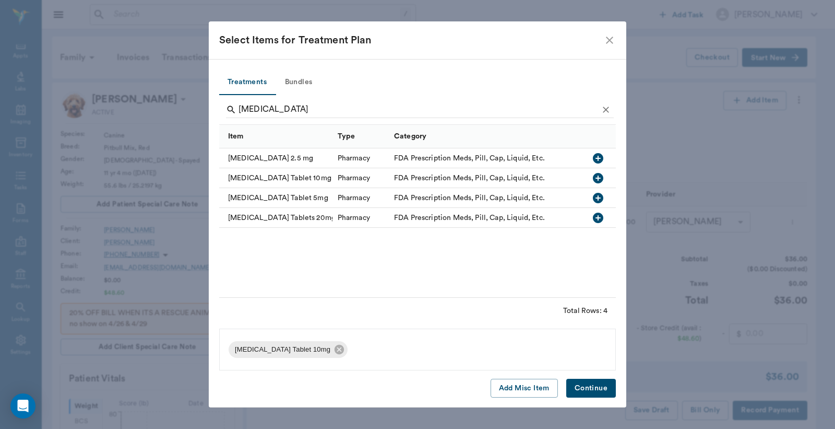
click at [587, 389] on button "Continue" at bounding box center [591, 388] width 50 height 19
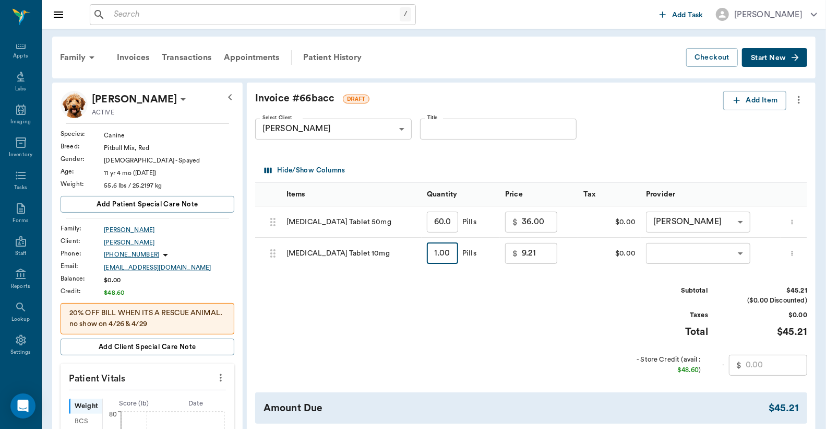
drag, startPoint x: 431, startPoint y: 251, endPoint x: 452, endPoint y: 244, distance: 21.3
click at [452, 244] on input "1.00" at bounding box center [442, 253] width 31 height 21
type input "4"
type input "9.84"
type input "48"
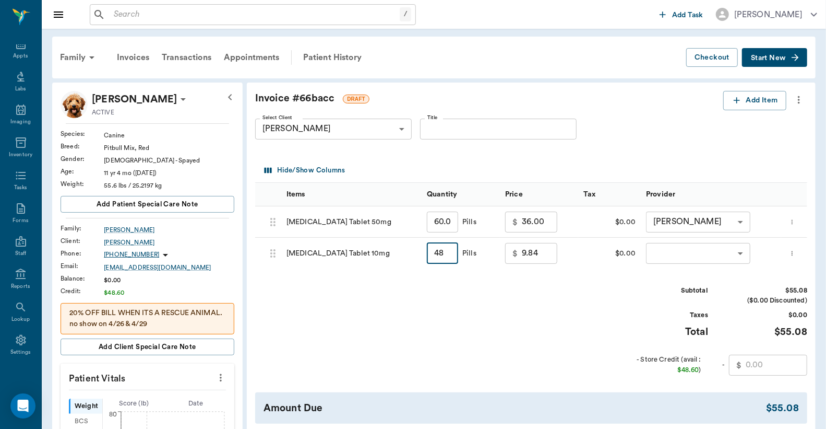
type input "19.08"
type input "48"
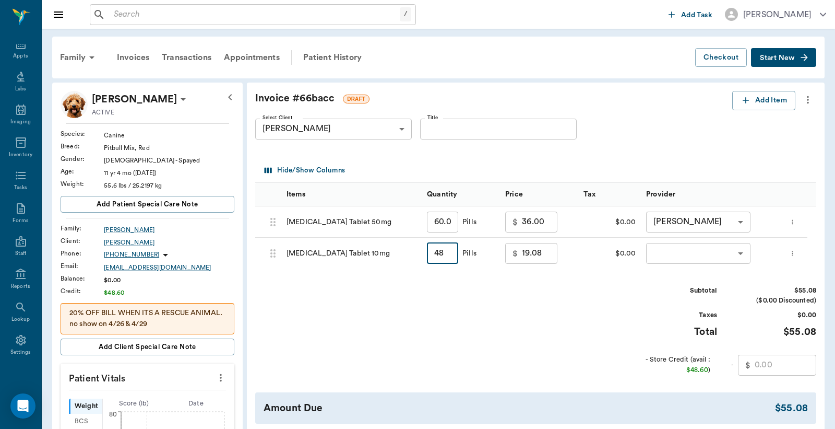
click at [682, 254] on body "/ ​ Add Task [PERSON_NAME] Nectar Messages Appts Labs Imaging Inventory Tasks F…" at bounding box center [417, 435] width 835 height 871
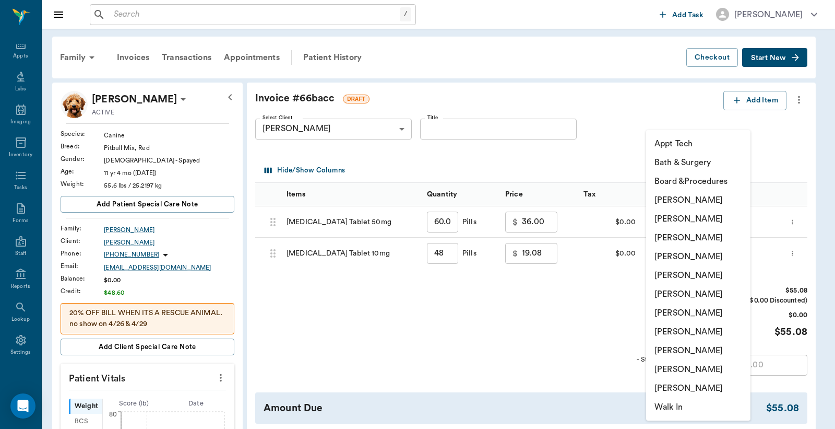
click at [686, 218] on li "[PERSON_NAME]" at bounding box center [698, 218] width 104 height 19
type input "none-63ec2e2852e12b0ba117910e"
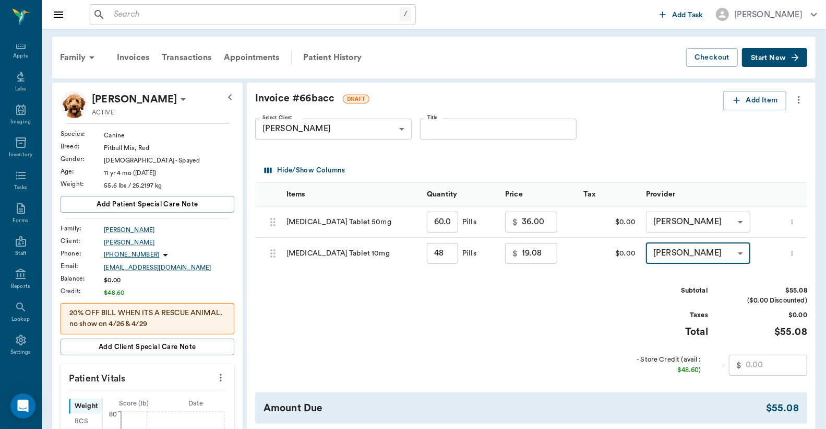
scroll to position [155, 0]
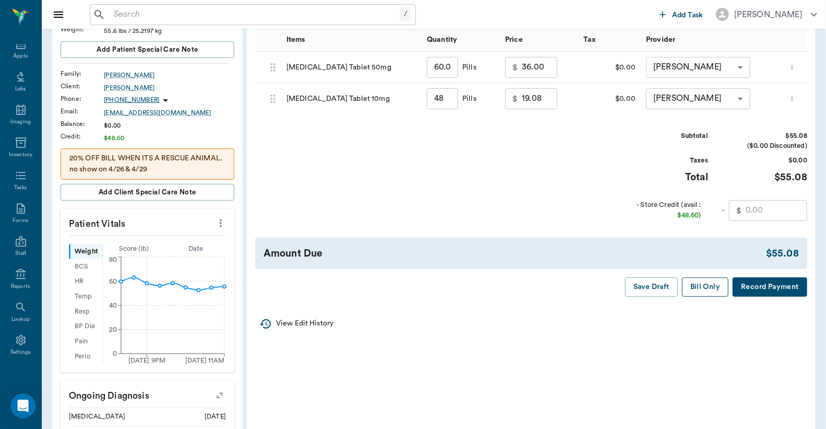
click at [701, 291] on button "Bill Only" at bounding box center [705, 286] width 47 height 19
type input "48.00"
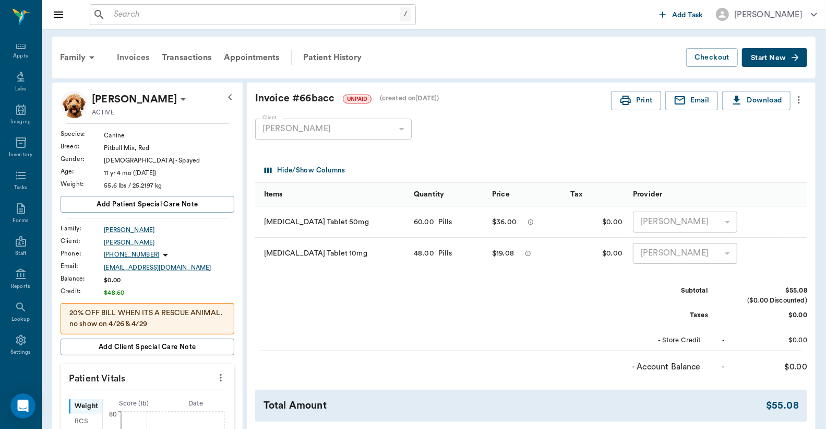
click at [139, 55] on div "Invoices" at bounding box center [133, 57] width 45 height 25
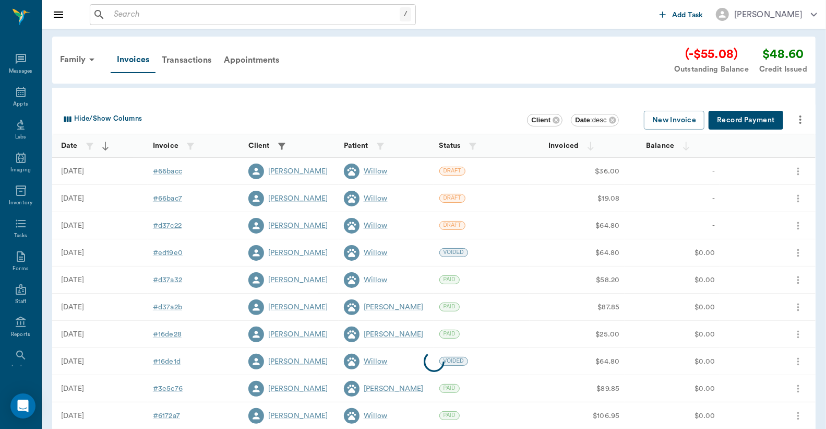
scroll to position [48, 0]
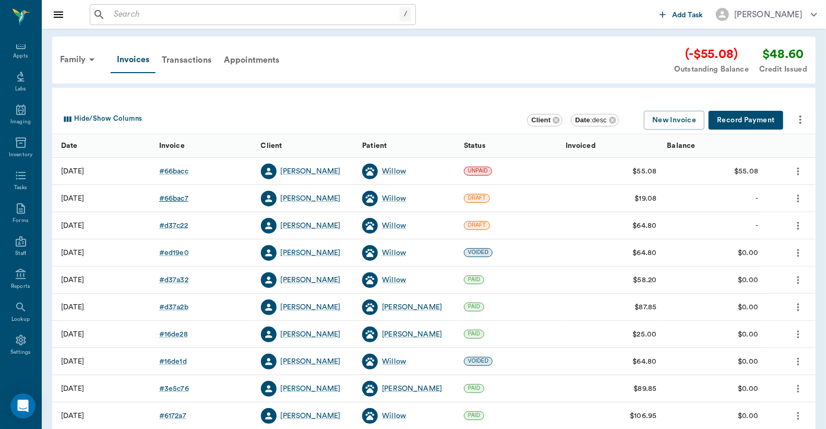
click at [178, 200] on div "# 66bac7" at bounding box center [173, 198] width 29 height 10
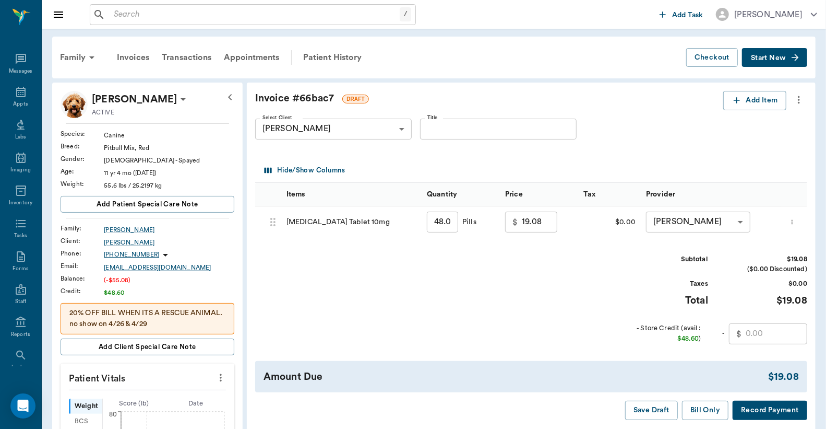
scroll to position [48, 0]
click at [801, 101] on icon "more" at bounding box center [799, 99] width 11 height 13
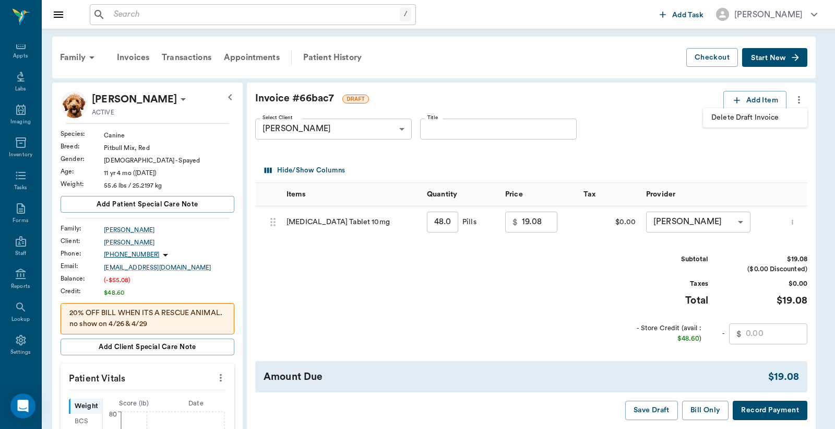
click at [777, 121] on span "Delete Draft Invoice" at bounding box center [756, 117] width 88 height 11
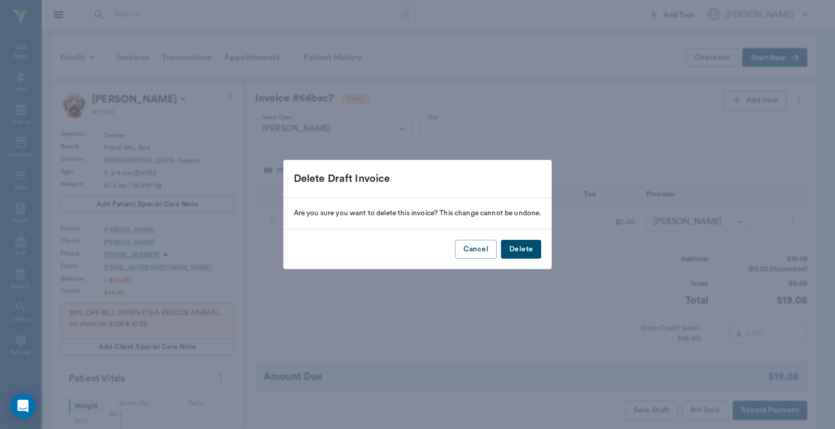
click at [518, 249] on button "Delete" at bounding box center [521, 249] width 40 height 19
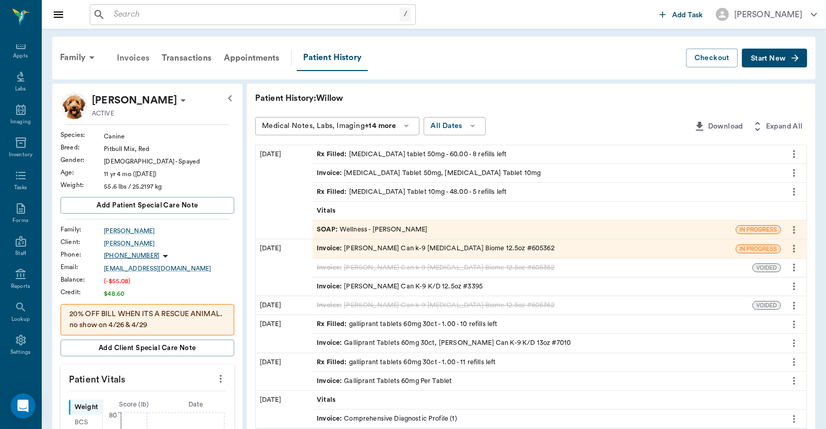
click at [143, 57] on div "Invoices" at bounding box center [133, 57] width 45 height 25
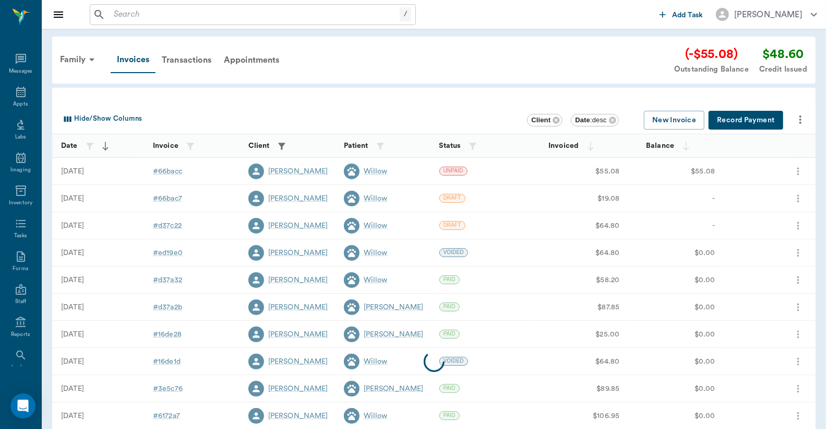
scroll to position [48, 0]
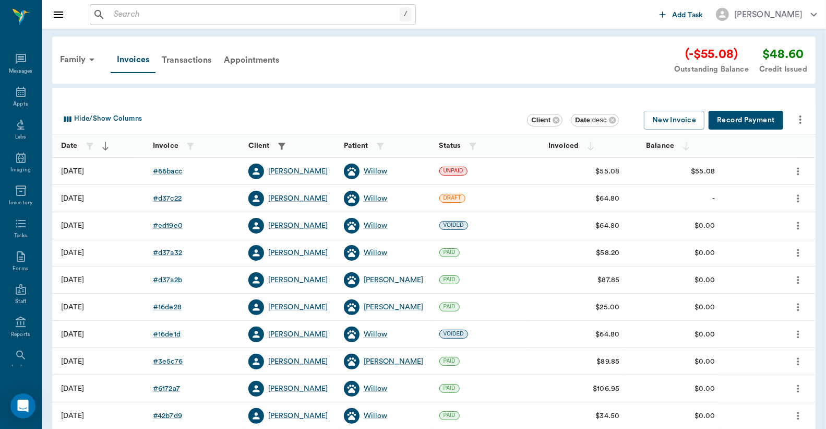
scroll to position [48, 0]
click at [171, 170] on div "# 66bacc" at bounding box center [167, 171] width 29 height 10
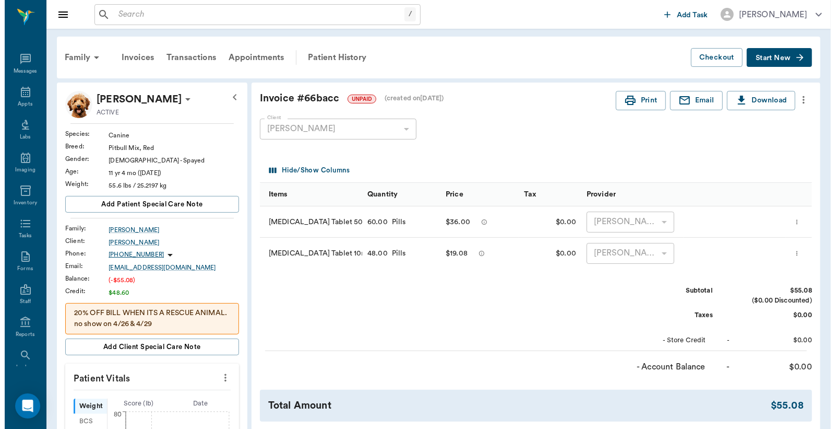
scroll to position [48, 0]
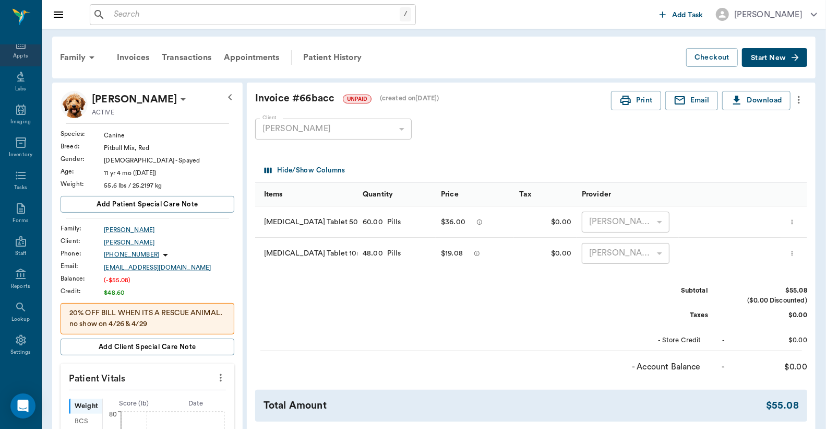
click at [15, 52] on div "Appts" at bounding box center [20, 56] width 15 height 8
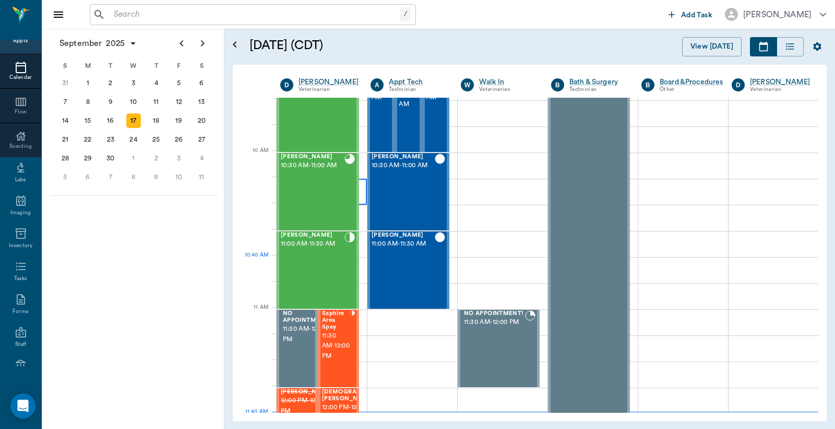
scroll to position [387, 0]
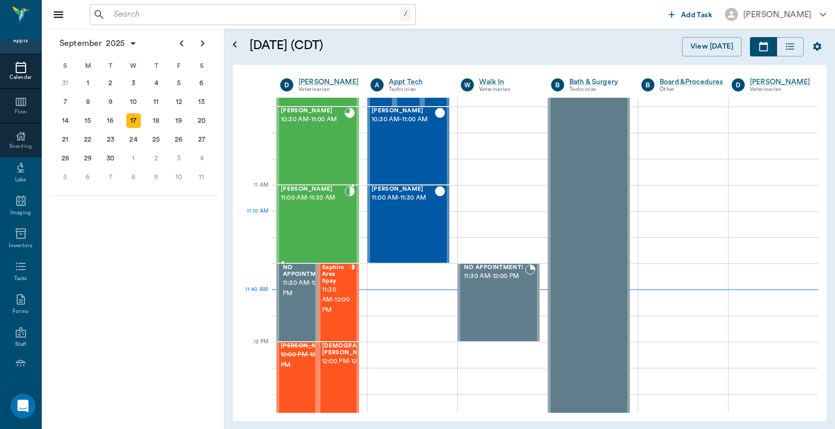
click at [317, 220] on div "[PERSON_NAME] 11:00 AM - 11:30 AM" at bounding box center [313, 224] width 64 height 76
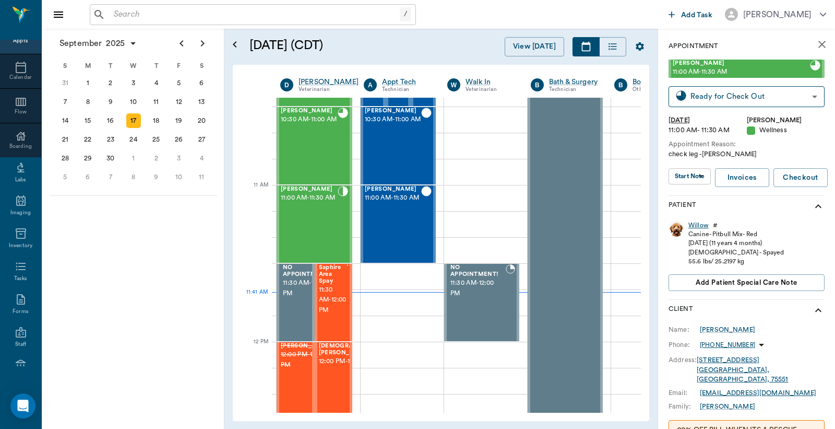
click at [698, 226] on div "Willow" at bounding box center [699, 225] width 20 height 9
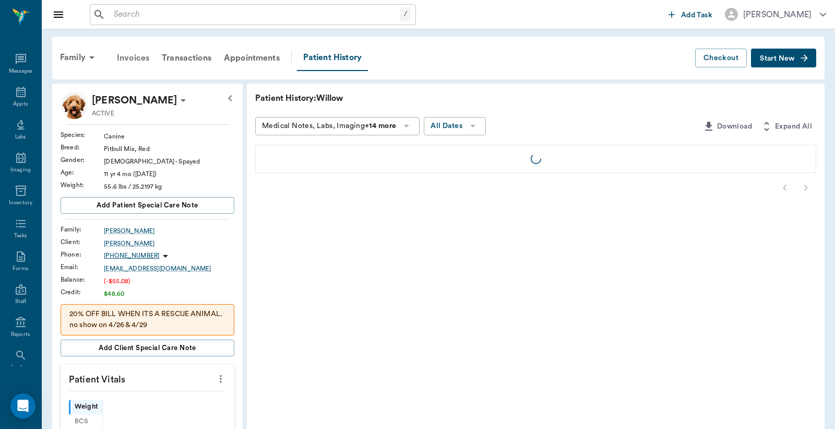
scroll to position [48, 0]
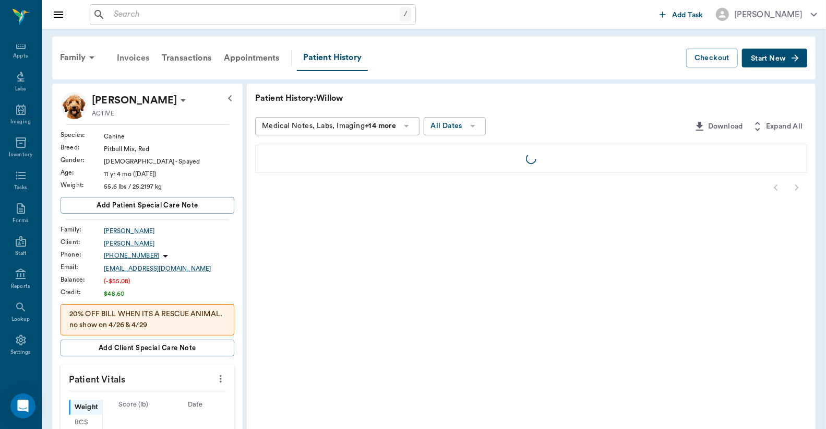
click at [136, 58] on div "Invoices" at bounding box center [133, 57] width 45 height 25
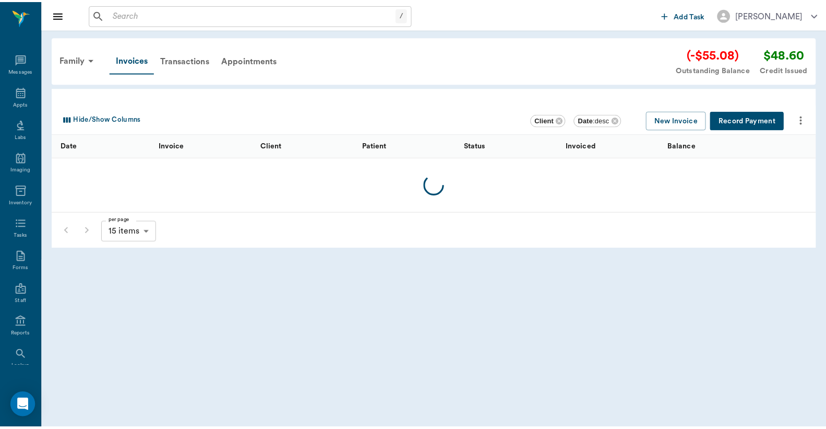
scroll to position [48, 0]
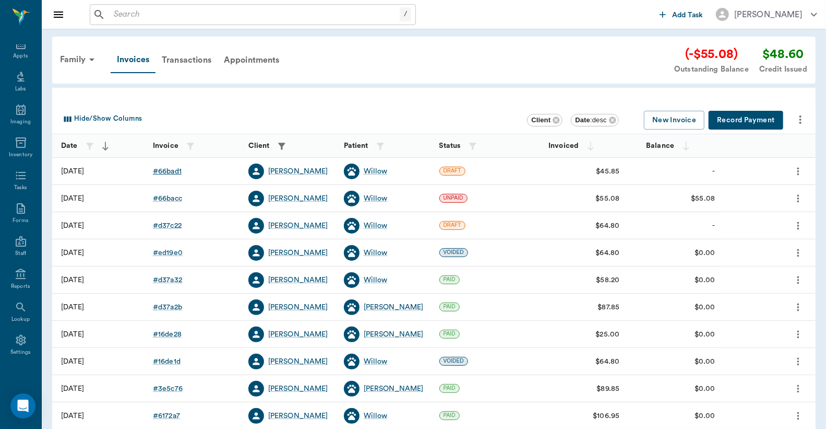
click at [164, 172] on div "# 66bad1" at bounding box center [167, 171] width 29 height 10
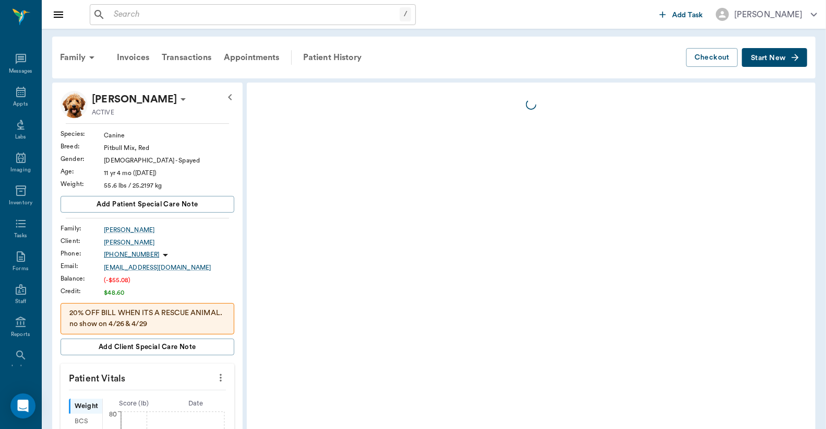
scroll to position [48, 0]
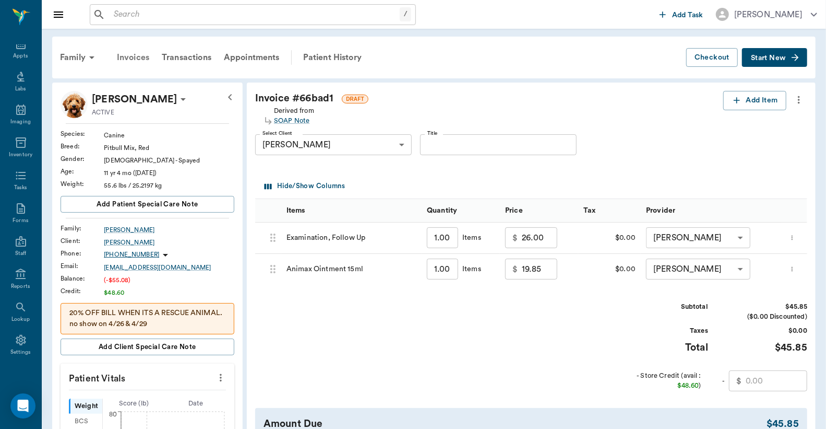
click at [139, 56] on div "Invoices" at bounding box center [133, 57] width 45 height 25
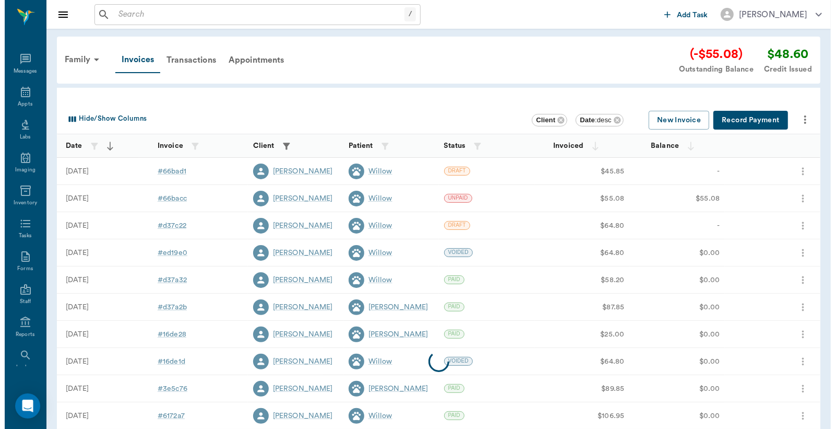
scroll to position [48, 0]
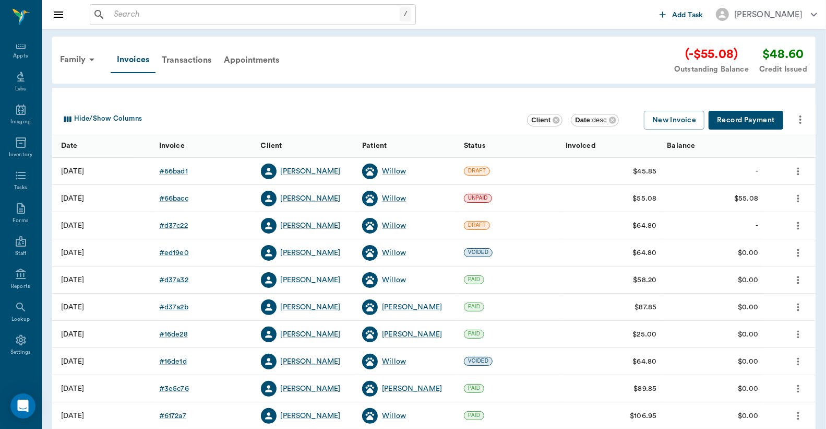
click at [743, 122] on button "Record Payment" at bounding box center [746, 120] width 75 height 19
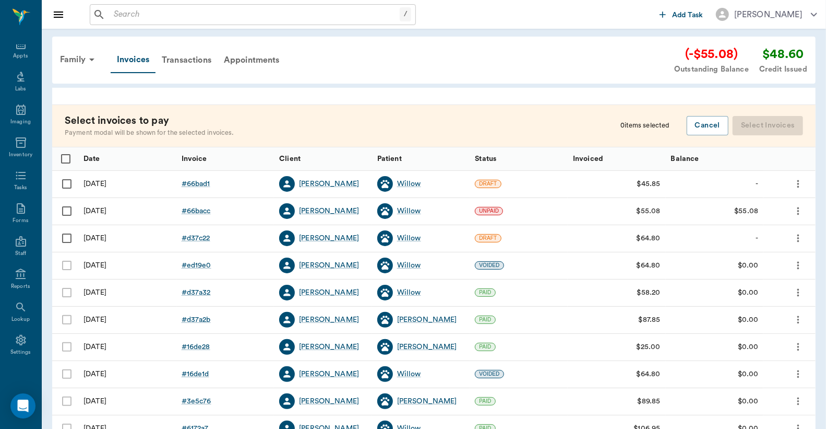
click at [65, 184] on input "Select row" at bounding box center [67, 184] width 22 height 22
checkbox input "false"
checkbox input "true"
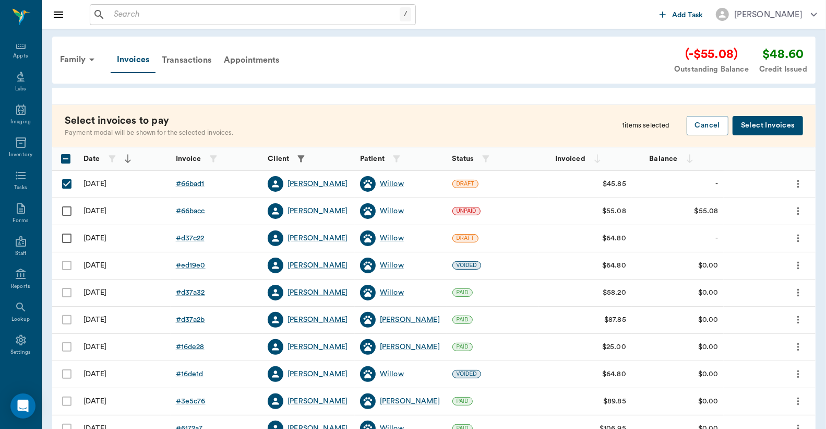
drag, startPoint x: 63, startPoint y: 210, endPoint x: 361, endPoint y: 178, distance: 299.9
click at [70, 209] on input "Select row" at bounding box center [67, 211] width 22 height 22
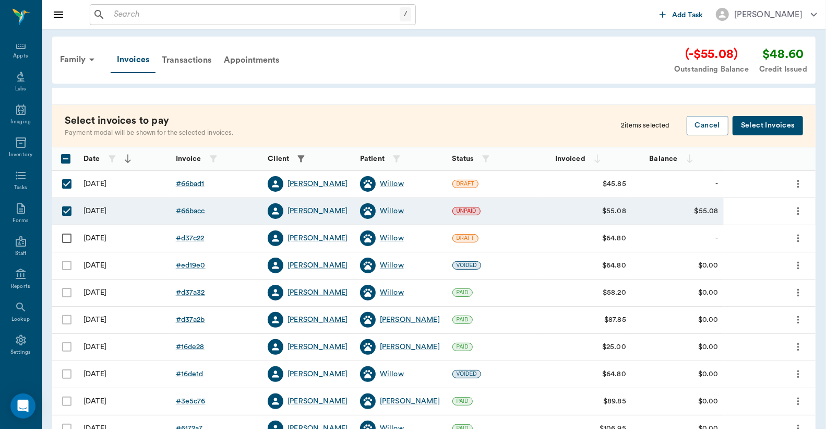
checkbox input "true"
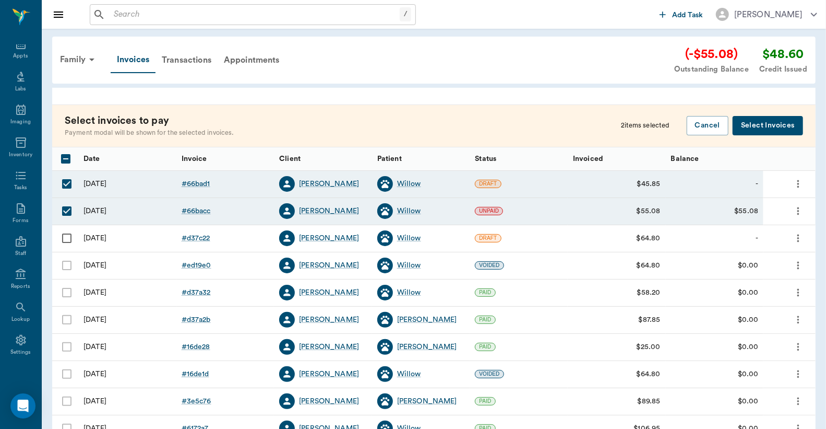
click at [751, 125] on button "Select Invoices" at bounding box center [768, 125] width 70 height 19
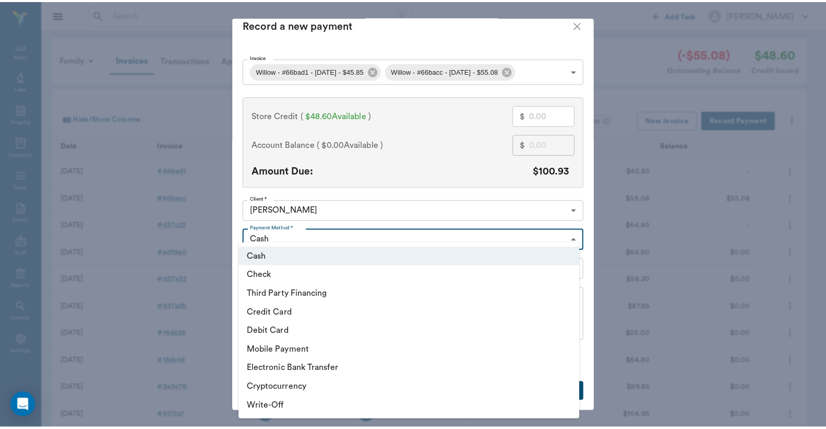
scroll to position [11, 0]
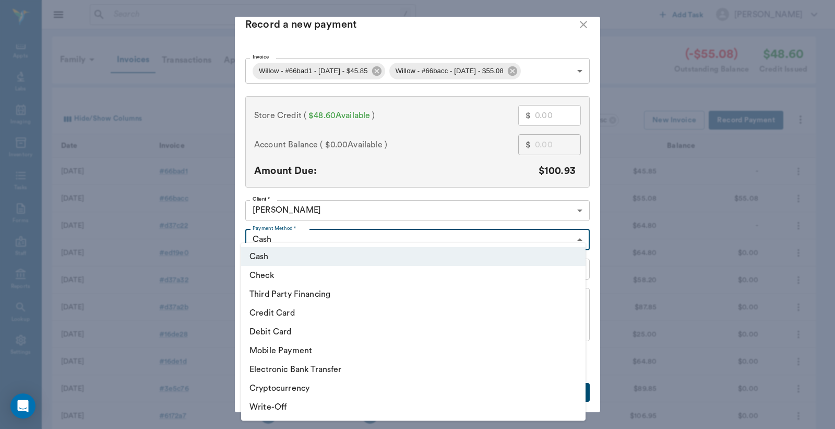
click at [575, 233] on body "/ ​ Add Task Dr. Bert Ellsworth Nectar Messages Appts Labs Imaging Inventory Ta…" at bounding box center [417, 306] width 835 height 613
click at [575, 239] on div at bounding box center [417, 214] width 835 height 429
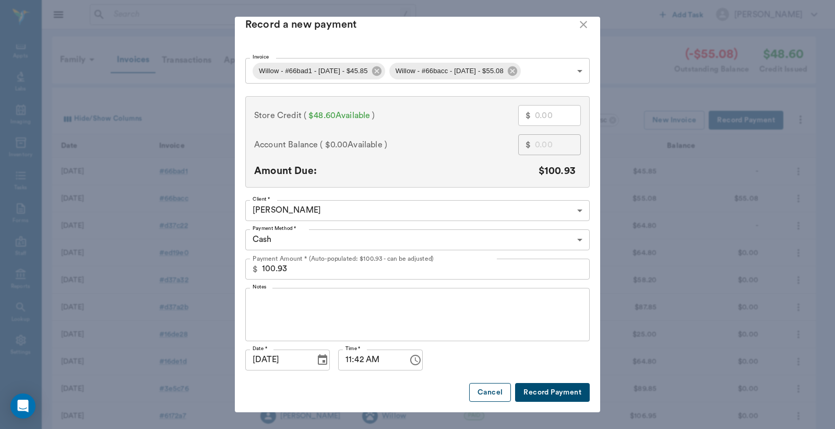
click at [480, 395] on button "Cancel" at bounding box center [490, 392] width 42 height 19
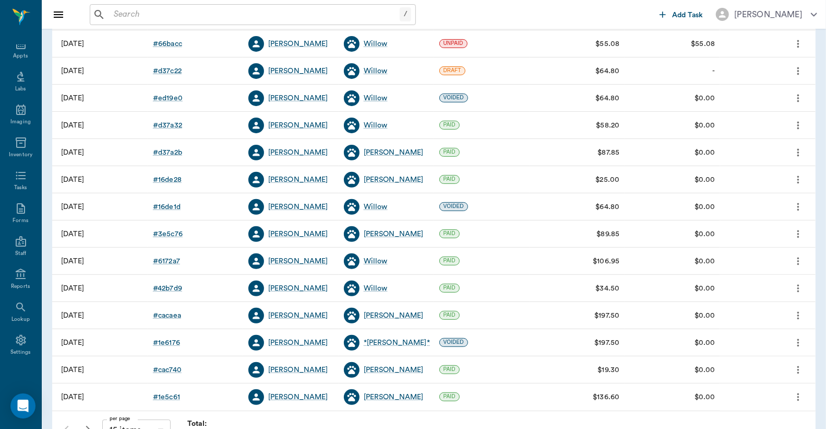
scroll to position [0, 0]
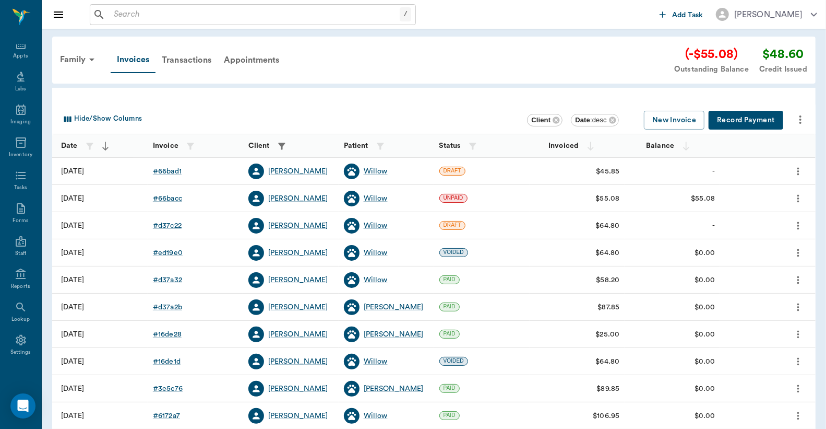
click at [741, 117] on button "Record Payment" at bounding box center [746, 120] width 75 height 19
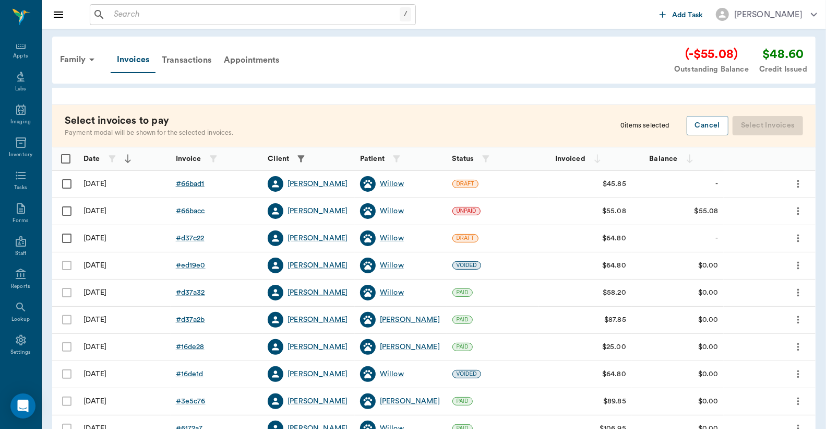
click at [190, 183] on div "# 66bad1" at bounding box center [190, 184] width 29 height 10
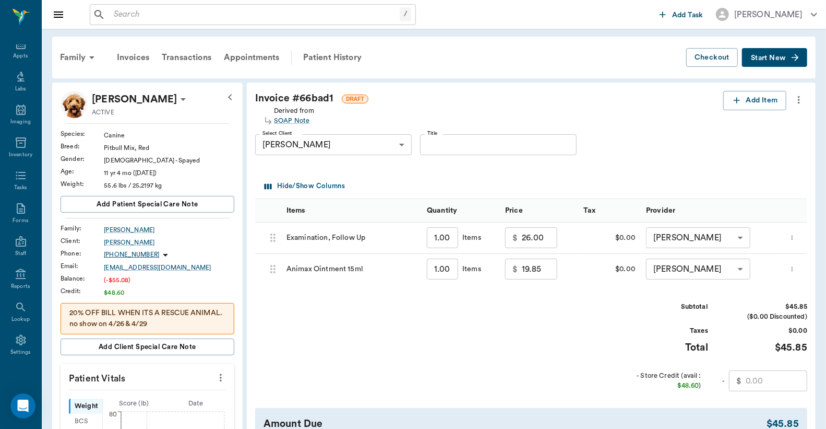
scroll to position [232, 0]
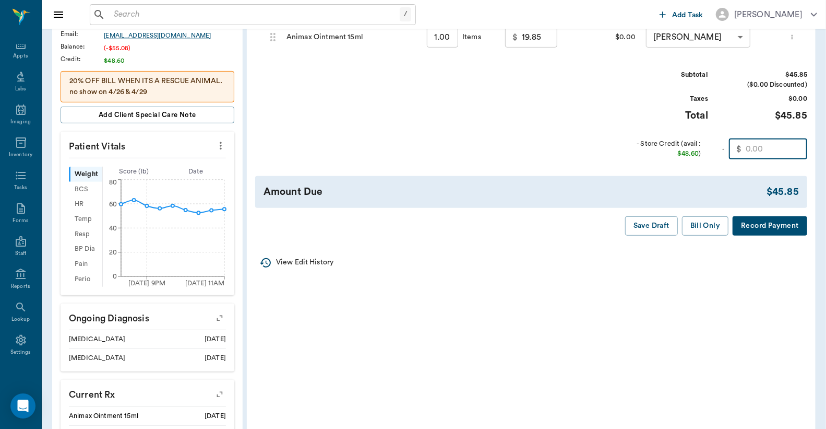
click at [769, 147] on input "text" at bounding box center [777, 148] width 62 height 21
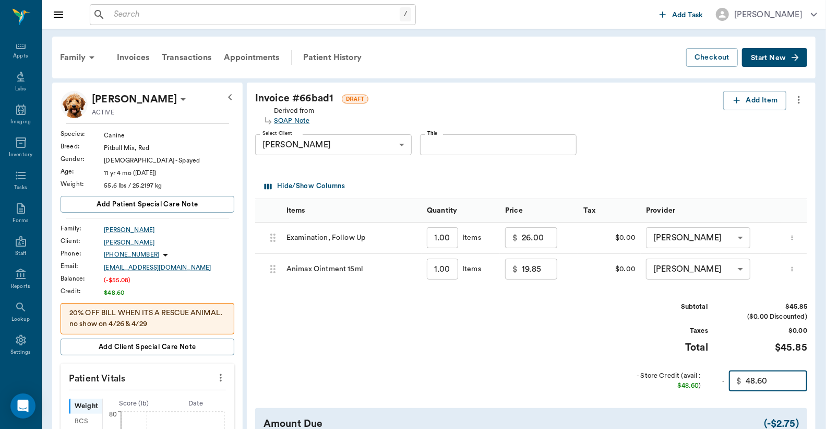
scroll to position [309, 0]
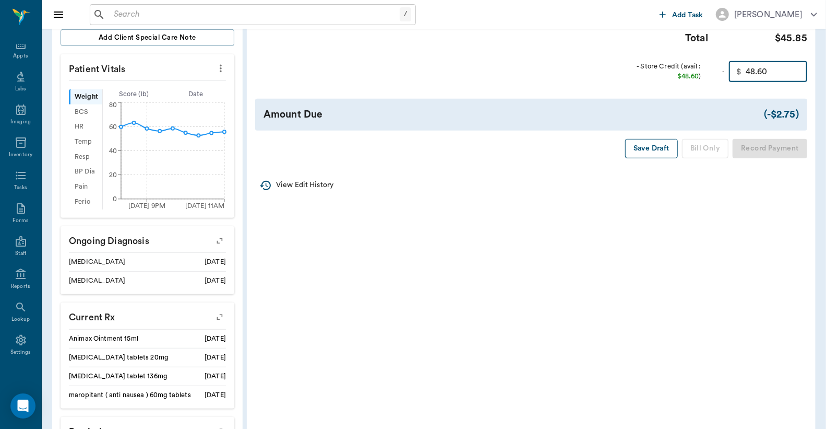
click at [648, 144] on button "Save Draft" at bounding box center [651, 148] width 53 height 19
click at [770, 76] on input "48.60" at bounding box center [777, 71] width 62 height 21
type input "45.85"
click at [710, 148] on button "Bill Only" at bounding box center [705, 148] width 47 height 19
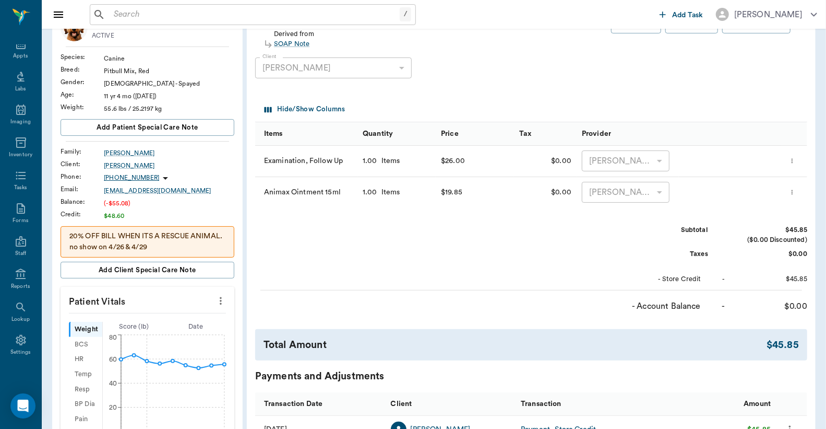
scroll to position [0, 0]
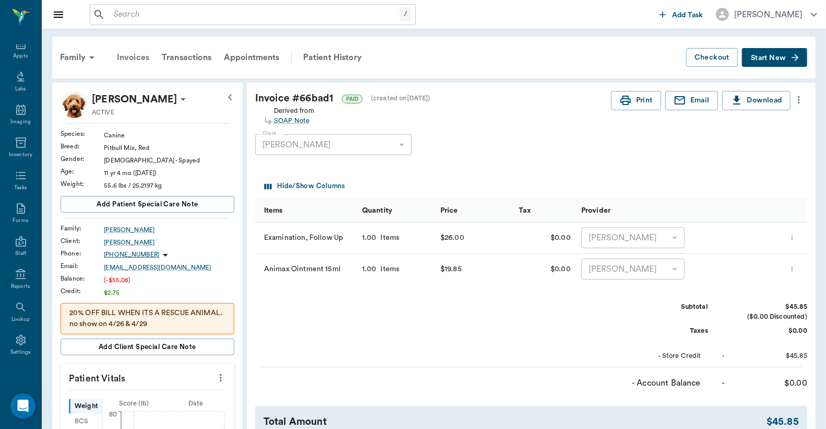
click at [139, 55] on div "Invoices" at bounding box center [133, 57] width 45 height 25
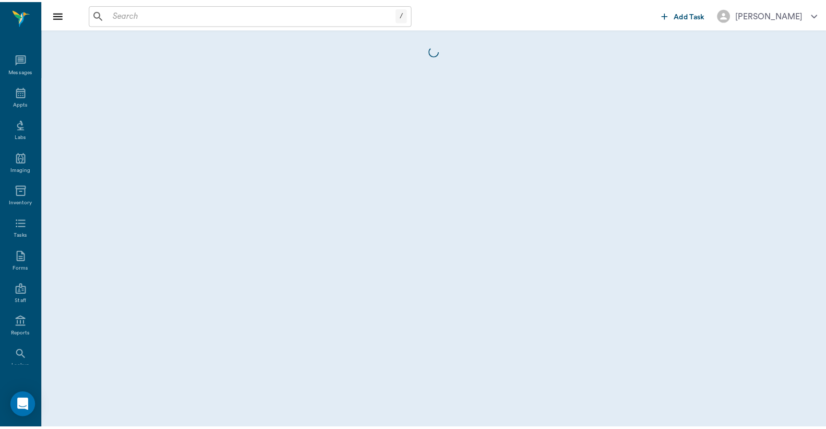
scroll to position [48, 0]
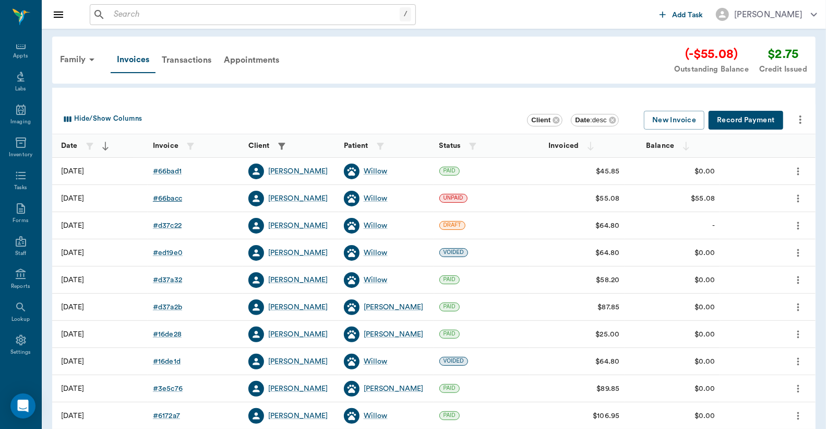
click at [171, 199] on div "# 66bacc" at bounding box center [167, 198] width 29 height 10
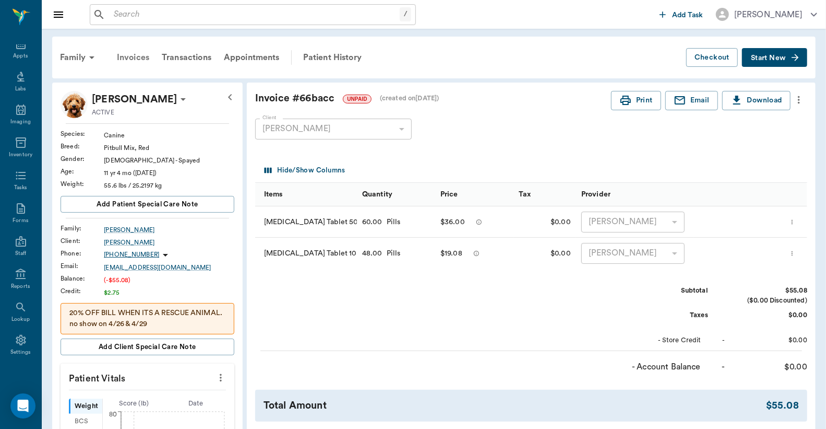
click at [135, 55] on div "Invoices" at bounding box center [133, 57] width 45 height 25
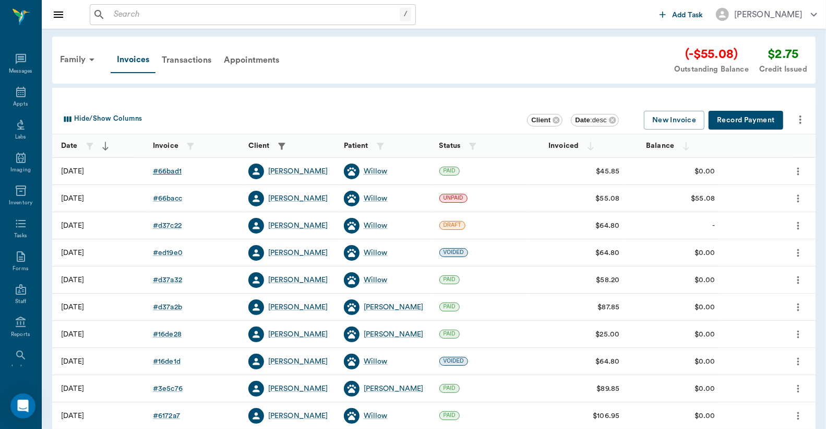
scroll to position [48, 0]
click at [175, 171] on div "# 66bad1" at bounding box center [167, 171] width 29 height 10
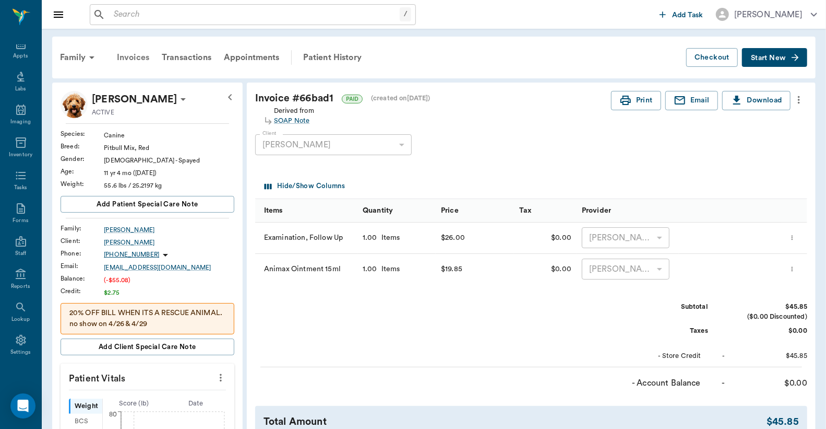
click at [139, 55] on div "Invoices" at bounding box center [133, 57] width 45 height 25
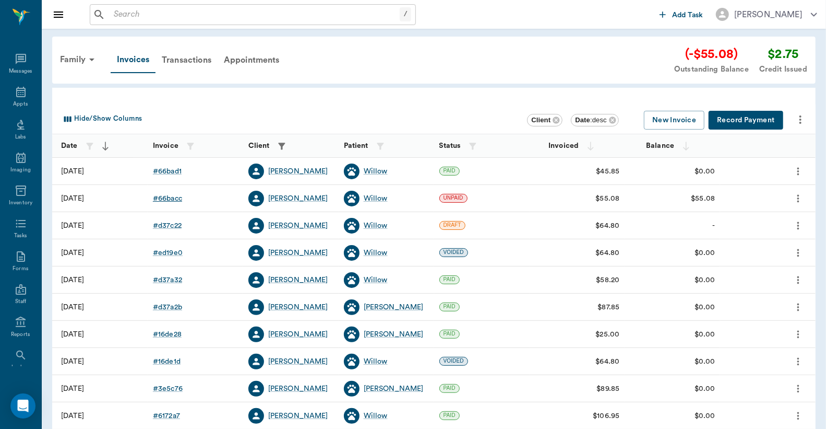
scroll to position [48, 0]
click at [173, 199] on div "# 66bacc" at bounding box center [167, 198] width 29 height 10
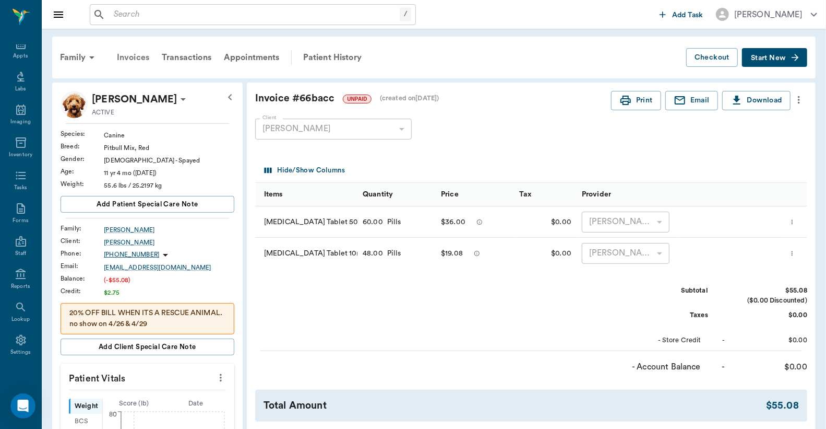
click at [141, 55] on div "Invoices" at bounding box center [133, 57] width 45 height 25
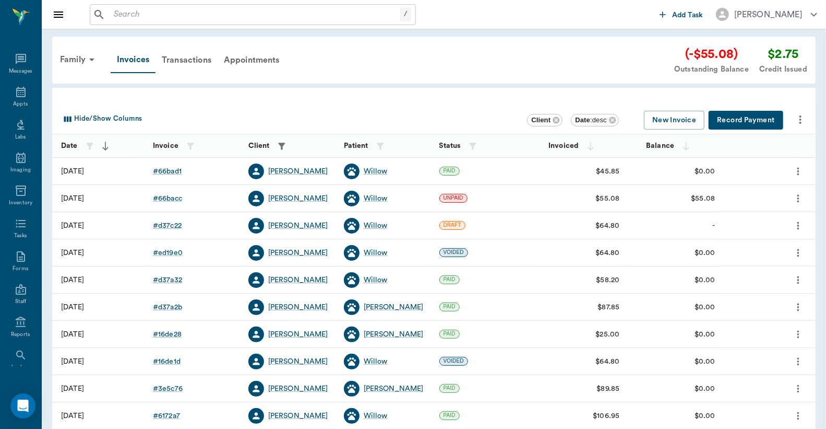
scroll to position [48, 0]
click at [176, 171] on div "# 66bad1" at bounding box center [167, 171] width 29 height 10
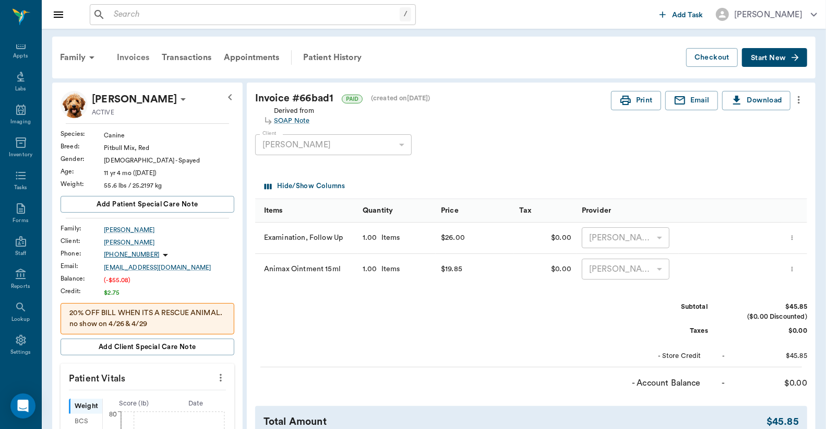
click at [124, 55] on div "Invoices" at bounding box center [133, 57] width 45 height 25
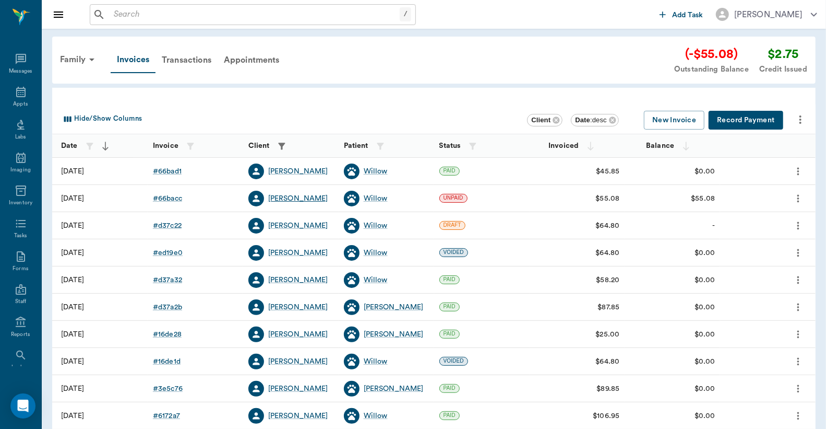
scroll to position [48, 0]
click at [164, 197] on div "# 66bacc" at bounding box center [167, 198] width 29 height 10
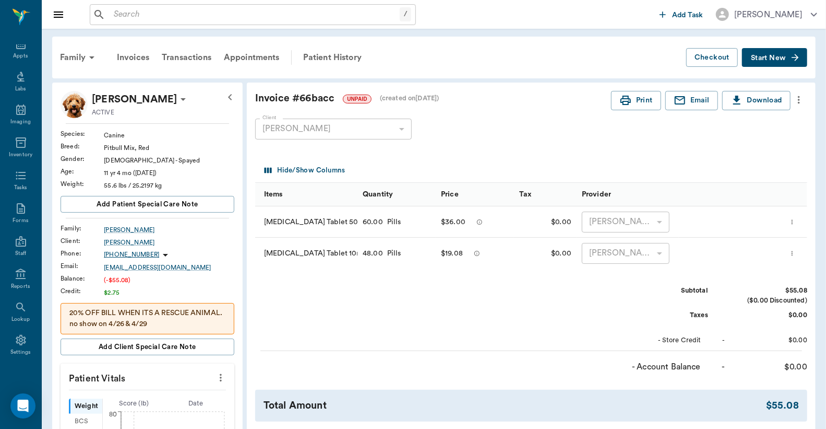
click at [800, 99] on icon "more" at bounding box center [799, 100] width 2 height 8
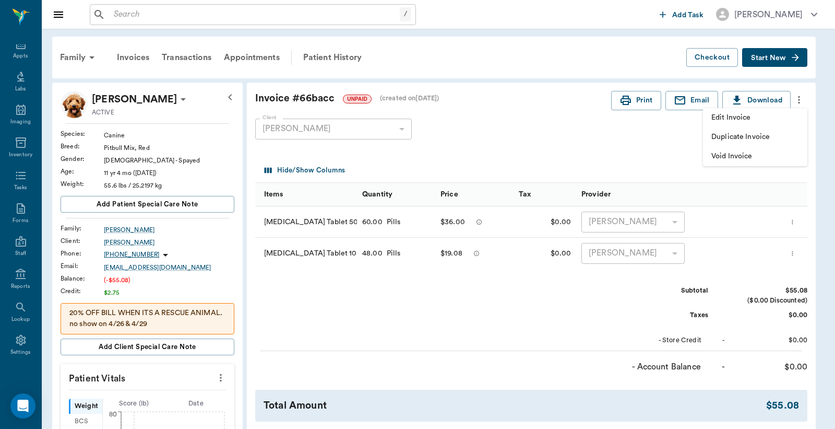
click at [731, 119] on span "Edit Invoice" at bounding box center [756, 117] width 88 height 11
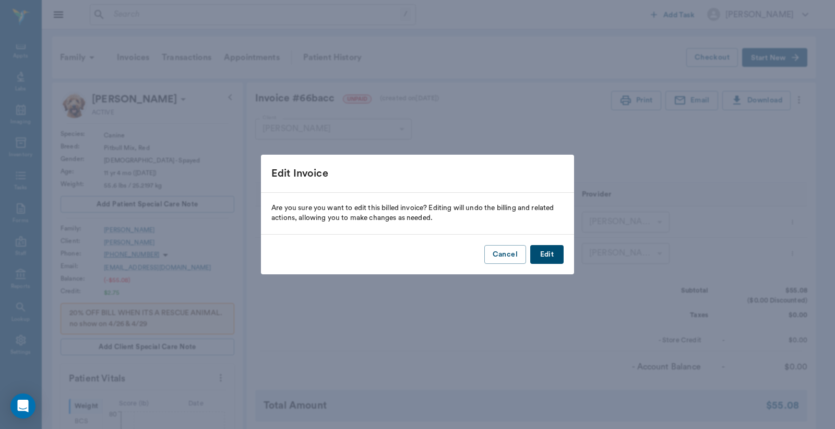
click at [549, 252] on button "Edit" at bounding box center [546, 254] width 33 height 19
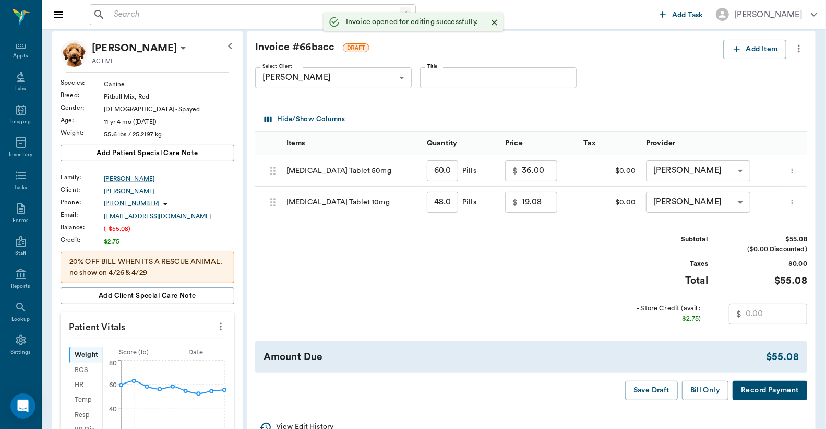
scroll to position [155, 0]
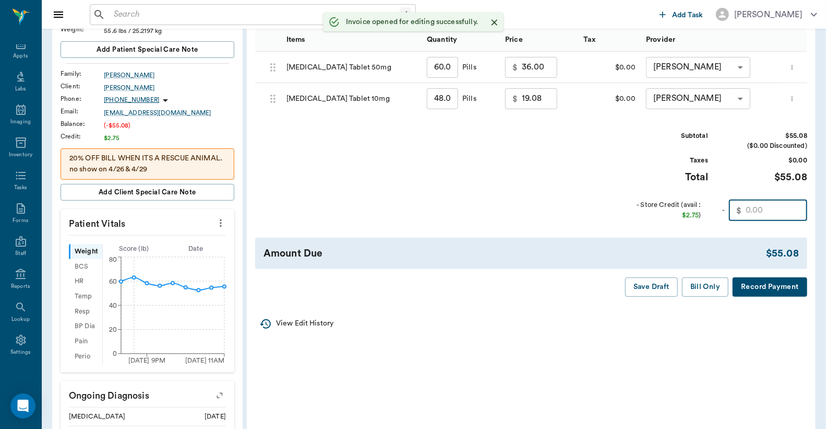
click at [760, 209] on input "text" at bounding box center [777, 210] width 62 height 21
type input "2.75"
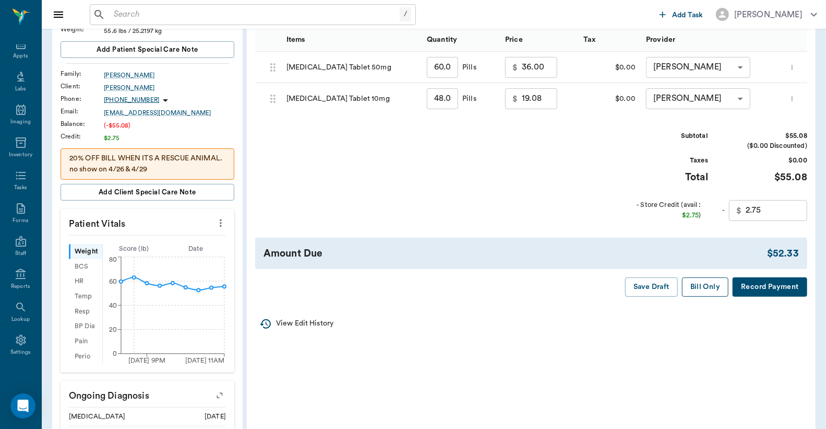
click at [707, 287] on button "Bill Only" at bounding box center [705, 286] width 47 height 19
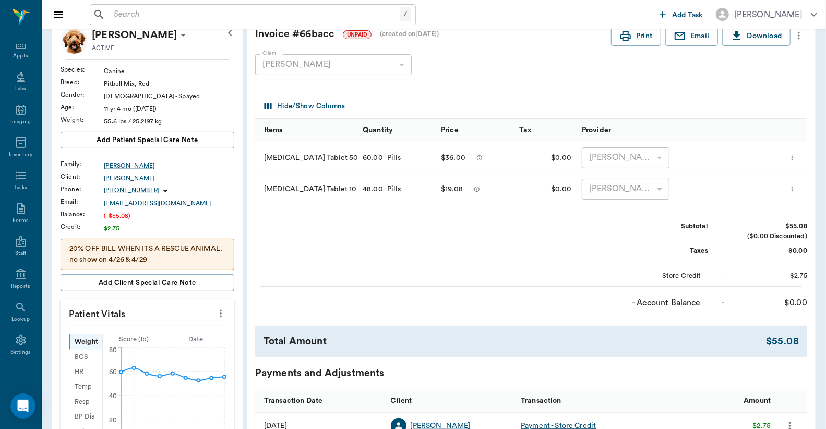
scroll to position [0, 0]
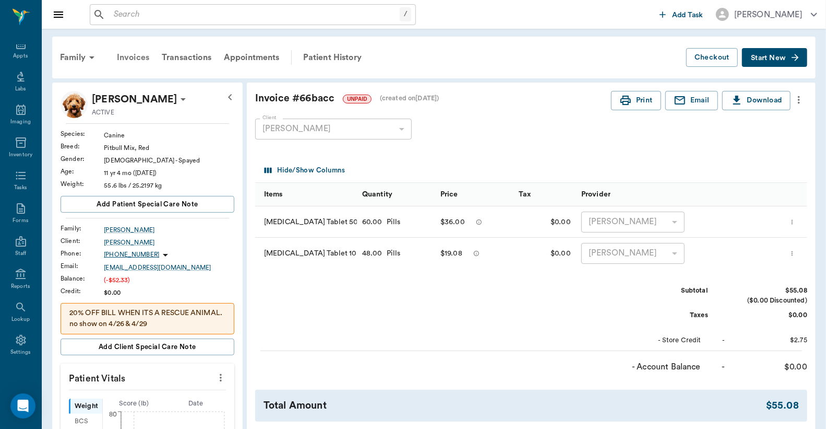
click at [133, 59] on div "Invoices" at bounding box center [133, 57] width 45 height 25
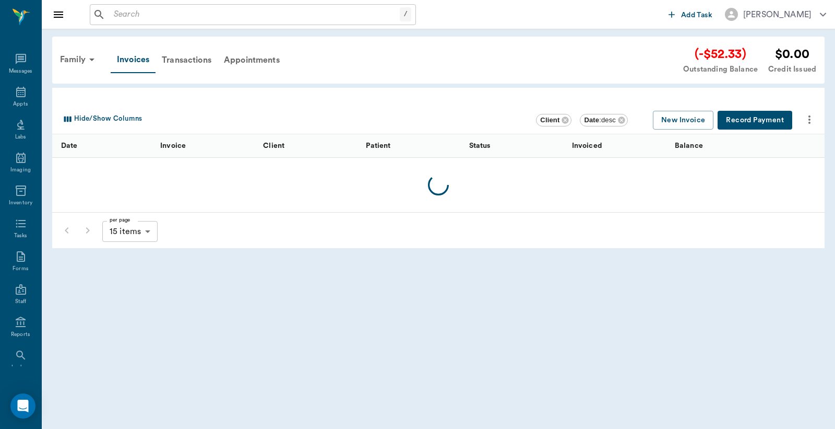
scroll to position [48, 0]
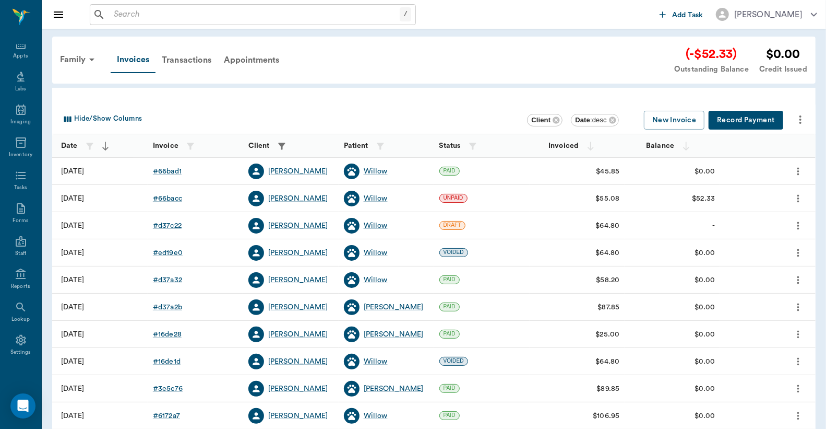
click at [735, 122] on button "Record Payment" at bounding box center [746, 120] width 75 height 19
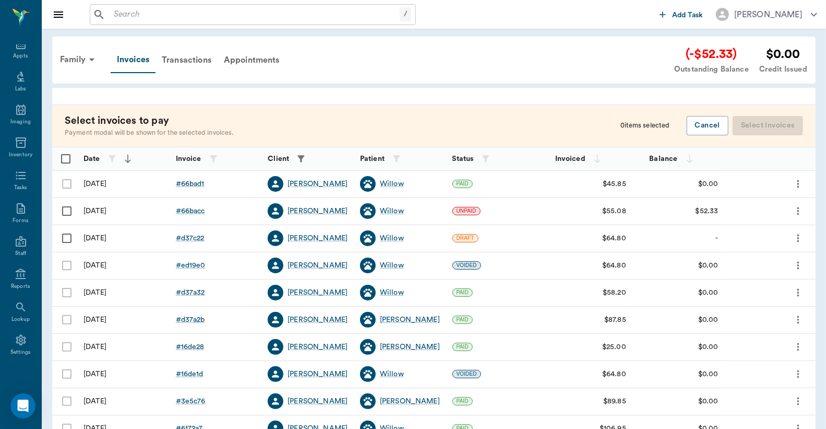
click at [65, 210] on input "Select row" at bounding box center [67, 211] width 22 height 22
checkbox input "false"
checkbox input "true"
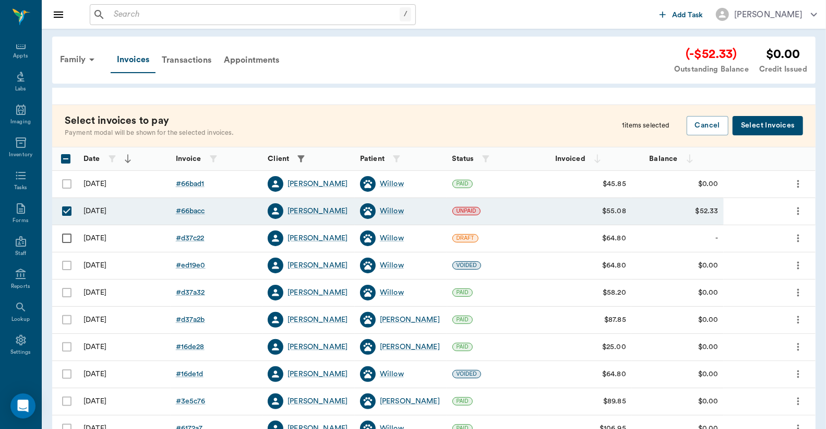
click at [772, 129] on button "Select Invoices" at bounding box center [768, 125] width 70 height 19
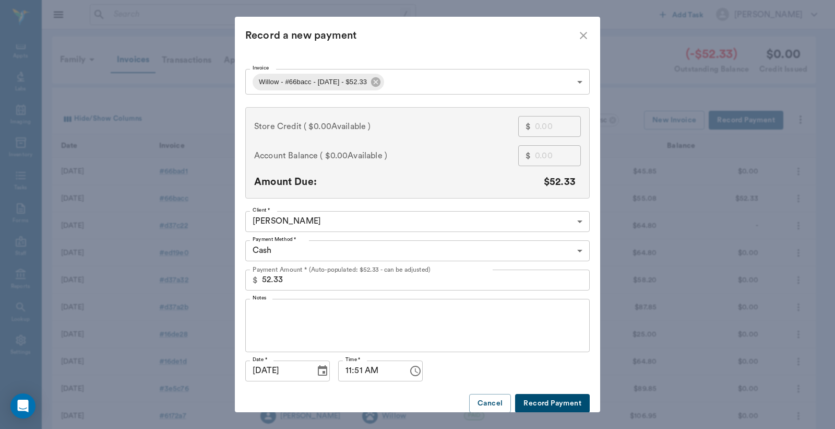
scroll to position [19, 0]
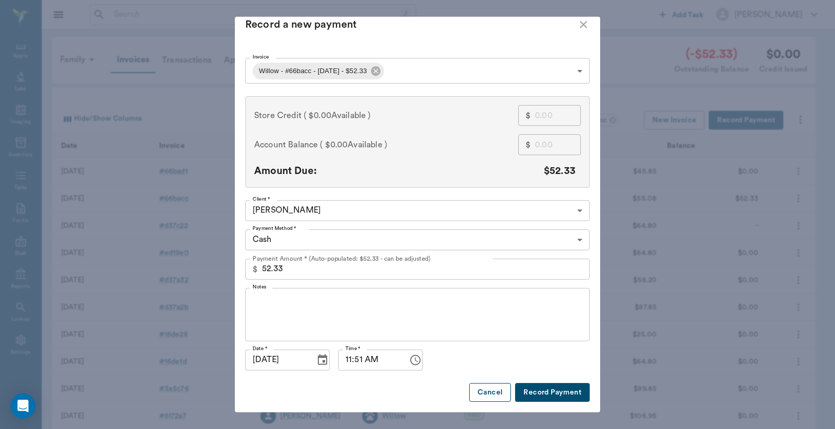
click at [482, 388] on button "Cancel" at bounding box center [490, 392] width 42 height 19
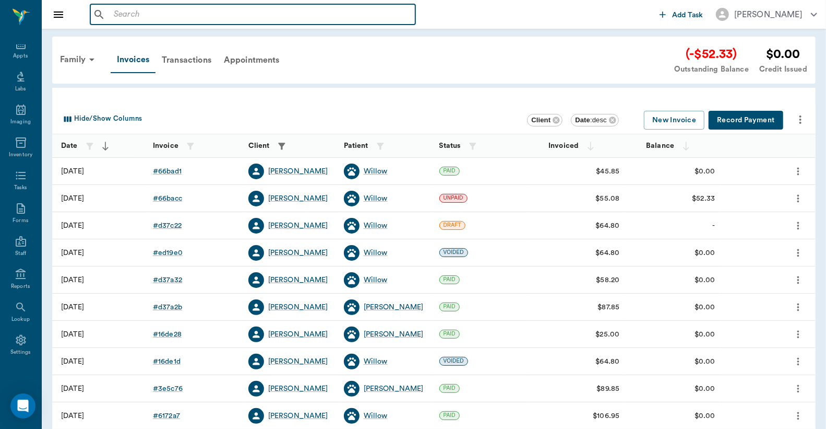
click at [115, 15] on input "text" at bounding box center [261, 14] width 302 height 15
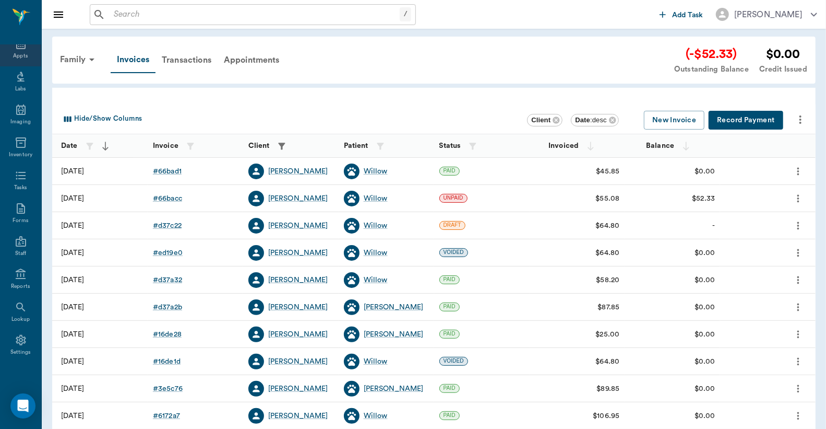
click at [16, 53] on div "Appts" at bounding box center [20, 56] width 15 height 8
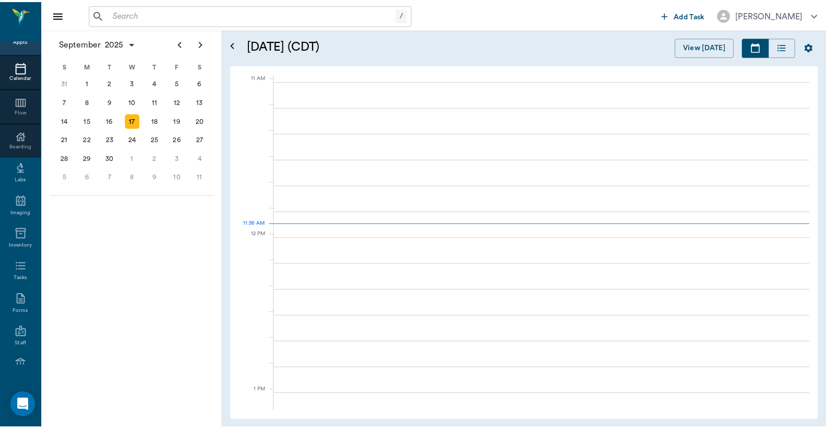
scroll to position [472, 0]
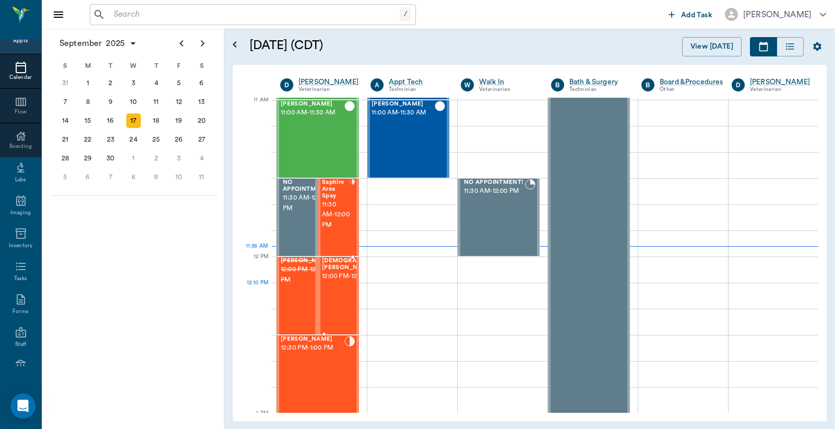
click at [335, 281] on span "12:00 PM - 12:30 PM" at bounding box center [357, 276] width 71 height 10
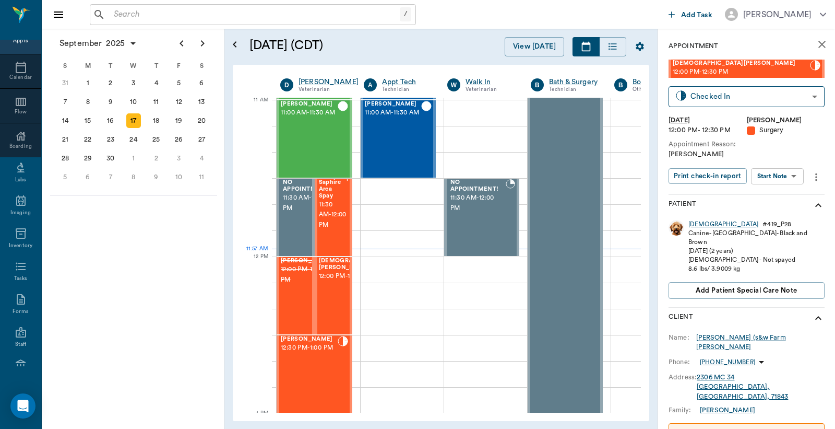
click at [697, 223] on div "[DEMOGRAPHIC_DATA]" at bounding box center [724, 224] width 70 height 9
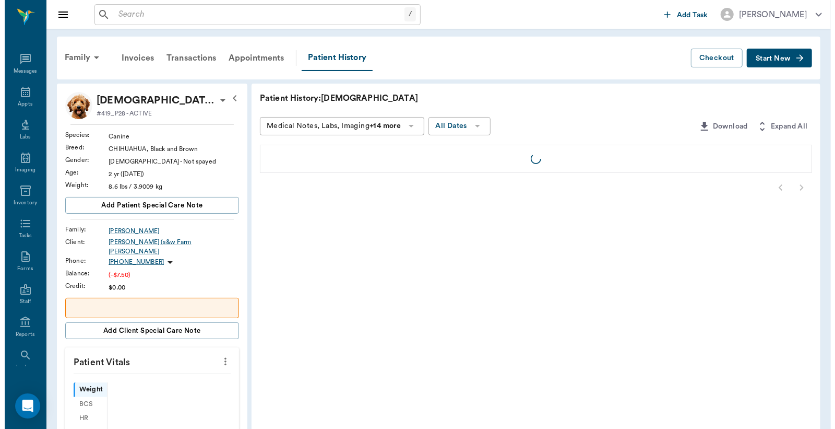
scroll to position [48, 0]
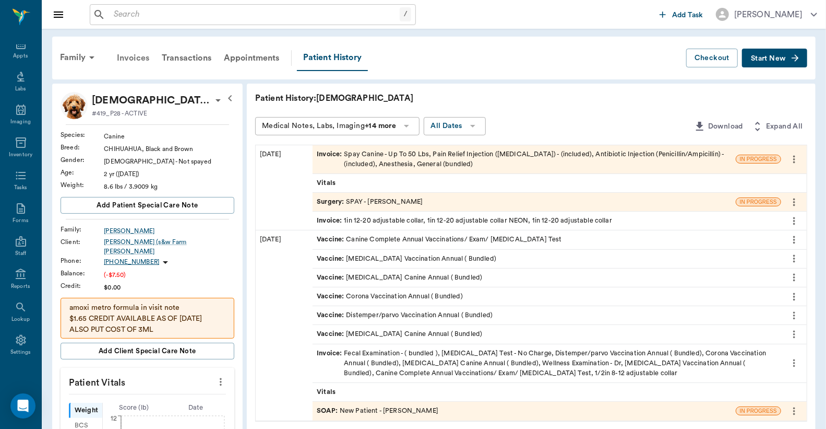
click at [137, 59] on div "Invoices" at bounding box center [133, 57] width 45 height 25
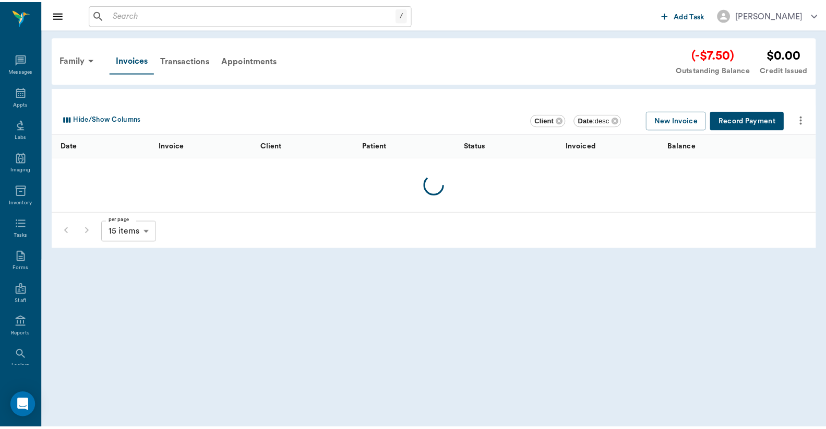
scroll to position [48, 0]
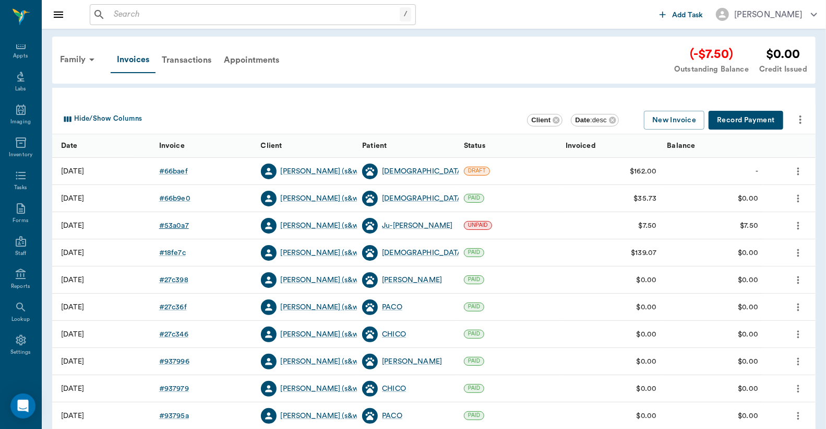
click at [175, 223] on div "# 53a0a7" at bounding box center [174, 225] width 30 height 10
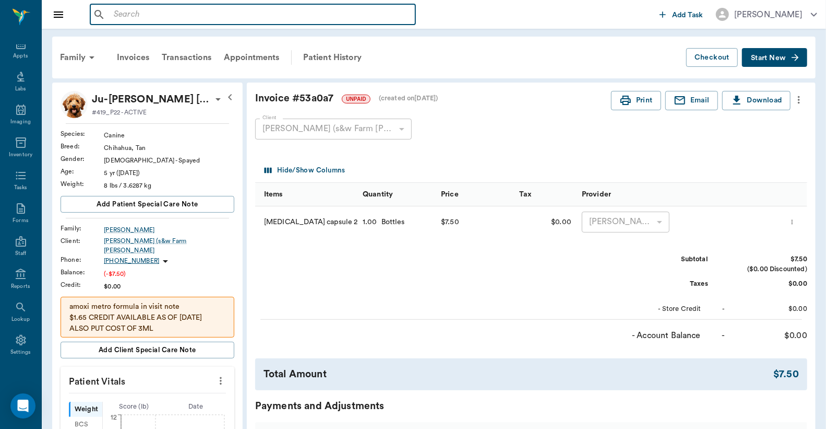
click at [115, 17] on input "text" at bounding box center [261, 14] width 302 height 15
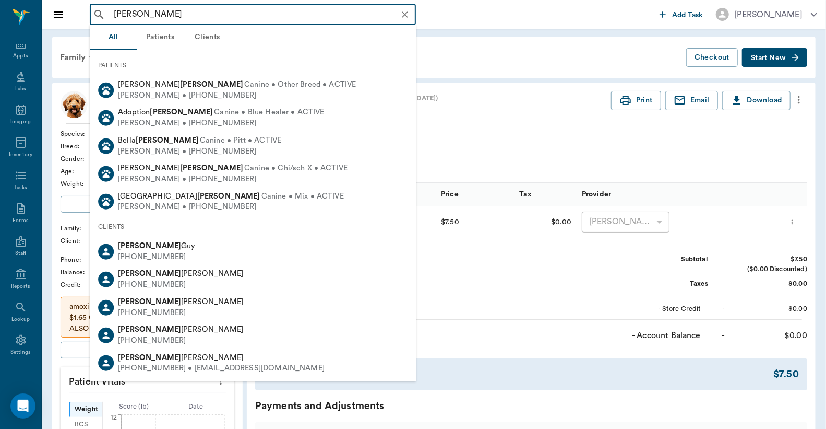
click at [473, 124] on div "Client [PERSON_NAME] (s&w Farm [PERSON_NAME] 63ec2de052e12b0ba1176e64 Client" at bounding box center [523, 129] width 536 height 38
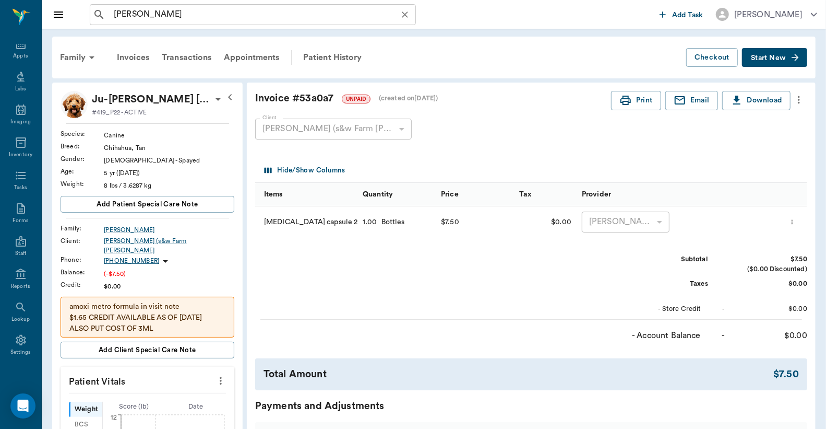
click at [133, 18] on input "[PERSON_NAME]" at bounding box center [261, 14] width 303 height 15
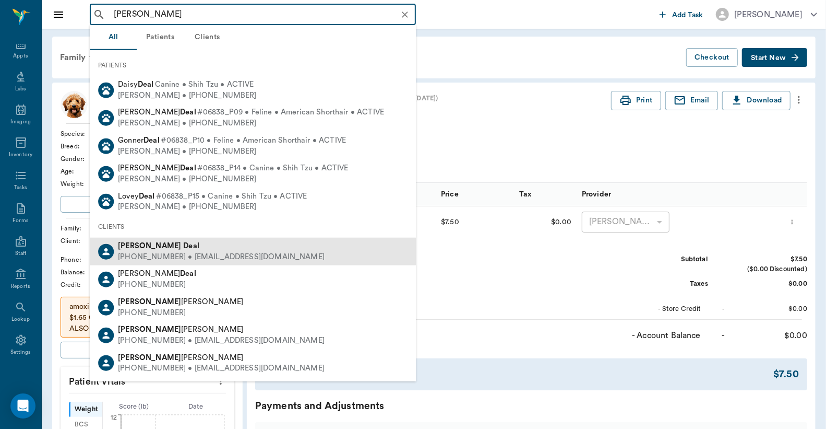
click at [158, 256] on div "[PHONE_NUMBER] • [EMAIL_ADDRESS][DOMAIN_NAME]" at bounding box center [221, 257] width 207 height 11
type input "[PERSON_NAME]"
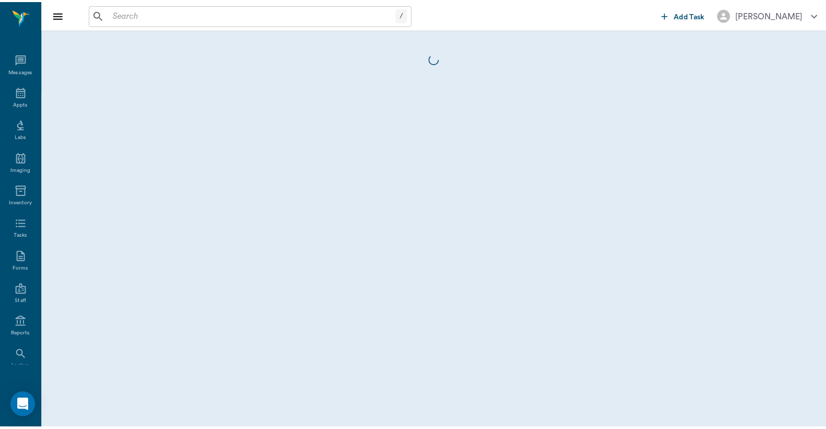
scroll to position [48, 0]
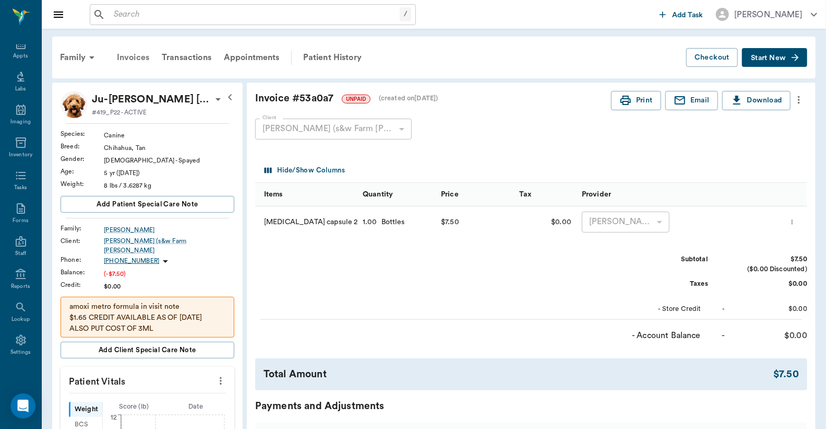
click at [126, 58] on div "Invoices" at bounding box center [133, 57] width 45 height 25
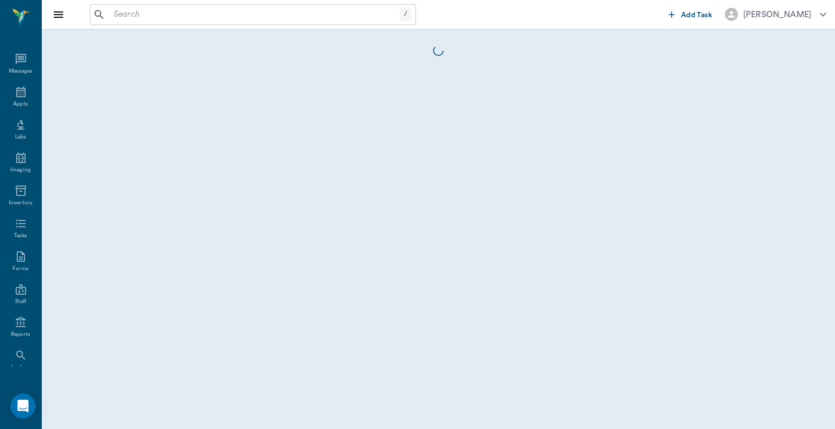
scroll to position [48, 0]
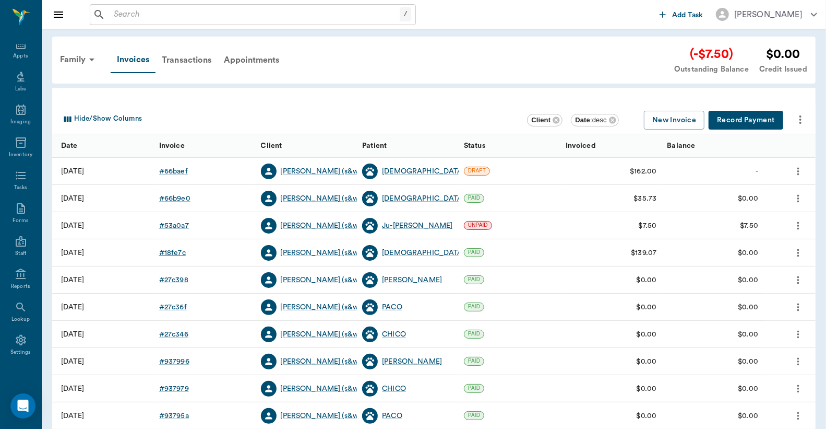
click at [166, 254] on div "# 18fe7c" at bounding box center [172, 252] width 27 height 10
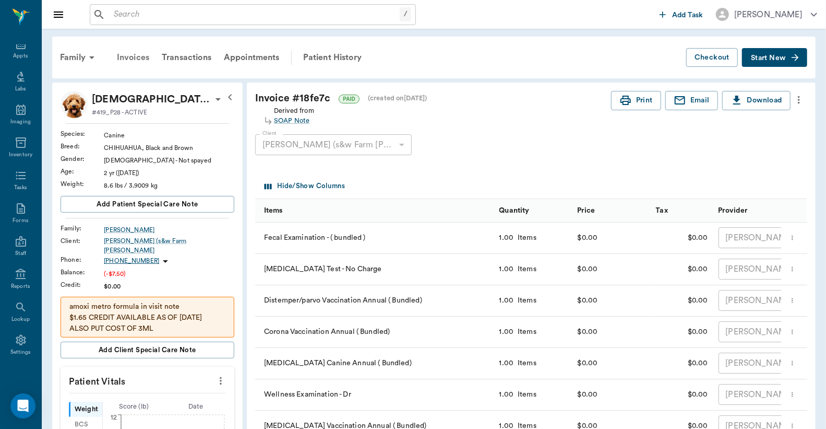
click at [131, 54] on div "Invoices" at bounding box center [133, 57] width 45 height 25
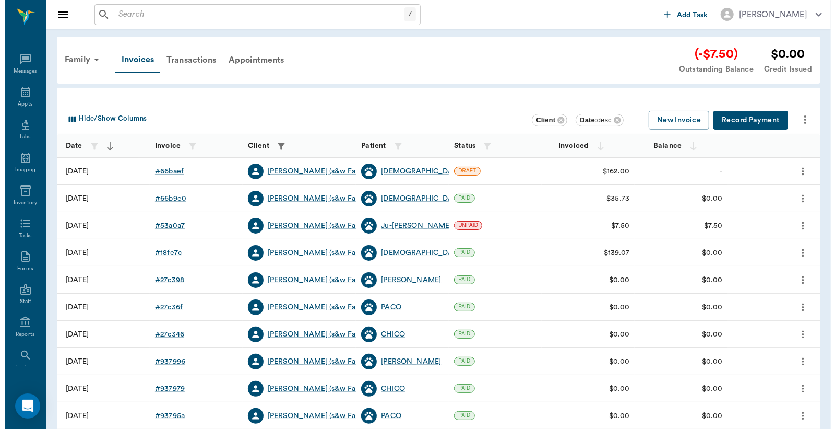
scroll to position [48, 0]
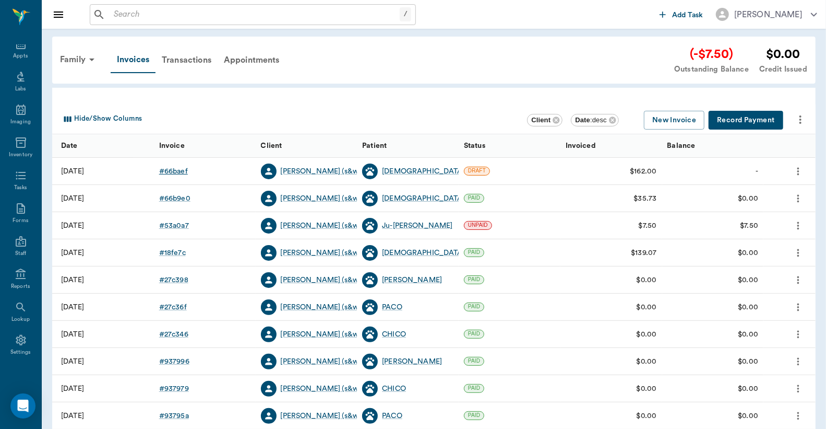
click at [175, 169] on div "# 66baef" at bounding box center [173, 171] width 29 height 10
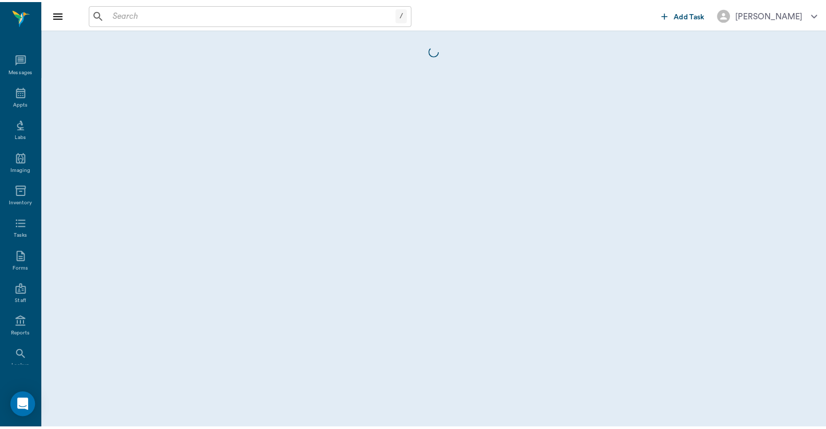
scroll to position [48, 0]
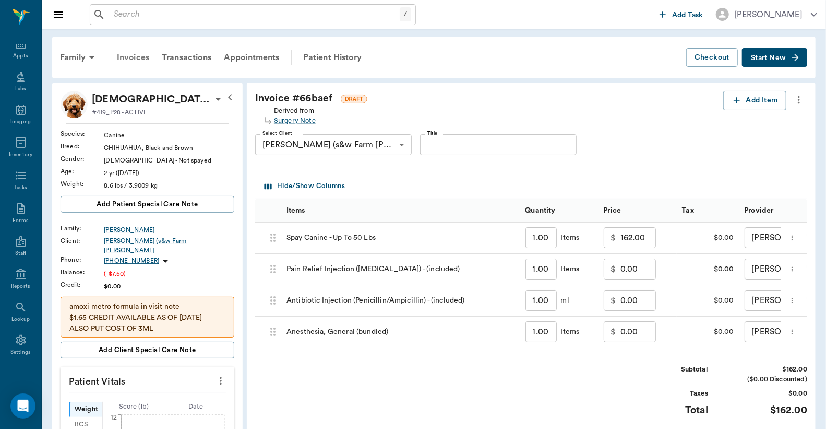
click at [148, 57] on div "Invoices" at bounding box center [133, 57] width 45 height 25
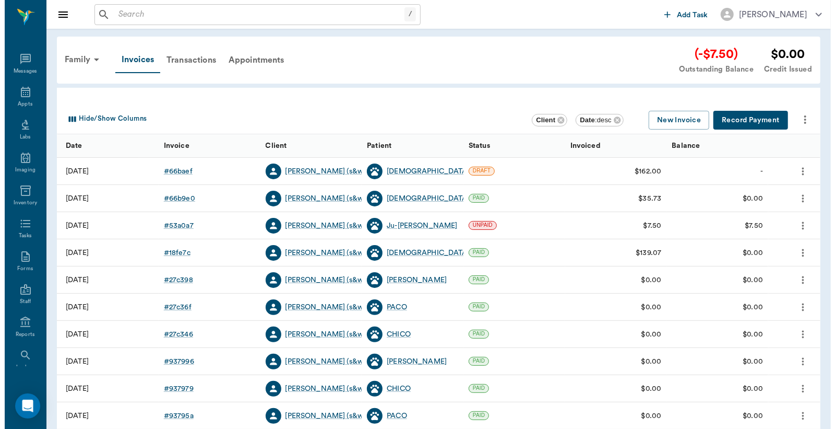
scroll to position [48, 0]
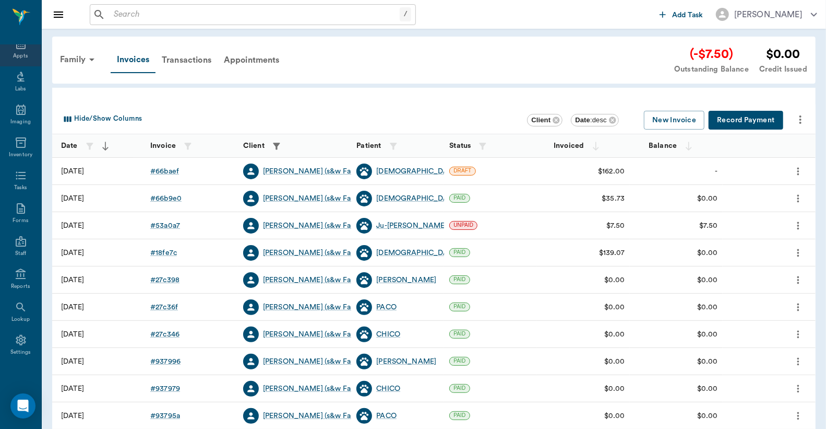
click at [18, 50] on div "Appts" at bounding box center [20, 49] width 41 height 33
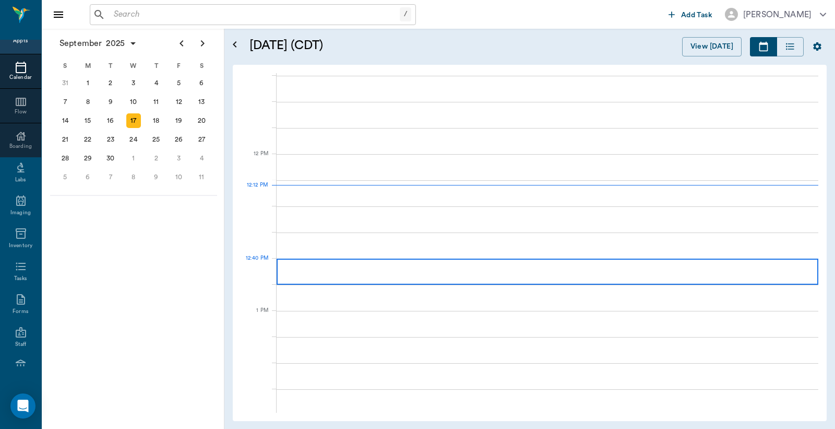
scroll to position [627, 0]
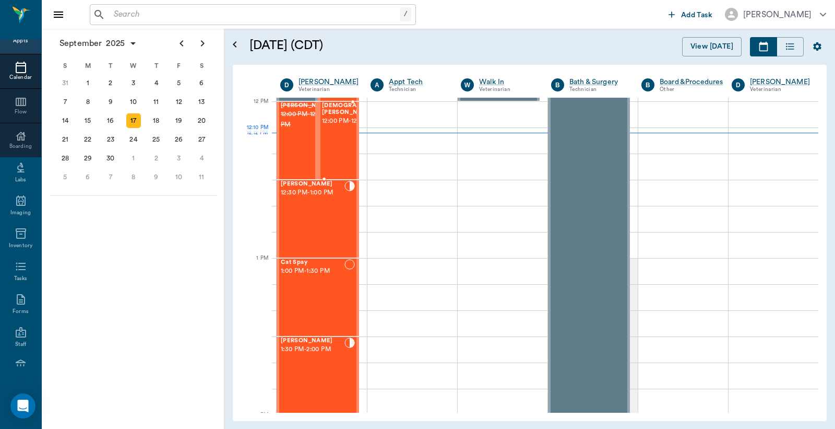
click at [340, 126] on span "12:00 PM - 12:30 PM" at bounding box center [357, 121] width 71 height 10
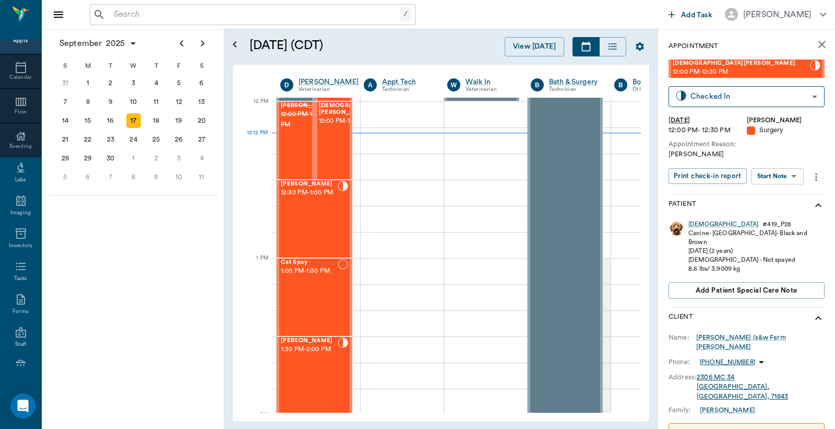
click at [813, 176] on icon "more" at bounding box center [816, 177] width 11 height 13
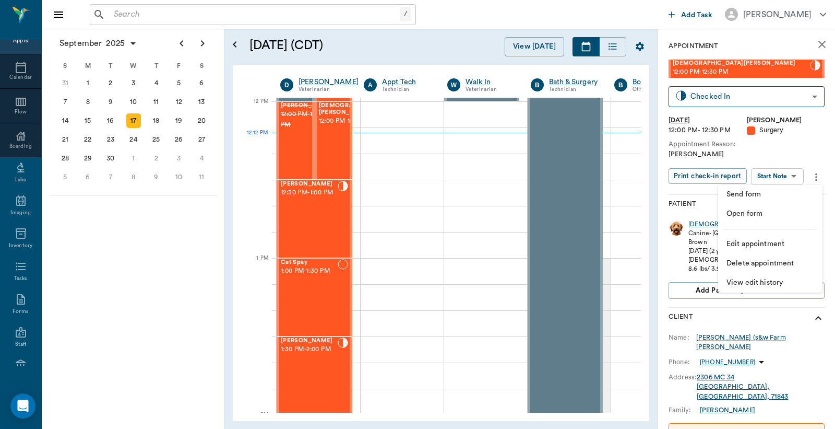
click at [737, 243] on span "Edit appointment" at bounding box center [771, 244] width 88 height 11
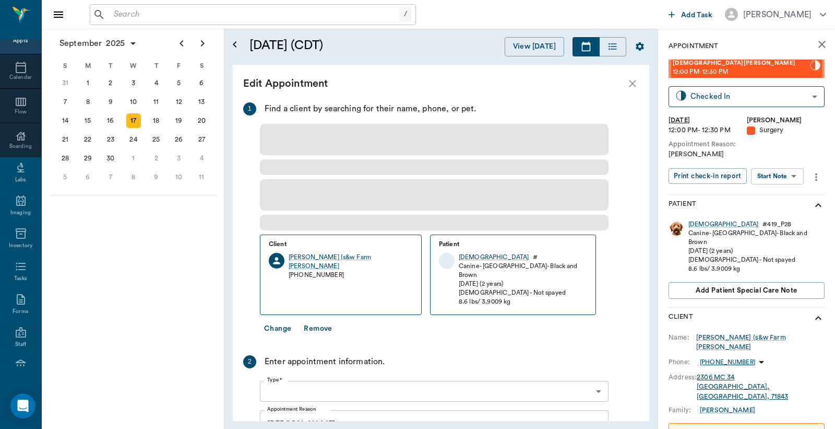
type input "[DATE]"
type input "12:00 PM"
type input "12:30 PM"
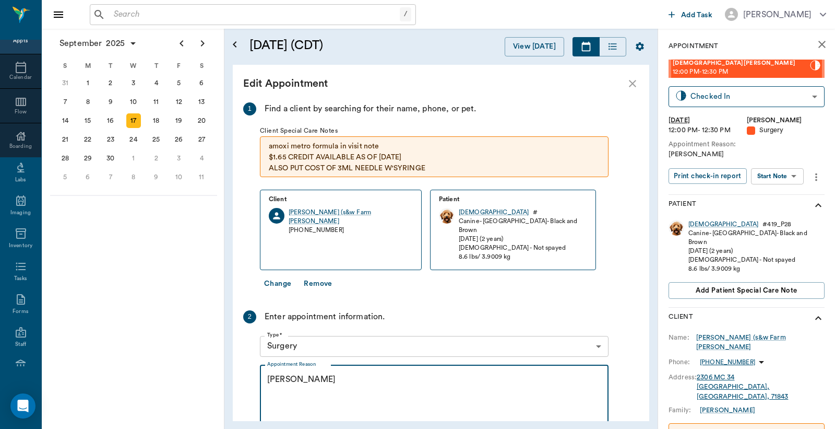
click at [286, 373] on textarea "OHE Christy" at bounding box center [434, 409] width 334 height 72
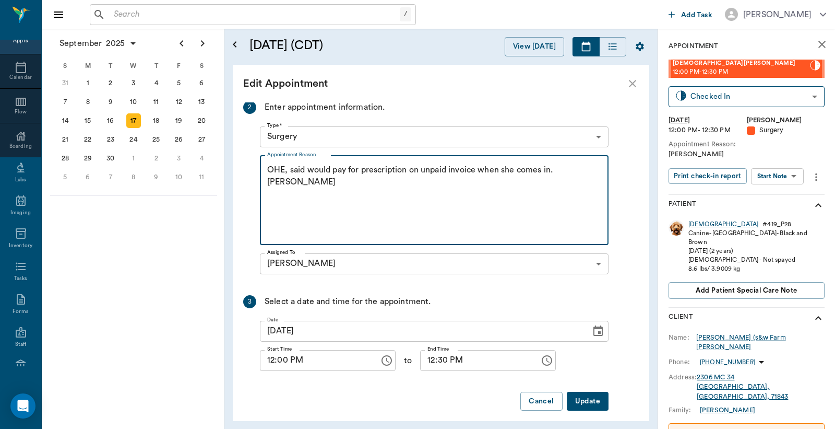
type textarea "OHE, said would pay for prescription on unpaid invoice when she comes in. Chris…"
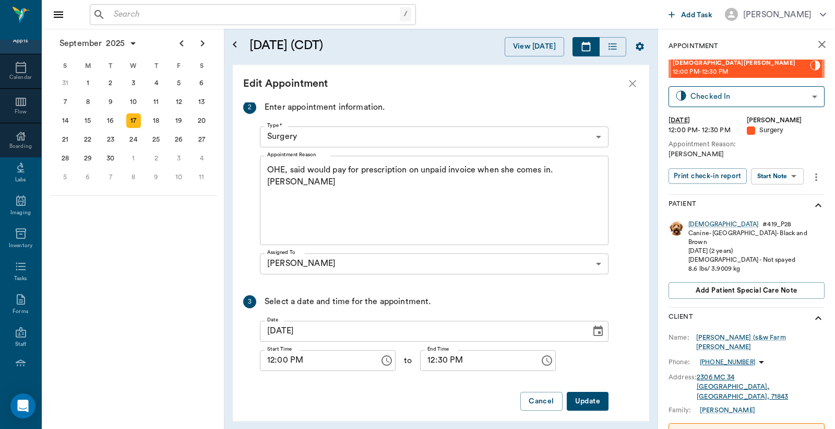
click at [591, 392] on button "Update" at bounding box center [588, 401] width 42 height 19
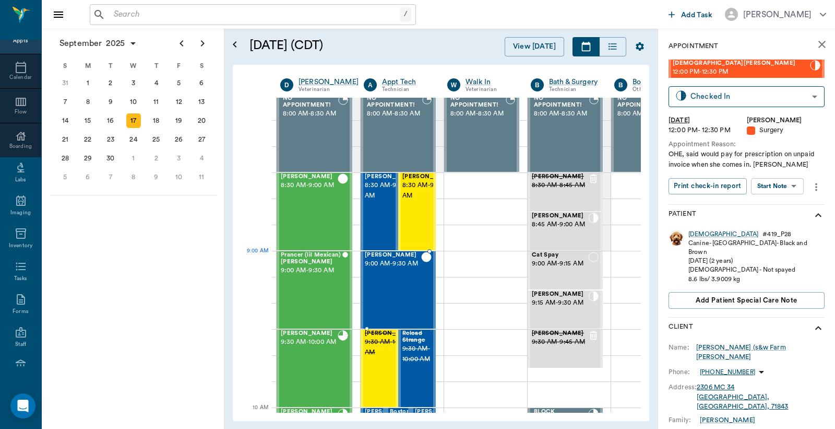
scroll to position [0, 0]
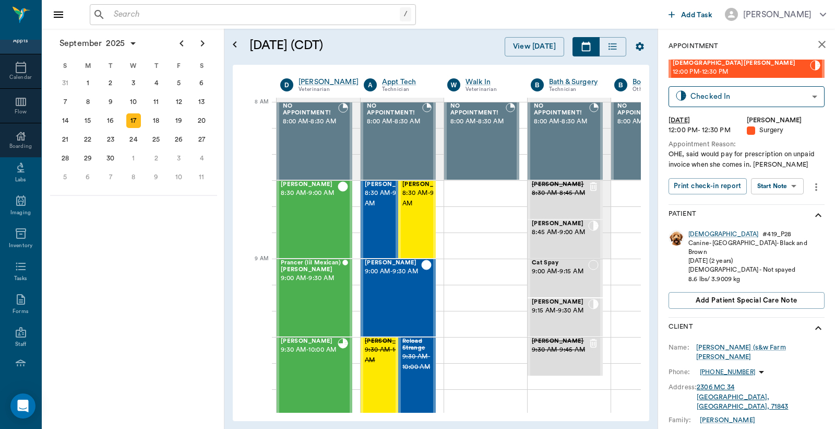
click at [113, 17] on input "text" at bounding box center [255, 14] width 290 height 15
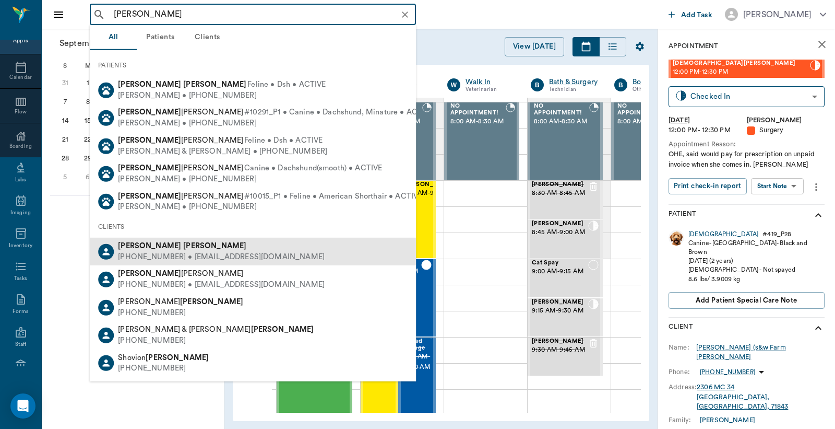
click at [169, 249] on div "Della Wilson" at bounding box center [221, 246] width 207 height 11
type input "Della Wilson"
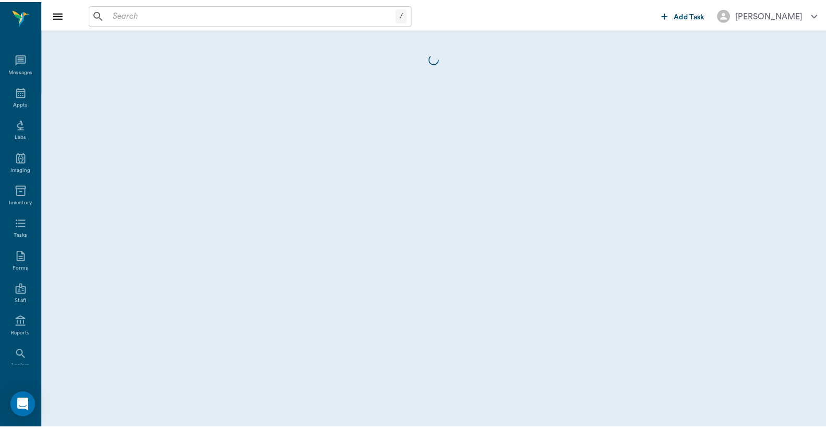
scroll to position [48, 0]
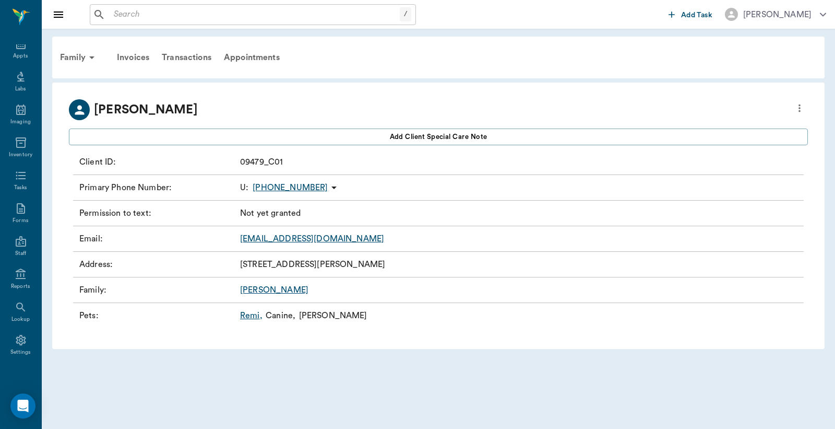
click at [250, 317] on link "Remi ," at bounding box center [251, 315] width 22 height 13
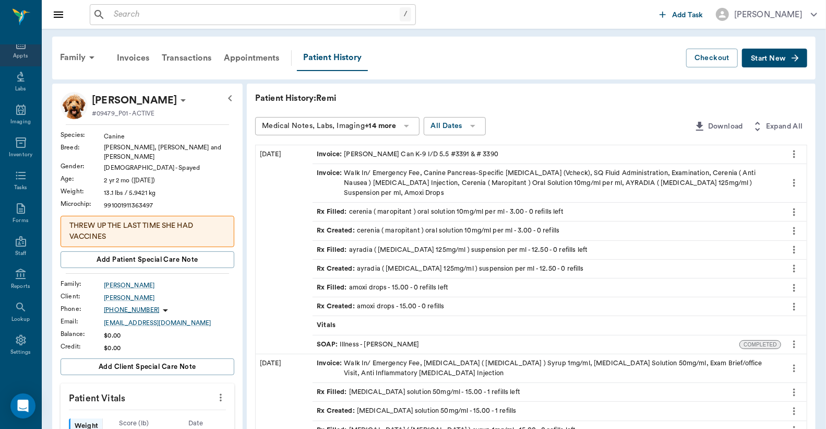
click at [15, 53] on div "Appts" at bounding box center [20, 56] width 15 height 8
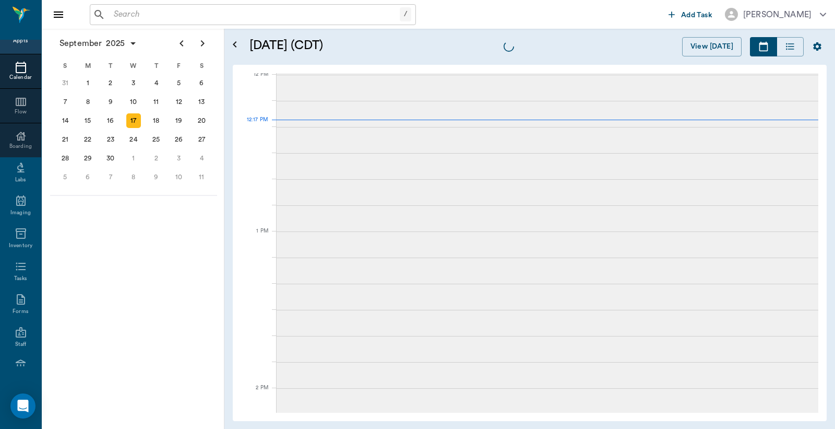
scroll to position [628, 0]
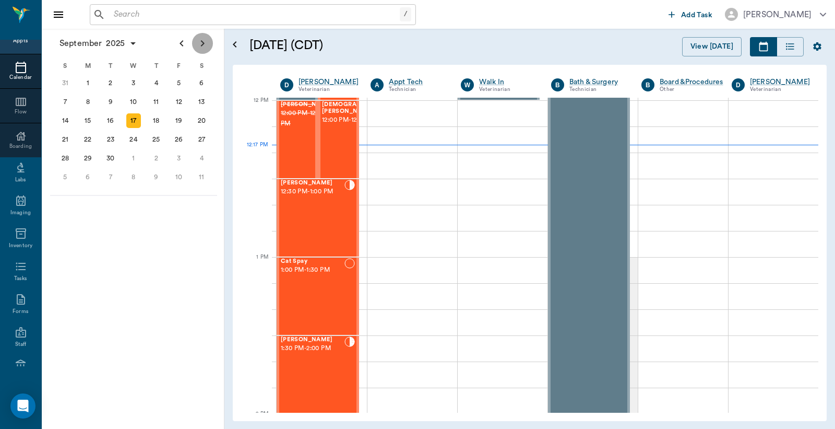
click at [203, 45] on icon "Next page" at bounding box center [202, 43] width 13 height 13
click at [89, 116] on div "13" at bounding box center [87, 120] width 15 height 15
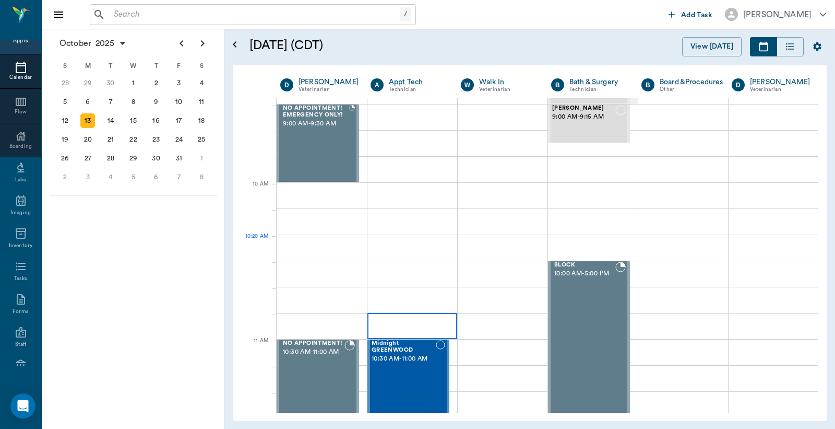
scroll to position [309, 0]
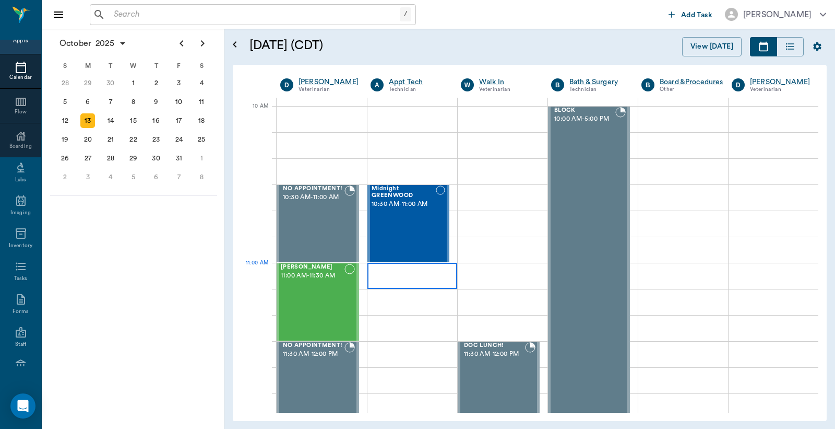
click at [395, 278] on div at bounding box center [413, 276] width 90 height 26
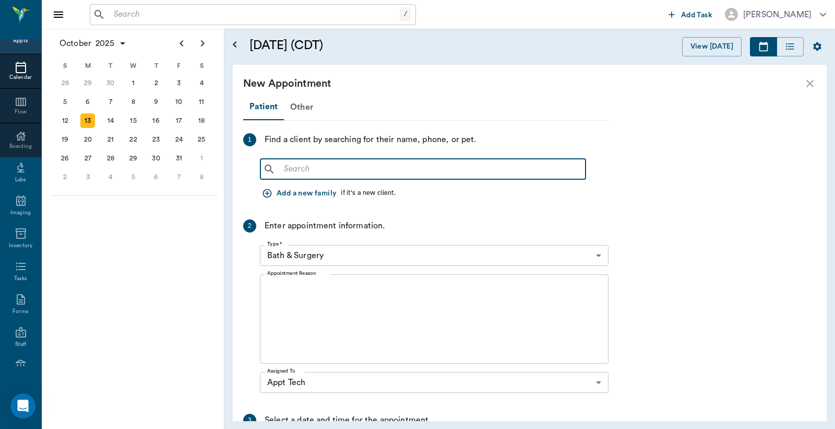
click at [284, 172] on input "text" at bounding box center [431, 169] width 302 height 15
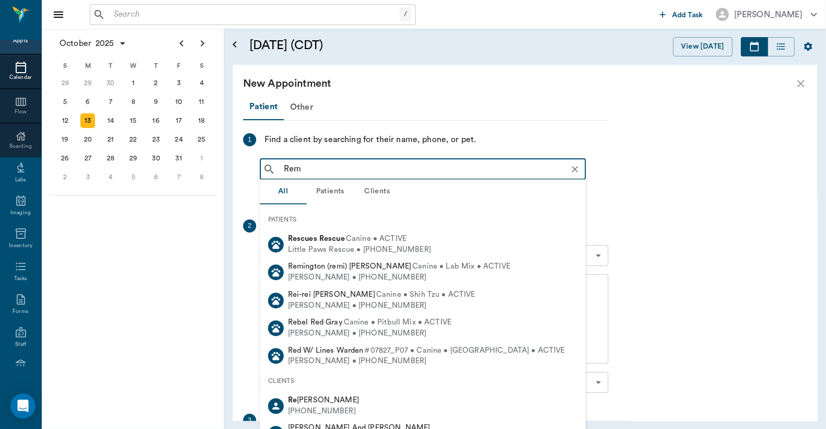
type input "Remi"
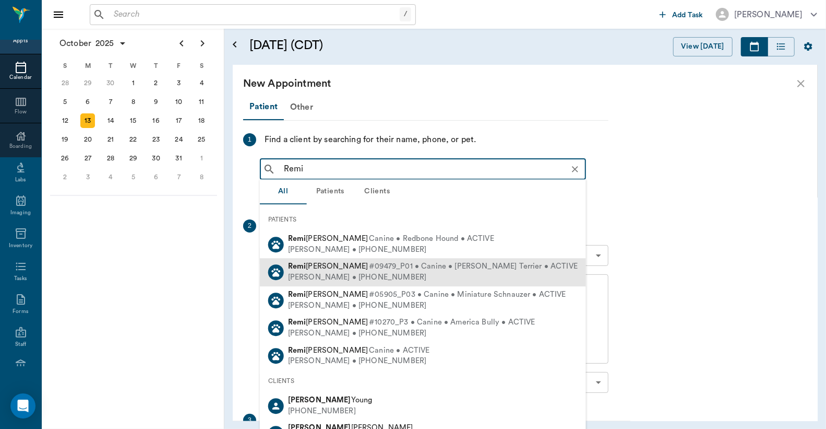
click at [369, 270] on span "#09479_P01 • Canine • Jack Russell Terrier • ACTIVE" at bounding box center [473, 267] width 209 height 11
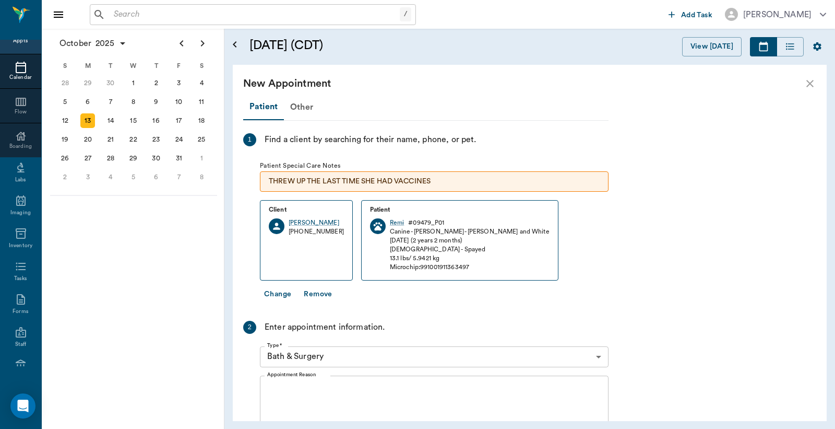
click at [598, 357] on body "/ ​ Add Task Dr. Bert Ellsworth Nectar Messages Appts Calendar Flow Boarding La…" at bounding box center [417, 214] width 835 height 429
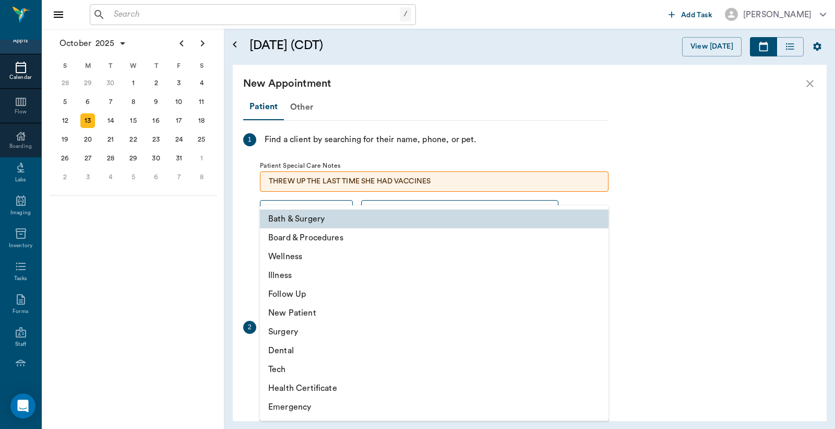
click at [306, 369] on li "Tech" at bounding box center [434, 369] width 349 height 19
type input "65d2be4f46e3a538d89b8c1a"
type input "11:30 AM"
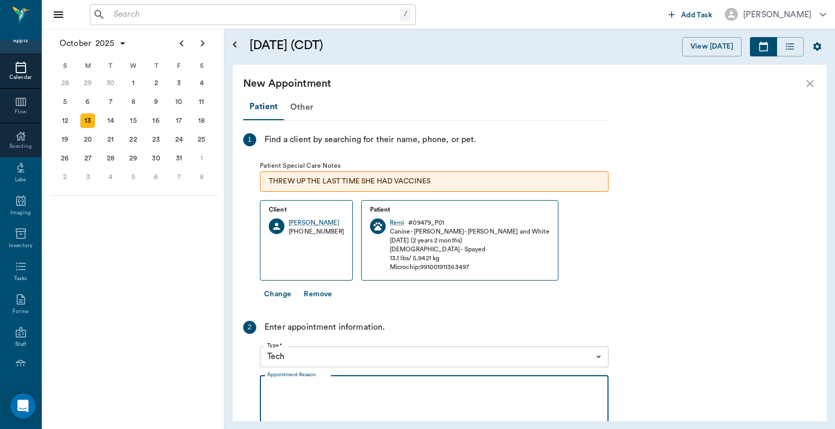
click at [274, 386] on textarea "Appointment Reason" at bounding box center [434, 420] width 334 height 72
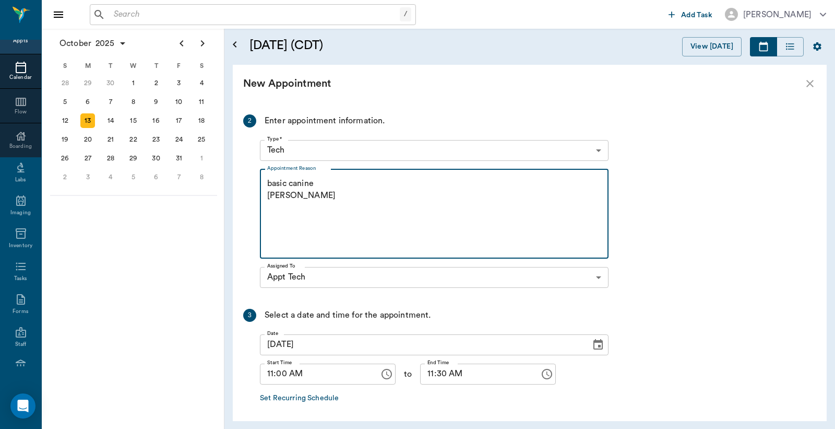
scroll to position [232, 0]
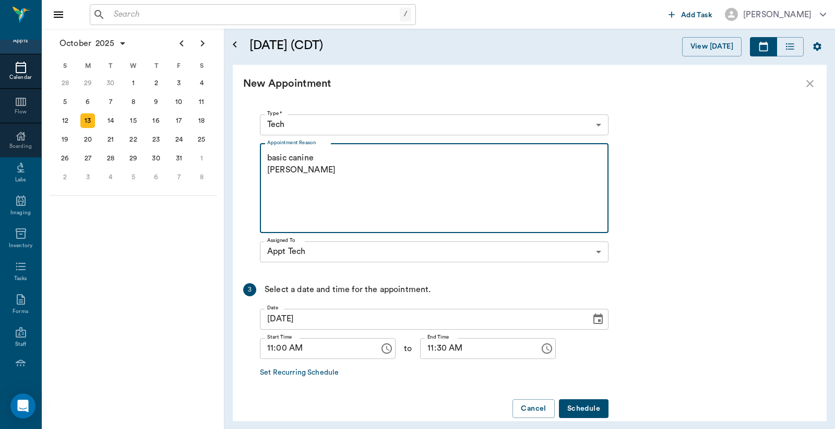
type textarea "basic canine Christy"
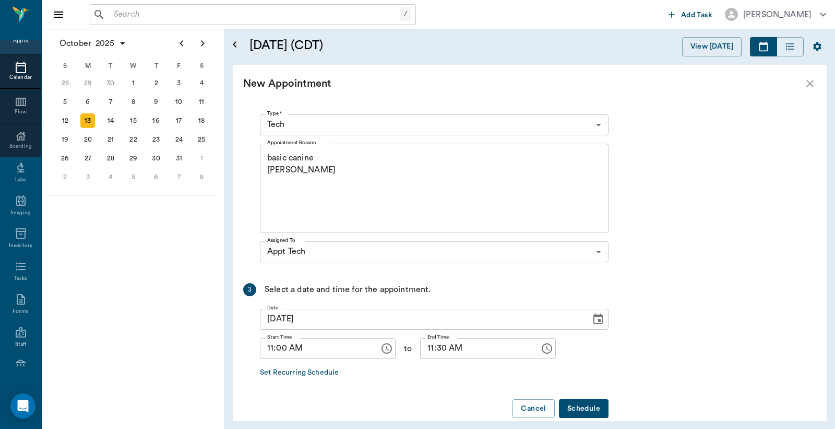
click at [577, 405] on button "Schedule" at bounding box center [584, 408] width 50 height 19
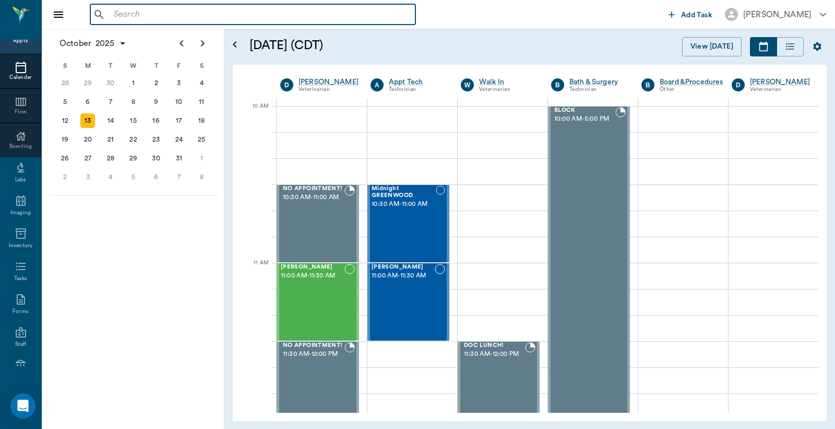
click at [112, 15] on input "text" at bounding box center [261, 14] width 302 height 15
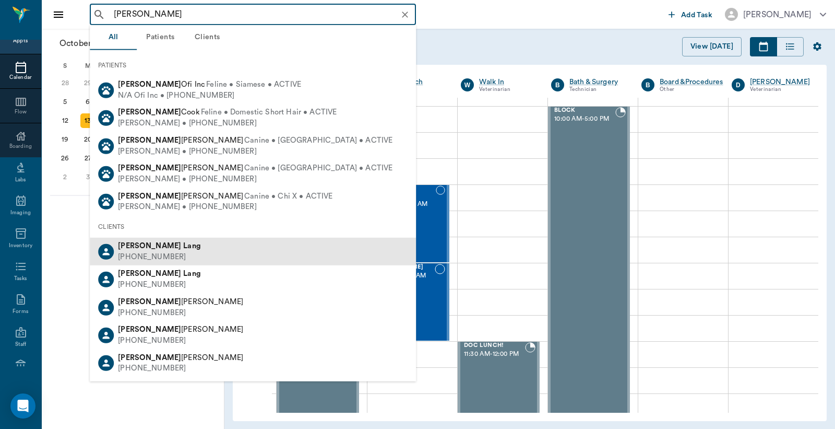
click at [174, 246] on div "Tiffany Lang (903) 244-4536" at bounding box center [253, 252] width 326 height 28
type input "Tiffany Lan"
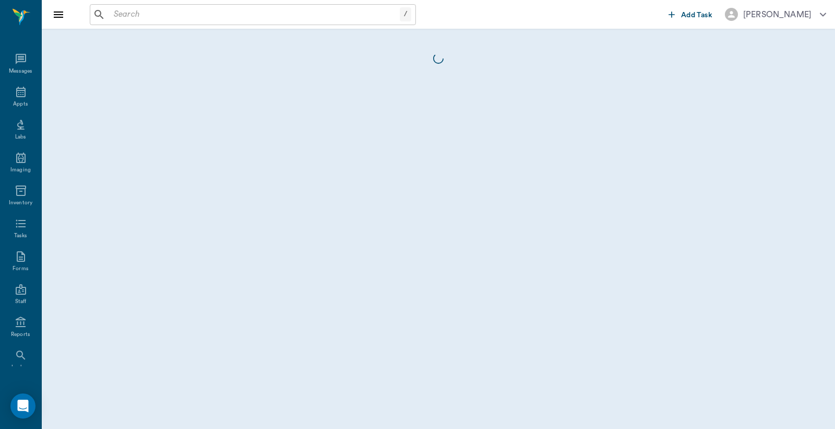
scroll to position [48, 0]
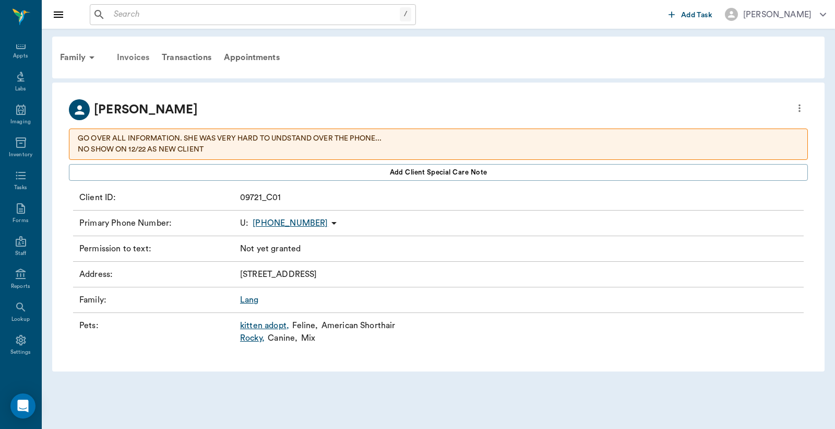
click at [128, 58] on div "Invoices" at bounding box center [133, 57] width 45 height 25
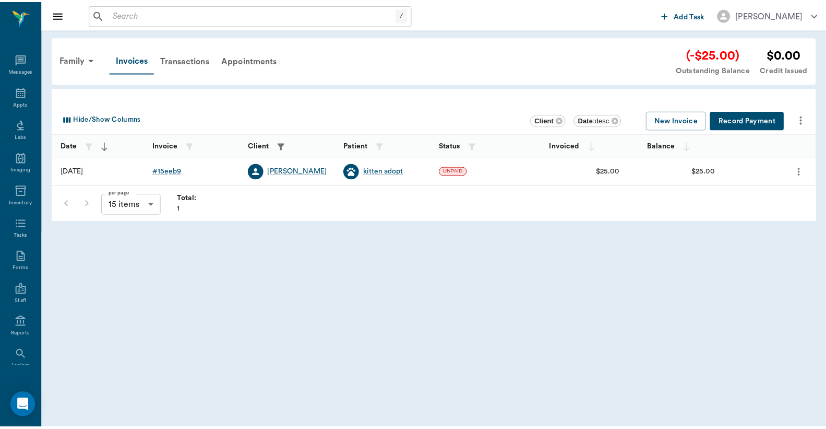
scroll to position [48, 0]
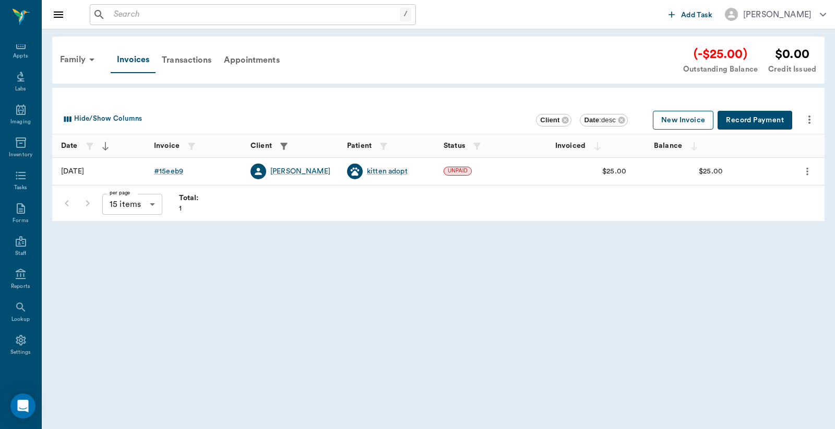
click at [679, 121] on button "New Invoice" at bounding box center [683, 120] width 61 height 19
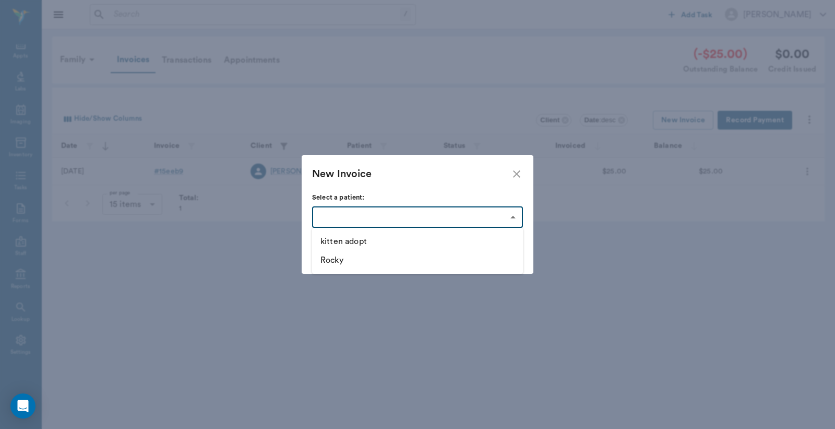
click at [513, 217] on body "/ ​ Add Task Dr. Bert Ellsworth Nectar Messages Appts Labs Imaging Inventory Ta…" at bounding box center [417, 214] width 835 height 429
click at [374, 243] on li "kitten adopt" at bounding box center [417, 241] width 211 height 19
type input "68cad2209dc259206d15eeb5"
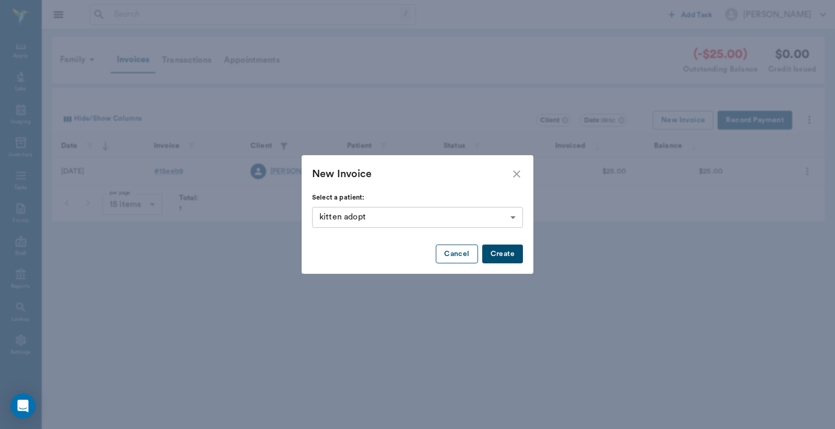
click at [456, 255] on button "Cancel" at bounding box center [457, 253] width 42 height 19
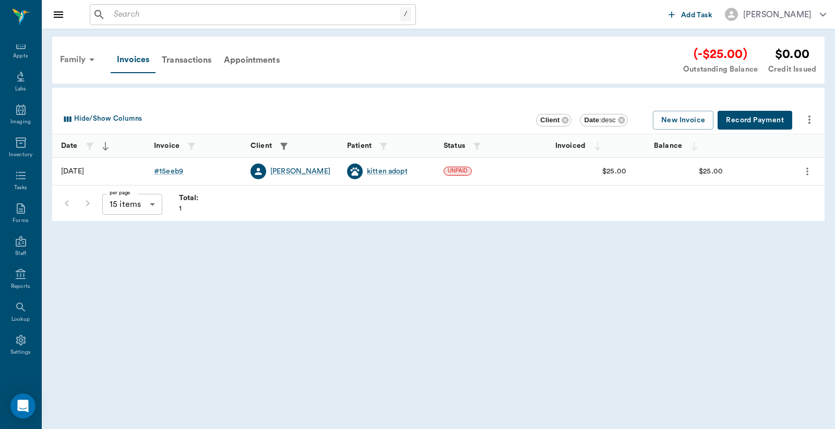
click at [77, 57] on div "Family" at bounding box center [79, 59] width 51 height 25
click at [77, 57] on div at bounding box center [417, 214] width 835 height 429
click at [78, 62] on div "Family" at bounding box center [79, 59] width 51 height 25
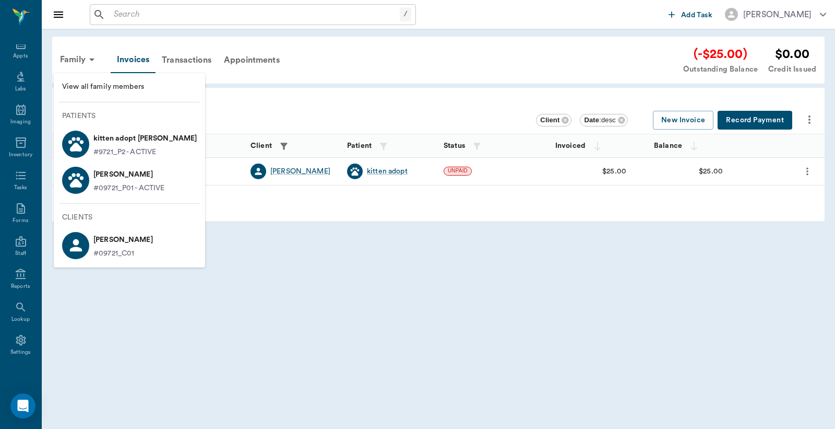
click at [112, 89] on span "View all family members" at bounding box center [129, 86] width 135 height 11
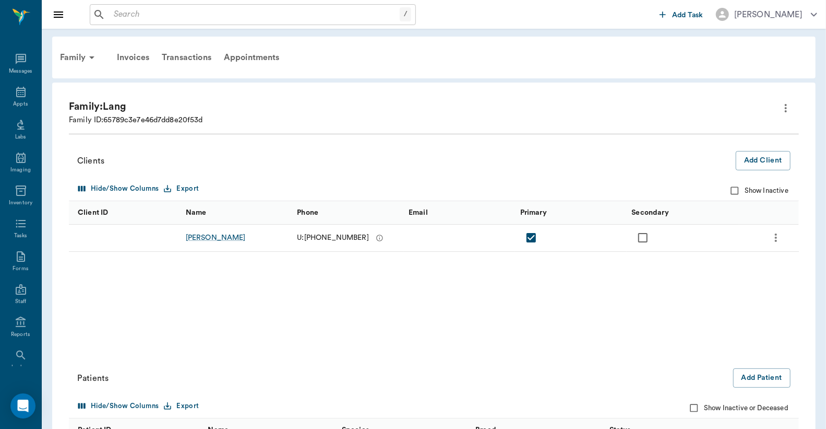
scroll to position [48, 0]
click at [769, 381] on button "Add Patient" at bounding box center [762, 377] width 57 height 19
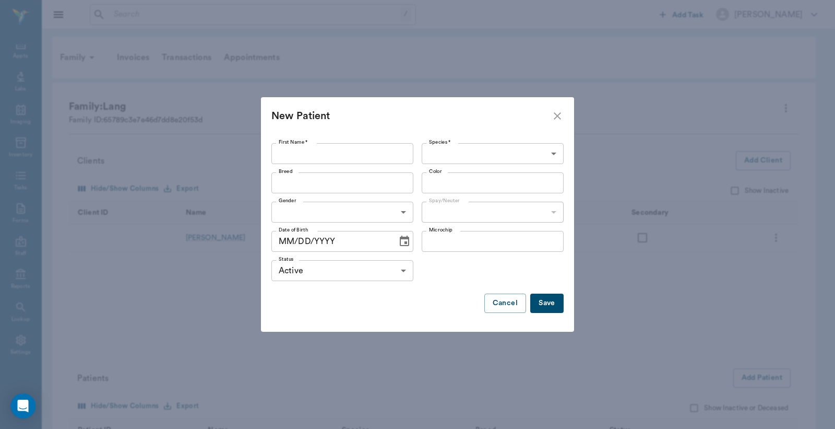
click at [282, 155] on input "First Name *" at bounding box center [342, 153] width 142 height 21
type input "kitten adopt 2"
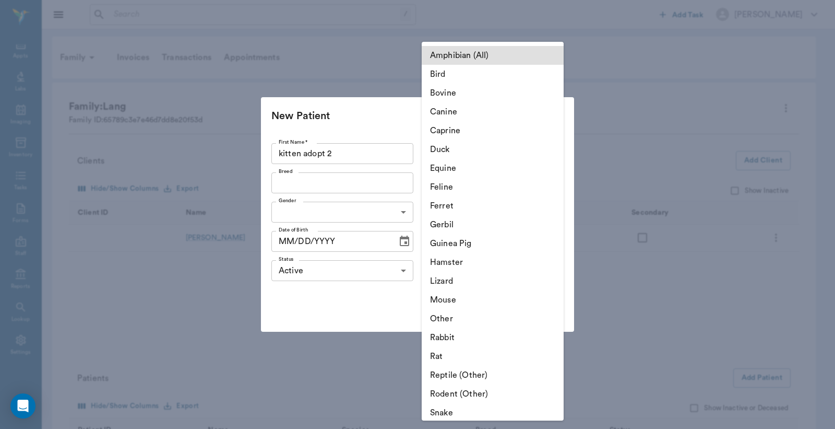
click at [523, 158] on body "/ ​ Add Task Dr. Bert Ellsworth Nectar Messages Appts Labs Imaging Inventory Ta…" at bounding box center [417, 294] width 835 height 589
click at [442, 188] on li "Feline" at bounding box center [493, 187] width 142 height 19
type input "Feline"
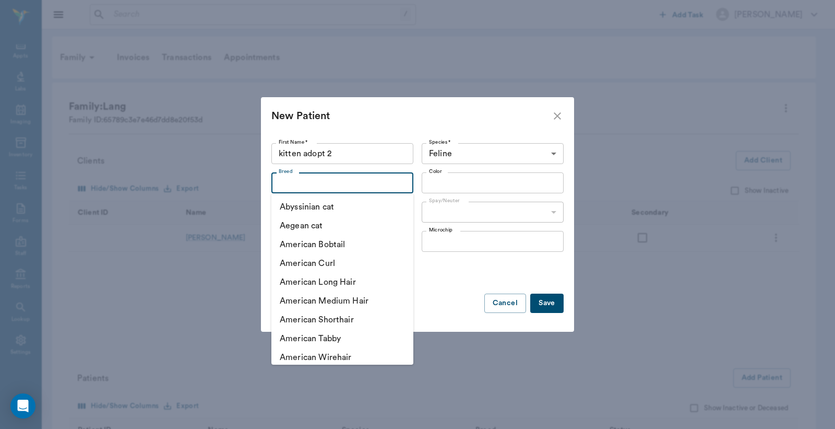
click at [282, 181] on input "Breed" at bounding box center [334, 182] width 119 height 15
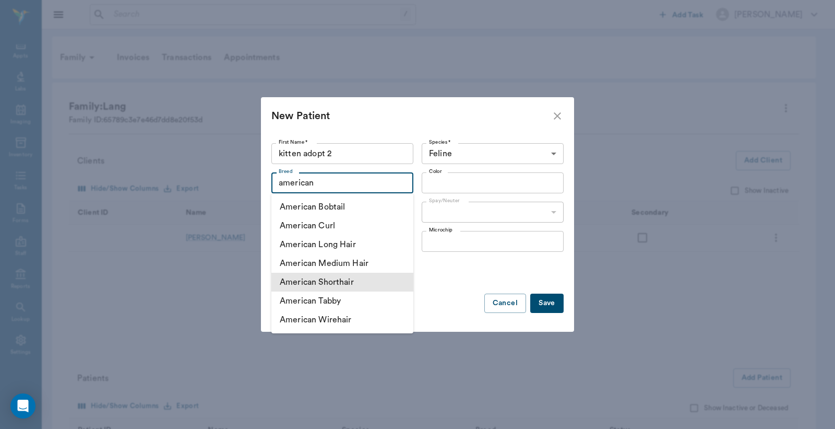
click at [345, 282] on li "American Shorthair" at bounding box center [342, 282] width 142 height 19
type input "American Shorthair"
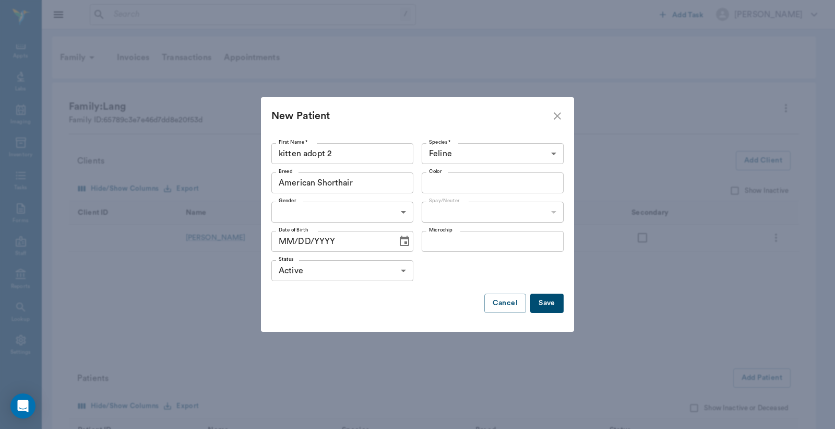
click at [435, 182] on input "Color" at bounding box center [484, 182] width 119 height 15
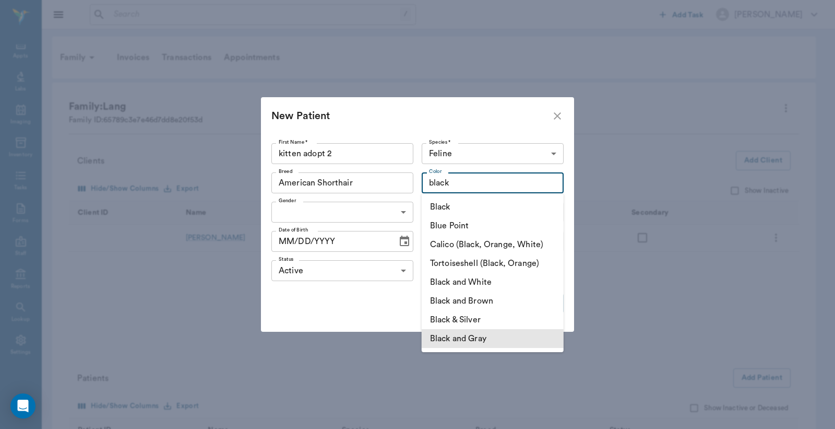
click at [489, 338] on li "Black and Gray" at bounding box center [493, 338] width 142 height 19
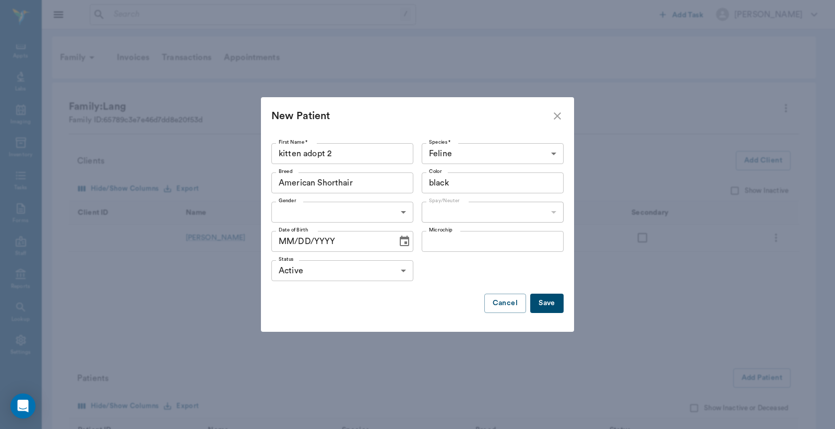
type input "Black and Gray"
click at [404, 211] on body "/ ​ Add Task Dr. Bert Ellsworth Nectar Messages Appts Labs Imaging Inventory Ta…" at bounding box center [417, 294] width 835 height 589
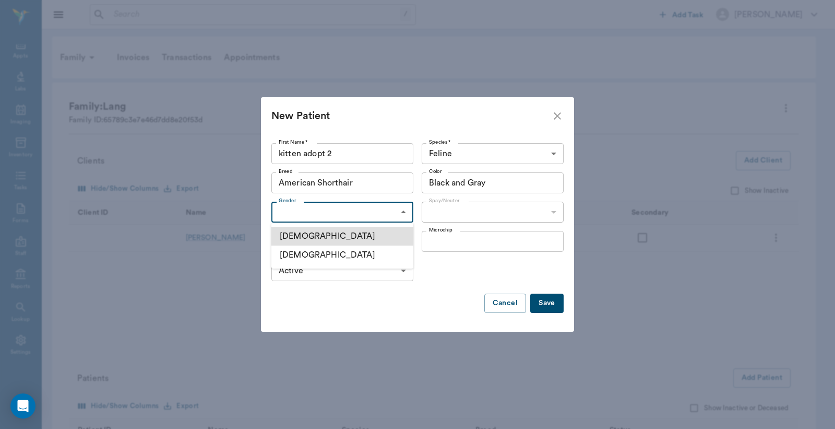
click at [315, 256] on li "Female" at bounding box center [342, 254] width 142 height 19
type input "FEMALE"
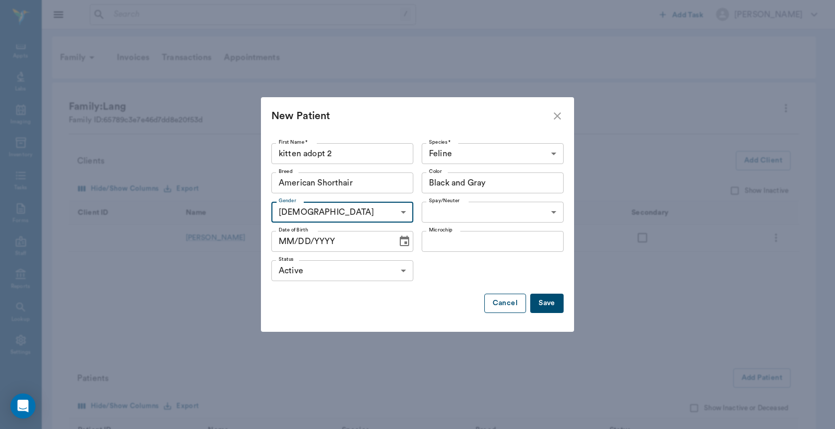
click at [499, 301] on button "Cancel" at bounding box center [506, 302] width 42 height 19
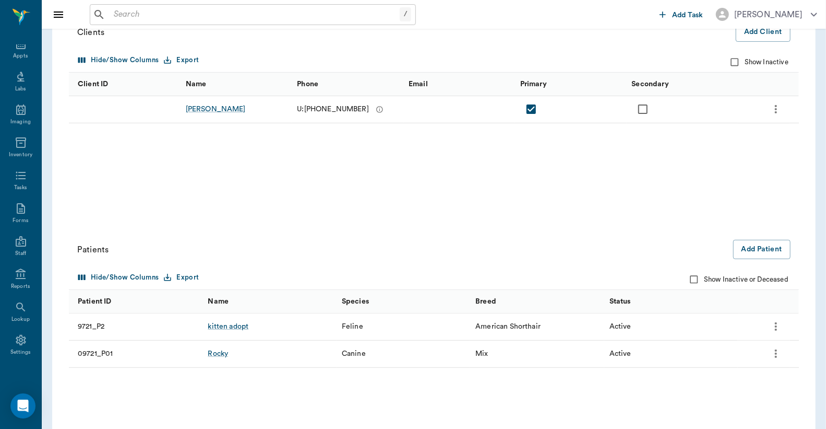
scroll to position [155, 0]
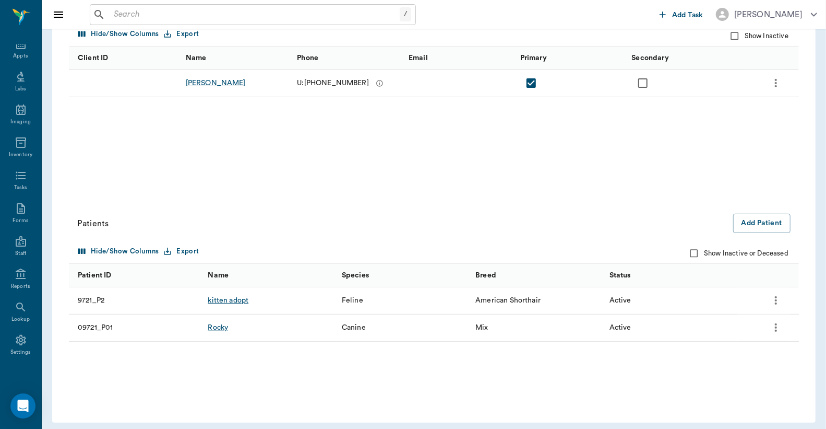
click at [230, 299] on div "kitten adopt" at bounding box center [228, 300] width 41 height 10
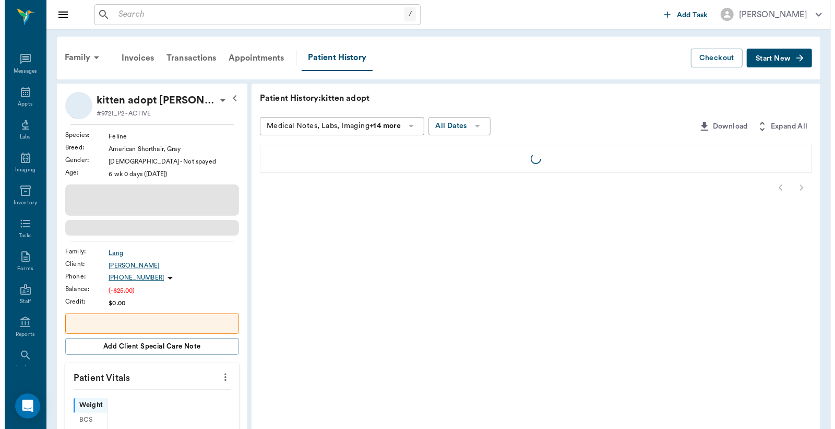
scroll to position [48, 0]
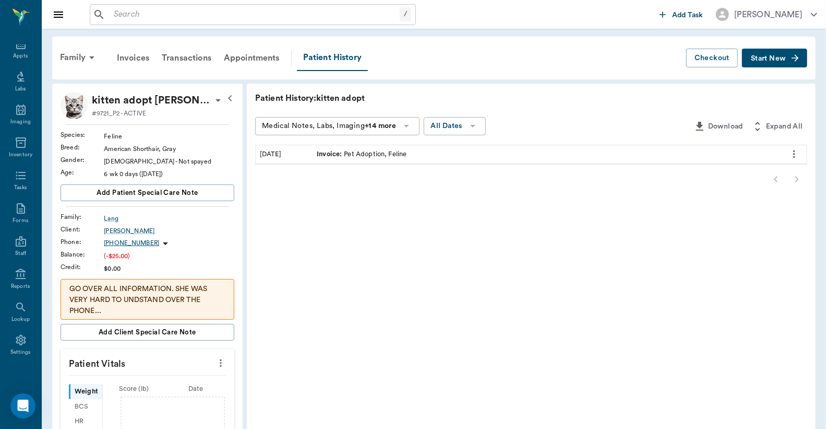
click at [216, 99] on icon at bounding box center [218, 100] width 5 height 3
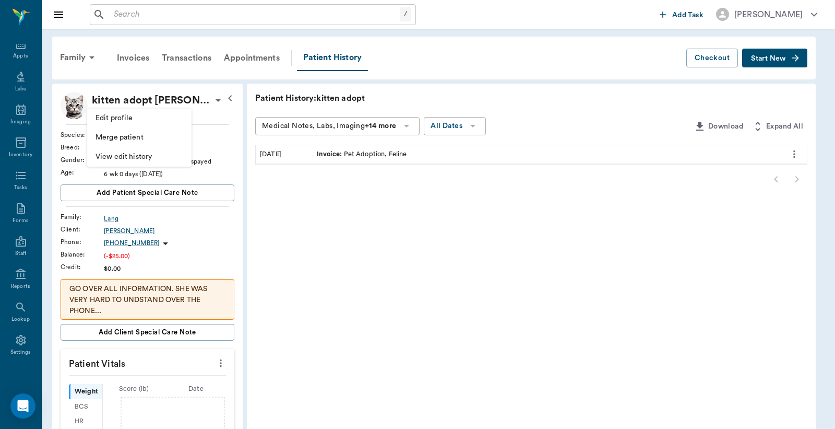
click at [160, 120] on span "Edit profile" at bounding box center [140, 118] width 88 height 11
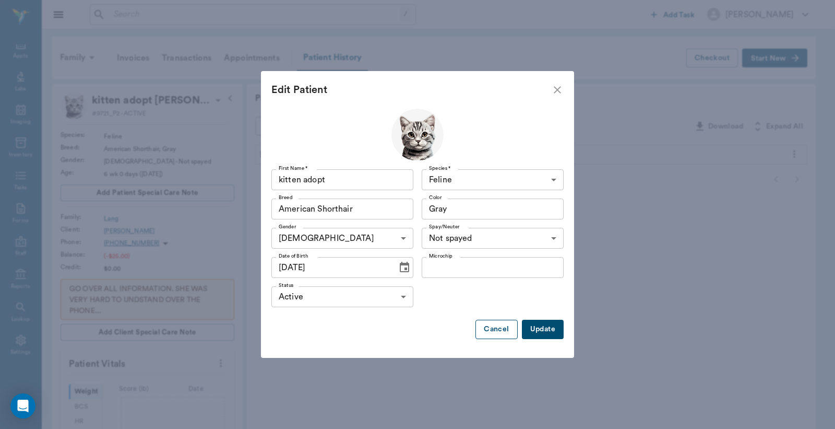
click at [497, 331] on button "Cancel" at bounding box center [497, 329] width 42 height 19
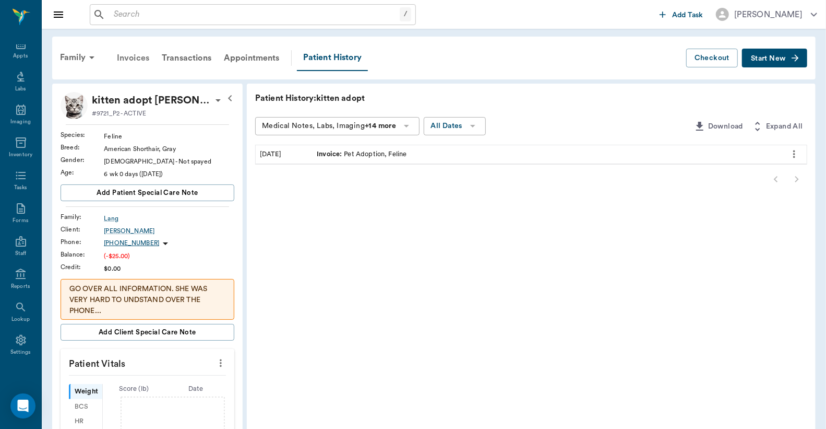
click at [129, 59] on div "Invoices" at bounding box center [133, 57] width 45 height 25
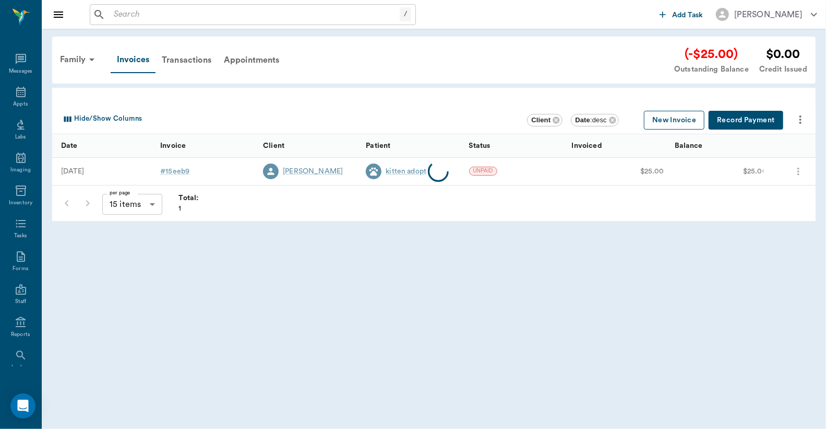
click at [686, 118] on button "New Invoice" at bounding box center [674, 120] width 61 height 19
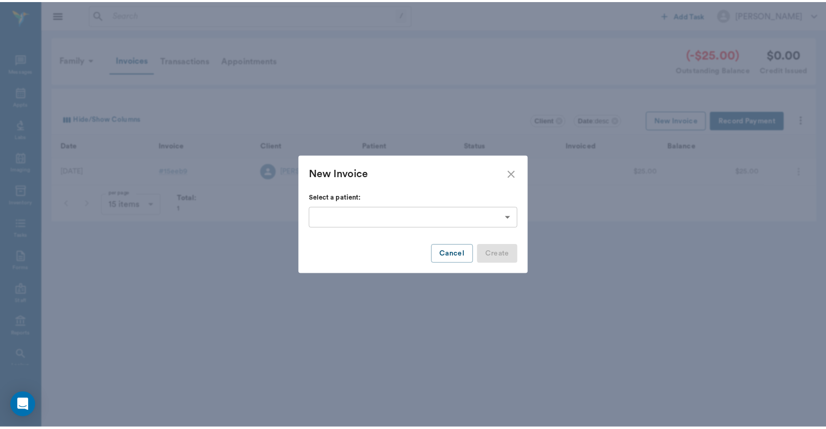
scroll to position [48, 0]
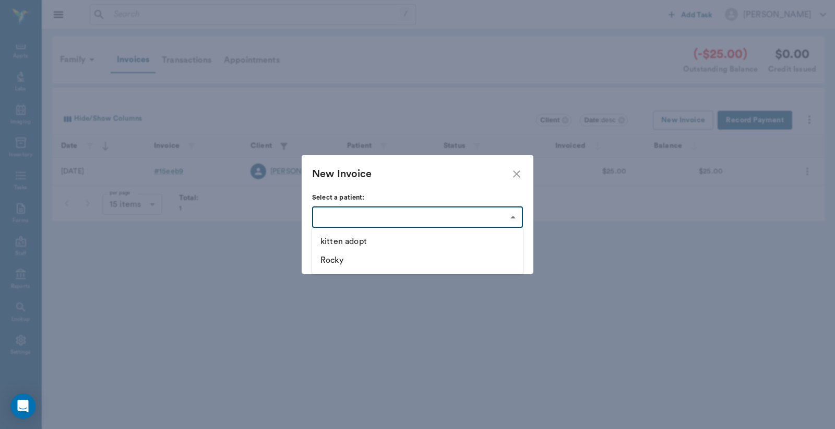
click at [513, 215] on body "/ ​ Add Task Dr. Bert Ellsworth Nectar Messages Appts Labs Imaging Inventory Ta…" at bounding box center [417, 214] width 835 height 429
click at [631, 243] on div at bounding box center [417, 214] width 835 height 429
click at [450, 250] on button "Cancel" at bounding box center [457, 253] width 42 height 19
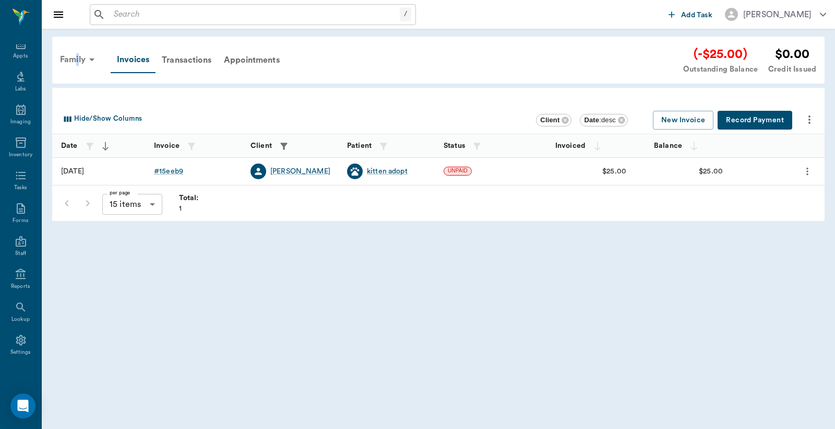
click at [78, 57] on div "Family" at bounding box center [79, 59] width 51 height 25
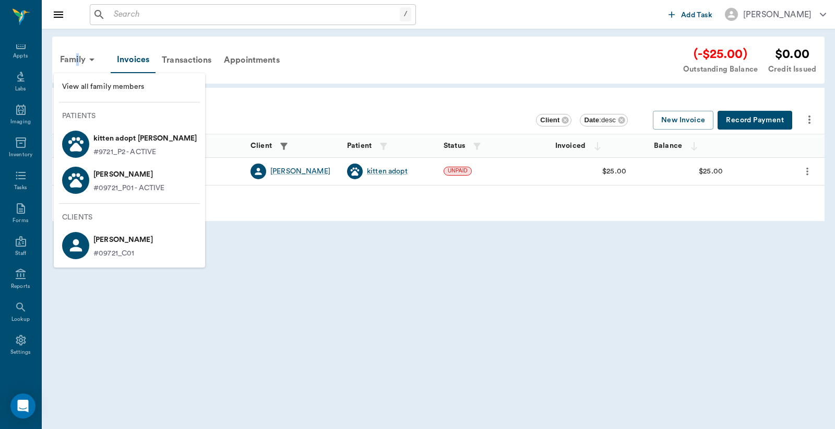
click at [101, 86] on span "View all family members" at bounding box center [129, 86] width 135 height 11
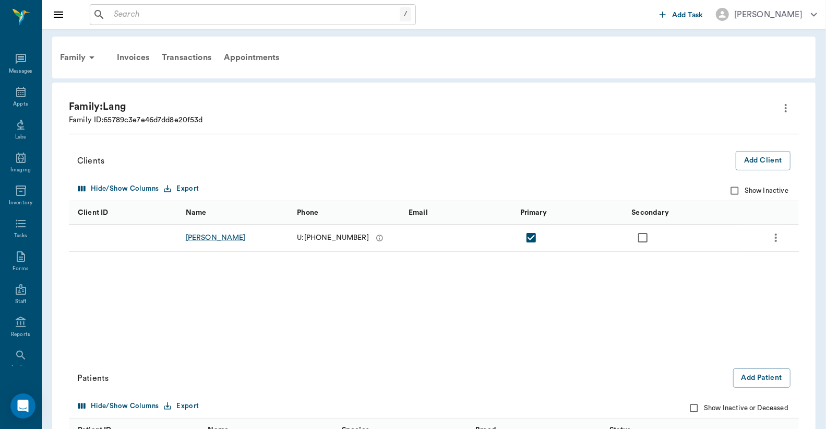
scroll to position [48, 0]
click at [766, 375] on button "Add Patient" at bounding box center [762, 377] width 57 height 19
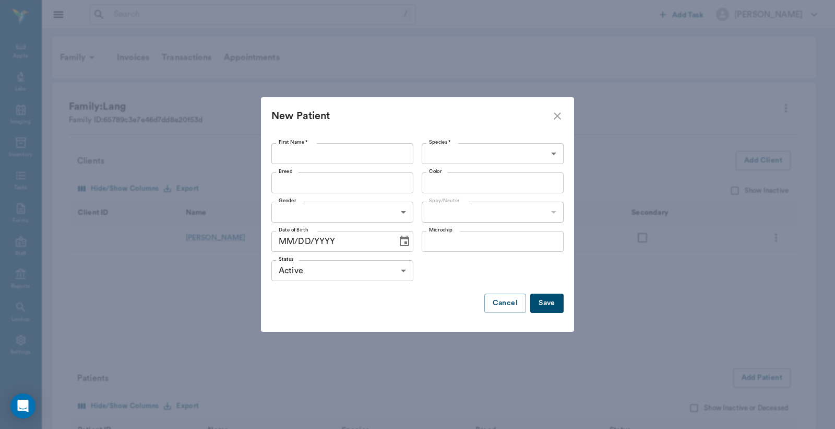
click at [289, 152] on input "First Name *" at bounding box center [342, 153] width 142 height 21
type input "kitten adopt 2"
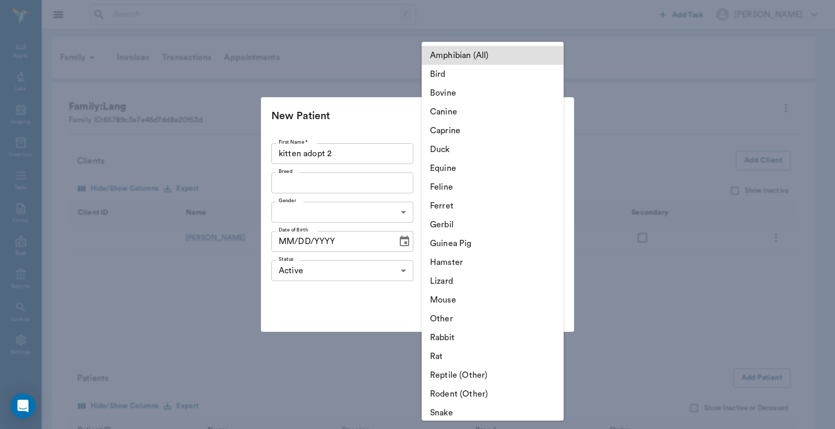
click at [478, 148] on body "/ ​ Add Task Dr. Bert Ellsworth Nectar Messages Appts Labs Imaging Inventory Ta…" at bounding box center [417, 294] width 835 height 589
click at [452, 186] on li "Feline" at bounding box center [493, 187] width 142 height 19
type input "Feline"
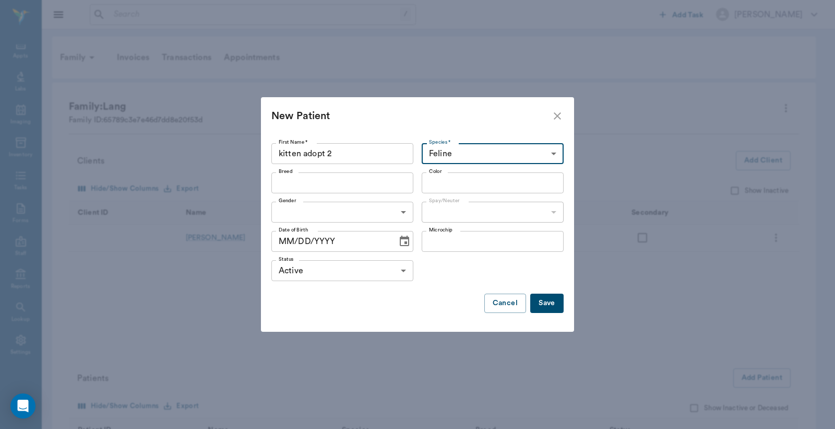
click at [293, 184] on input "Breed" at bounding box center [334, 182] width 119 height 15
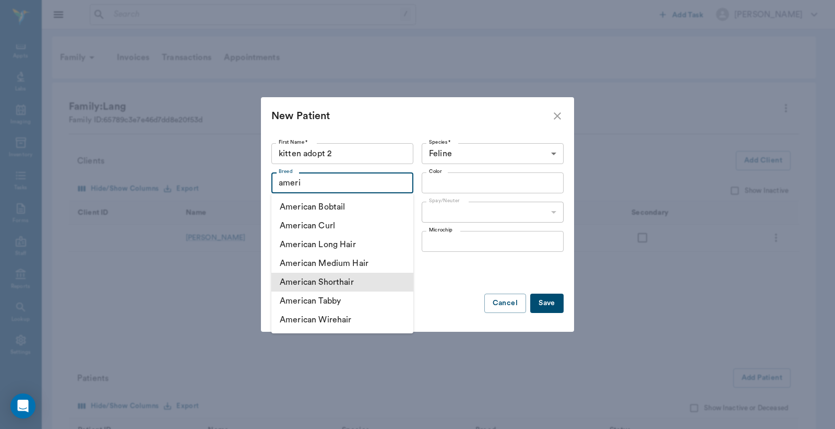
click at [337, 284] on li "American Shorthair" at bounding box center [342, 282] width 142 height 19
type input "American Shorthair"
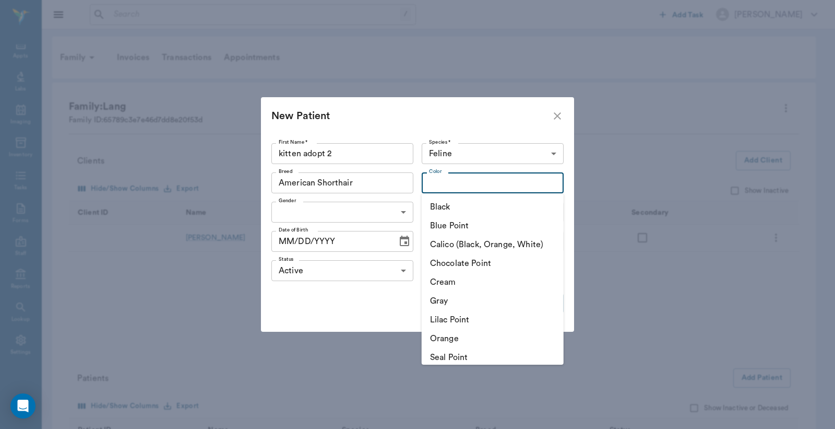
click at [468, 182] on input "Color" at bounding box center [484, 182] width 119 height 15
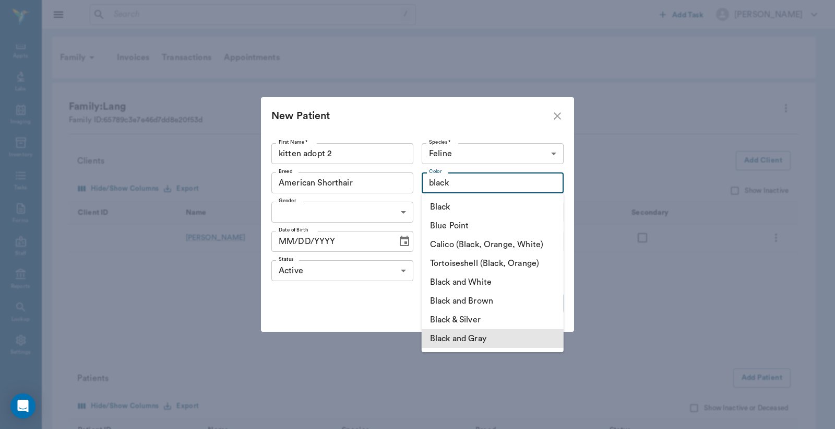
click at [482, 342] on li "Black and Gray" at bounding box center [493, 338] width 142 height 19
type input "Black and Gray"
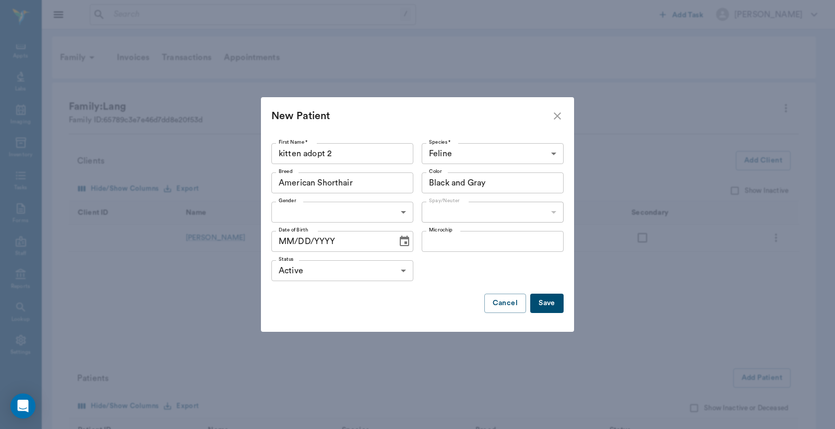
click at [405, 211] on body "/ ​ Add Task Dr. Bert Ellsworth Nectar Messages Appts Labs Imaging Inventory Ta…" at bounding box center [417, 294] width 835 height 589
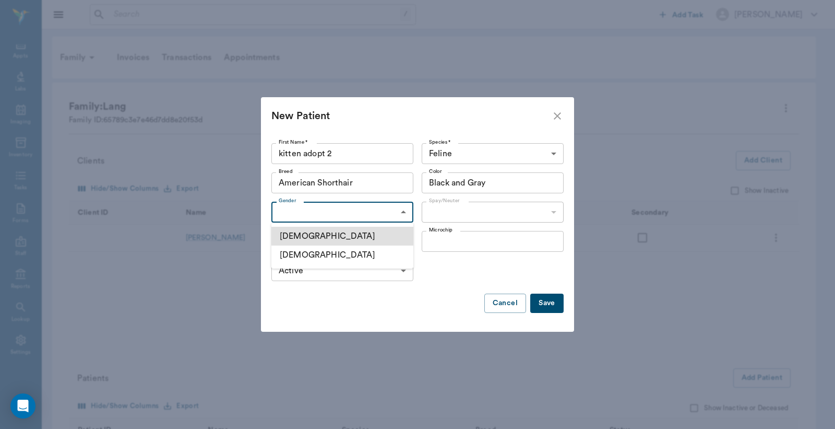
click at [320, 254] on li "Female" at bounding box center [342, 254] width 142 height 19
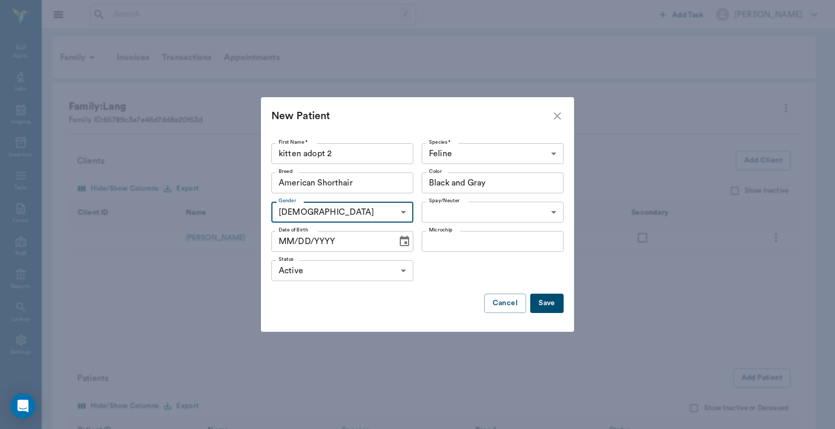
type input "FEMALE"
click at [557, 212] on body "/ ​ Add Task Dr. Bert Ellsworth Nectar Messages Appts Labs Imaging Inventory Ta…" at bounding box center [417, 294] width 835 height 589
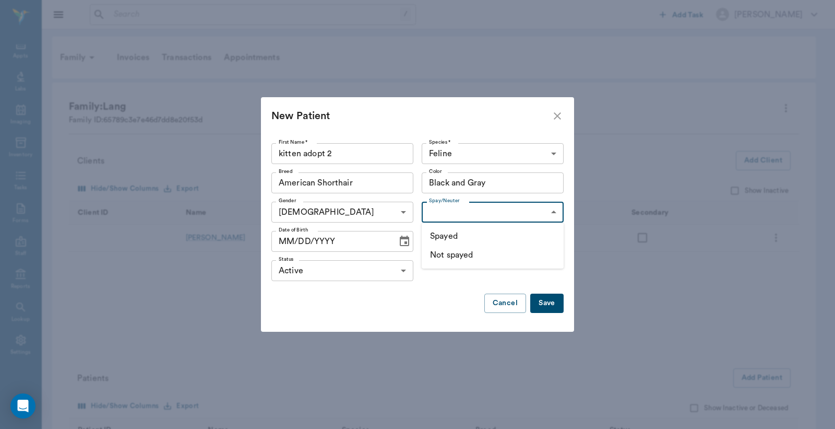
click at [462, 256] on li "Not spayed" at bounding box center [493, 254] width 142 height 19
type input "false"
click at [404, 243] on icon "Choose date" at bounding box center [404, 240] width 9 height 10
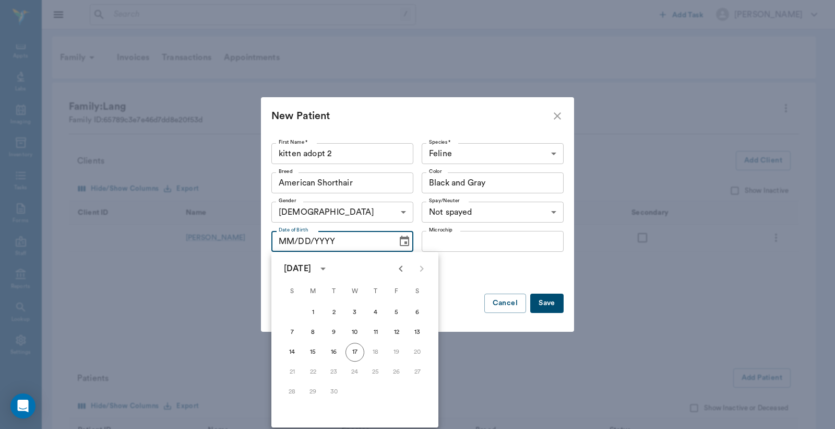
click at [402, 269] on icon "Previous month" at bounding box center [401, 268] width 13 height 13
click at [354, 333] on button "6" at bounding box center [355, 332] width 19 height 19
type input "08/06/2025"
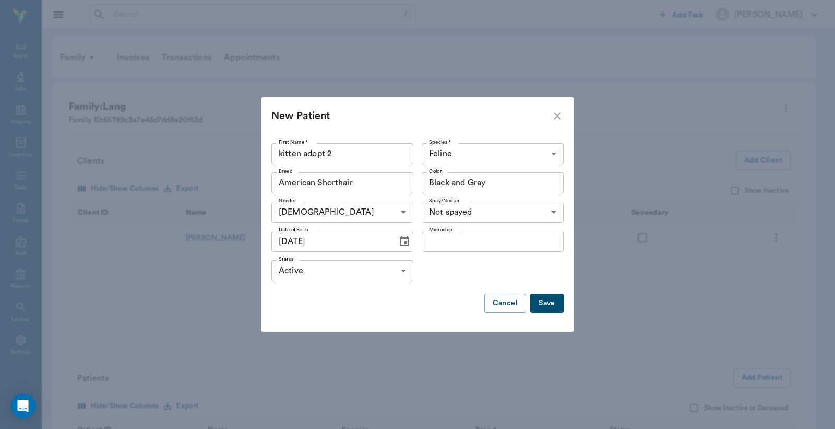
click at [545, 305] on button "Save" at bounding box center [546, 302] width 33 height 19
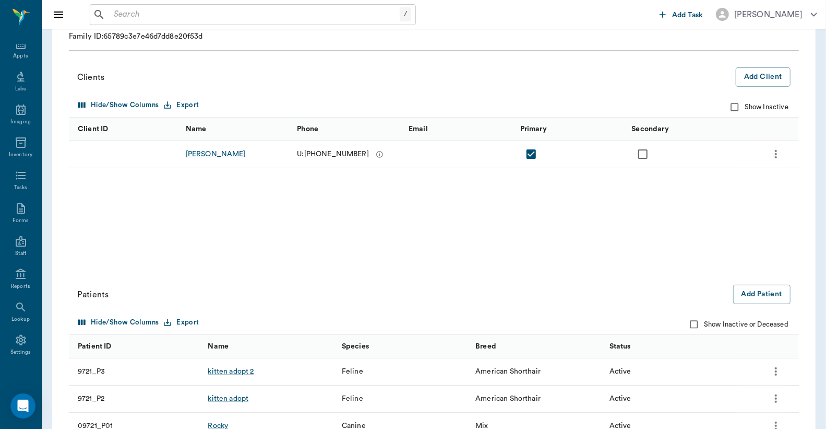
scroll to position [6, 0]
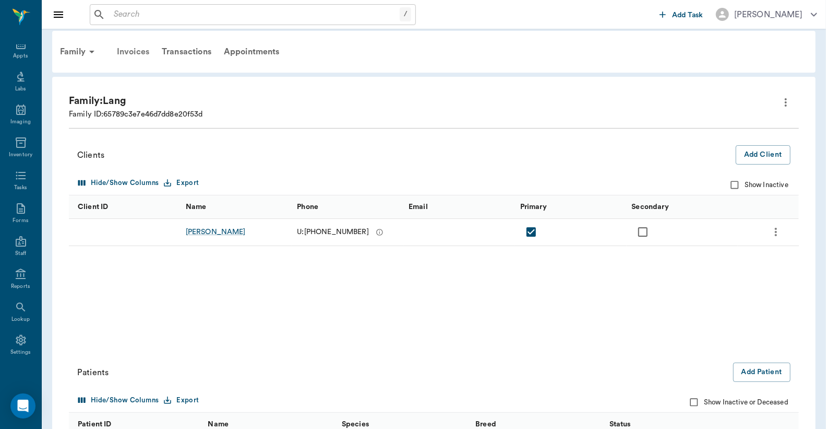
click at [139, 53] on div "Invoices" at bounding box center [133, 51] width 45 height 25
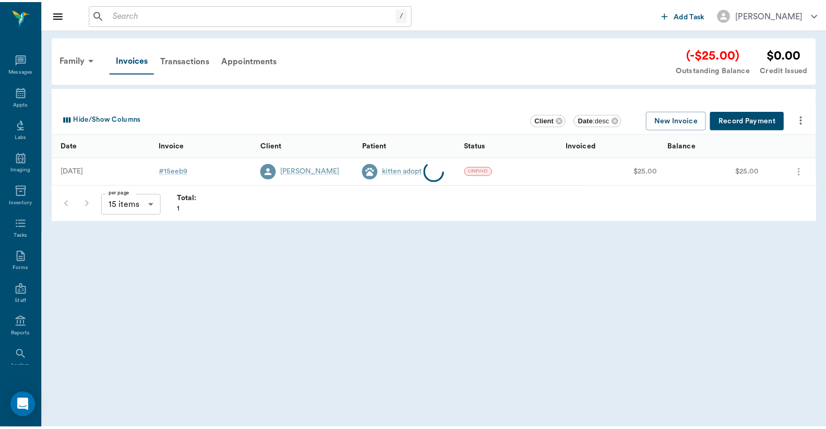
scroll to position [48, 0]
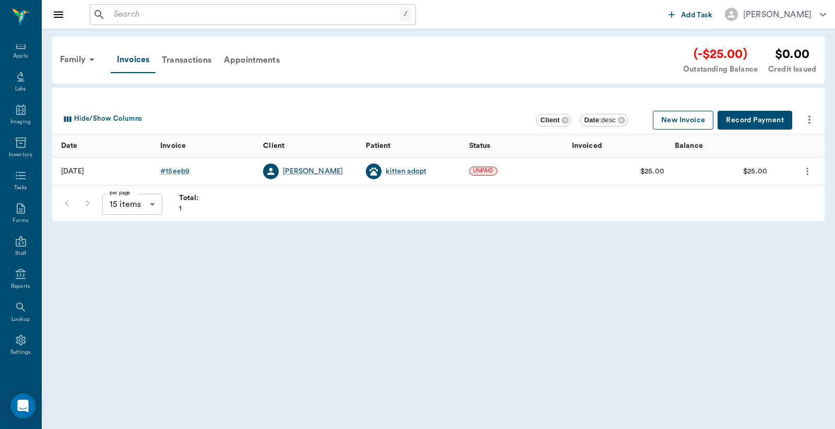
click at [674, 121] on button "New Invoice" at bounding box center [683, 120] width 61 height 19
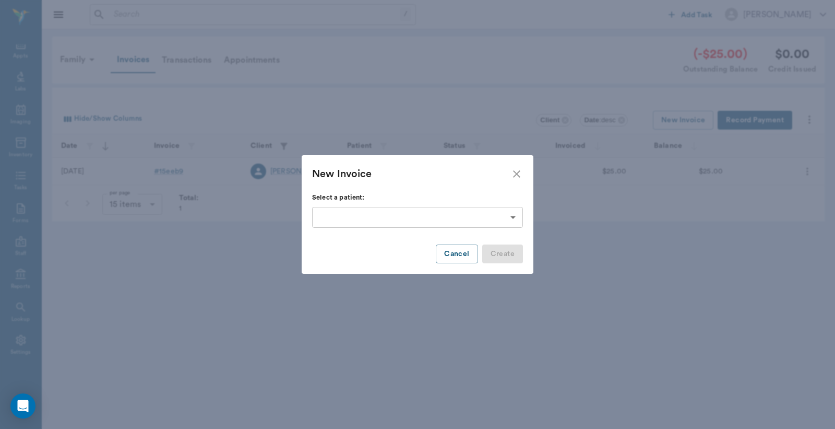
click at [513, 212] on body "/ ​ Add Task Dr. Bert Ellsworth Nectar Messages Appts Labs Imaging Inventory Ta…" at bounding box center [417, 214] width 835 height 429
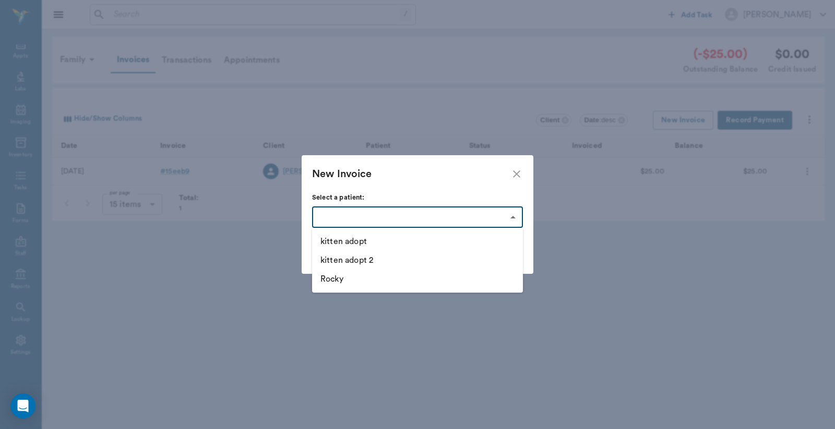
click at [371, 260] on li "kitten adopt 2" at bounding box center [417, 260] width 211 height 19
type input "68caeeb3c75306f7d566bb8f"
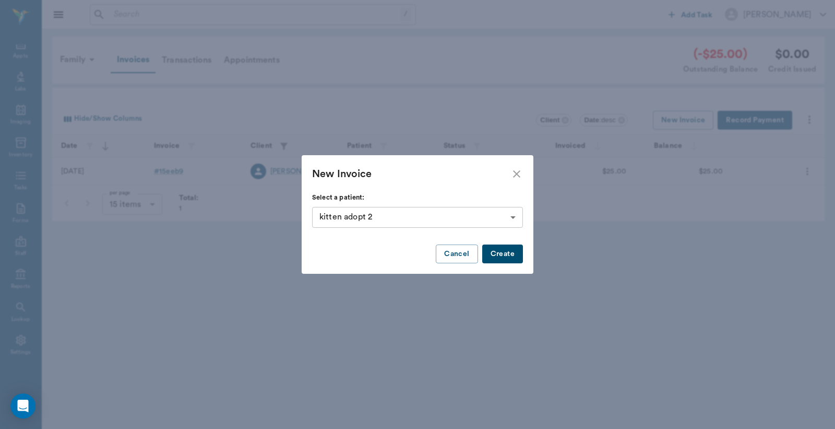
click at [500, 251] on button "Create" at bounding box center [502, 253] width 41 height 19
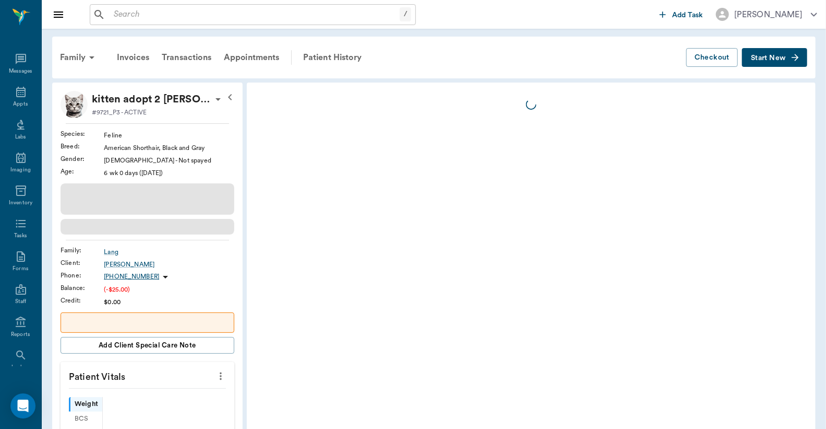
scroll to position [48, 0]
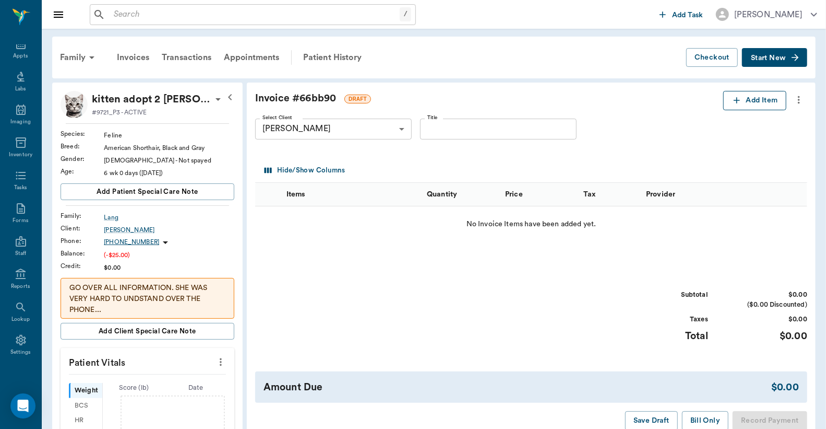
click at [745, 102] on button "Add Item" at bounding box center [755, 100] width 63 height 19
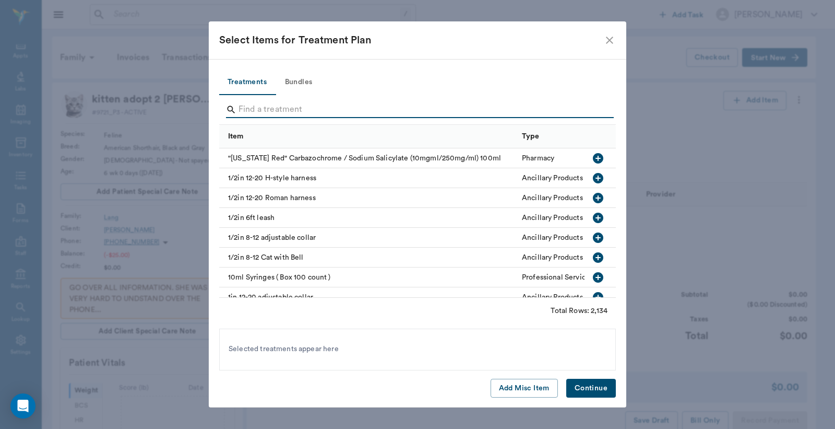
click at [246, 109] on input "Search" at bounding box center [419, 109] width 360 height 17
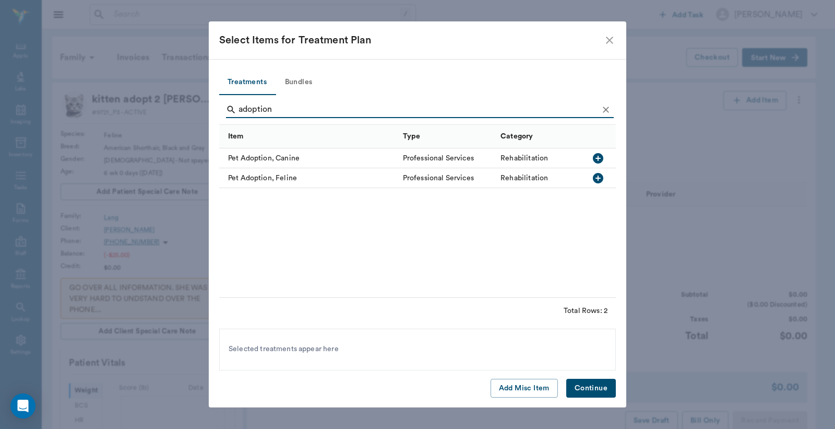
type input "adoption"
click at [600, 178] on icon "button" at bounding box center [598, 178] width 13 height 13
click at [599, 389] on button "Continue" at bounding box center [591, 388] width 50 height 19
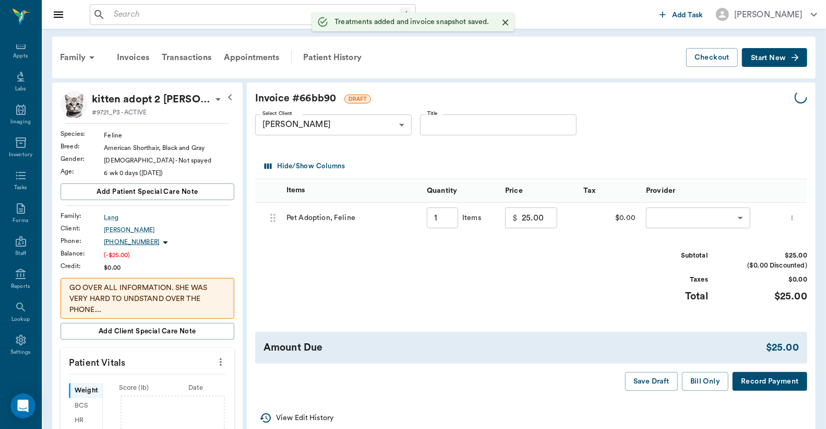
type input "1.00"
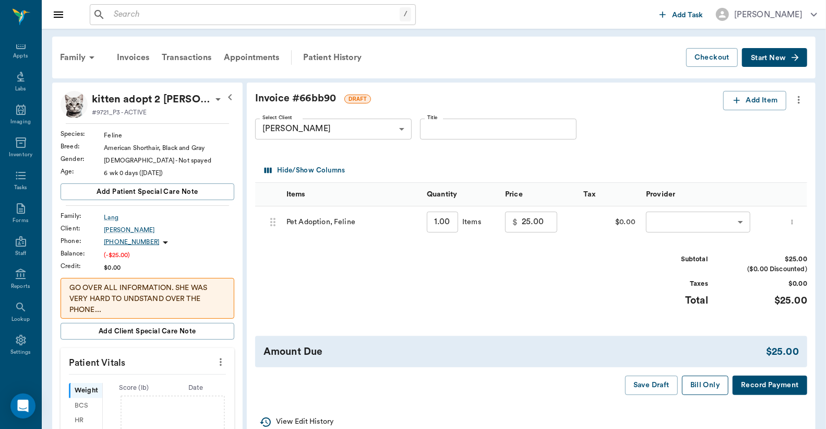
click at [701, 387] on button "Bill Only" at bounding box center [705, 384] width 47 height 19
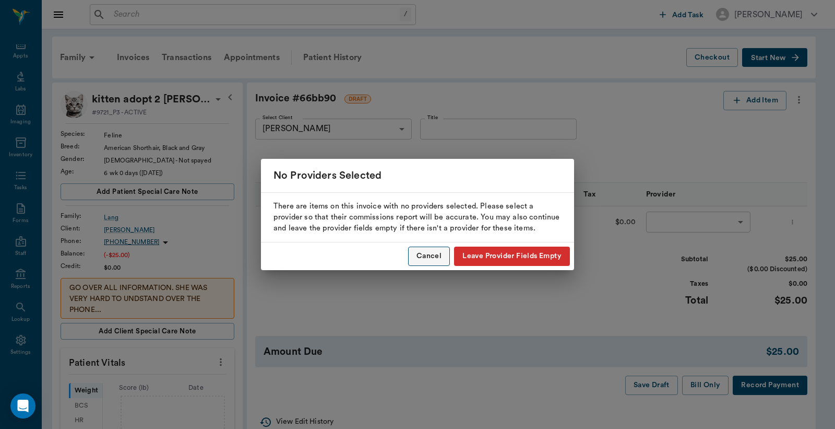
click at [431, 255] on button "Cancel" at bounding box center [429, 255] width 42 height 19
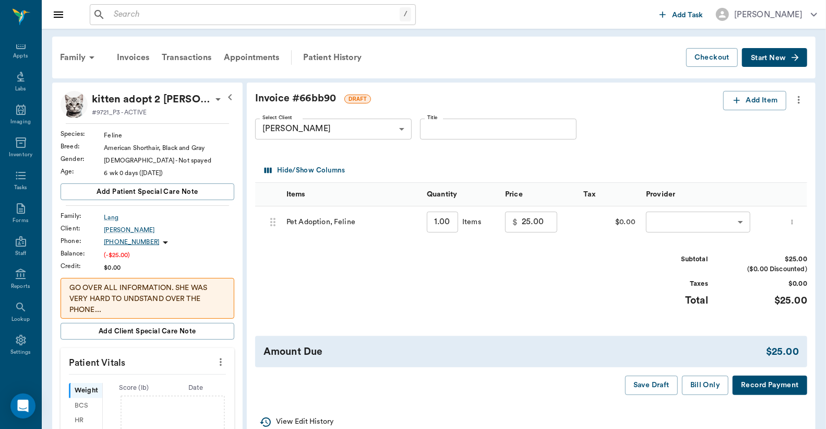
click at [655, 222] on body "/ ​ Add Task Dr. Bert Ellsworth Nectar Messages Appts Labs Imaging Inventory Ta…" at bounding box center [413, 361] width 826 height 723
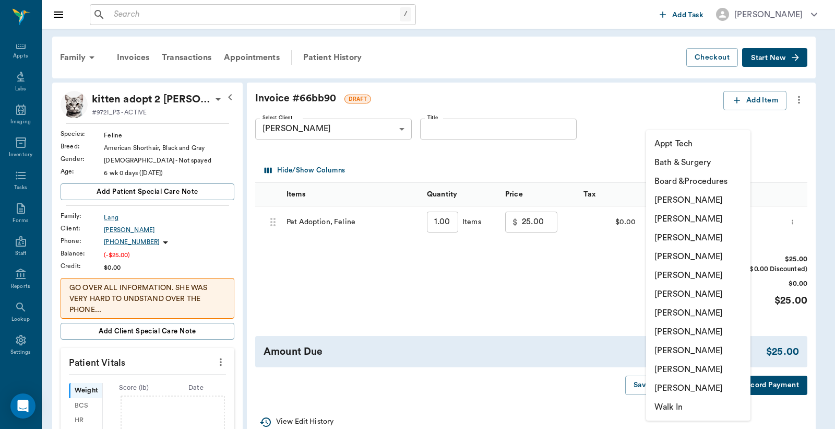
click at [679, 221] on li "Christy Dudley" at bounding box center [698, 218] width 104 height 19
type input "none-63ec2e2852e12b0ba117910e"
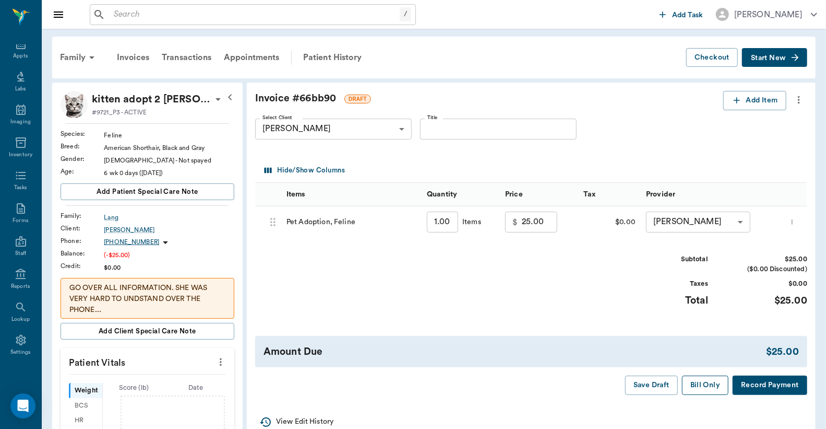
click at [703, 385] on button "Bill Only" at bounding box center [705, 384] width 47 height 19
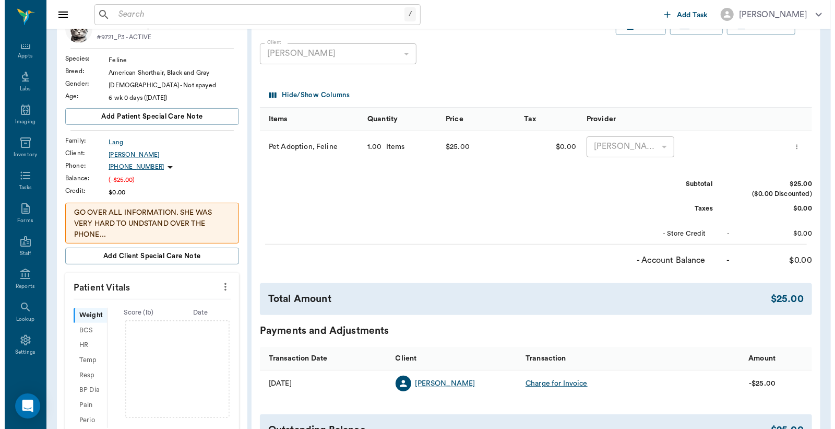
scroll to position [0, 0]
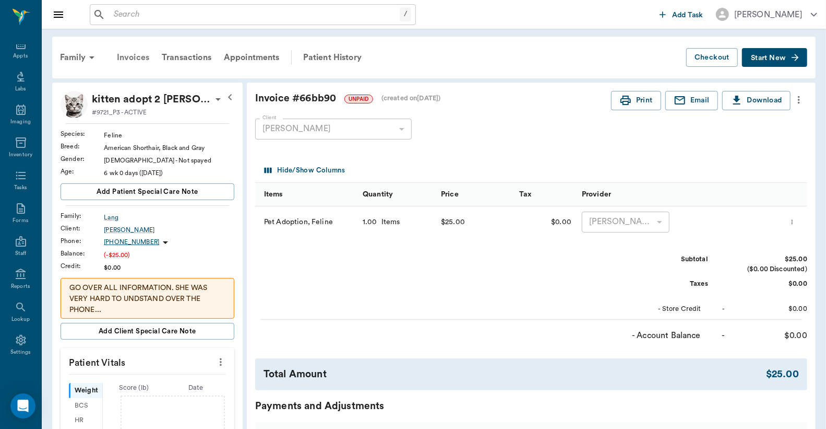
click at [132, 55] on div "Invoices" at bounding box center [133, 57] width 45 height 25
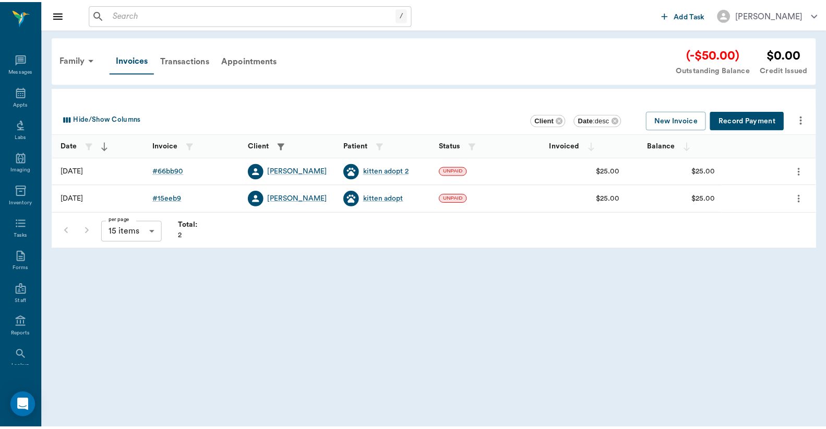
scroll to position [48, 0]
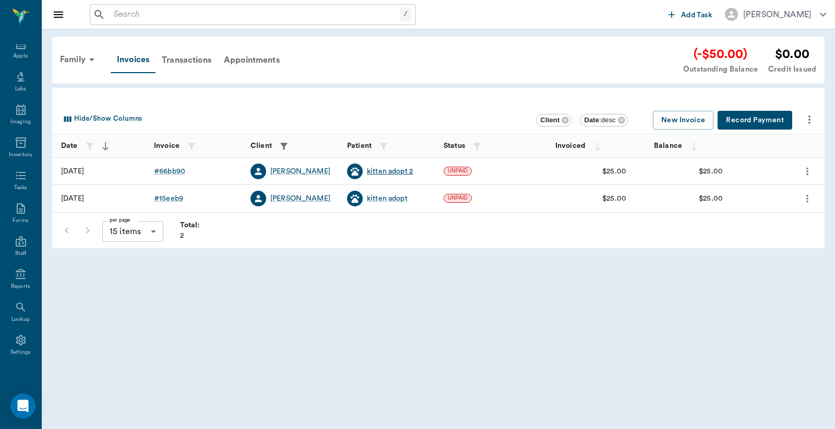
click at [377, 171] on div "kitten adopt 2" at bounding box center [390, 171] width 46 height 10
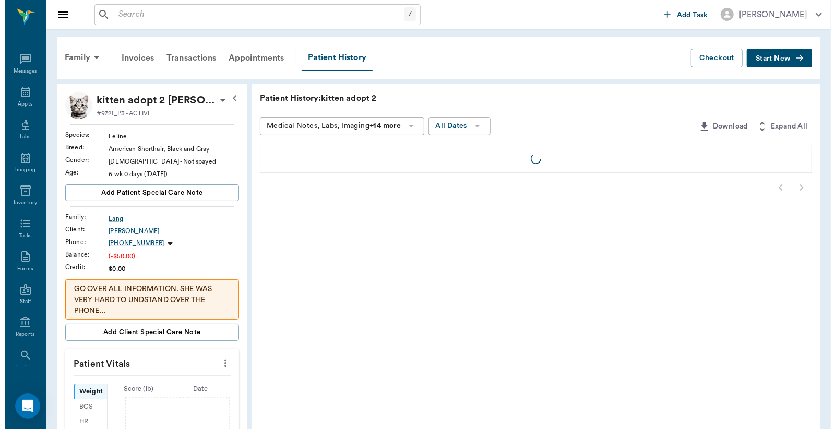
scroll to position [48, 0]
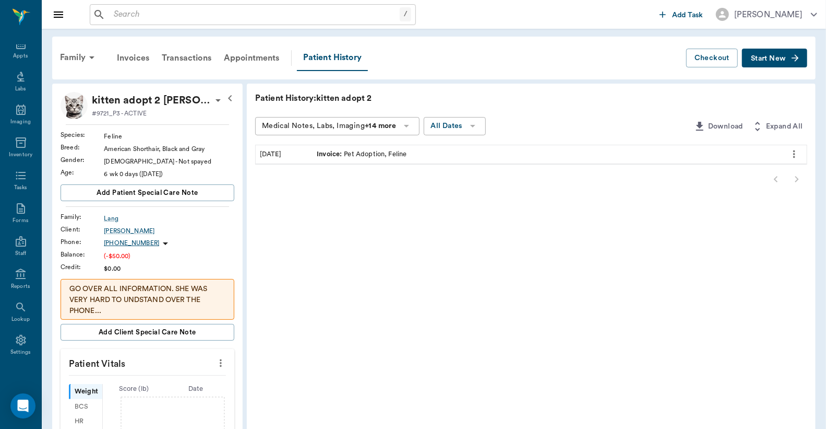
click at [212, 101] on icon at bounding box center [218, 100] width 13 height 13
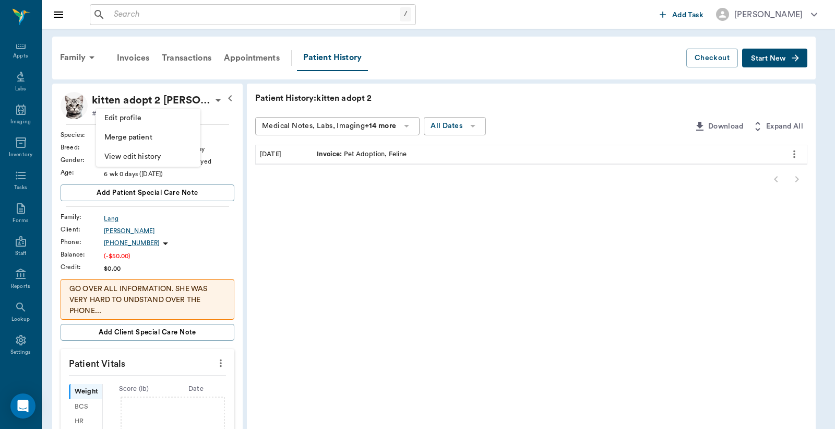
click at [305, 227] on div at bounding box center [417, 214] width 835 height 429
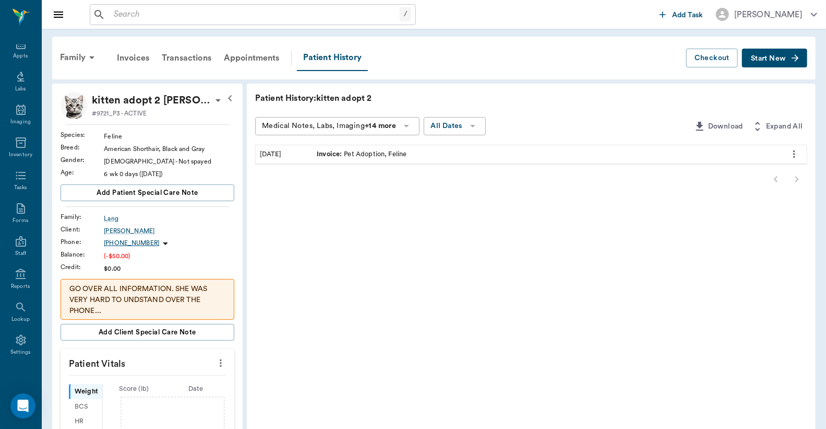
click at [115, 16] on input "text" at bounding box center [255, 14] width 290 height 15
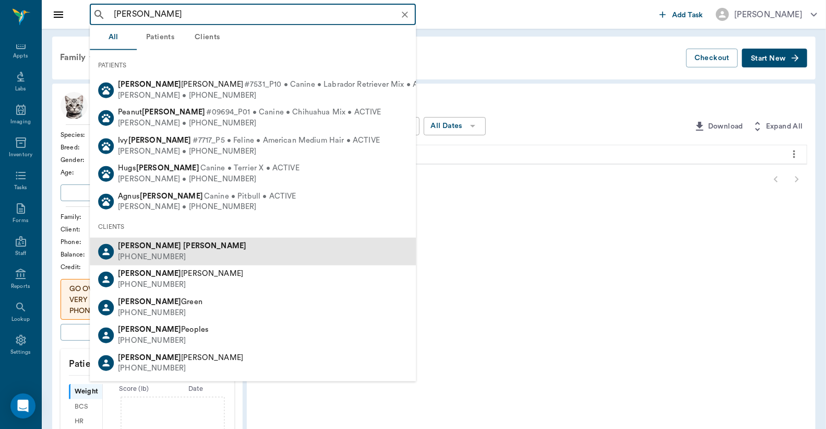
click at [174, 249] on div "Patricia Lawrence" at bounding box center [182, 246] width 128 height 11
type input "Patricia Lawrence"
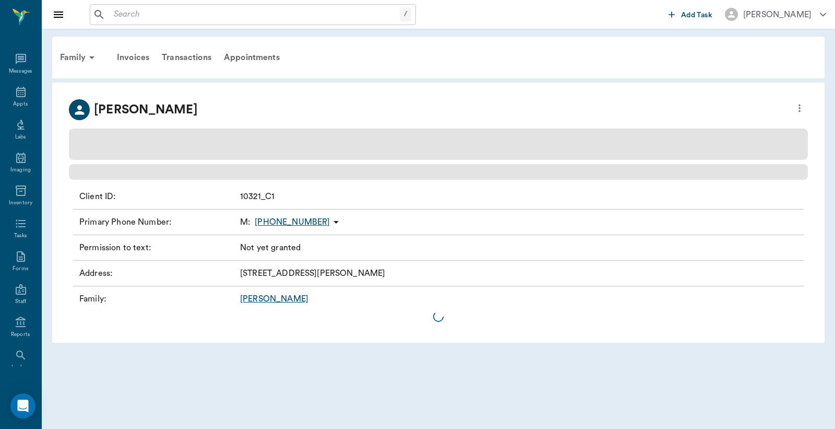
scroll to position [48, 0]
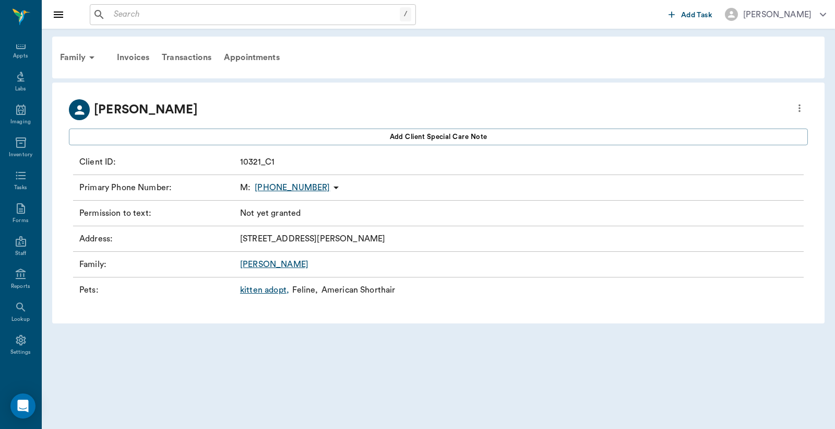
click at [265, 290] on link "kitten adopt ," at bounding box center [264, 290] width 49 height 13
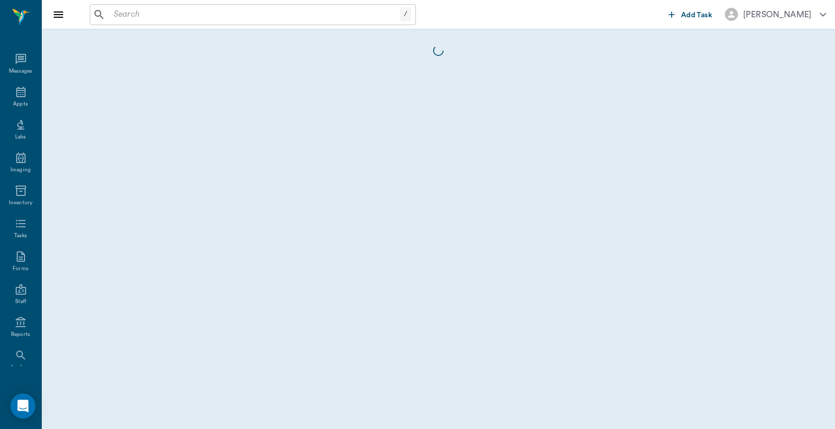
scroll to position [48, 0]
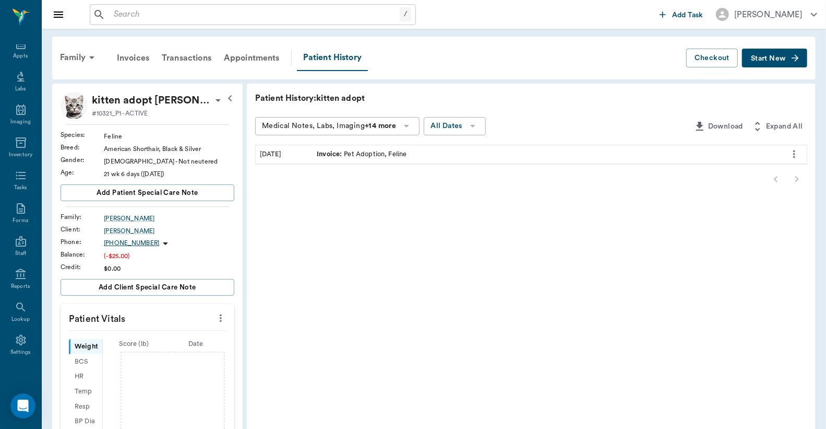
click at [216, 99] on icon at bounding box center [218, 100] width 5 height 3
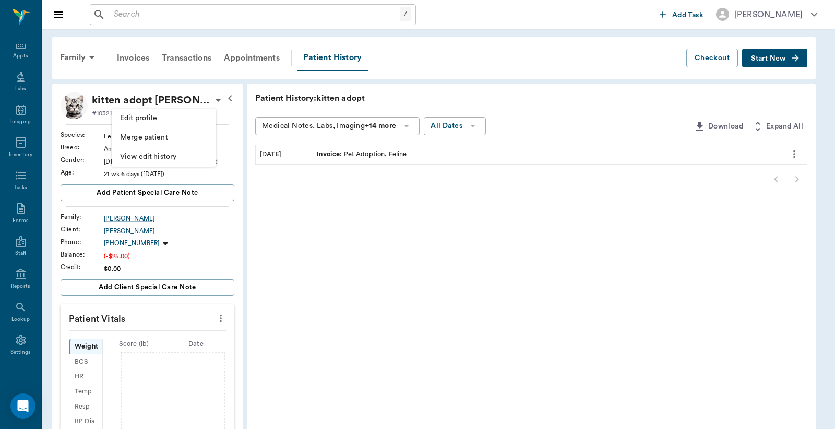
click at [167, 119] on span "Edit profile" at bounding box center [164, 118] width 88 height 11
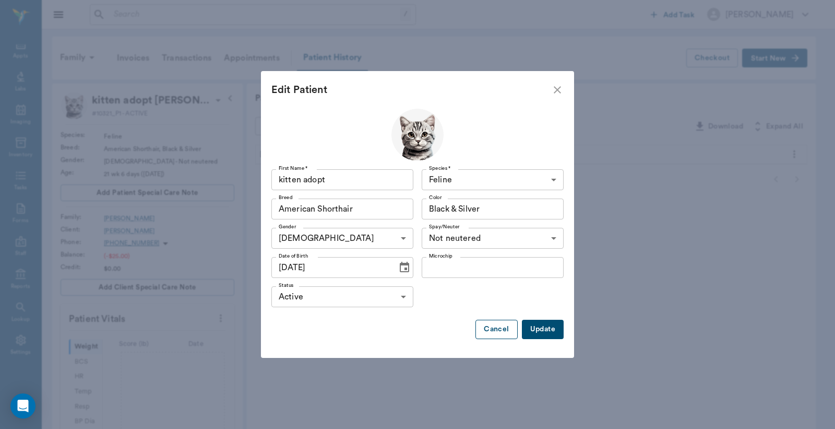
click at [486, 332] on button "Cancel" at bounding box center [497, 329] width 42 height 19
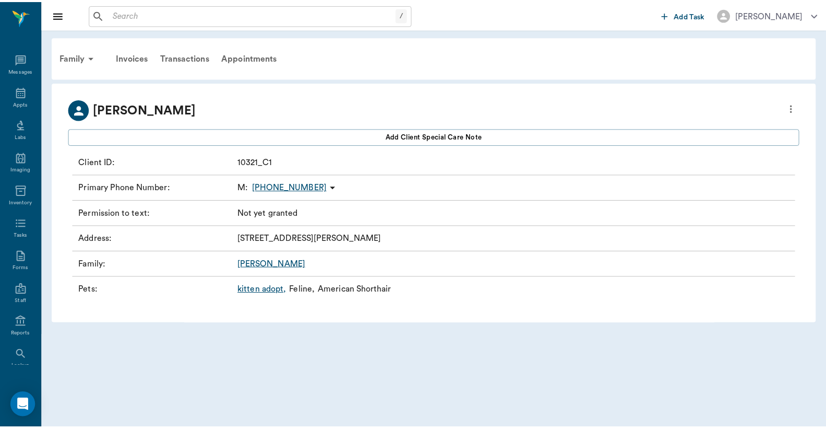
scroll to position [48, 0]
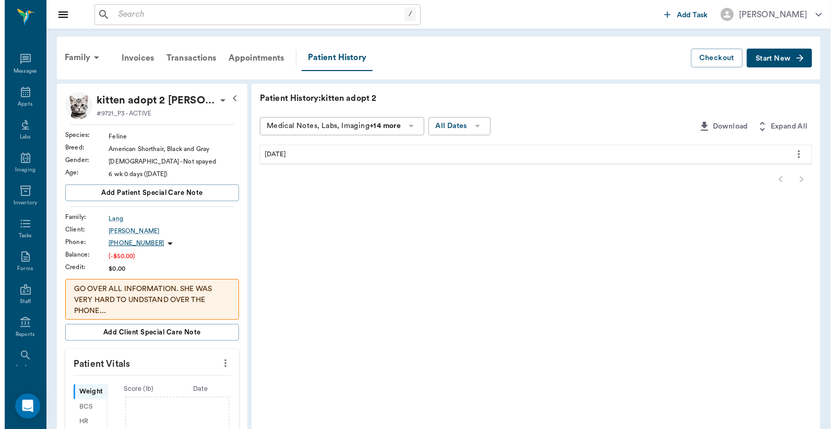
scroll to position [48, 0]
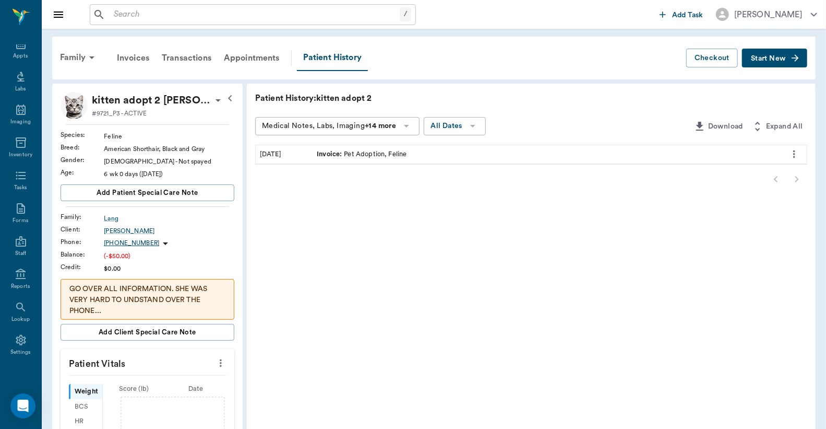
click at [212, 100] on icon at bounding box center [218, 100] width 13 height 13
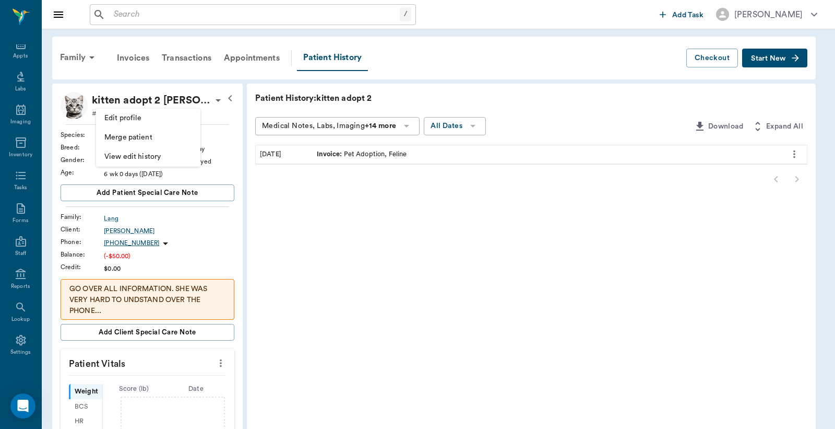
click at [153, 117] on span "Edit profile" at bounding box center [148, 118] width 88 height 11
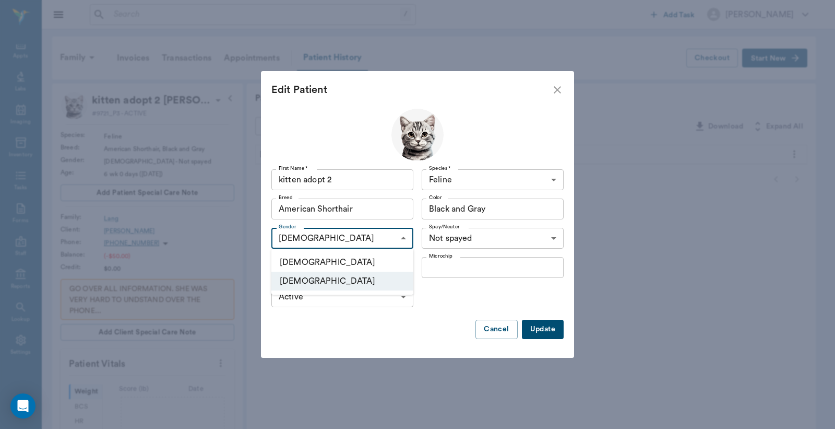
click at [404, 237] on body "/ ​ Add Task Dr. Bert Ellsworth Nectar Messages Appts Labs Imaging Inventory Ta…" at bounding box center [417, 362] width 835 height 724
click at [321, 263] on li "Male" at bounding box center [342, 262] width 142 height 19
type input "MALE"
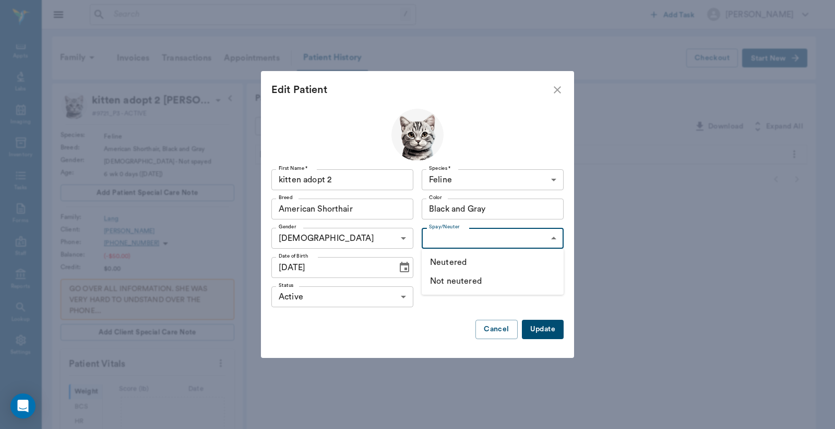
click at [551, 239] on body "/ ​ Add Task Dr. Bert Ellsworth Nectar Messages Appts Labs Imaging Inventory Ta…" at bounding box center [417, 362] width 835 height 724
click at [459, 284] on li "Not neutered" at bounding box center [493, 280] width 142 height 19
click at [405, 266] on icon "Choose date, selected date is Aug 6, 2025" at bounding box center [404, 267] width 13 height 13
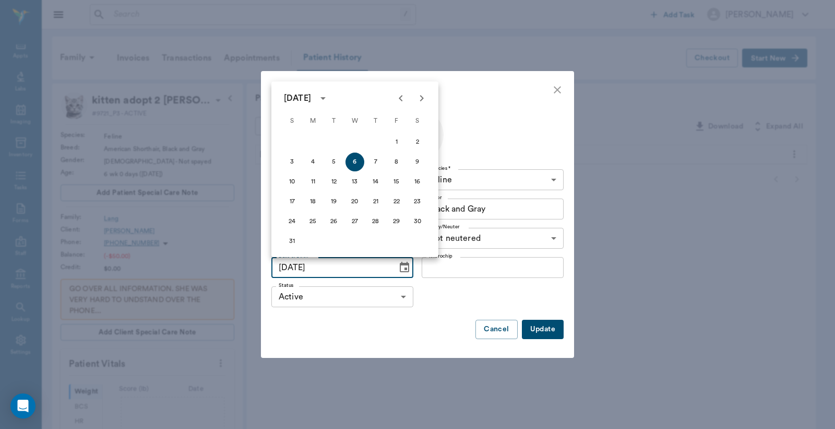
click at [399, 101] on icon "Previous month" at bounding box center [401, 98] width 13 height 13
click at [374, 182] on button "17" at bounding box center [376, 181] width 19 height 19
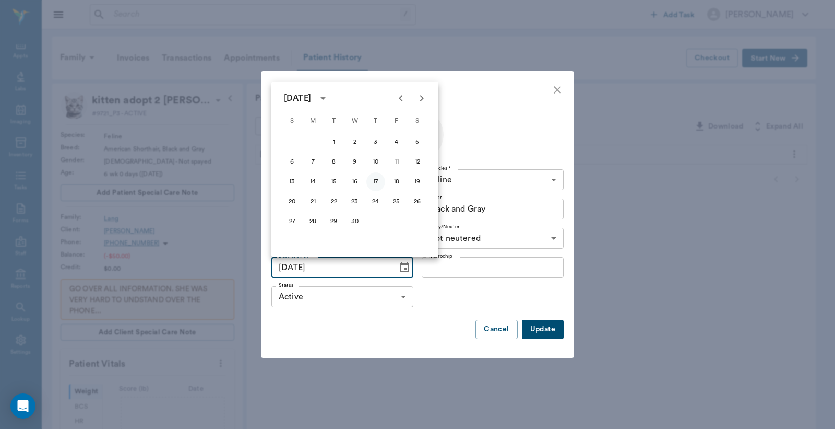
type input "04/17/2025"
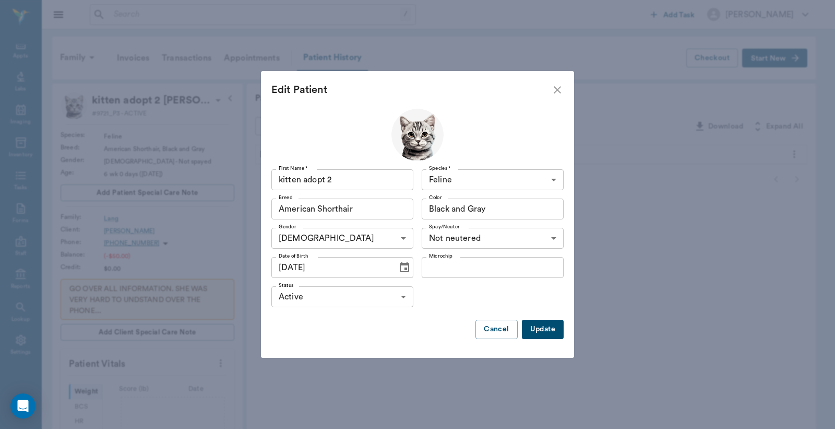
click at [541, 328] on button "Update" at bounding box center [543, 329] width 42 height 19
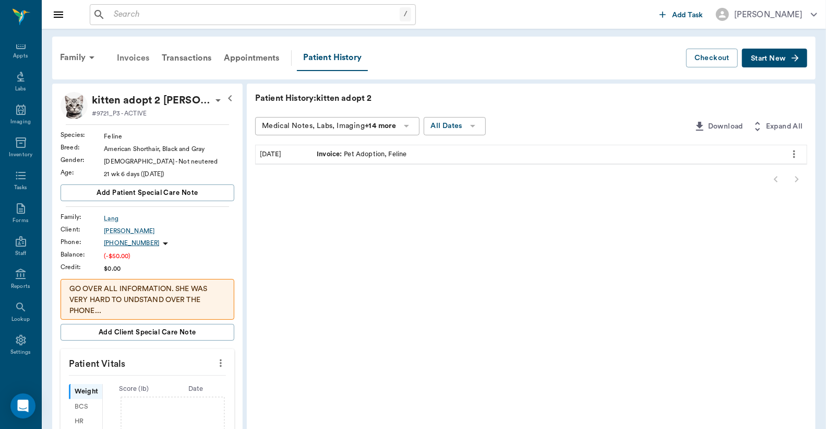
click at [132, 58] on div "Invoices" at bounding box center [133, 57] width 45 height 25
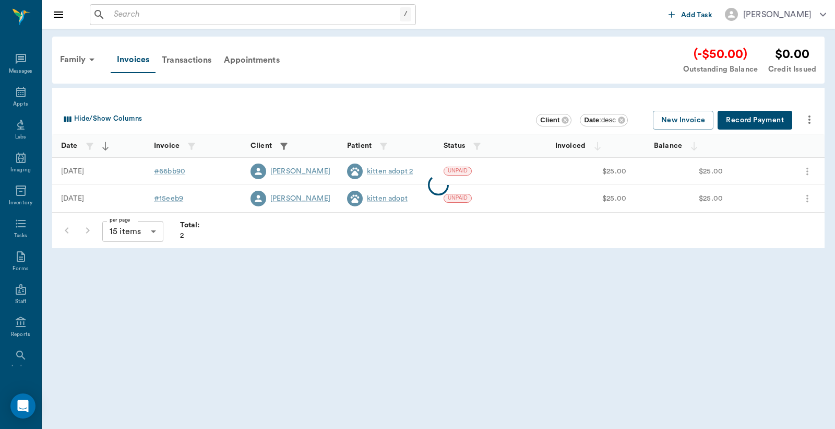
scroll to position [48, 0]
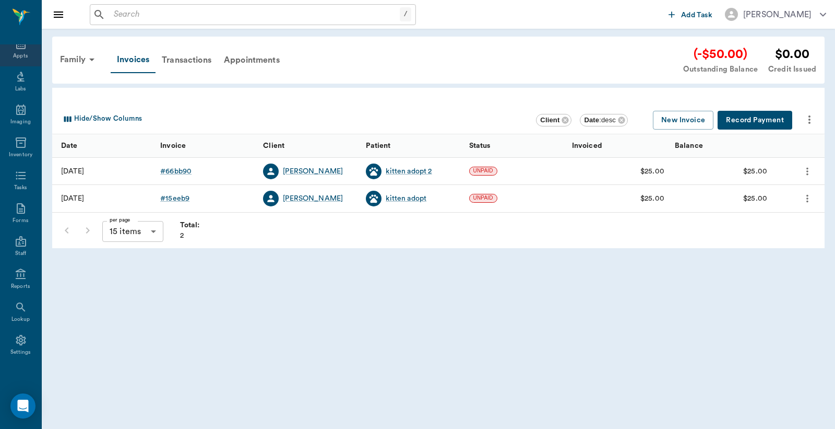
click at [16, 53] on div "Appts" at bounding box center [20, 56] width 15 height 8
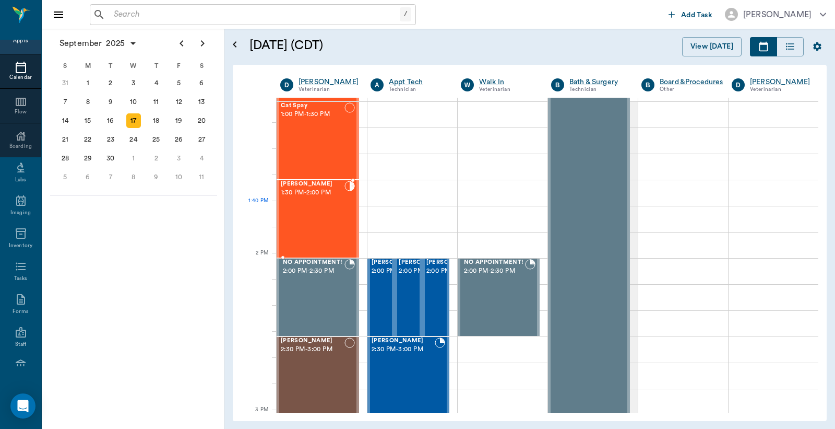
scroll to position [1015, 0]
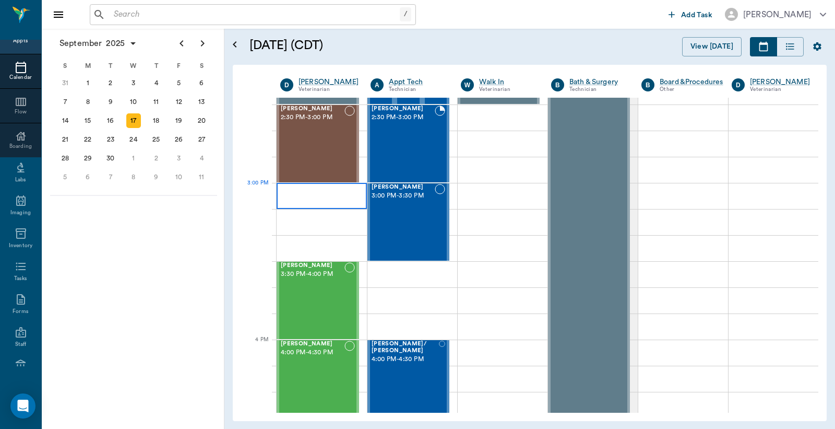
click at [294, 199] on div at bounding box center [322, 196] width 90 height 26
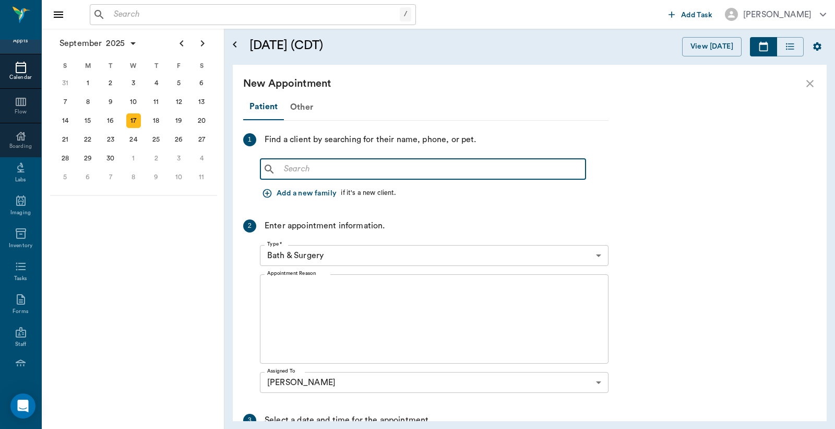
click at [289, 169] on input "text" at bounding box center [431, 169] width 302 height 15
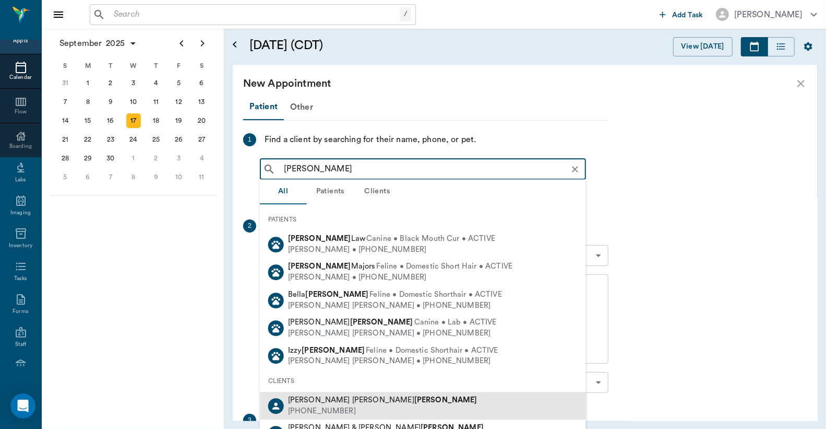
click at [321, 409] on div "(903) 276-3651" at bounding box center [383, 411] width 190 height 11
type input "Jennifer Bergt"
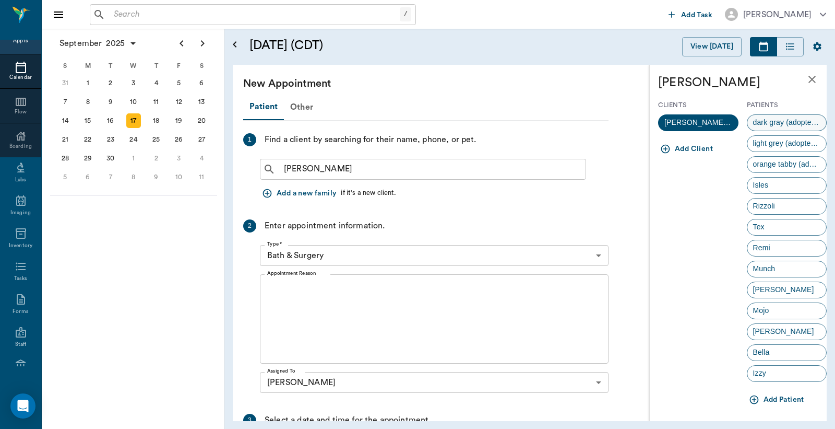
click at [764, 122] on span "dark gray (adopted from us)" at bounding box center [787, 122] width 79 height 11
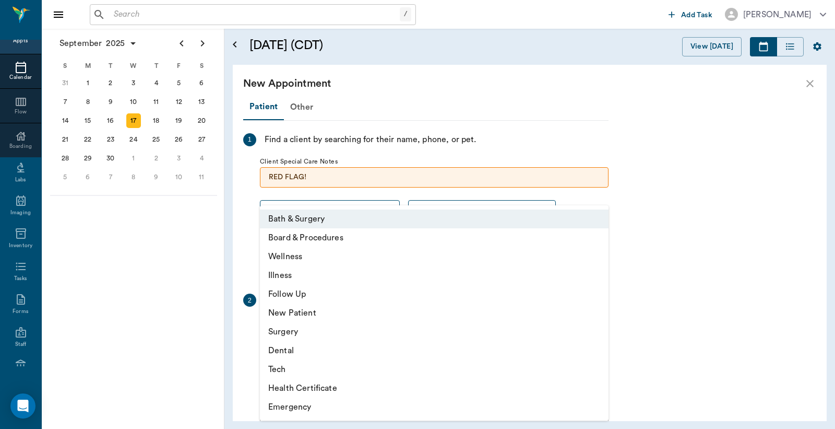
click at [601, 329] on body "/ ​ Add Task Dr. Bert Ellsworth Nectar Messages Appts Calendar Flow Boarding La…" at bounding box center [417, 214] width 835 height 429
click at [325, 260] on li "Wellness" at bounding box center [434, 256] width 349 height 19
type input "65d2be4f46e3a538d89b8c14"
type input "03:30 PM"
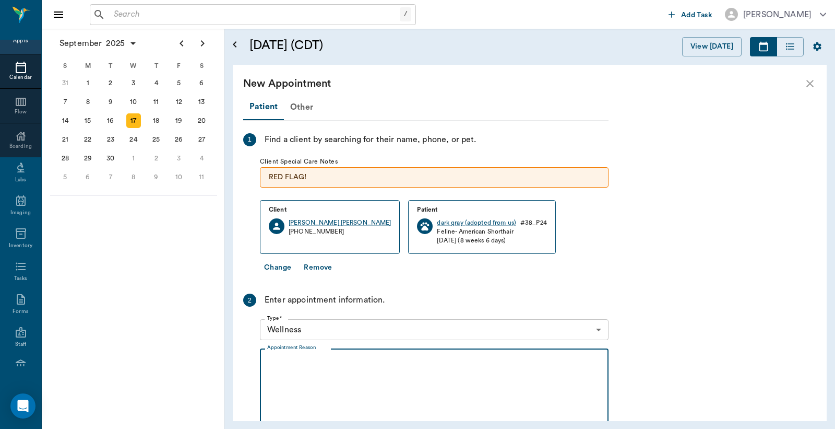
click at [268, 358] on textarea "Appointment Reason" at bounding box center [434, 393] width 334 height 72
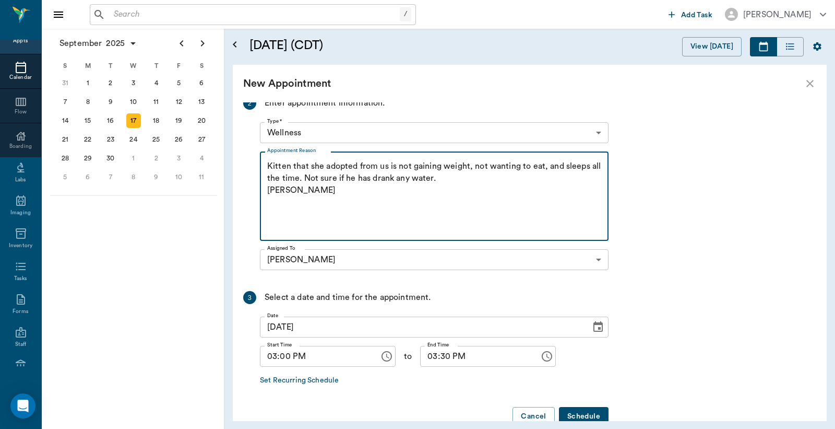
scroll to position [221, 0]
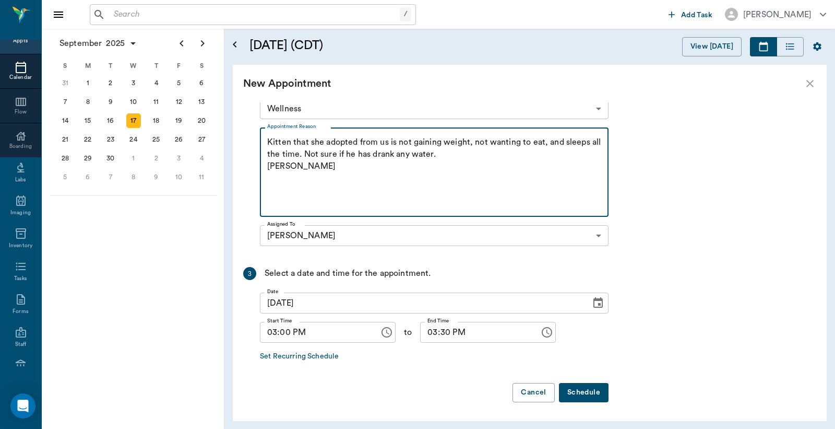
type textarea "Kitten that she adopted from us is not gaining weight, not wanting to eat, and …"
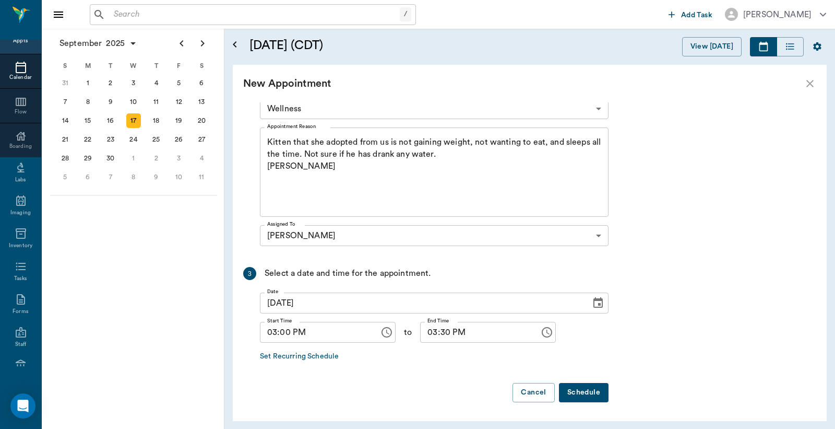
click at [586, 397] on button "Schedule" at bounding box center [584, 392] width 50 height 19
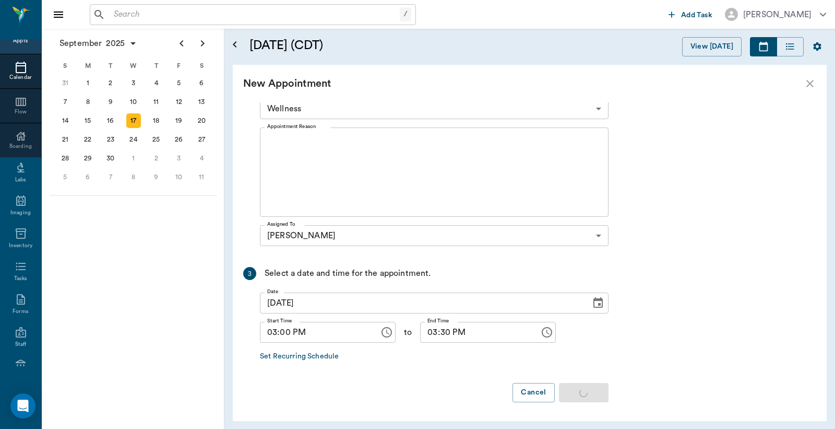
scroll to position [0, 0]
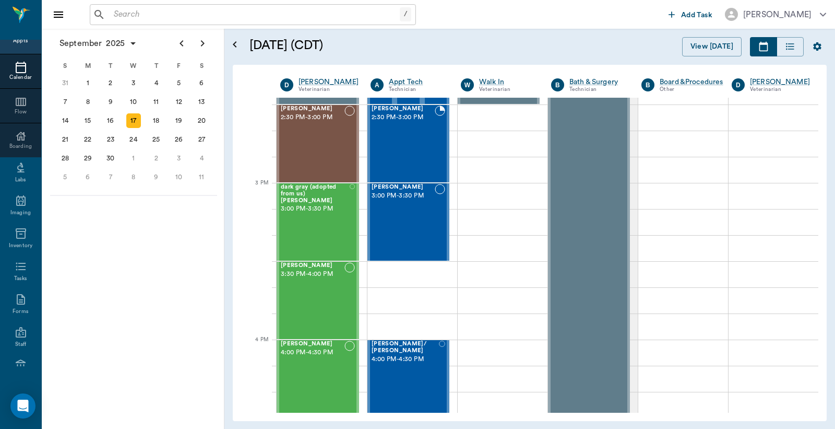
click at [116, 17] on input "text" at bounding box center [255, 14] width 290 height 15
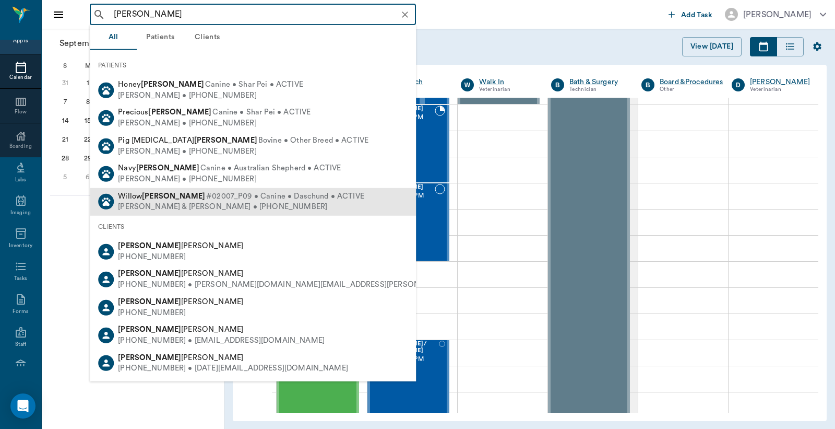
click at [154, 200] on div "Willow McDonald #02007_P09 • Canine • Daschund • ACTIVE" at bounding box center [241, 196] width 246 height 11
type input "Rhonda McDon"
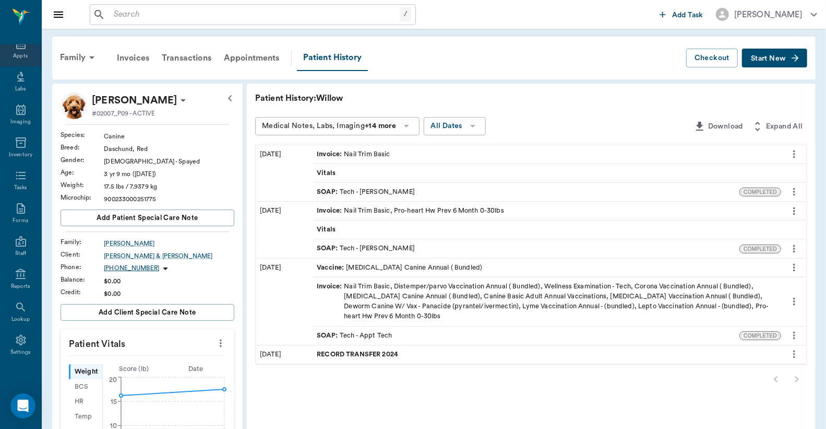
click at [18, 53] on div "Appts" at bounding box center [20, 56] width 15 height 8
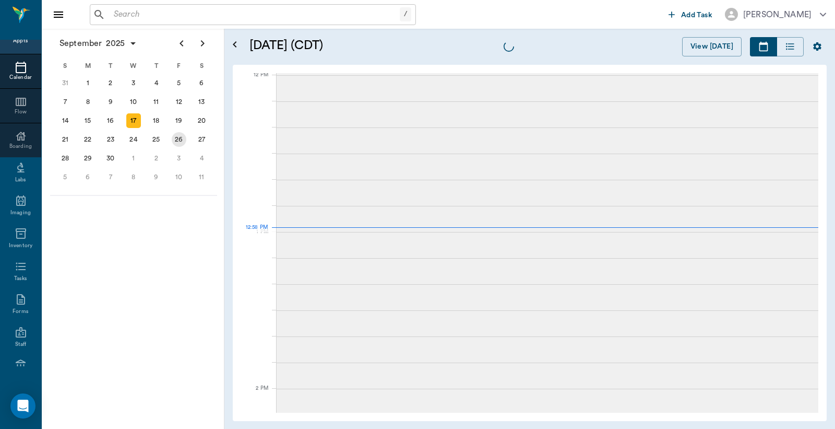
scroll to position [628, 0]
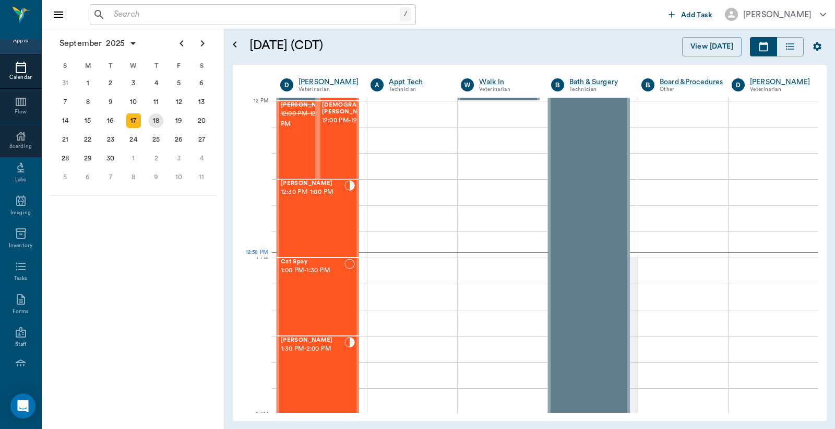
click at [157, 117] on div "18" at bounding box center [156, 120] width 15 height 15
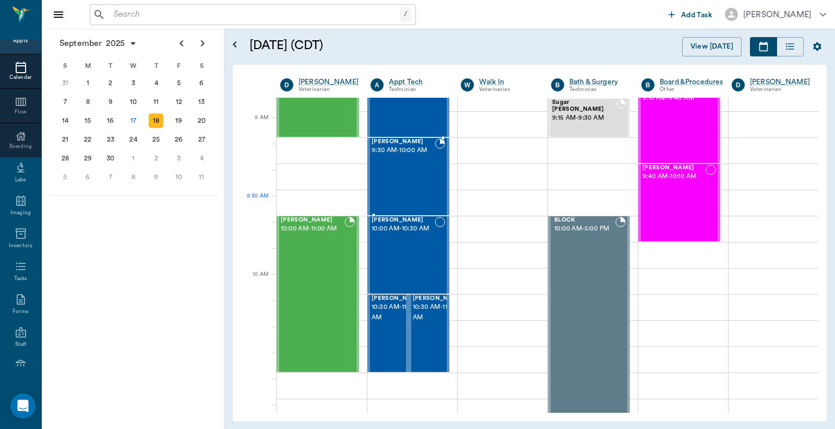
scroll to position [232, 0]
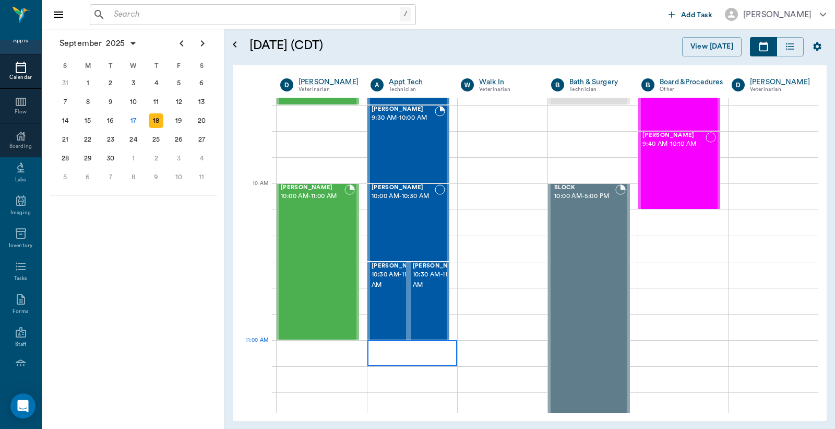
click at [397, 352] on div at bounding box center [413, 353] width 90 height 26
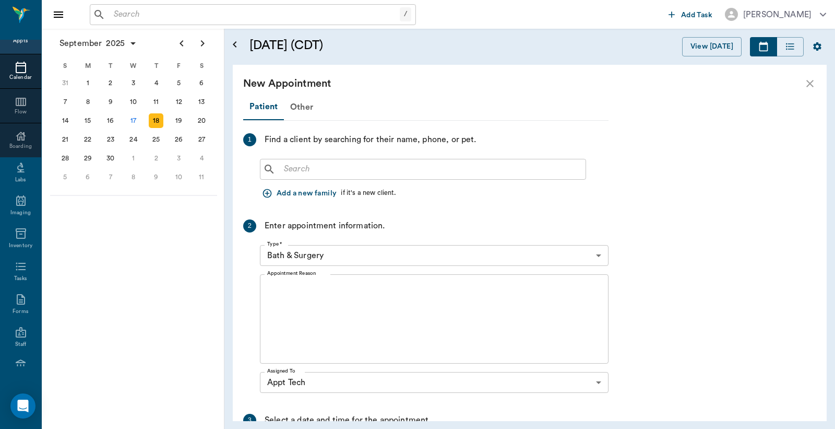
drag, startPoint x: 284, startPoint y: 164, endPoint x: 287, endPoint y: 152, distance: 12.9
click at [284, 163] on input "text" at bounding box center [431, 169] width 302 height 15
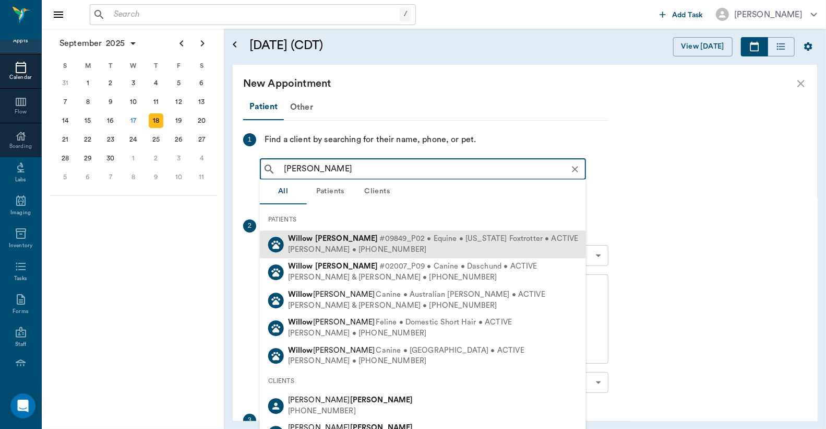
click at [325, 247] on div "Stacey Mcdonald • (903) 826-7611" at bounding box center [433, 249] width 291 height 11
type input "Willow McDonald"
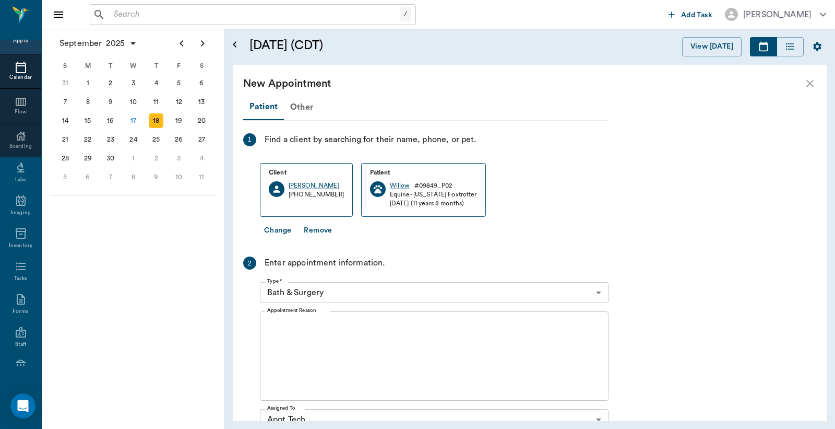
click at [14, 40] on div "Appts" at bounding box center [20, 41] width 15 height 8
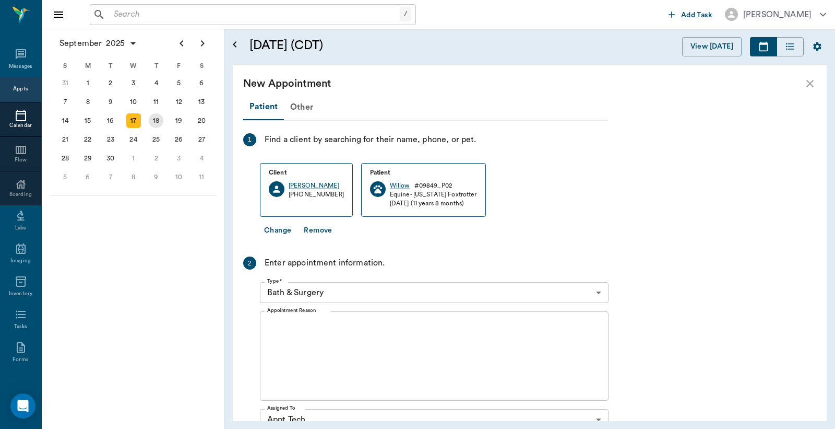
scroll to position [627, 0]
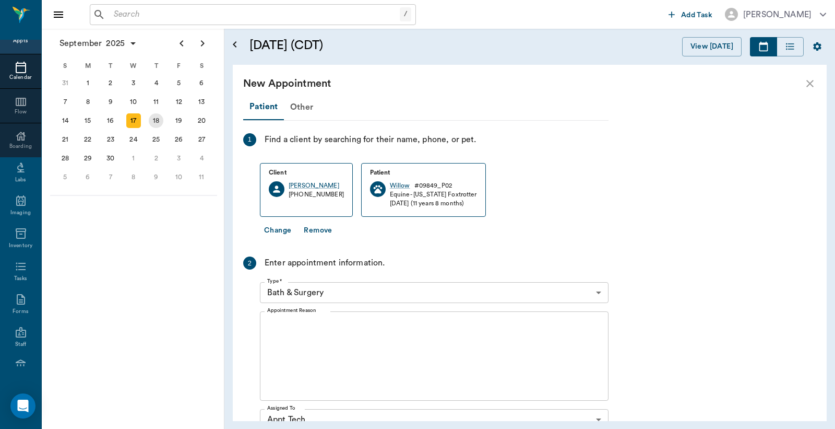
click at [155, 116] on div "18" at bounding box center [156, 120] width 15 height 15
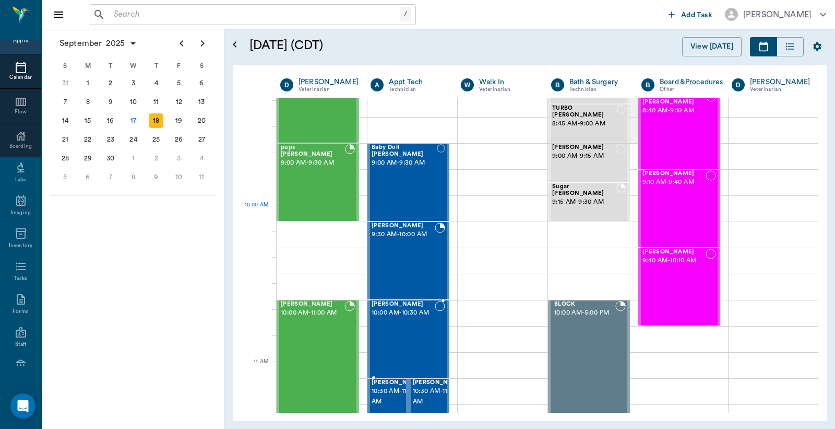
scroll to position [232, 0]
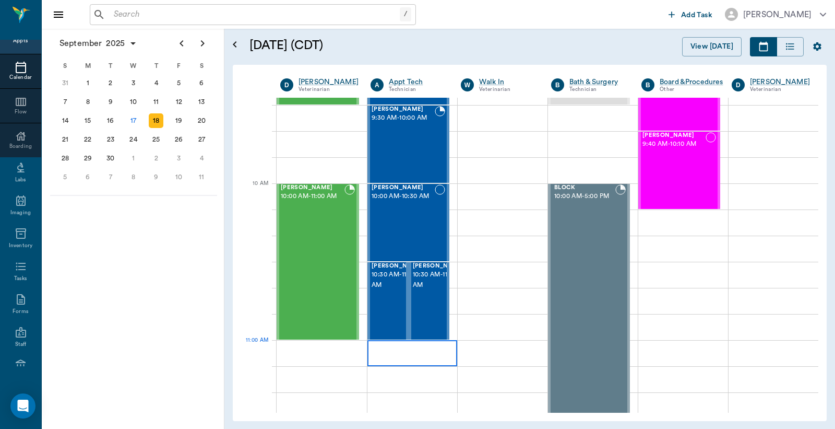
click at [404, 352] on div at bounding box center [413, 353] width 90 height 26
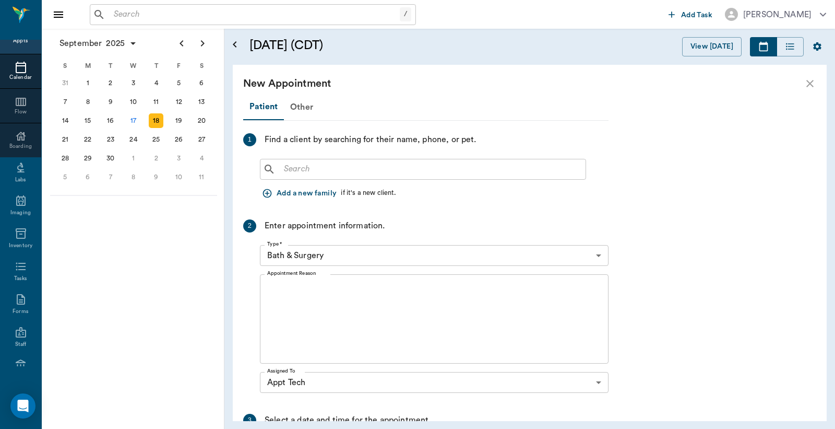
click at [280, 169] on input "text" at bounding box center [431, 169] width 302 height 15
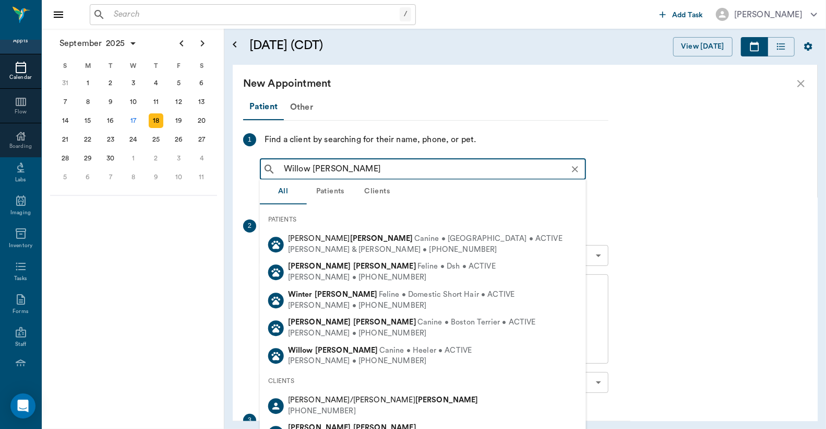
type input "[PERSON_NAME]"
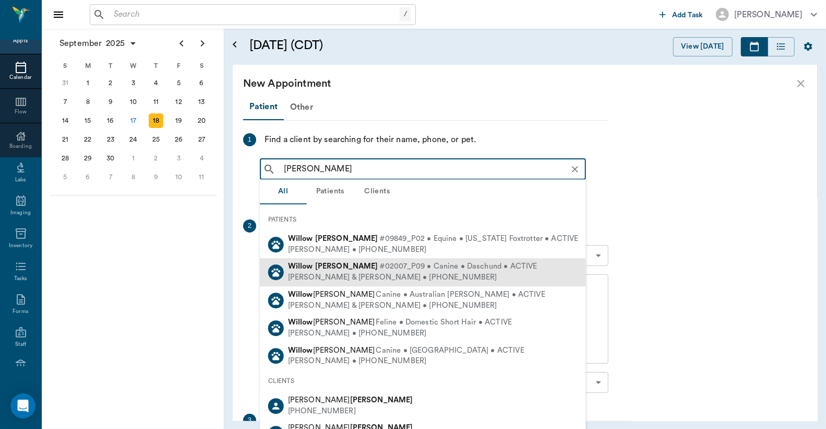
click at [420, 270] on span "#02007_P09 • Canine • Daschund • ACTIVE" at bounding box center [459, 267] width 158 height 11
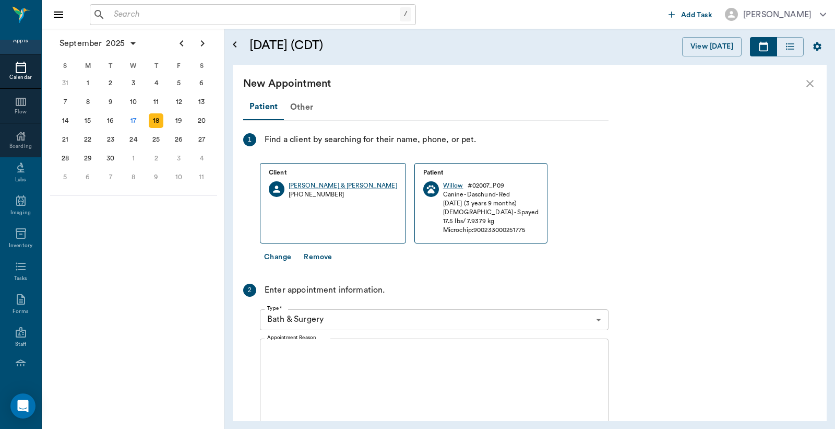
click at [598, 322] on body "/ ​ Add Task [PERSON_NAME] Nectar Messages Appts Calendar Flow Boarding Labs Im…" at bounding box center [417, 214] width 835 height 429
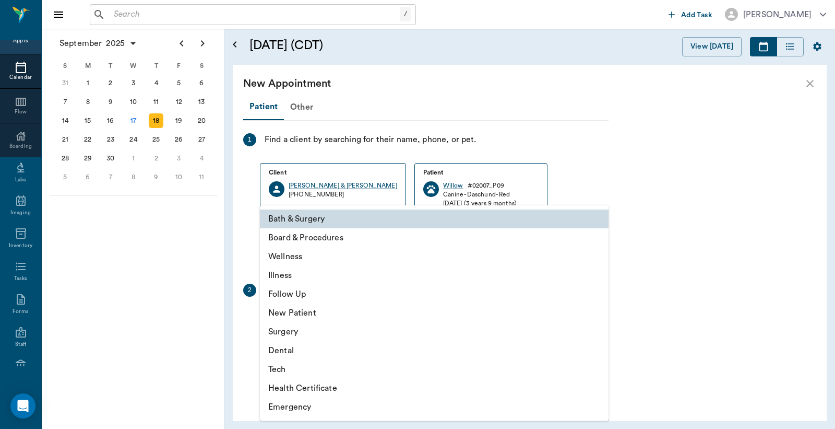
click at [315, 367] on li "Tech" at bounding box center [434, 369] width 349 height 19
type input "65d2be4f46e3a538d89b8c1a"
type input "11:30 AM"
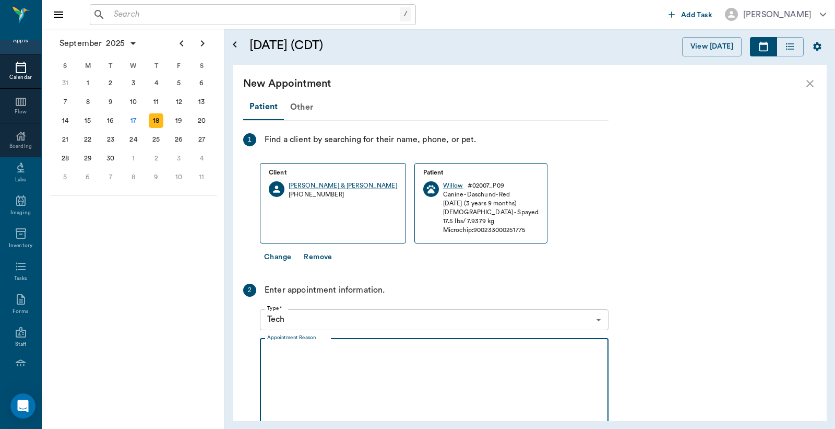
drag, startPoint x: 275, startPoint y: 362, endPoint x: 301, endPoint y: 329, distance: 42.3
click at [278, 357] on textarea "Appointment Reason" at bounding box center [434, 383] width 334 height 72
click at [318, 354] on textarea "basic canine [PERSON_NAME]" at bounding box center [434, 383] width 334 height 72
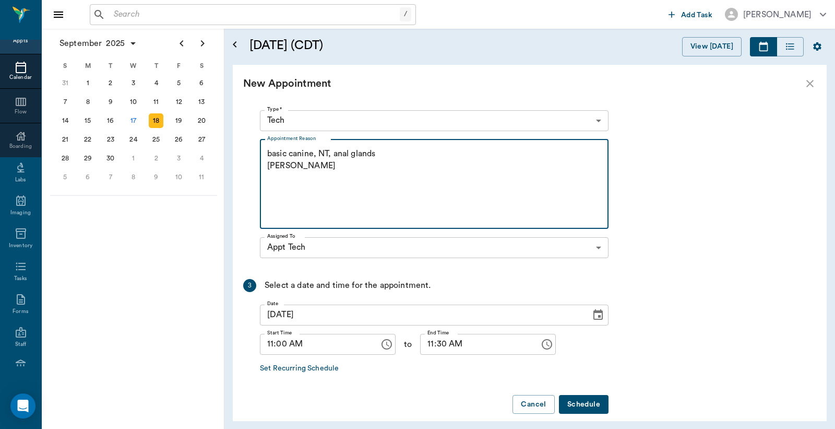
scroll to position [210, 0]
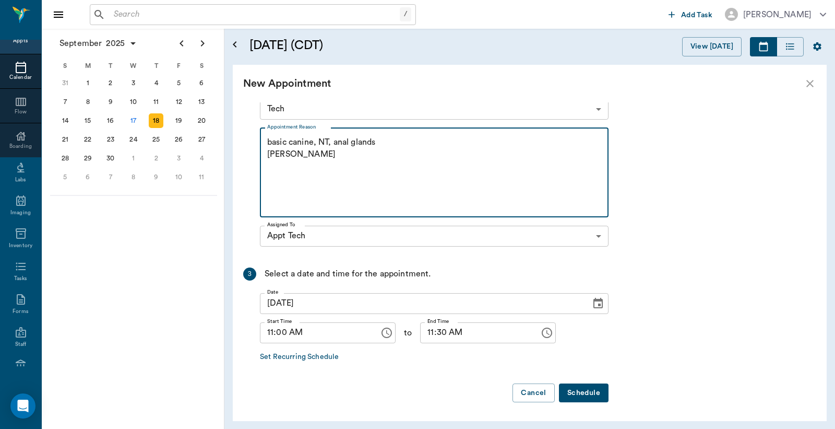
type textarea "basic canine, NT, anal glands [PERSON_NAME]"
click at [578, 393] on button "Schedule" at bounding box center [584, 392] width 50 height 19
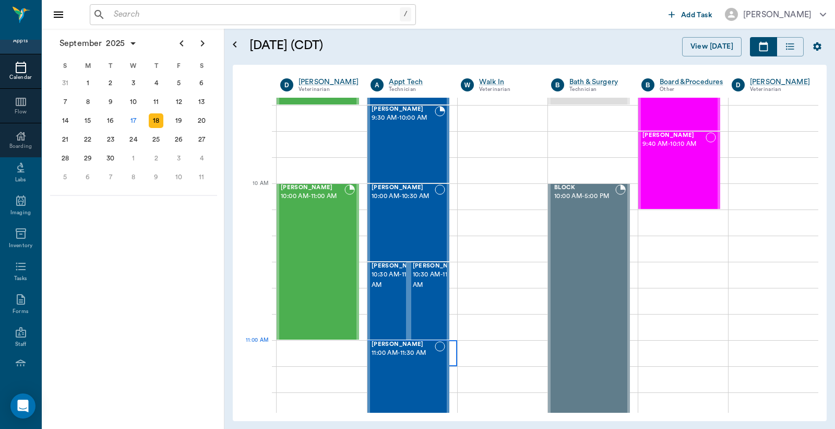
click at [451, 357] on div at bounding box center [413, 353] width 90 height 26
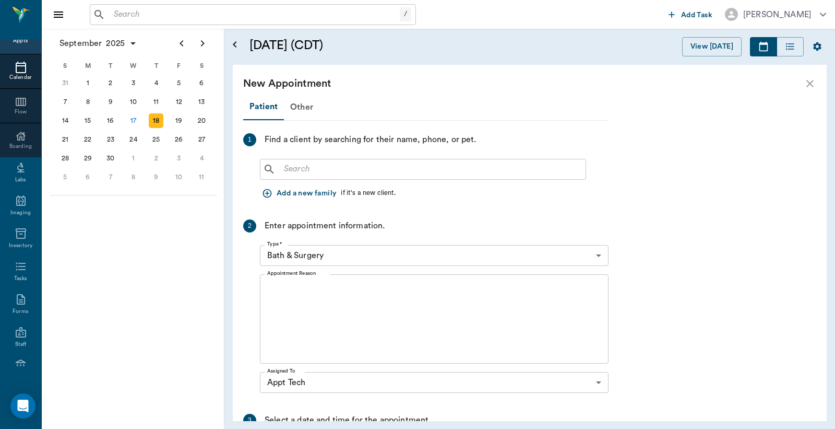
click at [288, 172] on input "text" at bounding box center [431, 169] width 302 height 15
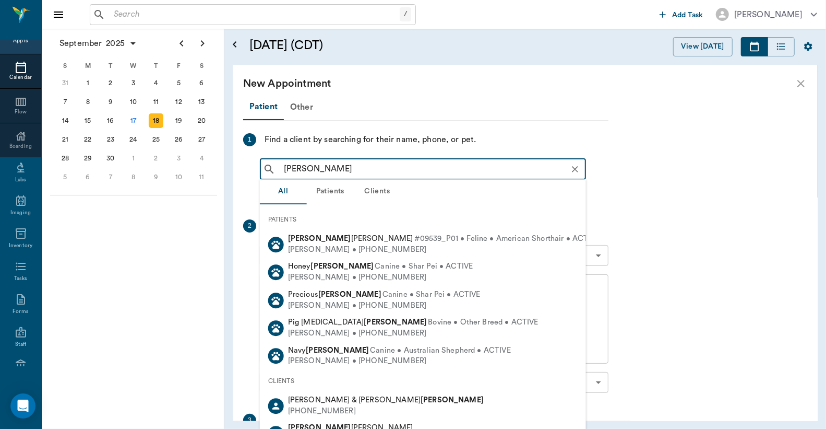
click at [421, 403] on b "[PERSON_NAME]" at bounding box center [452, 400] width 63 height 8
type input "[PERSON_NAME]"
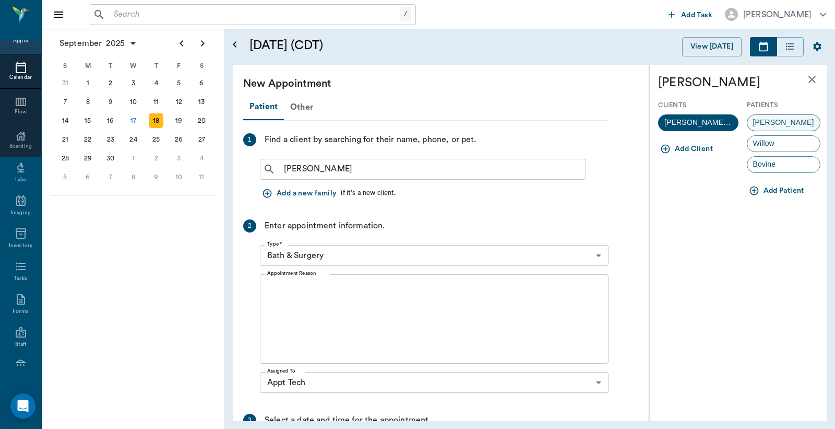
click at [770, 121] on span "[PERSON_NAME]" at bounding box center [784, 122] width 73 height 11
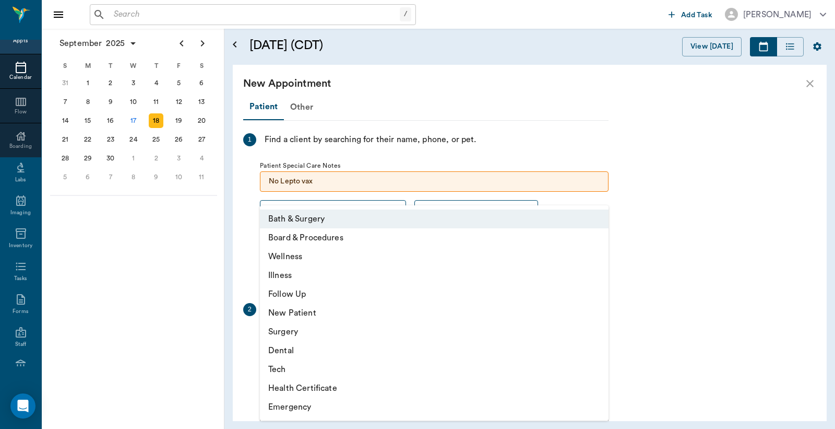
click at [599, 339] on body "/ ​ Add Task [PERSON_NAME] Nectar Messages Appts Calendar Flow Boarding Labs Im…" at bounding box center [417, 214] width 835 height 429
click at [310, 373] on li "Tech" at bounding box center [434, 369] width 349 height 19
type input "65d2be4f46e3a538d89b8c1a"
type input "11:30 AM"
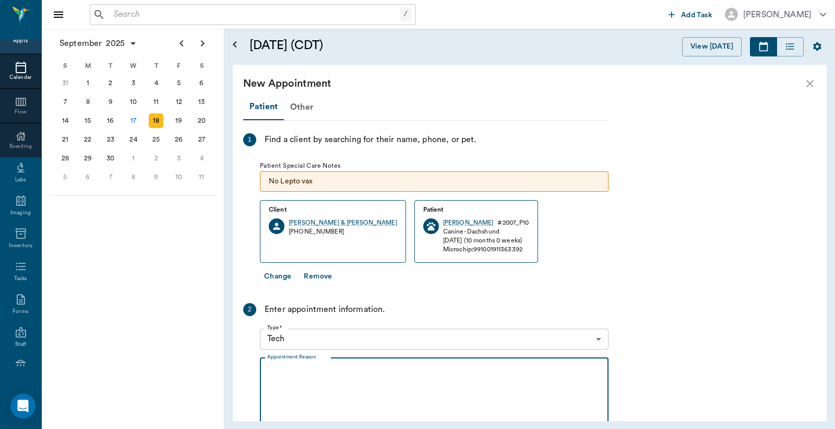
click at [269, 373] on textarea "Appointment Reason" at bounding box center [434, 402] width 334 height 72
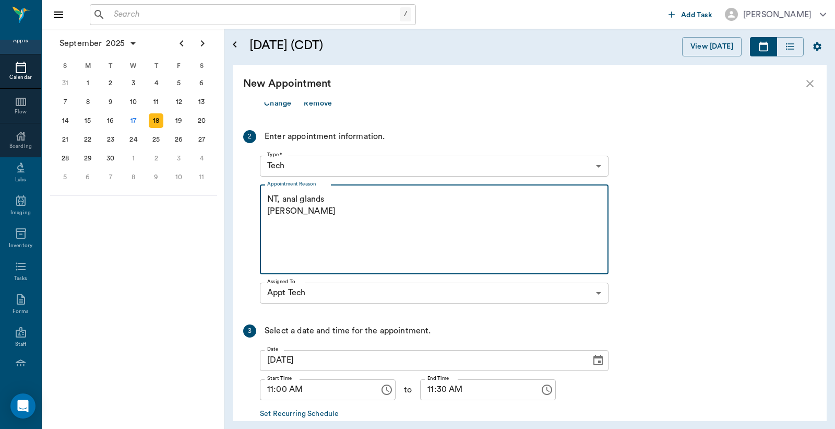
scroll to position [230, 0]
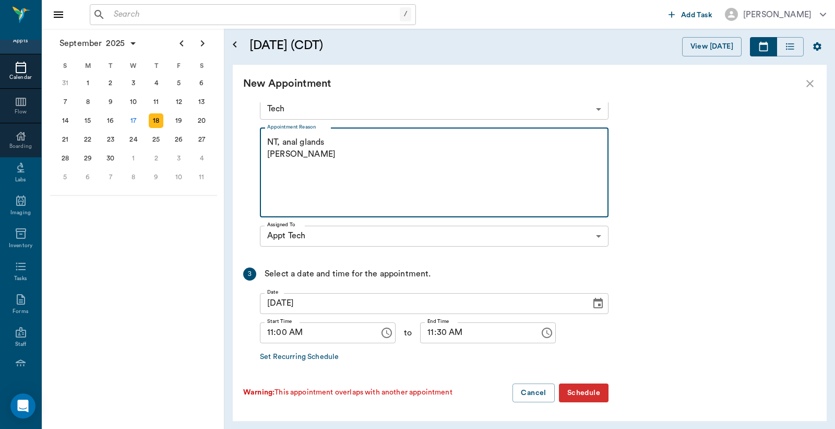
type textarea "NT, anal glands [PERSON_NAME]"
click at [590, 393] on button "Schedule" at bounding box center [584, 392] width 50 height 19
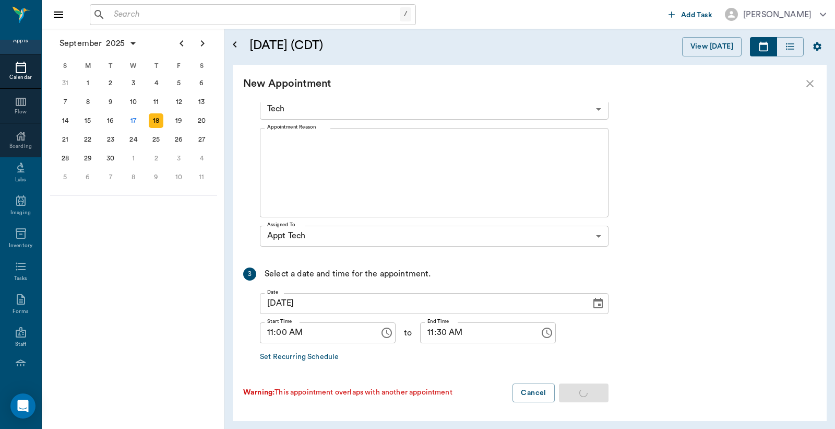
scroll to position [0, 0]
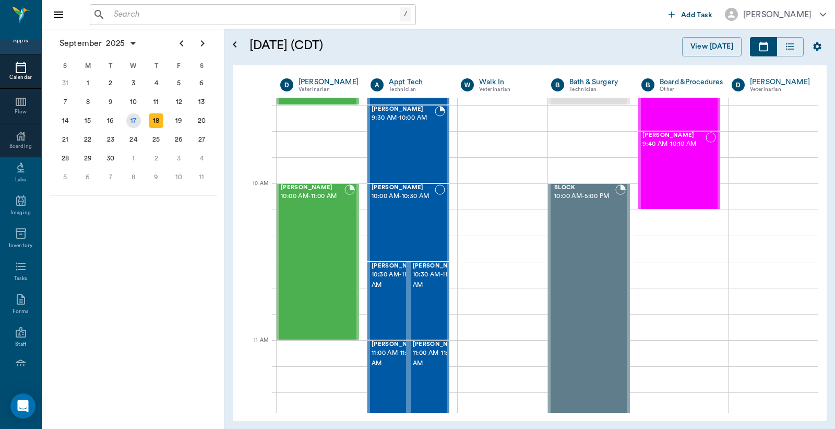
click at [136, 116] on div "17" at bounding box center [133, 120] width 15 height 15
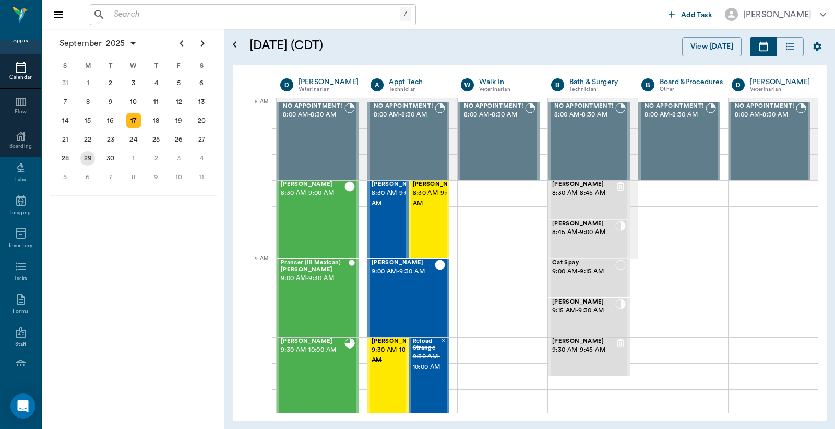
click at [87, 152] on div "29" at bounding box center [87, 158] width 15 height 15
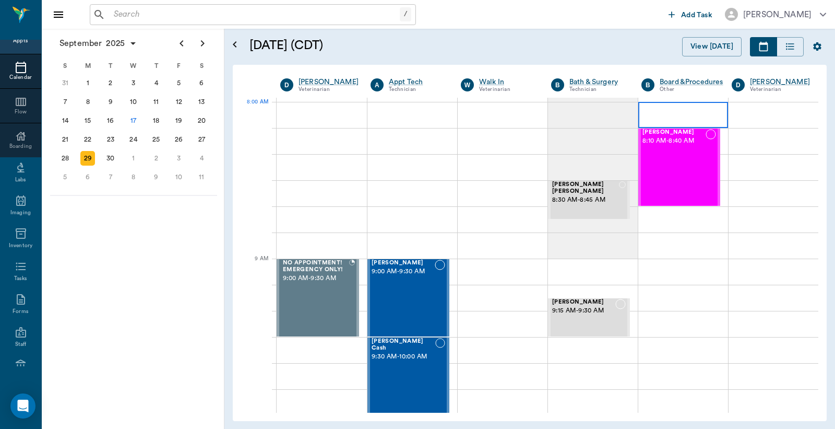
click at [656, 112] on div at bounding box center [684, 115] width 90 height 26
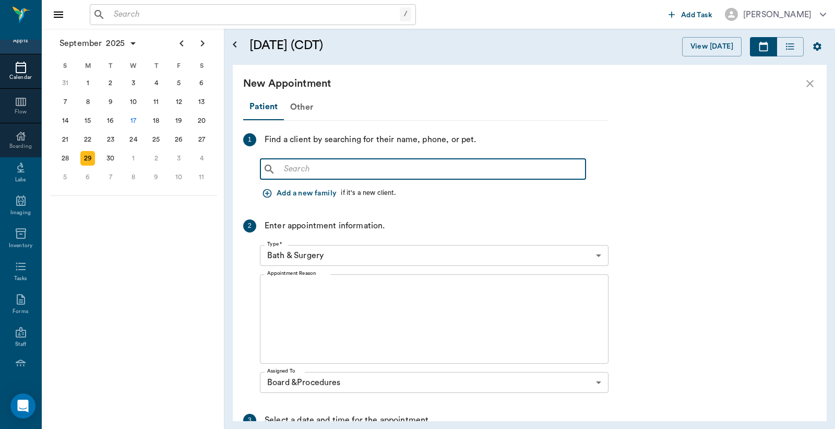
click at [286, 172] on input "text" at bounding box center [431, 169] width 302 height 15
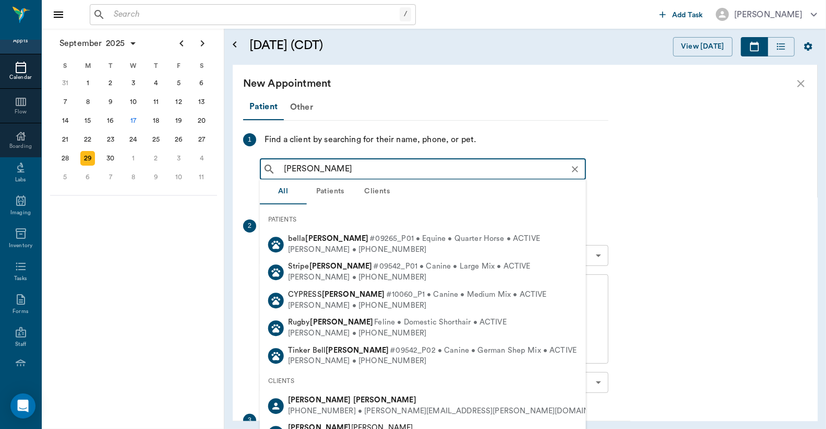
click at [328, 409] on div "(817) 659-3550 • Myers.Kellie@yahoo.com" at bounding box center [453, 411] width 331 height 11
type input "Kellie Myers"
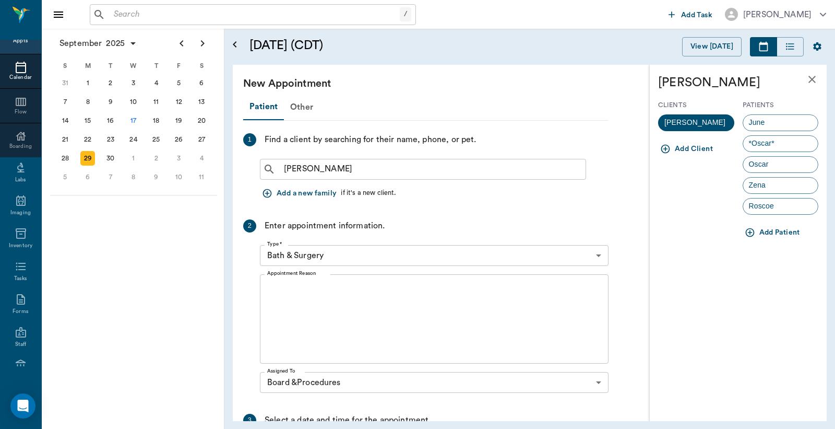
click at [598, 257] on body "/ ​ Add Task Dr. Bert Ellsworth Nectar Messages Appts Calendar Flow Boarding La…" at bounding box center [417, 214] width 835 height 429
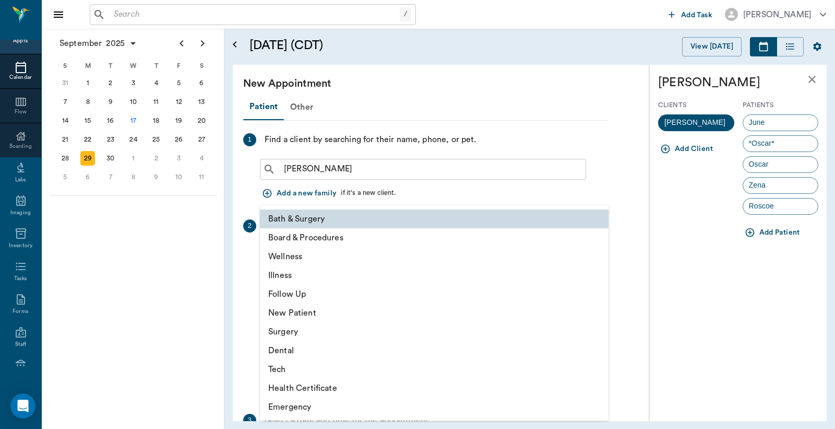
click at [335, 236] on li "Board & Procedures" at bounding box center [434, 237] width 349 height 19
type input "67816c1cf444b6f7d0a603e8"
type input "08:30 AM"
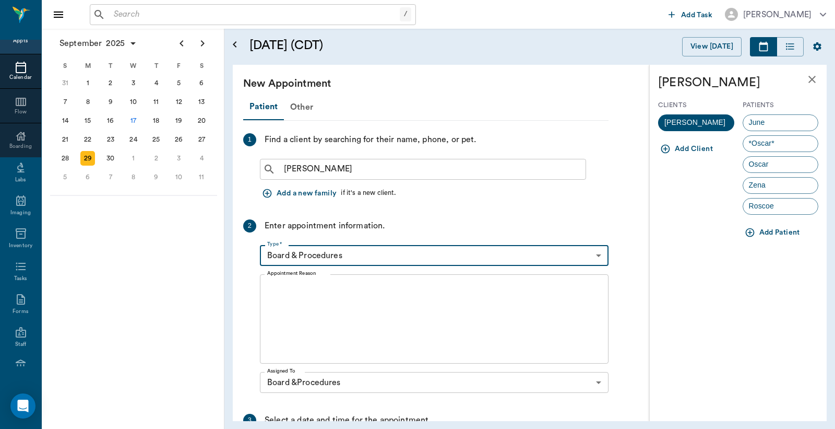
click at [274, 286] on textarea "Appointment Reason" at bounding box center [434, 319] width 334 height 72
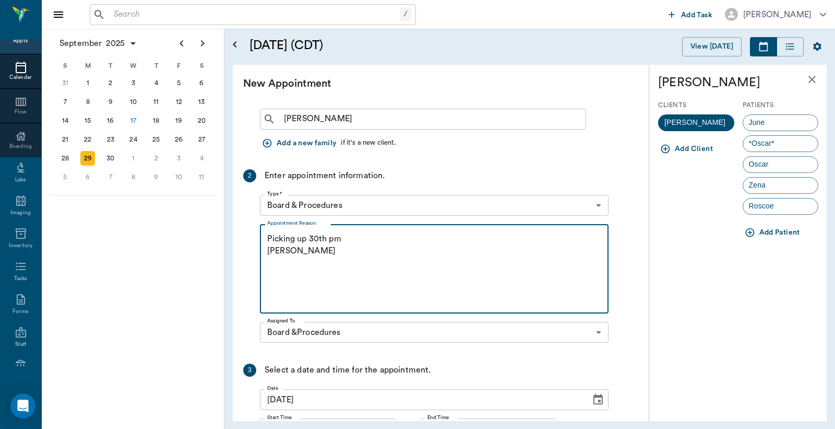
scroll to position [146, 0]
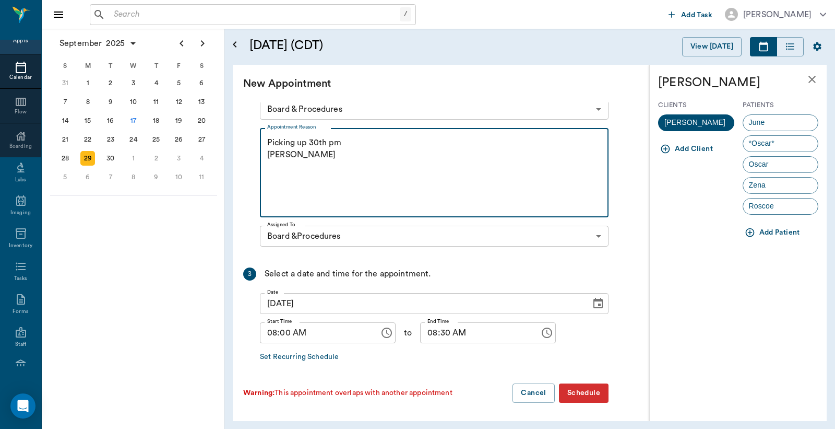
type textarea "Picking up 30th pm Christy"
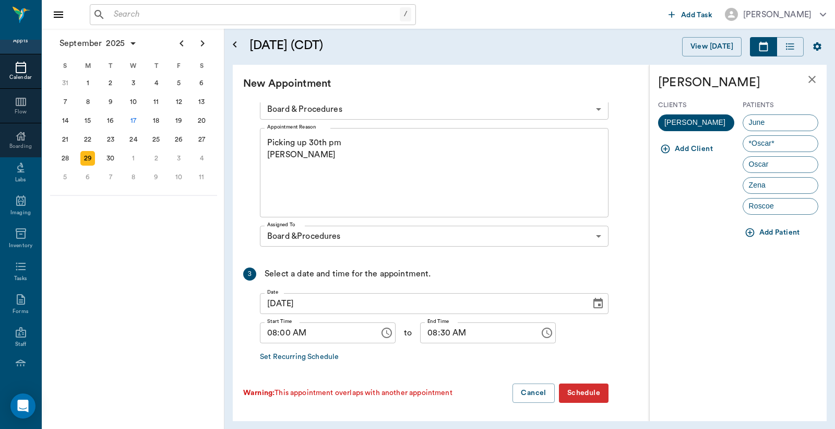
click at [592, 393] on button "Schedule" at bounding box center [584, 392] width 50 height 19
click at [580, 395] on button "Schedule" at bounding box center [584, 392] width 50 height 19
click at [766, 124] on span "June" at bounding box center [757, 122] width 28 height 11
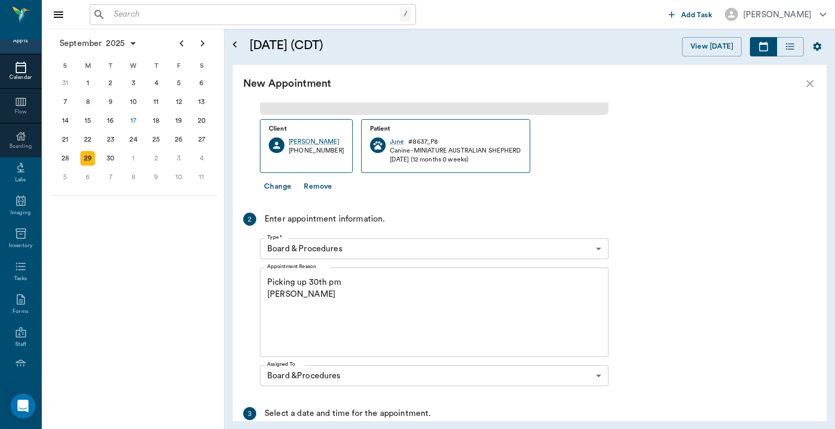
scroll to position [256, 0]
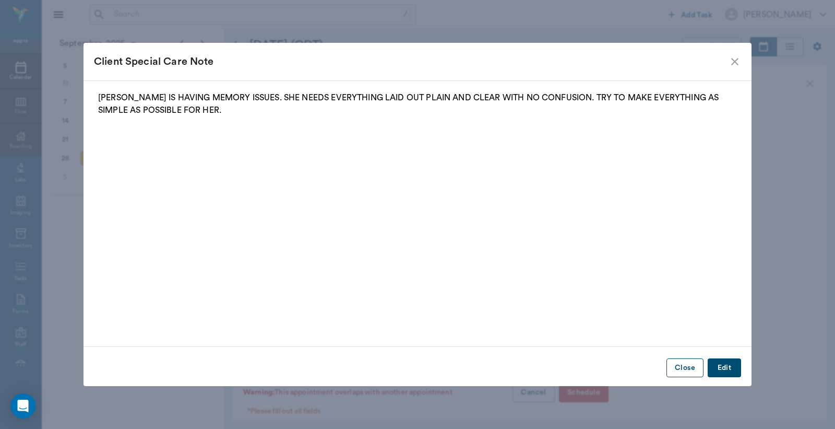
click at [686, 367] on button "Close" at bounding box center [685, 367] width 37 height 19
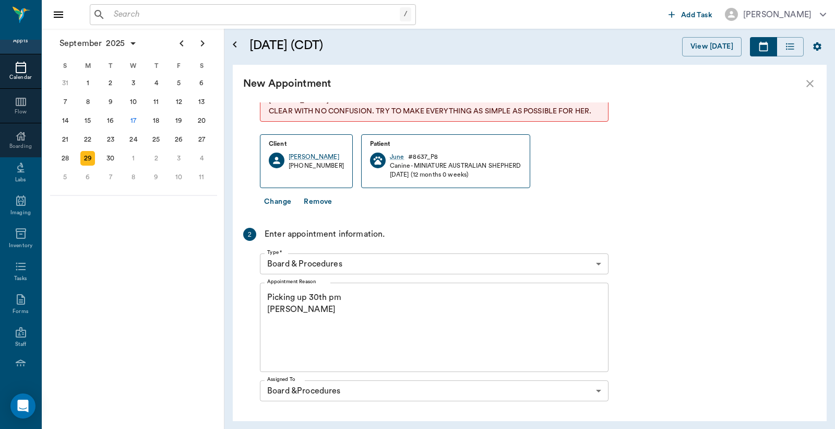
scroll to position [266, 0]
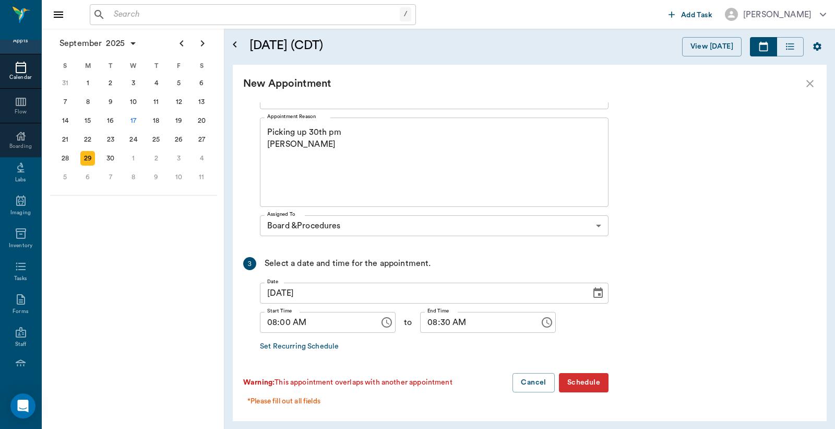
click at [577, 380] on button "Schedule" at bounding box center [584, 382] width 50 height 19
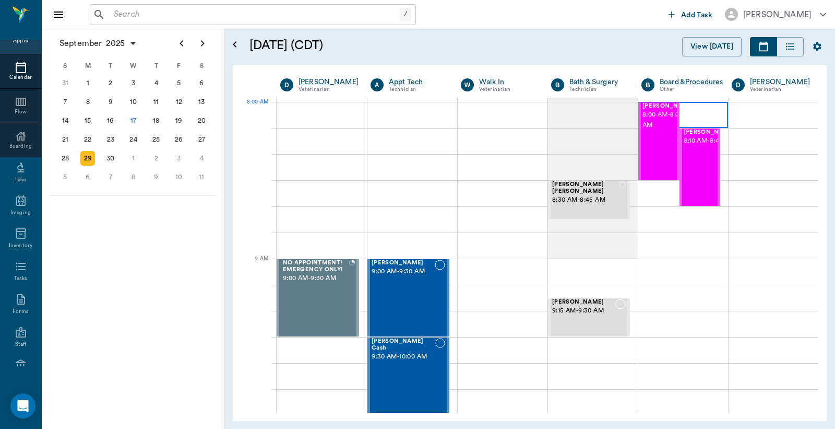
click at [693, 113] on div at bounding box center [684, 115] width 90 height 26
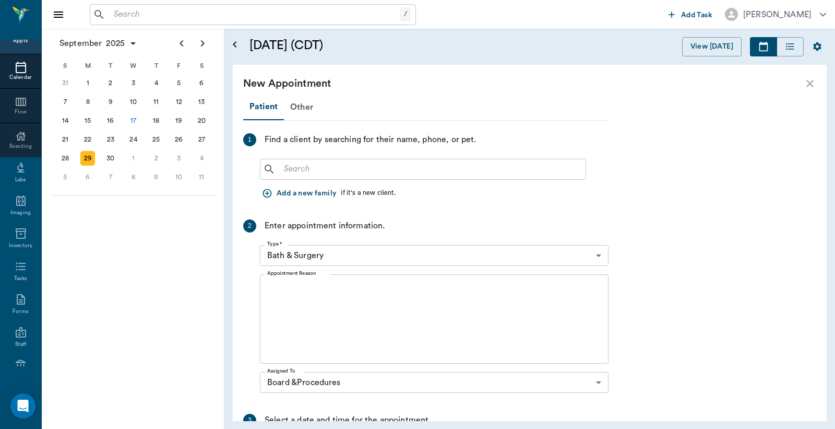
click at [288, 173] on input "text" at bounding box center [431, 169] width 302 height 15
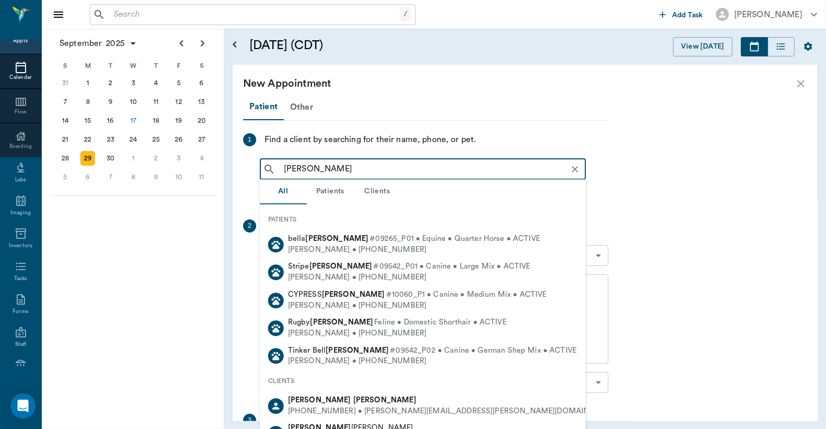
click at [330, 410] on div "(817) 659-3550 • Myers.Kellie@yahoo.com" at bounding box center [453, 411] width 331 height 11
type input "Kelli Myers"
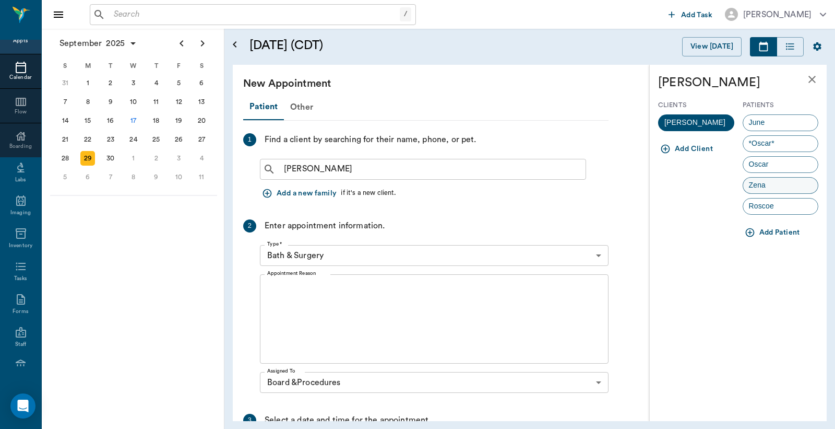
click at [763, 185] on span "Zena" at bounding box center [757, 185] width 29 height 11
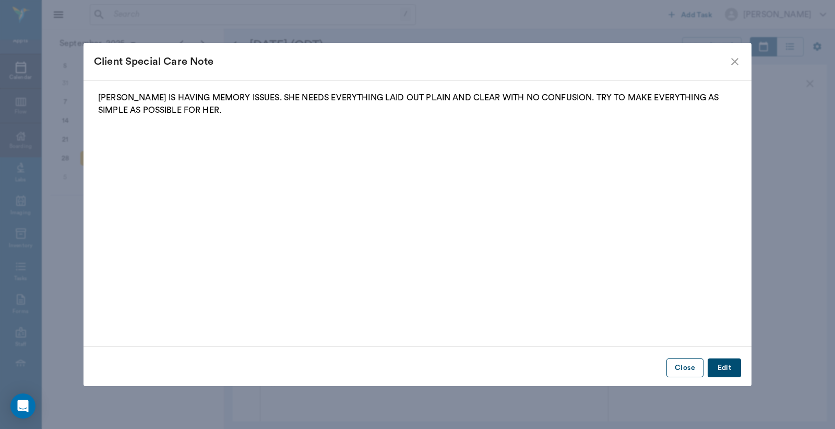
click at [689, 371] on button "Close" at bounding box center [685, 367] width 37 height 19
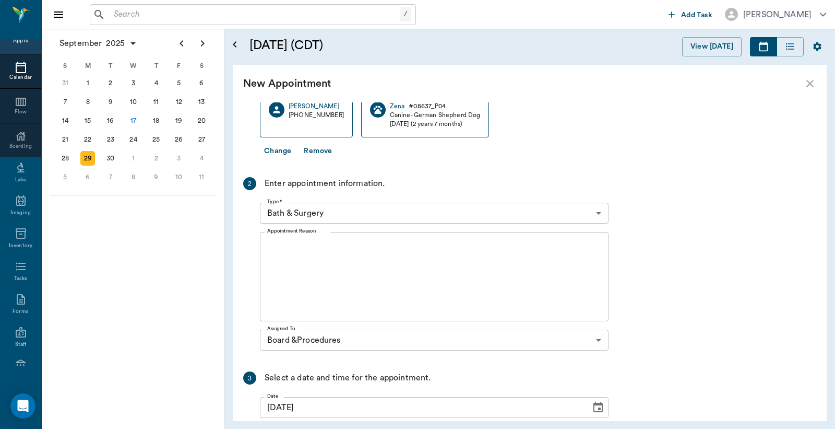
scroll to position [155, 0]
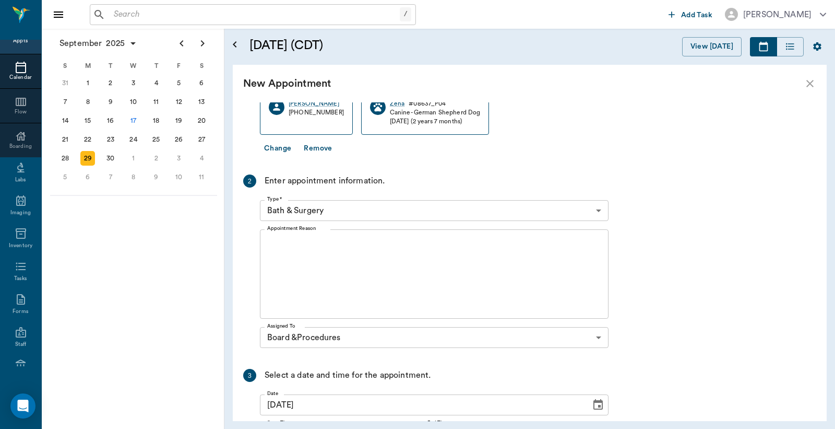
click at [598, 210] on body "/ ​ Add Task Dr. Bert Ellsworth Nectar Messages Appts Calendar Flow Boarding La…" at bounding box center [417, 214] width 835 height 429
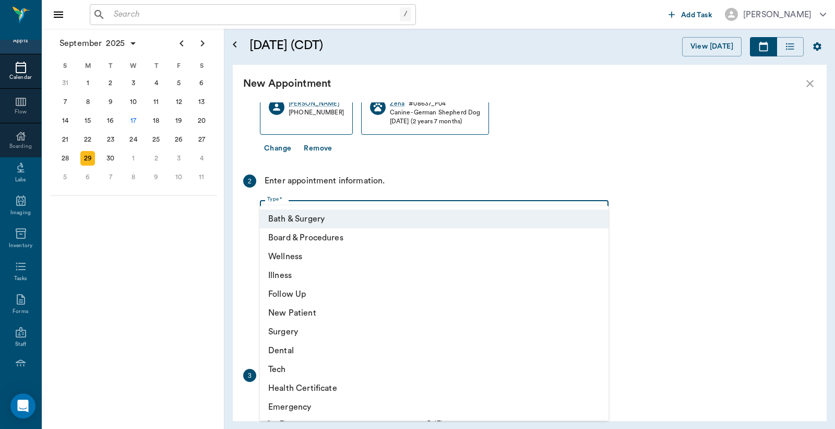
click at [320, 241] on li "Board & Procedures" at bounding box center [434, 237] width 349 height 19
type input "67816c1cf444b6f7d0a603e8"
type input "08:30 AM"
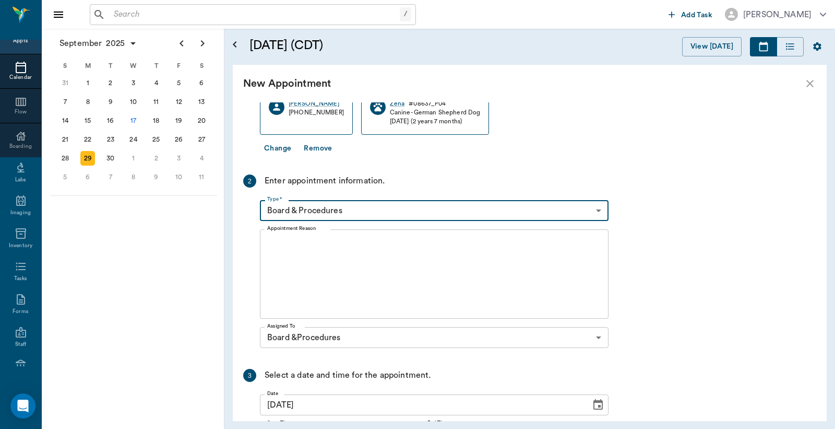
click at [272, 246] on textarea "Appointment Reason" at bounding box center [434, 274] width 334 height 72
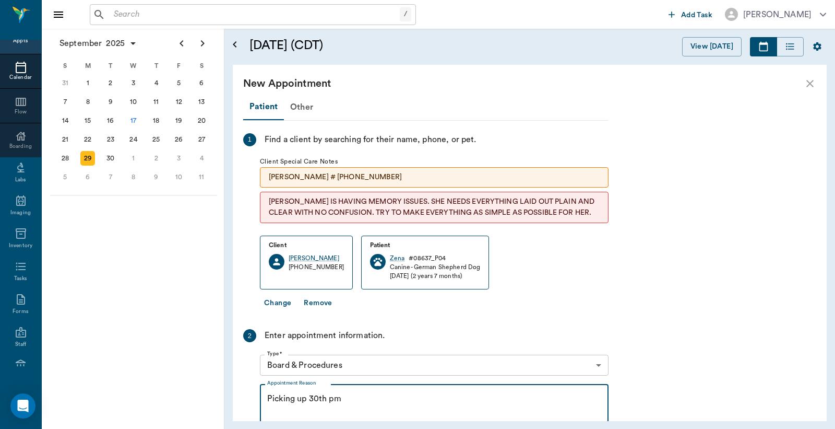
scroll to position [232, 0]
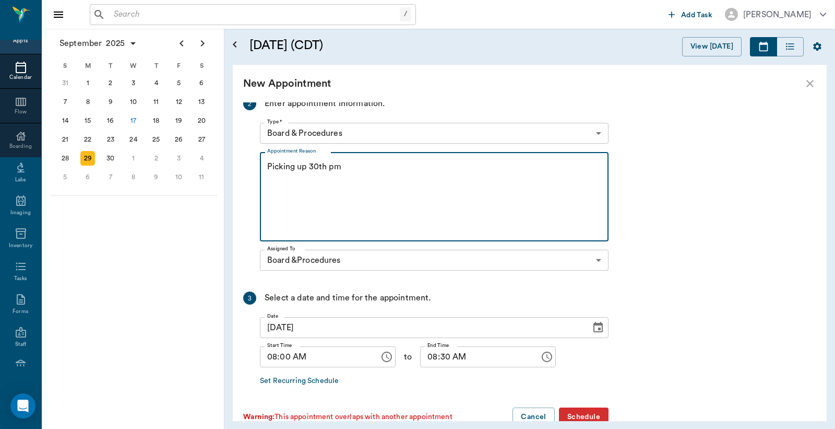
type textarea "Picking up 30th pm"
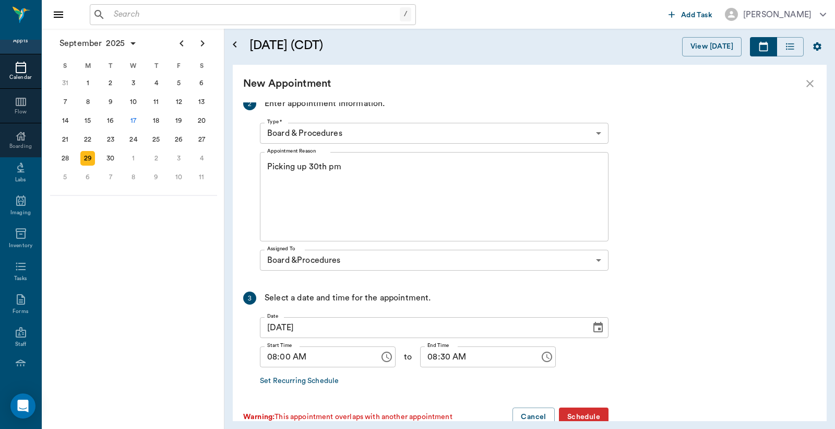
click at [588, 414] on button "Schedule" at bounding box center [584, 416] width 50 height 19
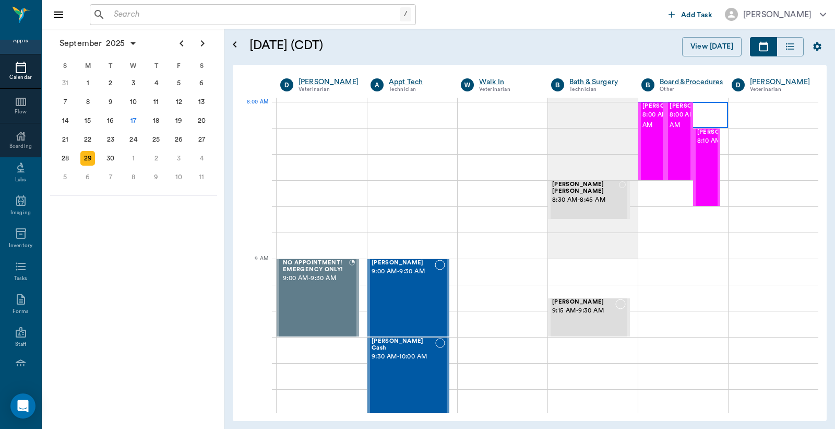
click at [697, 112] on div at bounding box center [684, 115] width 90 height 26
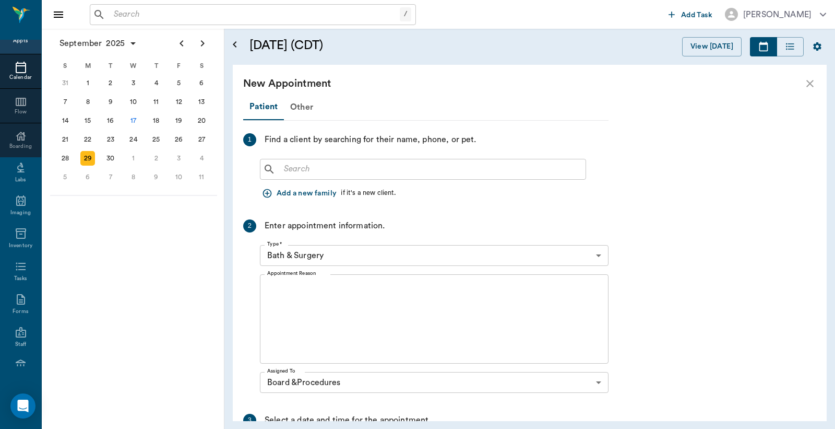
click at [283, 170] on input "text" at bounding box center [431, 169] width 302 height 15
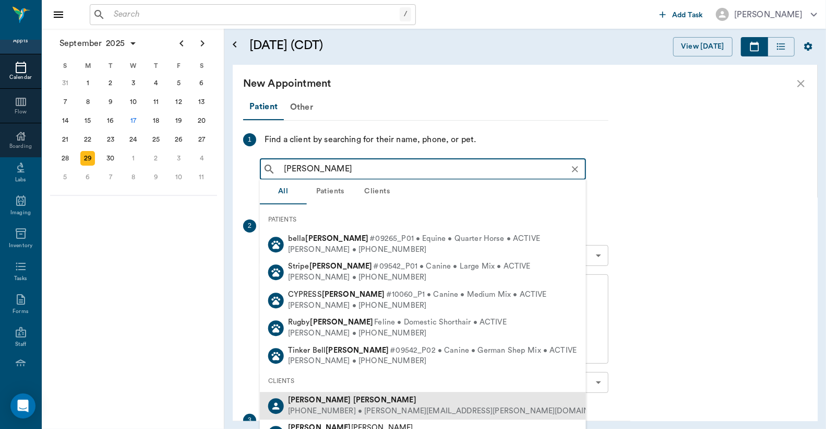
click at [353, 400] on b "Myers" at bounding box center [384, 400] width 63 height 8
type input "Kellie Myers"
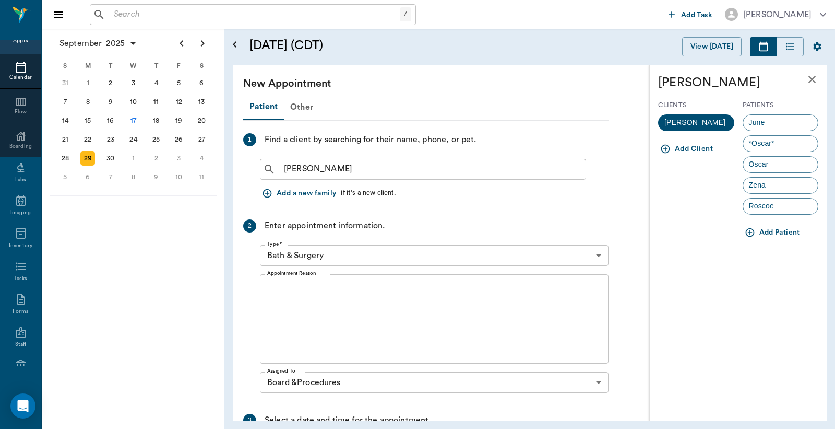
click at [597, 253] on body "/ ​ Add Task Dr. Bert Ellsworth Nectar Messages Appts Calendar Flow Boarding La…" at bounding box center [417, 214] width 835 height 429
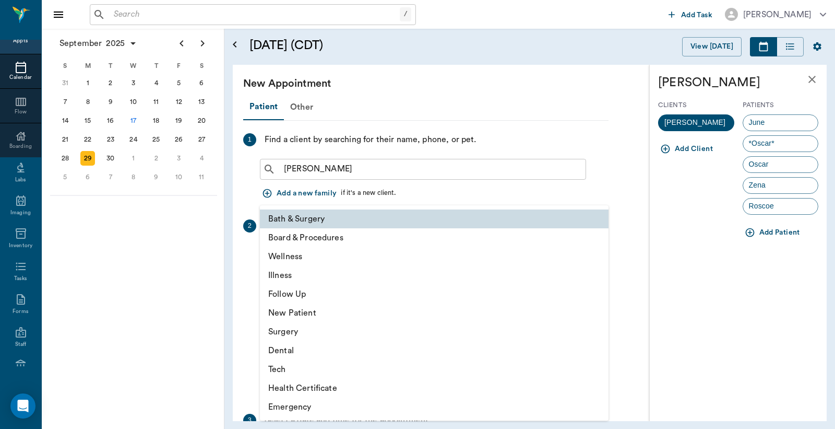
click at [310, 237] on li "Board & Procedures" at bounding box center [434, 237] width 349 height 19
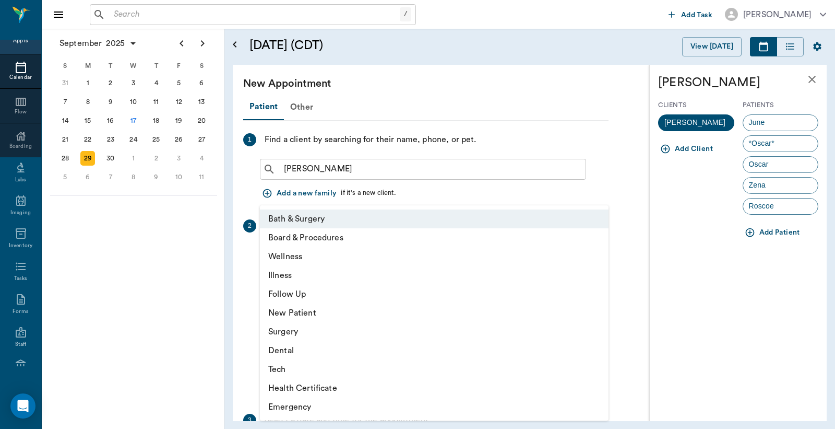
type input "67816c1cf444b6f7d0a603e8"
type input "08:30 AM"
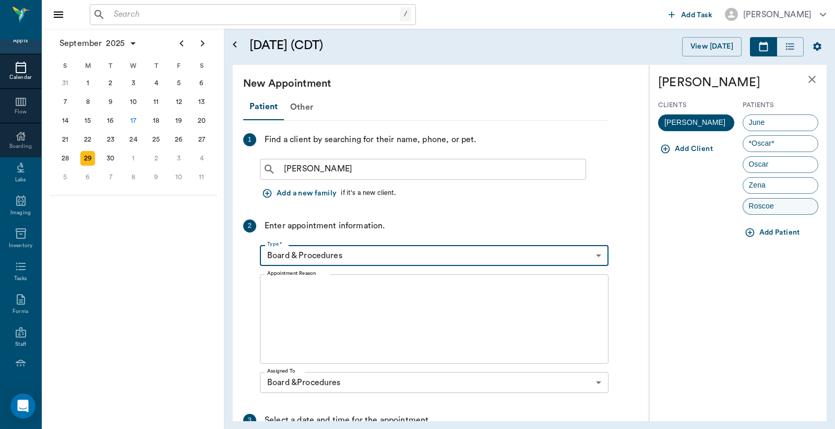
click at [776, 209] on span "Roscoe" at bounding box center [761, 205] width 37 height 11
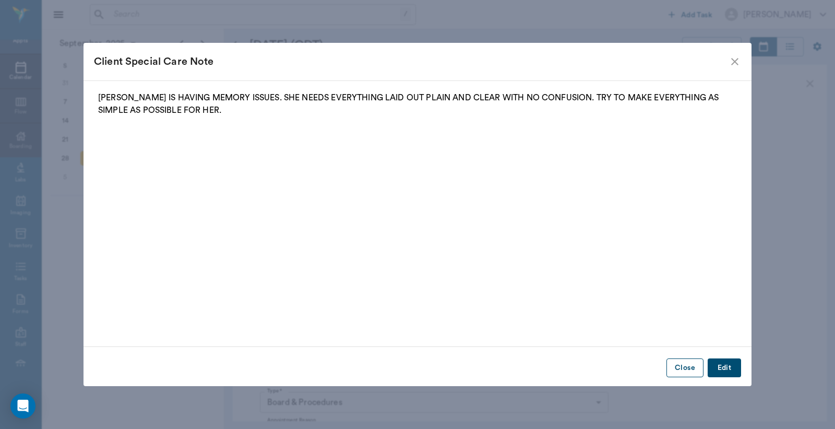
click at [686, 369] on button "Close" at bounding box center [685, 367] width 37 height 19
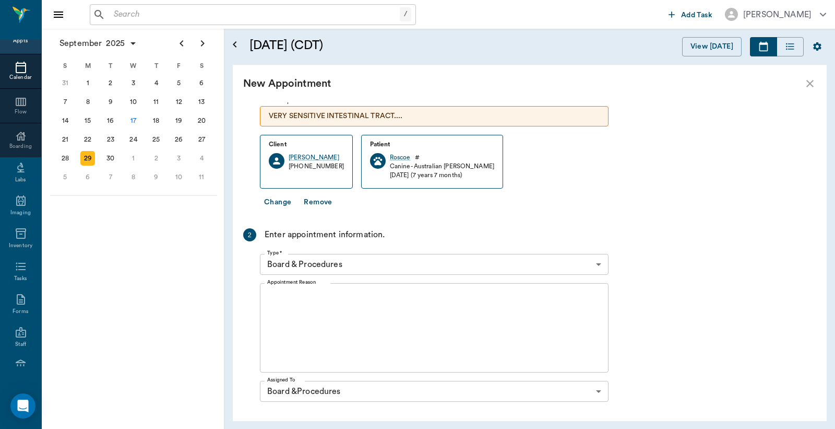
scroll to position [155, 0]
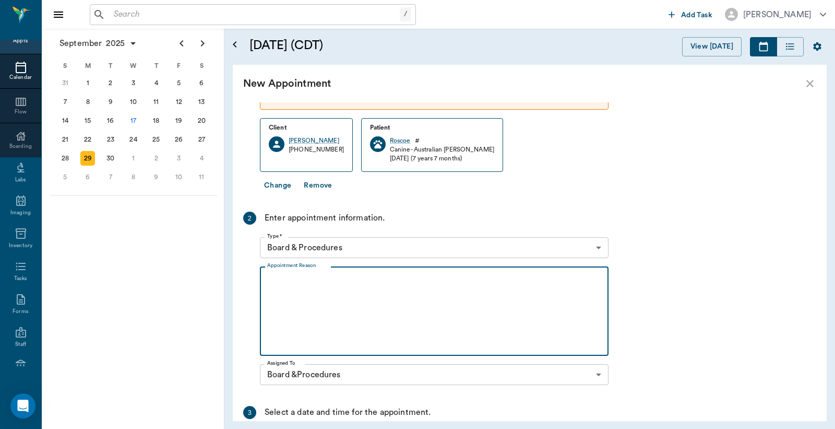
click at [277, 278] on textarea "Appointment Reason" at bounding box center [434, 311] width 334 height 72
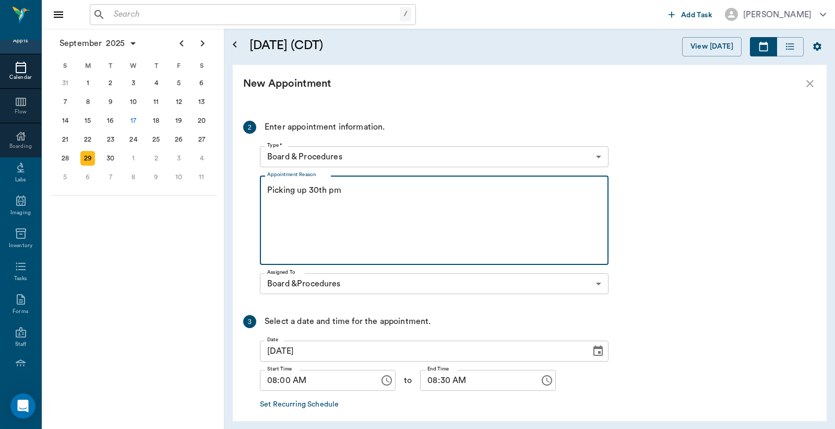
scroll to position [293, 0]
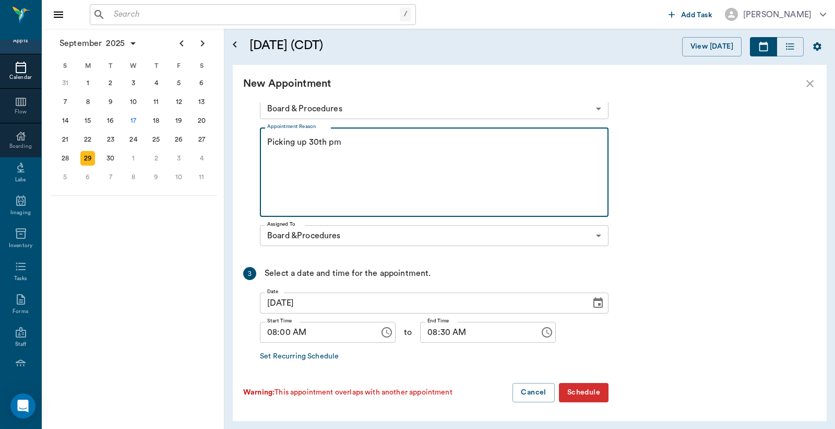
type textarea "Picking up 30th pm"
click at [593, 394] on button "Schedule" at bounding box center [584, 392] width 50 height 19
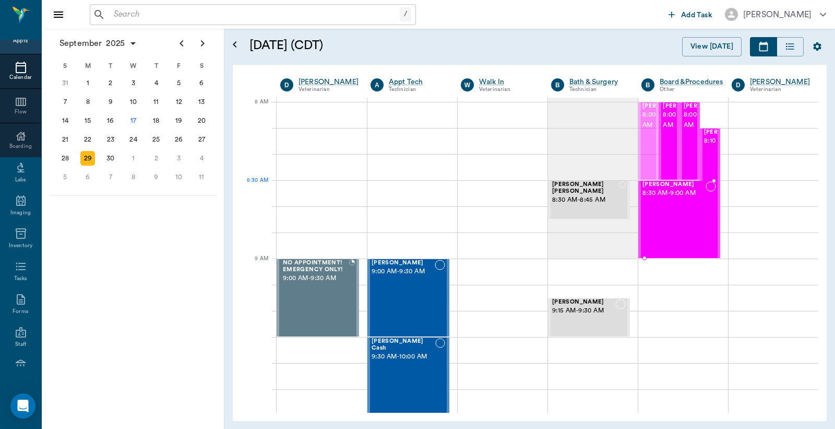
drag, startPoint x: 641, startPoint y: 121, endPoint x: 658, endPoint y: 207, distance: 88.3
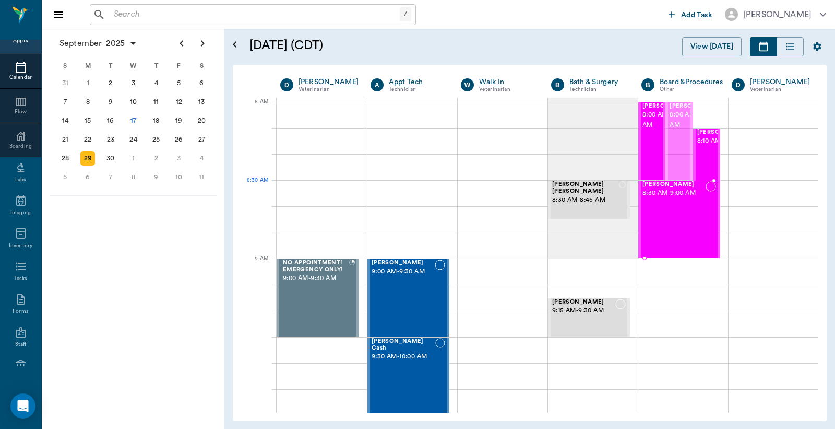
drag, startPoint x: 675, startPoint y: 124, endPoint x: 686, endPoint y: 209, distance: 85.9
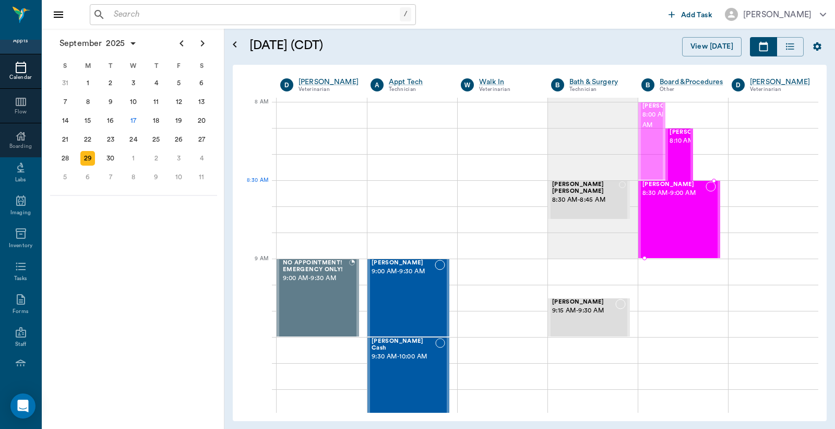
drag, startPoint x: 642, startPoint y: 111, endPoint x: 665, endPoint y: 200, distance: 92.7
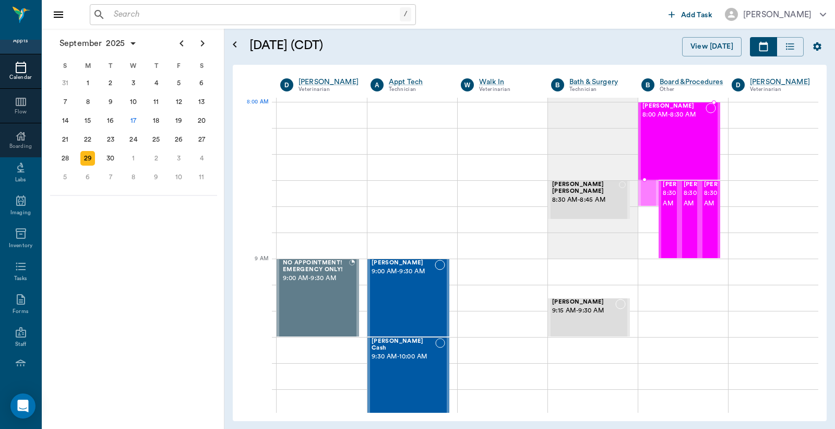
drag, startPoint x: 645, startPoint y: 145, endPoint x: 646, endPoint y: 116, distance: 28.2
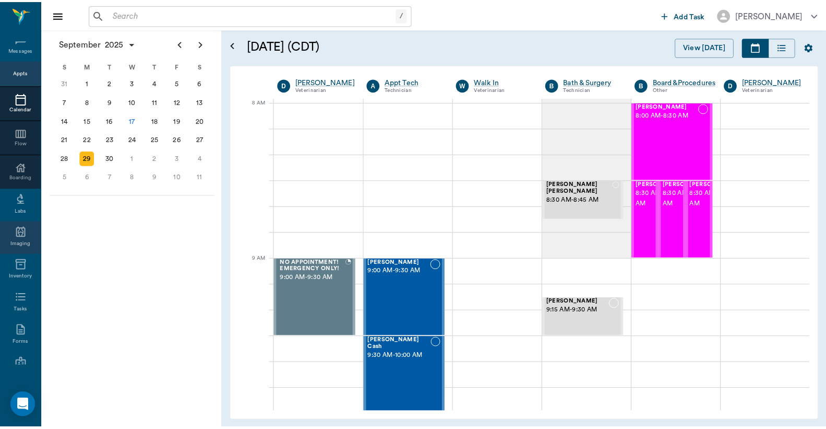
scroll to position [0, 0]
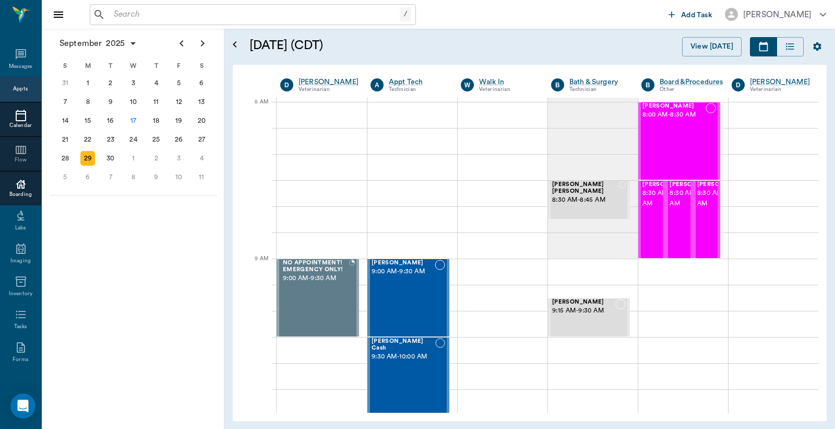
click at [14, 191] on div "Boarding" at bounding box center [20, 195] width 41 height 8
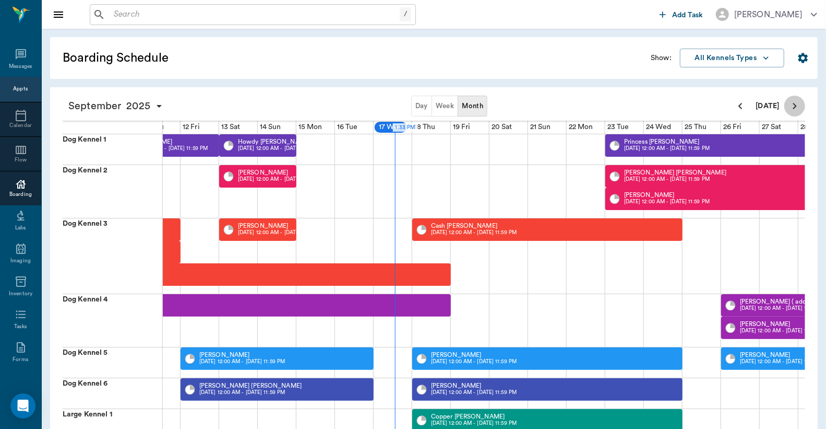
click at [795, 105] on icon "Next page" at bounding box center [795, 106] width 13 height 13
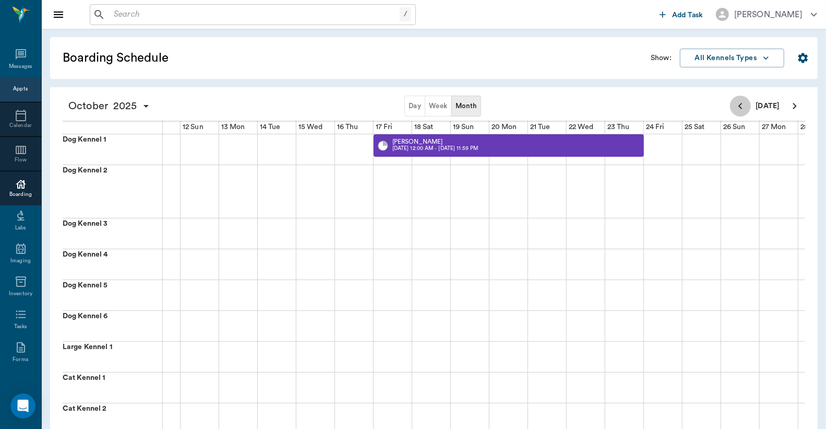
click at [741, 107] on icon "Previous page" at bounding box center [741, 106] width 13 height 13
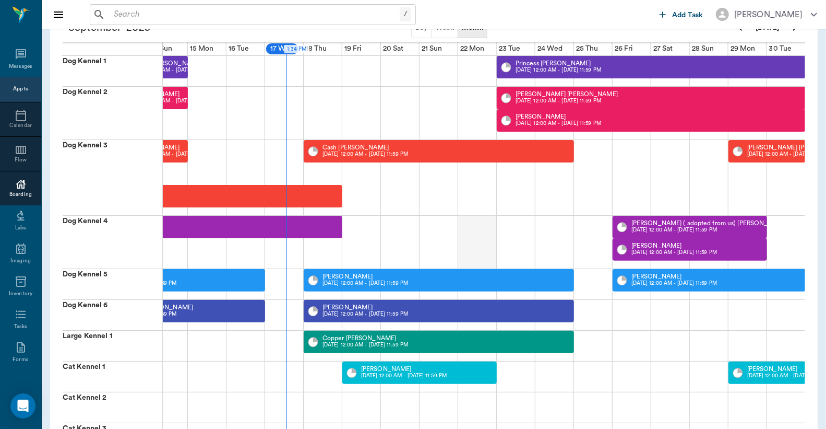
scroll to position [53, 0]
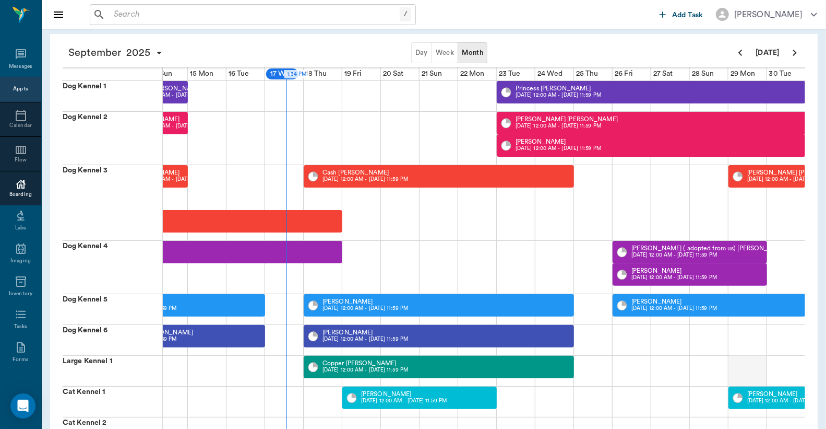
click at [745, 371] on div at bounding box center [748, 371] width 39 height 30
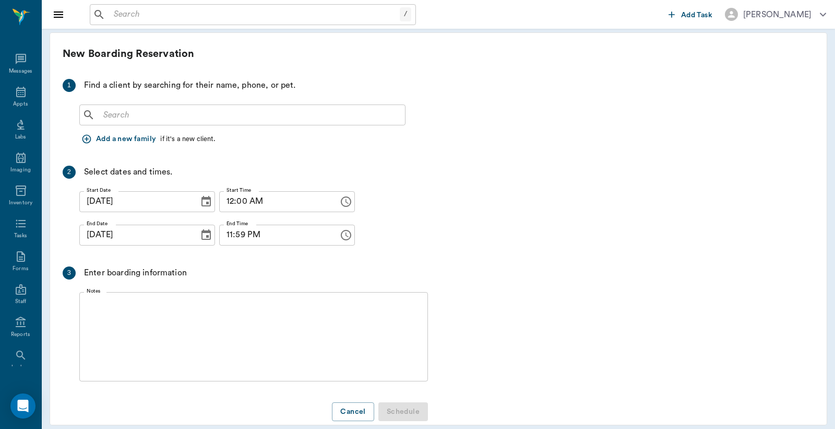
scroll to position [4, 0]
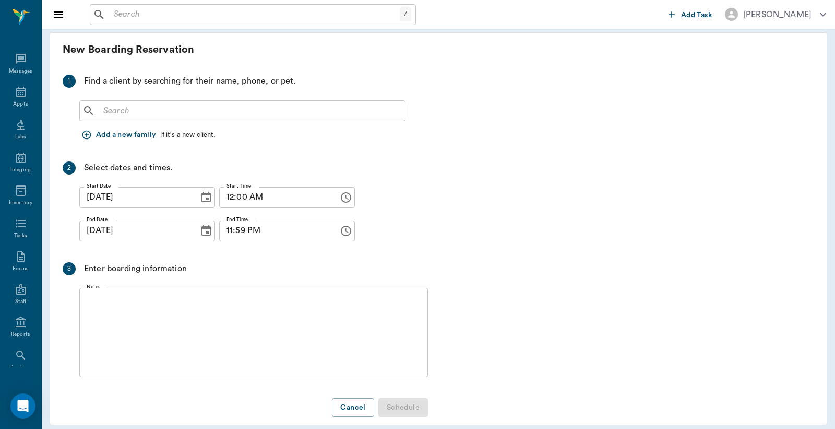
click at [202, 231] on icon "Choose date, selected date is Sep 29, 2025" at bounding box center [206, 230] width 9 height 10
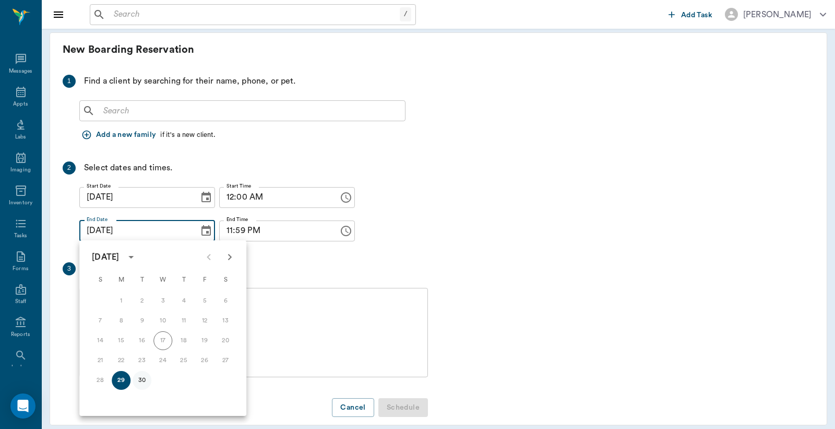
click at [143, 380] on button "30" at bounding box center [142, 380] width 19 height 19
type input "09/30/2025"
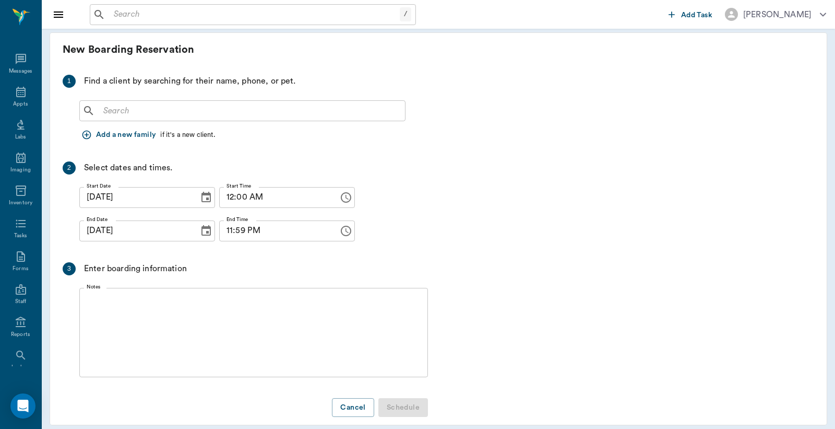
drag, startPoint x: 89, startPoint y: 301, endPoint x: 103, endPoint y: 291, distance: 17.7
click at [96, 298] on textarea "Notes" at bounding box center [254, 332] width 334 height 72
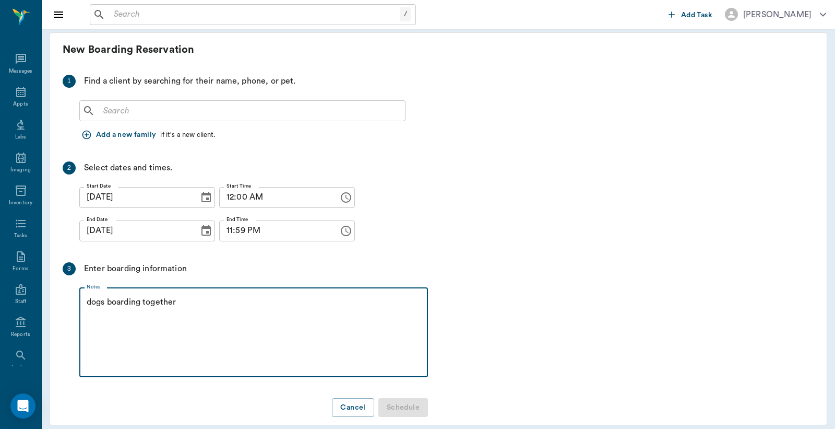
click at [96, 114] on div "​" at bounding box center [242, 110] width 326 height 21
type textarea "dogs boarding together"
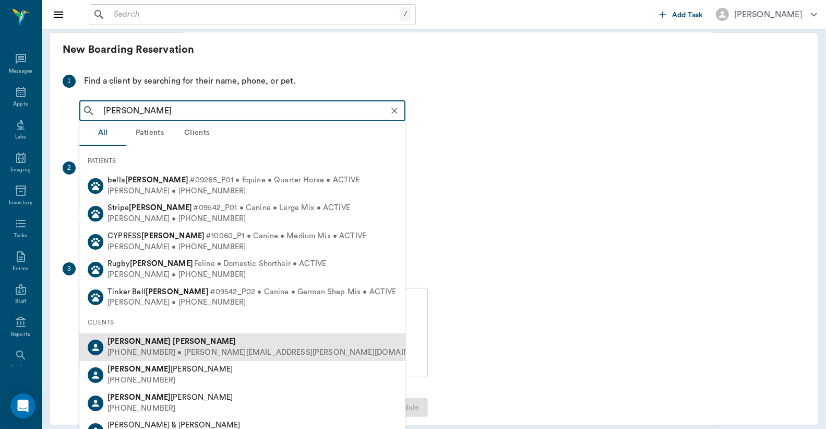
click at [146, 352] on div "(817) 659-3550 • Myers.Kellie@yahoo.com" at bounding box center [273, 352] width 331 height 11
type input "Kellie Myers"
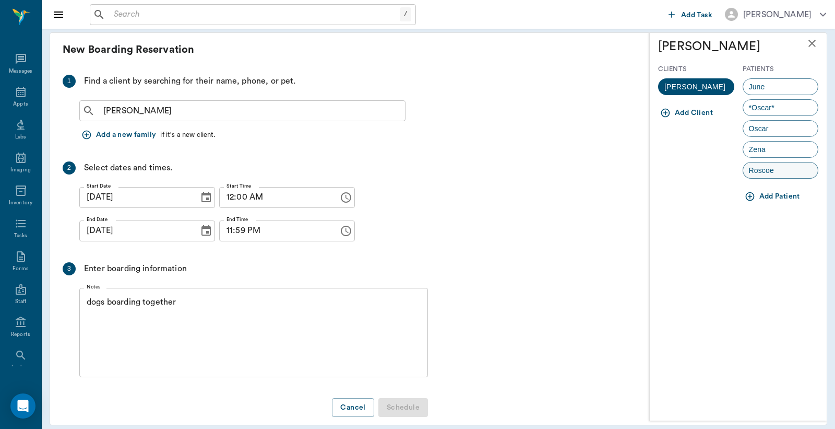
click at [751, 171] on span "Roscoe" at bounding box center [761, 170] width 37 height 11
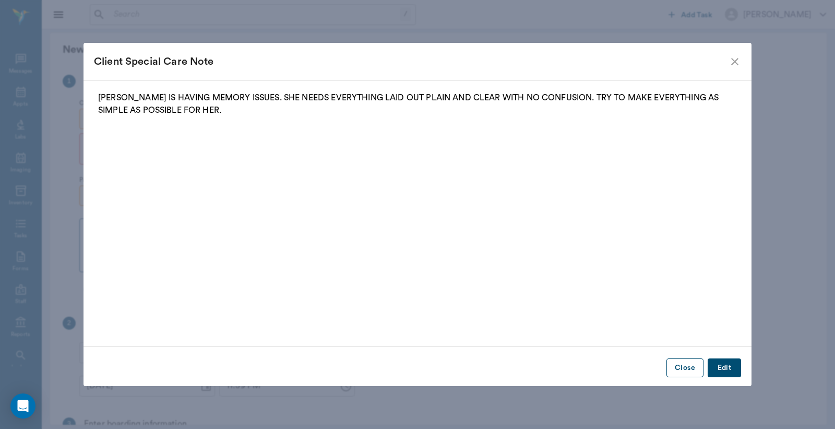
click at [679, 372] on button "Close" at bounding box center [685, 367] width 37 height 19
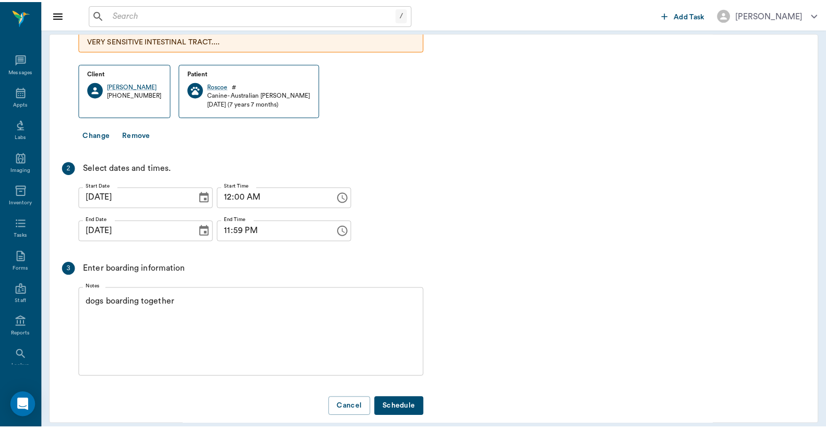
scroll to position [173, 0]
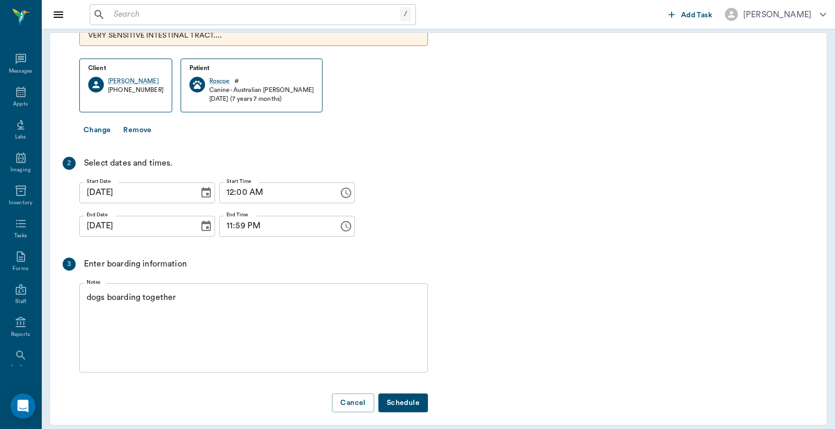
click at [395, 395] on button "Schedule" at bounding box center [404, 402] width 50 height 19
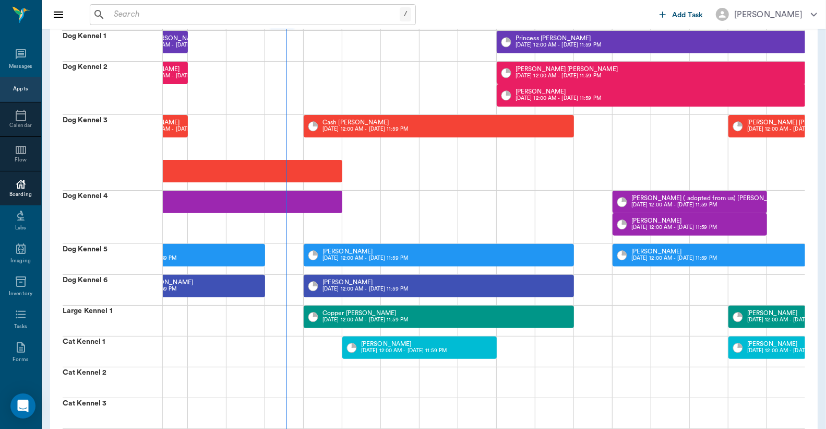
scroll to position [111, 0]
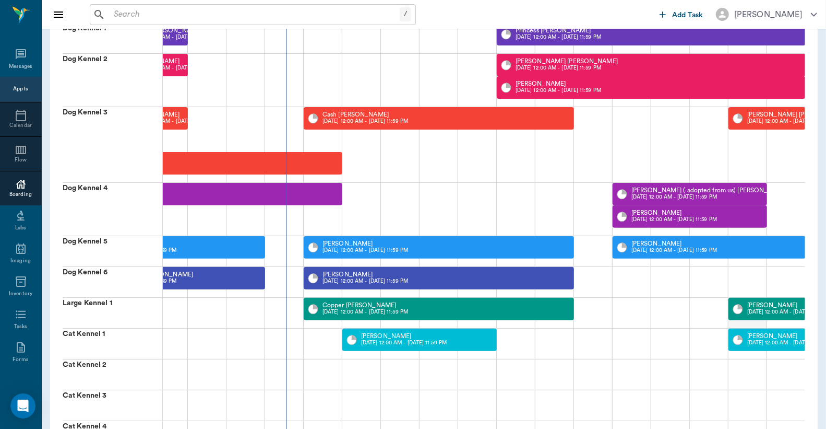
click at [733, 322] on div at bounding box center [748, 313] width 39 height 30
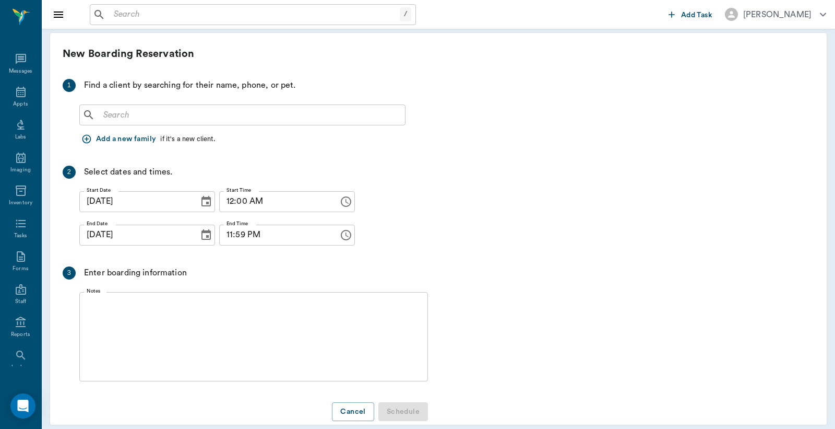
scroll to position [4, 0]
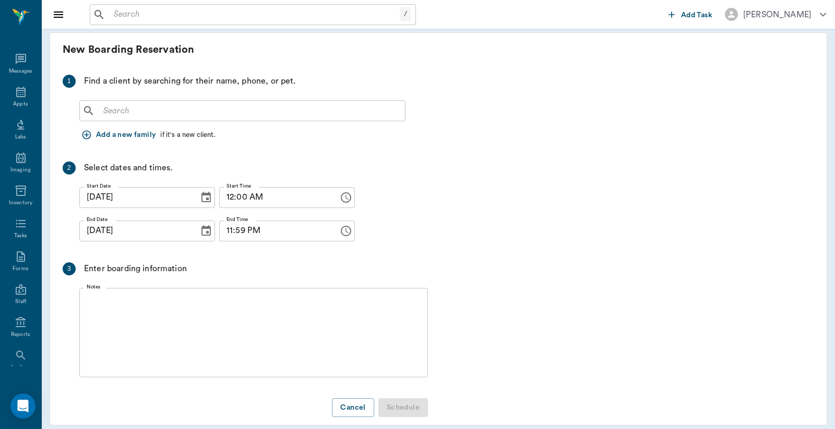
click at [99, 113] on input "text" at bounding box center [250, 110] width 302 height 15
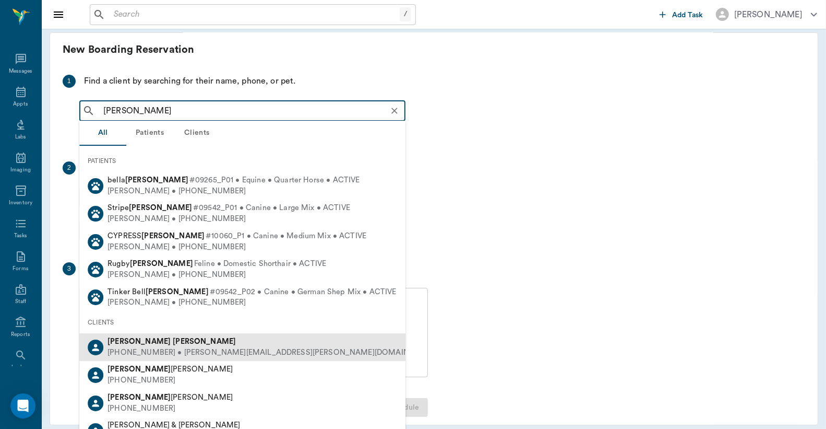
click at [184, 351] on div "(817) 659-3550 • Myers.Kellie@yahoo.com" at bounding box center [273, 352] width 331 height 11
type input "Kellie Myers"
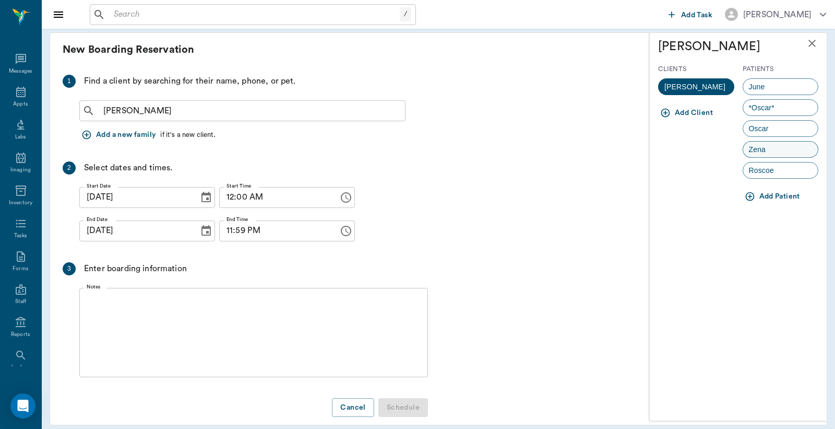
click at [750, 149] on span "Zena" at bounding box center [757, 149] width 29 height 11
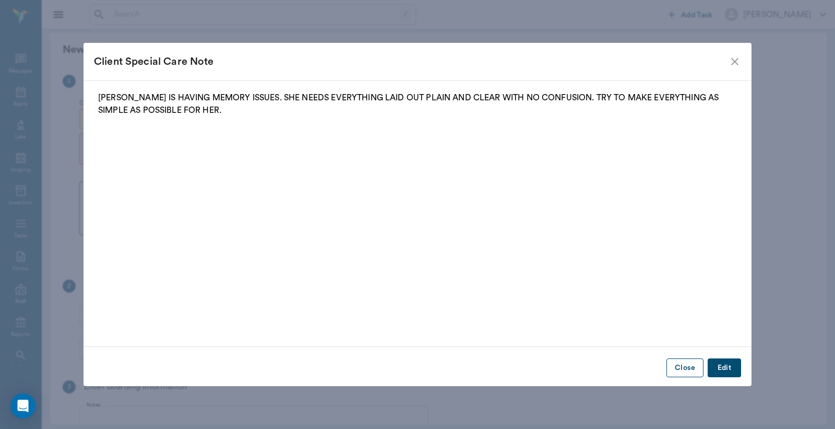
click at [691, 370] on button "Close" at bounding box center [685, 367] width 37 height 19
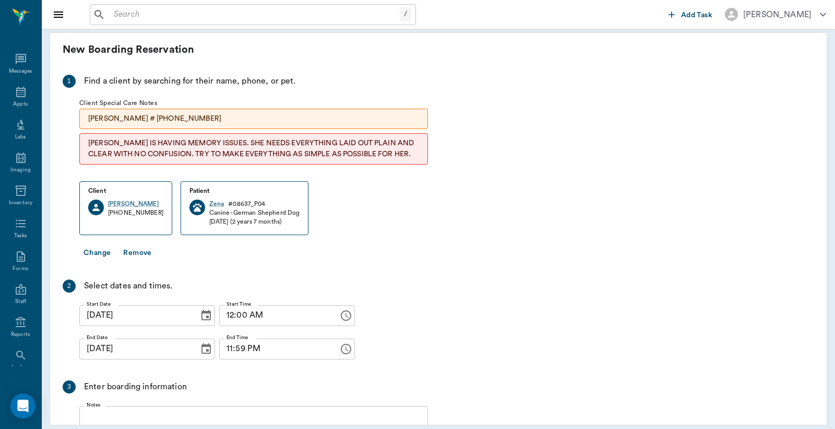
click at [200, 351] on icon "Choose date, selected date is Sep 29, 2025" at bounding box center [206, 348] width 13 height 13
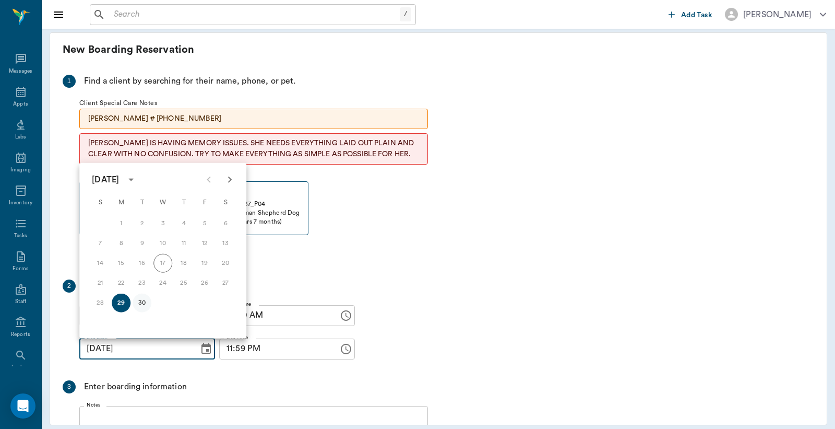
click at [141, 303] on button "30" at bounding box center [142, 302] width 19 height 19
type input "09/30/2025"
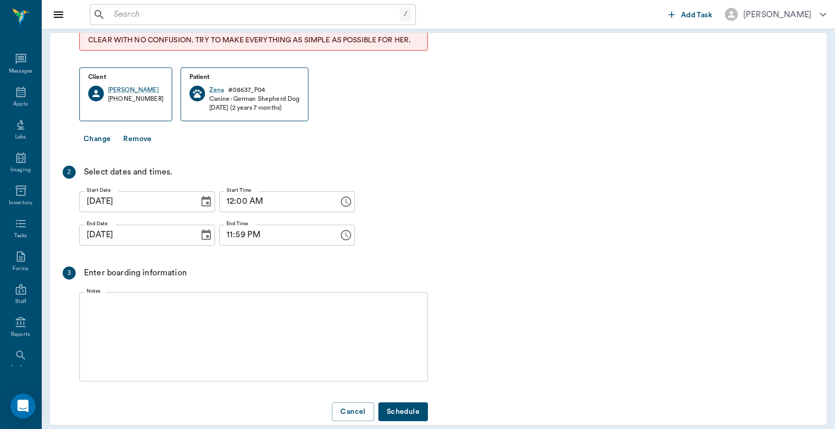
scroll to position [136, 0]
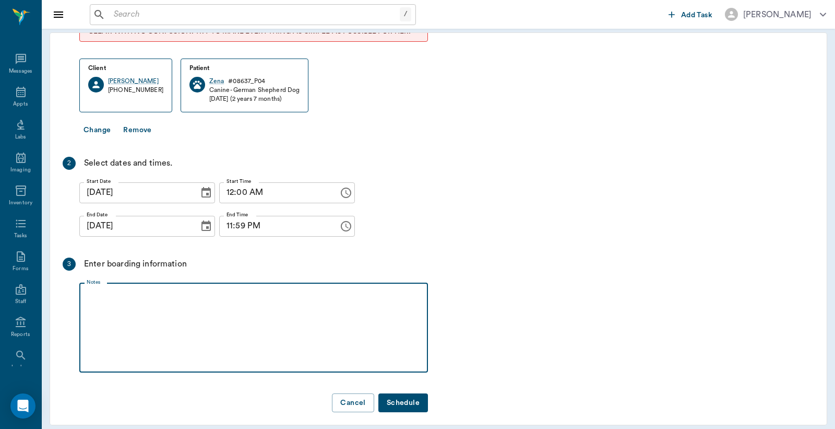
click at [89, 291] on textarea "Notes" at bounding box center [254, 327] width 334 height 72
type textarea "d"
type textarea "dogs boarding together Christy"
click at [413, 399] on button "Schedule" at bounding box center [404, 402] width 50 height 19
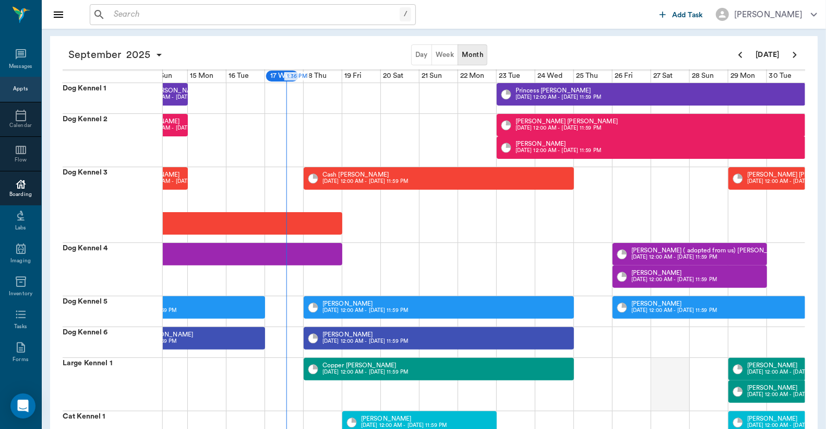
scroll to position [77, 0]
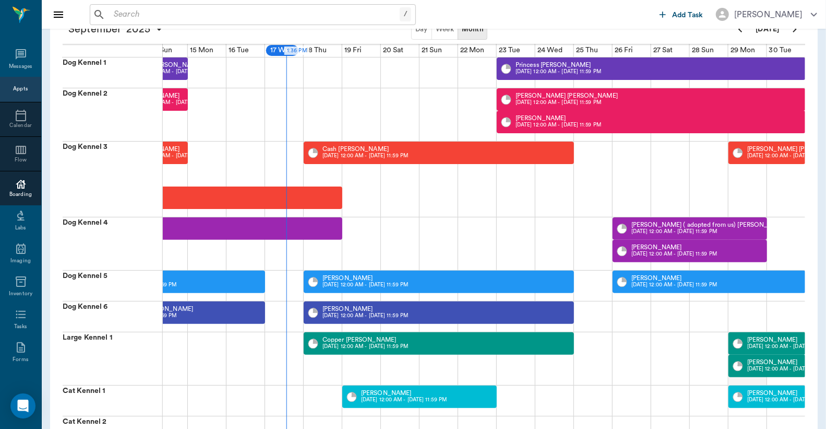
click at [737, 379] on div at bounding box center [748, 358] width 39 height 53
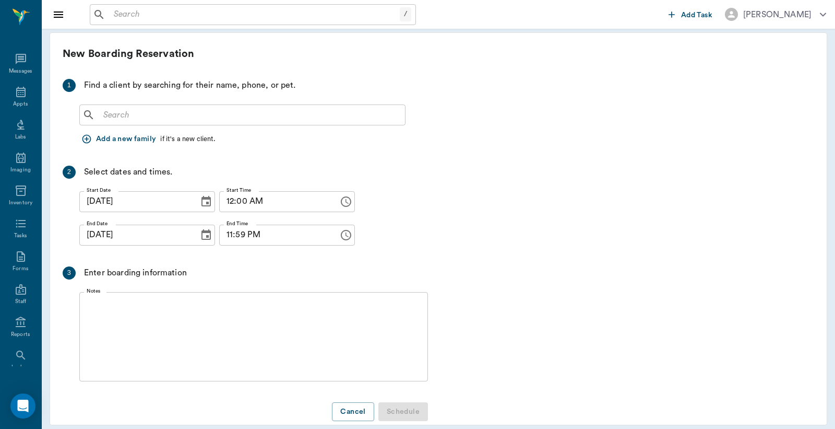
scroll to position [4, 0]
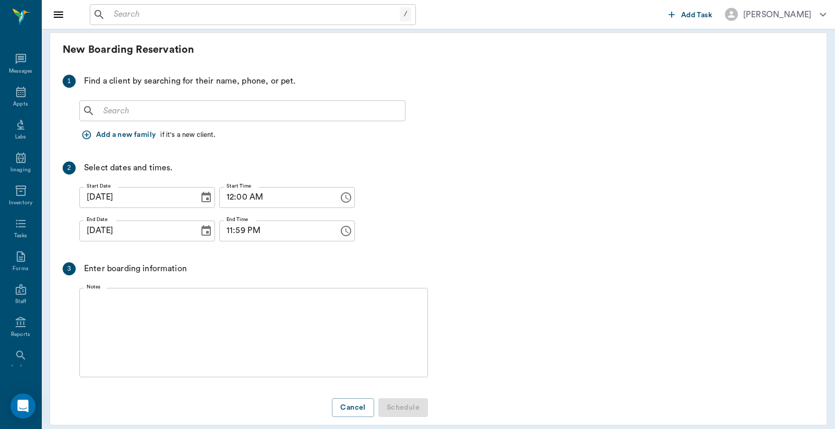
click at [95, 112] on icon at bounding box center [88, 110] width 13 height 13
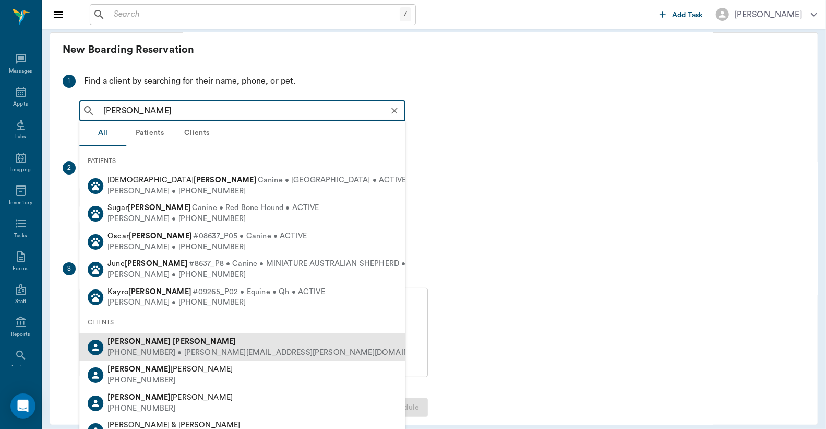
click at [151, 348] on div "(817) 659-3550 • Myers.Kellie@yahoo.com" at bounding box center [273, 352] width 331 height 11
type input "Kellie Myers"
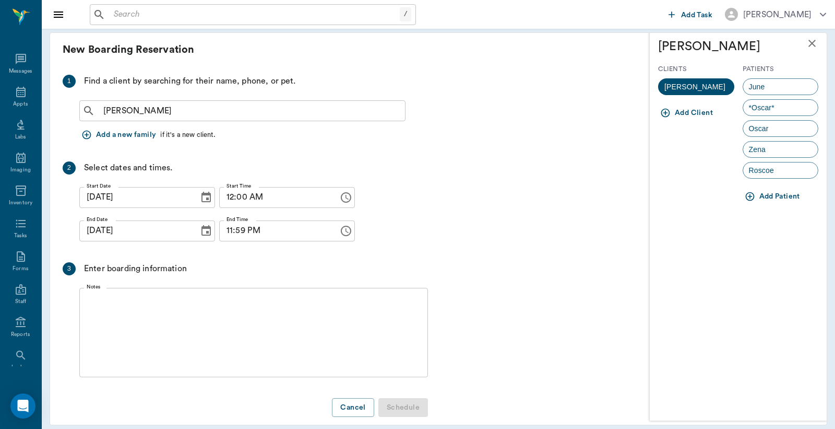
click at [200, 229] on icon "Choose date, selected date is Sep 29, 2025" at bounding box center [206, 231] width 13 height 13
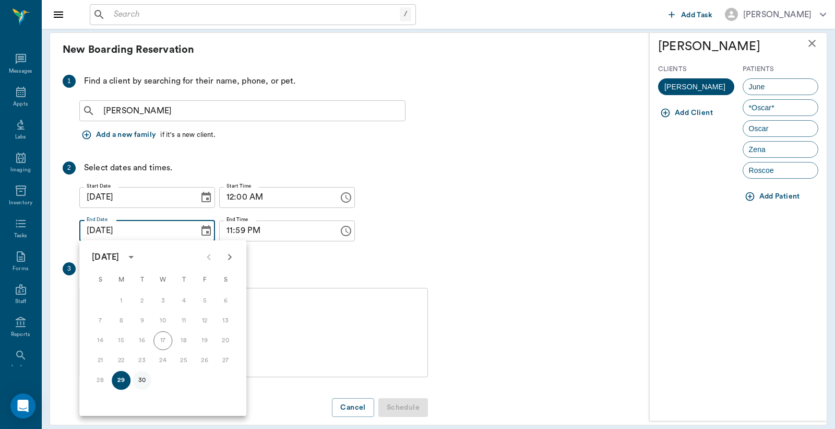
click at [145, 378] on button "30" at bounding box center [142, 380] width 19 height 19
type input "09/30/2025"
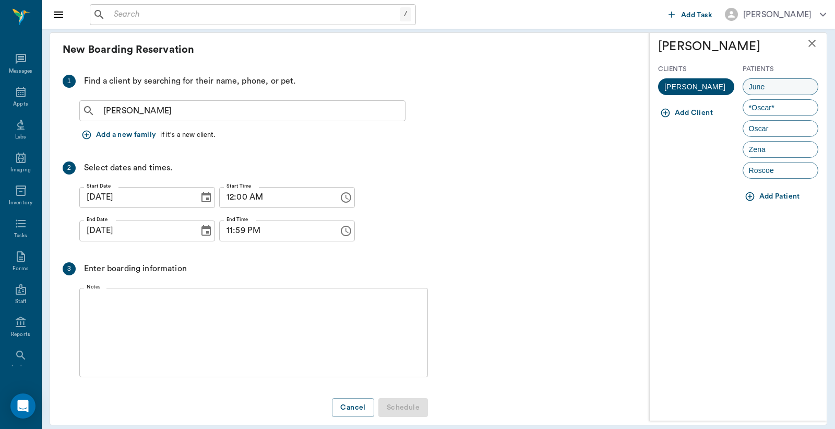
click at [762, 87] on div "June" at bounding box center [781, 86] width 76 height 17
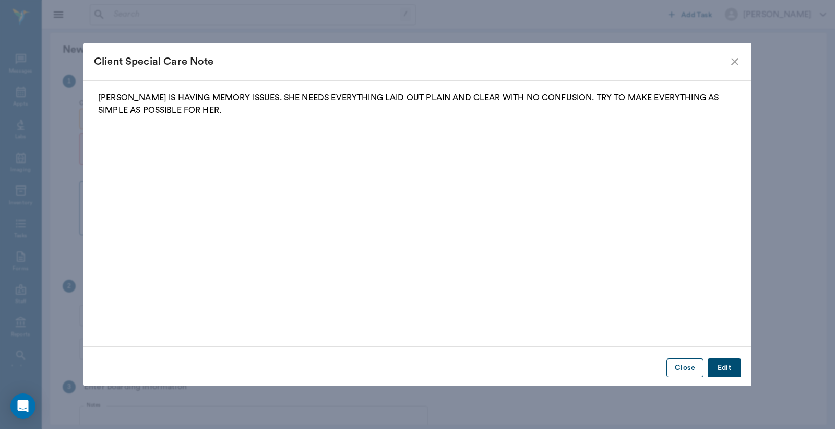
click at [680, 371] on button "Close" at bounding box center [685, 367] width 37 height 19
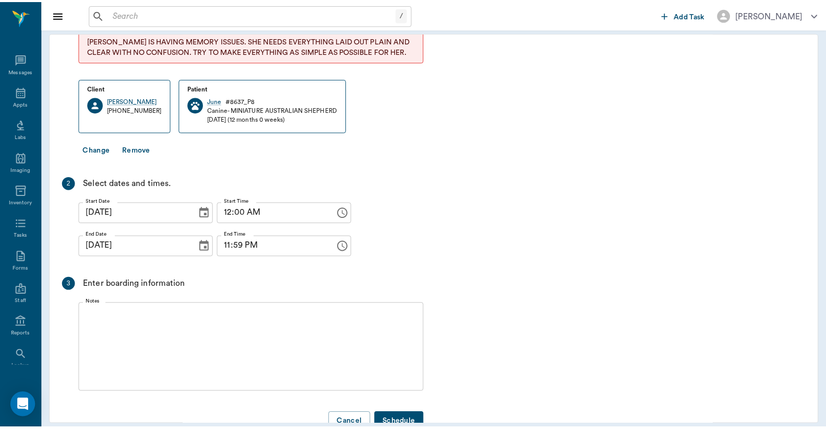
scroll to position [136, 0]
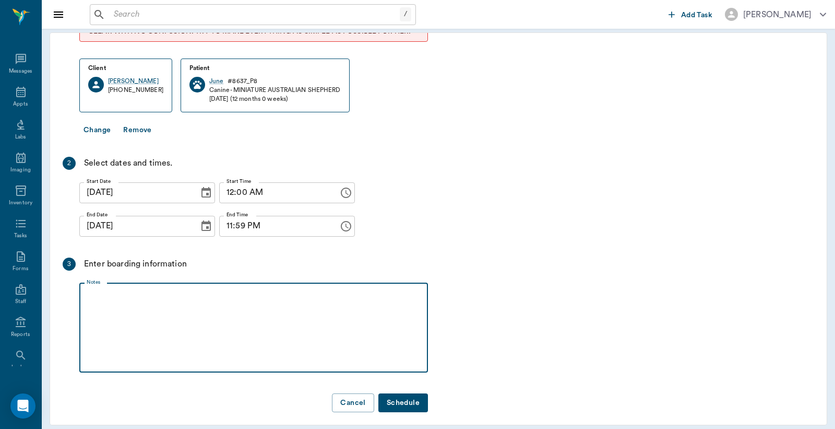
click at [98, 291] on textarea "Notes" at bounding box center [254, 327] width 334 height 72
type textarea "dogs boarding together Christy"
click at [405, 395] on button "Schedule" at bounding box center [404, 402] width 50 height 19
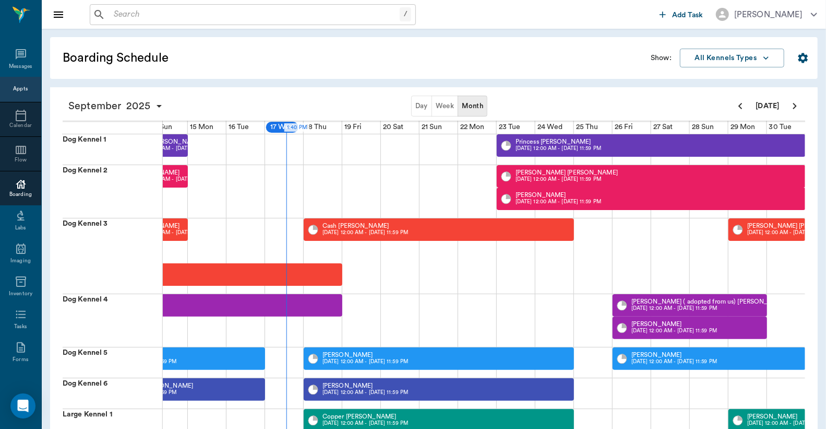
click at [13, 88] on div "Appts" at bounding box center [20, 89] width 15 height 8
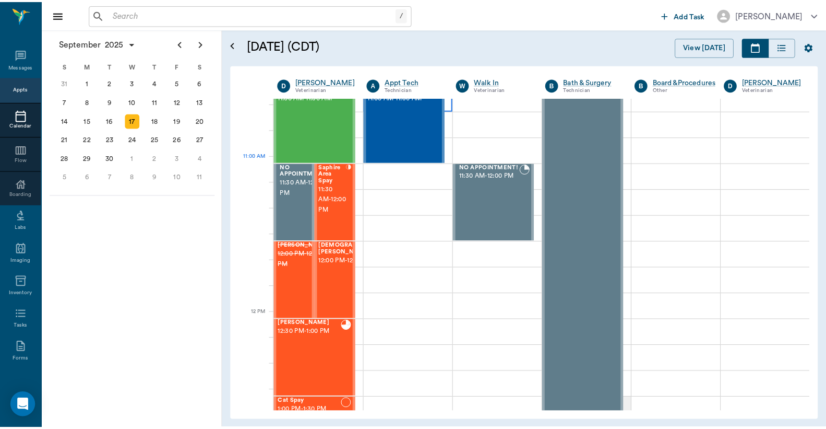
scroll to position [398, 0]
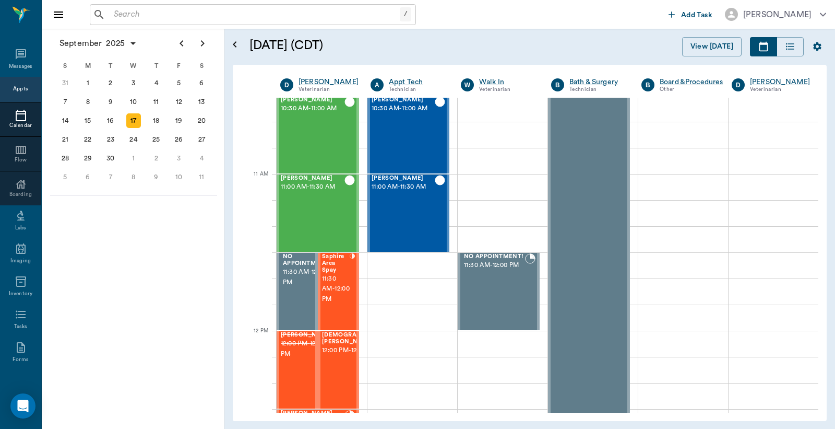
click at [124, 17] on input "text" at bounding box center [255, 14] width 290 height 15
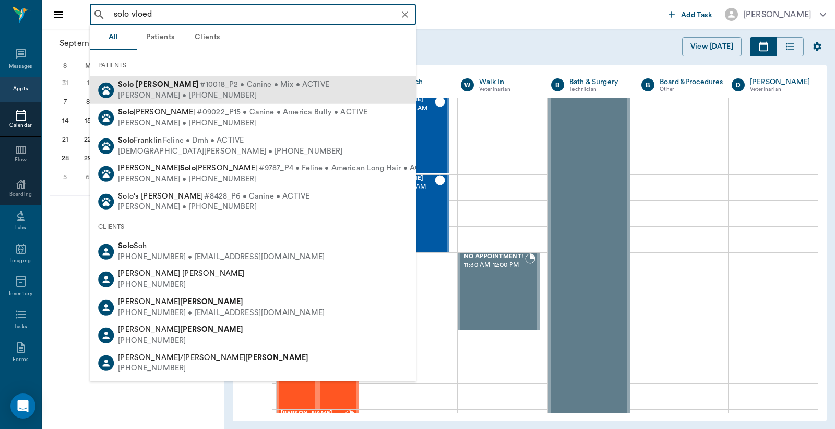
click at [139, 93] on div "Dave Vloedman • (918) 645-3382" at bounding box center [223, 95] width 211 height 11
type input "solo vloed"
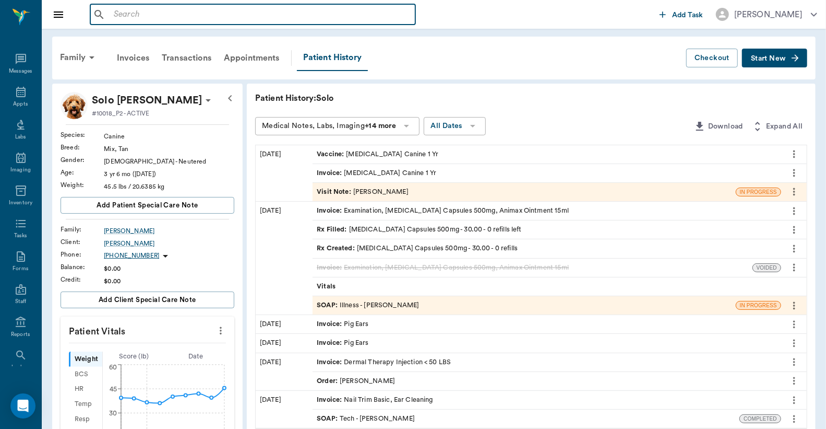
click at [112, 18] on input "text" at bounding box center [261, 14] width 302 height 15
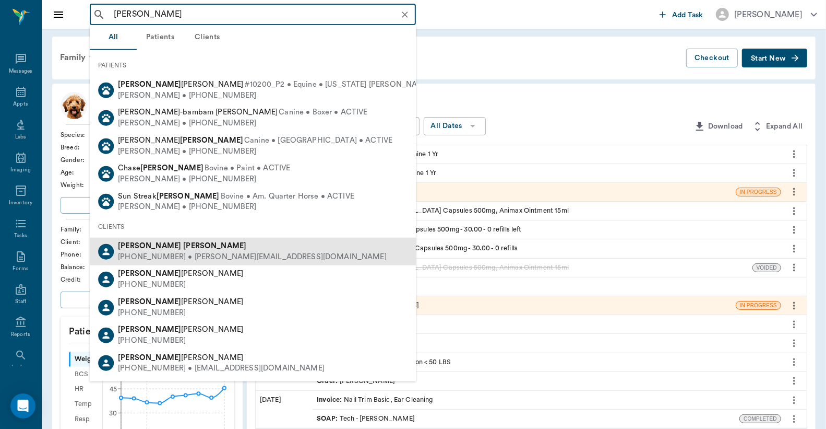
click at [159, 253] on div "(903) 601-3314 • francis.ramos0716@gmail.com" at bounding box center [252, 257] width 269 height 11
type input "Francis Romos"
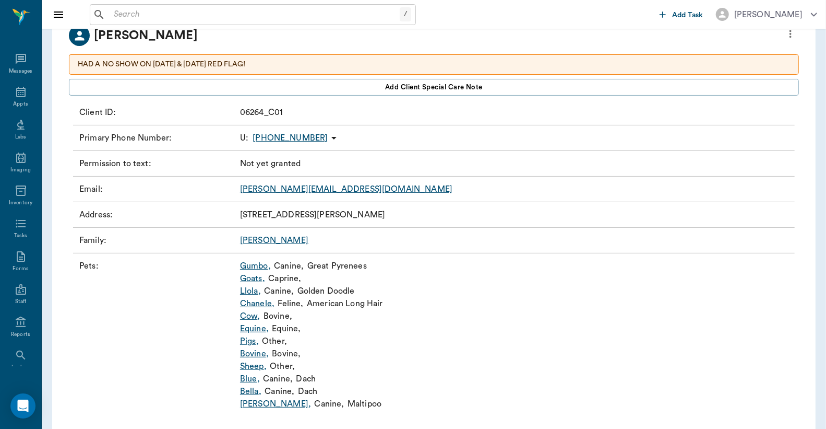
scroll to position [77, 0]
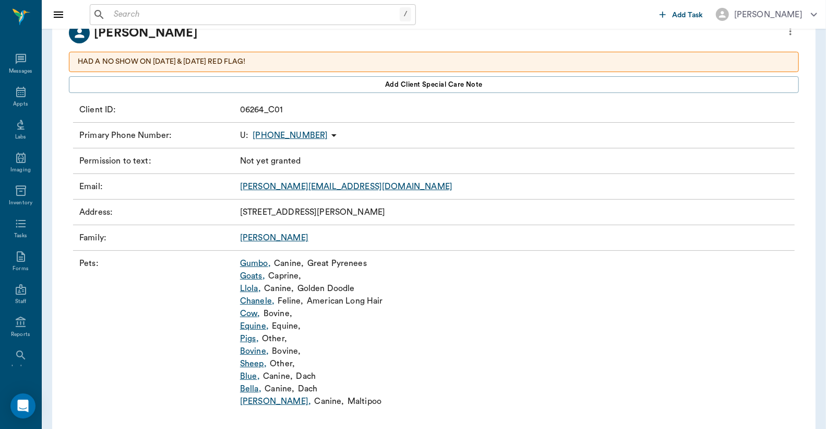
click at [250, 289] on link "Llola ," at bounding box center [250, 288] width 21 height 13
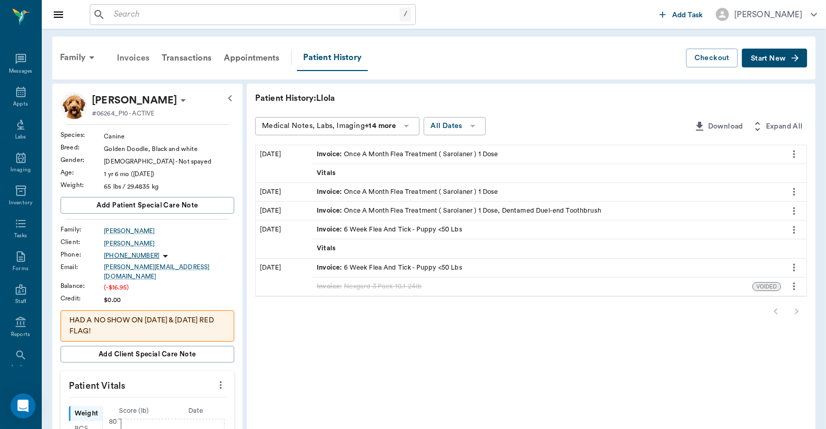
click at [136, 59] on div "Invoices" at bounding box center [133, 57] width 45 height 25
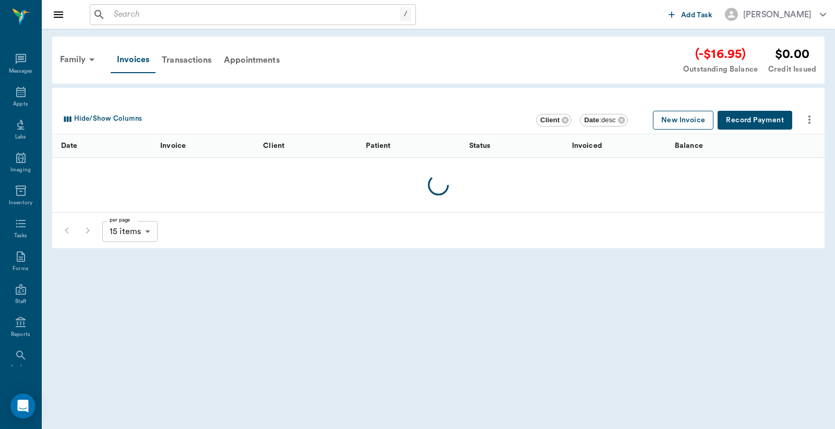
click at [691, 121] on button "New Invoice" at bounding box center [683, 120] width 61 height 19
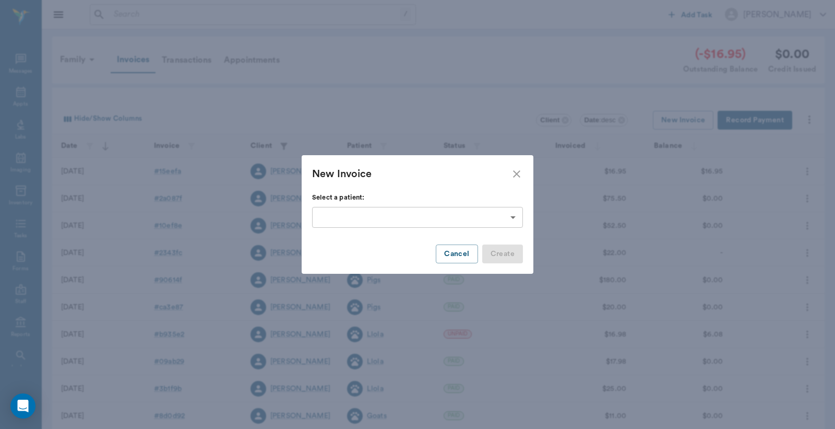
click at [513, 219] on body "/ ​ Add Task Dr. Bert Ellsworth Nectar Messages Appts Labs Imaging Inventory Ta…" at bounding box center [417, 306] width 835 height 613
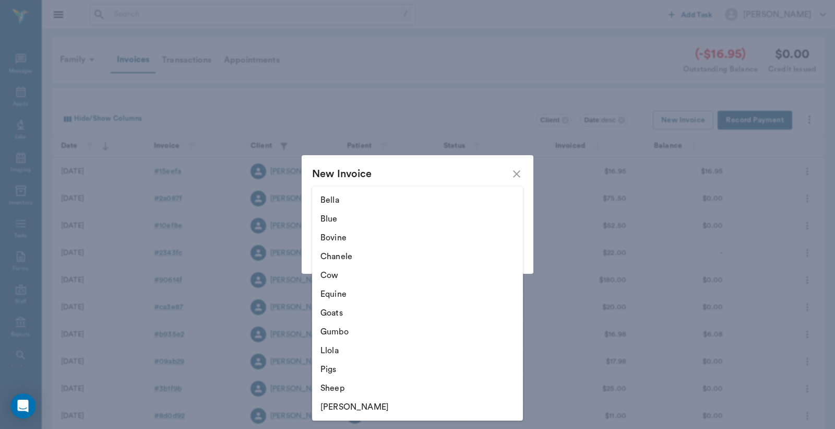
click at [344, 353] on li "Llola" at bounding box center [417, 350] width 211 height 19
type input "666cbc429d0191a2b47e00e5"
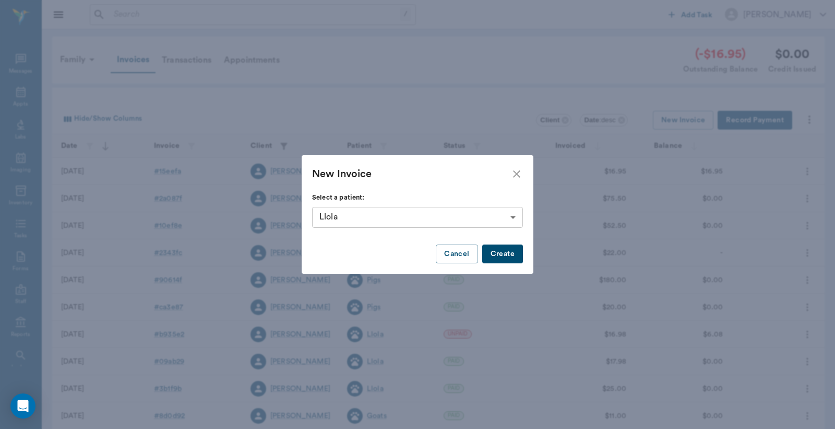
click at [512, 251] on button "Create" at bounding box center [502, 253] width 41 height 19
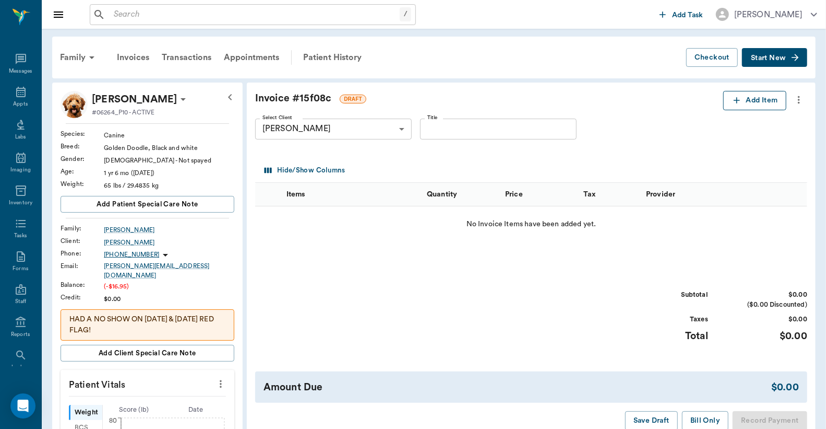
click at [741, 102] on icon "button" at bounding box center [737, 100] width 10 height 10
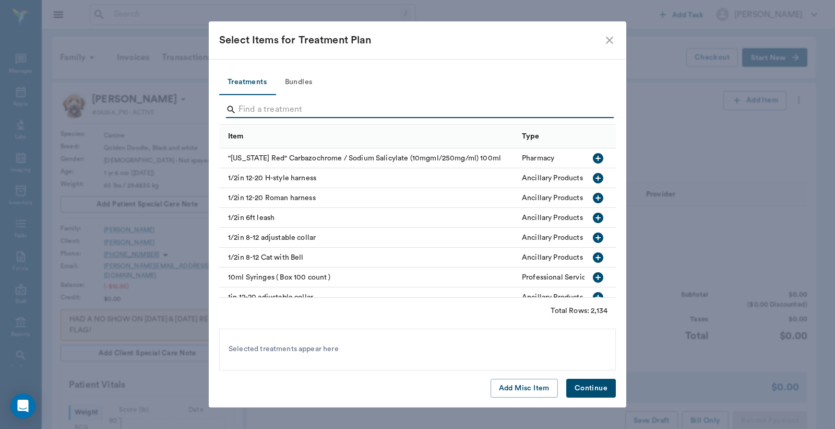
click at [244, 111] on input "Search" at bounding box center [419, 109] width 360 height 17
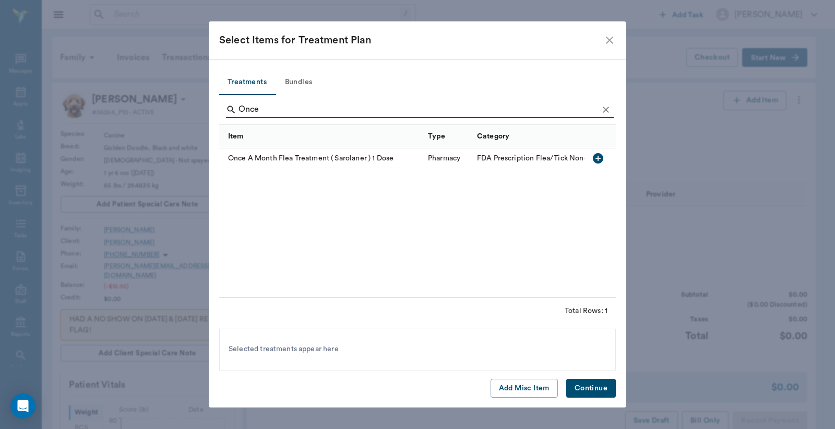
type input "Once"
click at [599, 157] on icon "button" at bounding box center [598, 158] width 10 height 10
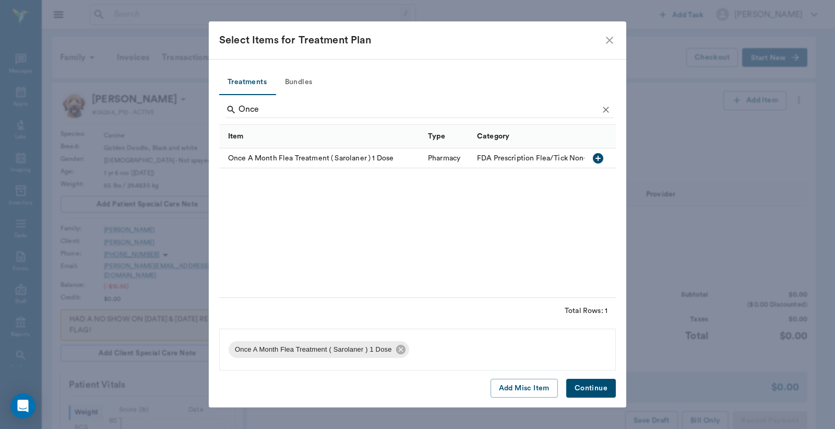
click at [589, 387] on button "Continue" at bounding box center [591, 388] width 50 height 19
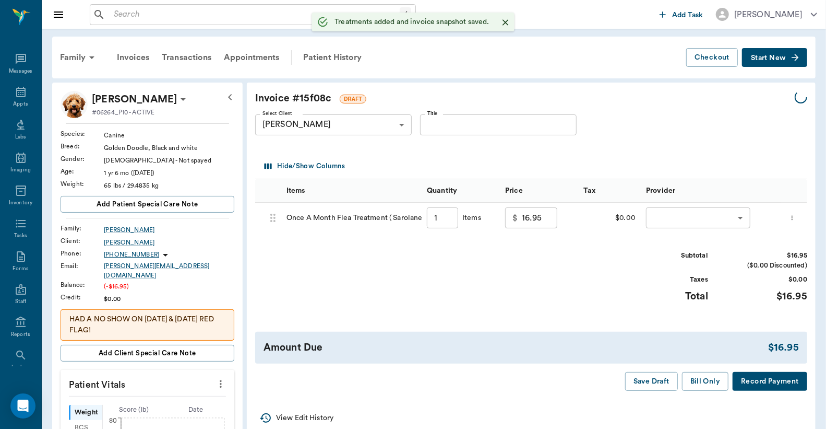
type input "1.00"
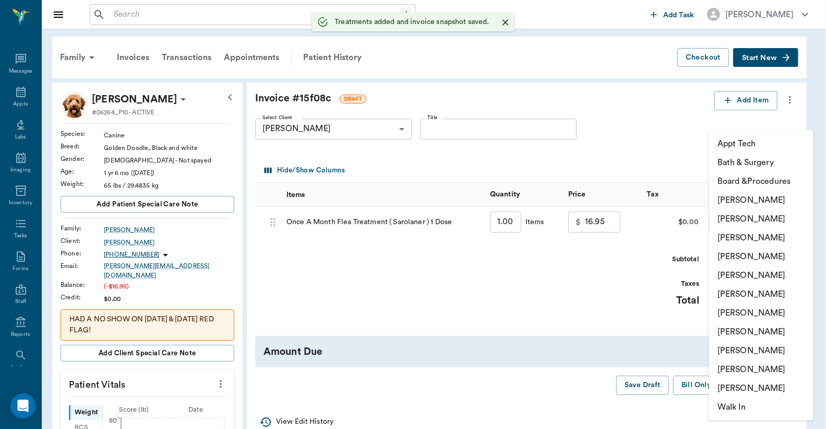
click at [716, 222] on body "/ ​ Add Task Dr. Bert Ellsworth Nectar Messages Appts Labs Imaging Inventory Ta…" at bounding box center [413, 391] width 826 height 783
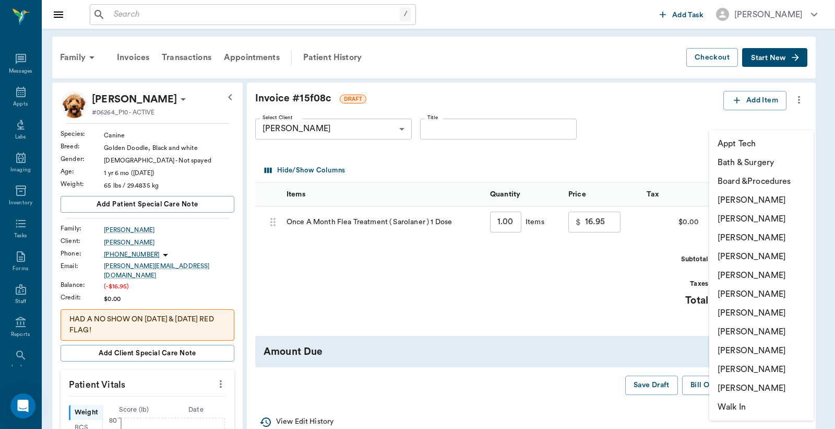
click at [732, 217] on li "Christy Dudley" at bounding box center [762, 218] width 104 height 19
type input "none-63ec2e2852e12b0ba117910e"
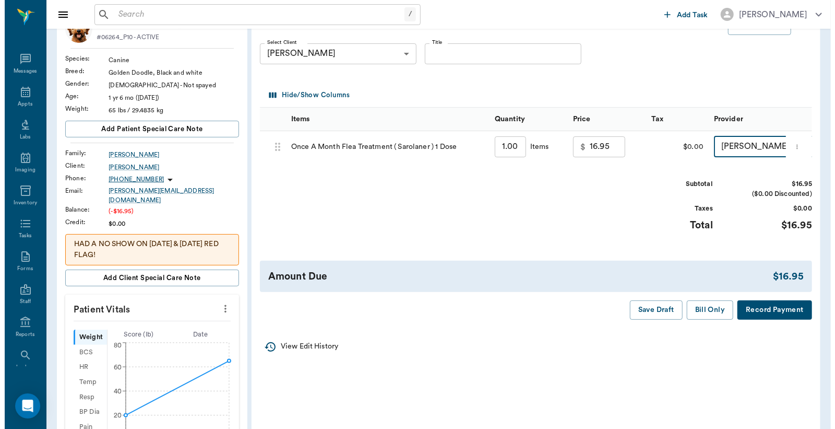
scroll to position [77, 0]
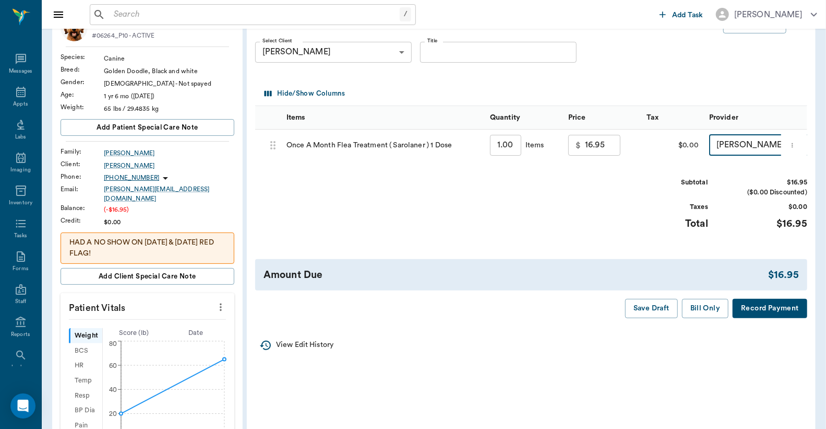
click at [765, 318] on button "Record Payment" at bounding box center [770, 308] width 75 height 19
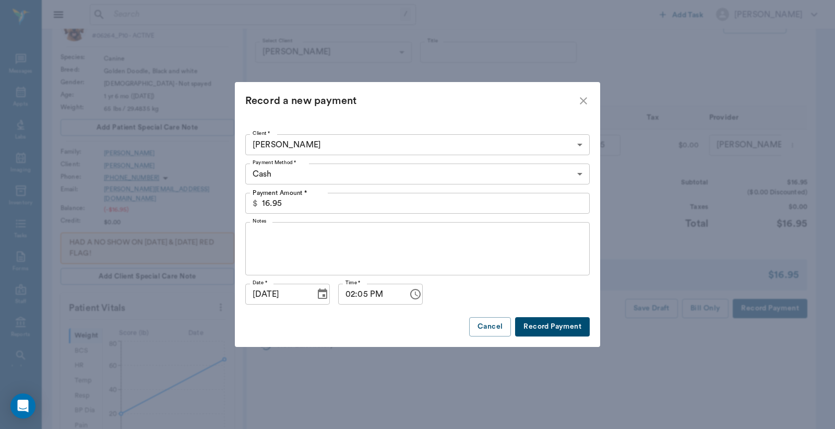
click at [580, 171] on body "/ ​ Add Task Dr. Bert Ellsworth Nectar Messages Appts Labs Imaging Inventory Ta…" at bounding box center [417, 314] width 835 height 783
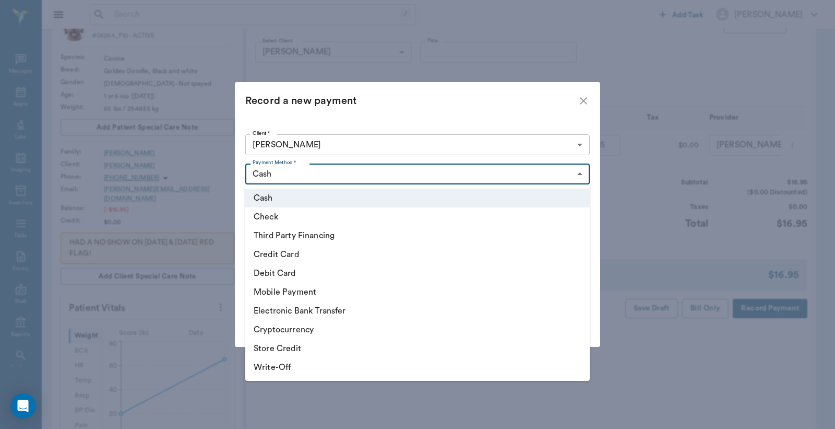
click at [330, 275] on li "Debit Card" at bounding box center [417, 273] width 345 height 19
type input "DEBIT_CARD"
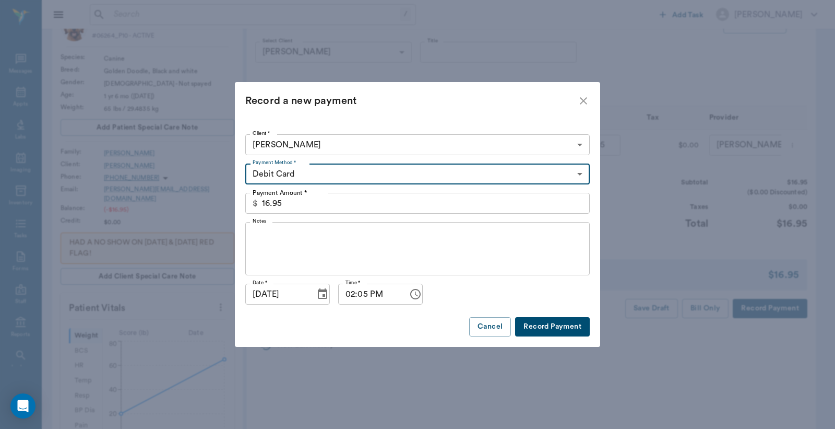
click at [534, 327] on button "Record Payment" at bounding box center [552, 326] width 75 height 19
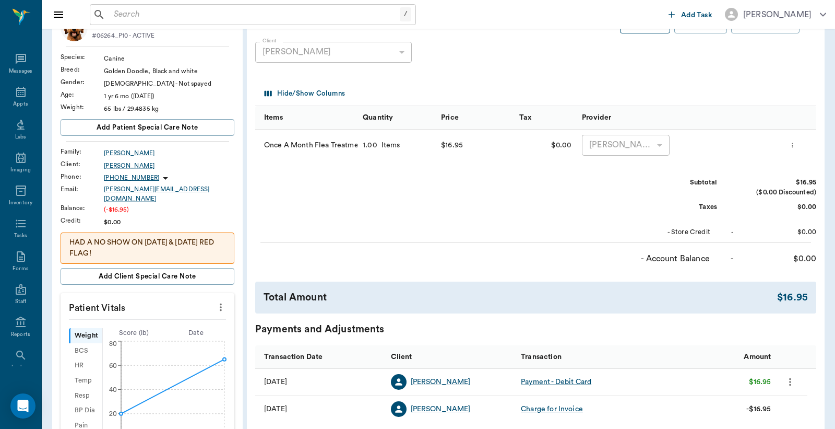
scroll to position [0, 0]
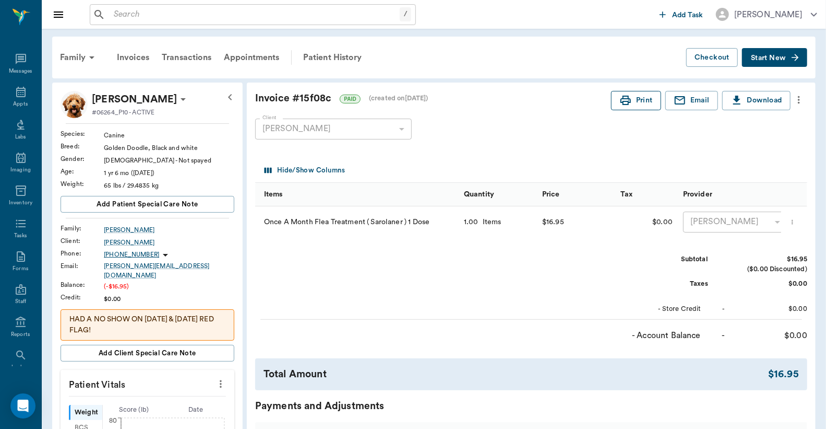
click at [637, 100] on button "Print" at bounding box center [636, 100] width 50 height 19
click at [16, 96] on icon at bounding box center [20, 92] width 9 height 10
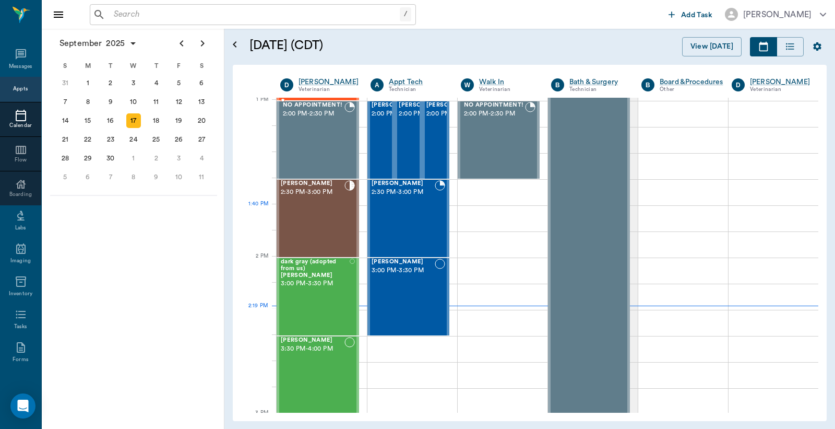
scroll to position [786, 0]
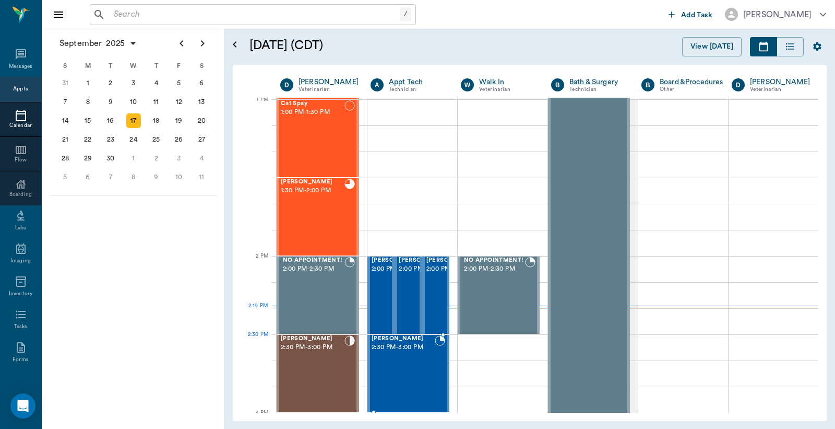
drag, startPoint x: 405, startPoint y: 356, endPoint x: 410, endPoint y: 356, distance: 5.8
click at [412, 360] on div "[PERSON_NAME] 2:30 PM - 3:00 PM" at bounding box center [403, 373] width 63 height 76
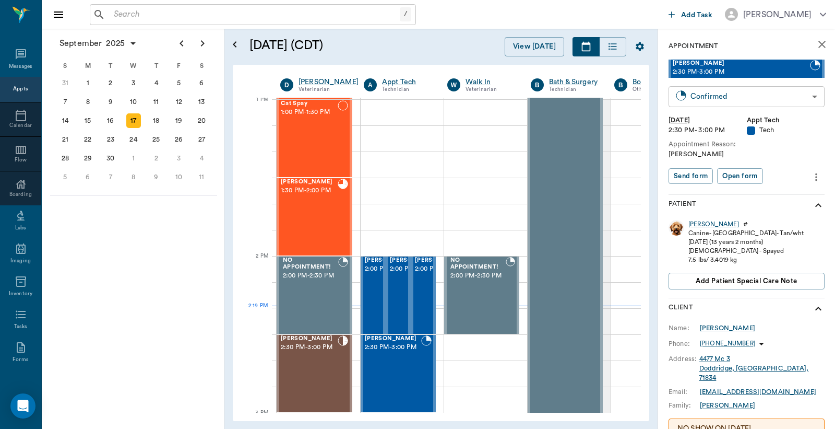
click at [692, 92] on body "/ ​ Add Task Dr. Bert Ellsworth Nectar Messages Appts Calendar Flow Boarding La…" at bounding box center [417, 214] width 835 height 429
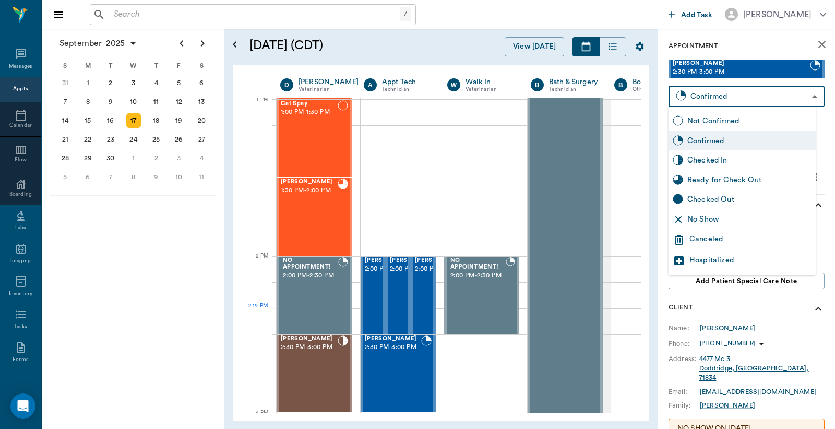
click at [690, 164] on div "Checked In" at bounding box center [750, 160] width 124 height 11
type input "CHECKED_IN"
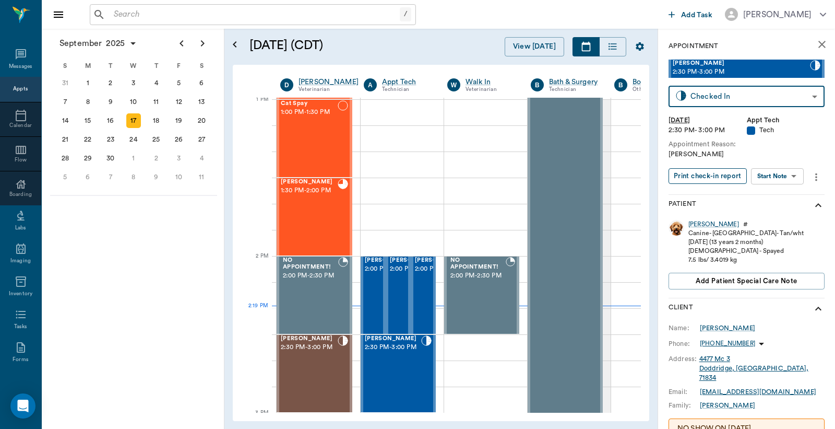
click at [693, 176] on button "Print check-in report" at bounding box center [708, 176] width 78 height 16
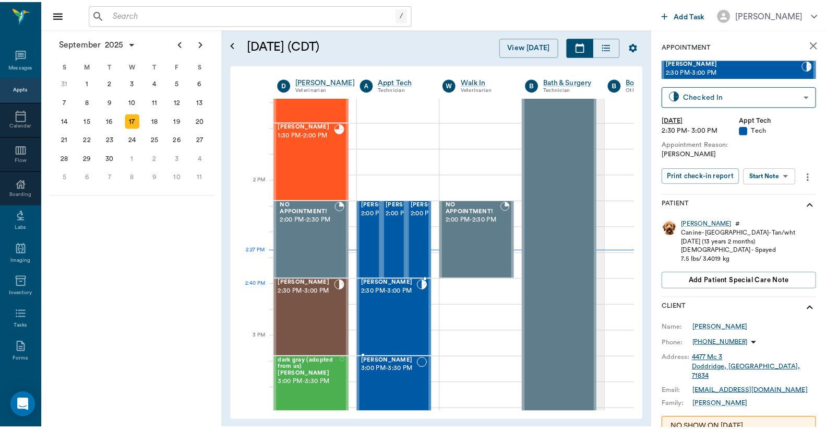
scroll to position [864, 0]
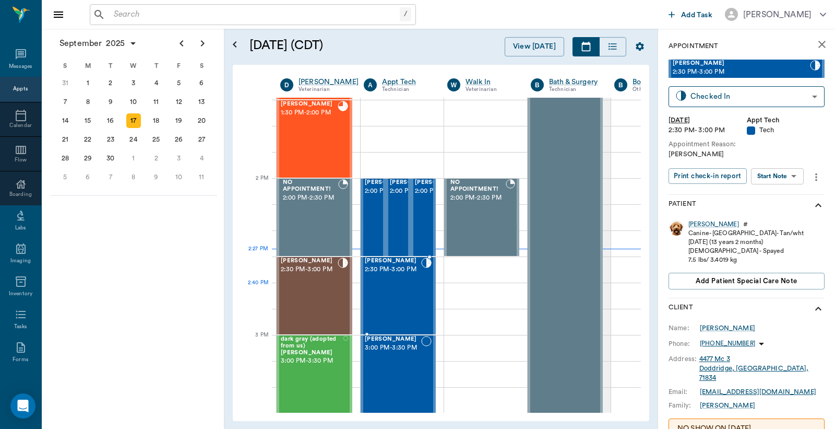
click at [392, 285] on div "[PERSON_NAME] 2:30 PM - 3:00 PM" at bounding box center [393, 295] width 56 height 76
click at [699, 223] on div "[PERSON_NAME]" at bounding box center [714, 224] width 51 height 9
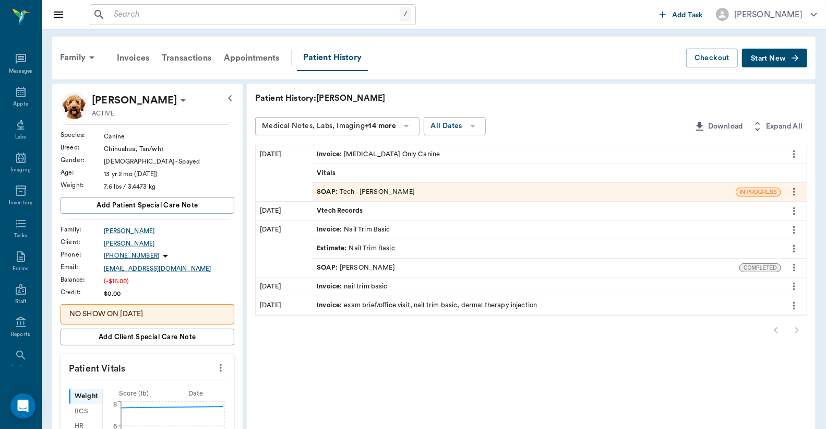
click at [417, 152] on div "Invoice : Rabies Vaccination Only Canine" at bounding box center [378, 154] width 123 height 10
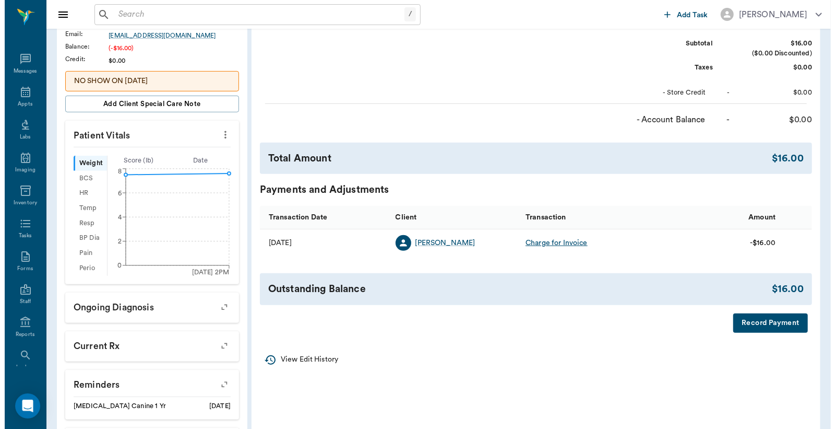
scroll to position [232, 0]
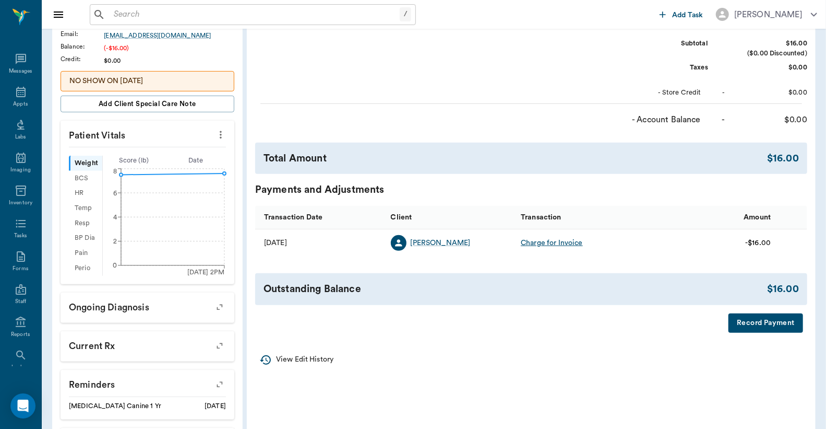
click at [741, 326] on button "Record Payment" at bounding box center [766, 322] width 75 height 19
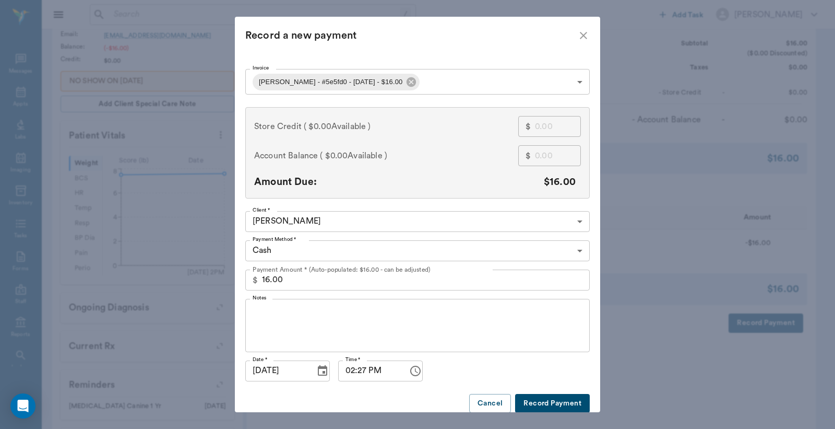
scroll to position [19, 0]
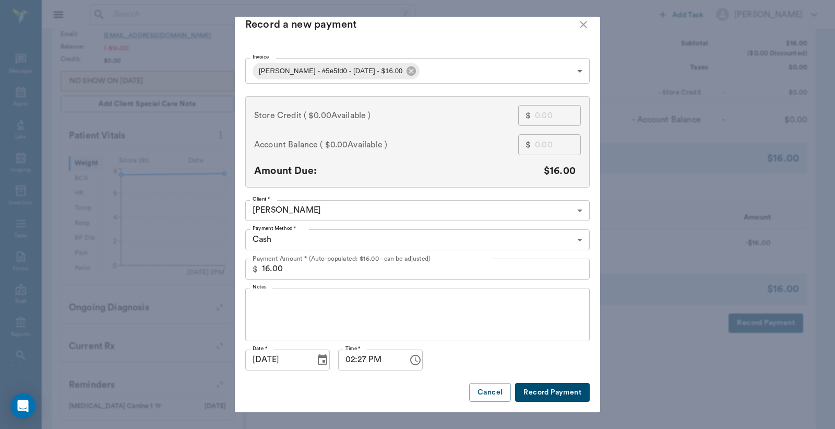
click at [534, 385] on button "Record Payment" at bounding box center [552, 392] width 75 height 19
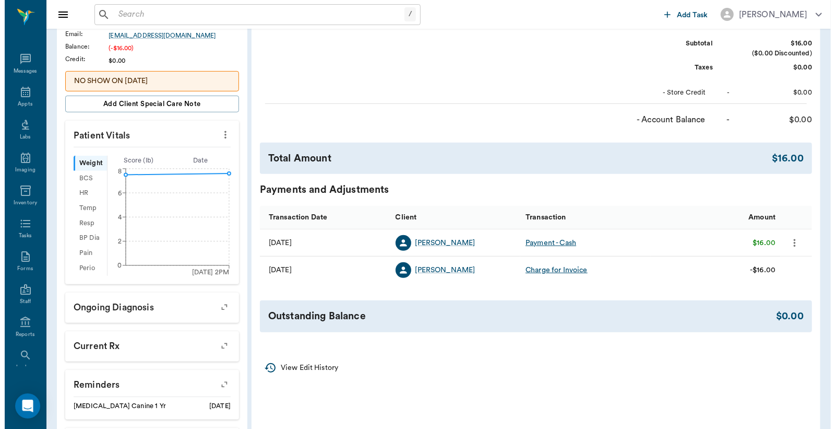
scroll to position [0, 0]
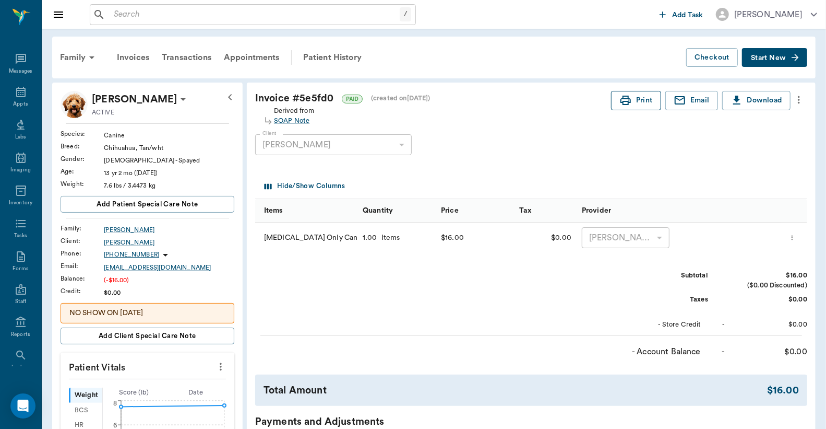
click at [640, 104] on button "Print" at bounding box center [636, 100] width 50 height 19
click at [298, 121] on div "SOAP Note" at bounding box center [294, 121] width 40 height 10
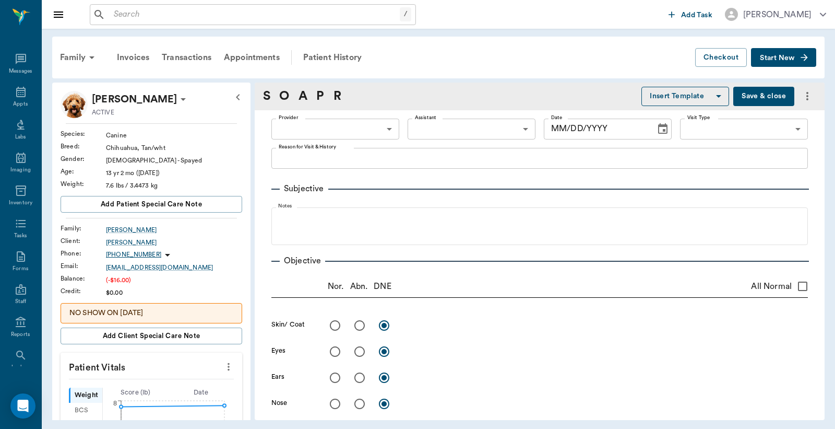
type input "682b670d8bdc6f7f8feef3db"
type input "63ec2f075fda476ae8351a4c"
type input "65d2be4f46e3a538d89b8c1a"
type textarea "[PERSON_NAME]"
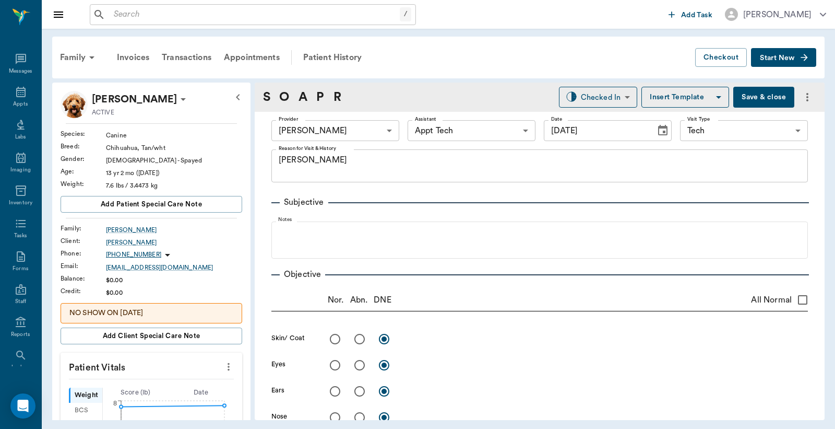
type input "[DATE]"
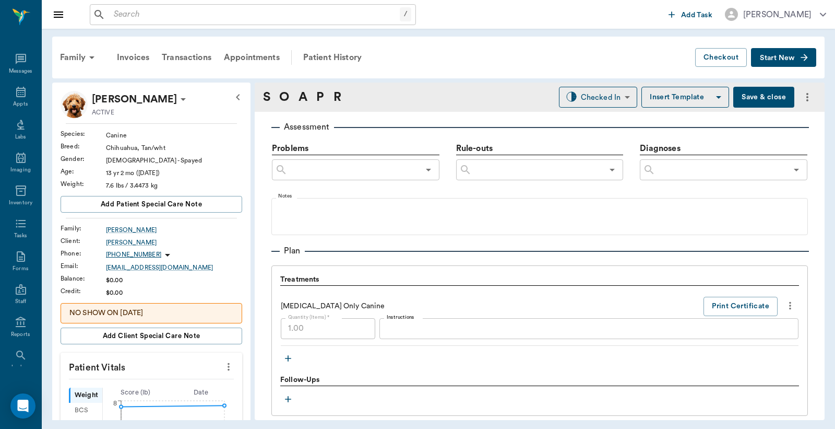
type input "READY_TO_CHECKOUT"
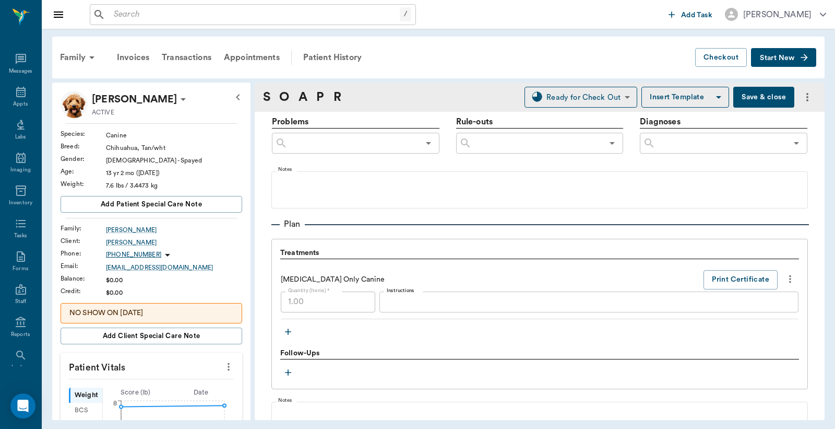
scroll to position [598, 0]
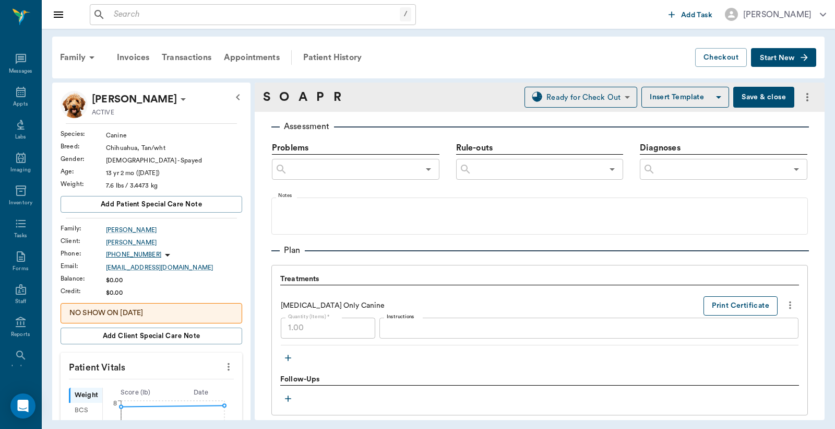
click at [740, 306] on button "Print Certificate" at bounding box center [741, 305] width 74 height 19
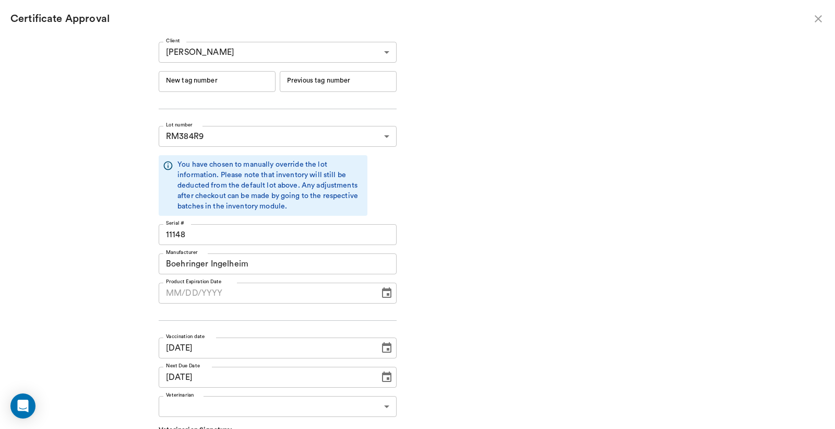
type input "RM384R9"
type input "11148"
type input "Boehringer Ingelheim"
type input "RM384R9"
type input "11148"
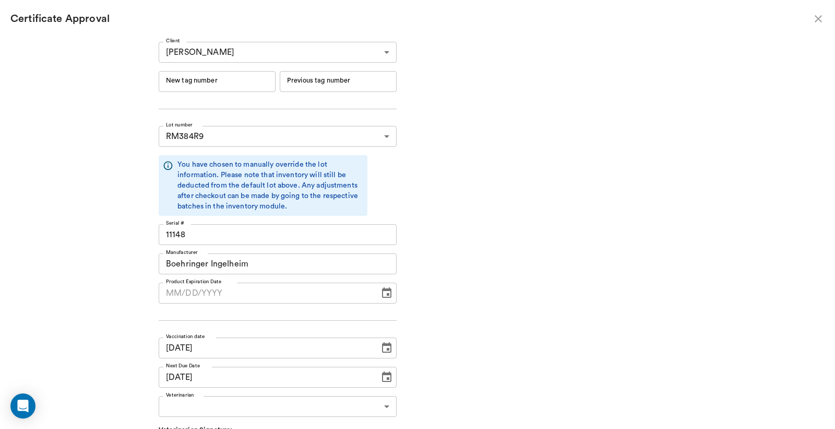
type input "Boehringer Ingelheim"
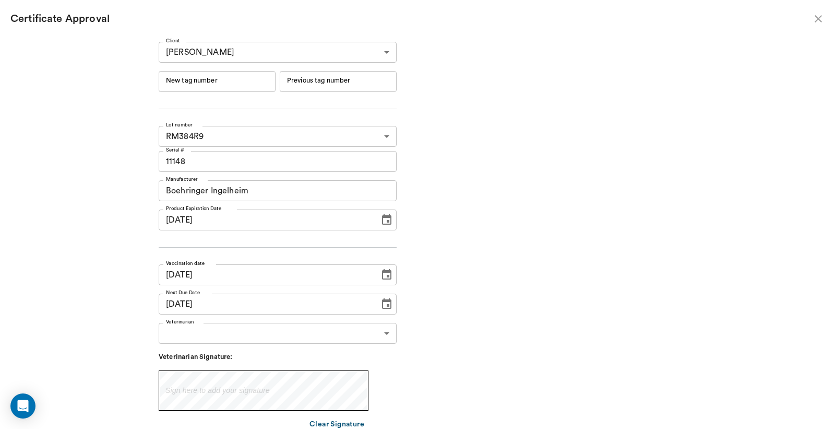
type input "[DATE]"
click at [187, 81] on input "New tag number" at bounding box center [217, 81] width 117 height 21
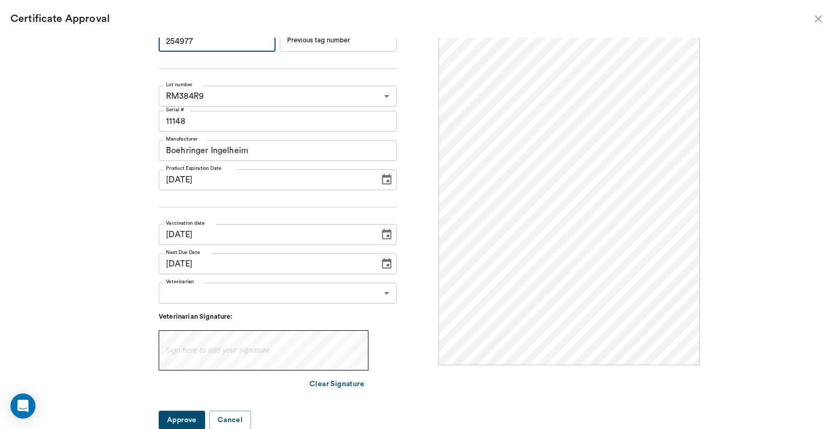
type input "254977"
click at [379, 293] on body "/ ​ Add Task [PERSON_NAME] Nectar Messages Appts Labs Imaging Inventory Tasks F…" at bounding box center [417, 214] width 835 height 429
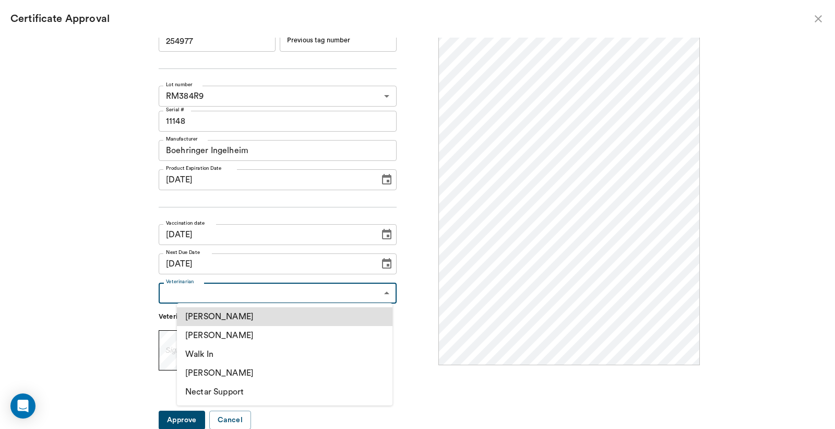
click at [232, 336] on li "[PERSON_NAME]" at bounding box center [285, 335] width 216 height 19
type input "63ec2f075fda476ae8351a4d"
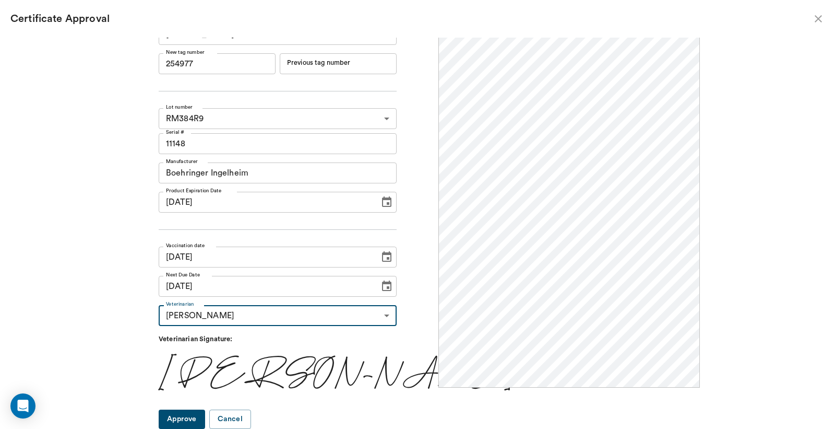
click at [208, 421] on div at bounding box center [417, 214] width 835 height 429
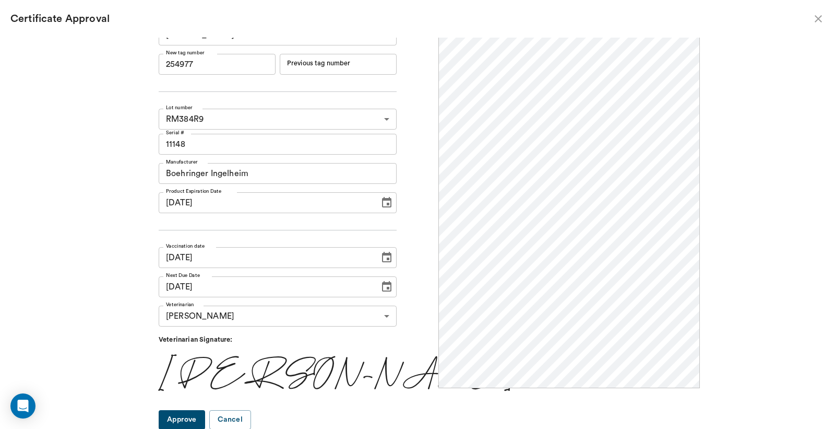
click at [203, 420] on button "Approve" at bounding box center [182, 419] width 46 height 19
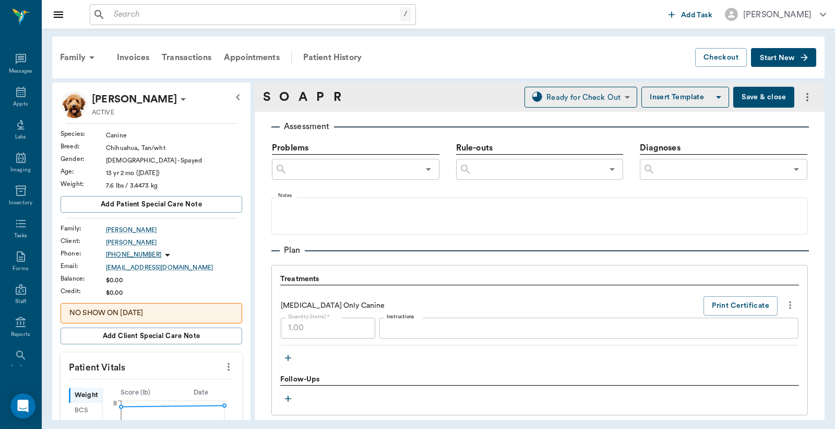
click at [748, 98] on button "Save & close" at bounding box center [764, 97] width 61 height 21
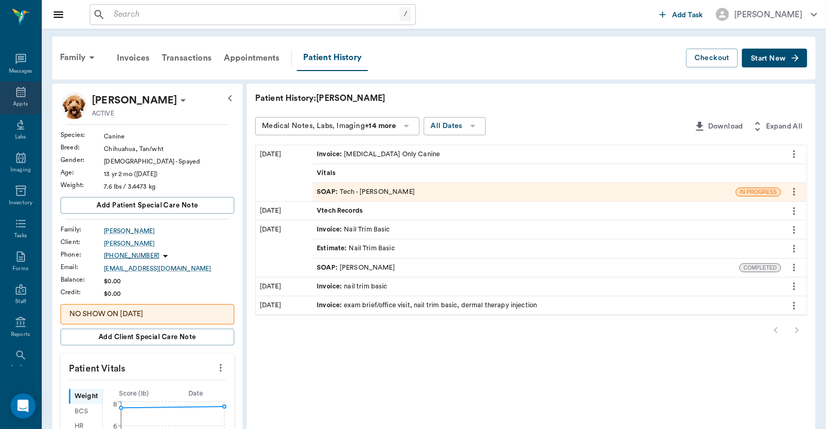
click at [17, 99] on div "Appts" at bounding box center [20, 97] width 41 height 33
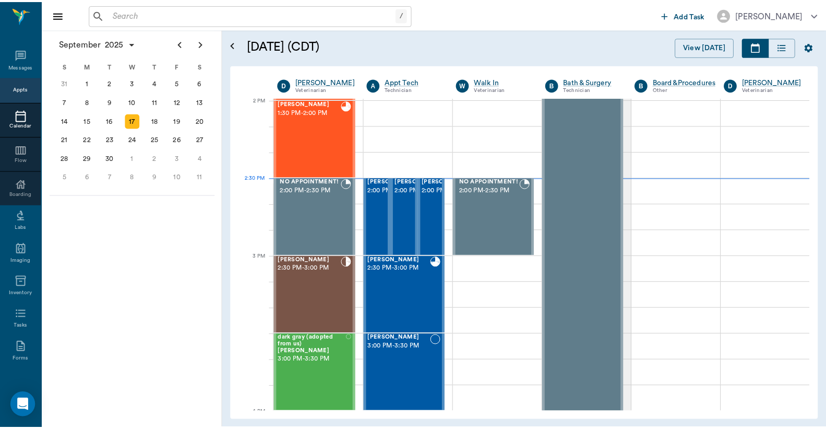
scroll to position [942, 0]
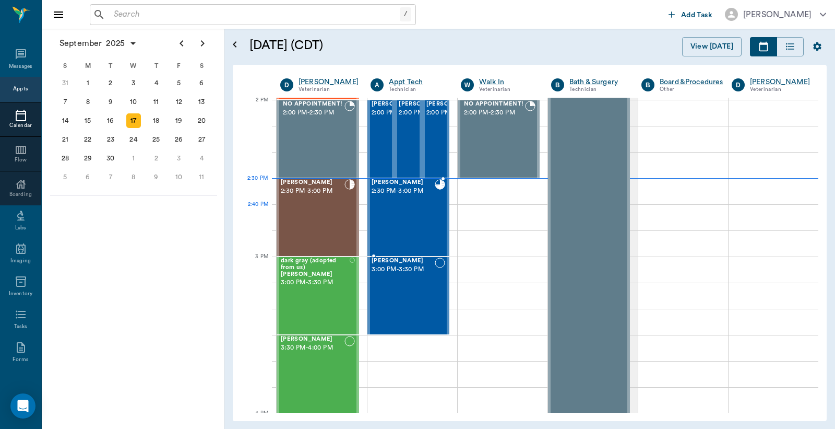
click at [406, 208] on div "[PERSON_NAME] 2:30 PM - 3:00 PM" at bounding box center [403, 217] width 63 height 76
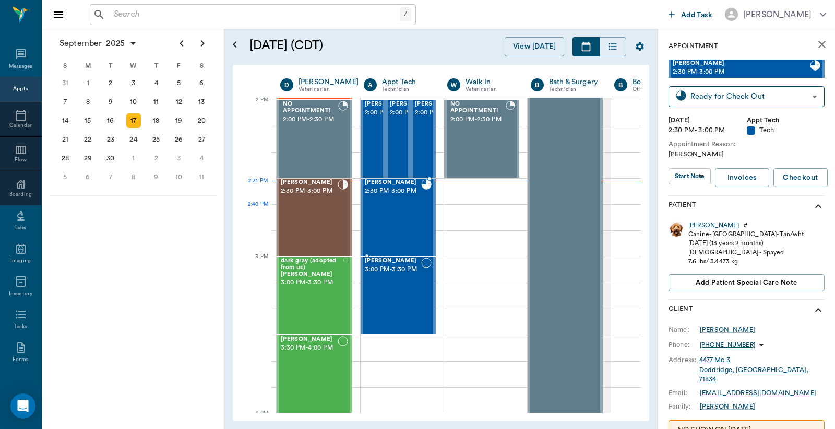
click at [406, 218] on div "[PERSON_NAME] 2:30 PM - 3:00 PM" at bounding box center [393, 217] width 56 height 76
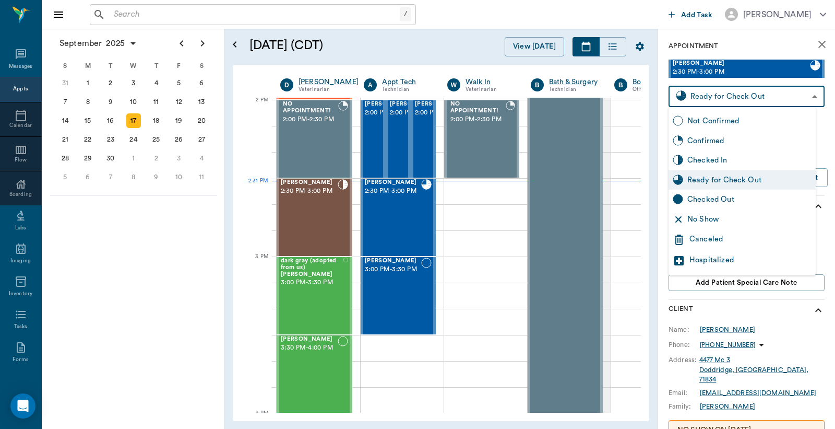
click at [725, 93] on body "/ ​ Add Task [PERSON_NAME] Nectar Messages Appts Calendar Flow Boarding Labs Im…" at bounding box center [417, 214] width 835 height 429
click at [706, 200] on div "Checked Out" at bounding box center [750, 199] width 124 height 11
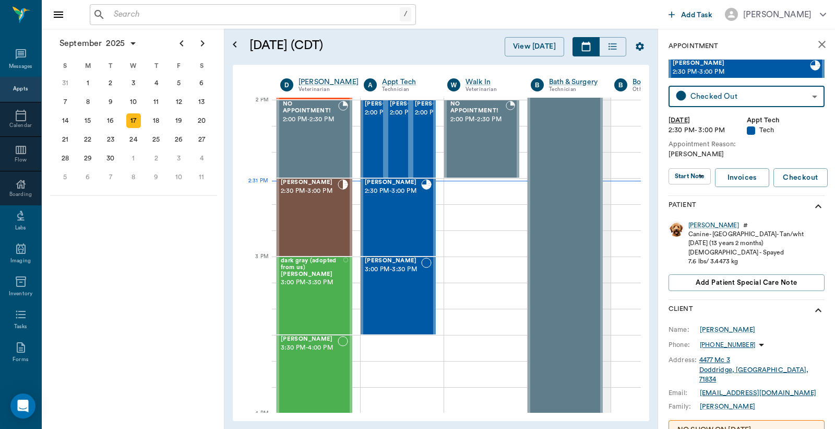
type input "CHECKED_OUT"
click at [711, 281] on span "Add patient Special Care Note" at bounding box center [746, 280] width 101 height 11
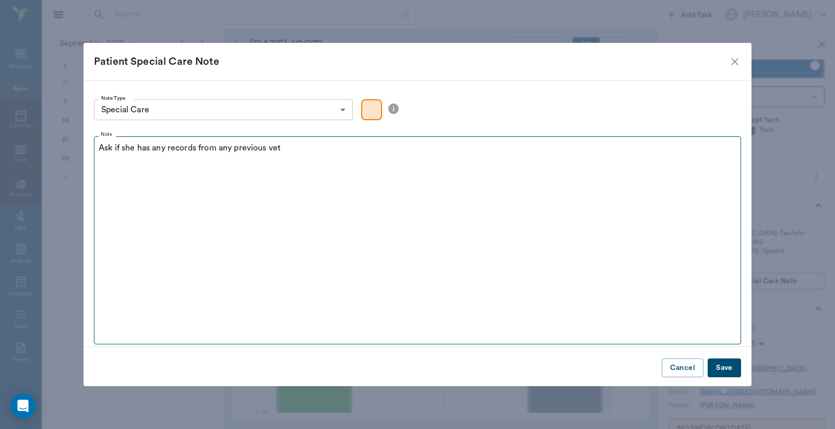
click at [281, 149] on p "Ask if she has any records from any previous vet" at bounding box center [418, 147] width 638 height 13
click at [333, 150] on p "Ask if she has any records from any previous vet for vaccines" at bounding box center [418, 147] width 638 height 13
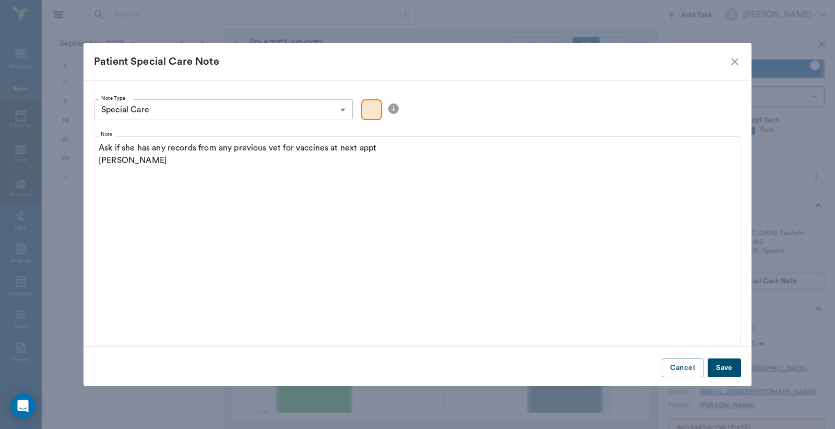
click at [731, 363] on button "Save" at bounding box center [724, 367] width 33 height 19
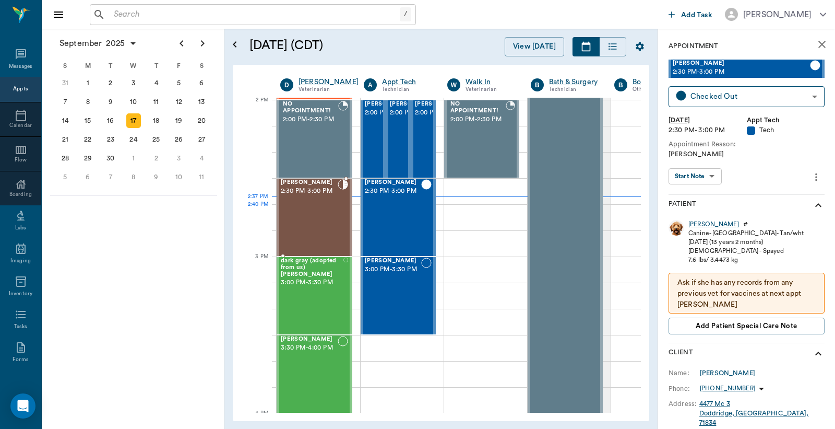
click at [314, 206] on div "[PERSON_NAME] 2:30 PM - 3:00 PM" at bounding box center [309, 217] width 57 height 76
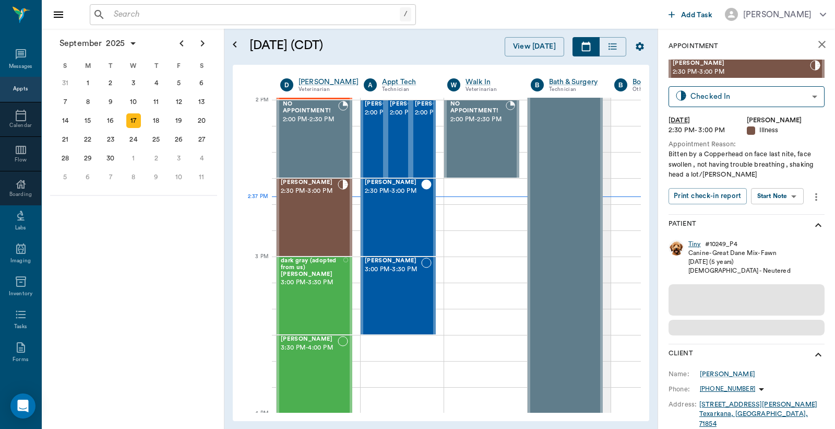
click at [693, 244] on div "Tiny" at bounding box center [695, 244] width 13 height 9
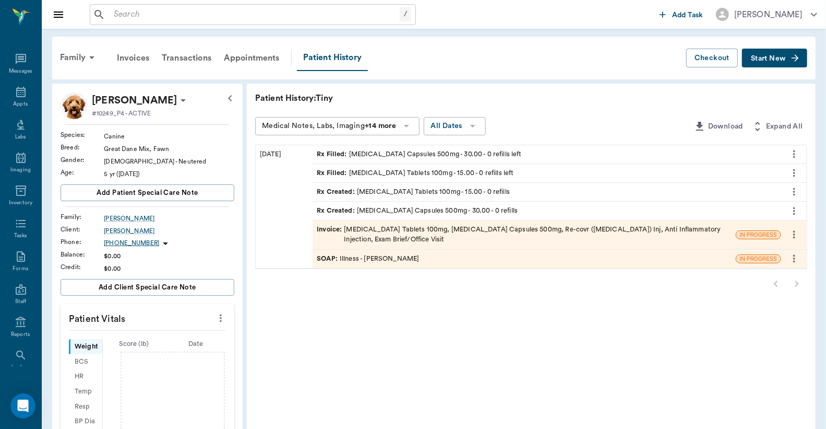
click at [455, 232] on div "Invoice : [MEDICAL_DATA] Tablets 100mg, [MEDICAL_DATA] Capsules 500mg, Re-covr …" at bounding box center [524, 235] width 415 height 20
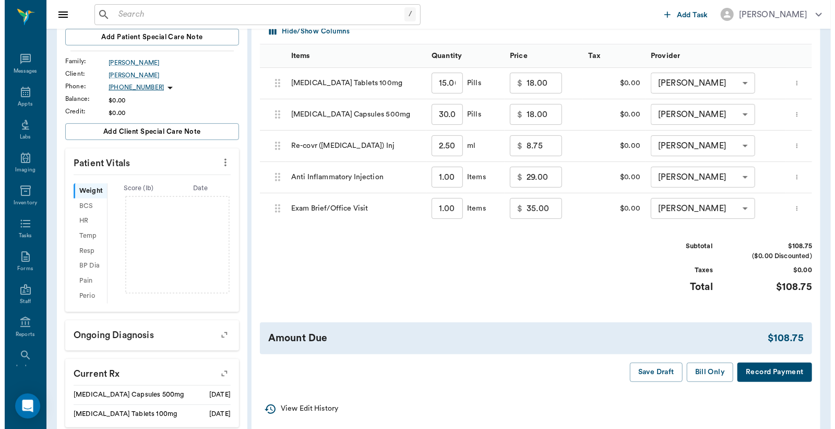
scroll to position [232, 0]
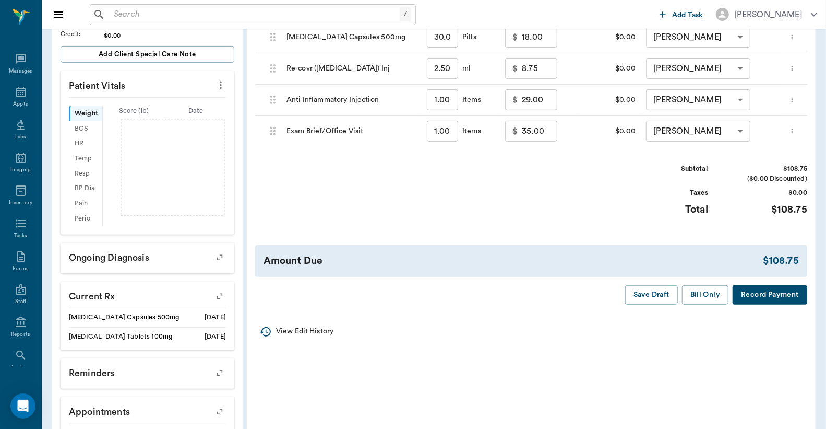
click at [785, 293] on button "Record Payment" at bounding box center [770, 294] width 75 height 19
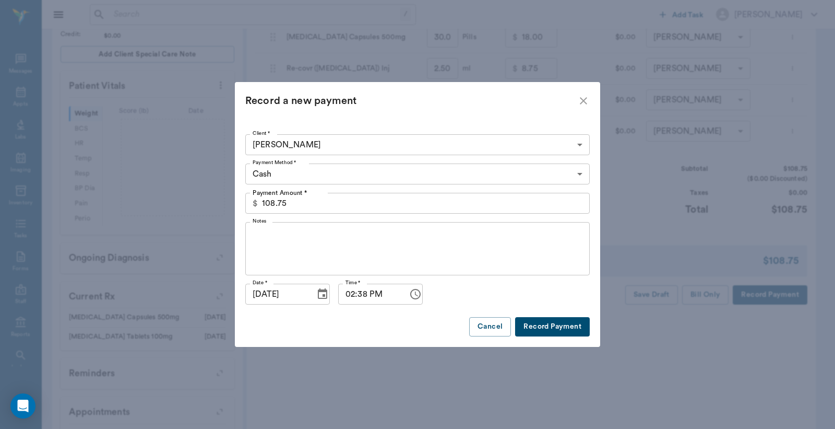
click at [582, 171] on body "/ ​ Add Task [PERSON_NAME] Nectar Messages Appts Labs Imaging Inventory Tasks F…" at bounding box center [417, 126] width 835 height 716
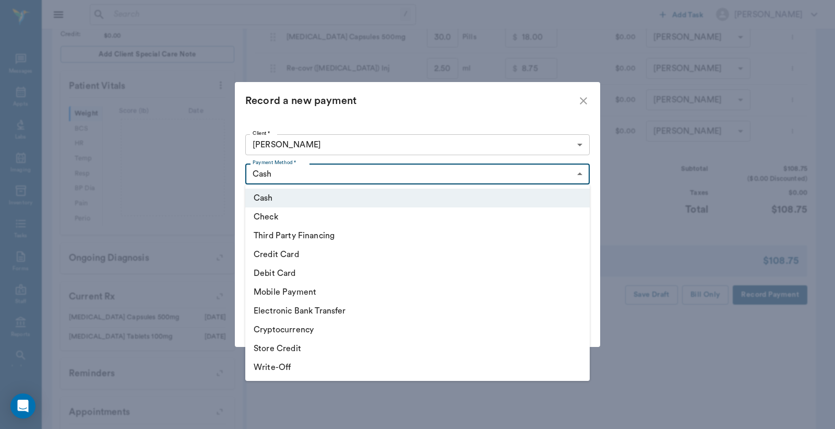
click at [348, 259] on li "Credit Card" at bounding box center [417, 254] width 345 height 19
type input "CREDIT_CARD"
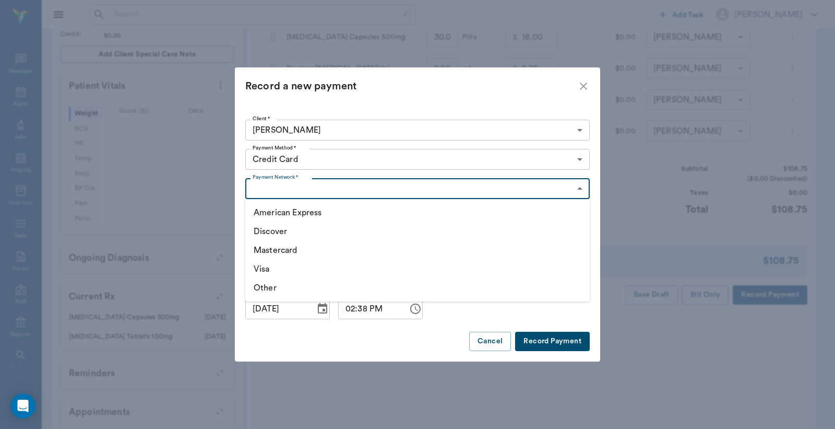
click at [355, 186] on body "/ ​ Add Task Dr. Bert Ellsworth Nectar Messages Appts Labs Imaging Inventory Ta…" at bounding box center [417, 126] width 835 height 716
click at [332, 253] on li "Mastercard" at bounding box center [417, 250] width 345 height 19
type input "MASTERCARD"
click at [530, 345] on button "Record Payment" at bounding box center [552, 341] width 75 height 19
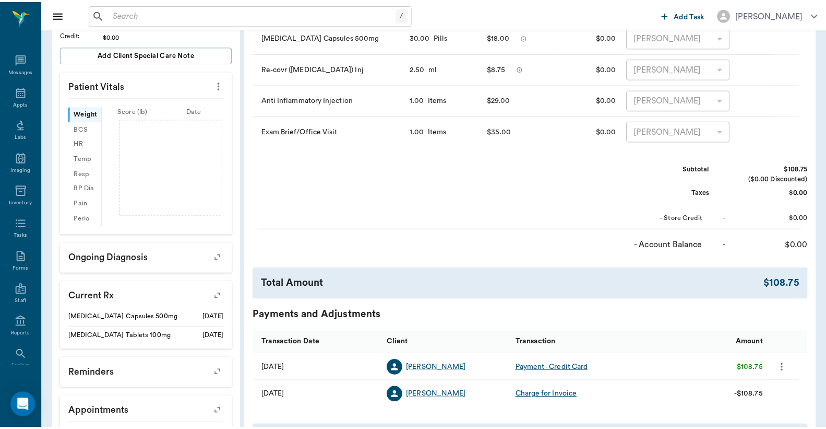
scroll to position [0, 0]
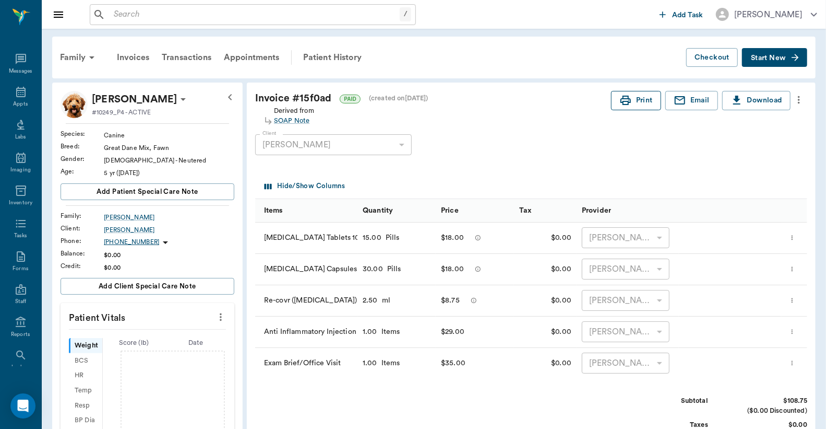
click at [636, 103] on button "Print" at bounding box center [636, 100] width 50 height 19
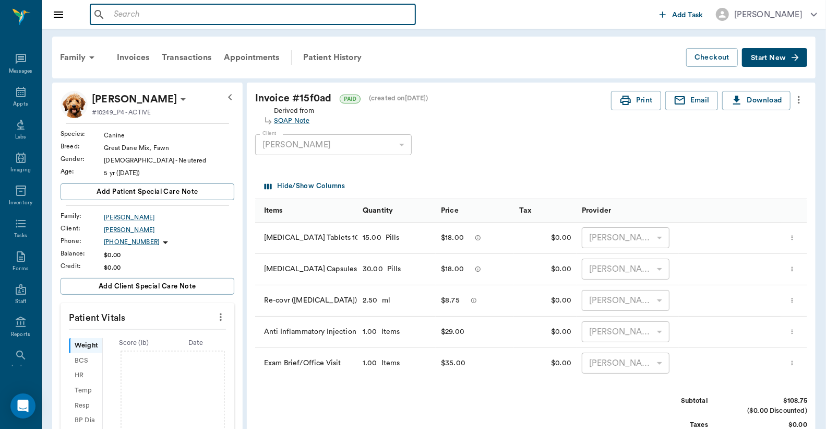
click at [115, 13] on input "text" at bounding box center [261, 14] width 302 height 15
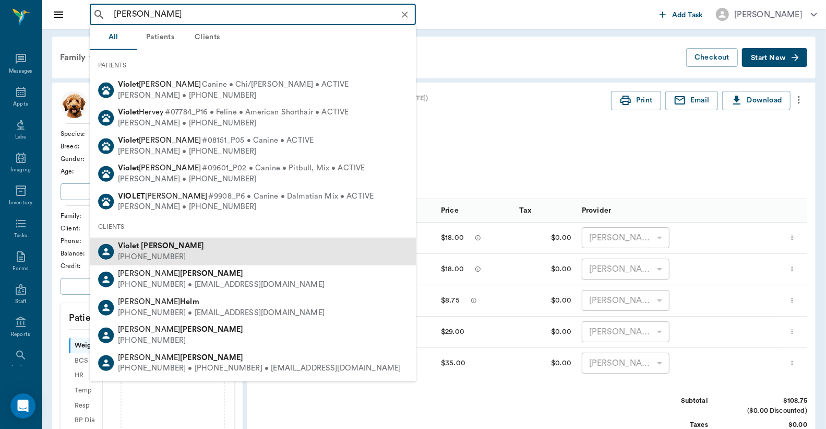
click at [181, 252] on div "Violet Helms (792) 754-7754" at bounding box center [253, 252] width 326 height 28
type input "Violet Helms"
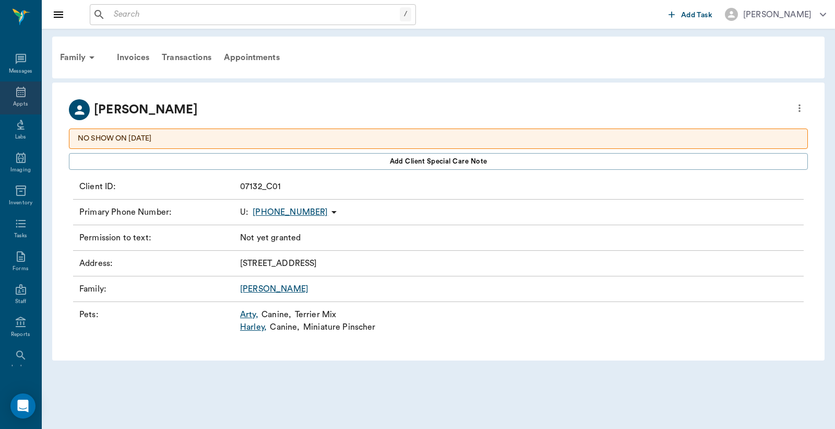
click at [16, 102] on div "Appts" at bounding box center [20, 104] width 15 height 8
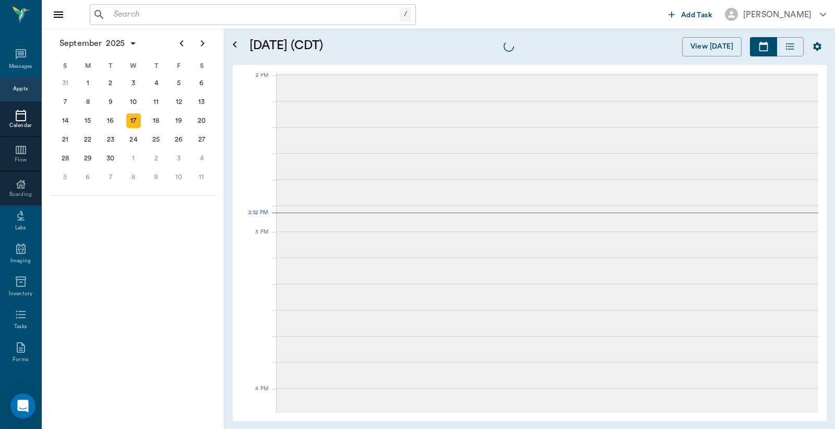
scroll to position [940, 0]
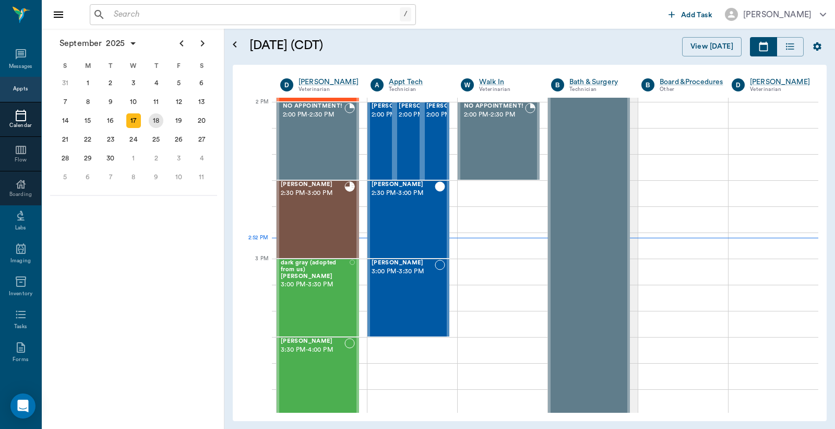
click at [156, 117] on div "18" at bounding box center [156, 120] width 15 height 15
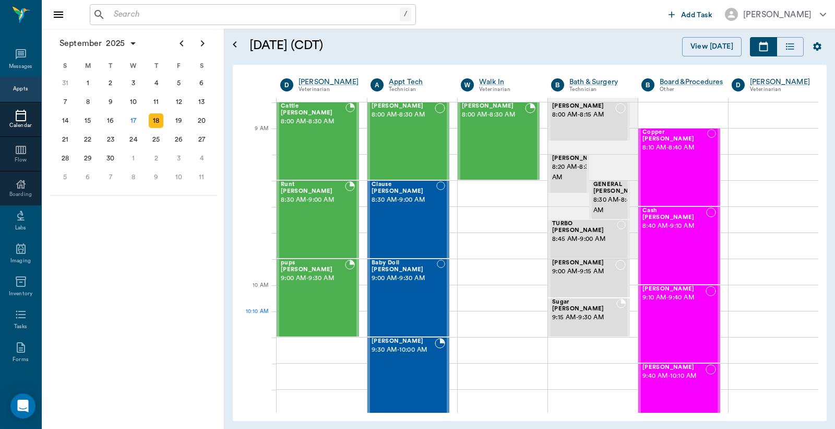
scroll to position [155, 0]
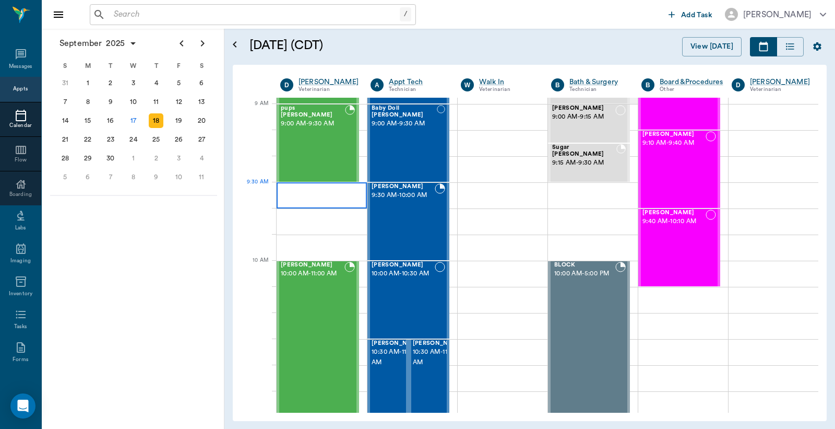
click at [299, 195] on div at bounding box center [322, 195] width 90 height 26
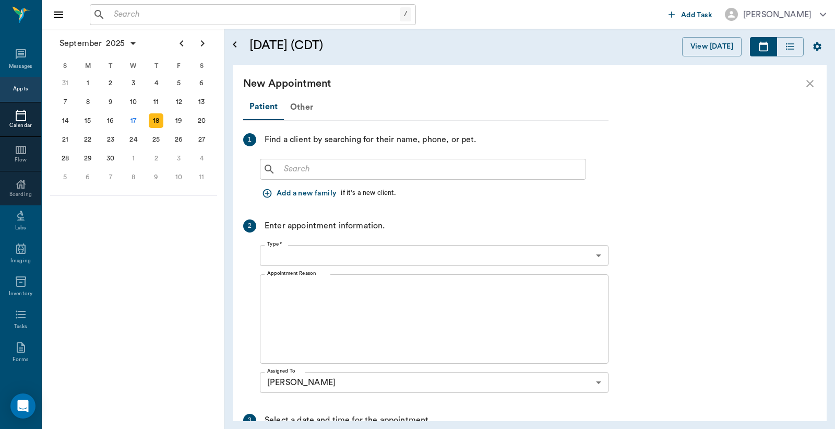
type input "09/18/2025"
type input "09:30 AM"
type input "09:45 AM"
click at [286, 170] on input "text" at bounding box center [431, 169] width 302 height 15
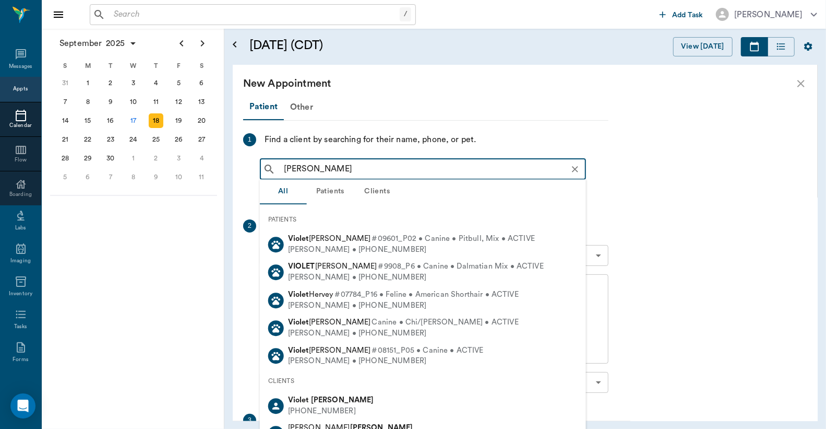
click at [345, 409] on div "Violet Helms (792) 754-7754" at bounding box center [423, 406] width 326 height 28
type input "Violet Helms"
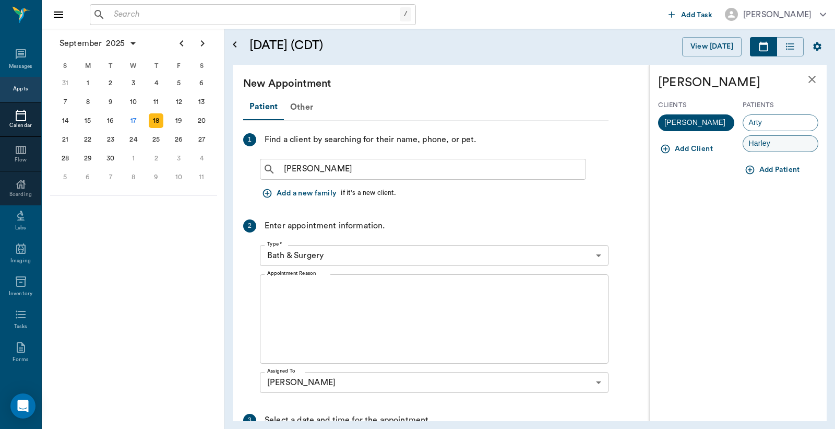
click at [770, 145] on span "Harley" at bounding box center [759, 143] width 33 height 11
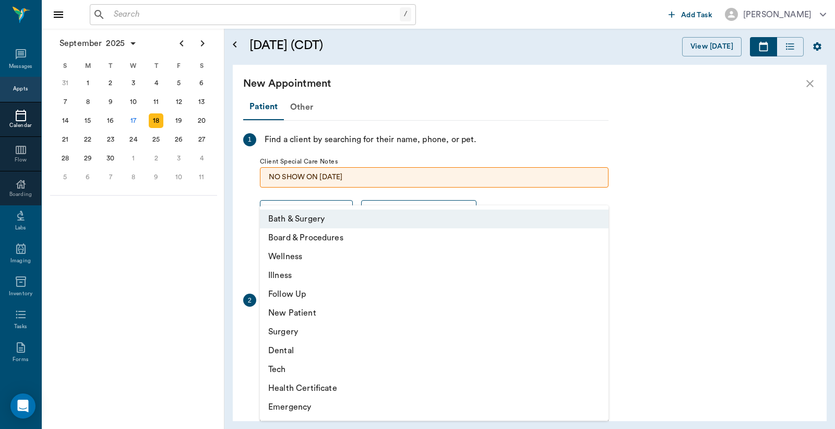
click at [603, 329] on body "/ ​ Add Task Dr. Bert Ellsworth Nectar Messages Appts Calendar Flow Boarding La…" at bounding box center [417, 214] width 835 height 429
click at [333, 256] on li "Wellness" at bounding box center [434, 256] width 349 height 19
type input "65d2be4f46e3a538d89b8c14"
type input "10:00 AM"
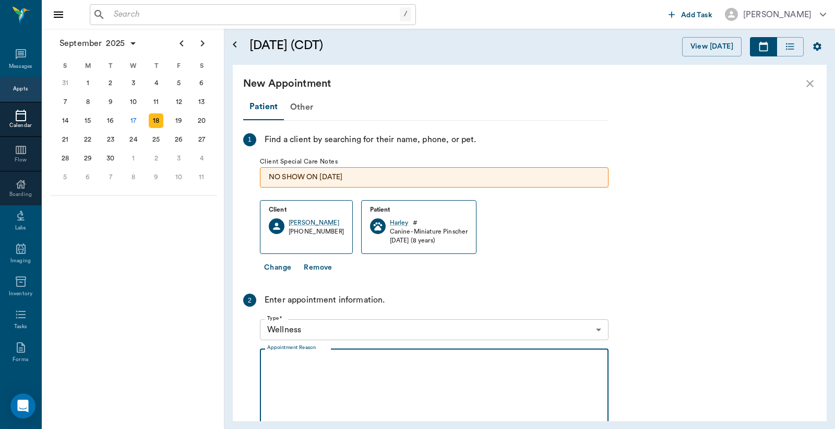
click at [276, 357] on textarea "Appointment Reason" at bounding box center [434, 393] width 334 height 72
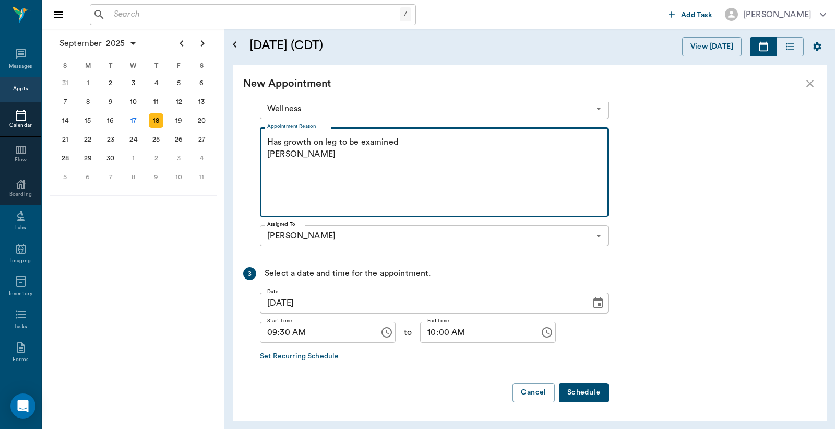
type textarea "Has growth on leg to be examined Christy"
click at [590, 395] on button "Schedule" at bounding box center [584, 392] width 50 height 19
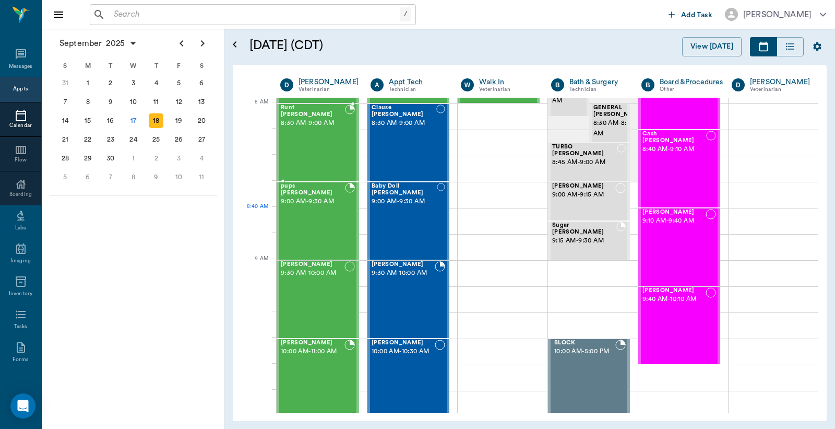
scroll to position [0, 0]
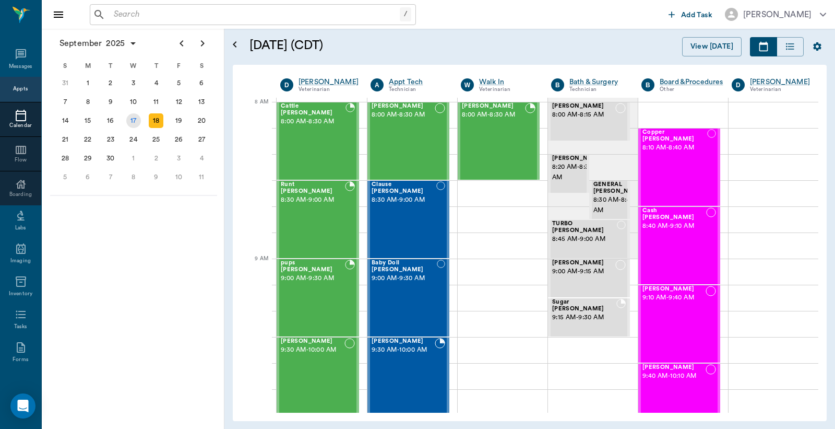
click at [133, 119] on div "17" at bounding box center [133, 120] width 15 height 15
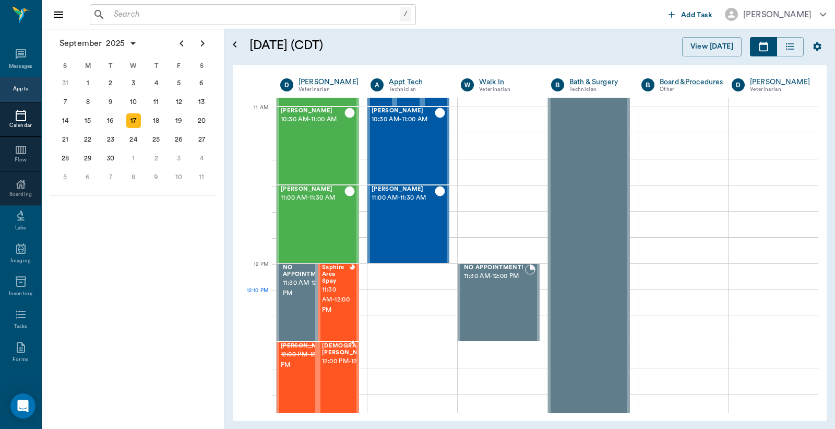
scroll to position [464, 0]
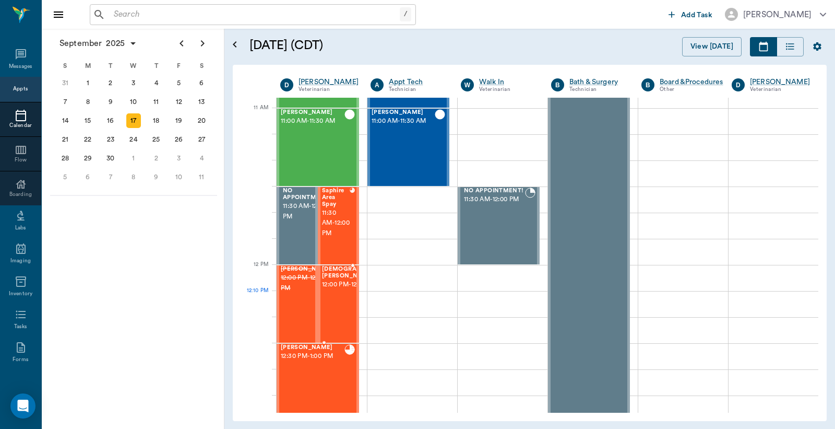
click at [330, 290] on span "12:00 PM - 12:30 PM" at bounding box center [357, 284] width 71 height 10
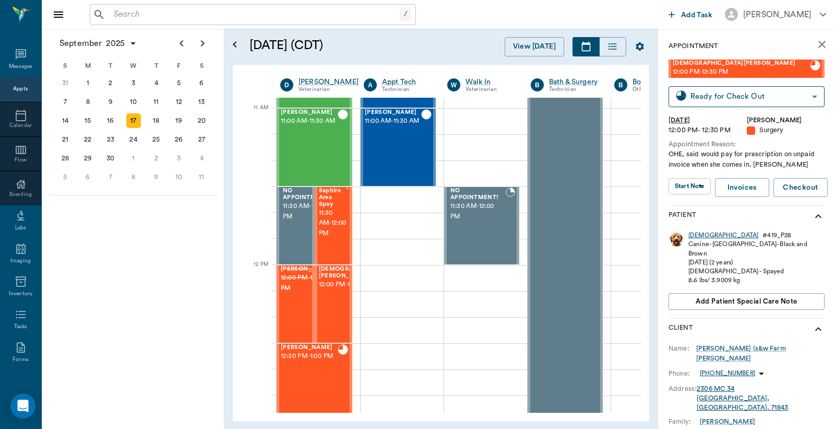
click at [696, 236] on div "Lady" at bounding box center [724, 235] width 70 height 9
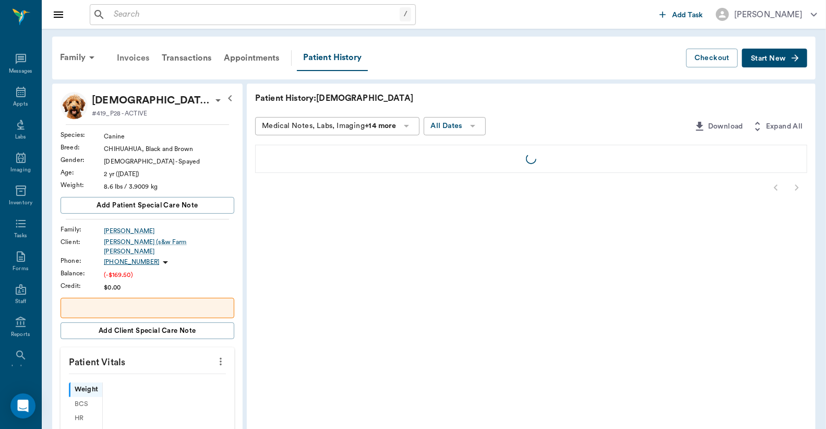
click at [136, 57] on div "Invoices" at bounding box center [133, 57] width 45 height 25
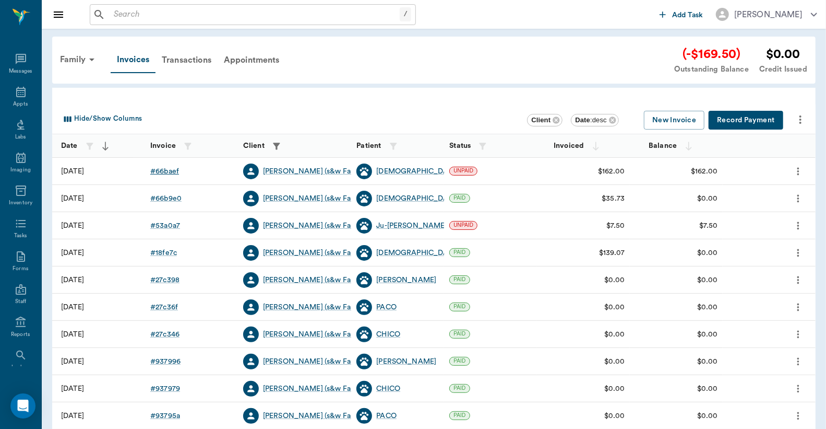
click at [170, 170] on div "# 66baef" at bounding box center [164, 171] width 29 height 10
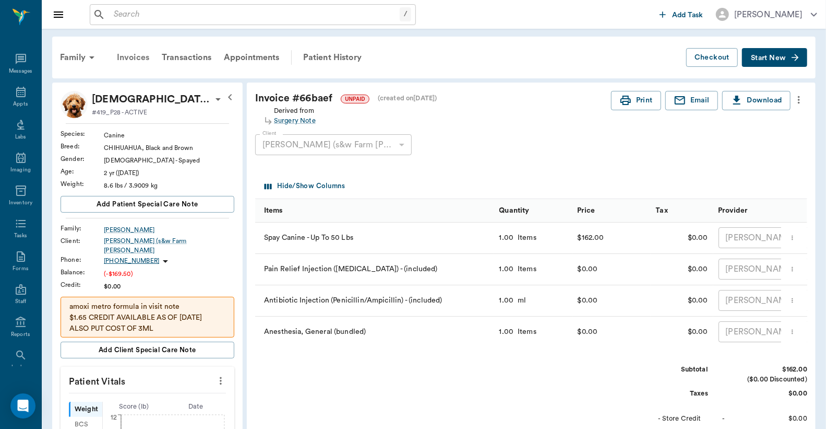
click at [139, 57] on div "Invoices" at bounding box center [133, 57] width 45 height 25
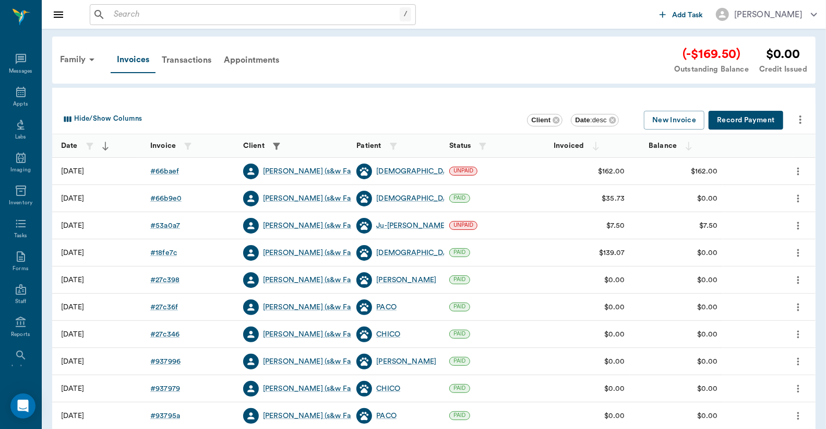
click at [745, 119] on button "Record Payment" at bounding box center [746, 120] width 75 height 19
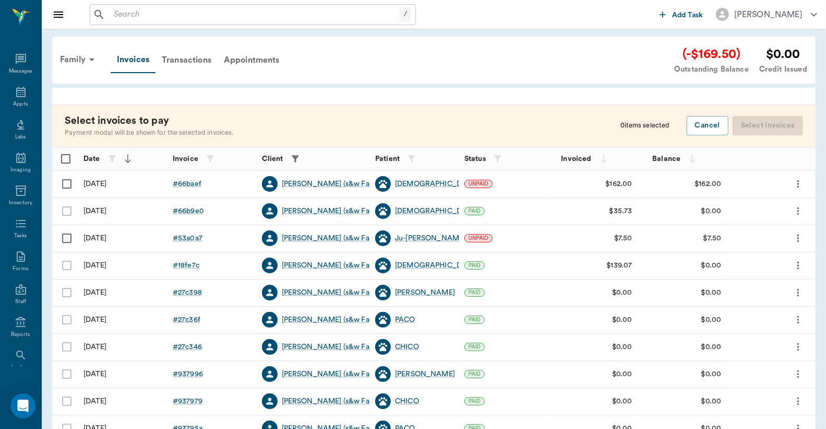
click at [65, 183] on input "Select row" at bounding box center [67, 184] width 22 height 22
checkbox input "false"
checkbox input "true"
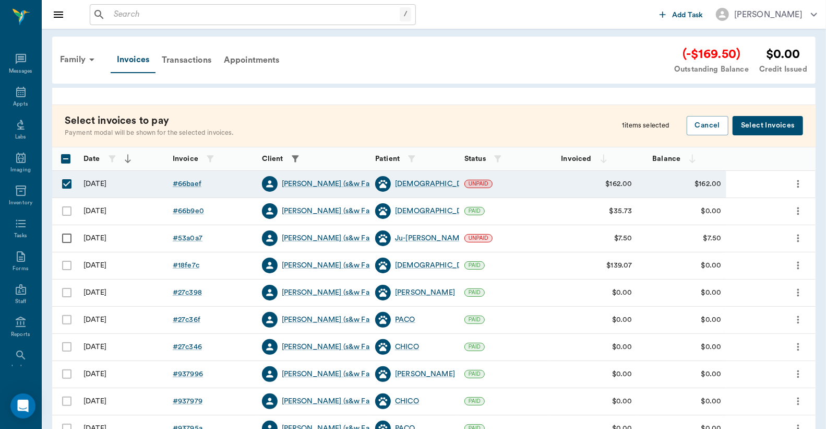
click at [65, 237] on input "Select row" at bounding box center [67, 238] width 22 height 22
checkbox input "true"
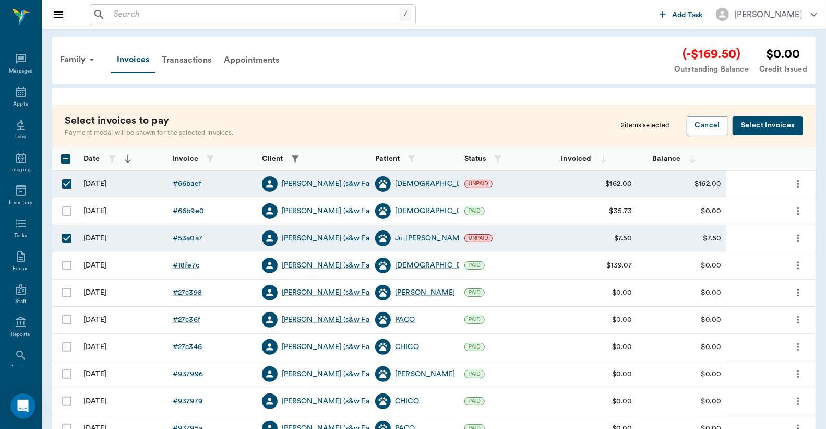
click at [758, 122] on button "Select Invoices" at bounding box center [768, 125] width 70 height 19
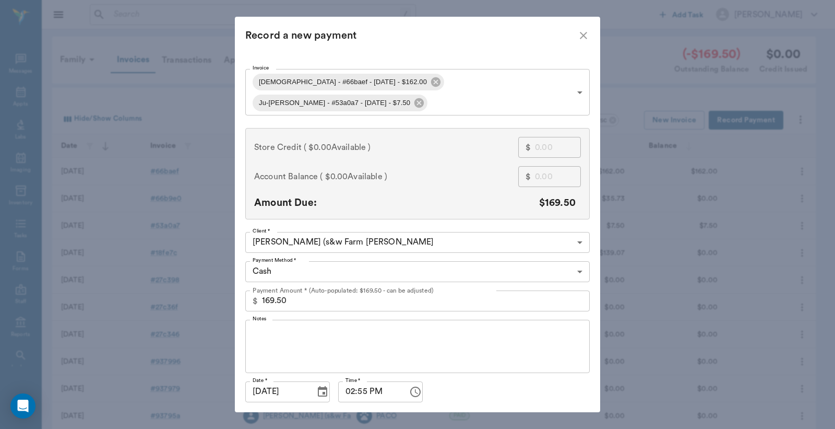
click at [576, 250] on body "/ ​ Add Task [PERSON_NAME] Nectar Messages Appts Labs Imaging Inventory Tasks F…" at bounding box center [417, 306] width 835 height 613
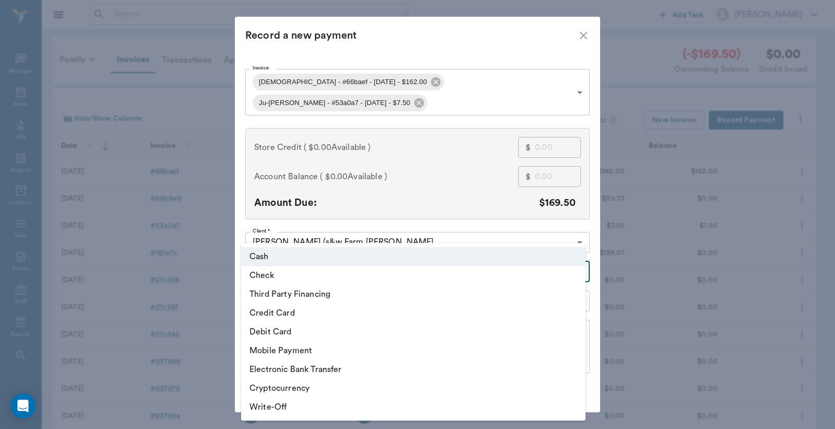
click at [292, 276] on li "Check" at bounding box center [413, 275] width 345 height 19
type input "CHECK"
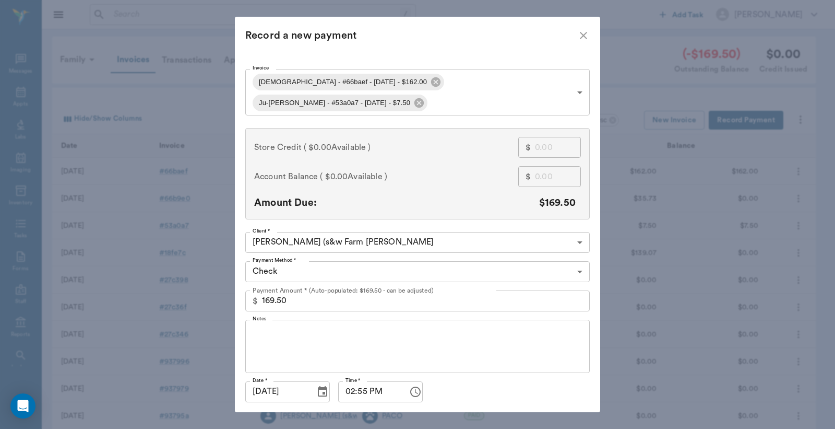
click at [540, 415] on button "Record Payment" at bounding box center [552, 424] width 75 height 19
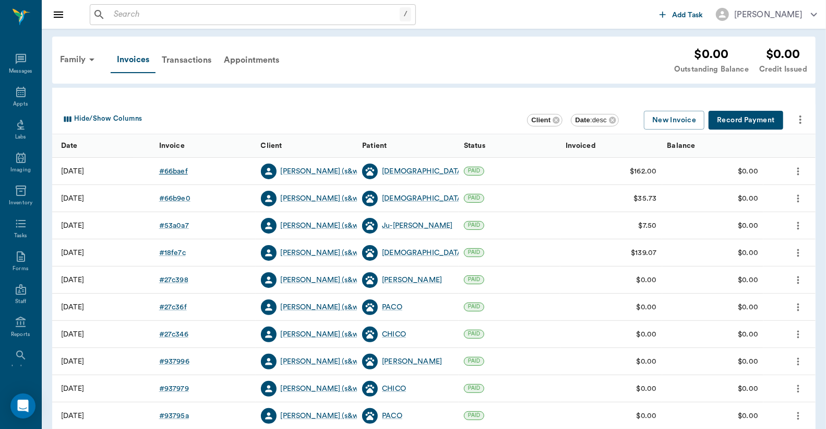
click at [175, 171] on div "# 66baef" at bounding box center [173, 171] width 29 height 10
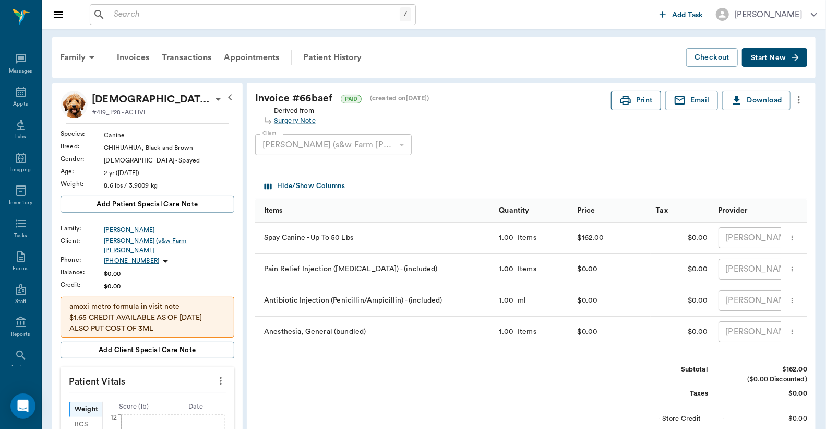
click at [632, 97] on button "Print" at bounding box center [636, 100] width 50 height 19
click at [134, 55] on div "Invoices" at bounding box center [133, 57] width 45 height 25
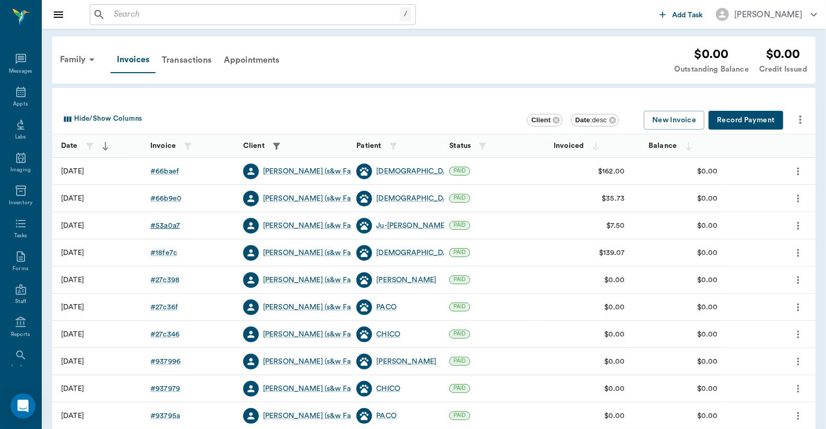
click at [168, 225] on div "# 53a0a7" at bounding box center [165, 225] width 30 height 10
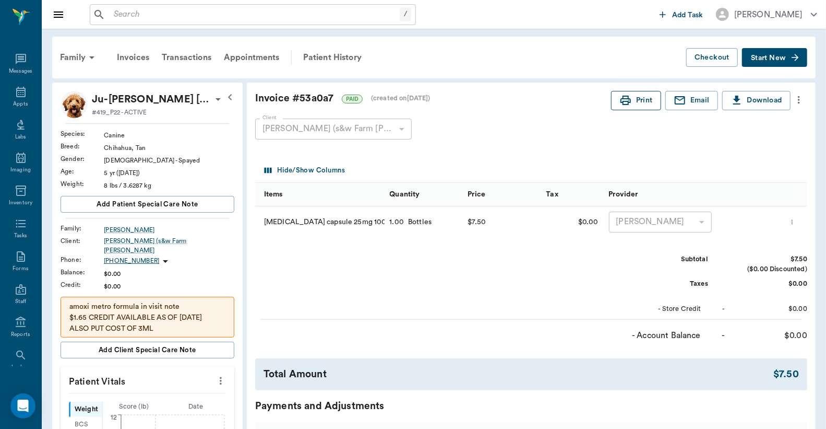
click at [635, 100] on button "Print" at bounding box center [636, 100] width 50 height 19
click at [16, 103] on div "Appts" at bounding box center [20, 104] width 15 height 8
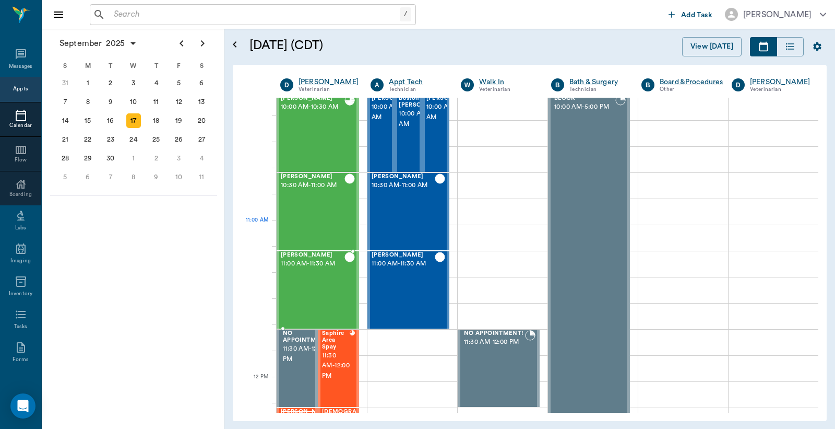
scroll to position [476, 0]
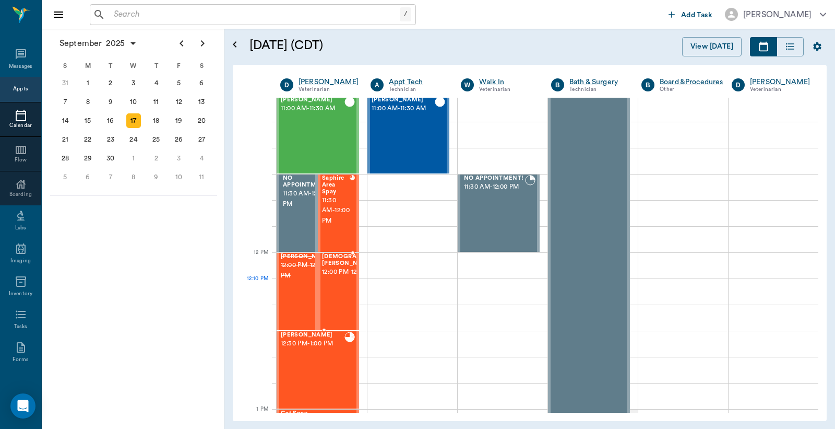
click at [338, 277] on span "12:00 PM - 12:30 PM" at bounding box center [357, 272] width 71 height 10
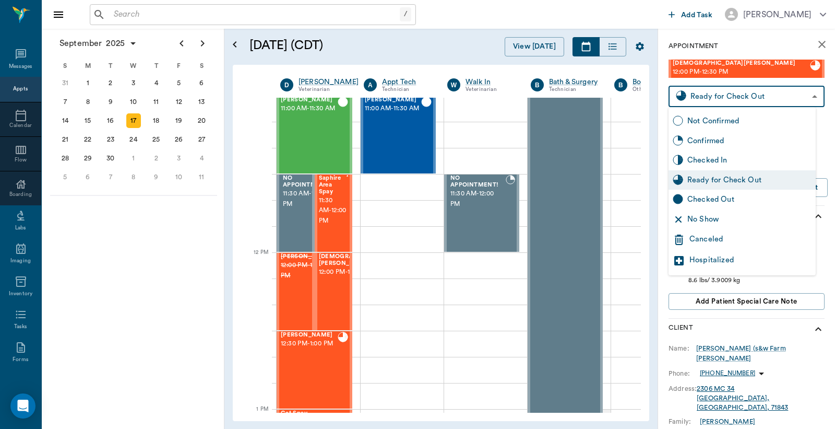
click at [719, 97] on body "/ ​ Add Task [PERSON_NAME] Nectar Messages Appts Calendar Flow Boarding Labs Im…" at bounding box center [417, 214] width 835 height 429
click at [703, 202] on div "Checked Out" at bounding box center [750, 199] width 124 height 11
type input "CHECKED_OUT"
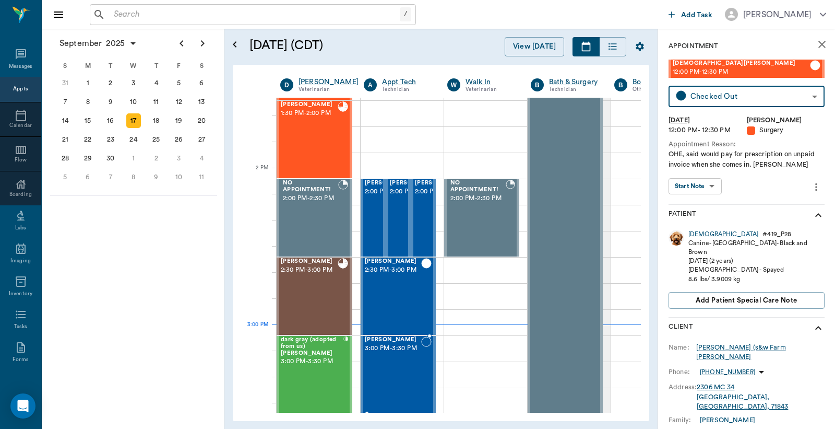
scroll to position [940, 0]
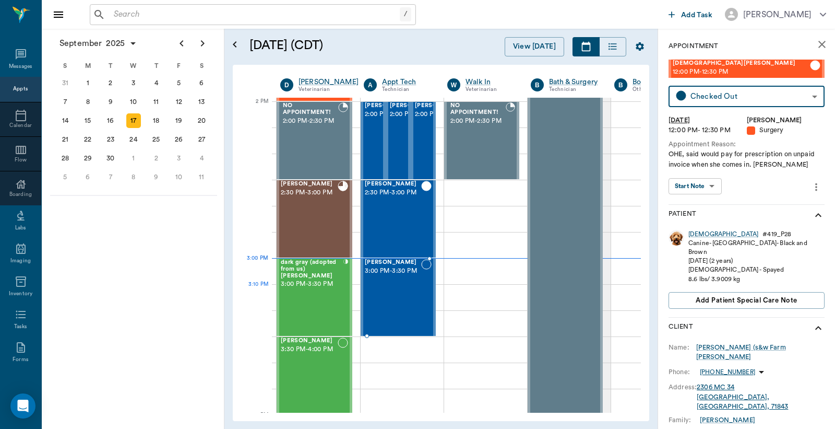
click at [407, 296] on div "[PERSON_NAME] 3:00 PM - 3:30 PM" at bounding box center [393, 297] width 56 height 76
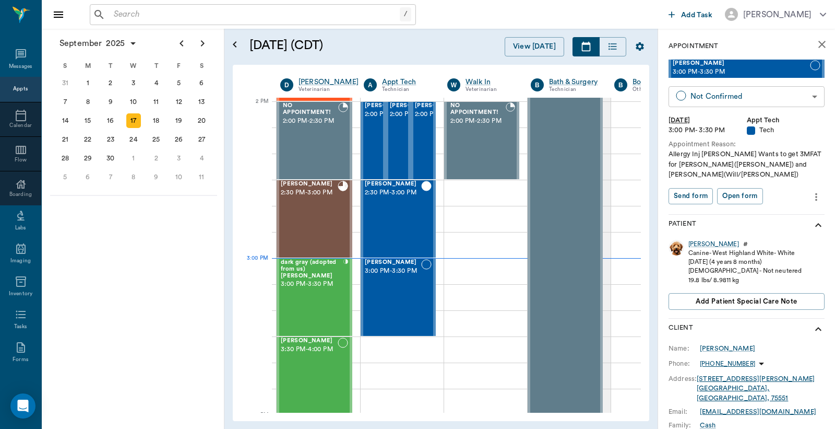
click at [725, 94] on body "/ ​ Add Task [PERSON_NAME] Nectar Messages Appts Calendar Flow Boarding Labs Im…" at bounding box center [417, 214] width 835 height 429
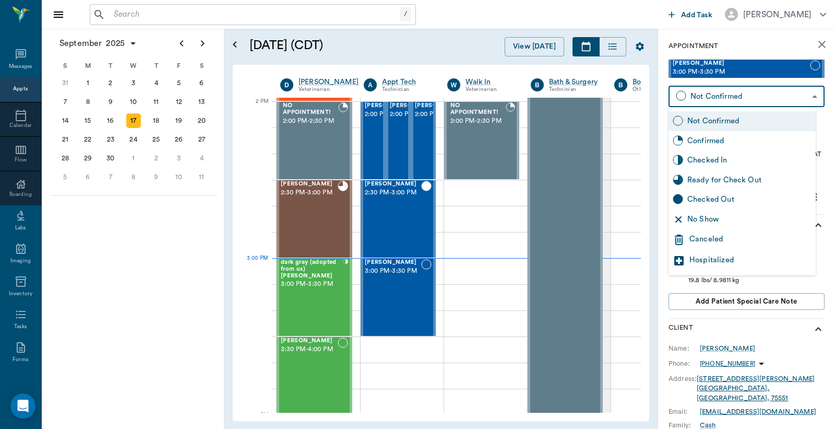
click at [709, 161] on div "Checked In" at bounding box center [750, 160] width 124 height 11
type input "CHECKED_IN"
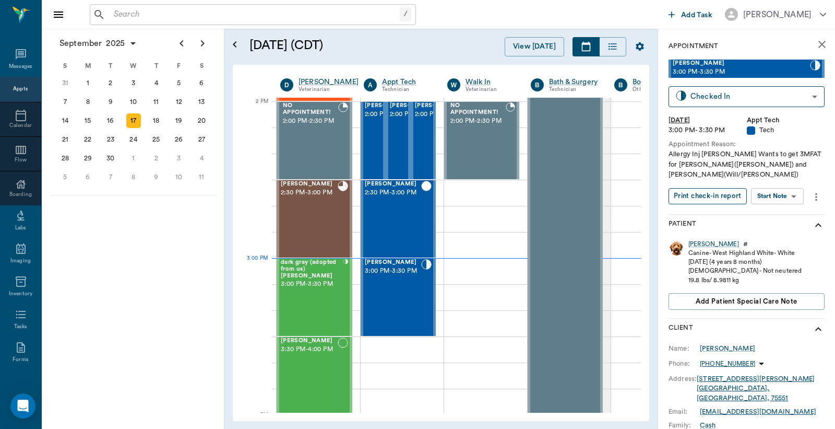
click at [701, 192] on button "Print check-in report" at bounding box center [708, 196] width 78 height 16
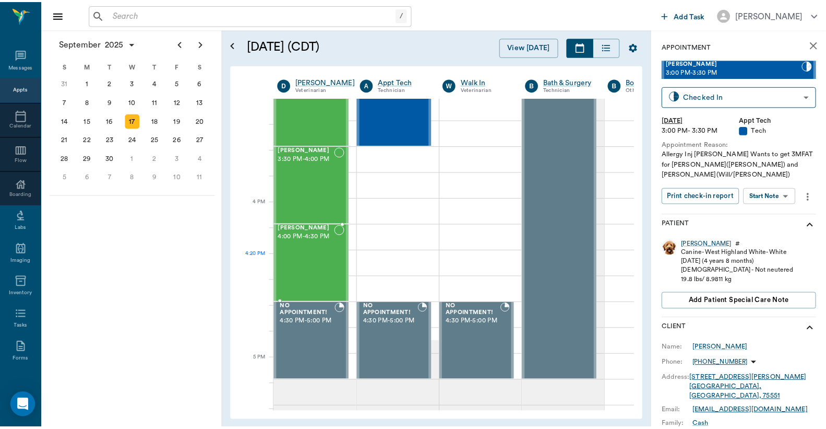
scroll to position [1095, 0]
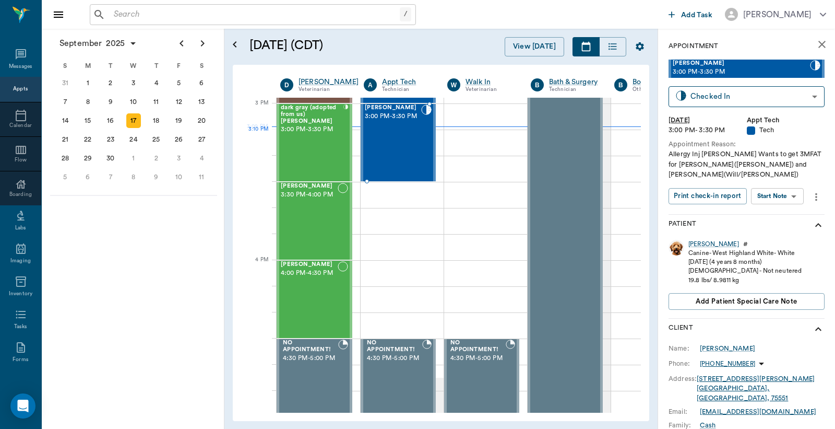
click at [400, 149] on div "[PERSON_NAME] 3:00 PM - 3:30 PM" at bounding box center [393, 142] width 56 height 76
click at [697, 246] on div "[PERSON_NAME]" at bounding box center [714, 244] width 51 height 9
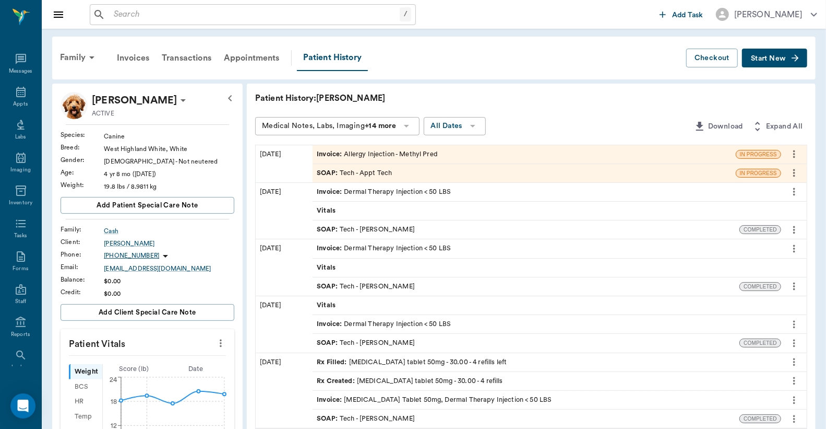
click at [328, 152] on span "Invoice :" at bounding box center [330, 154] width 27 height 10
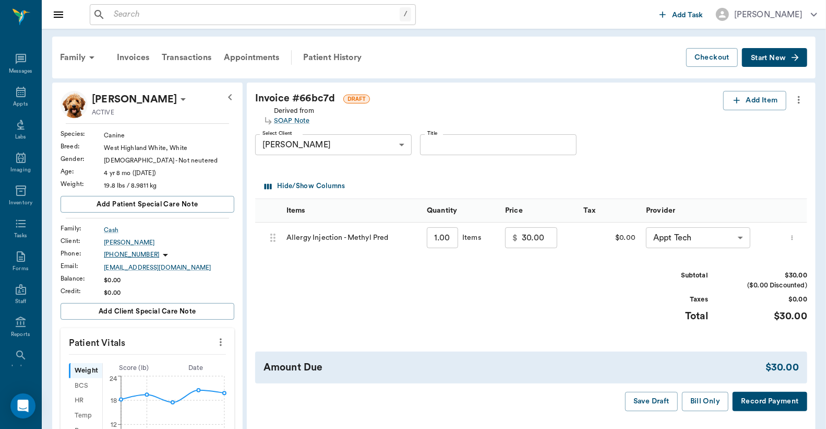
click at [773, 403] on button "Record Payment" at bounding box center [770, 401] width 75 height 19
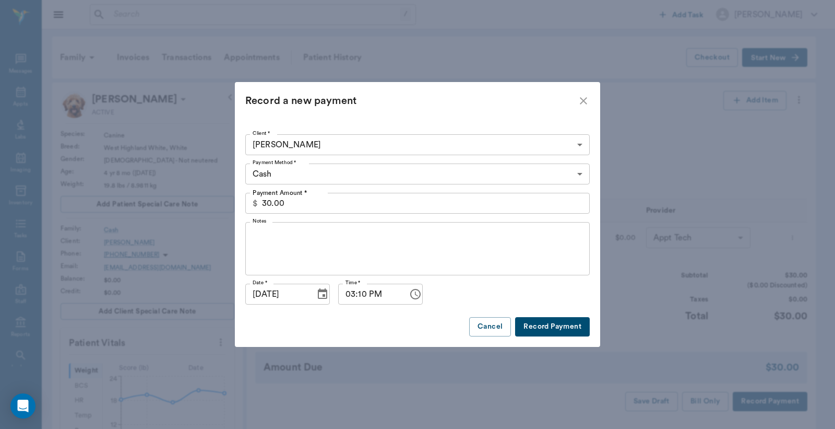
click at [275, 176] on body "/ ​ Add Task Dr. Bert Ellsworth Nectar Messages Appts Labs Imaging Inventory Ta…" at bounding box center [417, 361] width 835 height 722
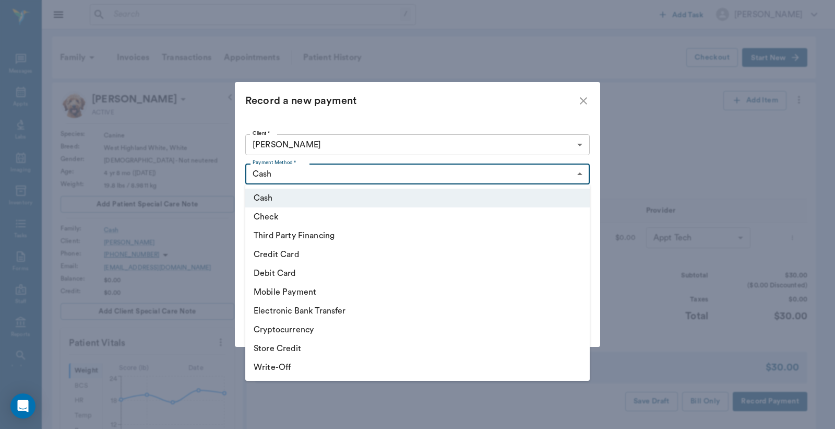
click at [279, 254] on li "Credit Card" at bounding box center [417, 254] width 345 height 19
type input "CREDIT_CARD"
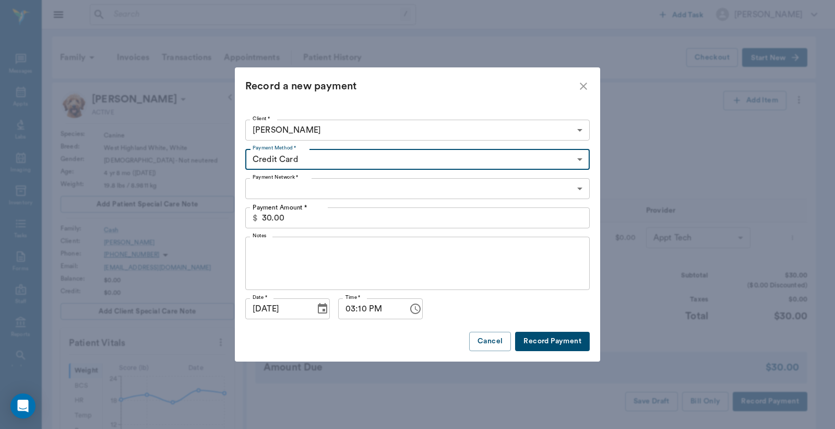
click at [270, 194] on body "/ ​ Add Task Dr. Bert Ellsworth Nectar Messages Appts Labs Imaging Inventory Ta…" at bounding box center [417, 361] width 835 height 722
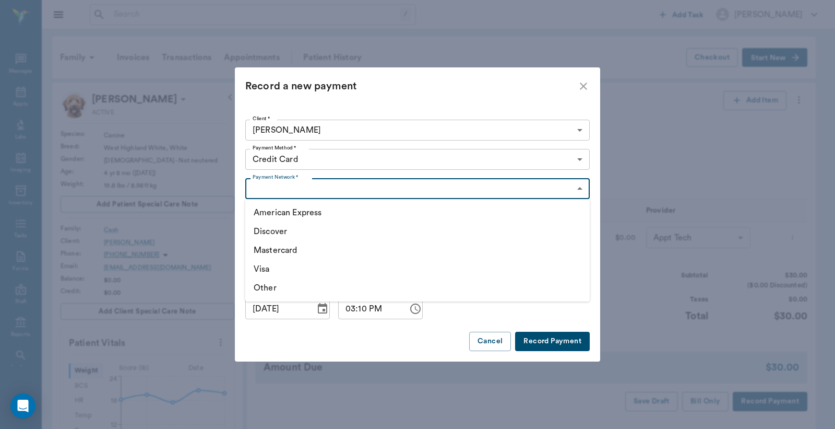
click at [290, 249] on li "Mastercard" at bounding box center [417, 250] width 345 height 19
type input "MASTERCARD"
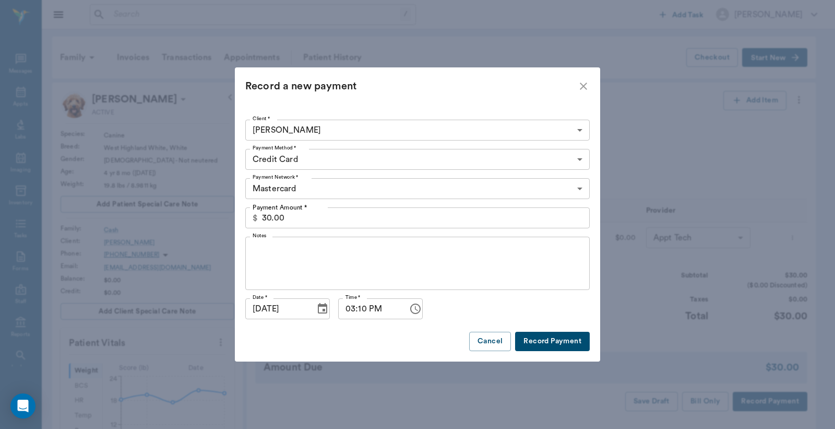
click at [558, 338] on button "Record Payment" at bounding box center [552, 341] width 75 height 19
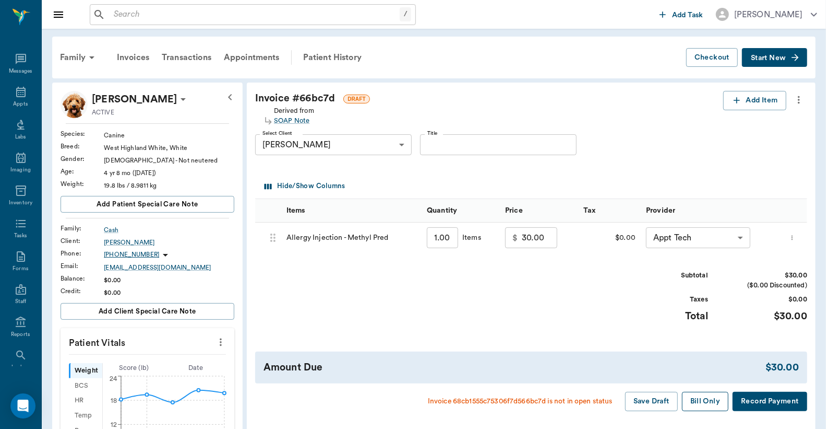
click at [706, 400] on button "Bill Only" at bounding box center [705, 401] width 47 height 19
click at [317, 59] on div "Patient History" at bounding box center [332, 57] width 71 height 25
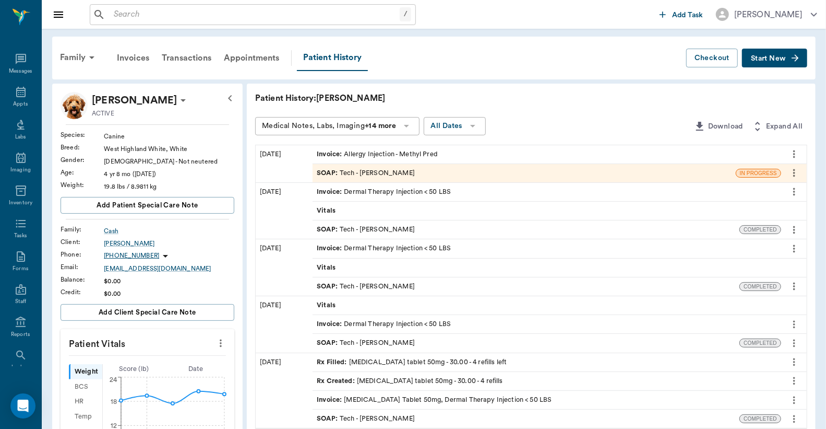
click at [329, 150] on span "Invoice :" at bounding box center [330, 154] width 27 height 10
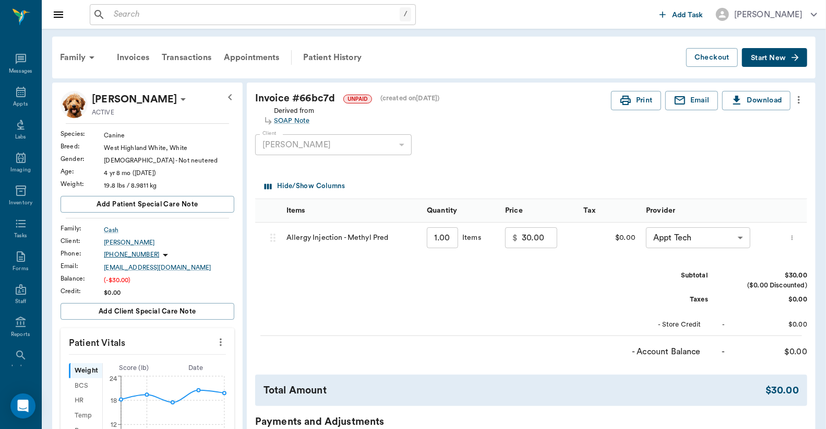
type input "none-642ef10e332a41444de2bad1"
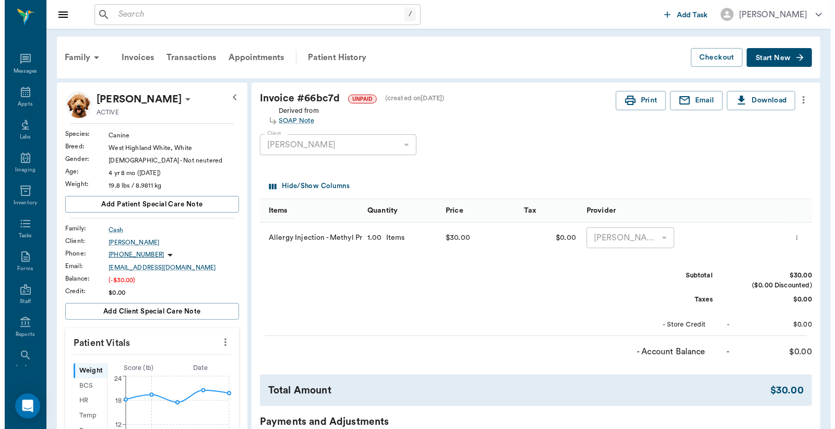
scroll to position [155, 0]
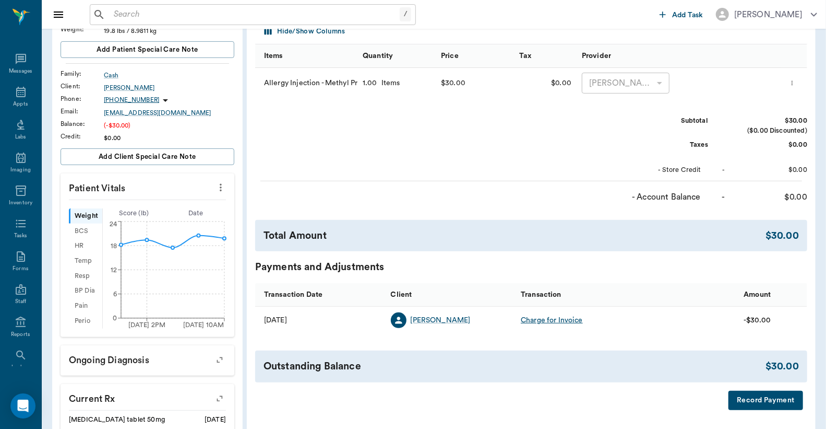
click at [755, 399] on button "Record Payment" at bounding box center [766, 400] width 75 height 19
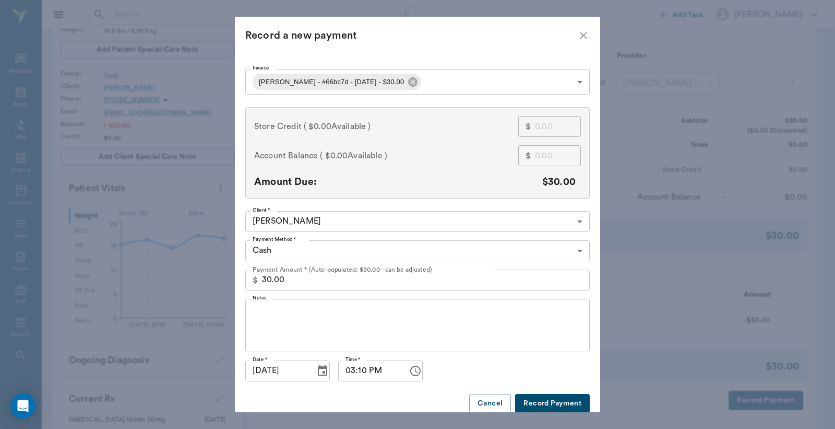
click at [271, 250] on body "/ ​ Add Task Dr. Bert Ellsworth Nectar Messages Appts Labs Imaging Inventory Ta…" at bounding box center [417, 206] width 835 height 722
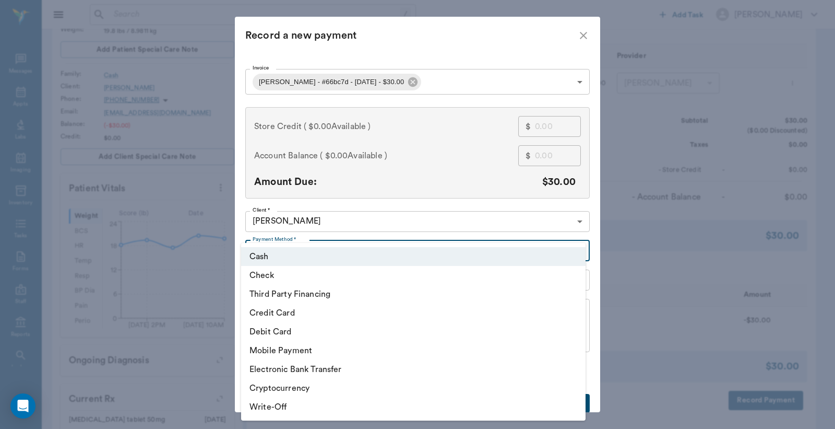
click at [286, 316] on li "Credit Card" at bounding box center [413, 312] width 345 height 19
type input "CREDIT_CARD"
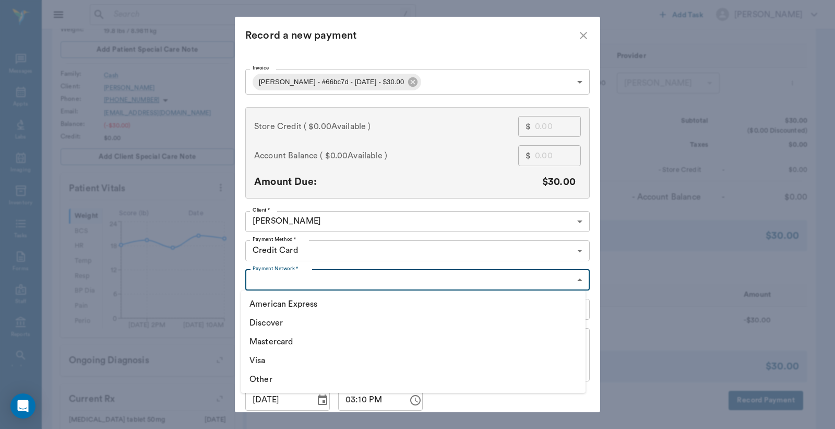
click at [266, 282] on body "/ ​ Add Task Dr. Bert Ellsworth Nectar Messages Appts Labs Imaging Inventory Ta…" at bounding box center [417, 206] width 835 height 722
click at [280, 341] on li "Mastercard" at bounding box center [413, 341] width 345 height 19
type input "MASTERCARD"
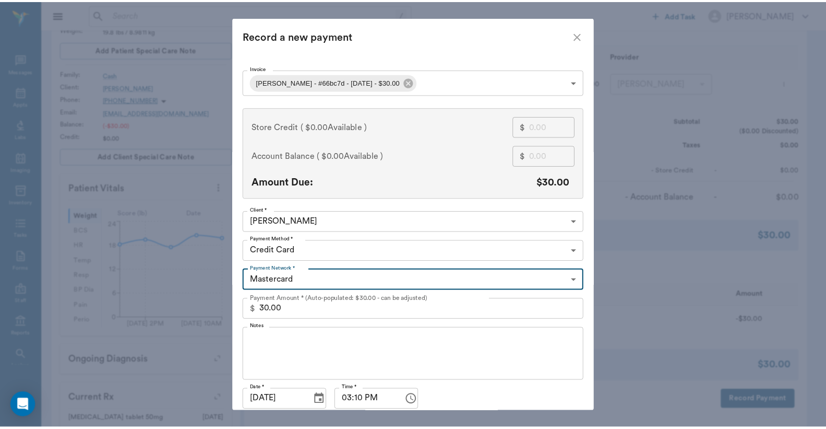
scroll to position [40, 0]
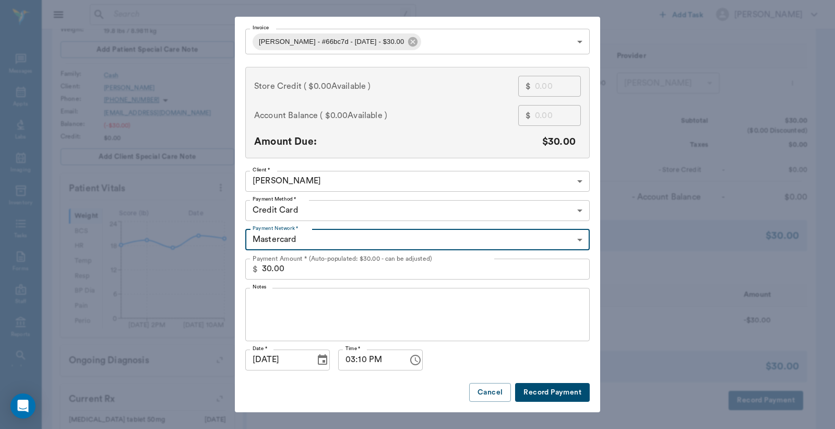
click at [566, 392] on button "Record Payment" at bounding box center [552, 392] width 75 height 19
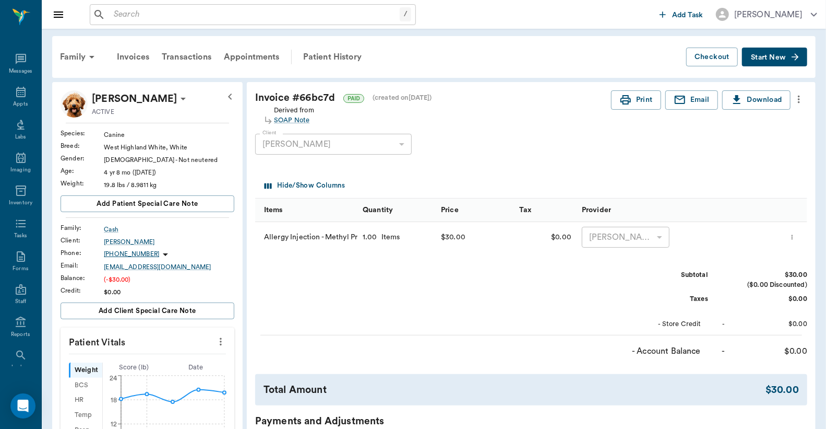
scroll to position [0, 0]
click at [640, 102] on button "Print" at bounding box center [636, 100] width 50 height 19
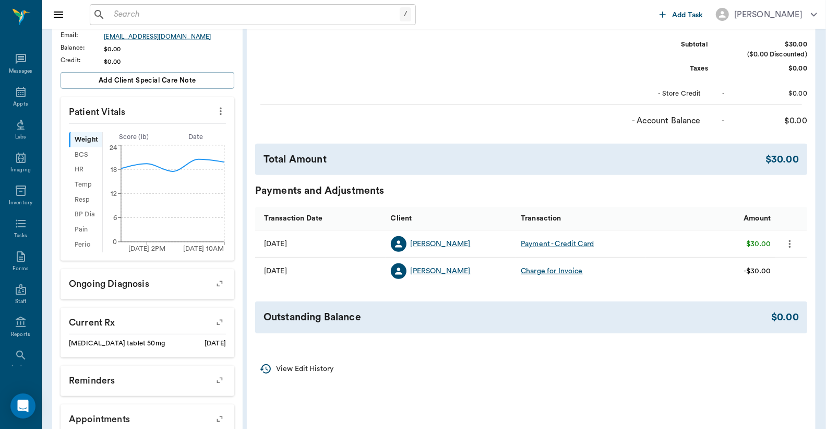
scroll to position [232, 0]
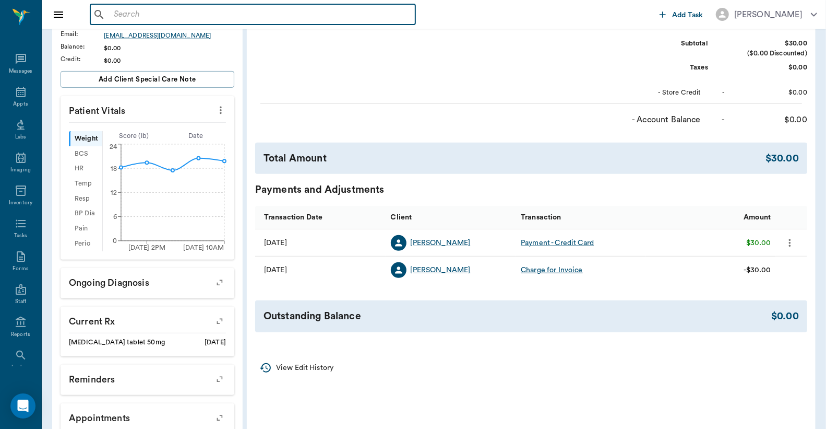
click at [126, 17] on input "text" at bounding box center [261, 14] width 302 height 15
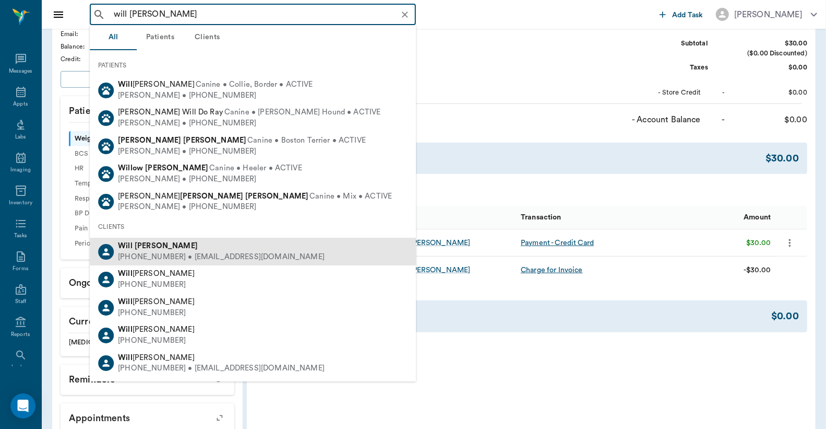
click at [144, 252] on div "[PHONE_NUMBER] • [EMAIL_ADDRESS][DOMAIN_NAME]" at bounding box center [221, 257] width 207 height 11
type input "will [PERSON_NAME]"
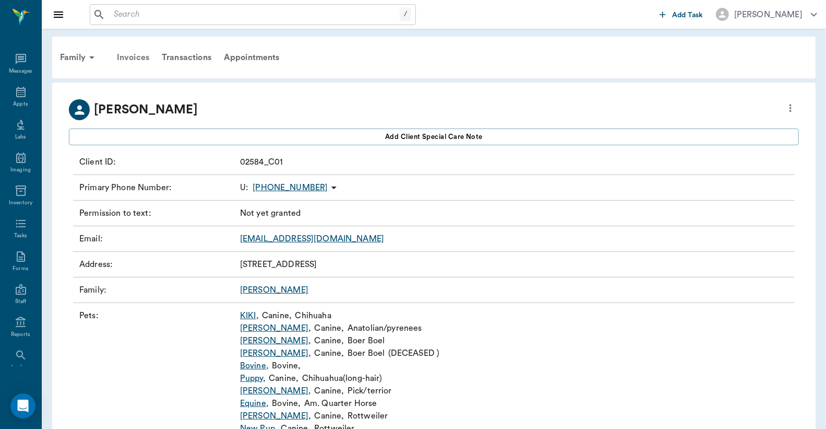
click at [132, 58] on div "Invoices" at bounding box center [133, 57] width 45 height 25
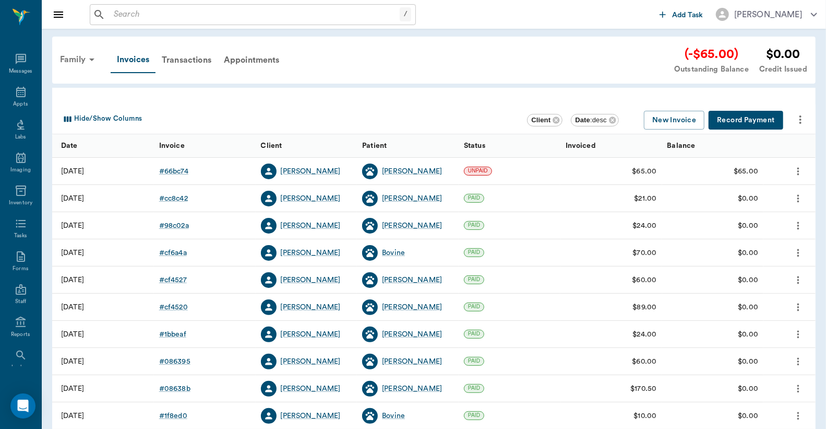
click at [84, 60] on div "Family" at bounding box center [79, 59] width 51 height 25
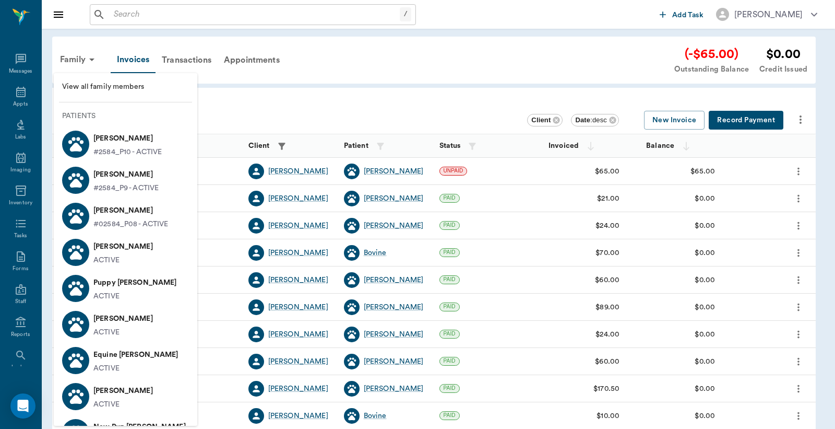
click at [123, 179] on p "[PERSON_NAME]" at bounding box center [125, 174] width 65 height 17
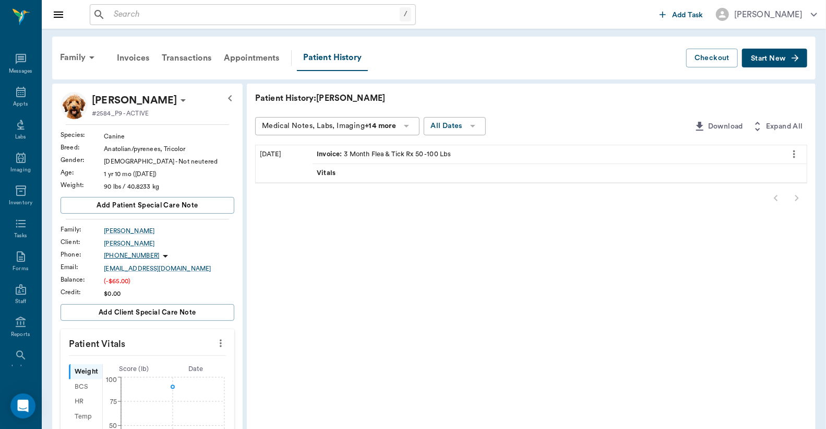
click at [328, 153] on span "Invoice :" at bounding box center [330, 154] width 27 height 10
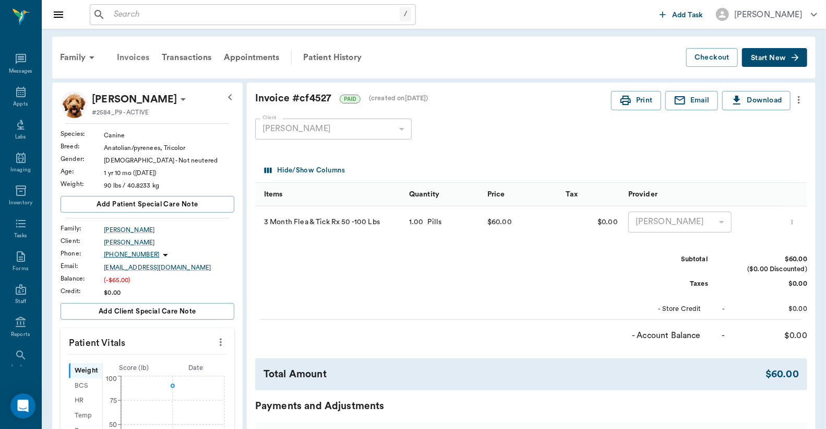
click at [128, 54] on div "Invoices" at bounding box center [133, 57] width 45 height 25
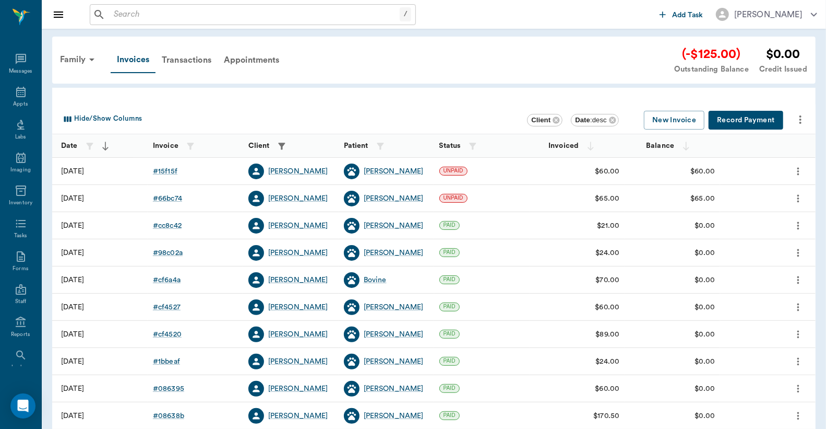
click at [753, 116] on button "Record Payment" at bounding box center [746, 120] width 75 height 19
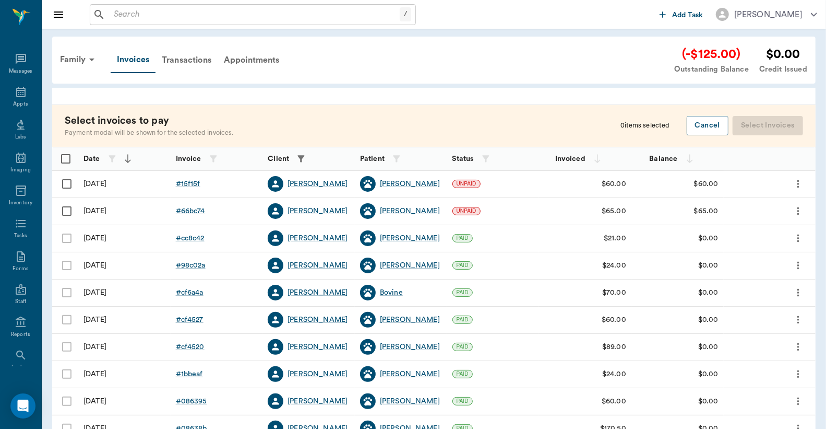
click at [68, 183] on input "Select row" at bounding box center [67, 184] width 22 height 22
checkbox input "false"
checkbox input "true"
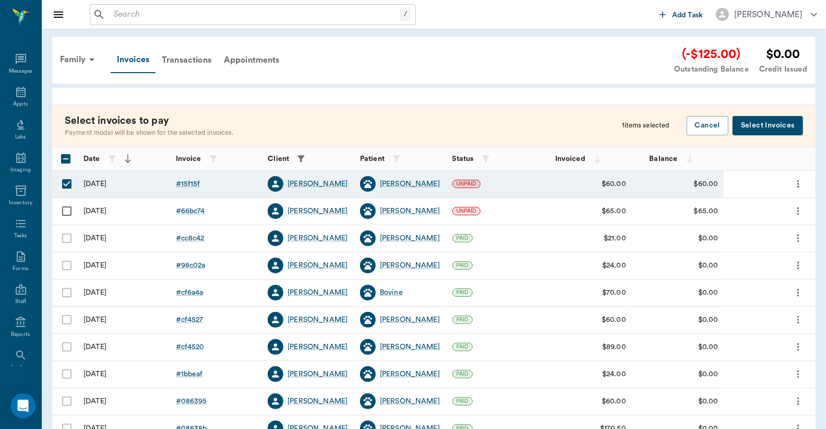
click at [68, 211] on input "Select row" at bounding box center [67, 211] width 22 height 22
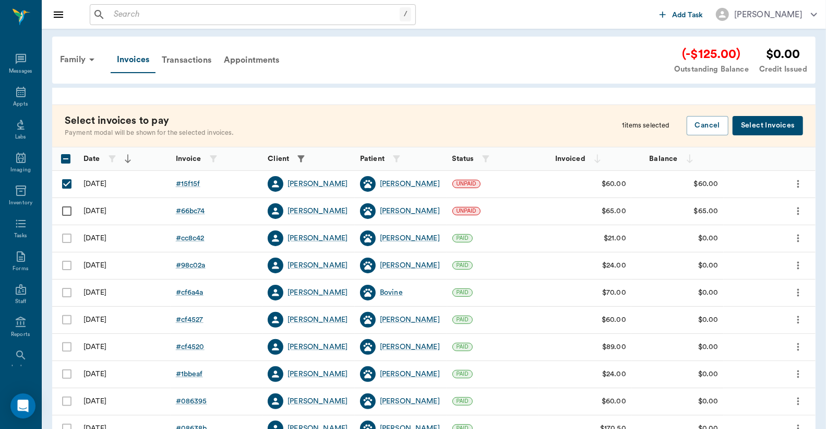
checkbox input "true"
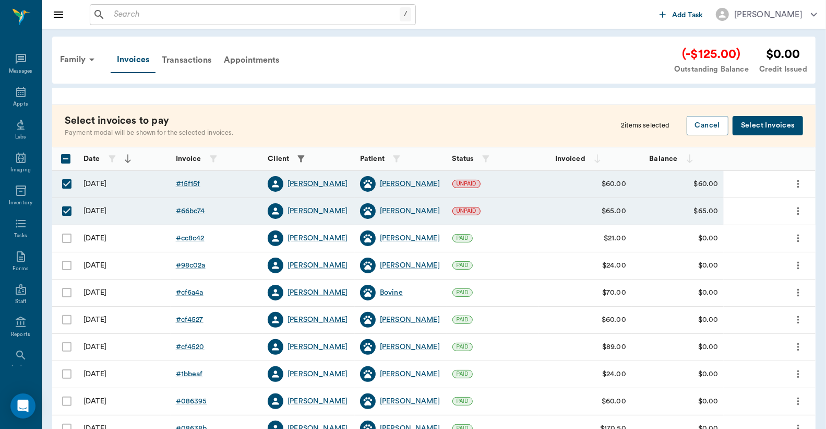
click at [763, 121] on button "Select Invoices" at bounding box center [768, 125] width 70 height 19
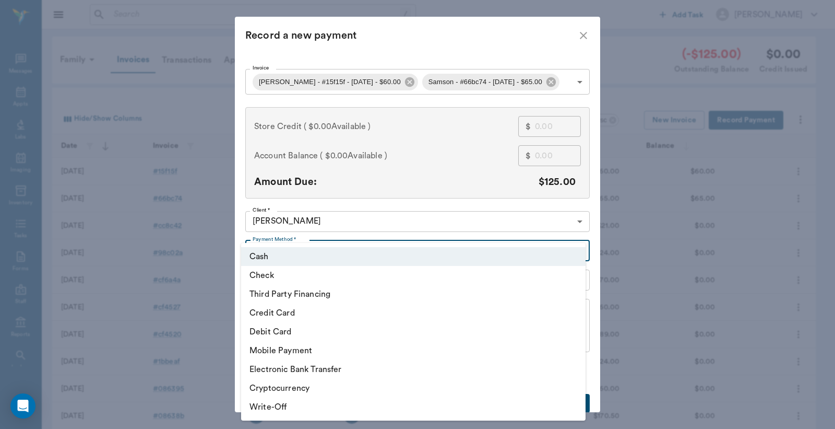
click at [576, 250] on body "/ ​ Add Task [PERSON_NAME] Nectar Messages Appts Labs Imaging Inventory Tasks F…" at bounding box center [417, 306] width 835 height 613
click at [301, 332] on li "Debit Card" at bounding box center [413, 331] width 345 height 19
type input "DEBIT_CARD"
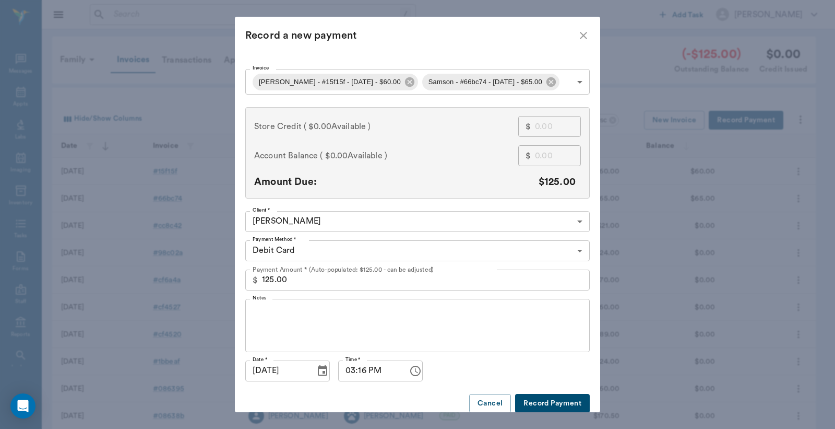
click at [545, 405] on button "Record Payment" at bounding box center [552, 403] width 75 height 19
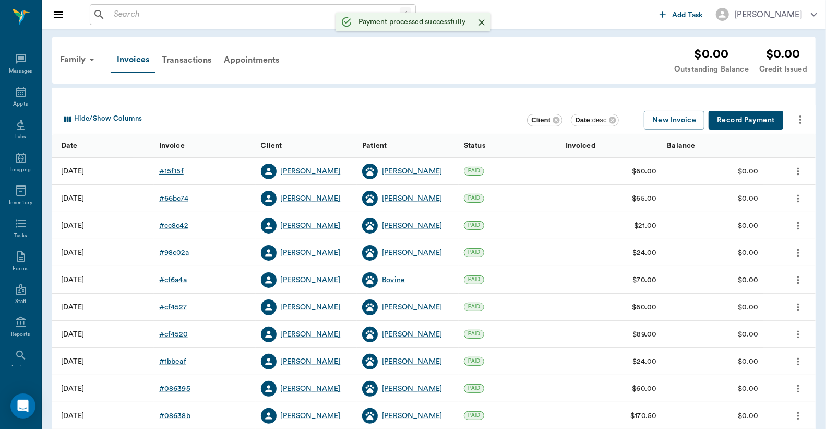
click at [173, 172] on div "# 15f15f" at bounding box center [171, 171] width 25 height 10
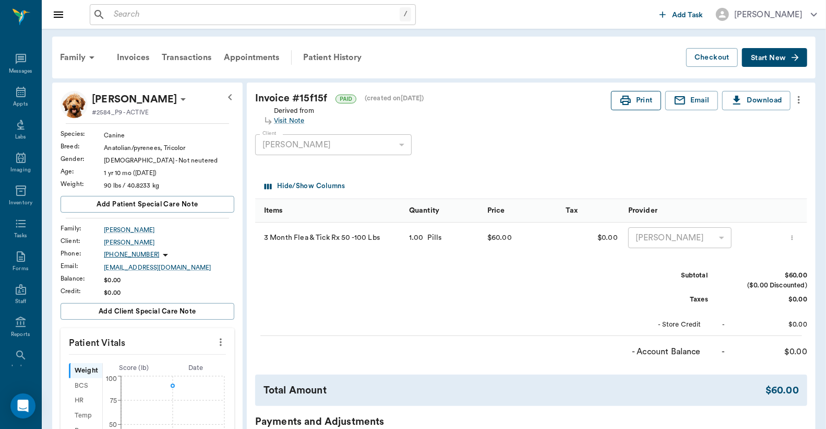
click at [636, 98] on button "Print" at bounding box center [636, 100] width 50 height 19
click at [136, 58] on div "Invoices" at bounding box center [133, 57] width 45 height 25
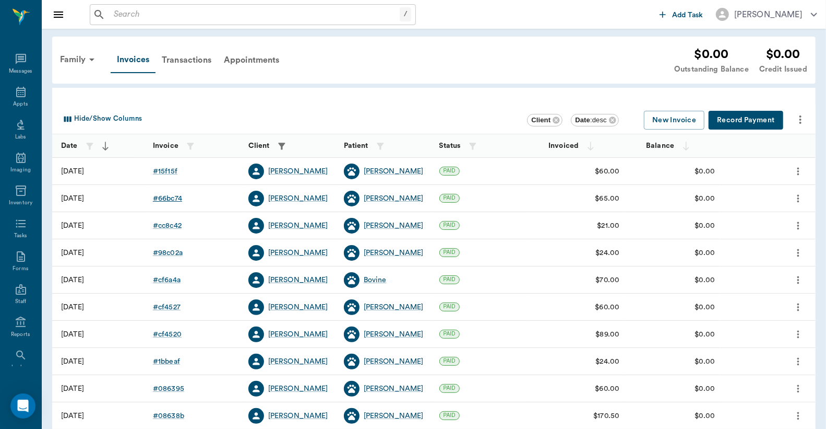
drag, startPoint x: 136, startPoint y: 58, endPoint x: 173, endPoint y: 199, distance: 145.9
click at [173, 199] on div "# 66bc74" at bounding box center [167, 198] width 29 height 10
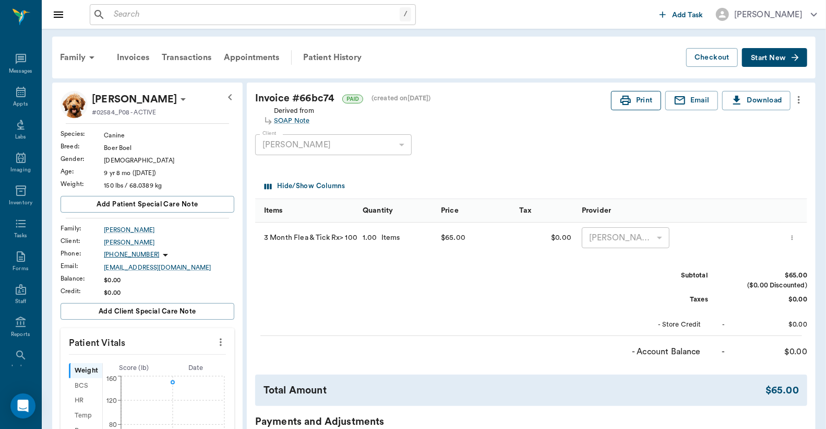
click at [638, 96] on button "Print" at bounding box center [636, 100] width 50 height 19
click at [25, 97] on div "Appts" at bounding box center [20, 97] width 41 height 33
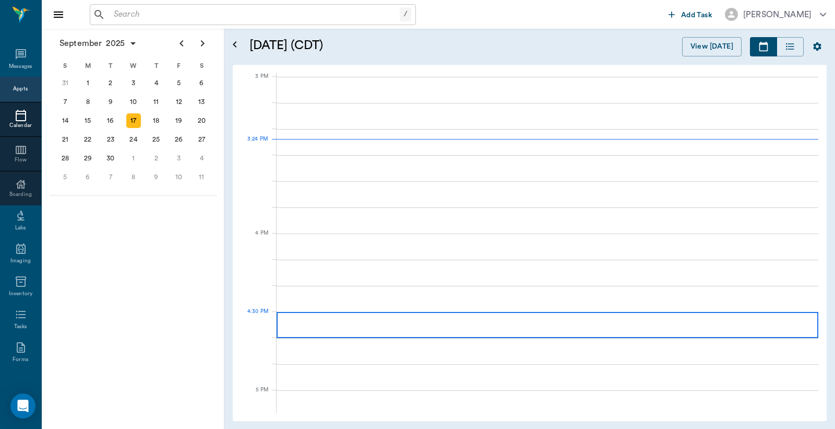
scroll to position [1097, 0]
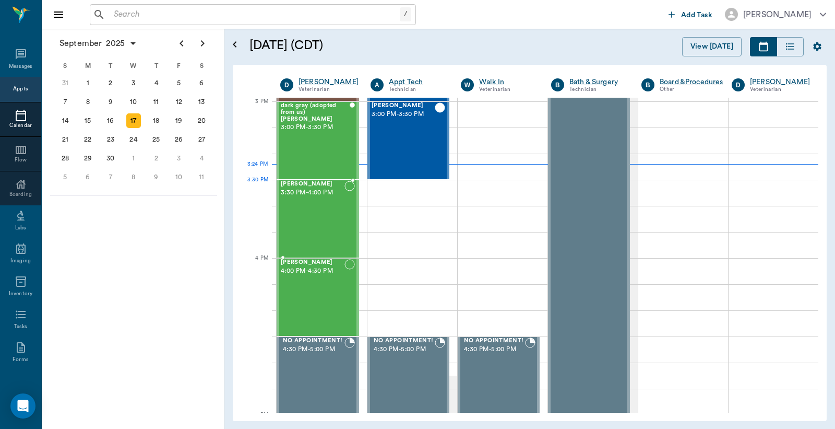
click at [325, 194] on span "3:30 PM - 4:00 PM" at bounding box center [313, 192] width 64 height 10
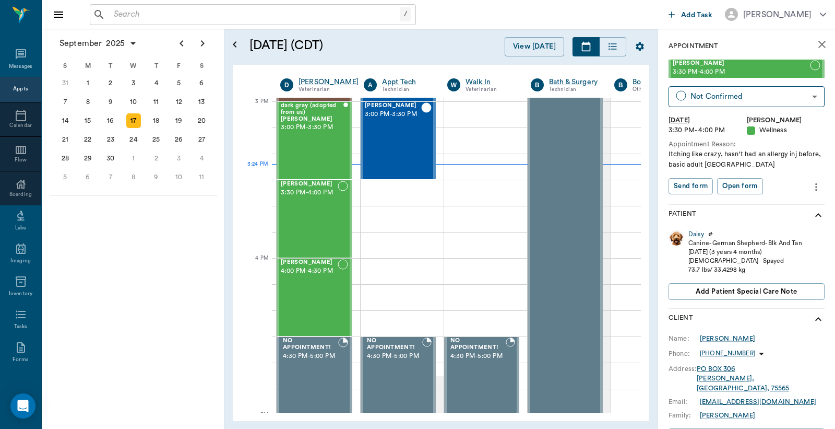
click at [811, 184] on icon "more" at bounding box center [816, 187] width 11 height 13
click at [778, 243] on span "View edit history" at bounding box center [764, 243] width 88 height 11
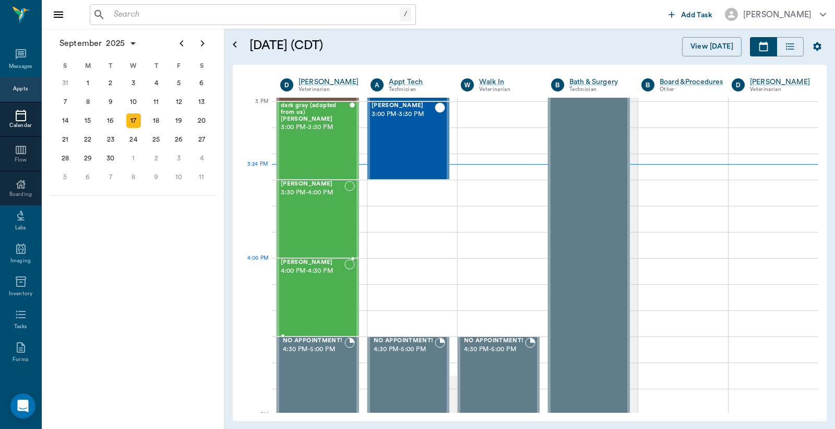
click at [314, 284] on div "Beni Mahon 4:00 PM - 4:30 PM" at bounding box center [313, 297] width 64 height 76
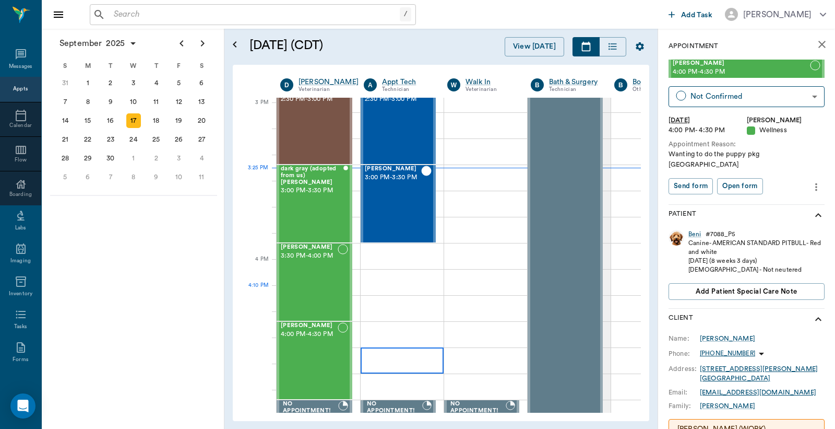
scroll to position [1097, 0]
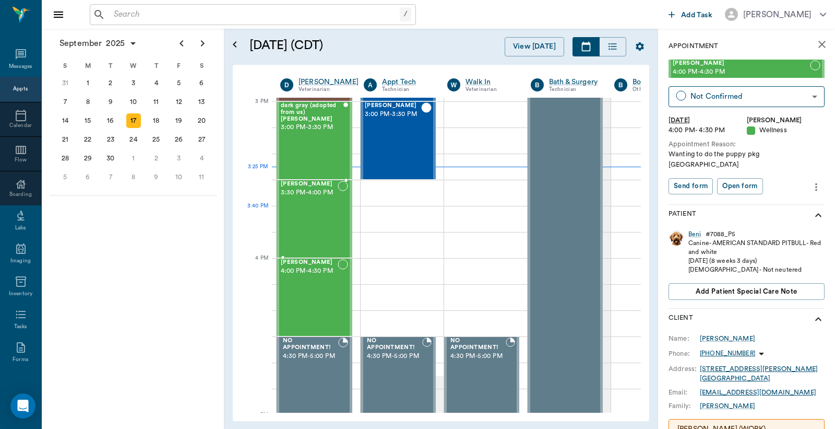
drag, startPoint x: 321, startPoint y: 218, endPoint x: 328, endPoint y: 223, distance: 9.3
click at [328, 223] on div "Daisy Shelton 3:30 PM - 4:00 PM" at bounding box center [309, 219] width 57 height 76
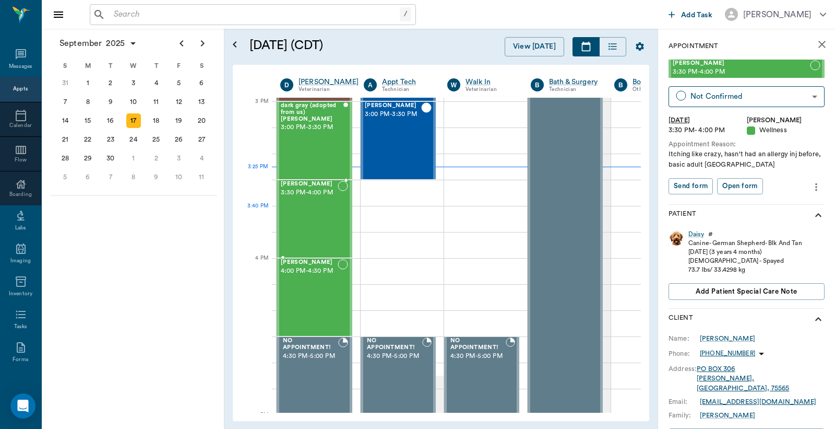
click at [316, 228] on div "Daisy Shelton 3:30 PM - 4:00 PM" at bounding box center [309, 219] width 57 height 76
click at [724, 98] on body "/ ​ Add Task Dr. Bert Ellsworth Nectar Messages Appts Calendar Flow Boarding La…" at bounding box center [417, 214] width 835 height 429
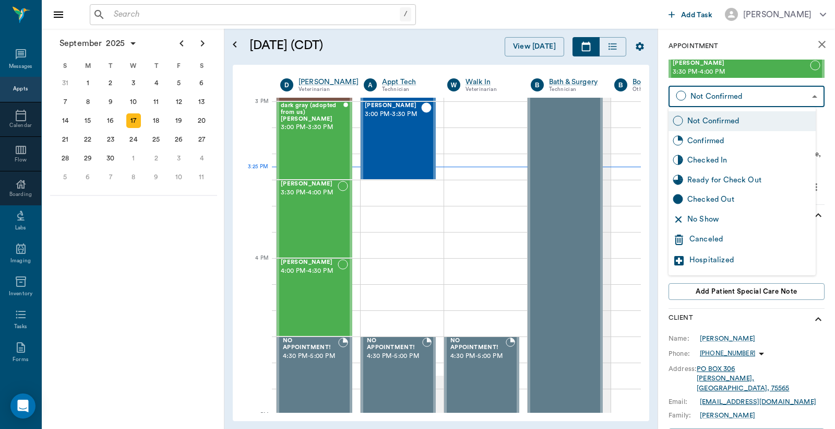
click at [704, 159] on div "Checked In" at bounding box center [750, 160] width 124 height 11
type input "CHECKED_IN"
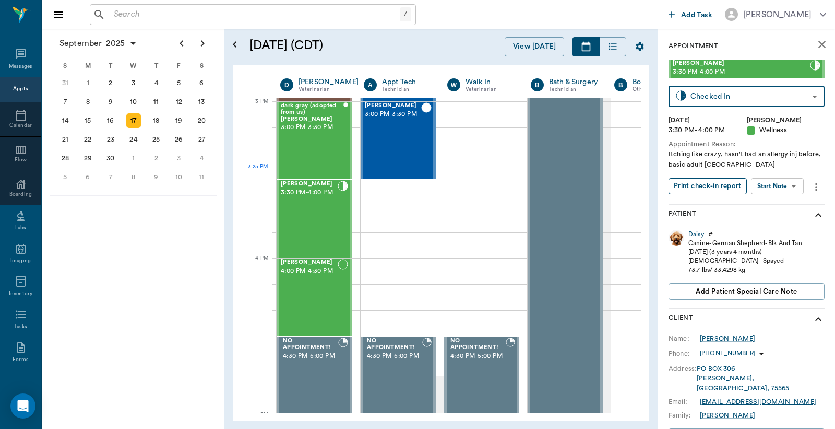
click at [704, 188] on button "Print check-in report" at bounding box center [708, 186] width 78 height 16
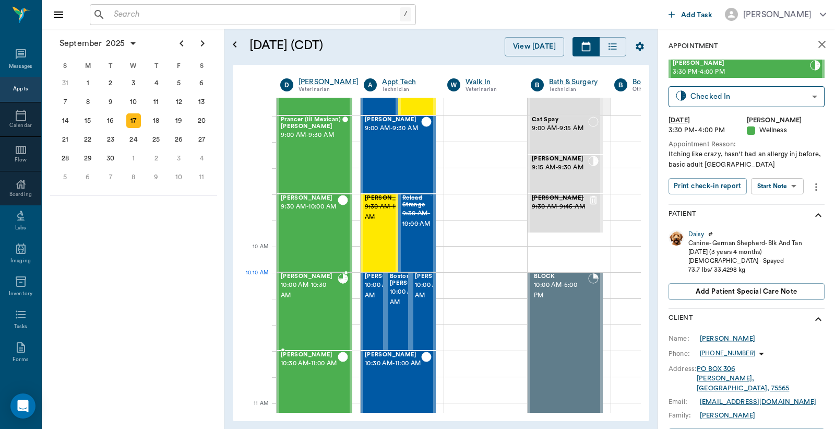
scroll to position [169, 0]
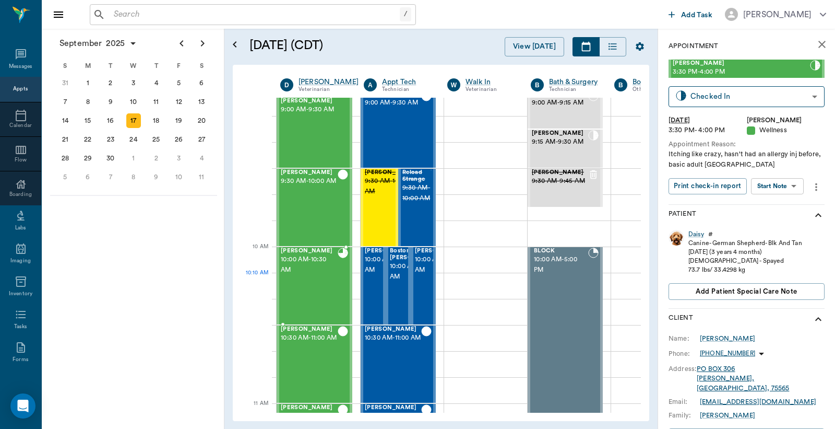
click at [313, 278] on div "Equine Elliott 10:00 AM - 10:30 AM" at bounding box center [309, 285] width 57 height 76
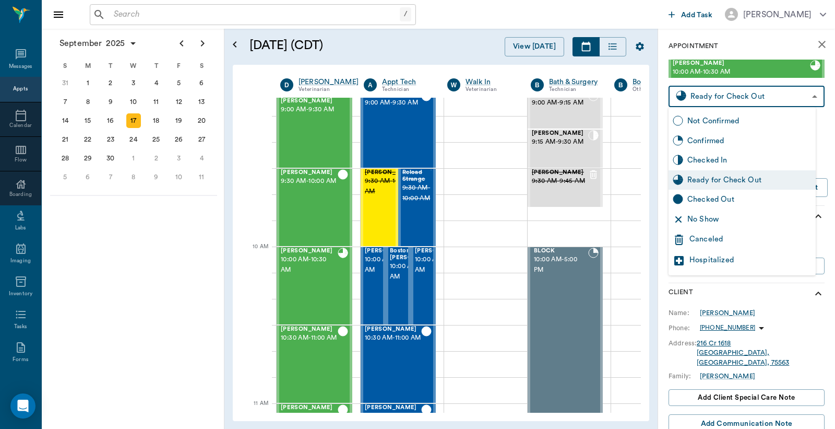
click at [716, 98] on body "/ ​ Add Task Dr. Bert Ellsworth Nectar Messages Appts Calendar Flow Boarding La…" at bounding box center [417, 214] width 835 height 429
click at [625, 205] on div at bounding box center [417, 214] width 835 height 429
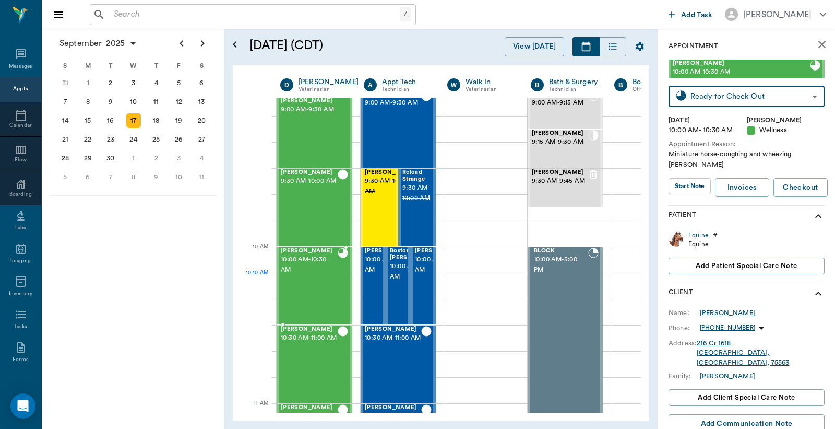
click at [310, 275] on div "Equine Elliott 10:00 AM - 10:30 AM" at bounding box center [309, 285] width 57 height 76
click at [697, 237] on div "Equine" at bounding box center [699, 235] width 20 height 9
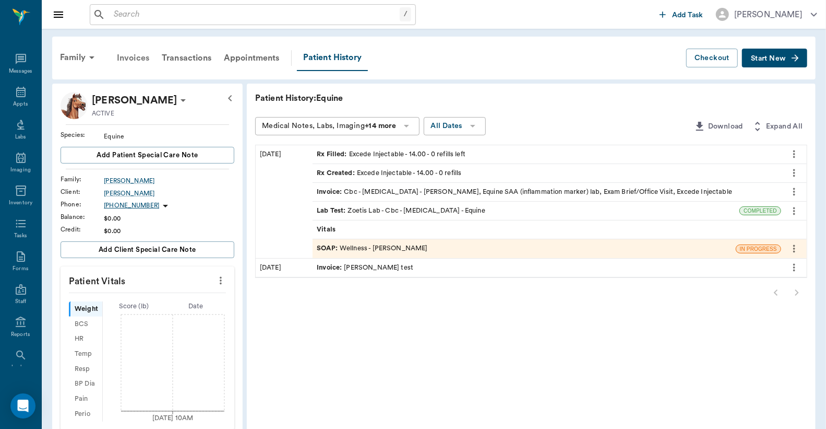
click at [141, 59] on div "Invoices" at bounding box center [133, 57] width 45 height 25
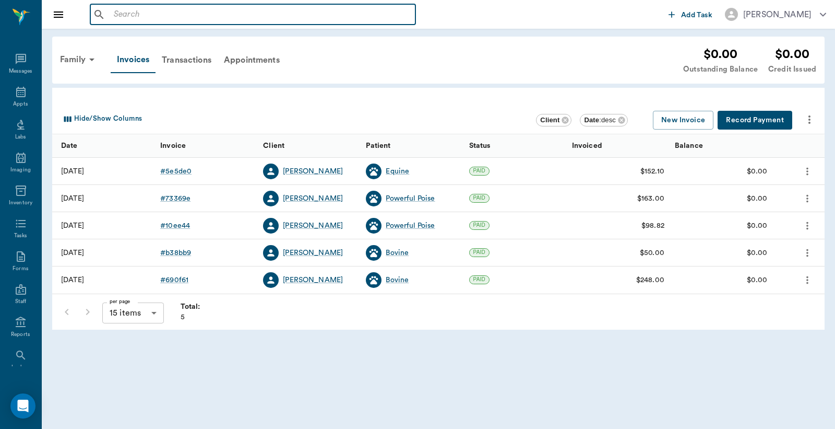
click at [113, 14] on input "text" at bounding box center [261, 14] width 302 height 15
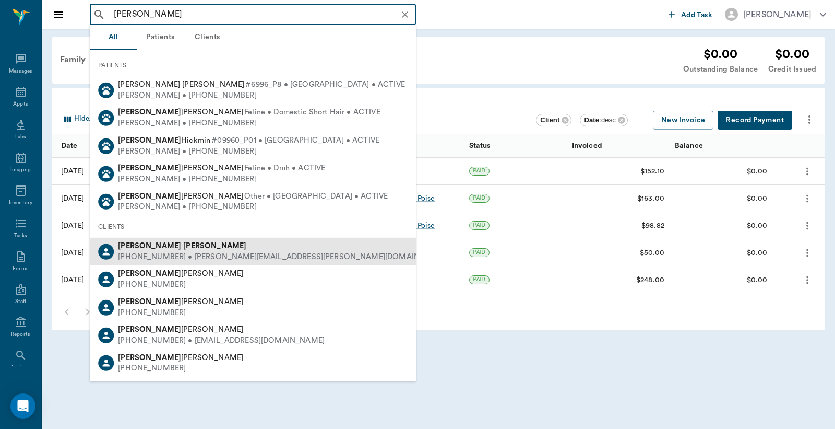
click at [179, 257] on div "(903) 926-6809 • BILLY.POWELL.1734@gmail.com" at bounding box center [283, 257] width 331 height 11
type input "[PERSON_NAME]"
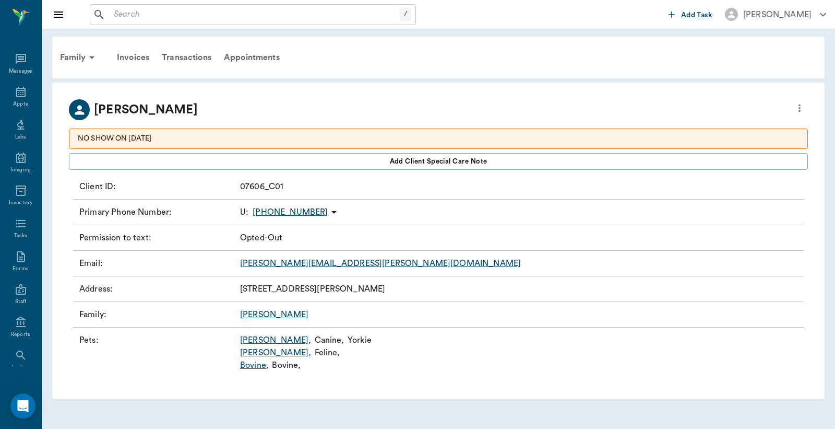
click at [264, 340] on link "Annie Oakley ," at bounding box center [275, 340] width 71 height 13
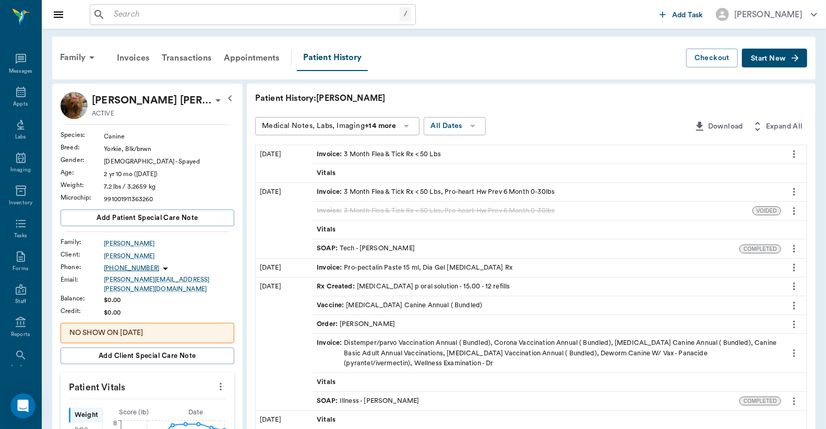
click at [393, 288] on div "Rx Created : temaril p oral solution - 15.00 - 12 refills" at bounding box center [413, 286] width 193 height 10
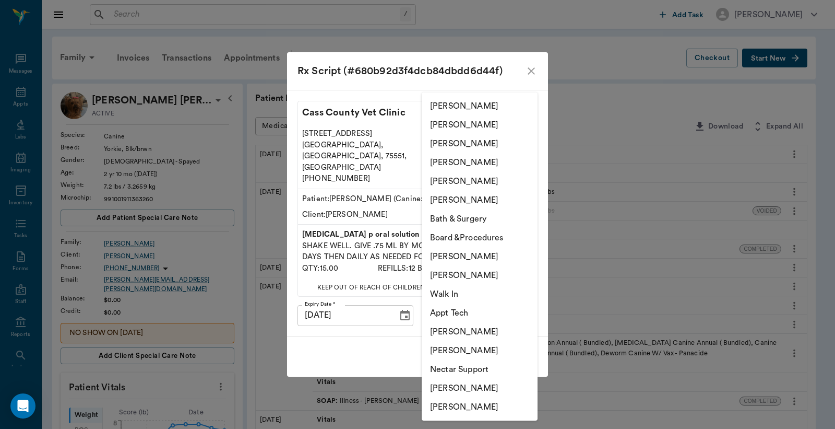
click at [453, 125] on li "[PERSON_NAME]" at bounding box center [480, 124] width 116 height 19
type input "63ec2e2852e12b0ba117910e"
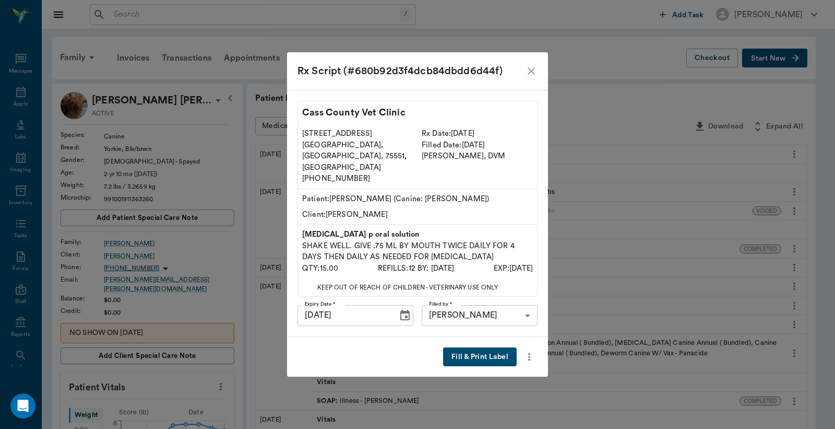
click at [471, 347] on button "Fill & Print Label" at bounding box center [480, 356] width 74 height 19
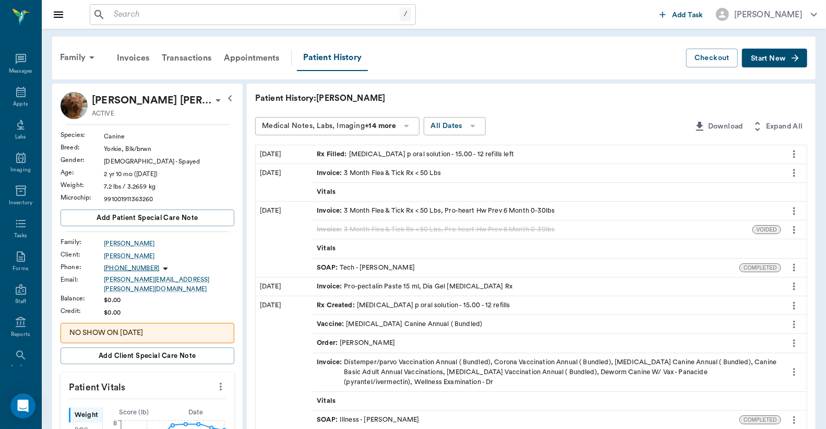
drag, startPoint x: 112, startPoint y: 18, endPoint x: 113, endPoint y: 9, distance: 8.5
click at [112, 16] on input "text" at bounding box center [255, 14] width 290 height 15
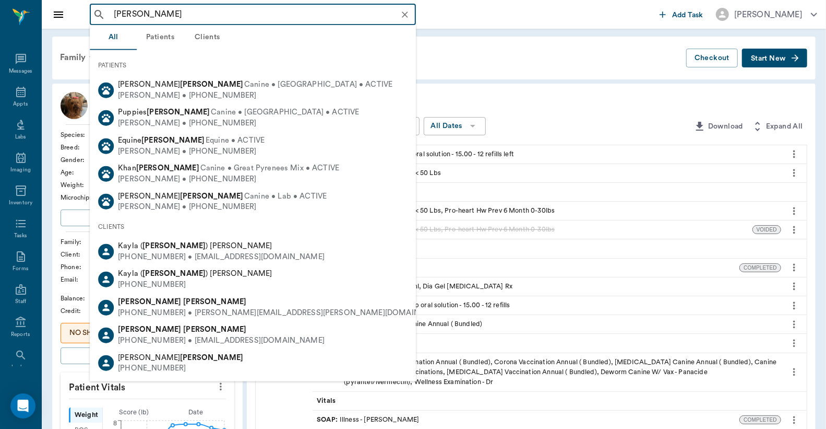
click at [164, 332] on div "Lani Shelton" at bounding box center [221, 329] width 207 height 11
type input "Loni Shelton"
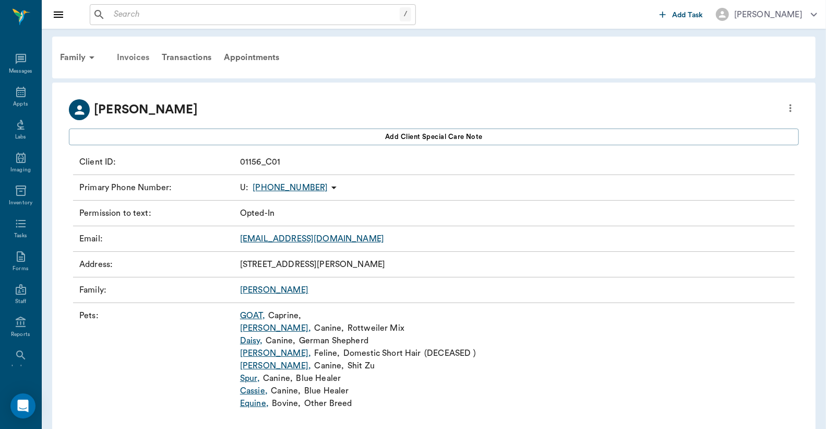
click at [141, 58] on div "Invoices" at bounding box center [133, 57] width 45 height 25
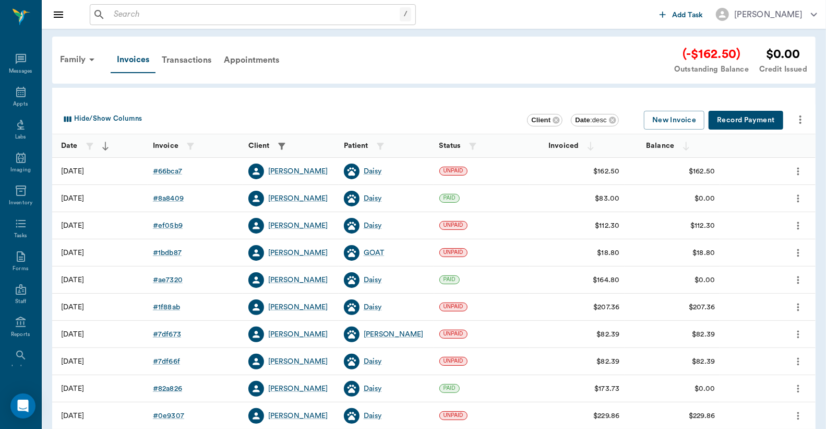
click at [746, 123] on button "Record Payment" at bounding box center [746, 120] width 75 height 19
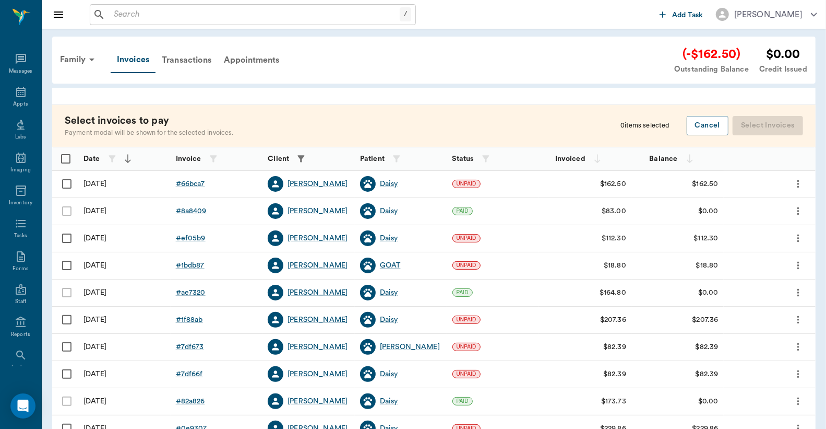
click at [66, 181] on input "Select row" at bounding box center [67, 184] width 22 height 22
checkbox input "false"
checkbox input "true"
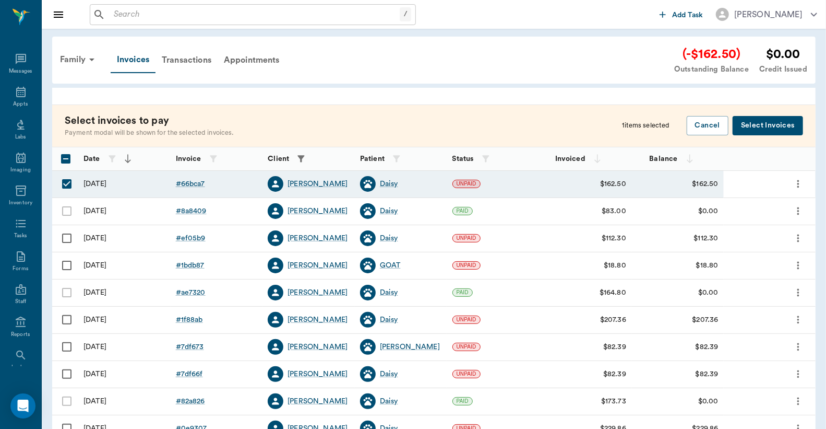
click at [770, 123] on button "Select Invoices" at bounding box center [768, 125] width 70 height 19
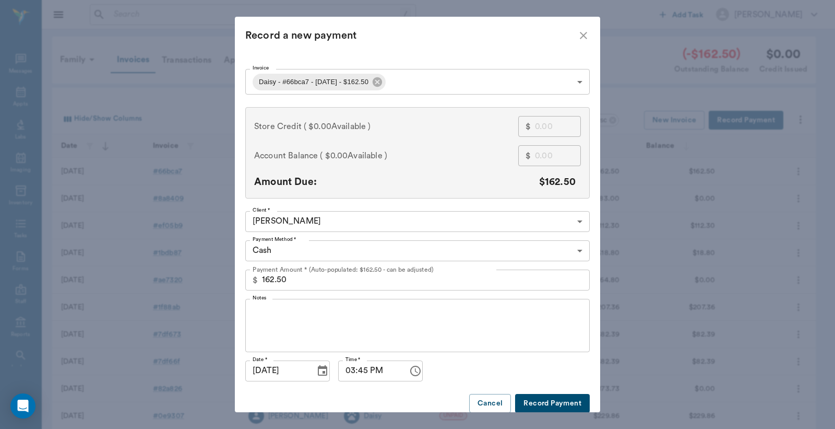
click at [578, 249] on body "/ ​ Add Task Dr. Bert Ellsworth Nectar Messages Appts Labs Imaging Inventory Ta…" at bounding box center [417, 266] width 835 height 532
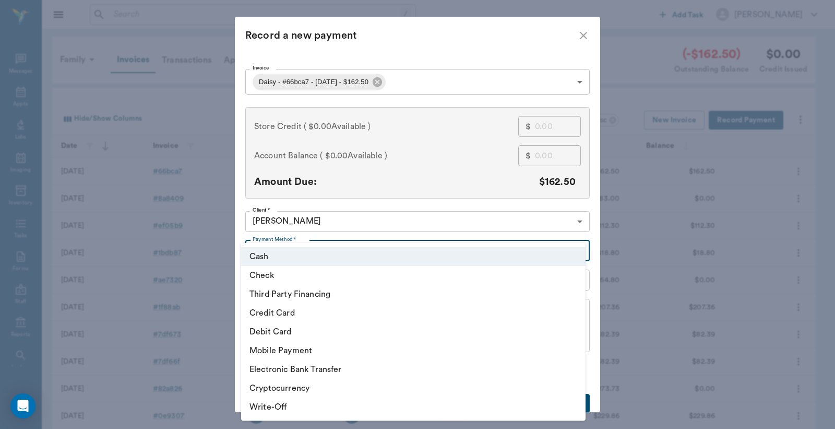
click at [575, 218] on div at bounding box center [417, 214] width 835 height 429
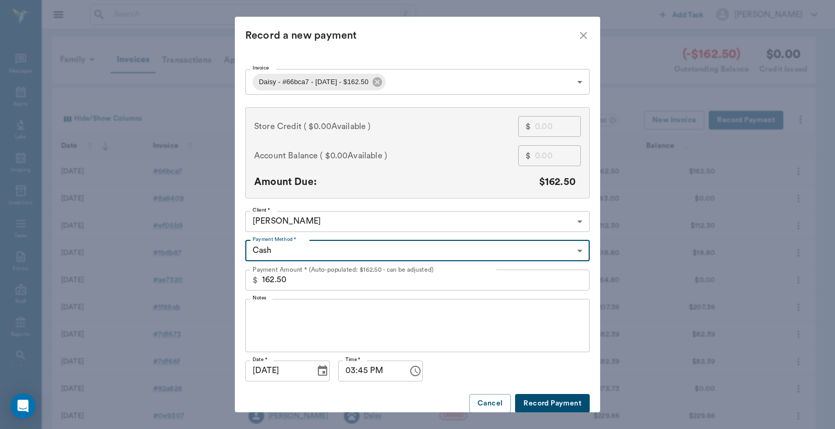
click at [576, 252] on body "/ ​ Add Task Dr. Bert Ellsworth Nectar Messages Appts Labs Imaging Inventory Ta…" at bounding box center [417, 266] width 835 height 532
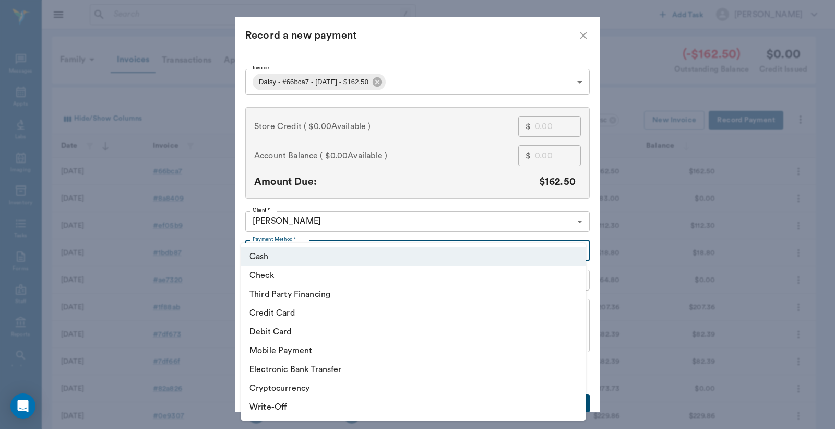
click at [267, 313] on li "Credit Card" at bounding box center [413, 312] width 345 height 19
type input "CREDIT_CARD"
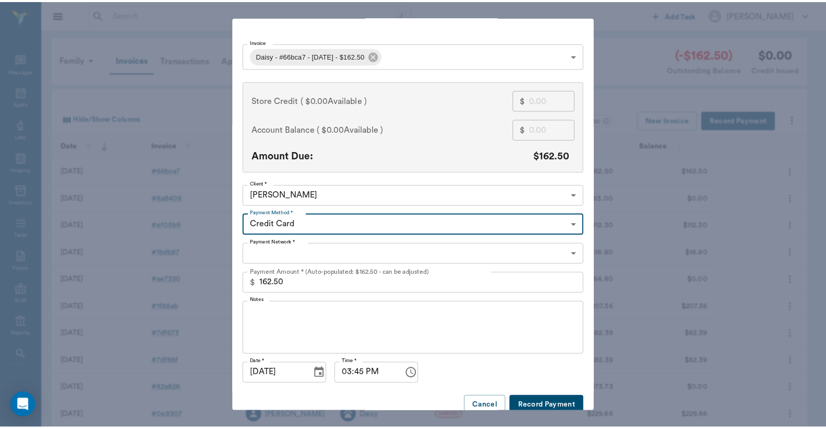
scroll to position [40, 0]
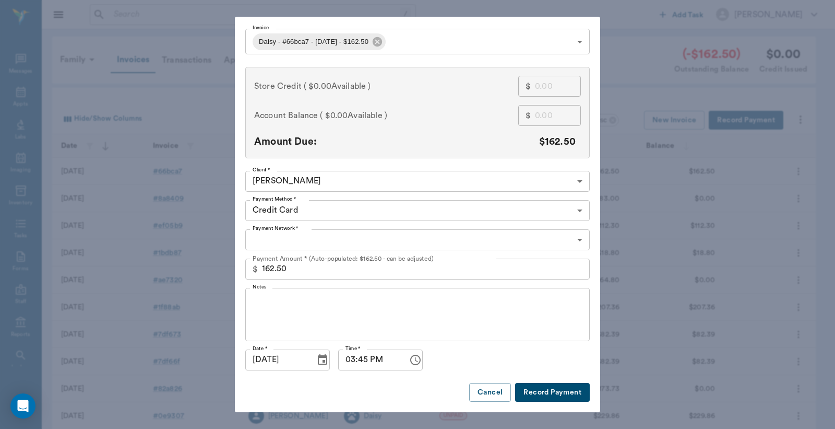
click at [536, 387] on button "Record Payment" at bounding box center [552, 392] width 75 height 19
click at [578, 239] on body "/ ​ Add Task Dr. Bert Ellsworth Nectar Messages Appts Labs Imaging Inventory Ta…" at bounding box center [417, 266] width 835 height 532
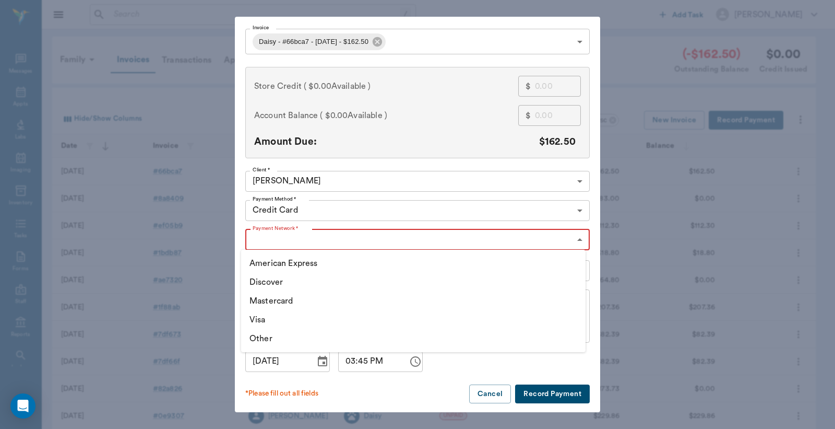
click at [309, 306] on li "Mastercard" at bounding box center [413, 300] width 345 height 19
type input "MASTERCARD"
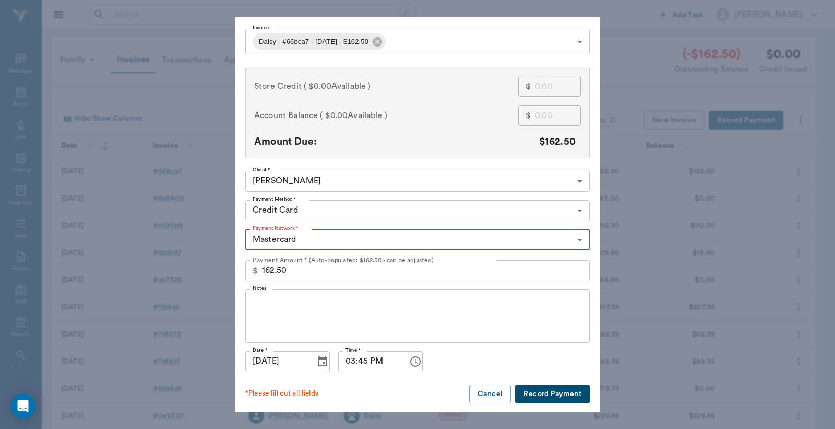
click at [559, 393] on button "Record Payment" at bounding box center [552, 393] width 75 height 19
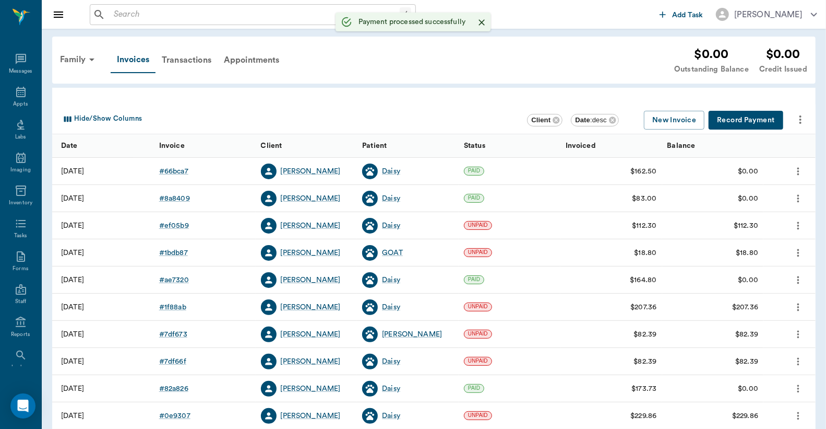
drag, startPoint x: 179, startPoint y: 172, endPoint x: 217, endPoint y: 162, distance: 39.5
click at [179, 172] on div "# 66bca7" at bounding box center [173, 171] width 29 height 10
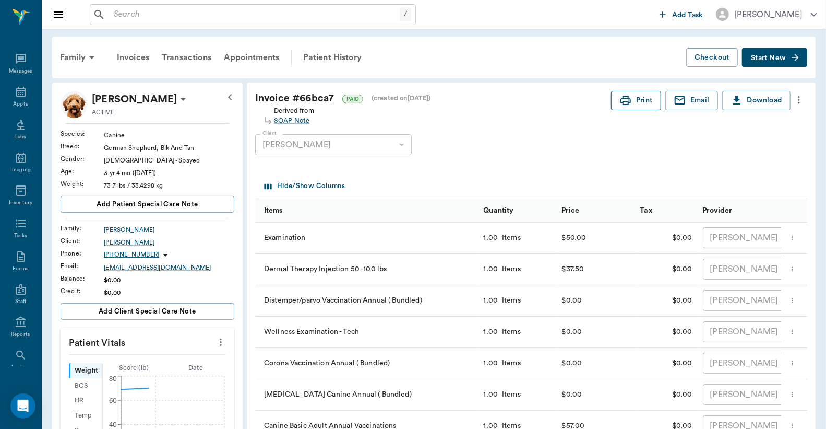
click at [644, 101] on button "Print" at bounding box center [636, 100] width 50 height 19
click at [289, 120] on div "SOAP Note" at bounding box center [294, 121] width 40 height 10
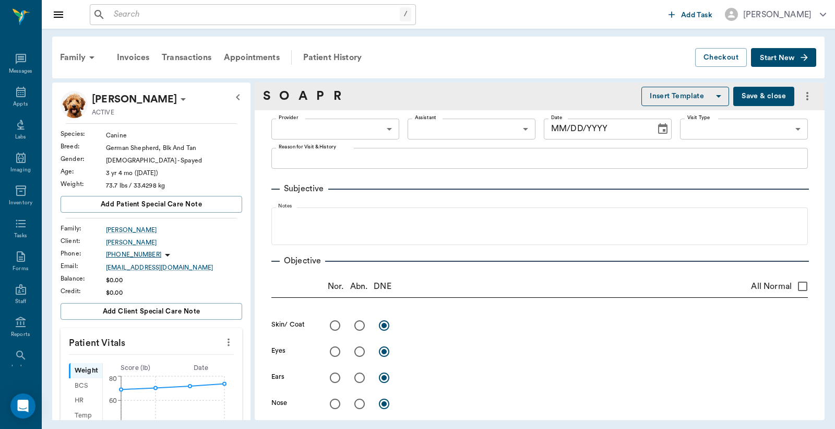
type input "63ec2f075fda476ae8351a4d"
type input "642ef10e332a41444de2bad1"
type input "65d2be4f46e3a538d89b8c14"
type textarea "Itching like crazy, hasn't had an allergy inj before, basic adult Caryn"
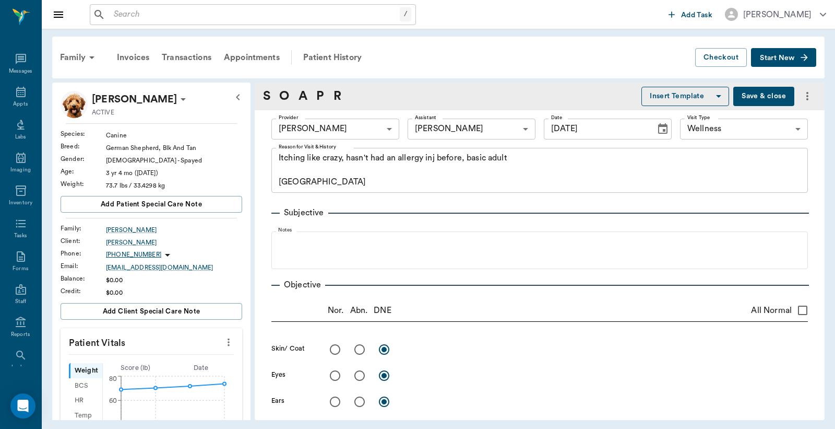
type input "[DATE]"
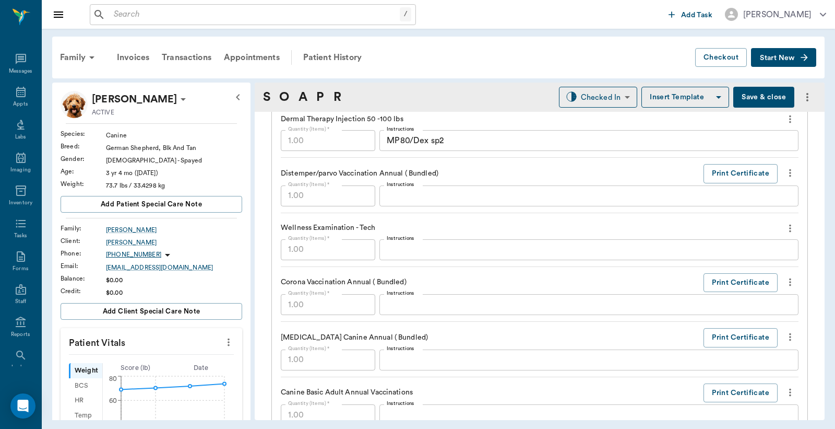
scroll to position [851, 0]
click at [724, 339] on button "Print Certificate" at bounding box center [741, 336] width 74 height 19
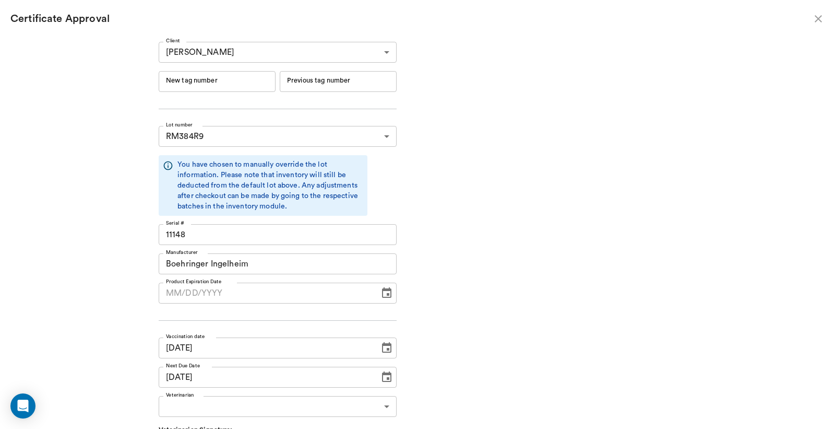
type input "06/19/2026"
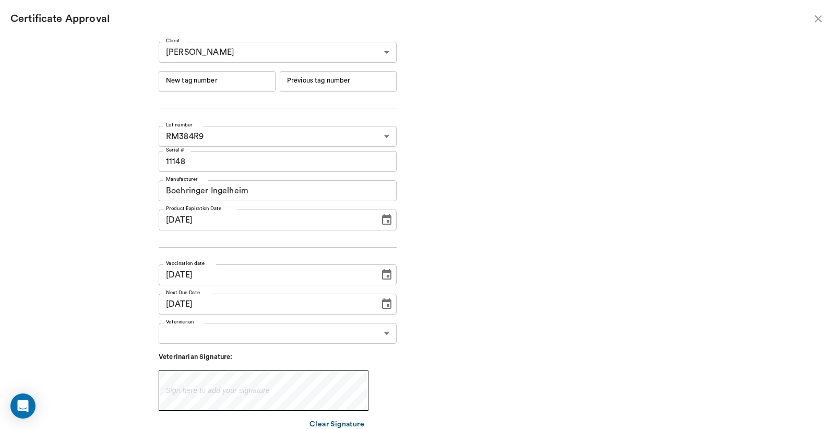
type input "244690"
type input "244689"
type input "244690"
type input "244689"
type input "09/19/2025"
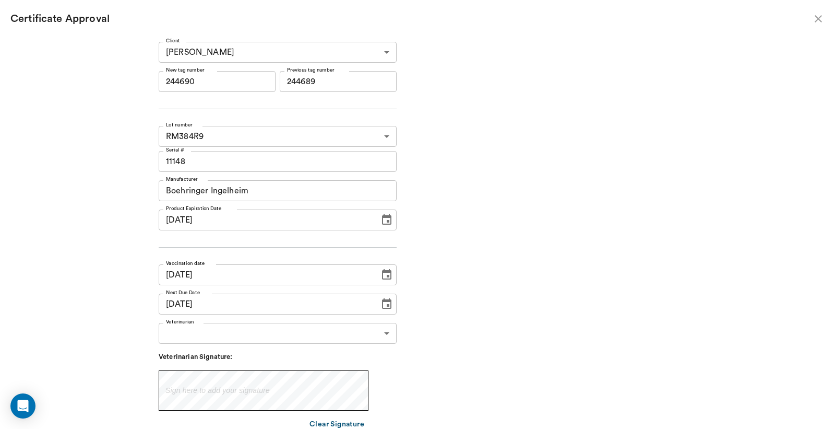
type input "09/16/2026"
type input "09/19/2025"
type input "09/16/2026"
type input "06/19/2026"
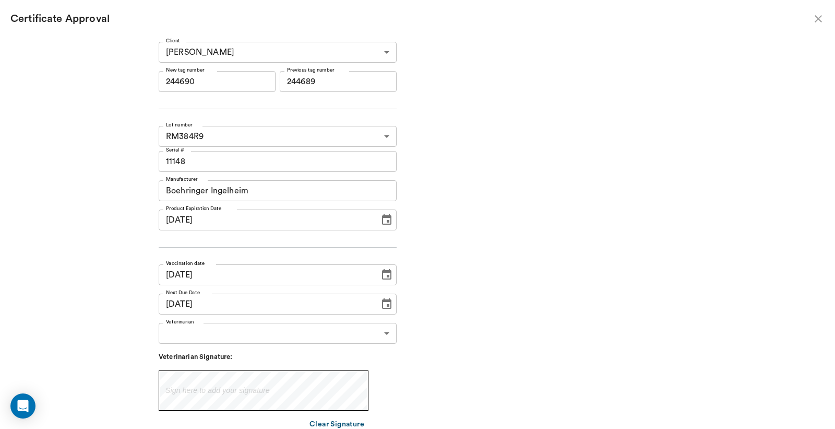
click at [183, 84] on input "244690" at bounding box center [217, 81] width 117 height 21
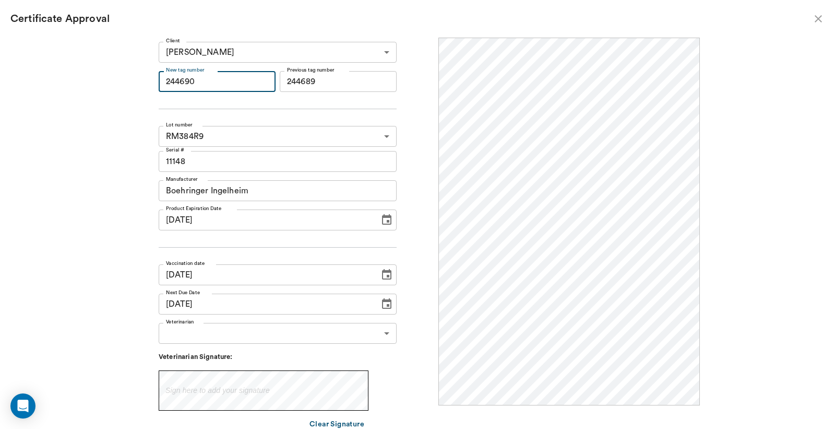
scroll to position [0, 0]
drag, startPoint x: 183, startPoint y: 84, endPoint x: 225, endPoint y: 80, distance: 41.4
click at [225, 80] on input "244690" at bounding box center [217, 81] width 117 height 21
type input "254969"
click at [385, 335] on body "/ ​ Add Task Dr. Bert Ellsworth Nectar Messages Appts Labs Imaging Inventory Ta…" at bounding box center [417, 214] width 835 height 429
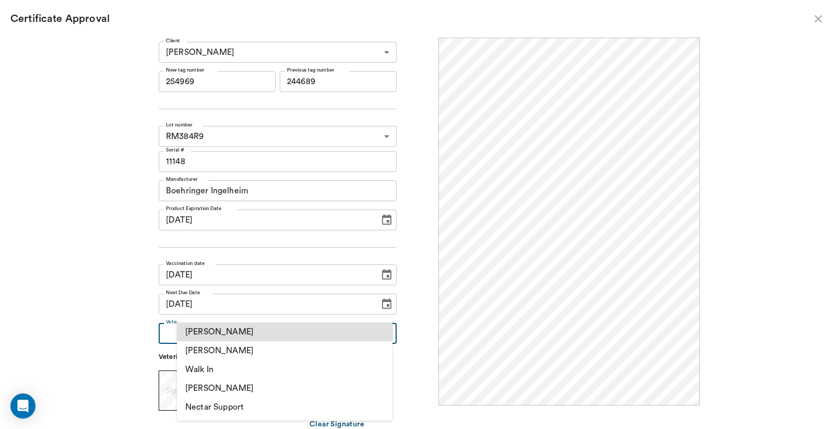
click at [239, 351] on li "[PERSON_NAME]" at bounding box center [285, 350] width 216 height 19
type input "63ec2f075fda476ae8351a4d"
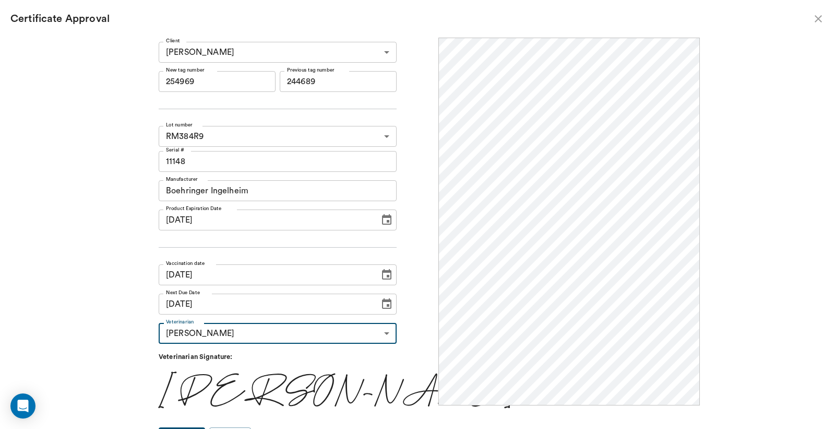
scroll to position [17, 0]
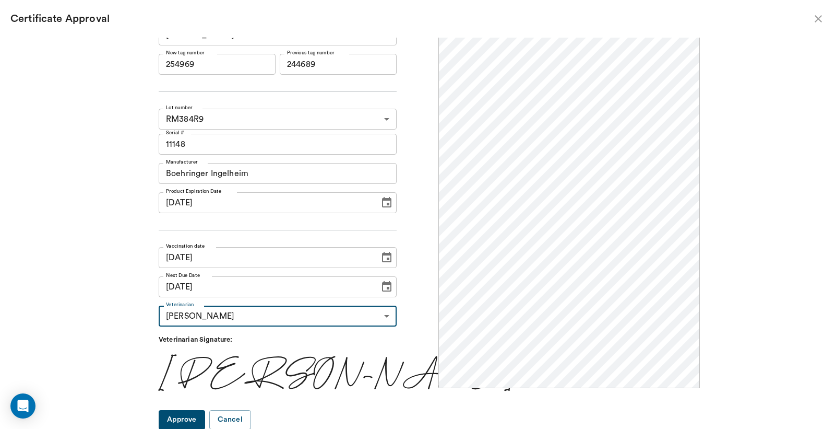
click at [190, 418] on button "Approve" at bounding box center [182, 419] width 46 height 19
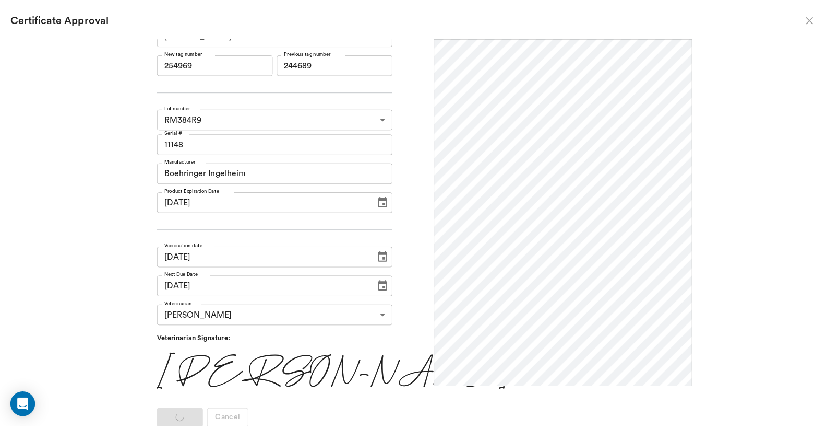
scroll to position [0, 0]
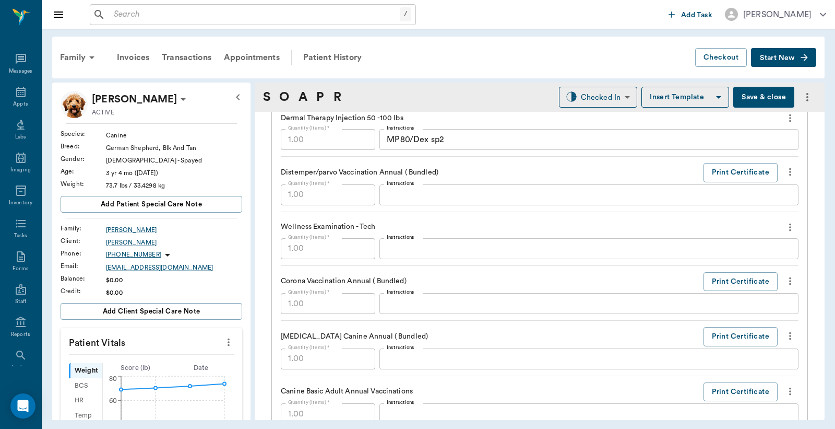
click at [749, 95] on button "Save & close" at bounding box center [764, 97] width 61 height 21
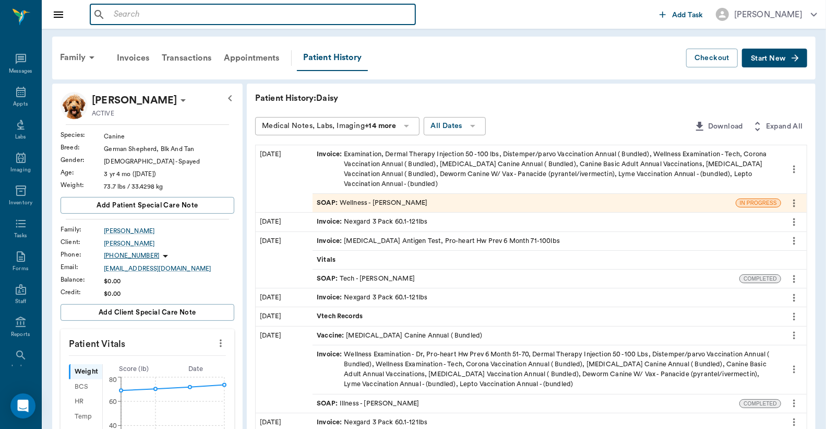
click at [112, 13] on input "text" at bounding box center [261, 14] width 302 height 15
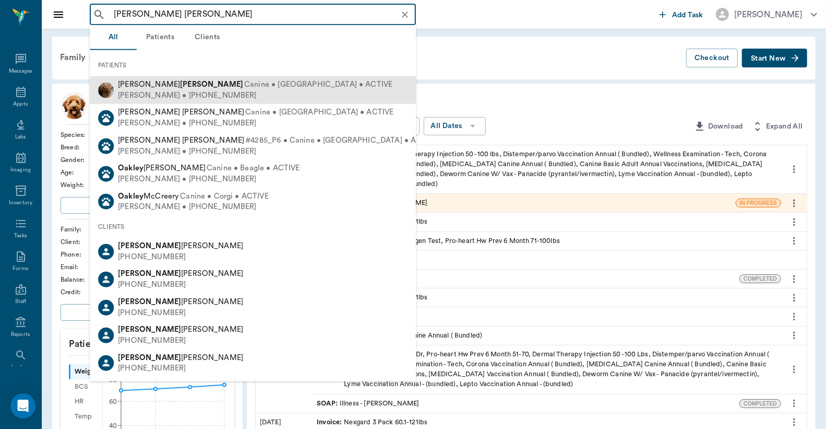
click at [159, 90] on div "Billy Powell • (903) 926-6809" at bounding box center [255, 95] width 275 height 11
type input "Annie Oakley Powell"
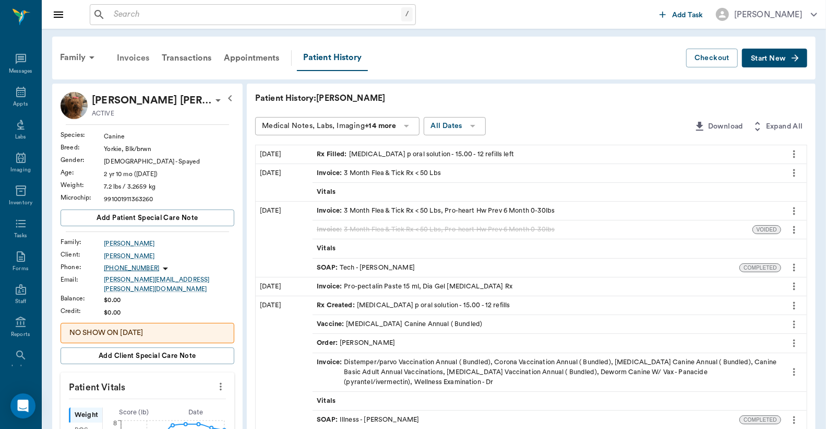
click at [139, 59] on div "Invoices" at bounding box center [133, 57] width 45 height 25
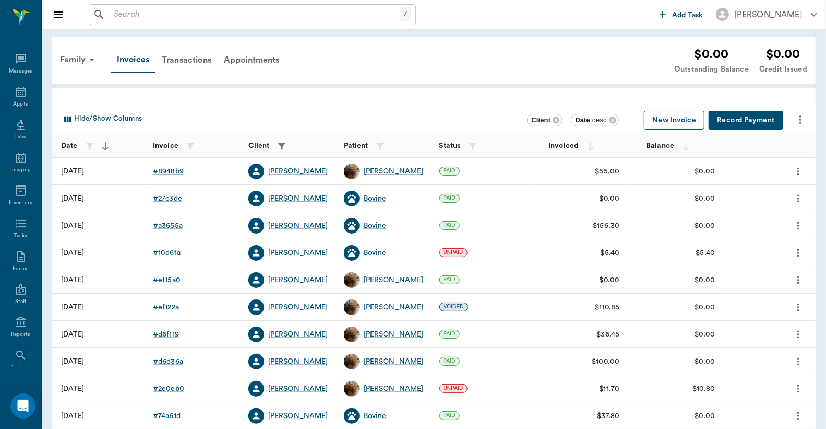
click at [666, 120] on button "New Invoice" at bounding box center [674, 120] width 61 height 19
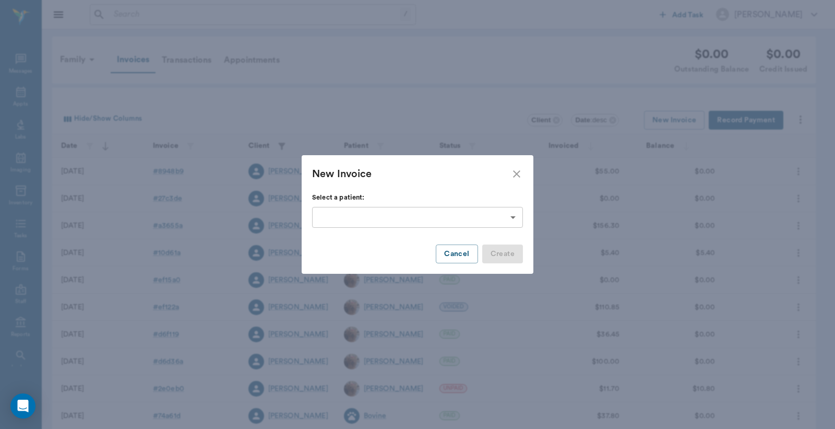
click at [512, 215] on body "/ ​ Add Task Dr. Bert Ellsworth Nectar Messages Appts Labs Imaging Inventory Ta…" at bounding box center [417, 306] width 835 height 613
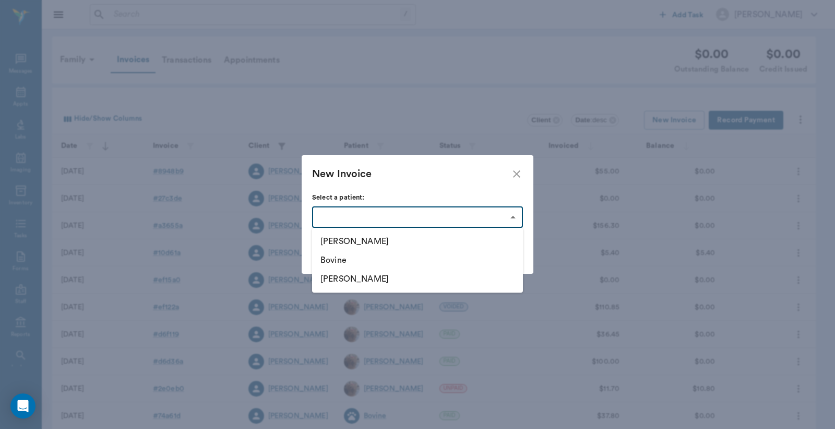
click at [381, 239] on li "Annie Oakley" at bounding box center [417, 241] width 211 height 19
type input "63ec3424bf929af01c1dfbfb"
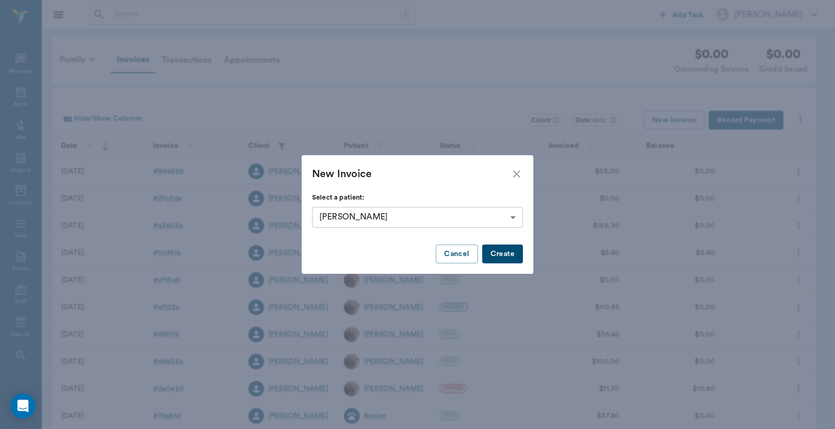
click at [505, 254] on button "Create" at bounding box center [502, 253] width 41 height 19
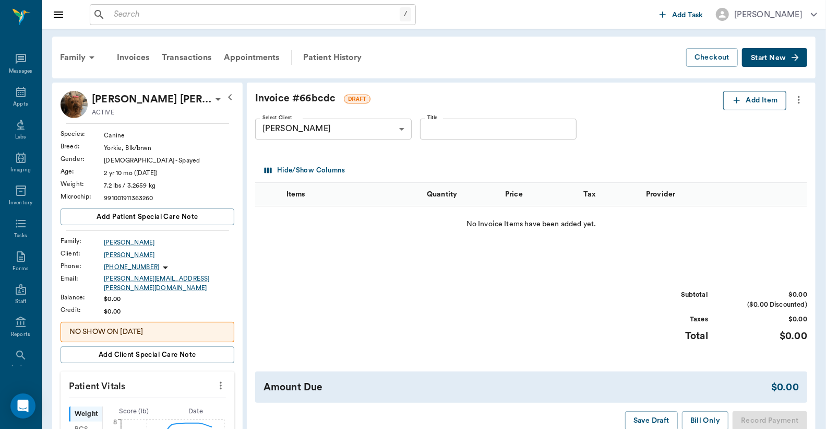
click at [743, 102] on button "Add Item" at bounding box center [755, 100] width 63 height 19
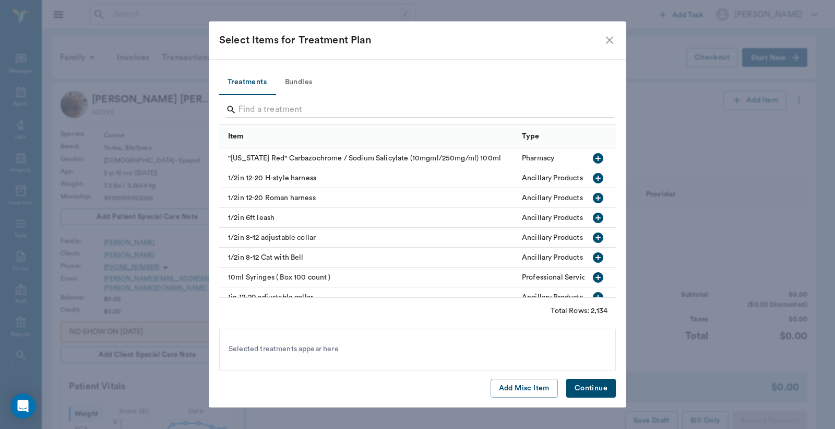
click at [246, 106] on input "Search" at bounding box center [419, 109] width 360 height 17
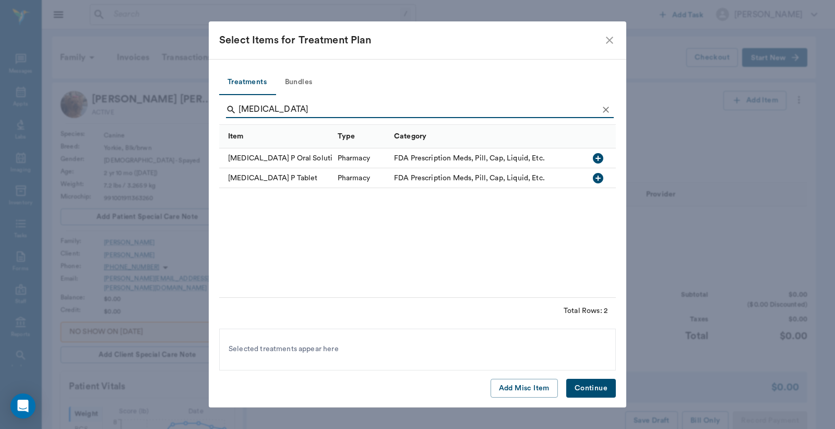
type input "temaril"
click at [598, 158] on icon "button" at bounding box center [598, 158] width 13 height 13
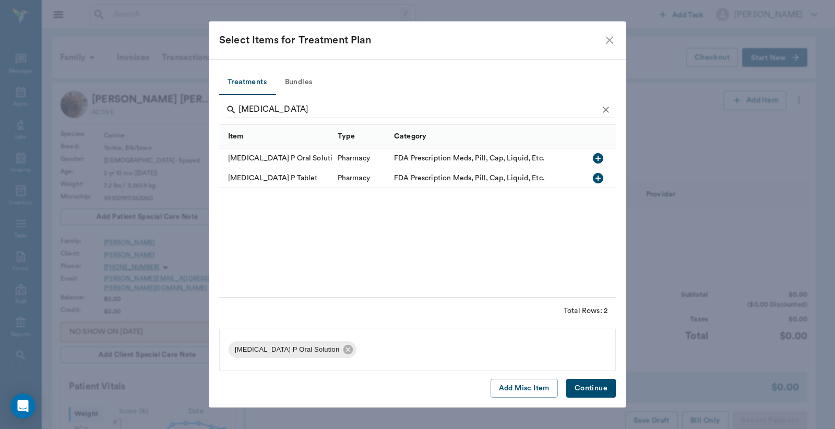
click at [592, 389] on button "Continue" at bounding box center [591, 388] width 50 height 19
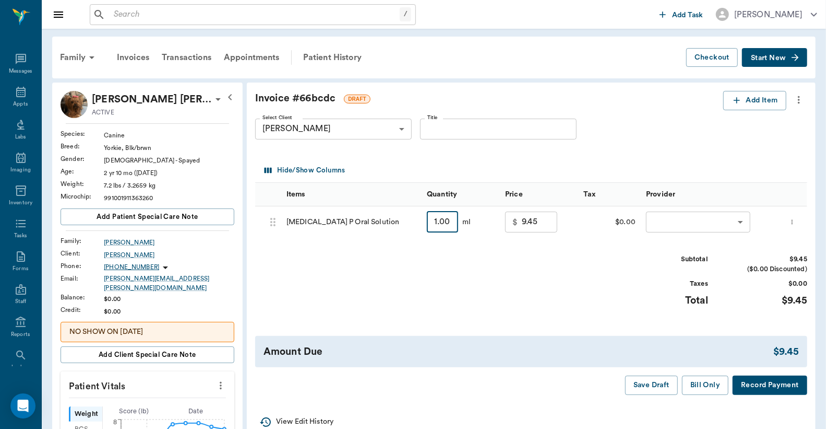
type input "."
type input "0.00"
type input ".7"
type input "9.32"
type input ".75"
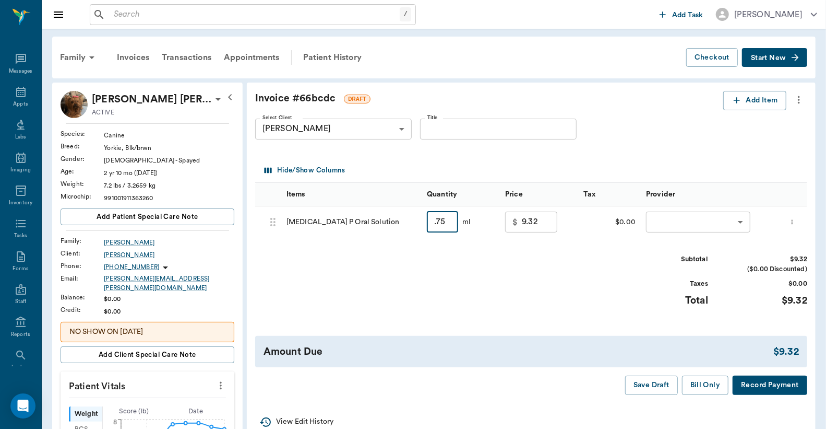
type input "9.34"
type input ".75"
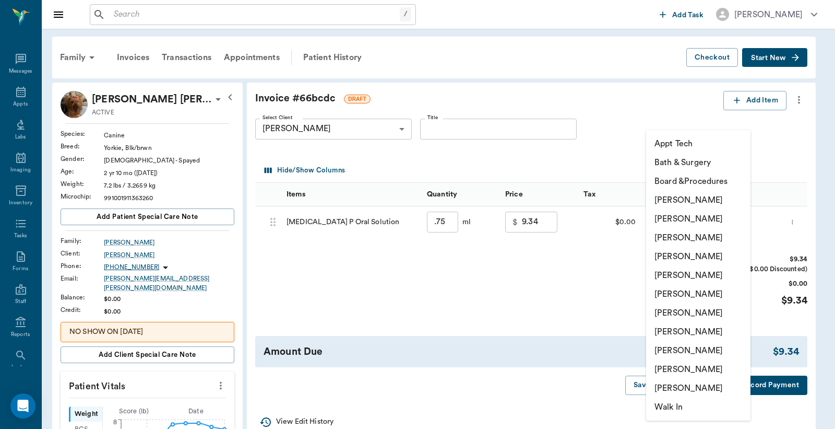
click at [677, 216] on li "[PERSON_NAME]" at bounding box center [698, 218] width 104 height 19
type input "none-63ec2e2852e12b0ba117910e"
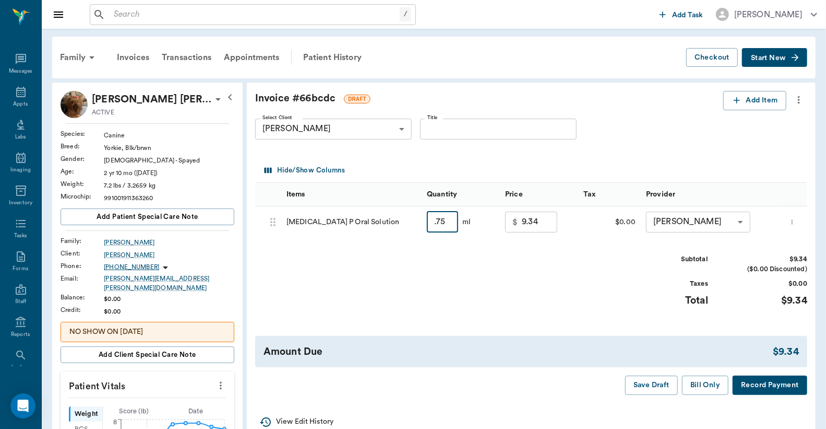
type input "1"
type input "9.45"
type input "15"
type input "15.75"
click at [700, 385] on button "Bill Only" at bounding box center [705, 384] width 47 height 19
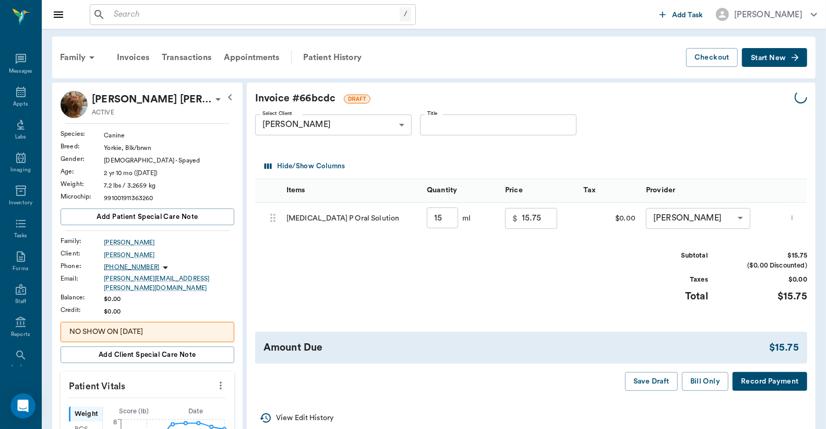
type input "15.00"
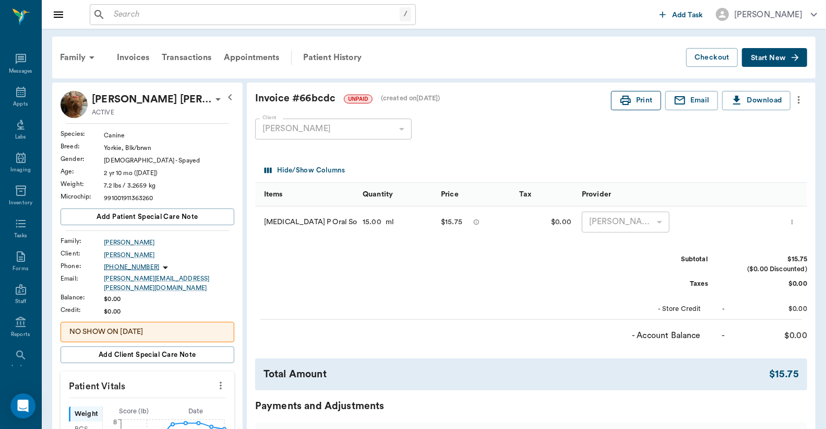
click at [644, 96] on button "Print" at bounding box center [636, 100] width 50 height 19
click at [19, 102] on div "Appts" at bounding box center [20, 104] width 15 height 8
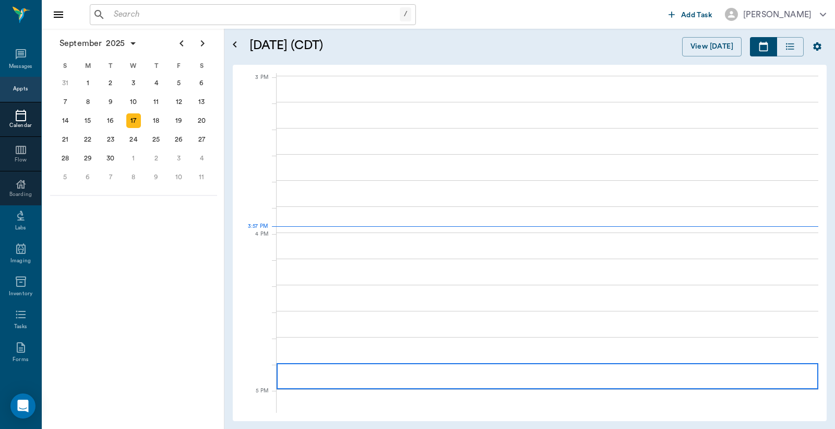
scroll to position [1096, 0]
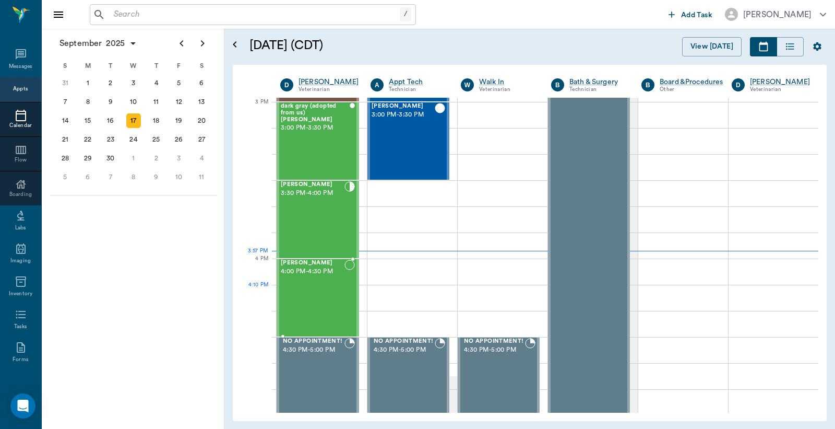
click at [312, 289] on div "Beni Mahon 4:00 PM - 4:30 PM" at bounding box center [313, 297] width 64 height 76
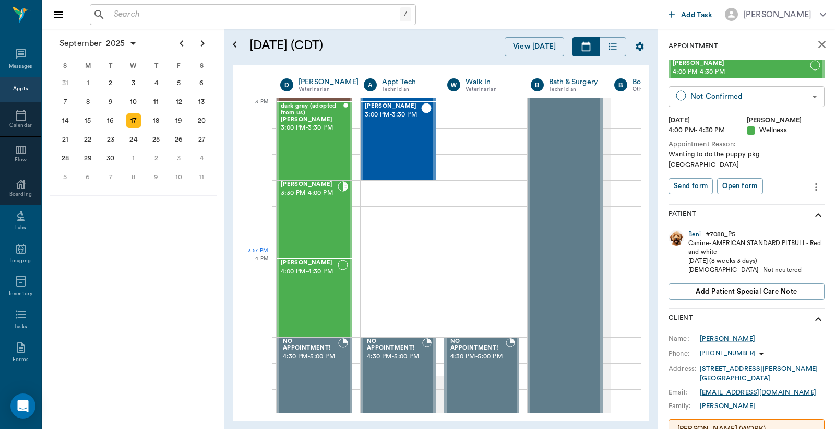
click at [716, 98] on body "/ ​ Add Task Dr. Bert Ellsworth Nectar Messages Appts Calendar Flow Boarding La…" at bounding box center [417, 214] width 835 height 429
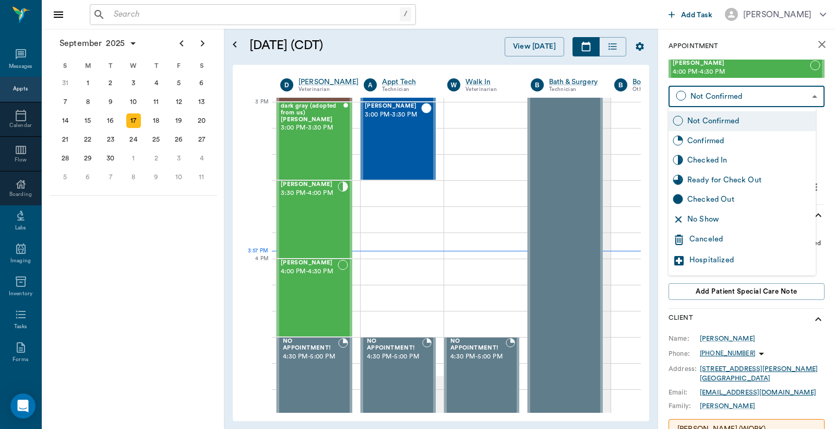
click at [706, 158] on div "Checked In" at bounding box center [750, 160] width 124 height 11
type input "CHECKED_IN"
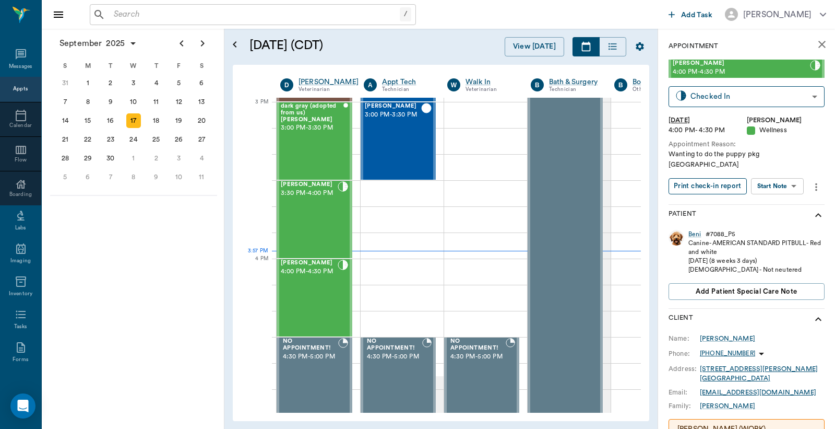
click at [701, 178] on button "Print check-in report" at bounding box center [708, 186] width 78 height 16
click at [330, 231] on div "Daisy Shelton 3:30 PM - 4:00 PM" at bounding box center [309, 219] width 57 height 76
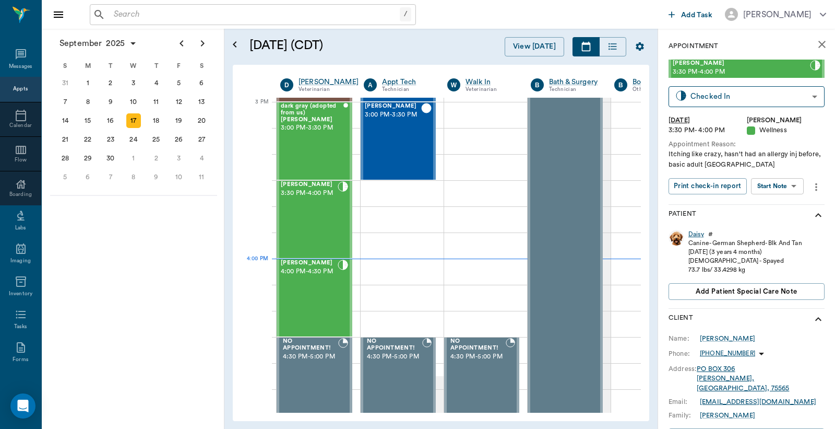
click at [695, 232] on div "Daisy" at bounding box center [697, 234] width 16 height 9
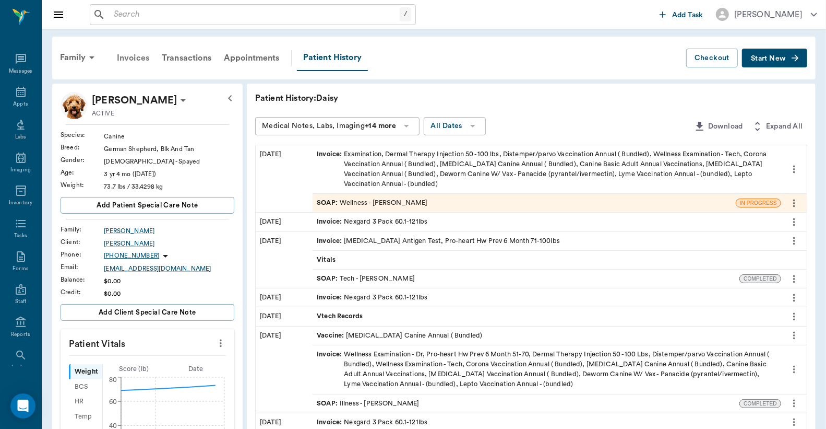
click at [143, 58] on div "Invoices" at bounding box center [133, 57] width 45 height 25
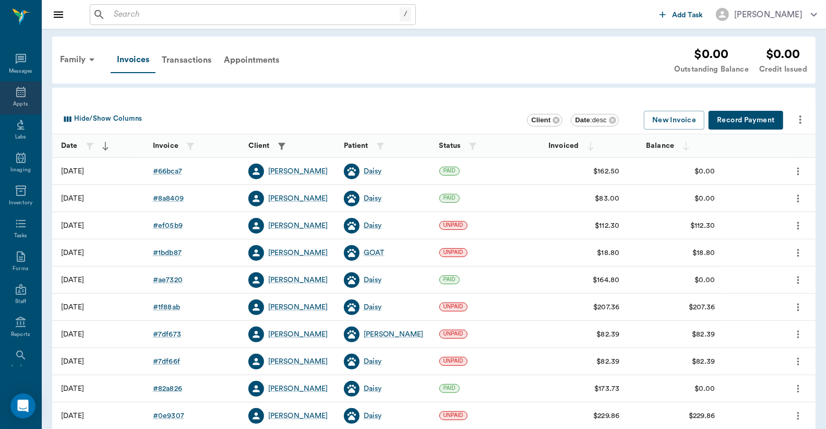
click at [18, 100] on div "Appts" at bounding box center [20, 104] width 15 height 8
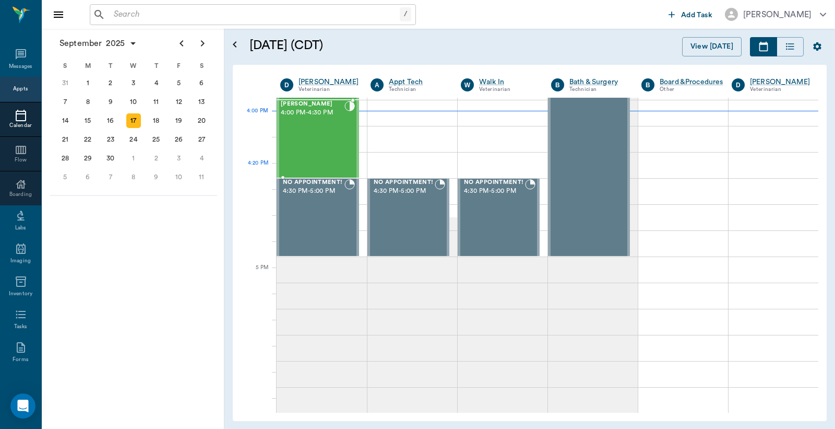
scroll to position [1100, 0]
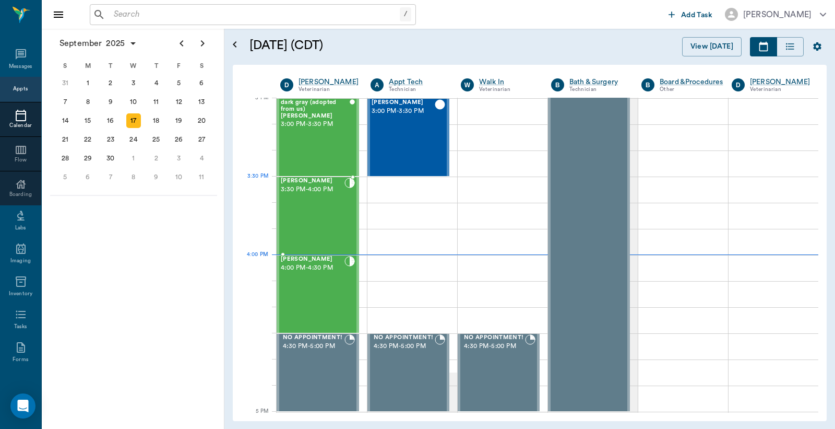
click at [324, 195] on div "Daisy Shelton 3:30 PM - 4:00 PM" at bounding box center [313, 216] width 64 height 76
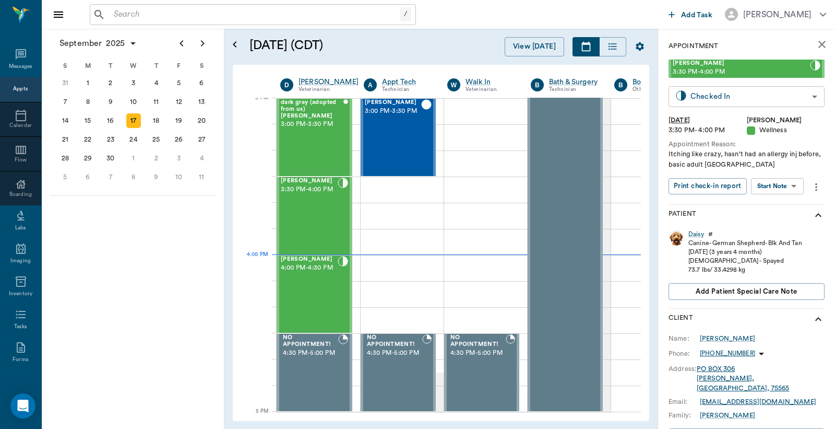
click at [715, 95] on body "/ ​ Add Task Dr. Bert Ellsworth Nectar Messages Appts Calendar Flow Boarding La…" at bounding box center [417, 214] width 835 height 429
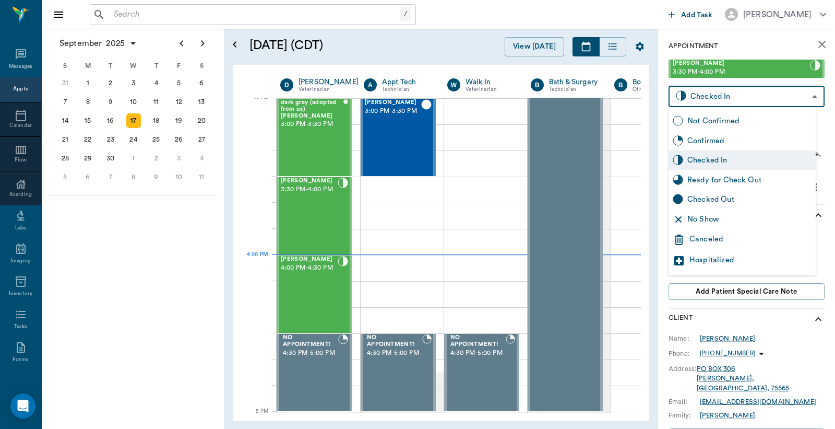
click at [698, 201] on div "Checked Out" at bounding box center [750, 199] width 124 height 11
type input "CHECKED_OUT"
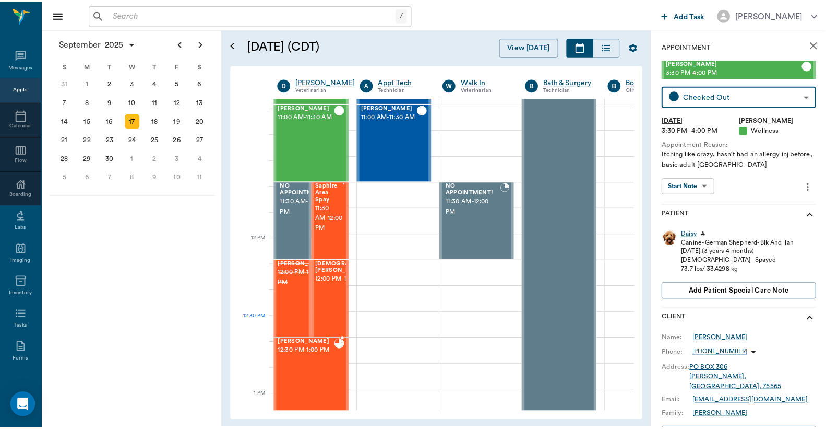
scroll to position [404, 0]
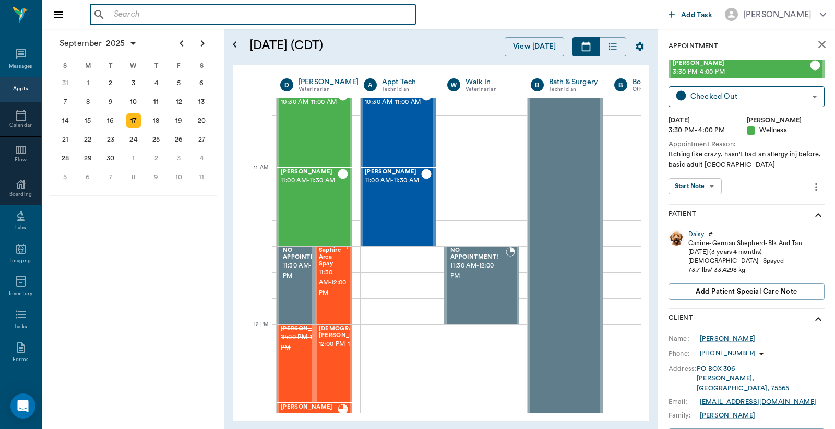
click at [112, 15] on input "text" at bounding box center [261, 14] width 302 height 15
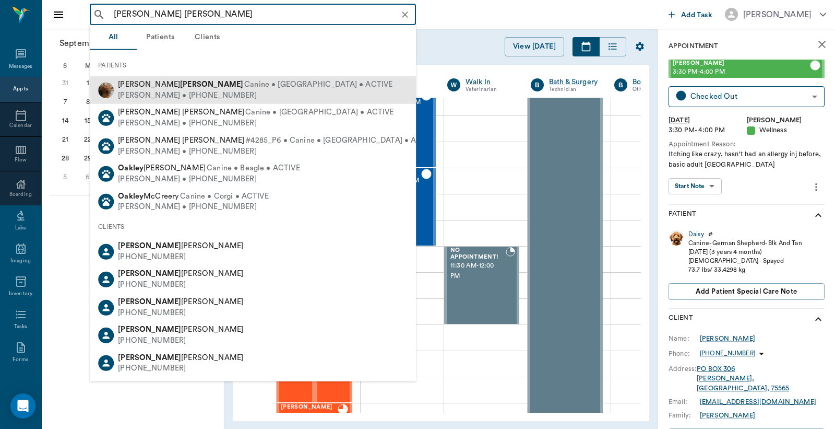
click at [152, 95] on div "Billy Powell • (903) 926-6809" at bounding box center [255, 95] width 275 height 11
type input "Annie Oakley Powell"
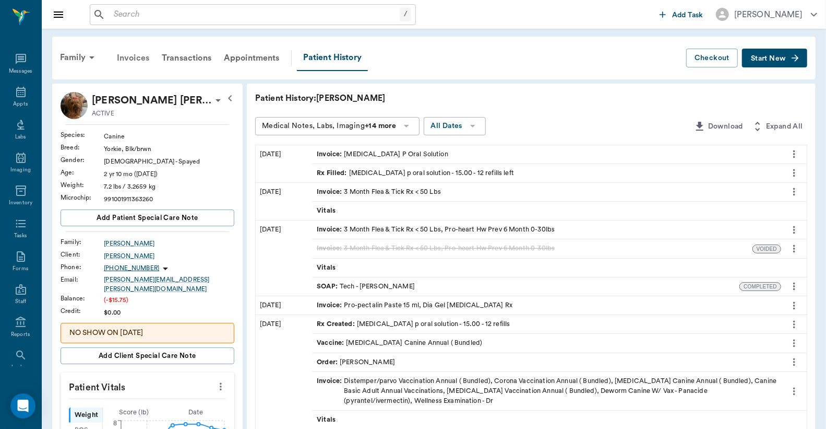
click at [133, 58] on div "Invoices" at bounding box center [133, 57] width 45 height 25
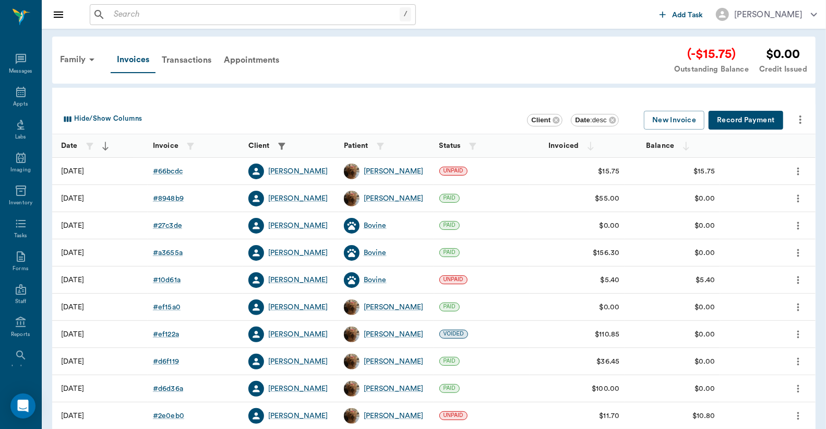
click at [734, 117] on button "Record Payment" at bounding box center [746, 120] width 75 height 19
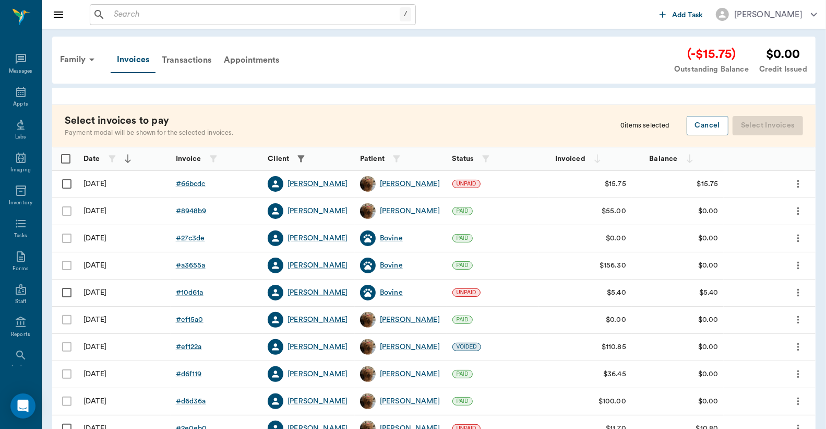
click at [68, 183] on input "Select row" at bounding box center [67, 184] width 22 height 22
checkbox input "false"
checkbox input "true"
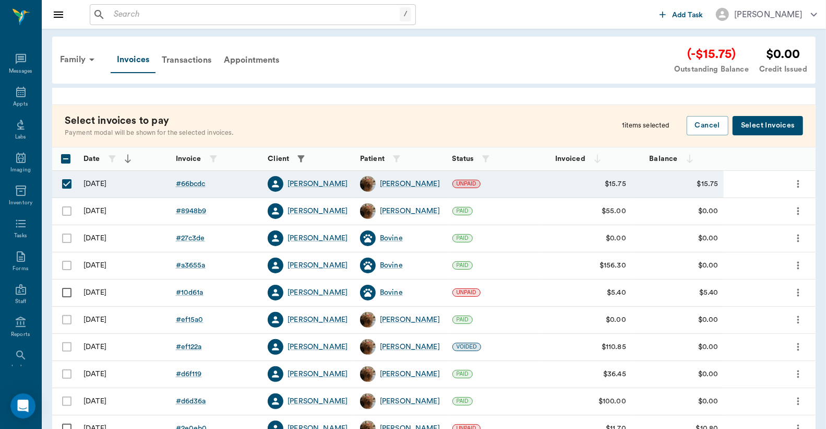
click at [769, 125] on button "Select Invoices" at bounding box center [768, 125] width 70 height 19
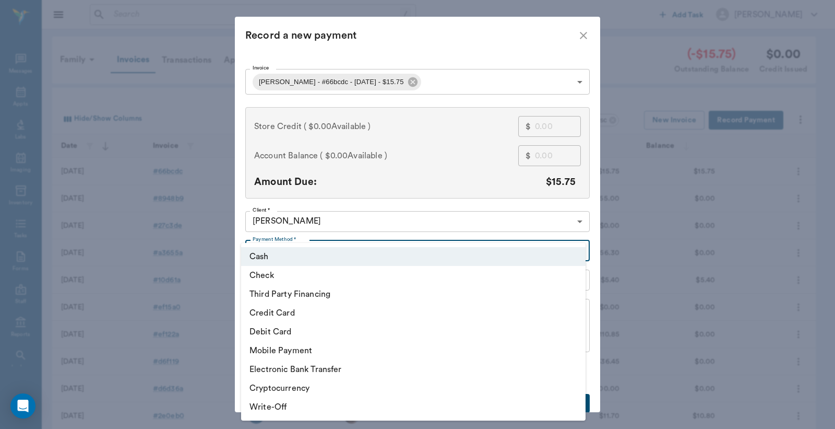
click at [575, 252] on body "/ ​ Add Task Dr. Bert Ellsworth Nectar Messages Appts Labs Imaging Inventory Ta…" at bounding box center [417, 306] width 835 height 613
click at [366, 335] on li "Debit Card" at bounding box center [413, 331] width 345 height 19
type input "DEBIT_CARD"
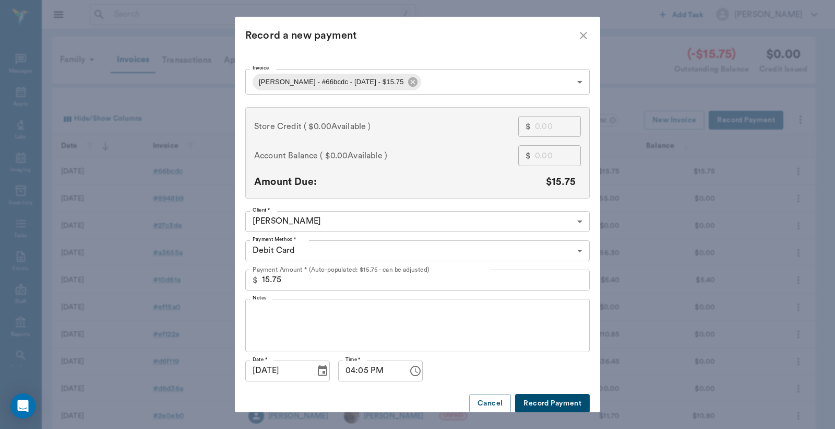
click at [539, 403] on button "Record Payment" at bounding box center [552, 403] width 75 height 19
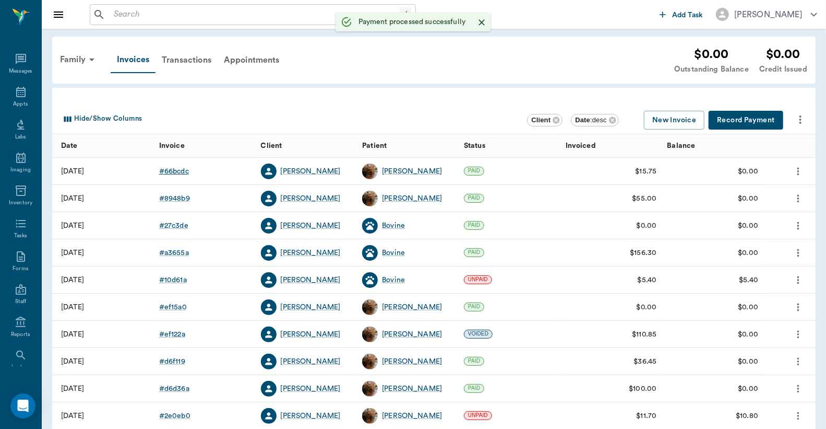
click at [175, 172] on div "# 66bcdc" at bounding box center [174, 171] width 30 height 10
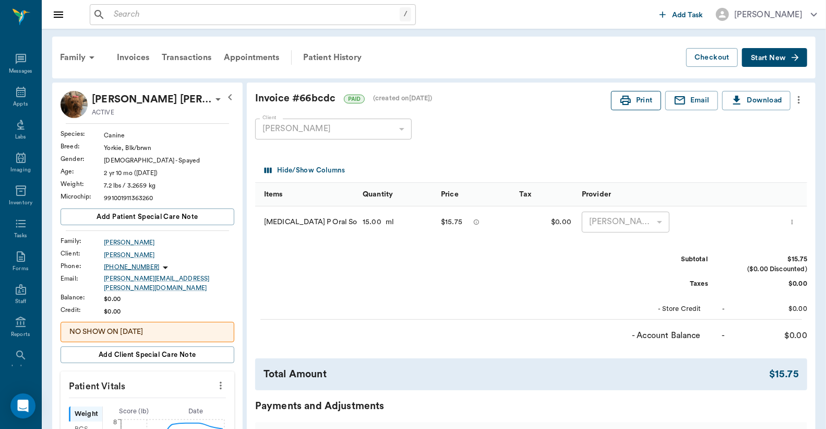
click at [640, 103] on button "Print" at bounding box center [636, 100] width 50 height 19
click at [19, 96] on icon at bounding box center [20, 92] width 9 height 10
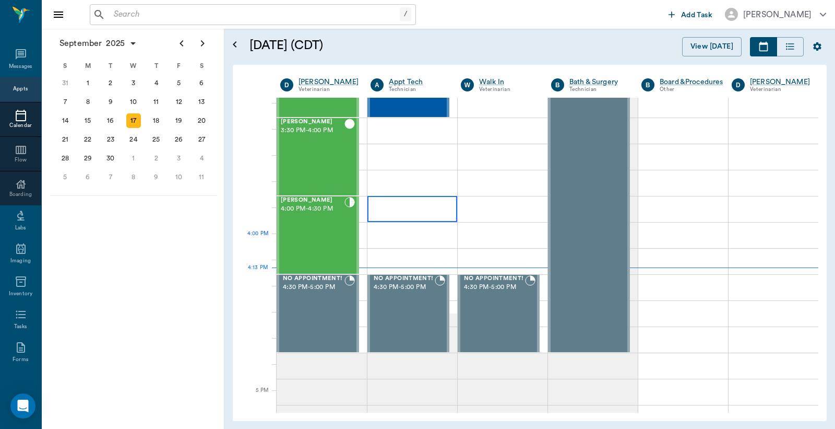
scroll to position [1160, 0]
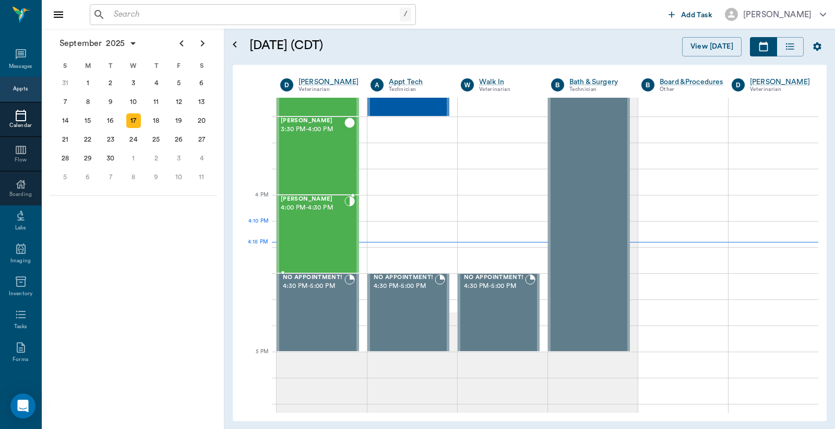
click at [297, 223] on div "Beni Mahon 4:00 PM - 4:30 PM" at bounding box center [313, 234] width 64 height 76
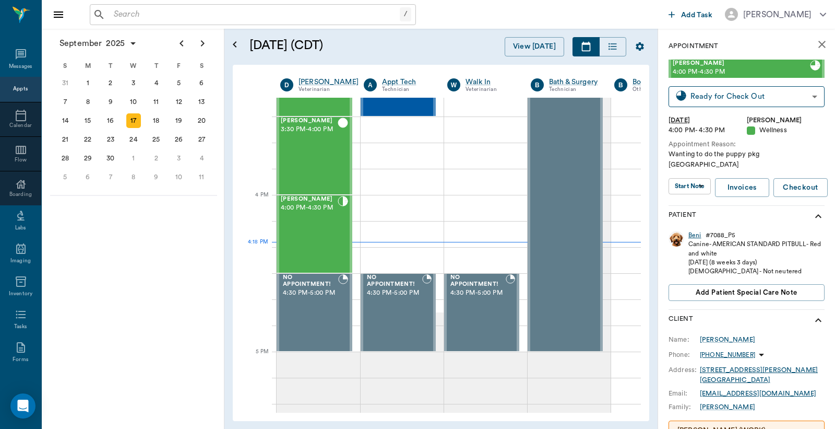
click at [691, 231] on div "Beni" at bounding box center [695, 235] width 13 height 9
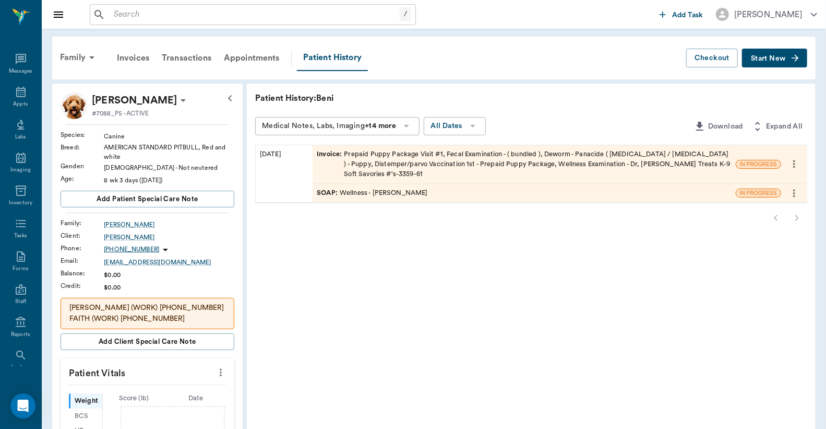
click at [557, 169] on div "Invoice : Prepaid Puppy Package Visit #1, Fecal Examination - ( bundled ), Dewo…" at bounding box center [524, 164] width 415 height 30
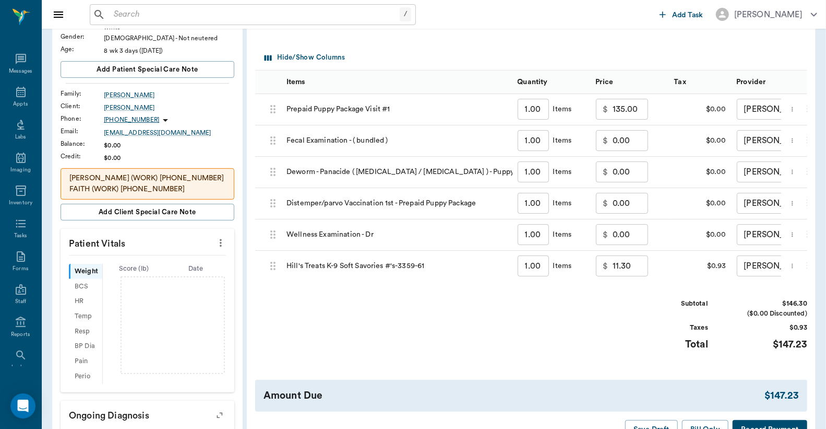
scroll to position [155, 0]
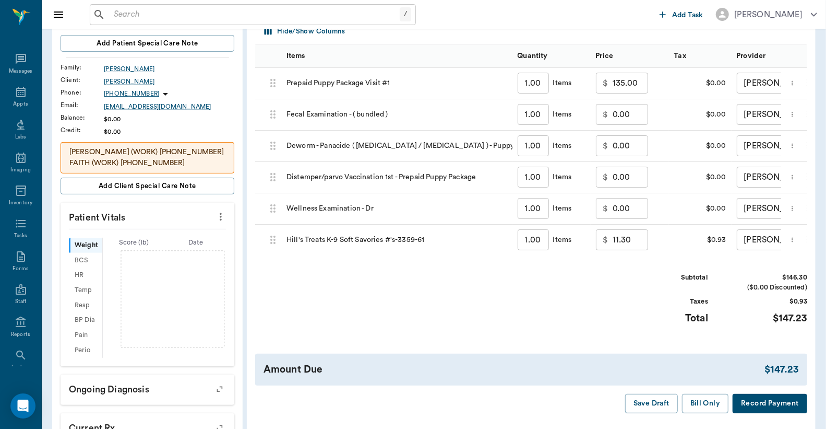
click at [764, 413] on button "Record Payment" at bounding box center [770, 403] width 75 height 19
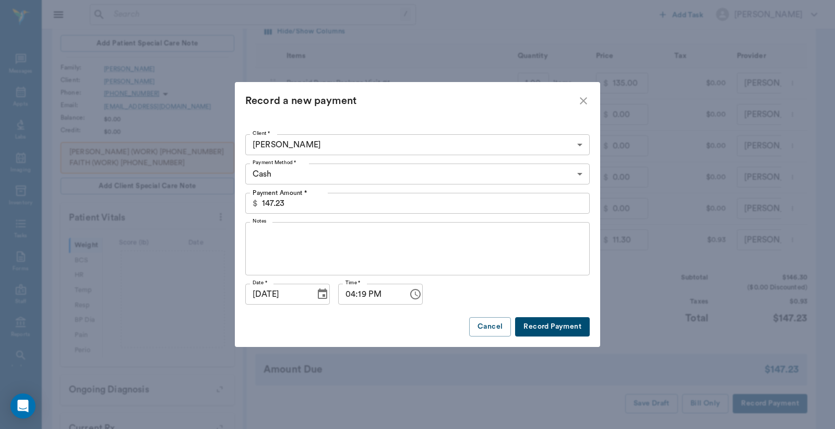
click at [580, 174] on body "/ ​ Add Task [PERSON_NAME] Nectar Messages Appts Labs Imaging Inventory Tasks F…" at bounding box center [417, 211] width 835 height 733
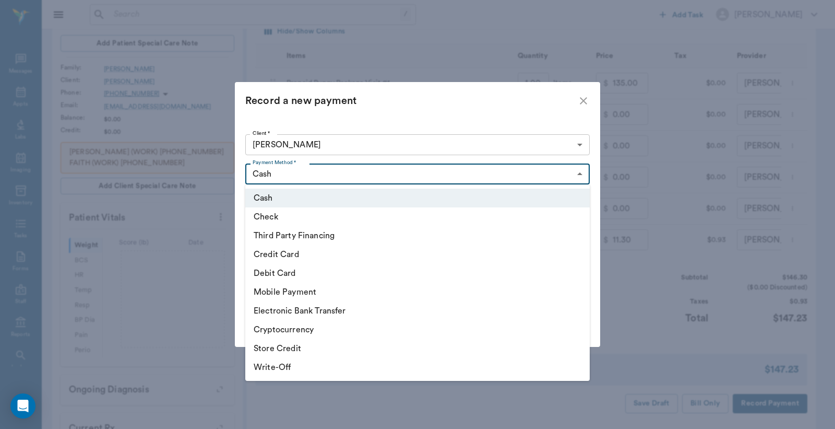
click at [305, 273] on li "Debit Card" at bounding box center [417, 273] width 345 height 19
type input "DEBIT_CARD"
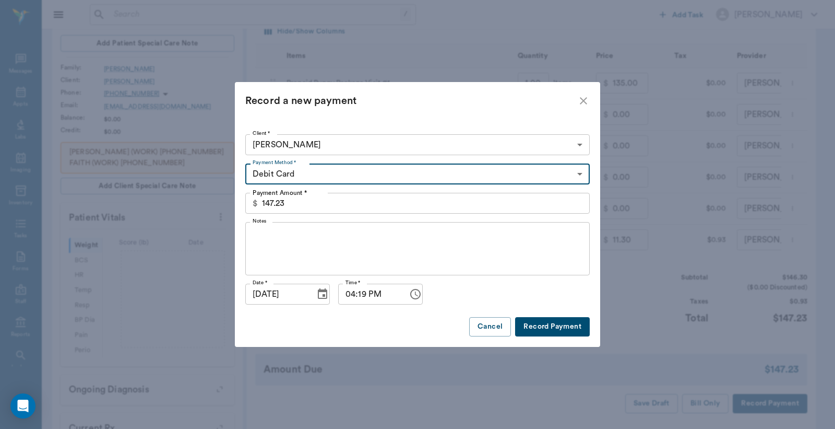
click at [557, 324] on button "Record Payment" at bounding box center [552, 326] width 75 height 19
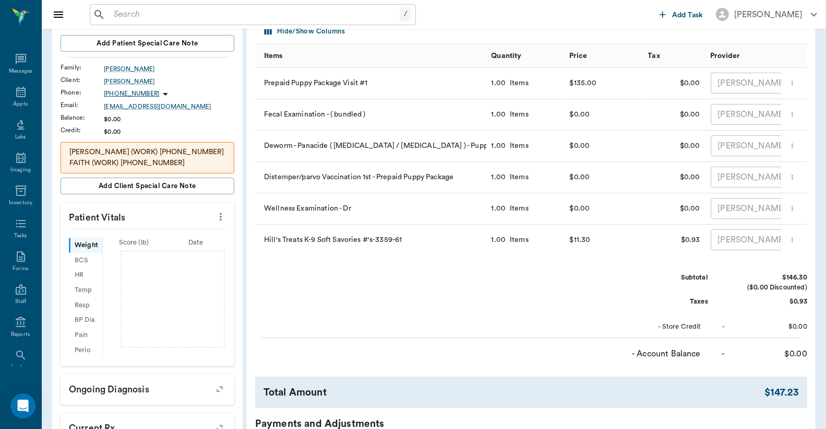
scroll to position [0, 0]
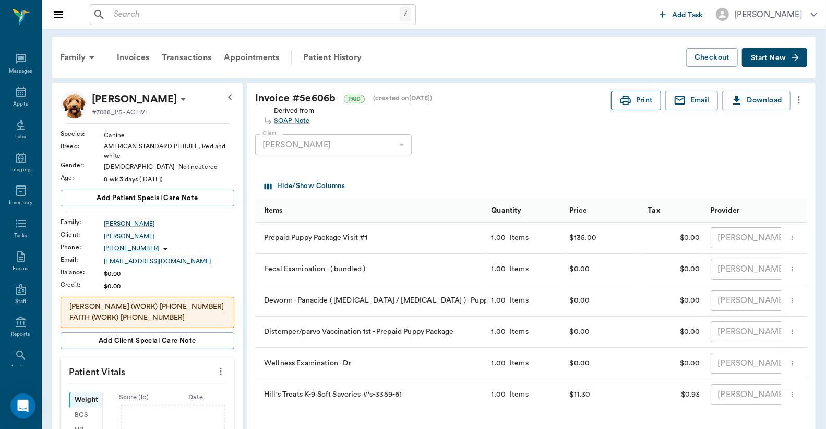
click at [631, 101] on button "Print" at bounding box center [636, 100] width 50 height 19
click at [112, 20] on input "text" at bounding box center [255, 14] width 290 height 15
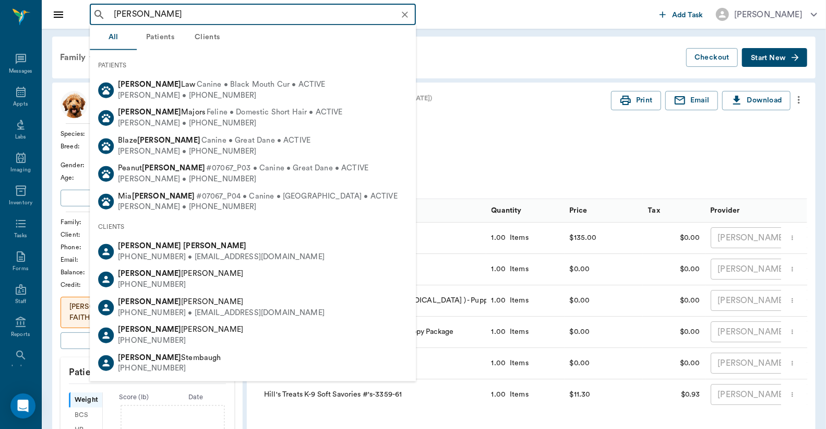
click at [154, 256] on div "[PHONE_NUMBER] • [EMAIL_ADDRESS][DOMAIN_NAME]" at bounding box center [221, 257] width 207 height 11
type input "[PERSON_NAME]"
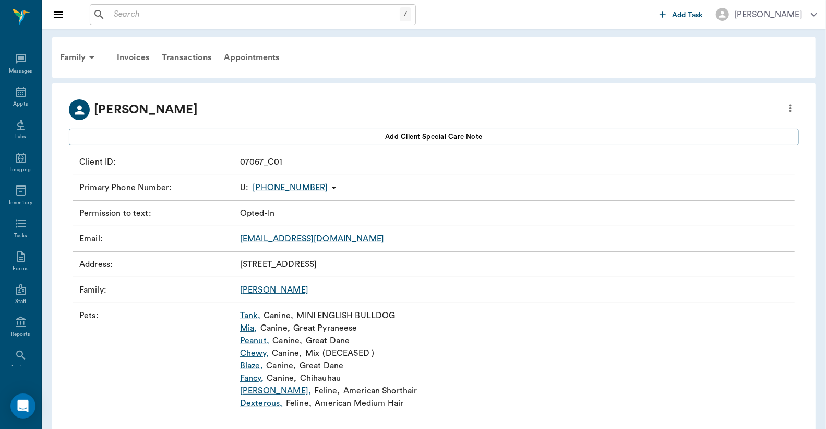
click at [251, 367] on link "Blaze ," at bounding box center [251, 365] width 23 height 13
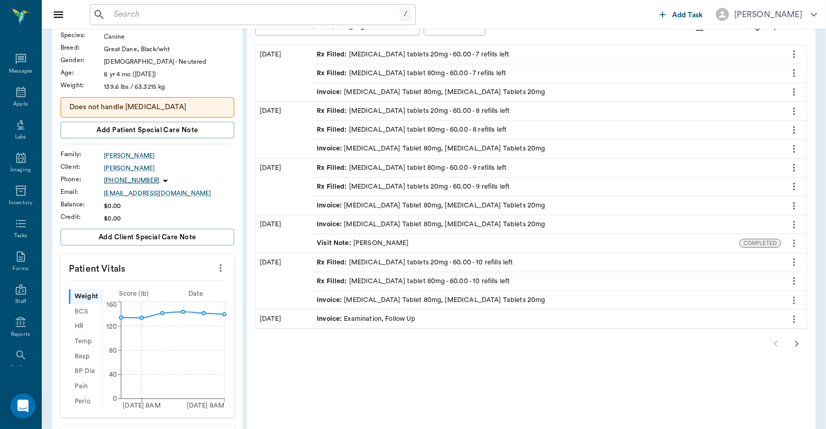
scroll to position [77, 0]
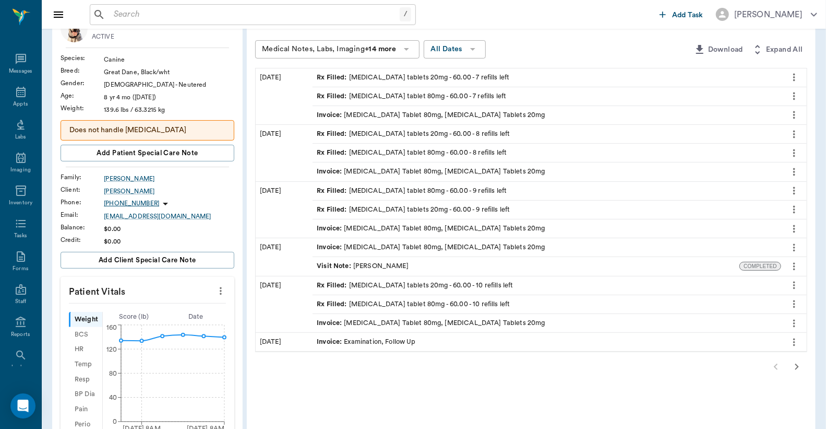
click at [367, 75] on div "Rx Filled : [MEDICAL_DATA] tablets 20mg - 60.00 - 7 refills left" at bounding box center [413, 78] width 193 height 10
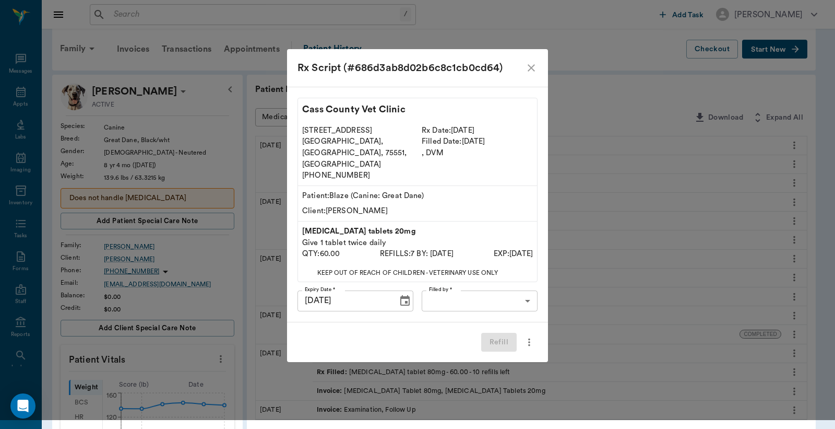
scroll to position [0, 0]
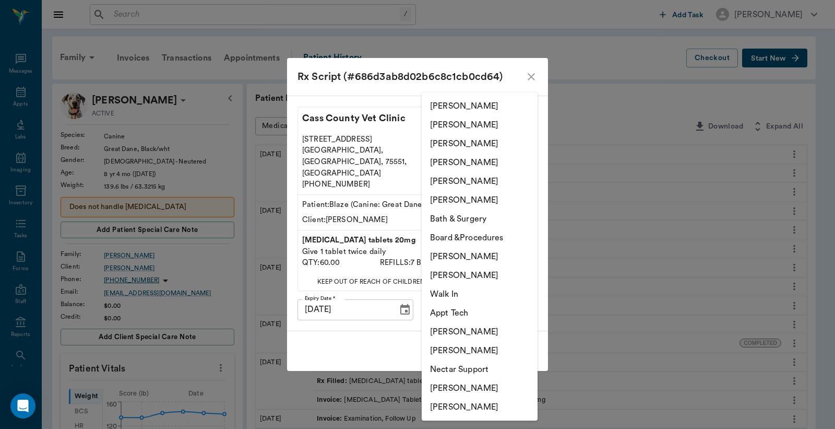
click at [454, 295] on body "/ ​ Add Task [PERSON_NAME] Nectar Messages Appts Labs Imaging Inventory Tasks F…" at bounding box center [417, 421] width 835 height 842
click at [460, 124] on li "[PERSON_NAME]" at bounding box center [480, 124] width 116 height 19
type input "63ec2e2852e12b0ba117910e"
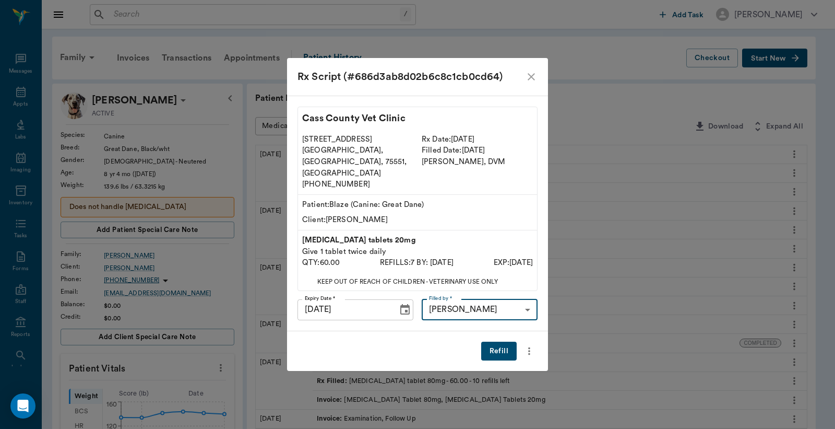
click at [502, 341] on button "Refill" at bounding box center [499, 350] width 36 height 19
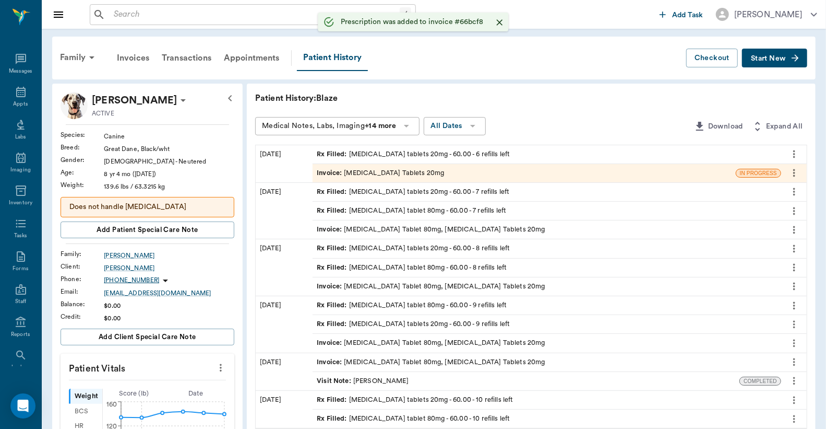
click at [388, 209] on div "Rx Filled : [MEDICAL_DATA] tablet 80mg - 60.00 - 7 refills left" at bounding box center [412, 211] width 190 height 10
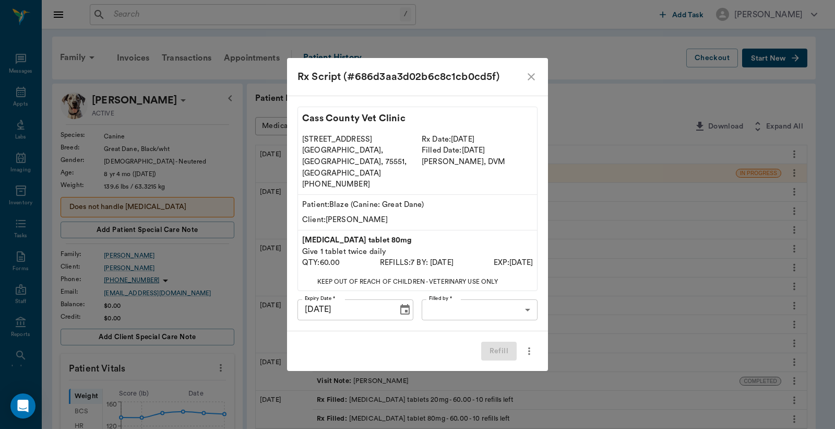
click at [463, 298] on body "/ ​ Add Task [PERSON_NAME] Nectar Messages Appts Labs Imaging Inventory Tasks F…" at bounding box center [417, 421] width 835 height 842
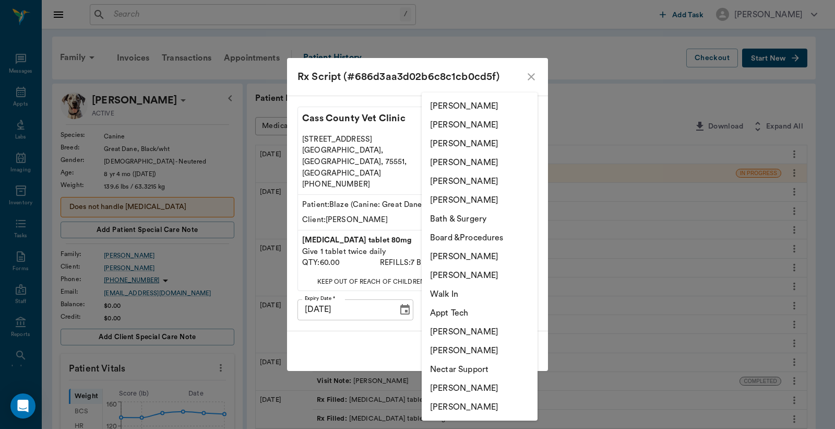
click at [478, 121] on li "[PERSON_NAME]" at bounding box center [480, 124] width 116 height 19
type input "63ec2e2852e12b0ba117910e"
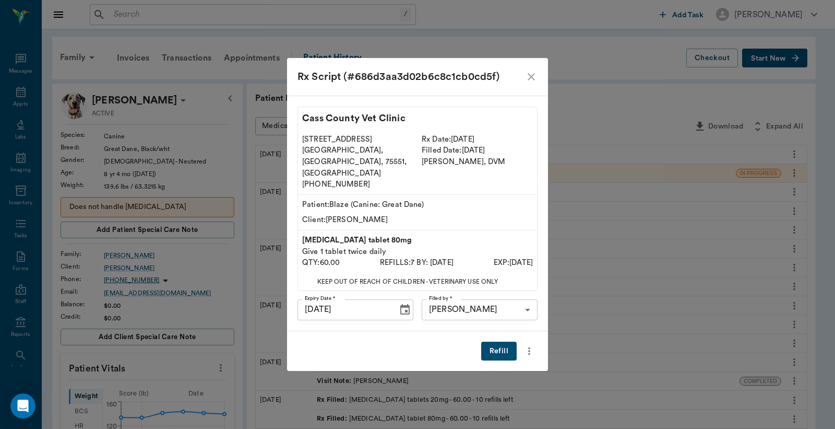
click at [492, 341] on button "Refill" at bounding box center [499, 350] width 36 height 19
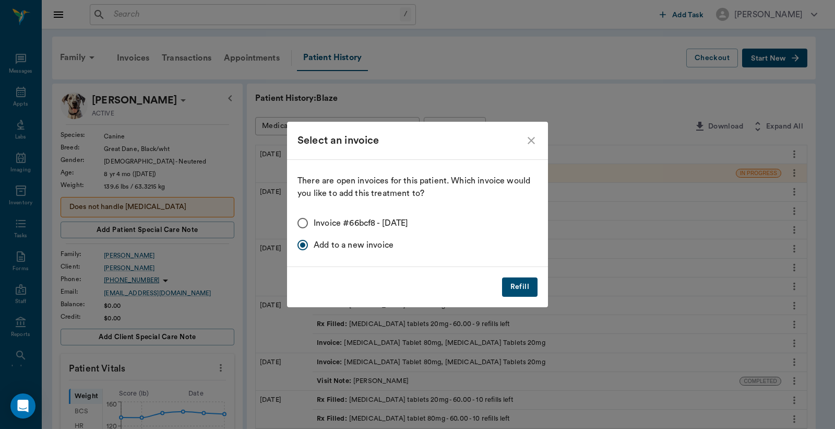
click at [516, 287] on button "Refill" at bounding box center [520, 286] width 36 height 19
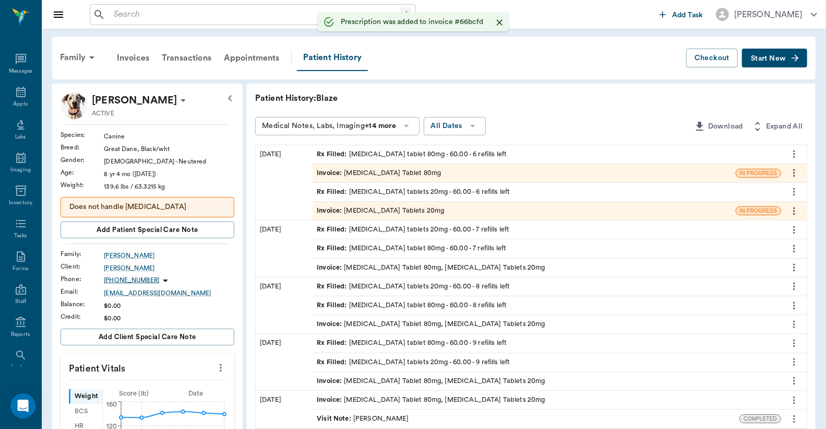
click at [111, 13] on input "text" at bounding box center [255, 14] width 290 height 15
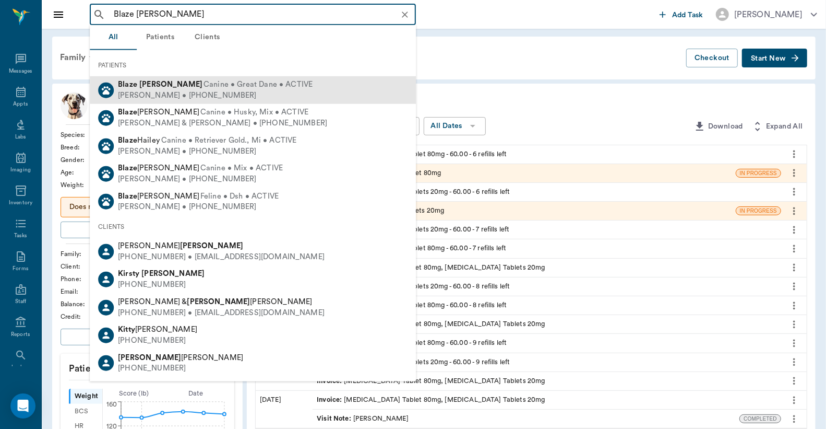
click at [204, 89] on span "Canine • Great Dane • ACTIVE" at bounding box center [258, 84] width 109 height 11
type input "Blaze [PERSON_NAME]"
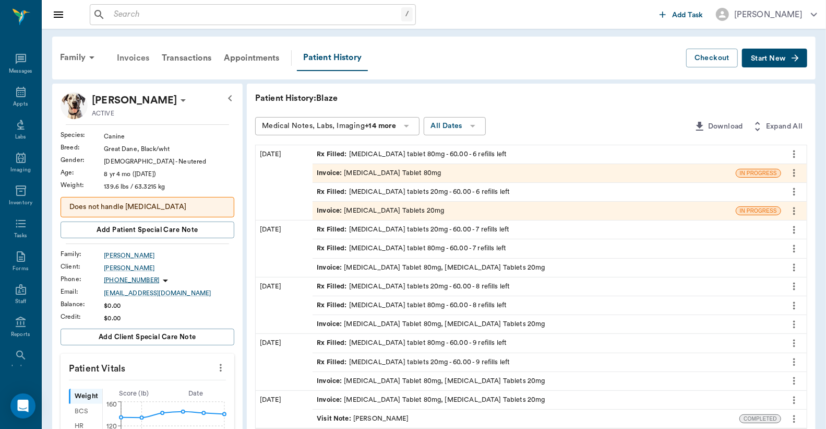
click at [142, 60] on div "Invoices" at bounding box center [133, 57] width 45 height 25
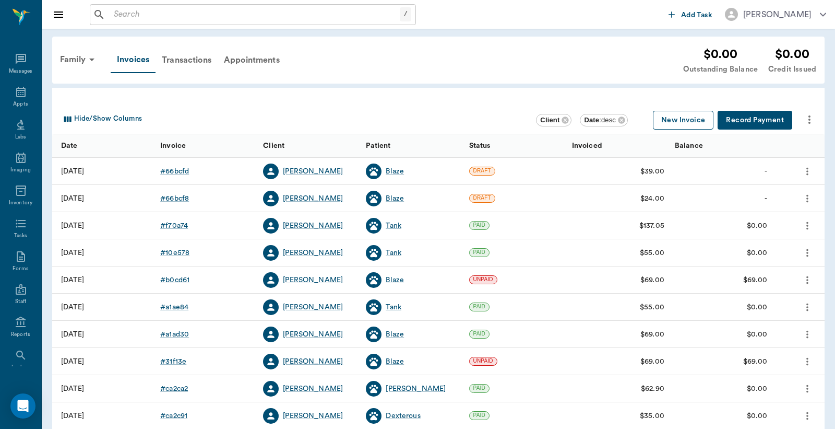
click at [683, 123] on button "New Invoice" at bounding box center [683, 120] width 61 height 19
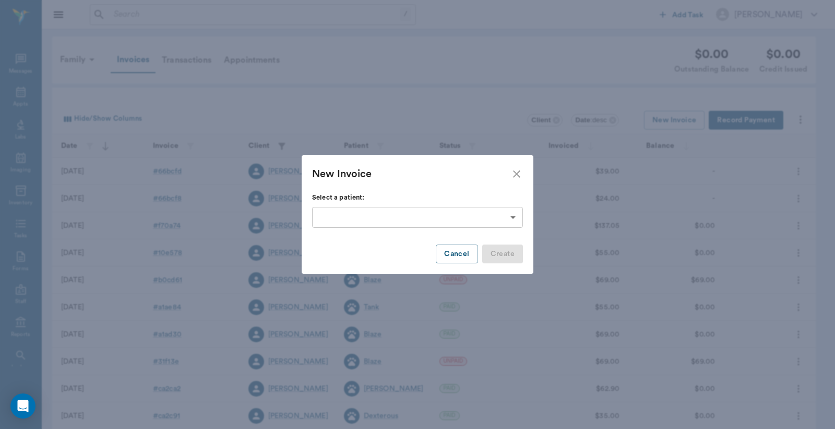
click at [511, 220] on body "/ ​ Add Task [PERSON_NAME] Nectar Messages Appts Labs Imaging Inventory Tasks F…" at bounding box center [417, 306] width 835 height 613
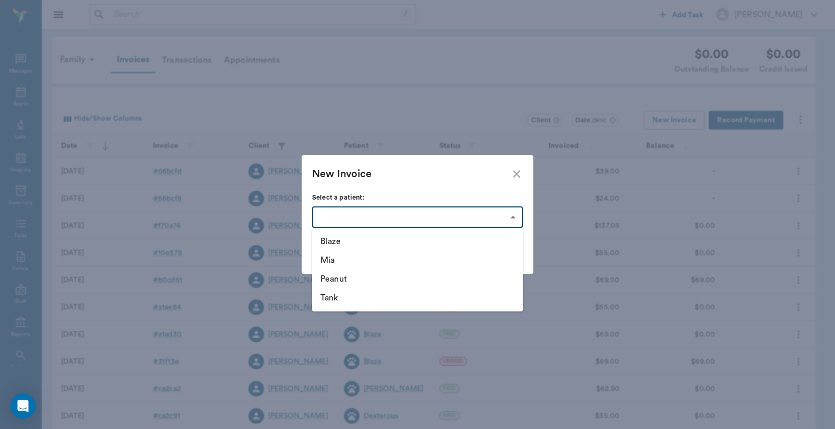
click at [377, 243] on li "Blaze" at bounding box center [417, 241] width 211 height 19
type input "63ec326ebf929af01c1de5c7"
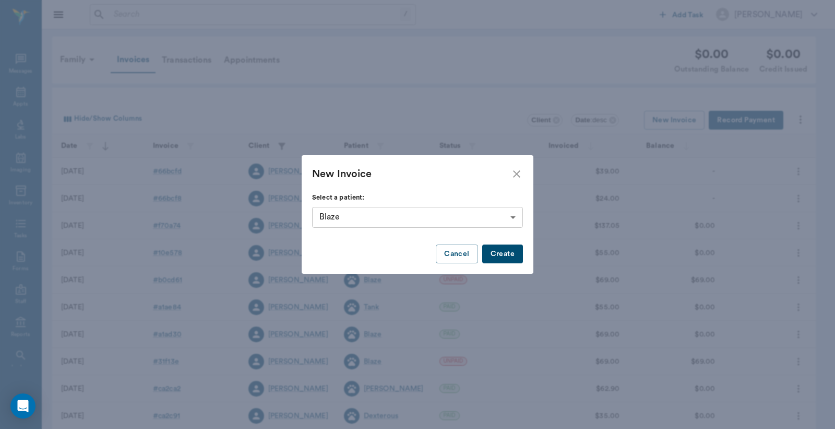
click at [514, 254] on button "Create" at bounding box center [502, 253] width 41 height 19
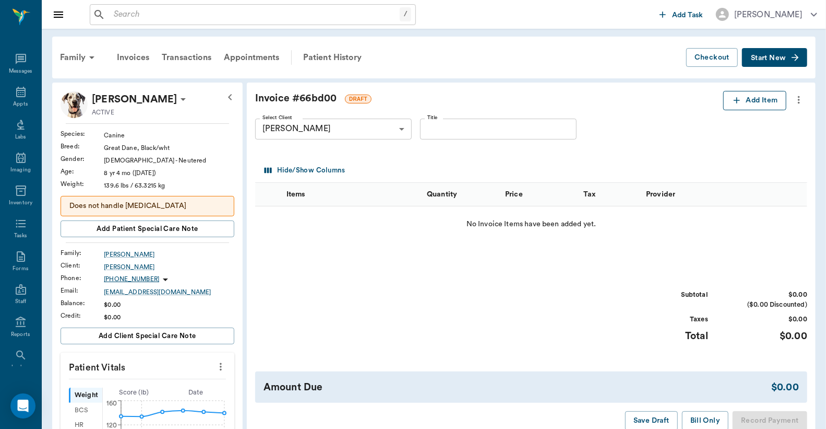
click at [766, 101] on button "Add Item" at bounding box center [755, 100] width 63 height 19
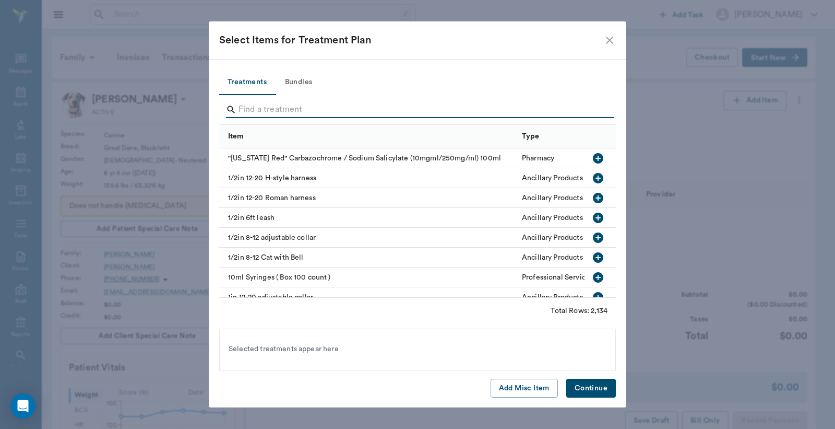
click at [241, 109] on input "Search" at bounding box center [419, 109] width 360 height 17
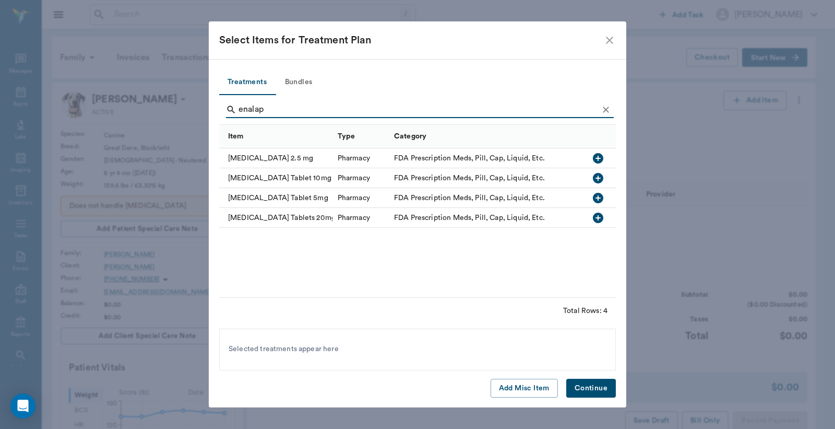
type input "enalap"
click at [597, 217] on icon "button" at bounding box center [598, 217] width 10 height 10
click at [598, 386] on button "Continue" at bounding box center [591, 388] width 50 height 19
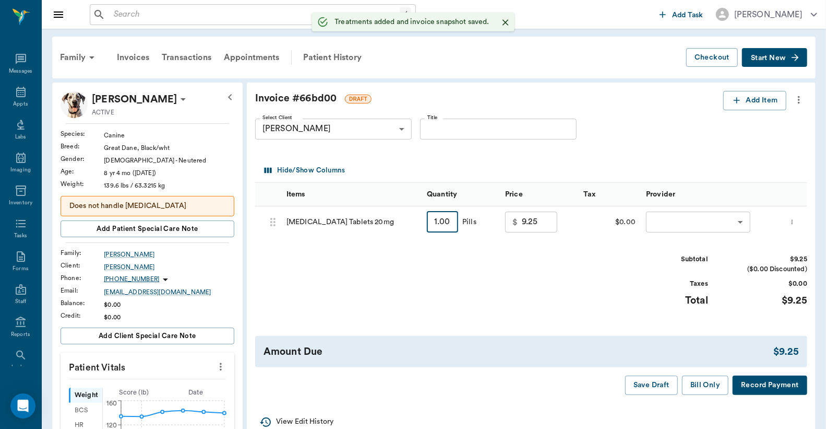
type input "6"
type input "10.50"
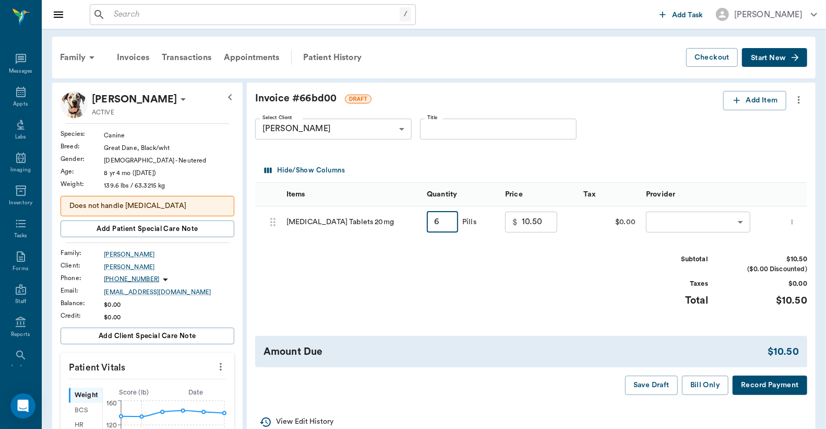
type input "60"
type input "24.00"
type input "60"
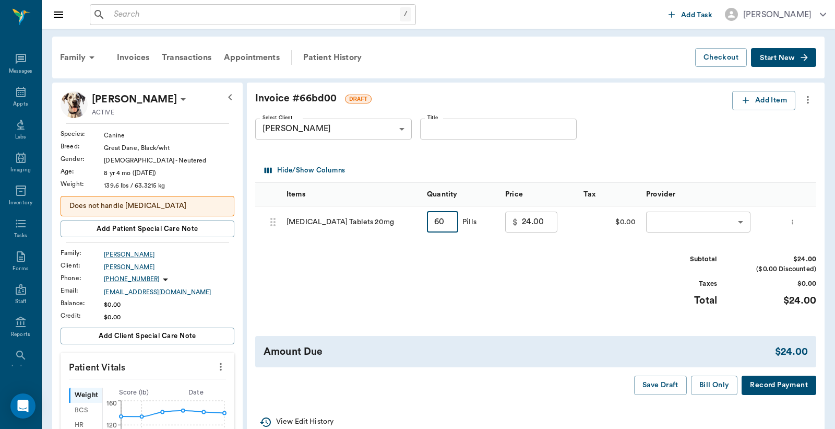
click at [693, 223] on body "/ ​ Add Task [PERSON_NAME] Nectar Messages Appts Labs Imaging Inventory Tasks F…" at bounding box center [417, 420] width 835 height 841
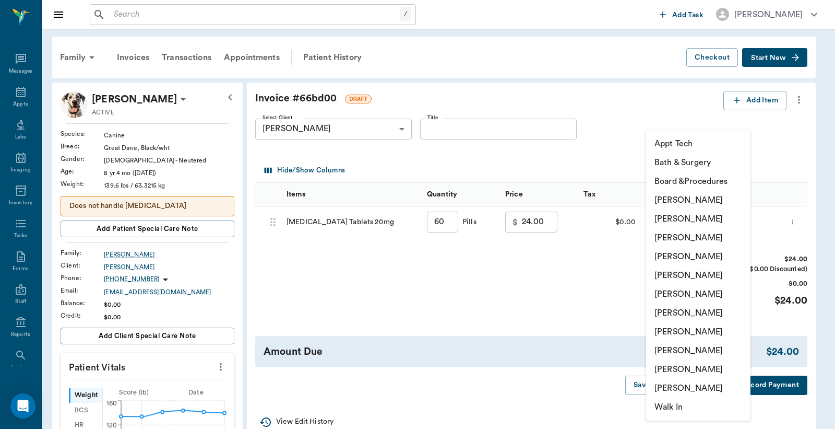
click at [689, 220] on li "[PERSON_NAME]" at bounding box center [698, 218] width 104 height 19
type input "none-63ec2e2852e12b0ba117910e"
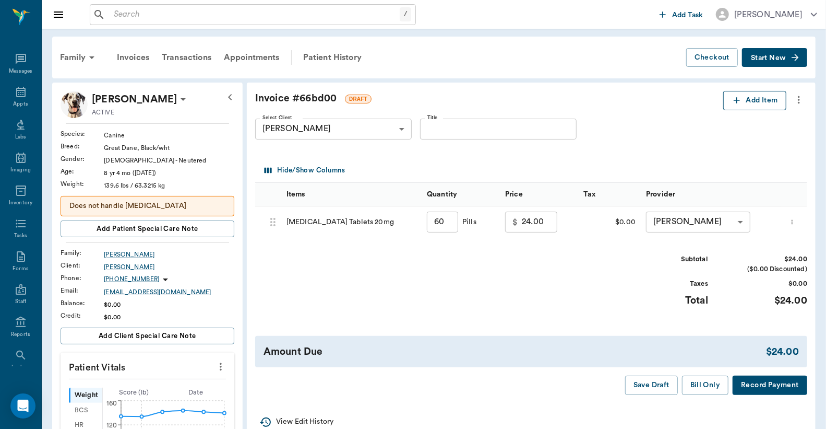
click at [753, 104] on button "Add Item" at bounding box center [755, 100] width 63 height 19
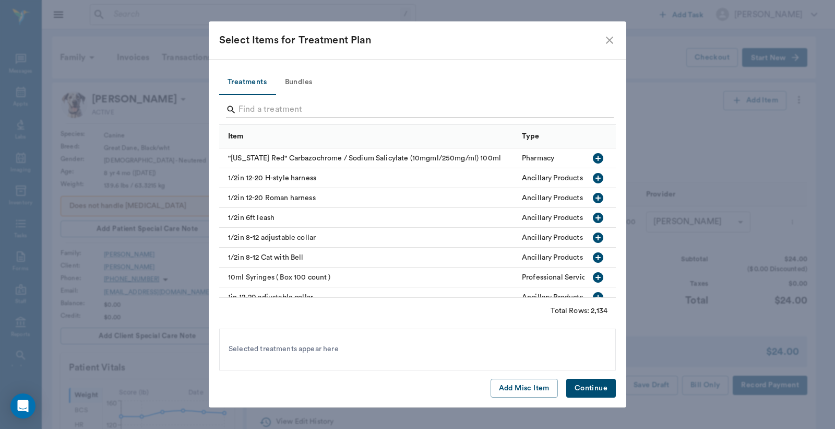
click at [239, 112] on input "Search" at bounding box center [419, 109] width 360 height 17
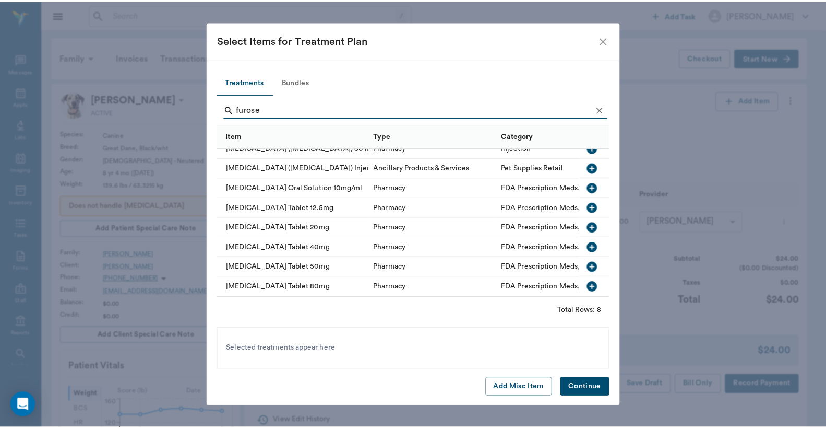
scroll to position [18, 0]
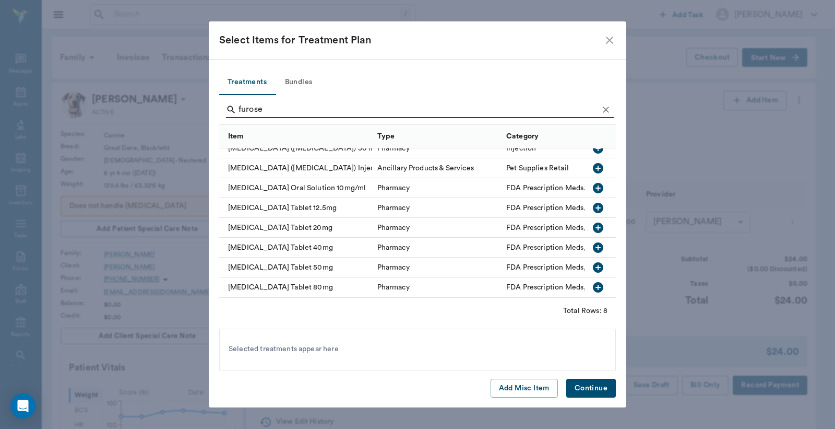
type input "furose"
click at [593, 282] on icon "button" at bounding box center [598, 287] width 10 height 10
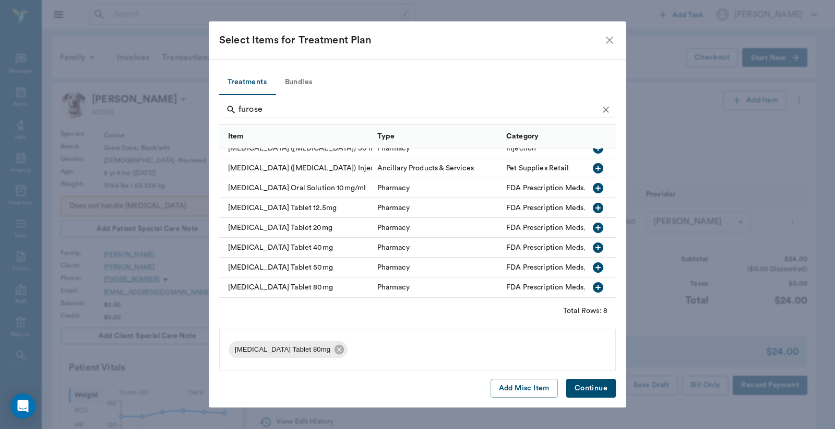
click at [588, 387] on button "Continue" at bounding box center [591, 388] width 50 height 19
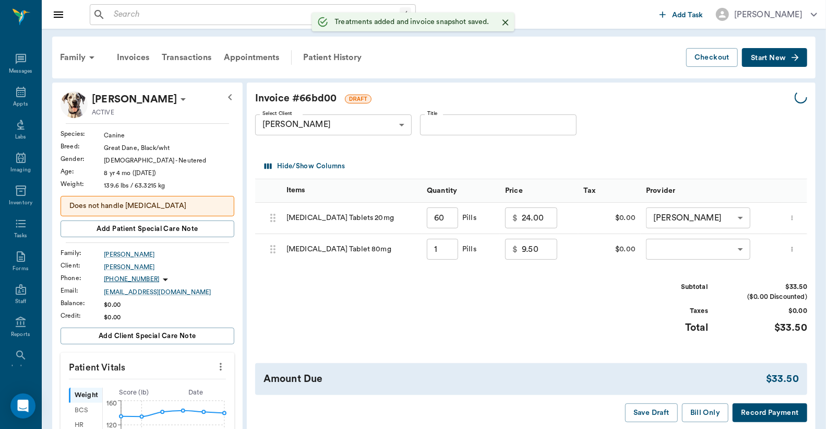
type input "60.00"
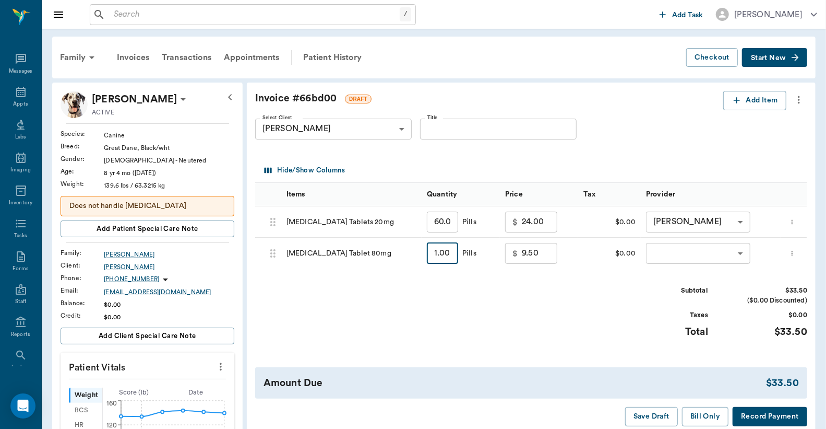
type input "6"
type input "12.00"
type input "60"
type input "39.00"
type input "60"
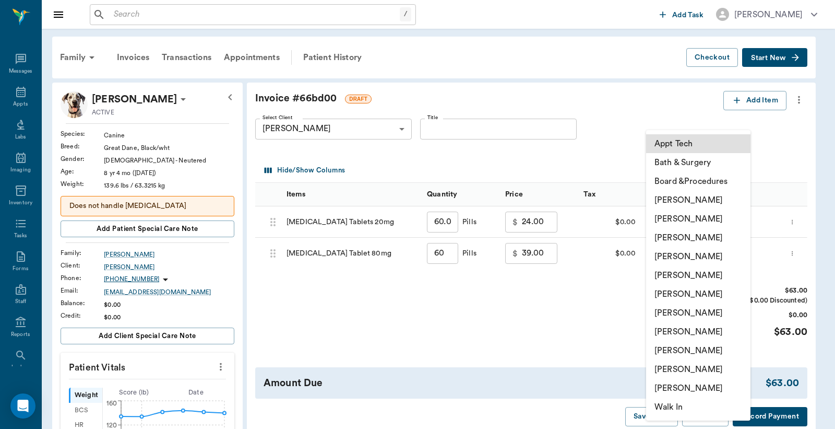
click at [670, 252] on body "/ ​ Add Task [PERSON_NAME] Nectar Messages Appts Labs Imaging Inventory Tasks F…" at bounding box center [417, 420] width 835 height 841
click at [670, 216] on li "[PERSON_NAME]" at bounding box center [698, 218] width 104 height 19
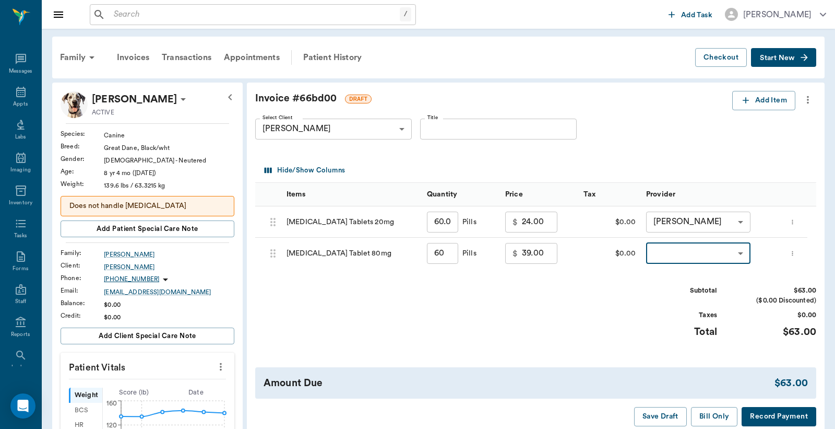
type input "none-63ec2e2852e12b0ba117910e"
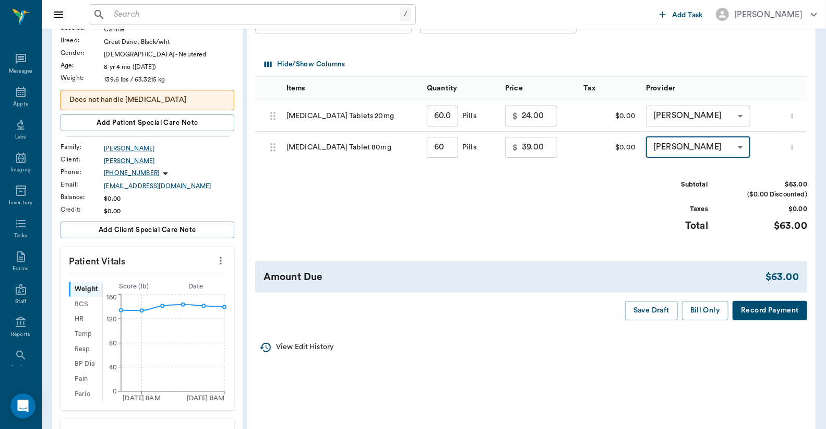
scroll to position [155, 0]
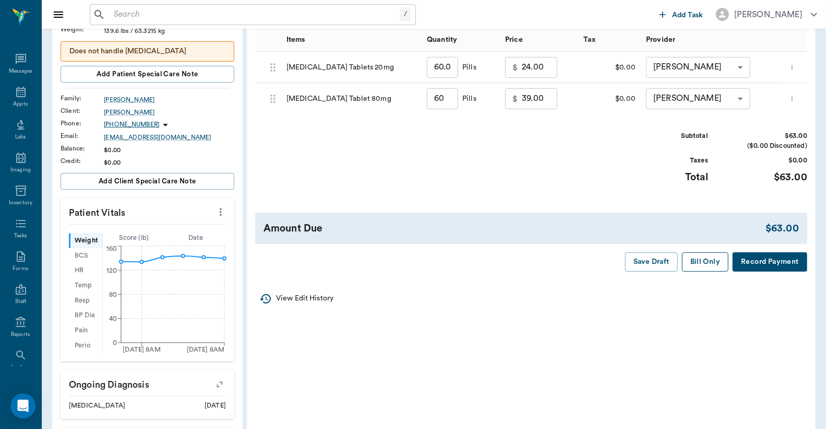
click at [702, 263] on button "Bill Only" at bounding box center [705, 261] width 47 height 19
type input "60.00"
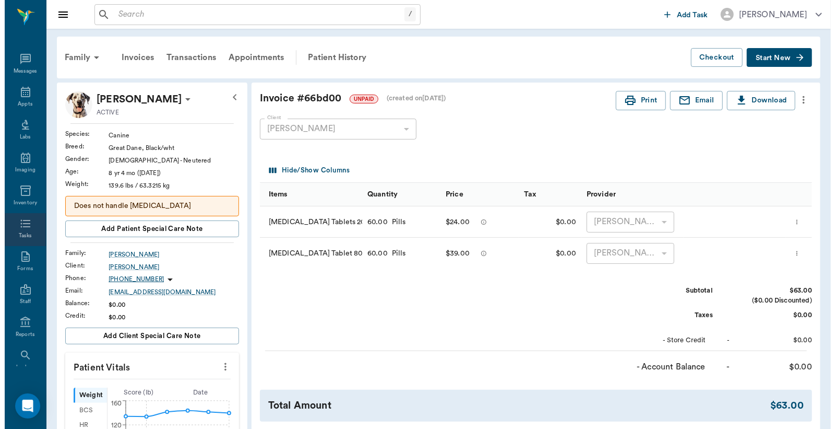
scroll to position [48, 0]
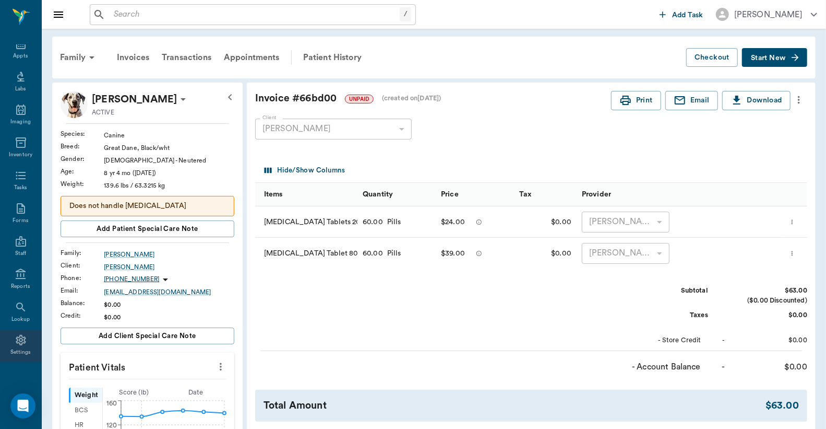
click at [16, 346] on div "Settings" at bounding box center [20, 345] width 41 height 33
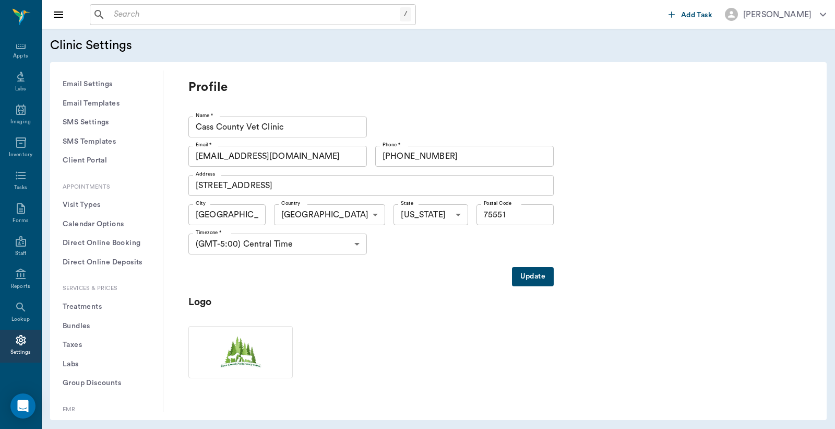
scroll to position [232, 0]
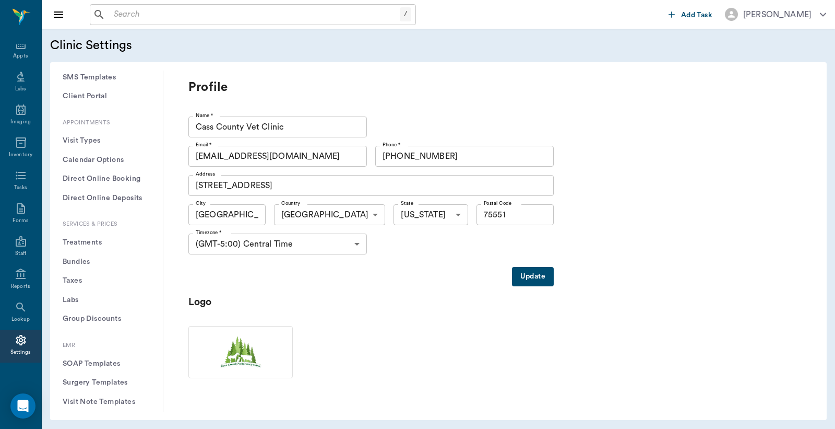
click at [81, 241] on button "Treatments" at bounding box center [106, 242] width 96 height 19
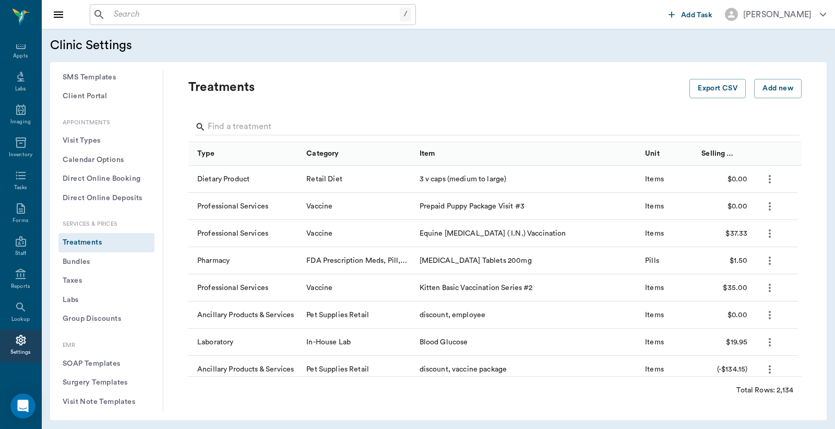
click at [79, 262] on button "Bundles" at bounding box center [106, 261] width 96 height 19
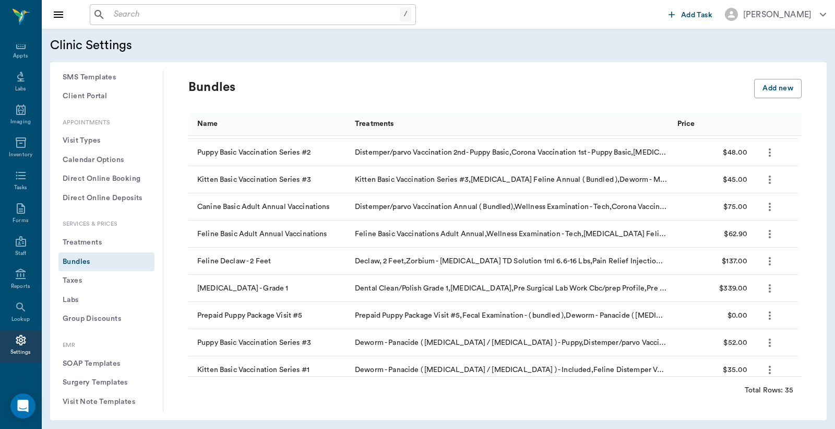
scroll to position [246, 0]
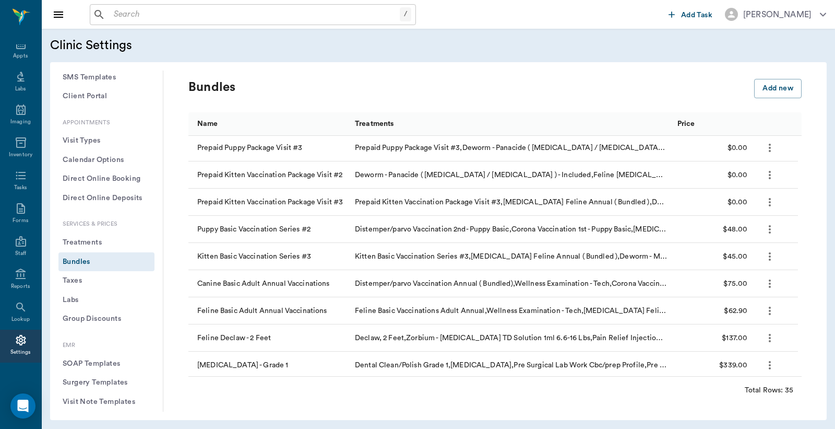
click at [769, 228] on icon "more" at bounding box center [770, 229] width 13 height 13
click at [769, 229] on div at bounding box center [417, 214] width 835 height 429
click at [387, 229] on div "Distemper/parvo Vaccination 2nd- Puppy Basic,Corona Vaccination 1st - Puppy Bas…" at bounding box center [511, 229] width 312 height 10
click at [812, 134] on div "Bundles Add new Name Treatments Price [MEDICAL_DATA] - Grade 4 Dental Clean/Pol…" at bounding box center [495, 240] width 664 height 341
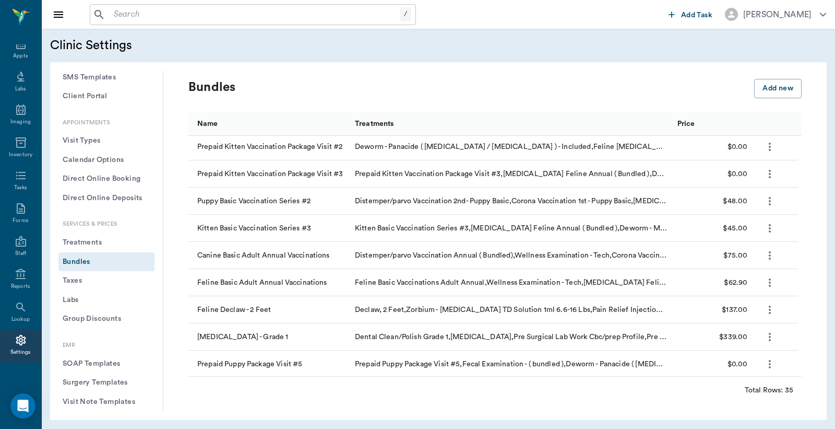
scroll to position [309, 0]
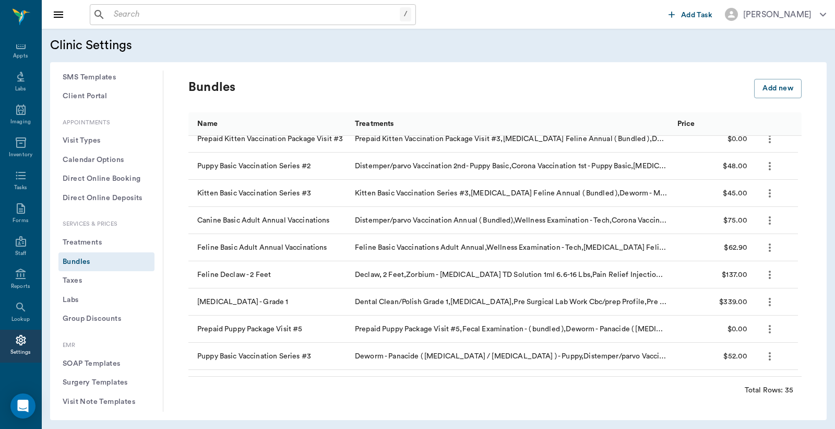
click at [18, 348] on div "Settings" at bounding box center [20, 352] width 21 height 8
click at [271, 81] on p "Bundles" at bounding box center [423, 87] width 470 height 17
click at [16, 278] on icon at bounding box center [21, 273] width 10 height 10
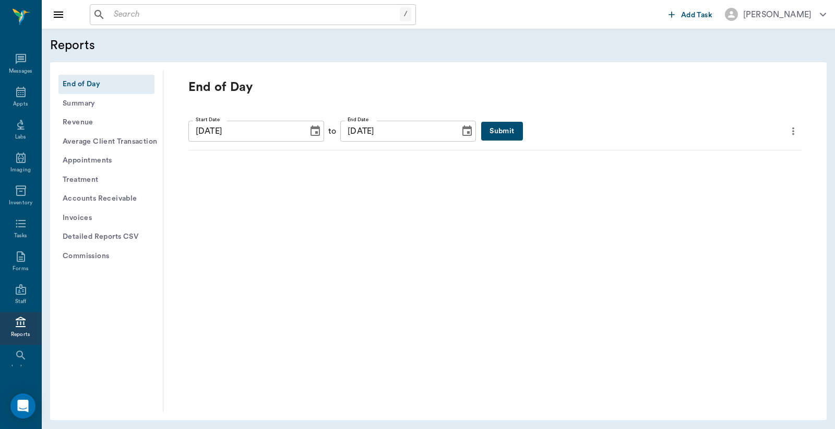
scroll to position [48, 0]
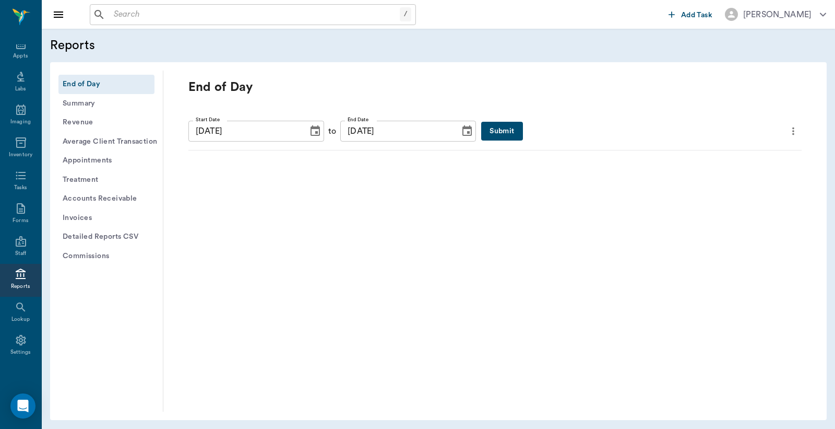
click at [481, 132] on button "Submit" at bounding box center [501, 131] width 41 height 19
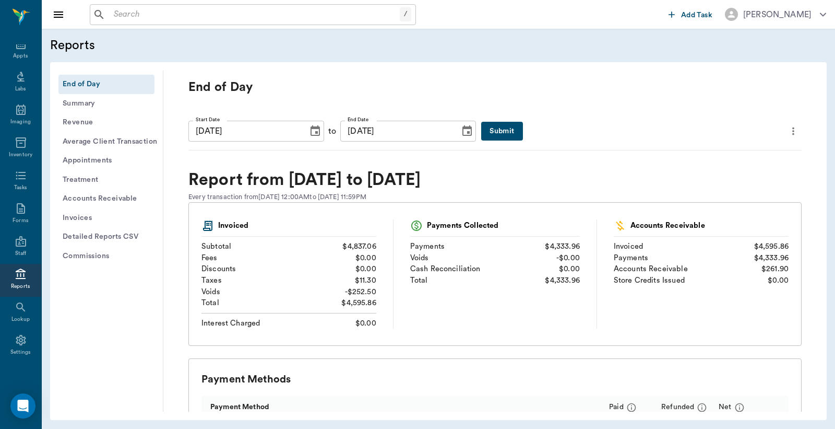
click at [788, 132] on icon "more" at bounding box center [793, 131] width 11 height 13
click at [714, 192] on span "Print Report" at bounding box center [735, 190] width 100 height 11
click at [788, 128] on icon "more" at bounding box center [793, 131] width 11 height 13
click at [717, 190] on span "Print Report" at bounding box center [735, 190] width 100 height 11
